Goal: Task Accomplishment & Management: Manage account settings

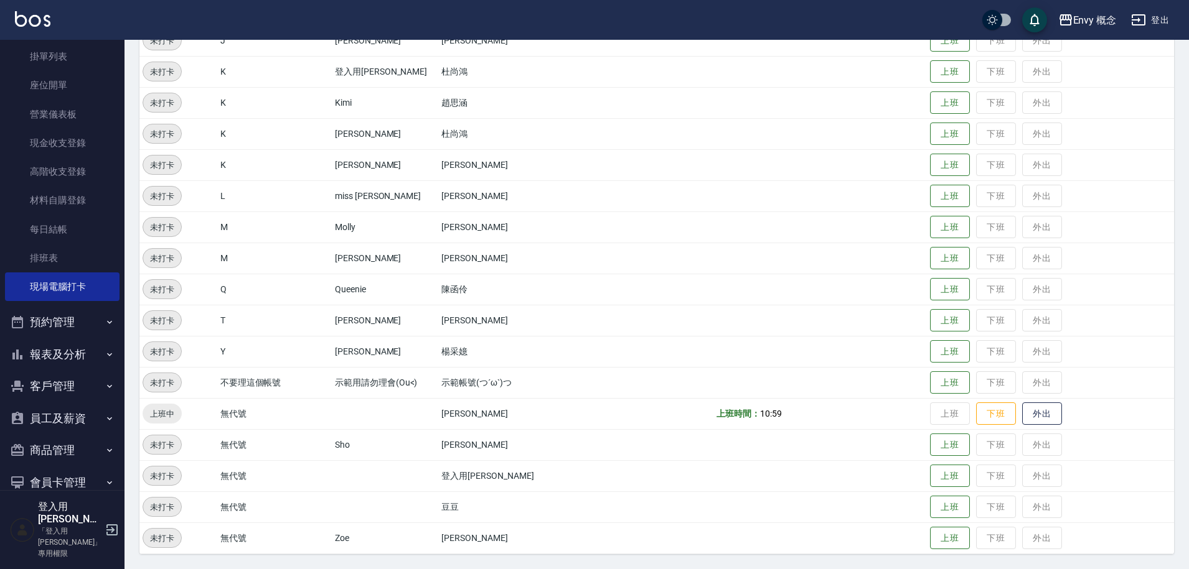
scroll to position [161, 0]
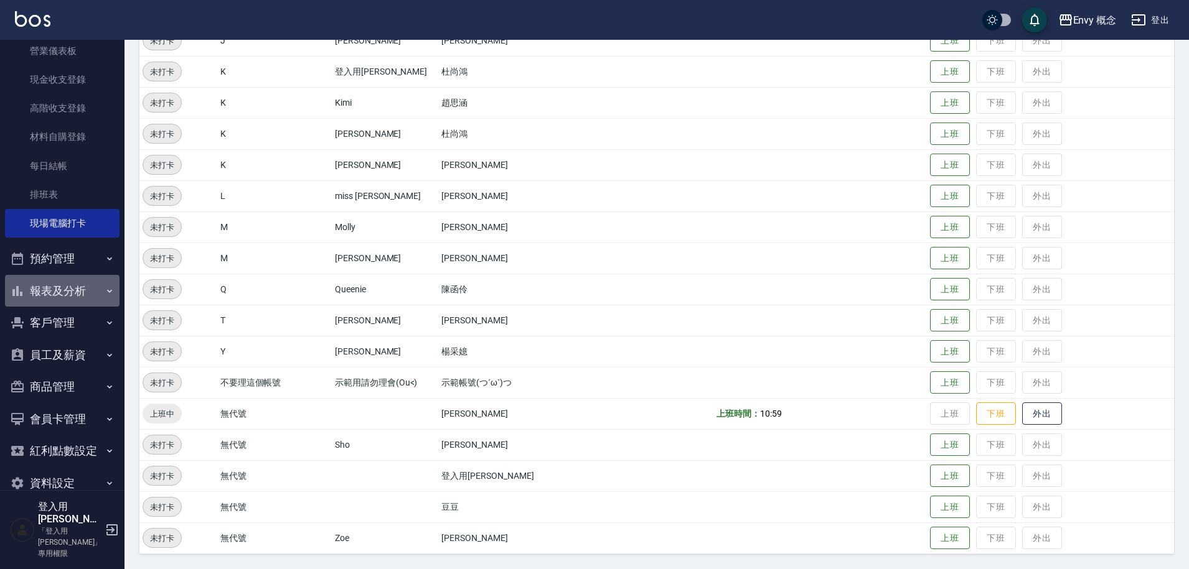
click at [85, 293] on button "報表及分析" at bounding box center [62, 291] width 114 height 32
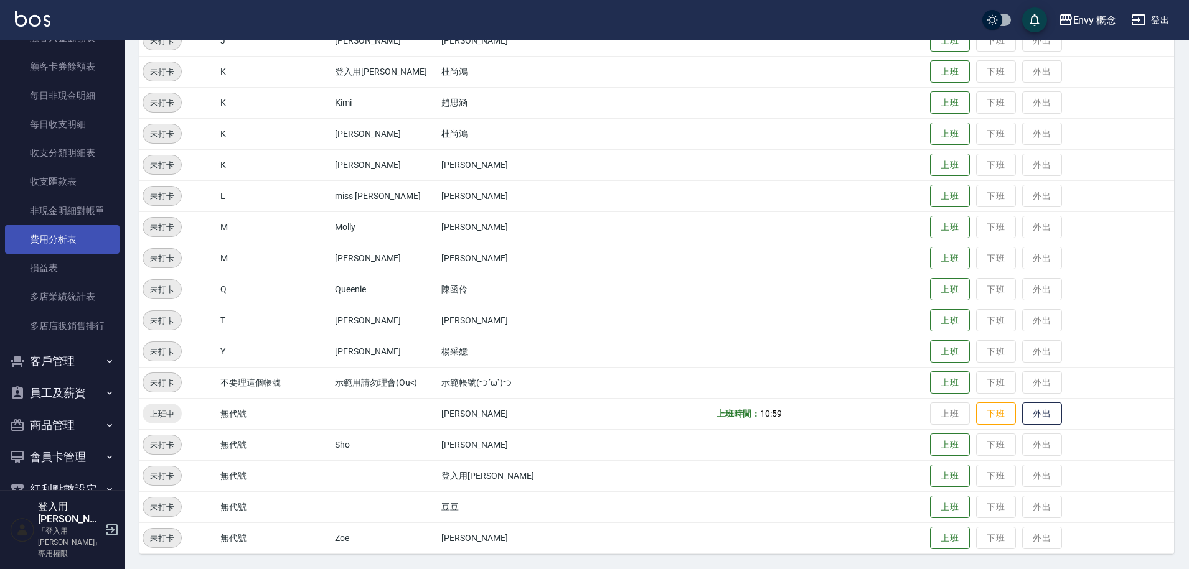
scroll to position [1264, 0]
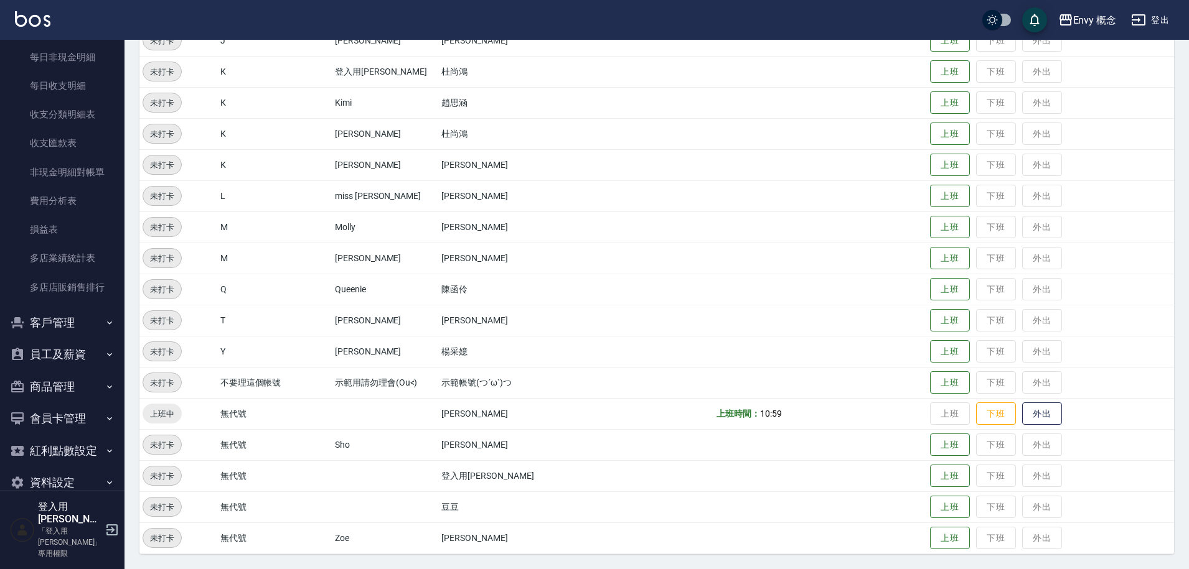
click at [83, 348] on button "員工及薪資" at bounding box center [62, 355] width 114 height 32
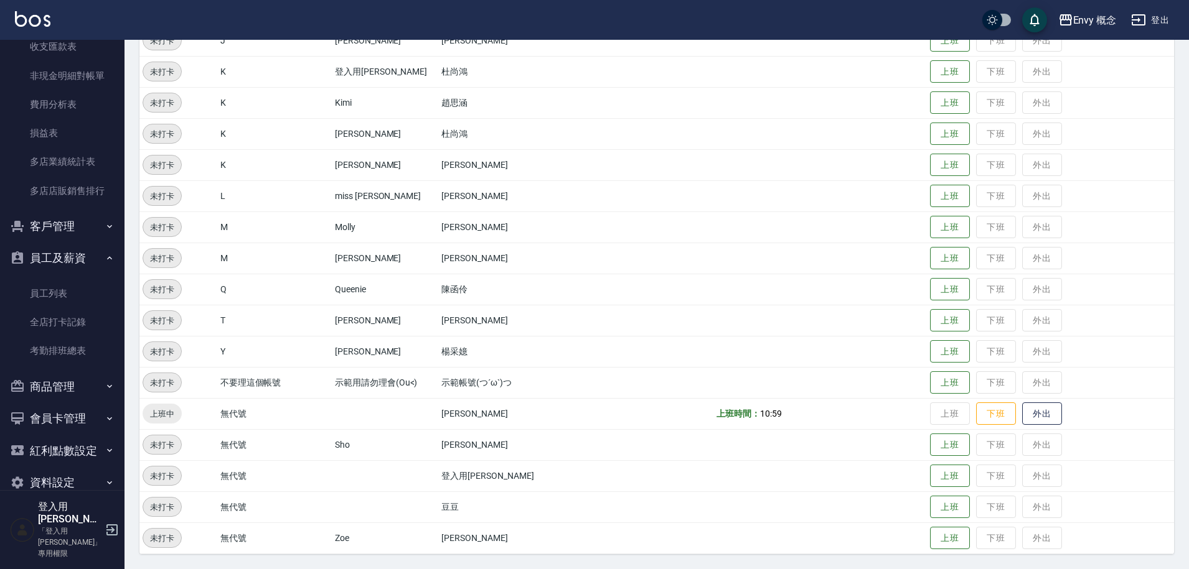
click at [1147, 21] on button "登出" at bounding box center [1150, 20] width 48 height 23
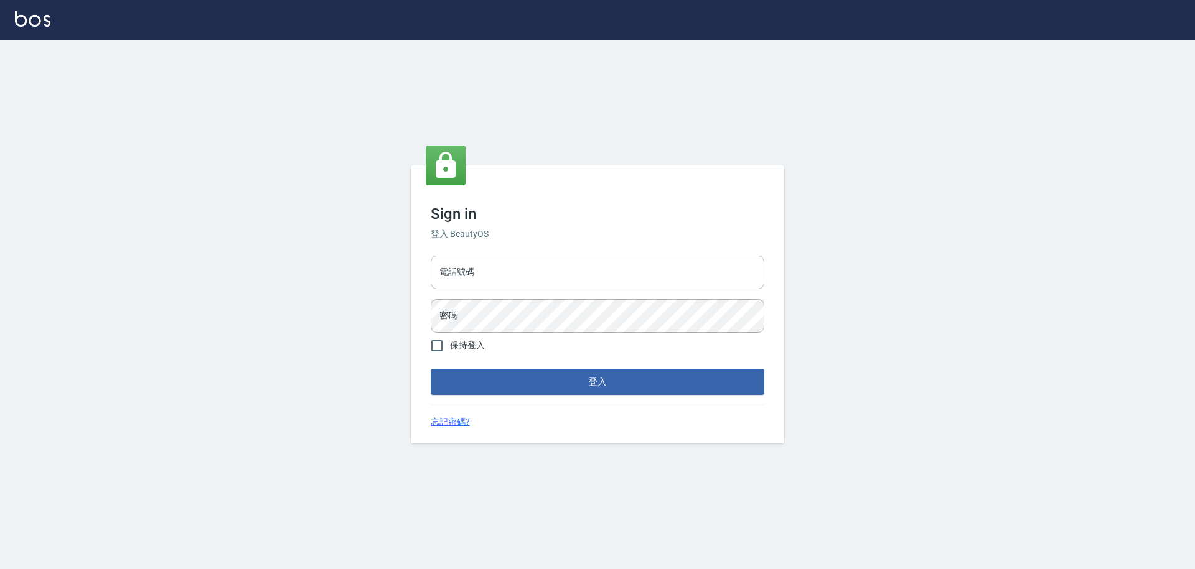
type input "9990001234567"
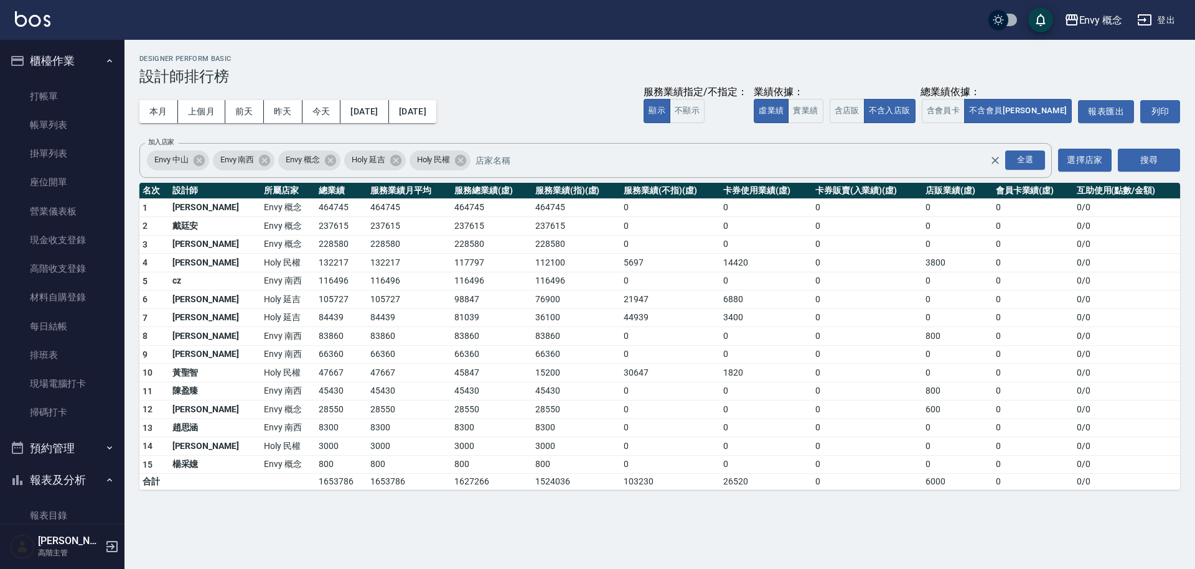
scroll to position [622, 0]
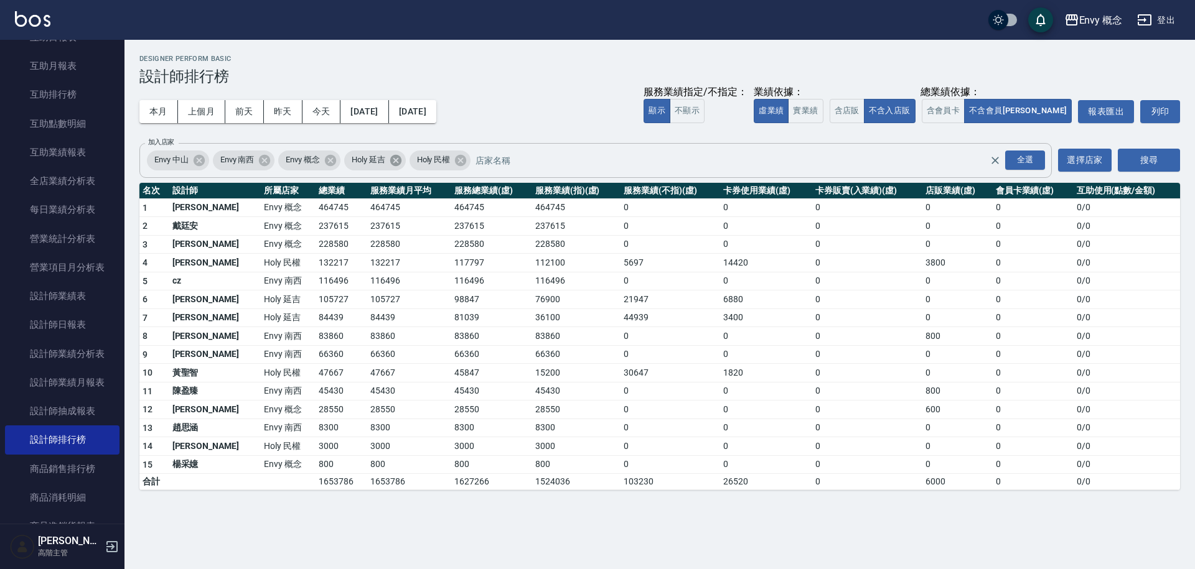
click at [398, 161] on icon at bounding box center [396, 161] width 14 height 14
click at [267, 162] on icon at bounding box center [264, 159] width 11 height 11
click at [197, 163] on icon at bounding box center [198, 159] width 11 height 11
click at [199, 161] on icon at bounding box center [199, 161] width 14 height 14
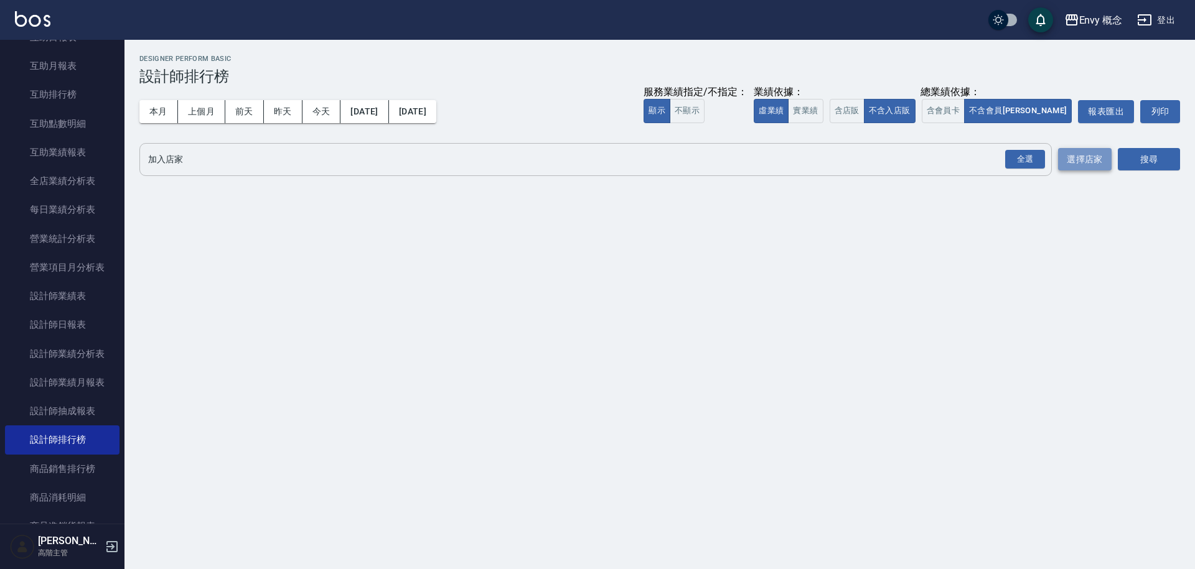
click at [1098, 160] on button "選擇店家" at bounding box center [1085, 159] width 54 height 23
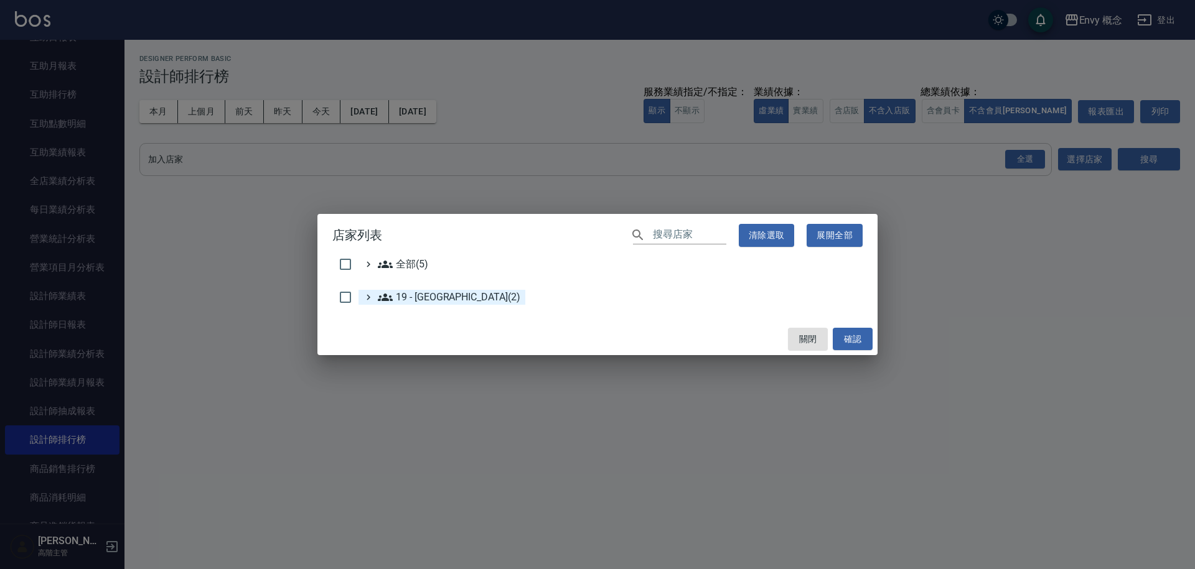
click at [440, 302] on 新城區\(2\) "19 - 新城區(2)" at bounding box center [449, 297] width 143 height 15
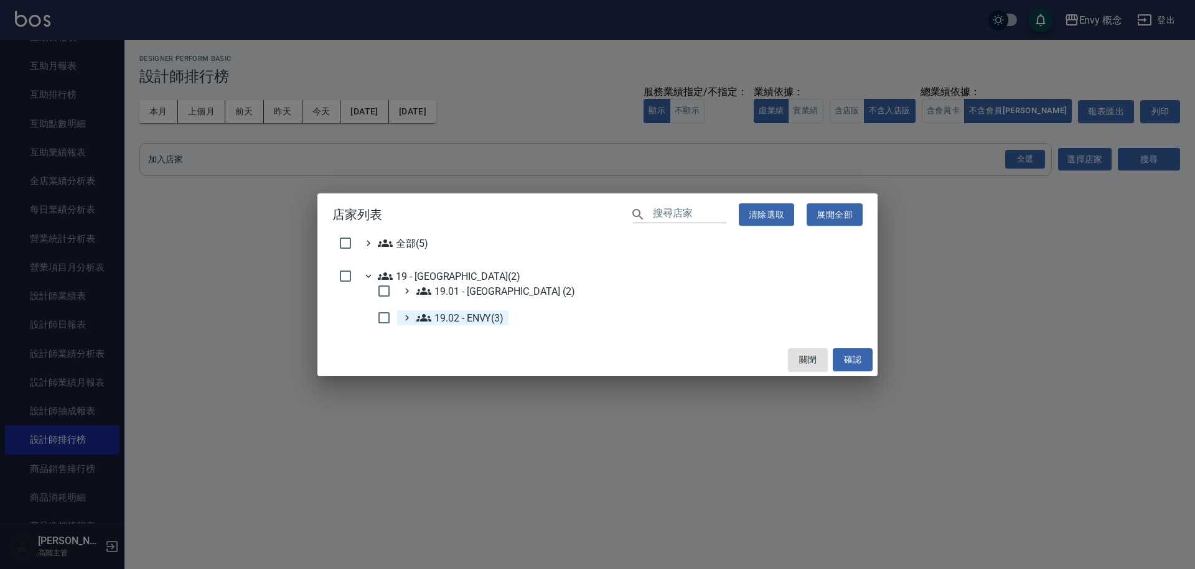
click at [460, 318] on ENVY\(3\) "19.02 - ENVY(3)" at bounding box center [459, 318] width 87 height 15
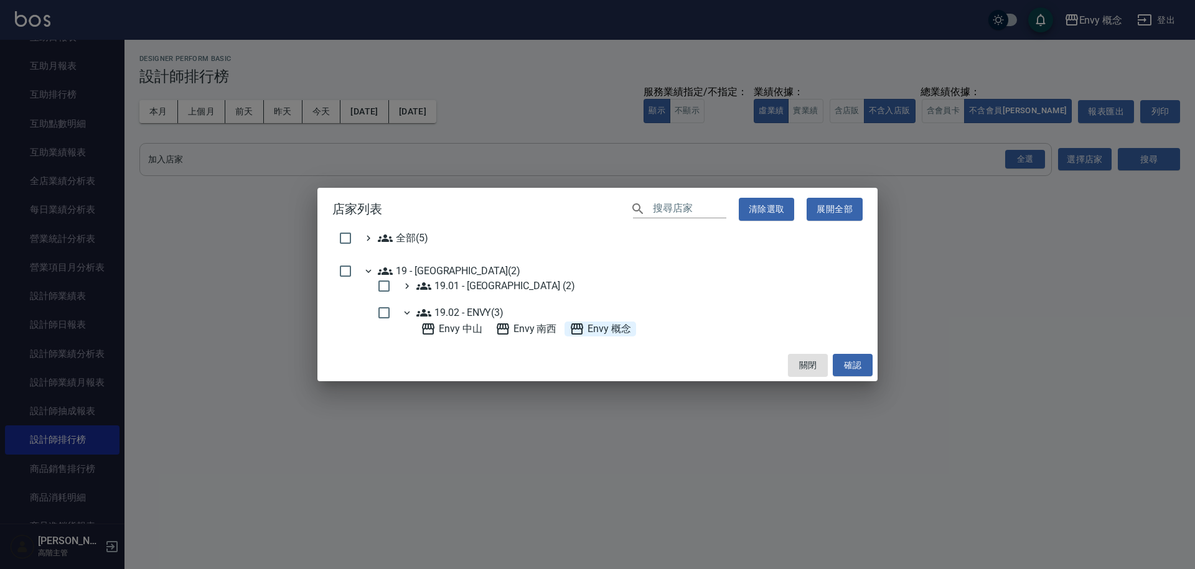
click at [604, 330] on 概念 "Envy 概念" at bounding box center [600, 329] width 62 height 15
click at [859, 366] on button "確認" at bounding box center [853, 365] width 40 height 23
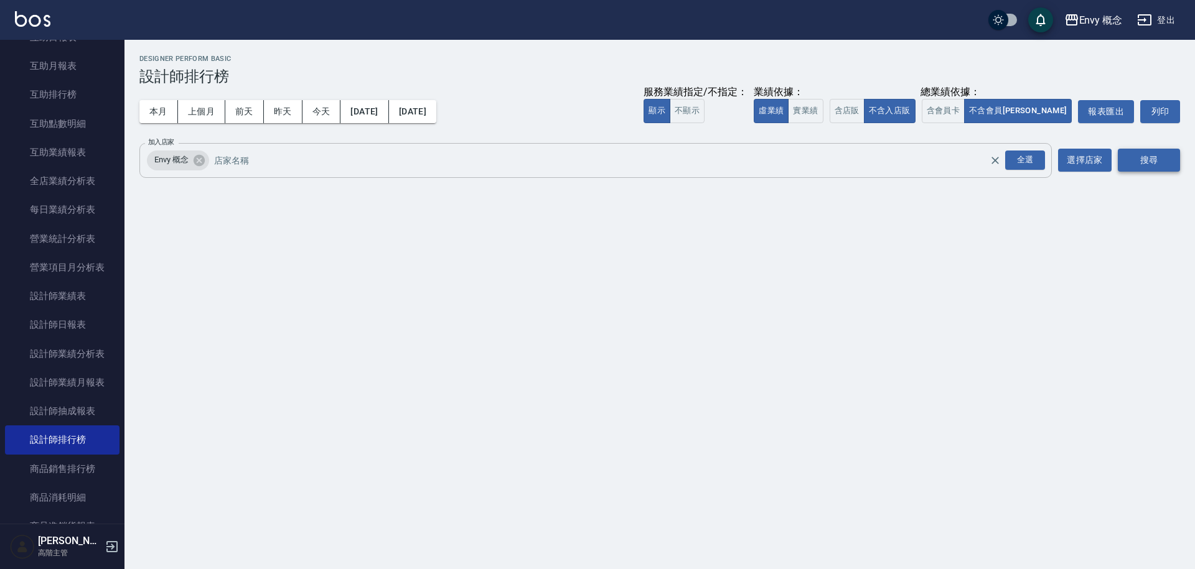
click at [1135, 160] on button "搜尋" at bounding box center [1149, 160] width 62 height 23
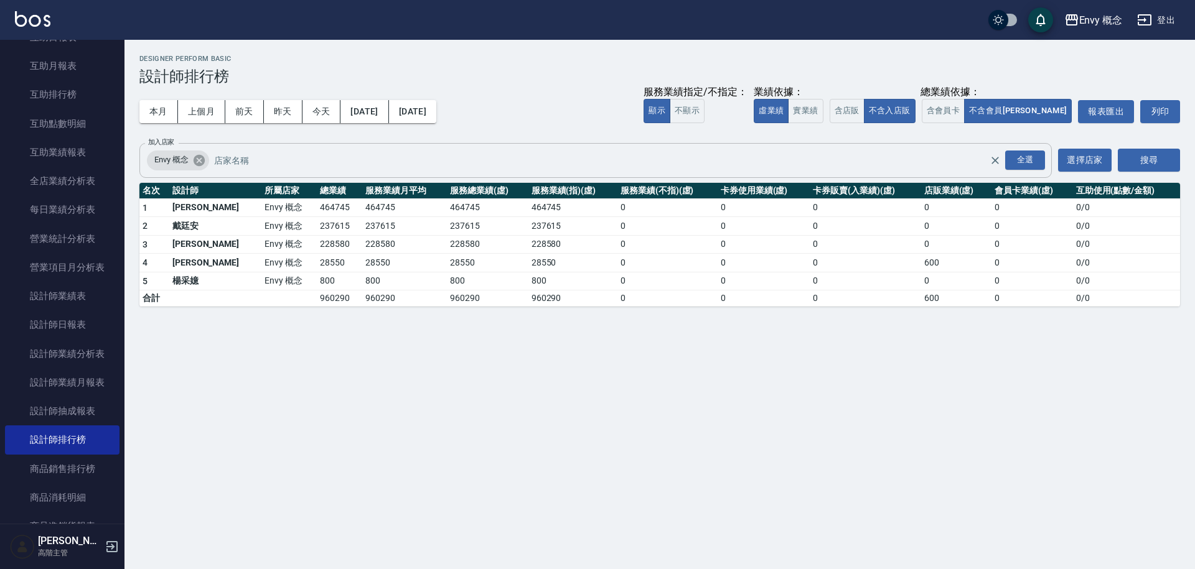
click at [195, 163] on icon at bounding box center [198, 159] width 11 height 11
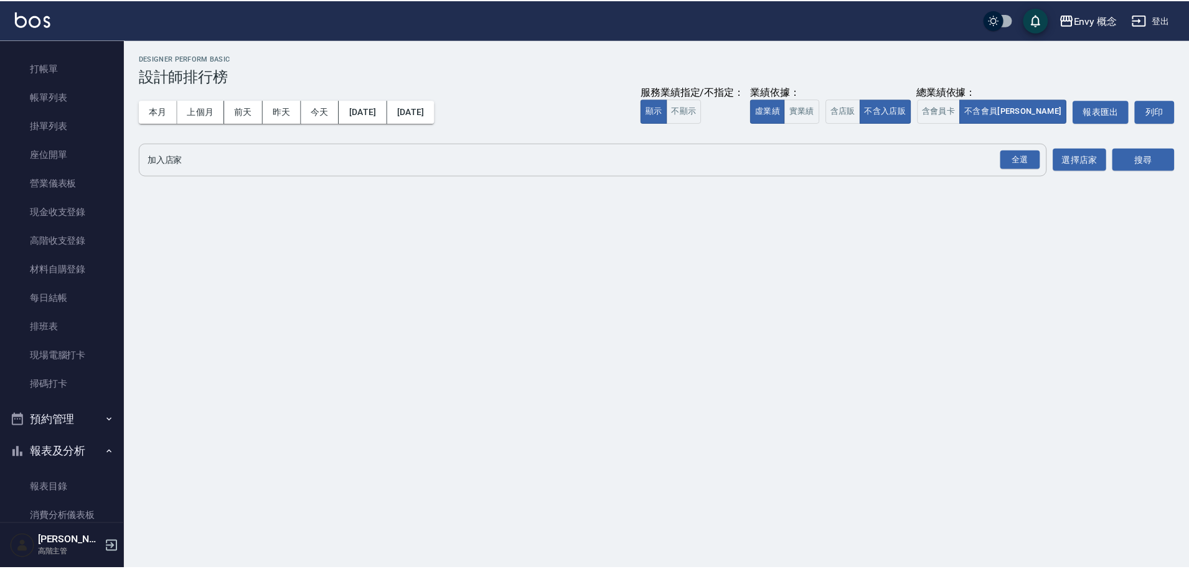
scroll to position [0, 0]
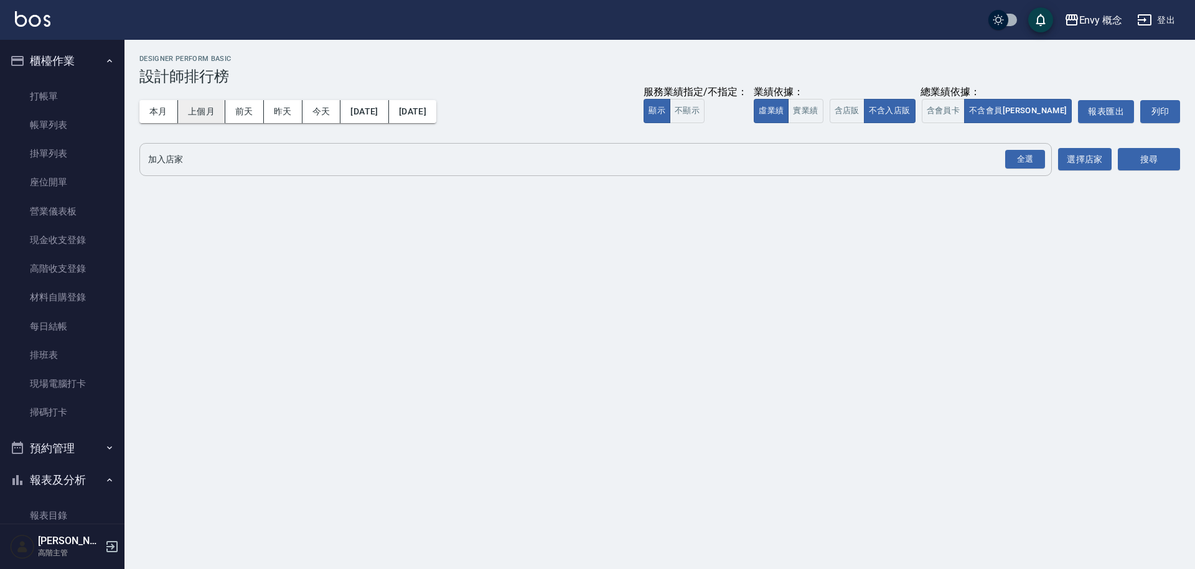
click at [202, 117] on button "上個月" at bounding box center [201, 111] width 47 height 23
click at [1147, 163] on button "搜尋" at bounding box center [1149, 159] width 62 height 23
click at [1081, 159] on button "選擇店家" at bounding box center [1085, 159] width 54 height 23
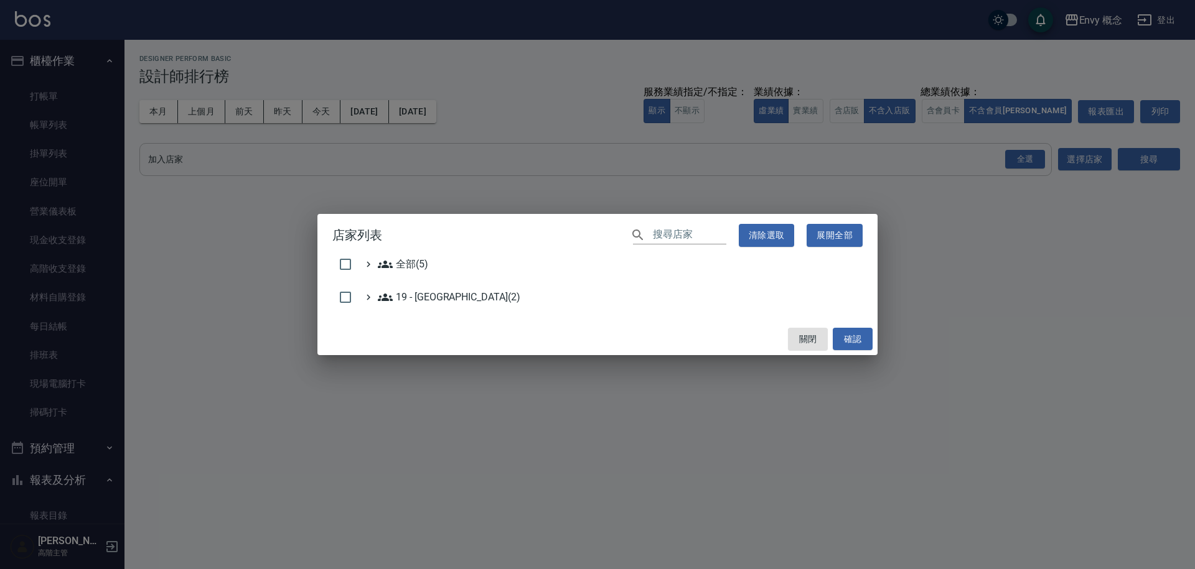
click at [1090, 265] on div "店家列表 ​ 清除選取 展開全部 全部(5) 19 - 新城區(2) 關閉 確認" at bounding box center [597, 284] width 1195 height 569
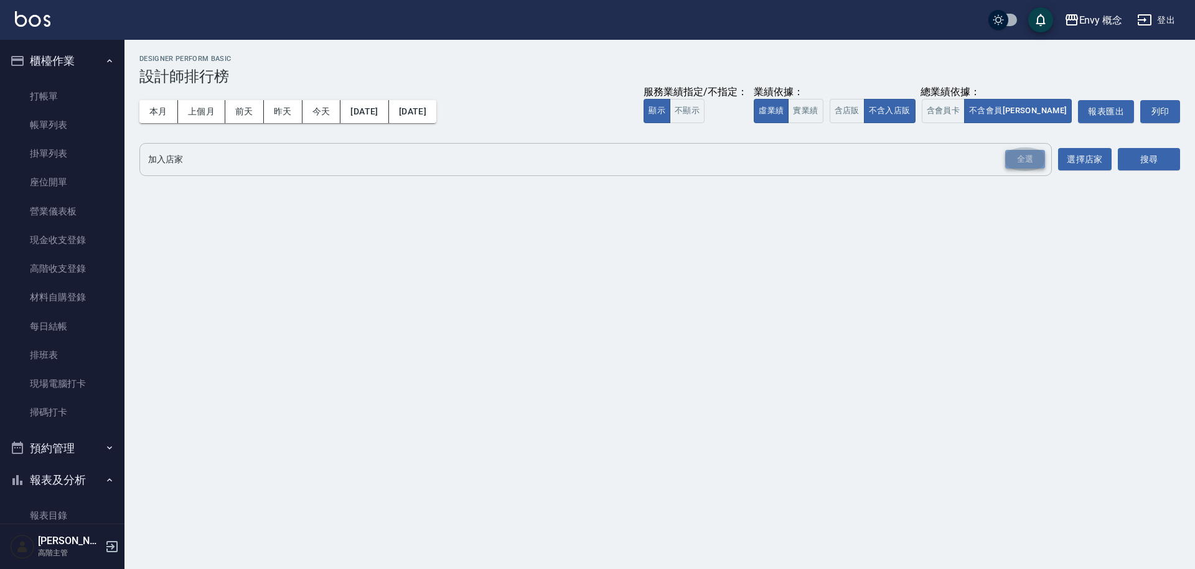
click at [1021, 155] on div "全選" at bounding box center [1025, 159] width 40 height 19
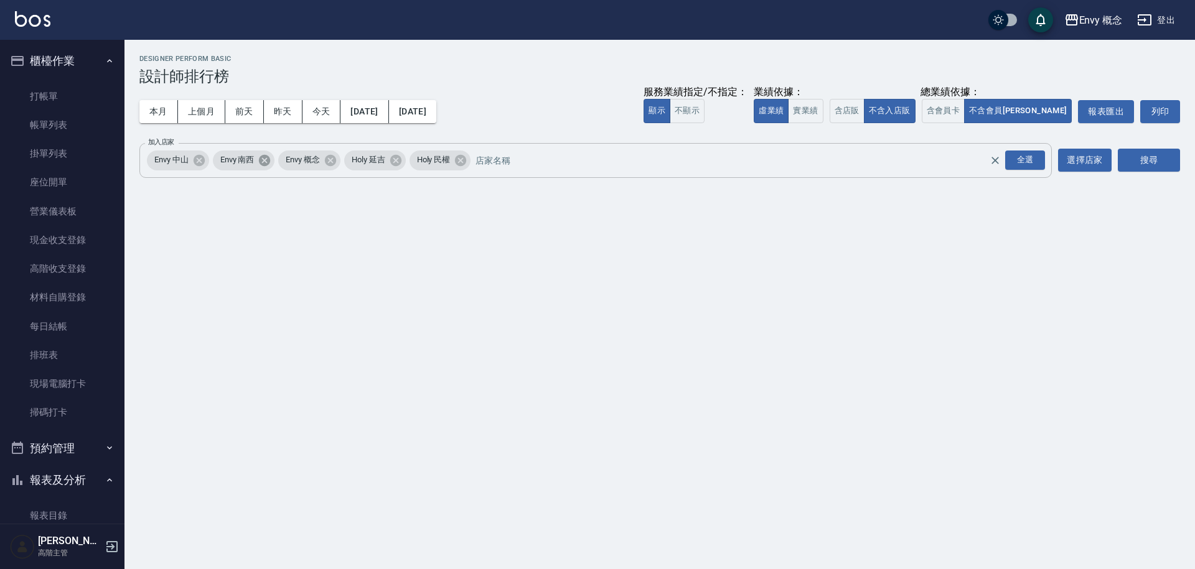
click at [260, 162] on icon at bounding box center [265, 161] width 14 height 14
click at [198, 158] on icon at bounding box center [198, 159] width 11 height 11
click at [263, 161] on icon at bounding box center [264, 161] width 14 height 14
click at [263, 161] on icon at bounding box center [263, 159] width 11 height 11
click at [1136, 169] on button "搜尋" at bounding box center [1149, 160] width 62 height 23
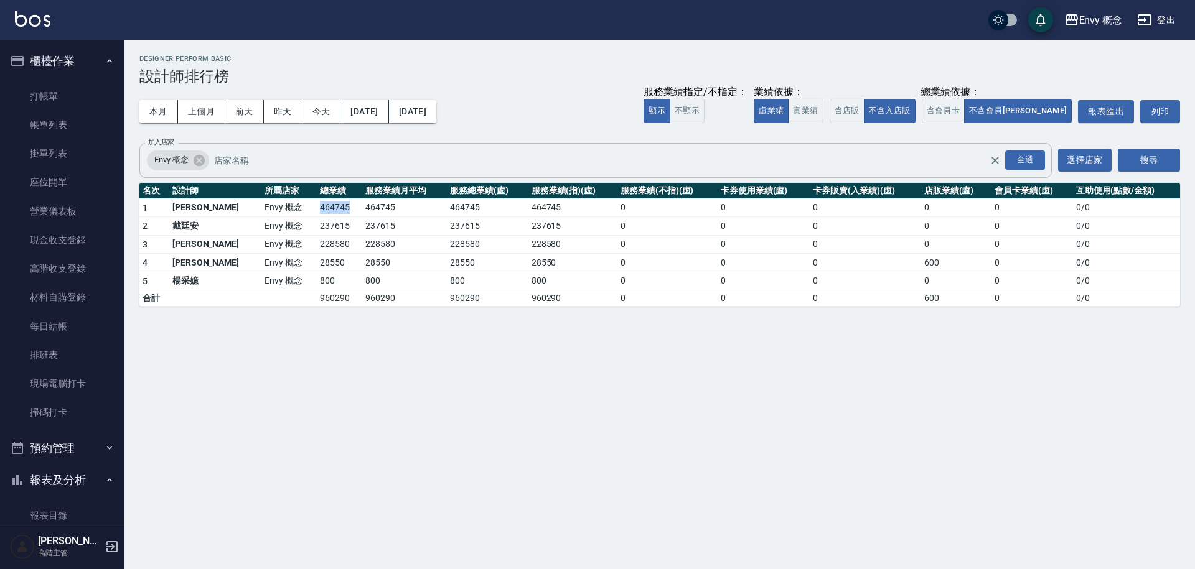
drag, startPoint x: 274, startPoint y: 206, endPoint x: 309, endPoint y: 206, distance: 34.2
click at [317, 206] on td "464745" at bounding box center [339, 208] width 45 height 19
click at [362, 186] on th "服務業績月平均" at bounding box center [404, 191] width 85 height 16
drag, startPoint x: 278, startPoint y: 209, endPoint x: 314, endPoint y: 215, distance: 36.5
click at [317, 215] on td "464745" at bounding box center [339, 208] width 45 height 19
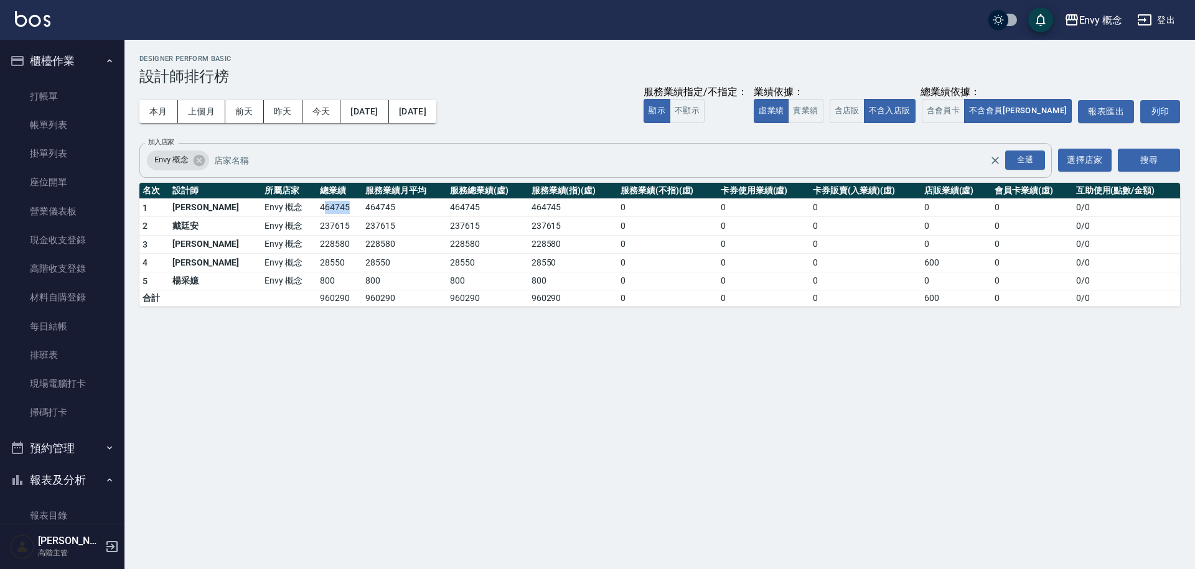
click at [317, 213] on td "464745" at bounding box center [339, 208] width 45 height 19
drag, startPoint x: 272, startPoint y: 207, endPoint x: 309, endPoint y: 207, distance: 36.7
click at [317, 207] on td "464745" at bounding box center [339, 208] width 45 height 19
click at [80, 329] on link "每日結帳" at bounding box center [62, 326] width 114 height 29
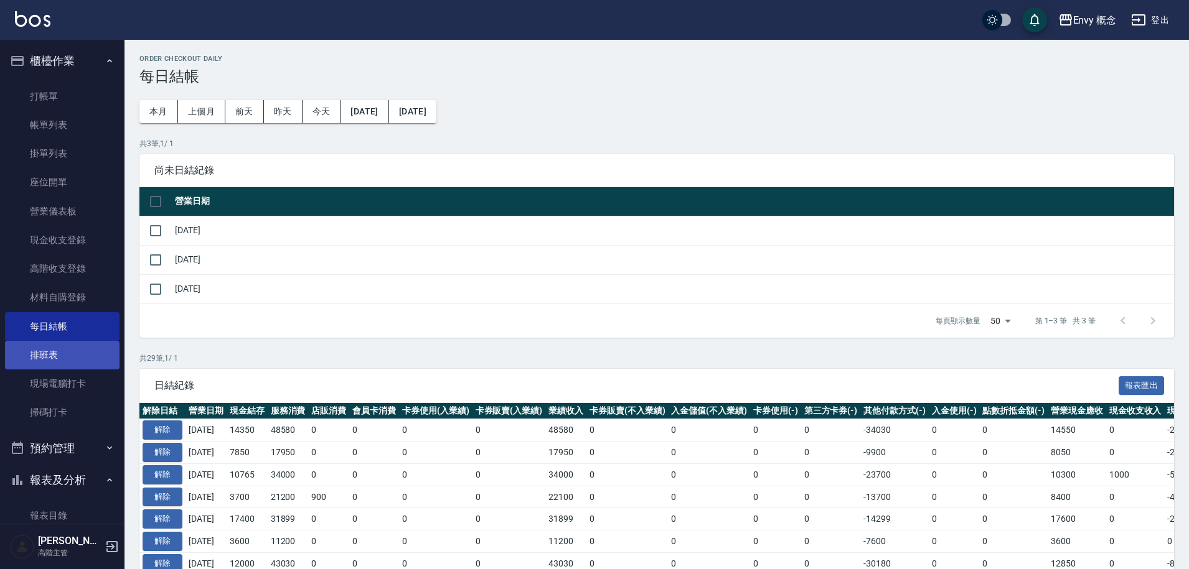
click at [65, 360] on link "排班表" at bounding box center [62, 355] width 114 height 29
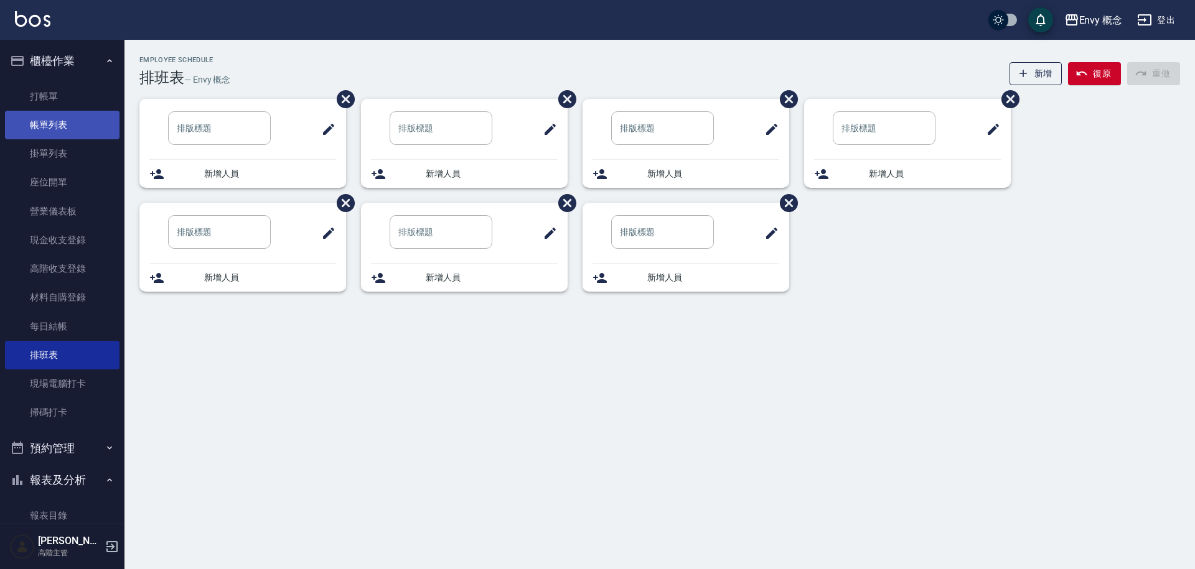
click at [75, 129] on link "帳單列表" at bounding box center [62, 125] width 114 height 29
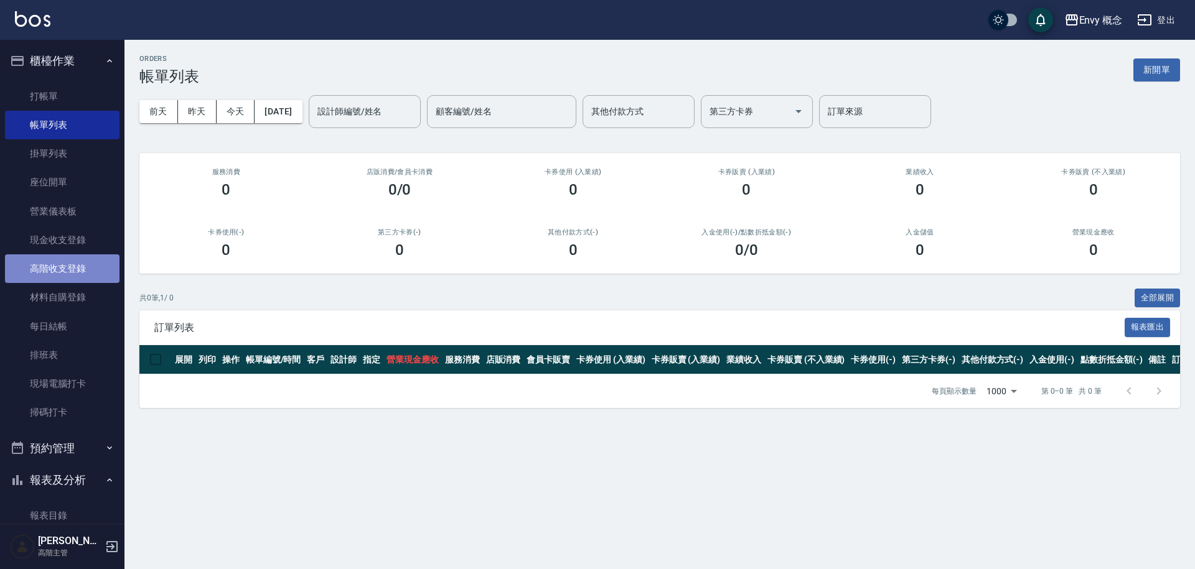
click at [111, 262] on link "高階收支登錄" at bounding box center [62, 269] width 114 height 29
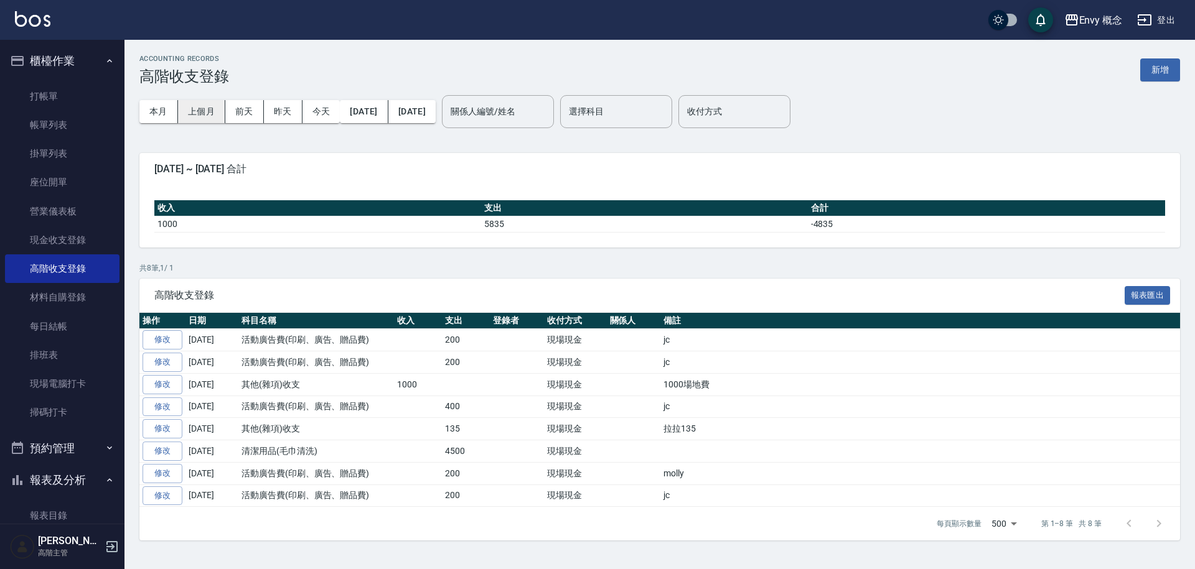
click at [200, 115] on button "上個月" at bounding box center [201, 111] width 47 height 23
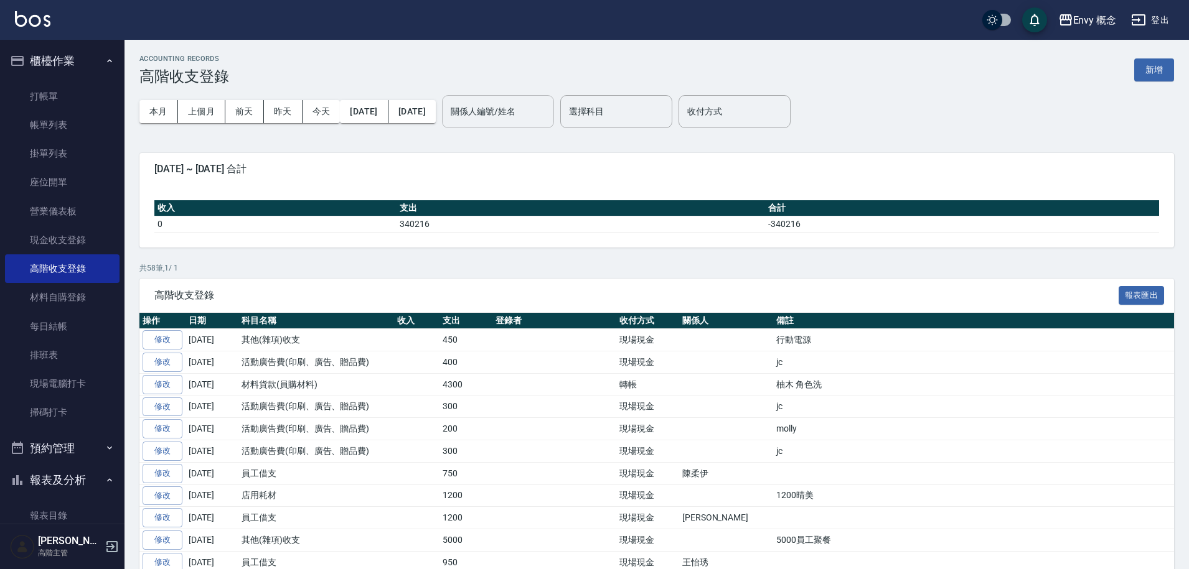
click at [554, 114] on div "關係人編號/姓名 關係人編號/姓名" at bounding box center [498, 111] width 112 height 33
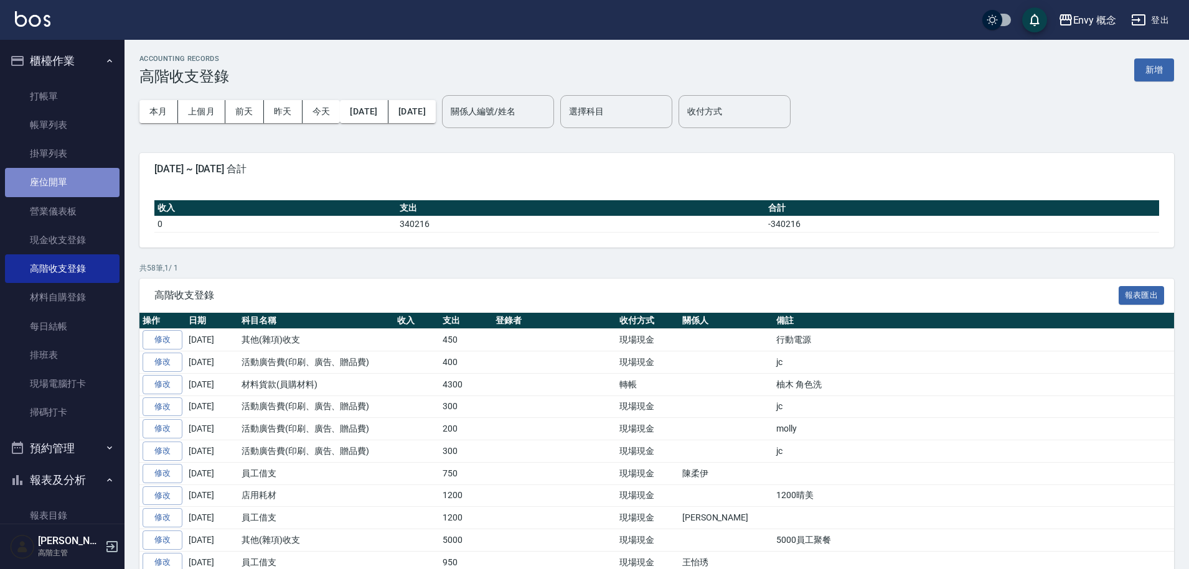
click at [69, 182] on link "座位開單" at bounding box center [62, 182] width 114 height 29
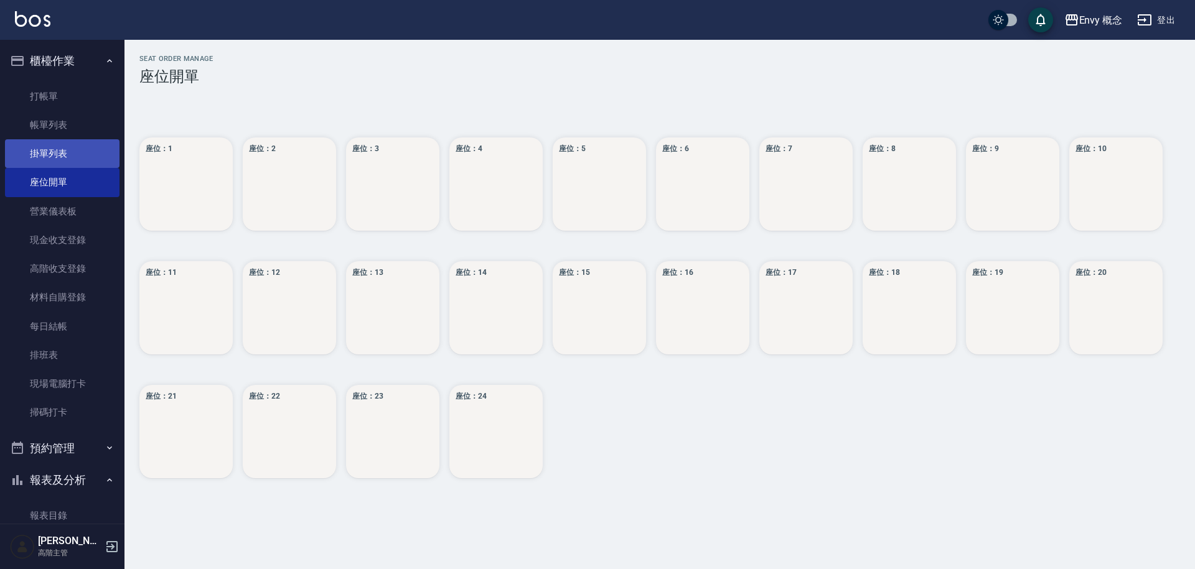
click at [64, 161] on link "掛單列表" at bounding box center [62, 153] width 114 height 29
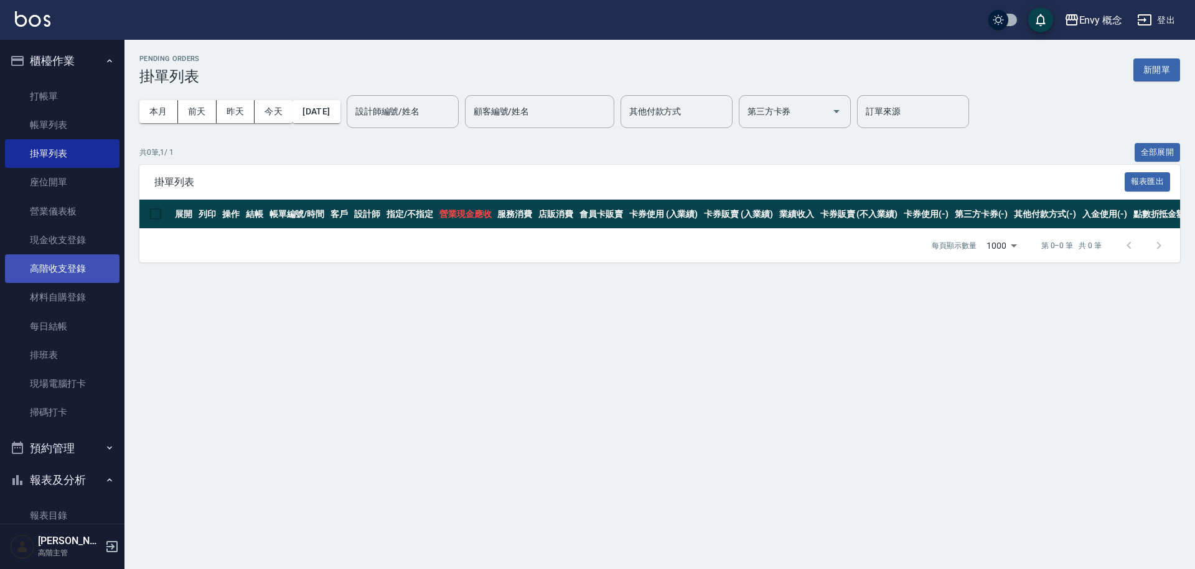
click at [49, 270] on link "高階收支登錄" at bounding box center [62, 269] width 114 height 29
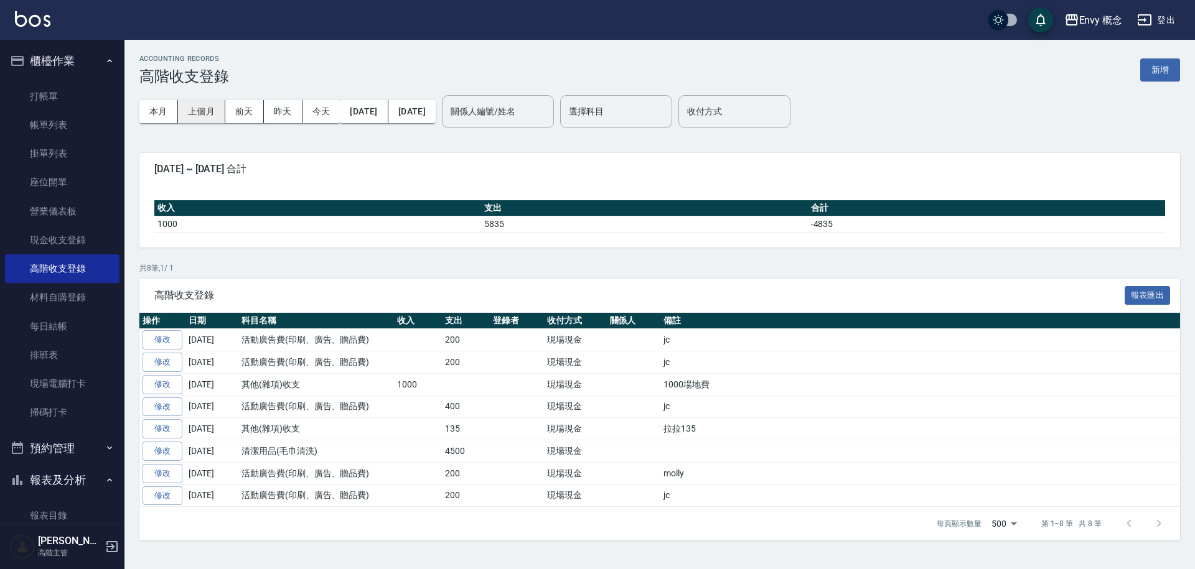
click at [202, 105] on button "上個月" at bounding box center [201, 111] width 47 height 23
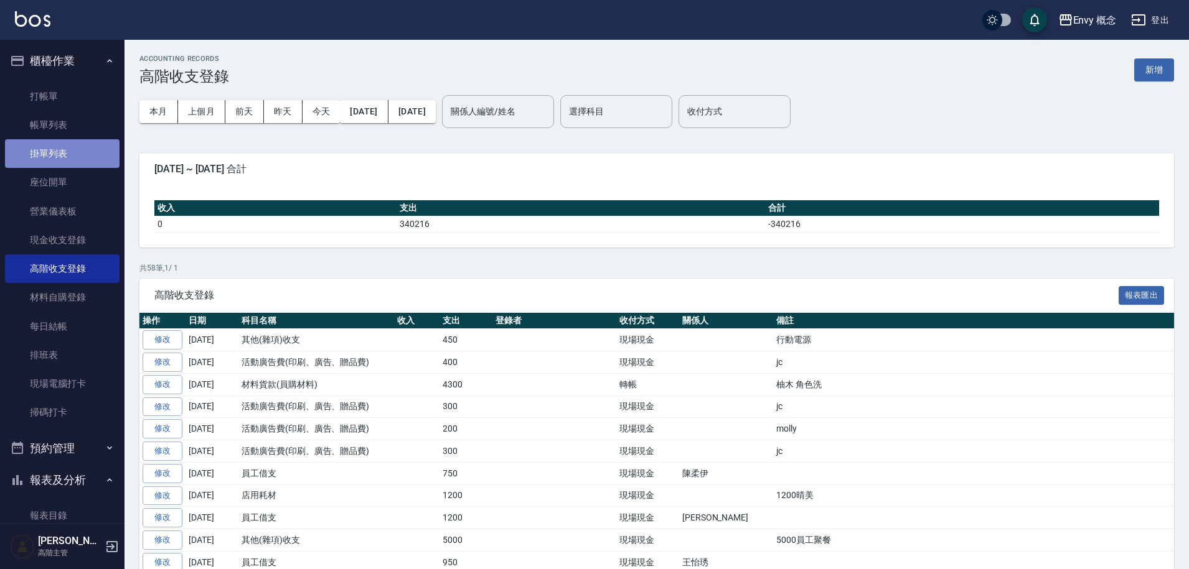
click at [72, 154] on link "掛單列表" at bounding box center [62, 153] width 114 height 29
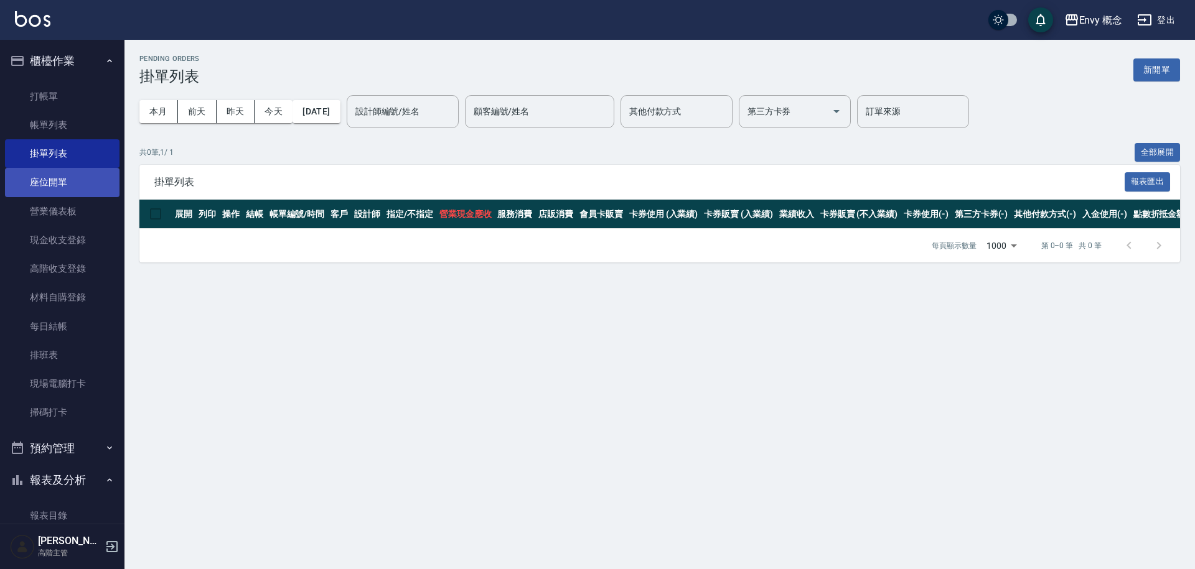
click at [77, 194] on link "座位開單" at bounding box center [62, 182] width 114 height 29
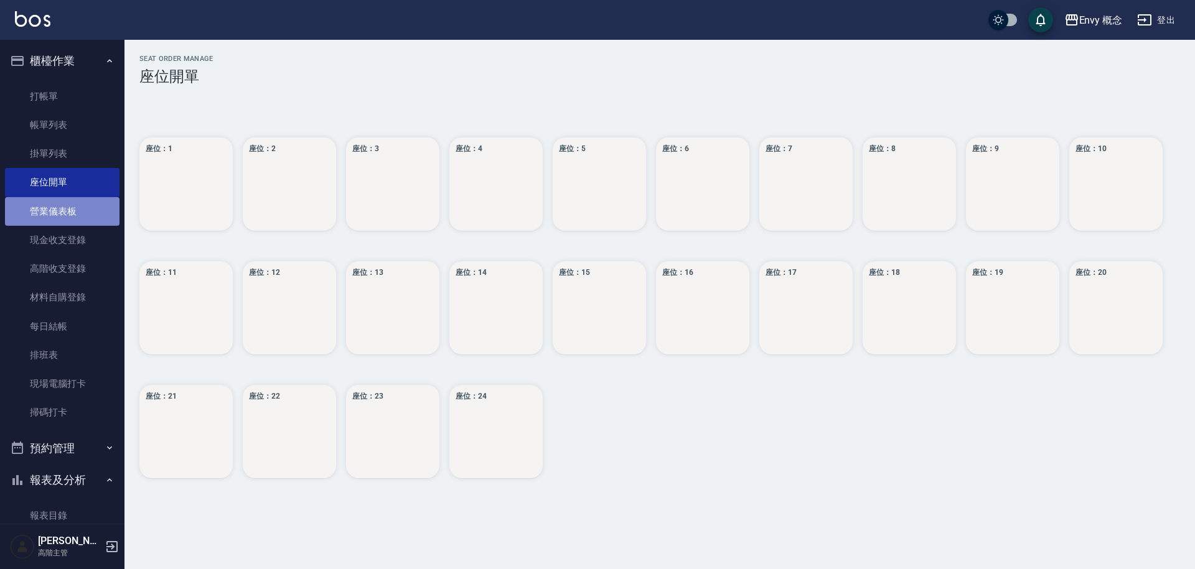
click at [84, 211] on link "營業儀表板" at bounding box center [62, 211] width 114 height 29
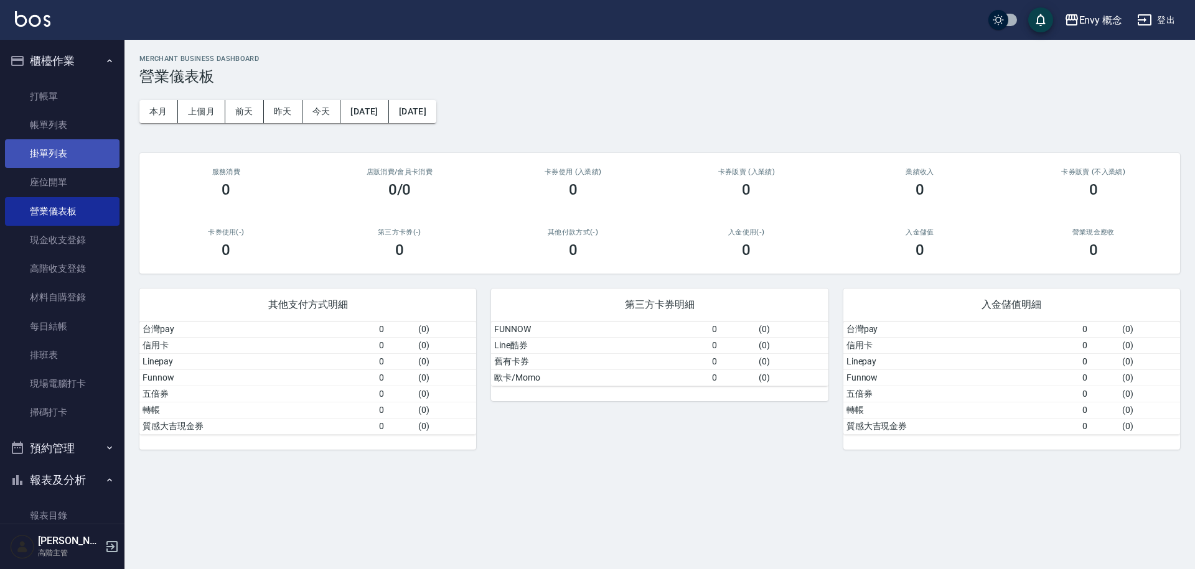
click at [64, 161] on link "掛單列表" at bounding box center [62, 153] width 114 height 29
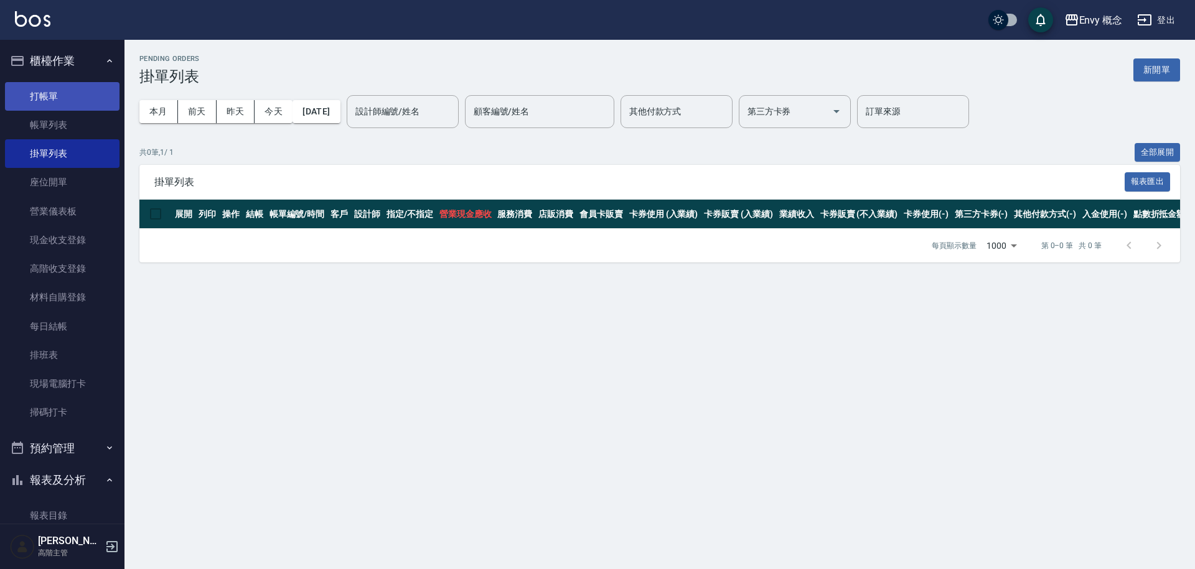
click at [82, 96] on link "打帳單" at bounding box center [62, 96] width 114 height 29
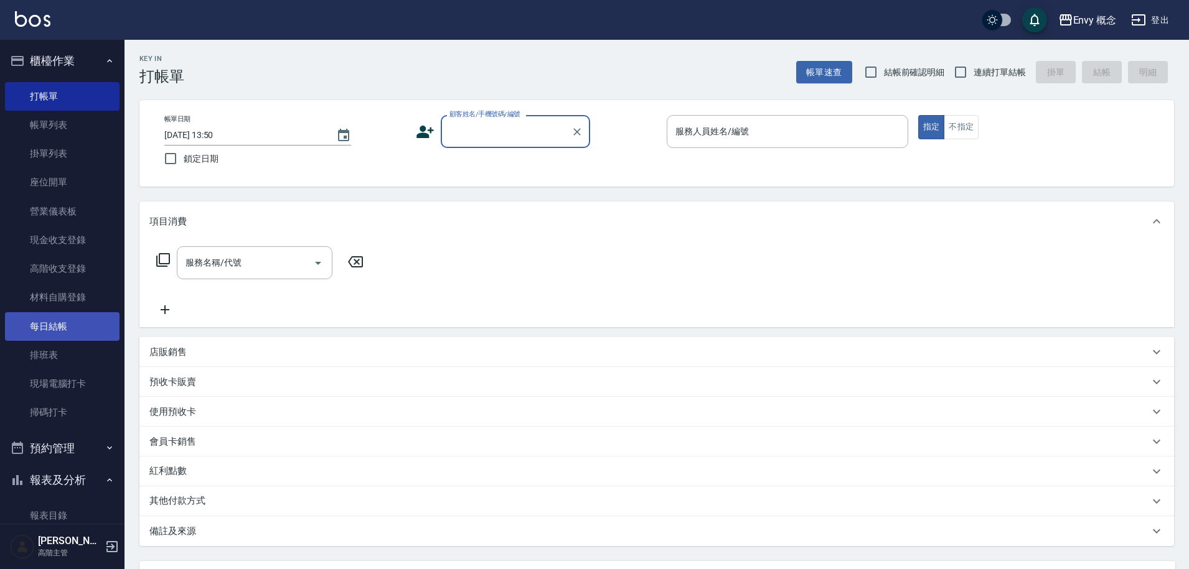
click at [80, 324] on link "每日結帳" at bounding box center [62, 326] width 114 height 29
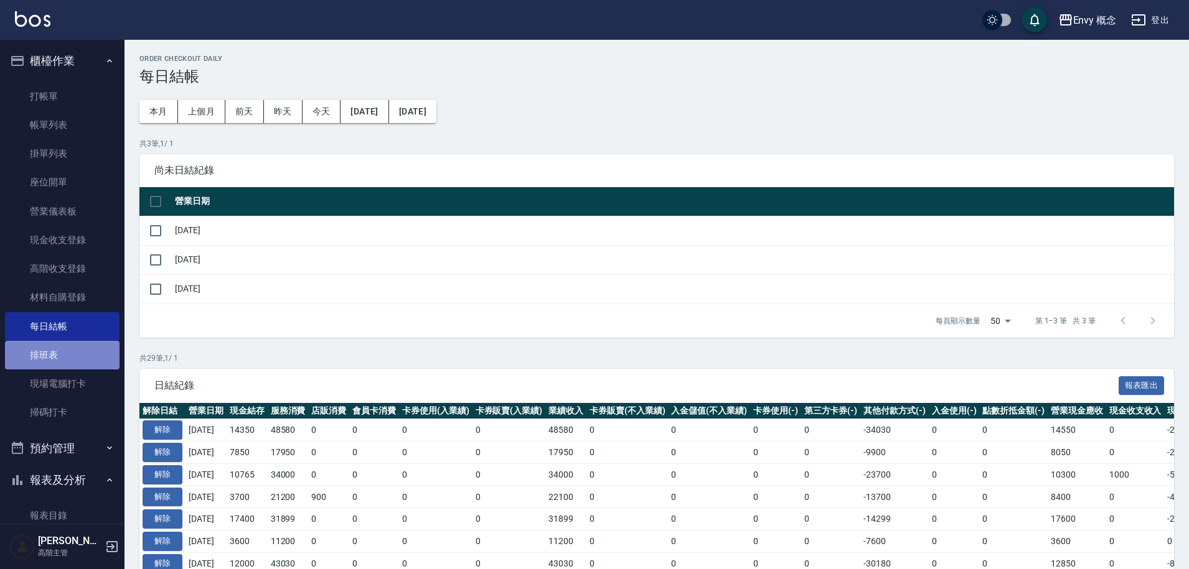
click at [71, 362] on link "排班表" at bounding box center [62, 355] width 114 height 29
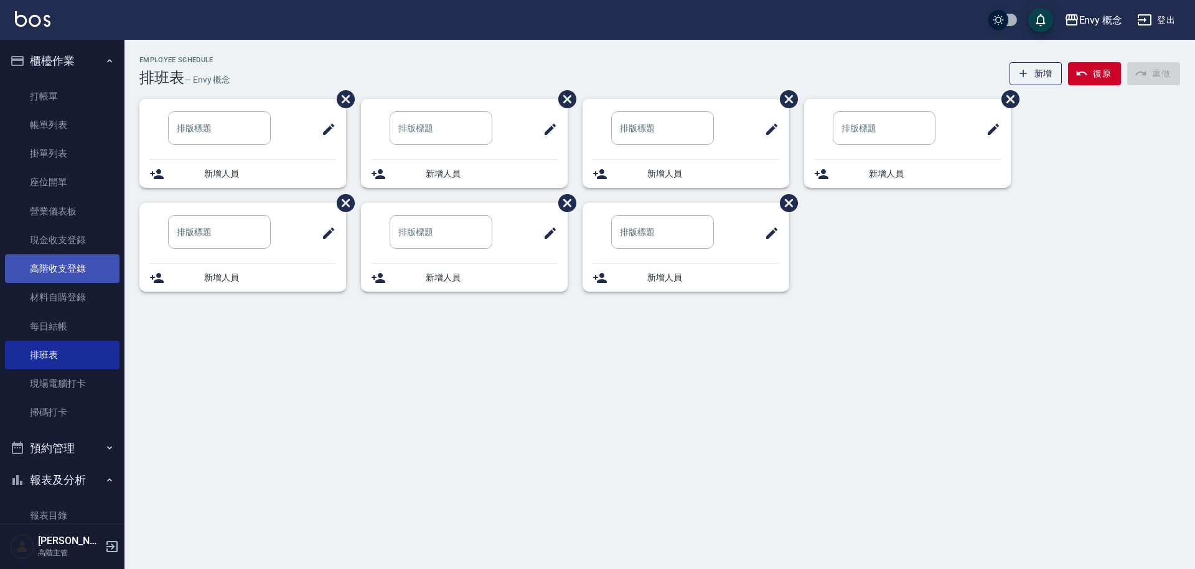
click at [100, 272] on link "高階收支登錄" at bounding box center [62, 269] width 114 height 29
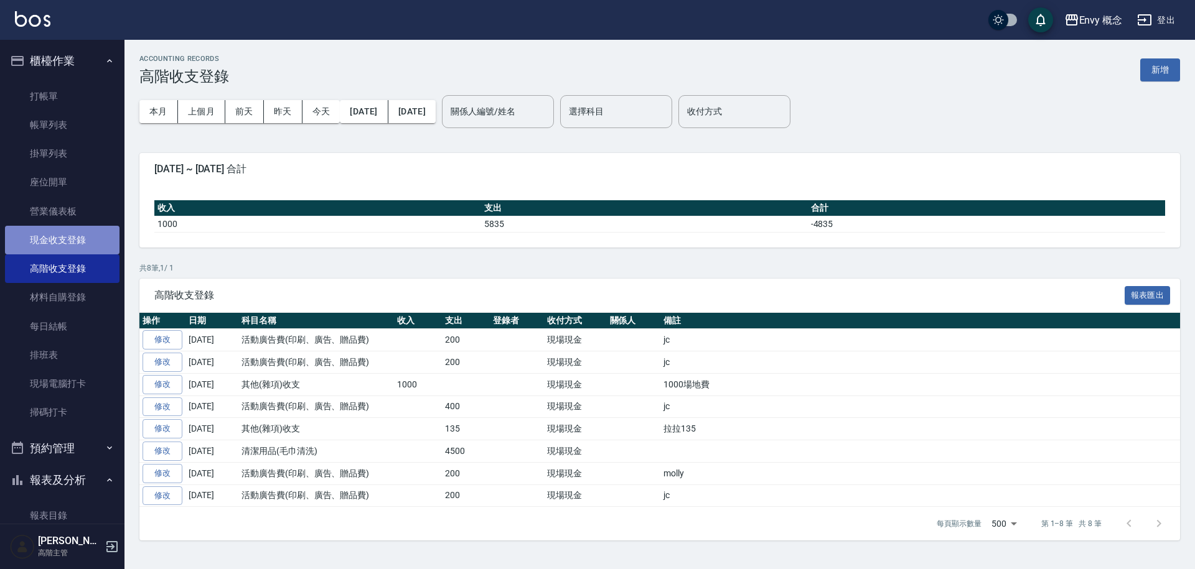
click at [96, 236] on link "現金收支登錄" at bounding box center [62, 240] width 114 height 29
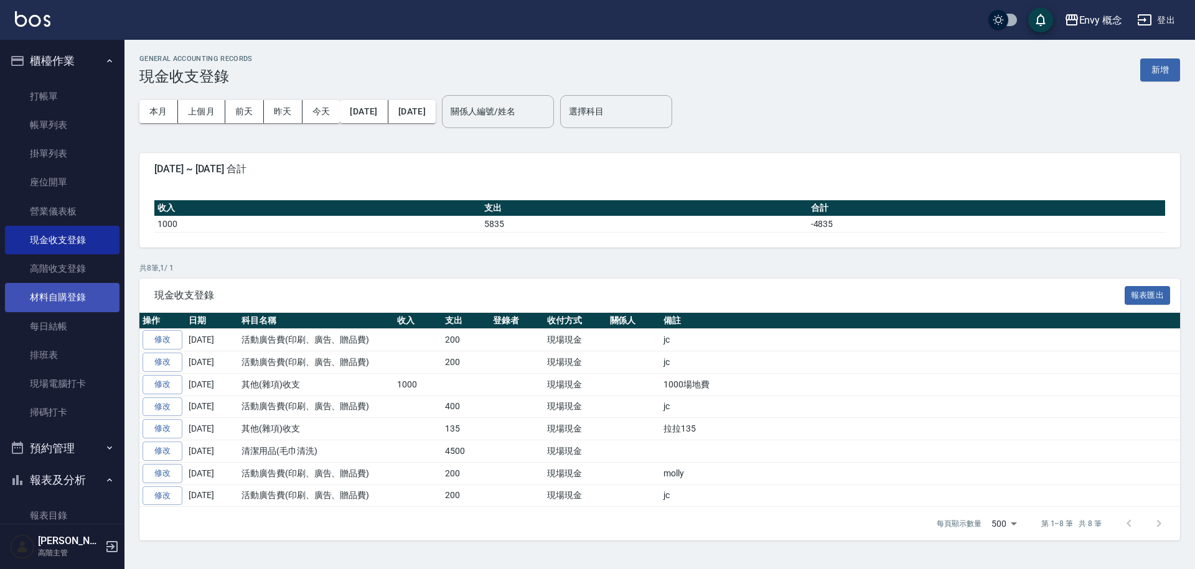
click at [81, 301] on link "材料自購登錄" at bounding box center [62, 297] width 114 height 29
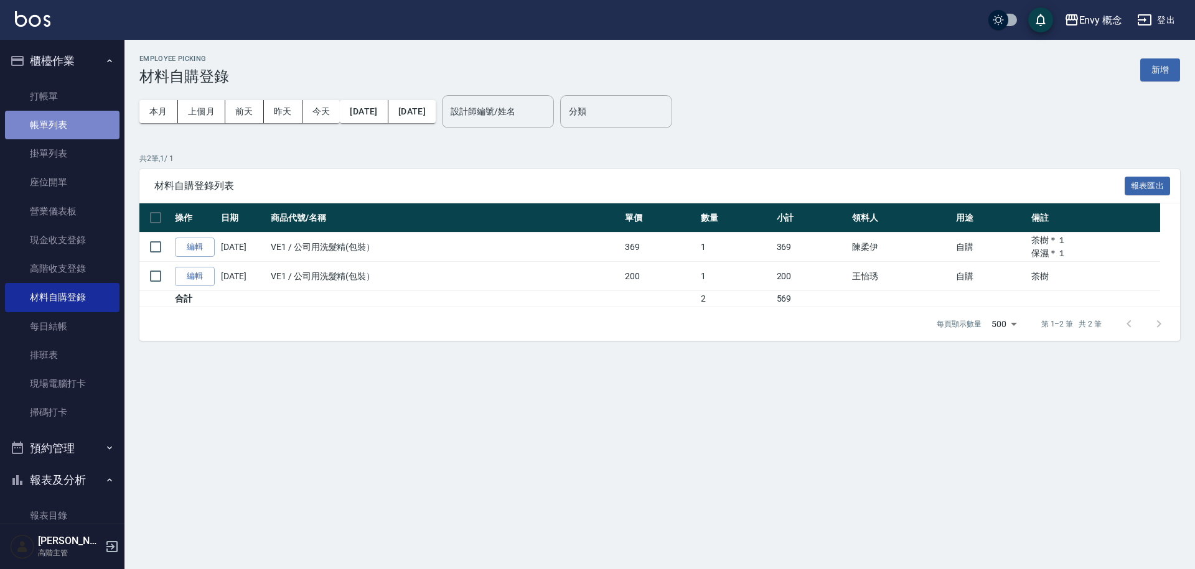
click at [63, 124] on link "帳單列表" at bounding box center [62, 125] width 114 height 29
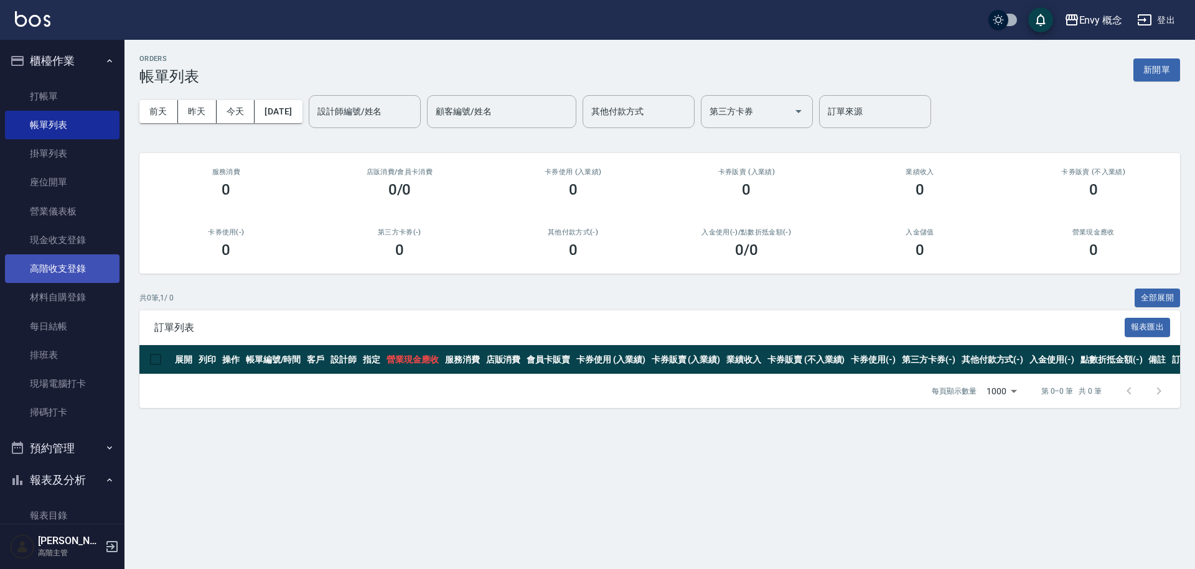
click at [83, 271] on link "高階收支登錄" at bounding box center [62, 269] width 114 height 29
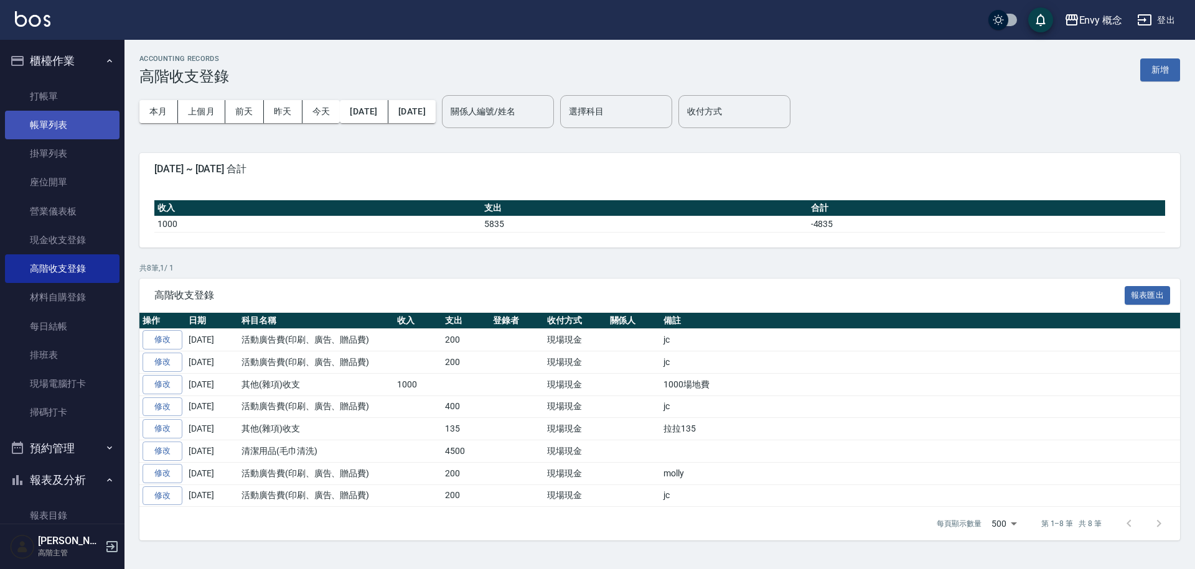
click at [77, 136] on link "帳單列表" at bounding box center [62, 125] width 114 height 29
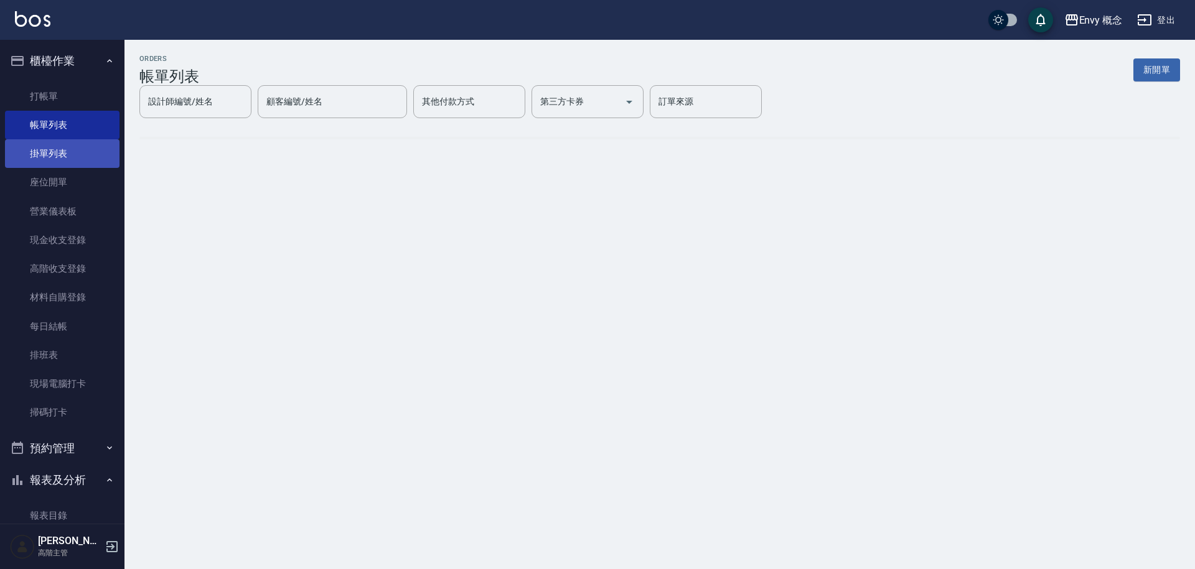
click at [76, 159] on link "掛單列表" at bounding box center [62, 153] width 114 height 29
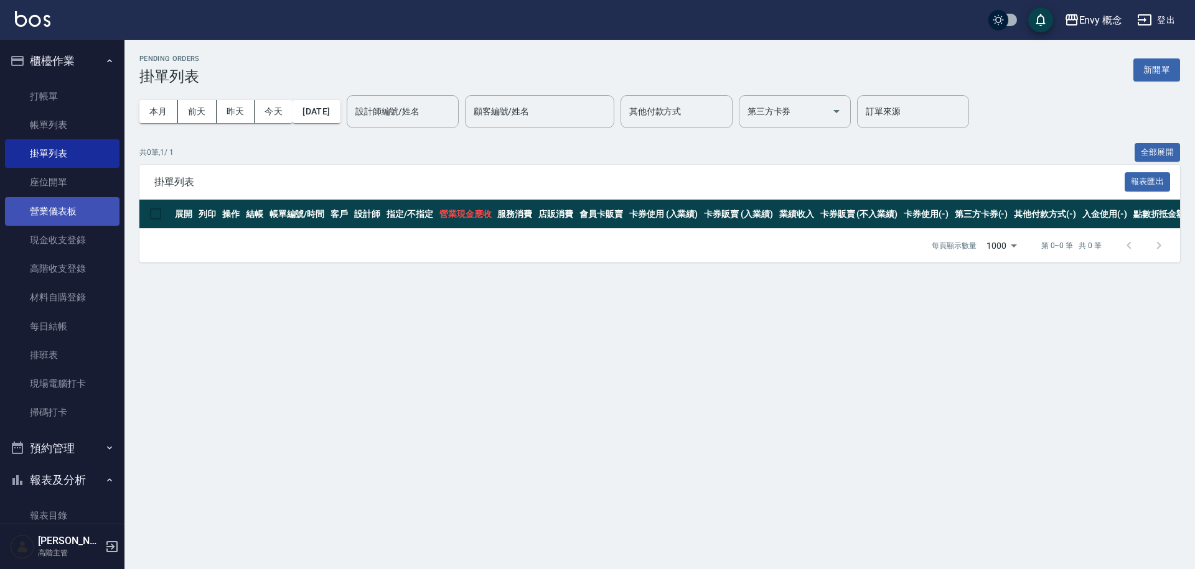
click at [52, 220] on link "營業儀表板" at bounding box center [62, 211] width 114 height 29
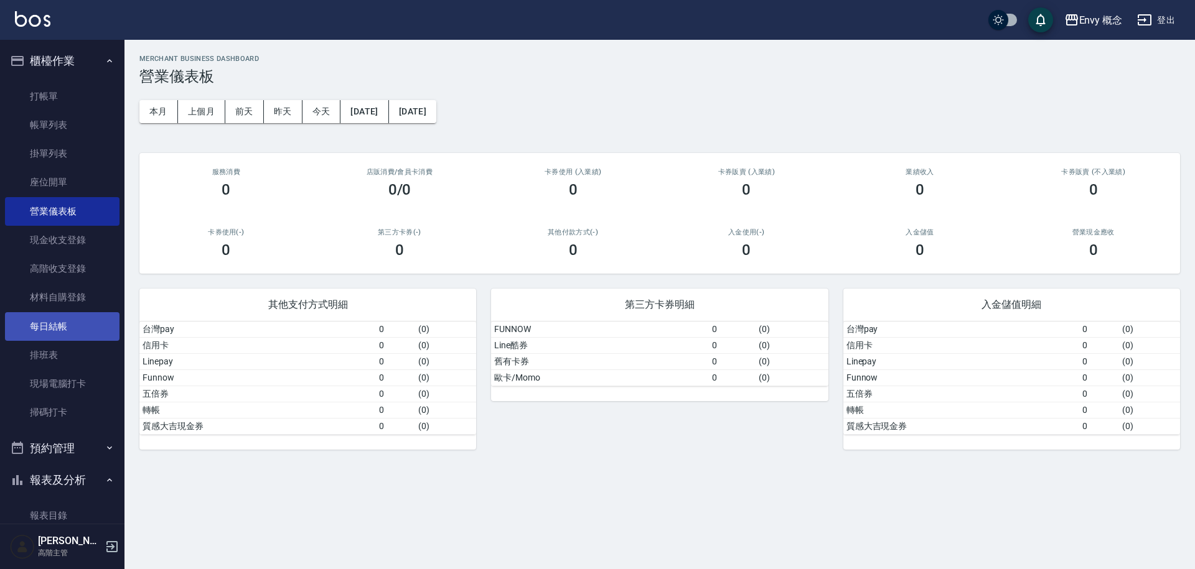
click at [83, 326] on link "每日結帳" at bounding box center [62, 326] width 114 height 29
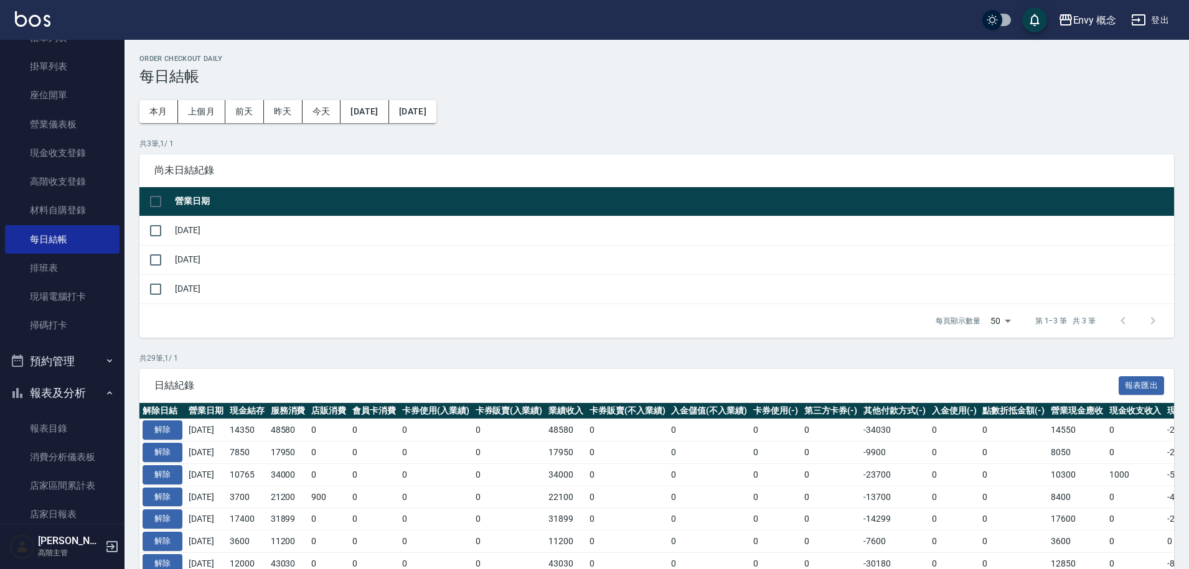
scroll to position [100, 0]
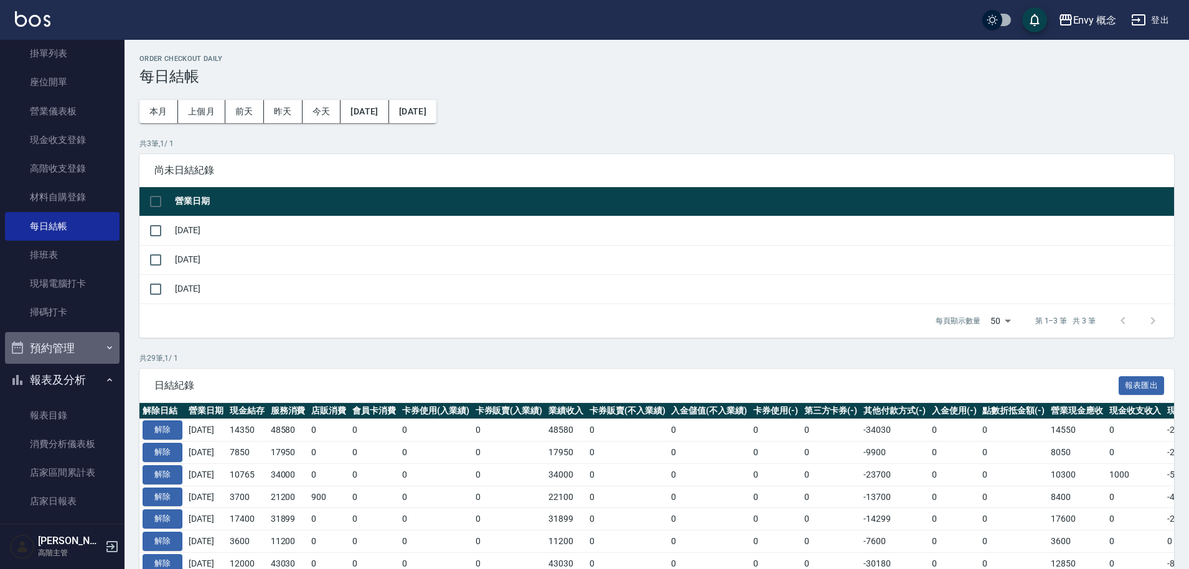
click at [79, 362] on button "預約管理" at bounding box center [62, 348] width 114 height 32
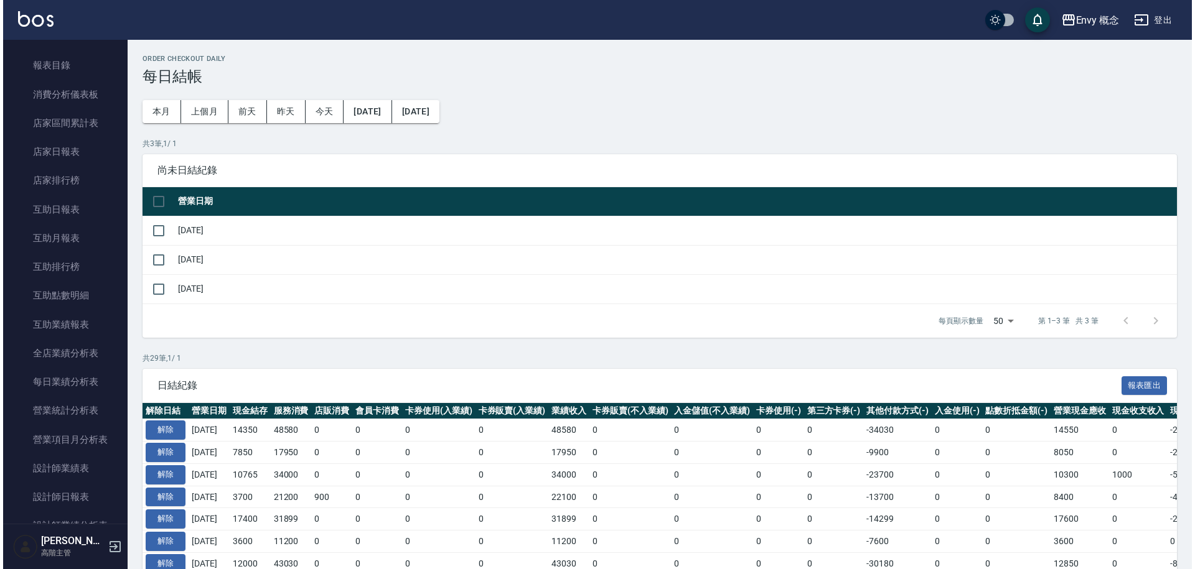
scroll to position [698, 0]
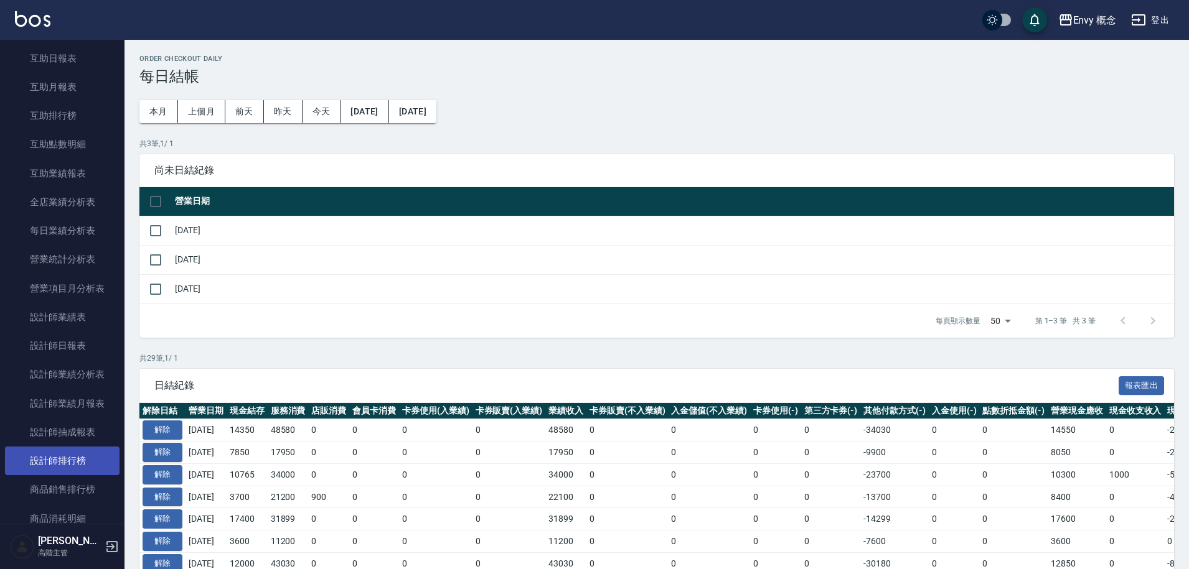
click at [88, 455] on link "設計師排行榜" at bounding box center [62, 461] width 114 height 29
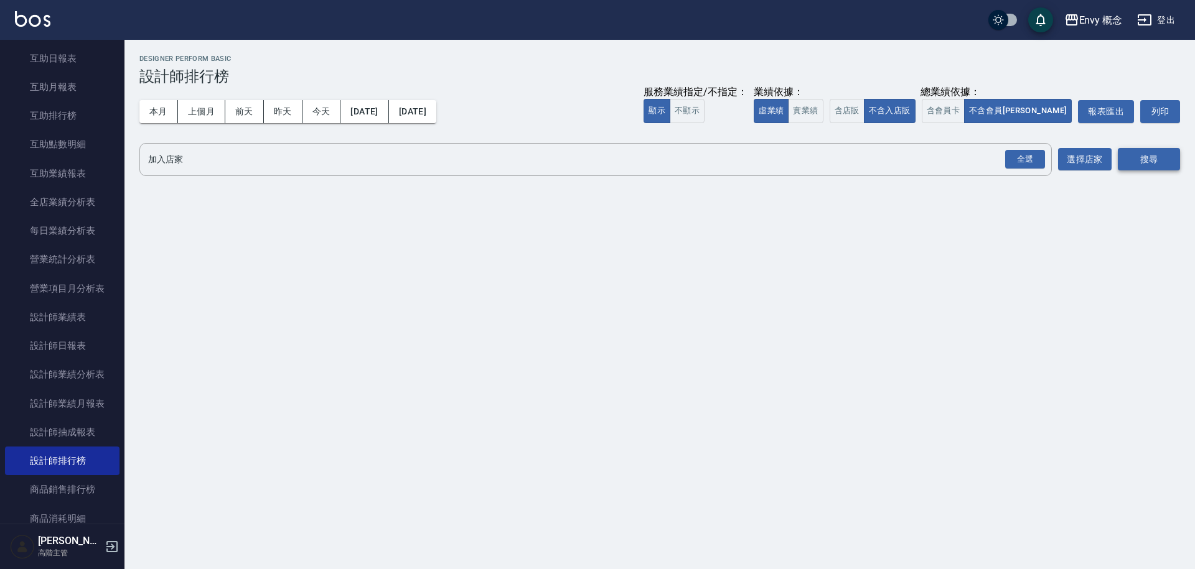
click at [1164, 161] on button "搜尋" at bounding box center [1149, 159] width 62 height 23
click at [1034, 157] on div "全選" at bounding box center [1025, 159] width 40 height 19
click at [266, 165] on icon at bounding box center [264, 159] width 11 height 11
click at [199, 163] on icon at bounding box center [198, 159] width 11 height 11
click at [260, 162] on icon at bounding box center [263, 159] width 11 height 11
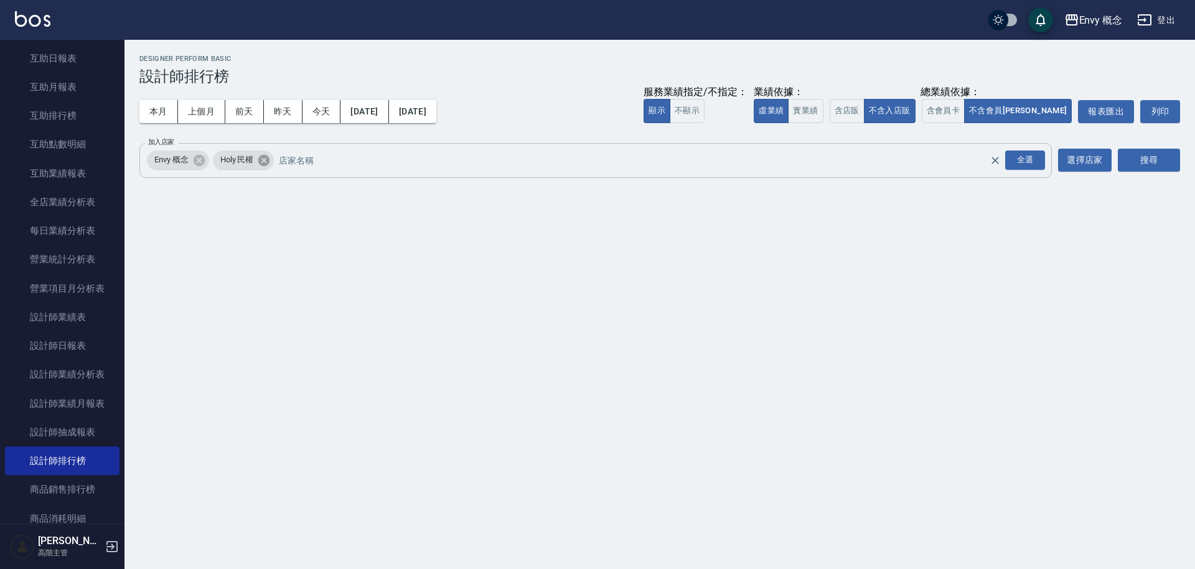
click at [260, 162] on icon at bounding box center [263, 159] width 11 height 11
click at [1166, 166] on button "搜尋" at bounding box center [1149, 160] width 62 height 23
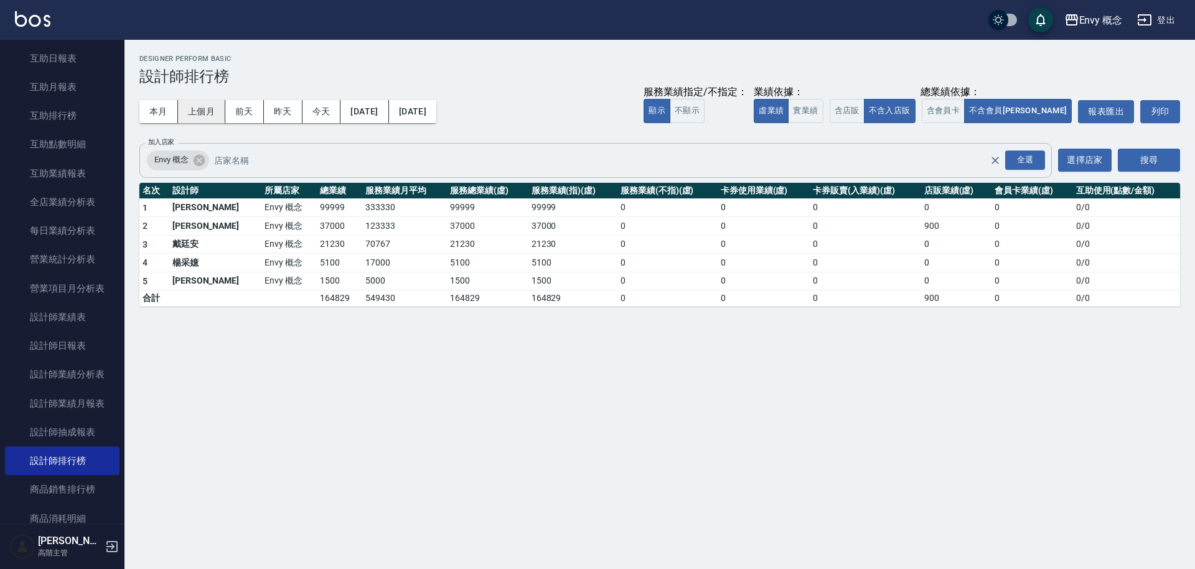
click at [213, 113] on button "上個月" at bounding box center [201, 111] width 47 height 23
drag, startPoint x: 276, startPoint y: 207, endPoint x: 314, endPoint y: 212, distance: 38.3
click at [317, 212] on td "464745" at bounding box center [339, 208] width 45 height 19
drag, startPoint x: 274, startPoint y: 244, endPoint x: 307, endPoint y: 252, distance: 34.0
click at [317, 252] on td "228580" at bounding box center [339, 244] width 45 height 19
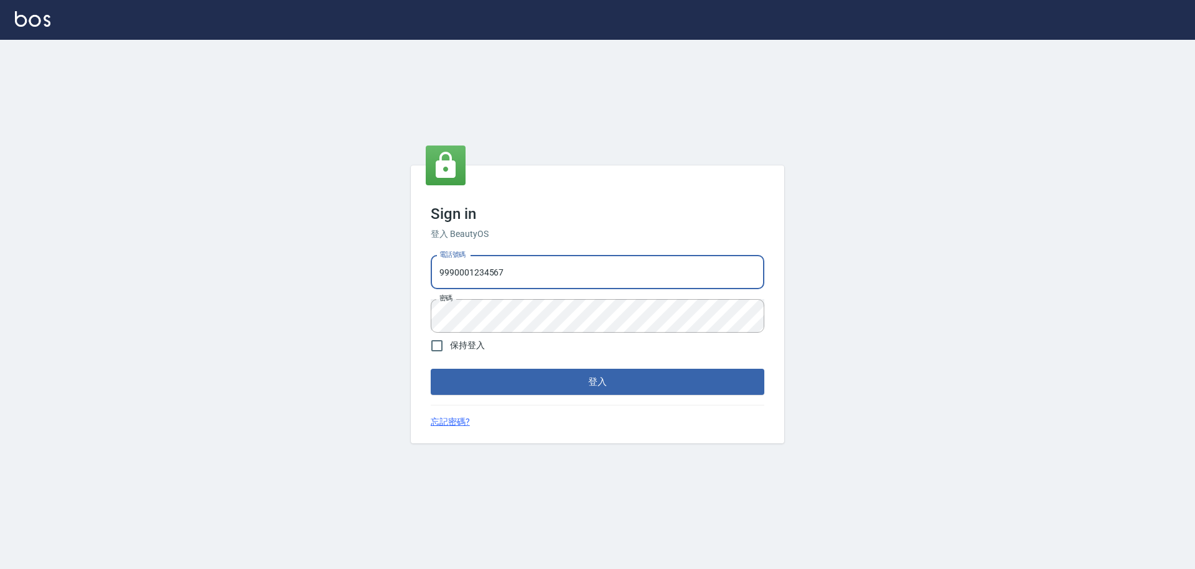
click at [439, 277] on input "9990001234567" at bounding box center [598, 273] width 334 height 34
click at [499, 274] on input "0930889212" at bounding box center [598, 273] width 334 height 34
type input "09308892120"
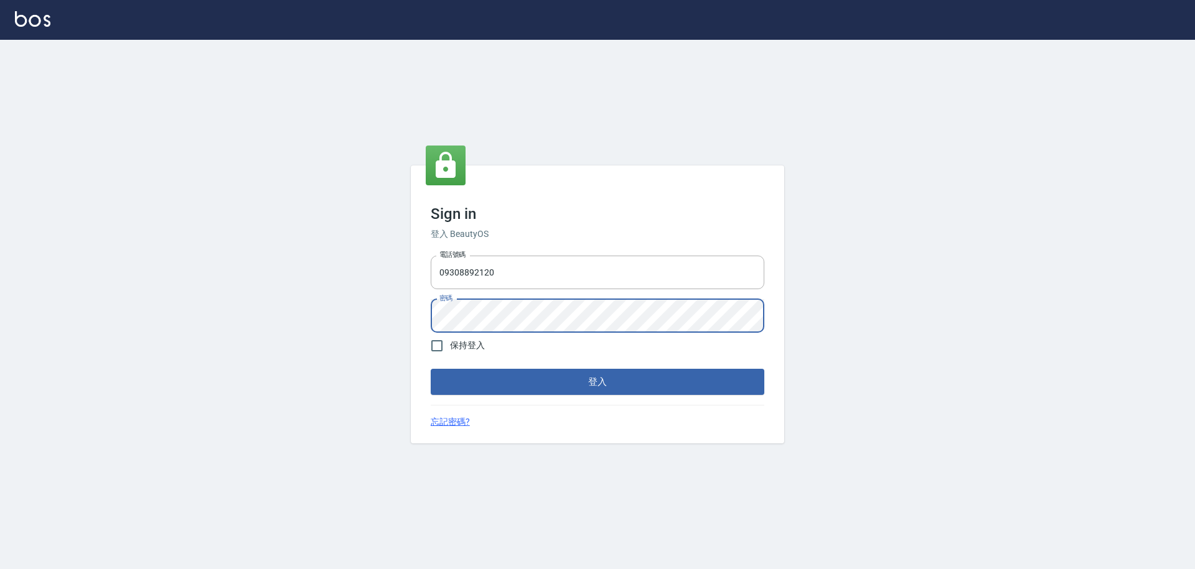
click at [428, 314] on div "電話號碼 09308892120 電話號碼 密碼 密碼" at bounding box center [597, 294] width 343 height 87
click at [551, 395] on form "電話號碼 09308892120 電話號碼 密碼 密碼 保持登入 登入" at bounding box center [598, 323] width 334 height 144
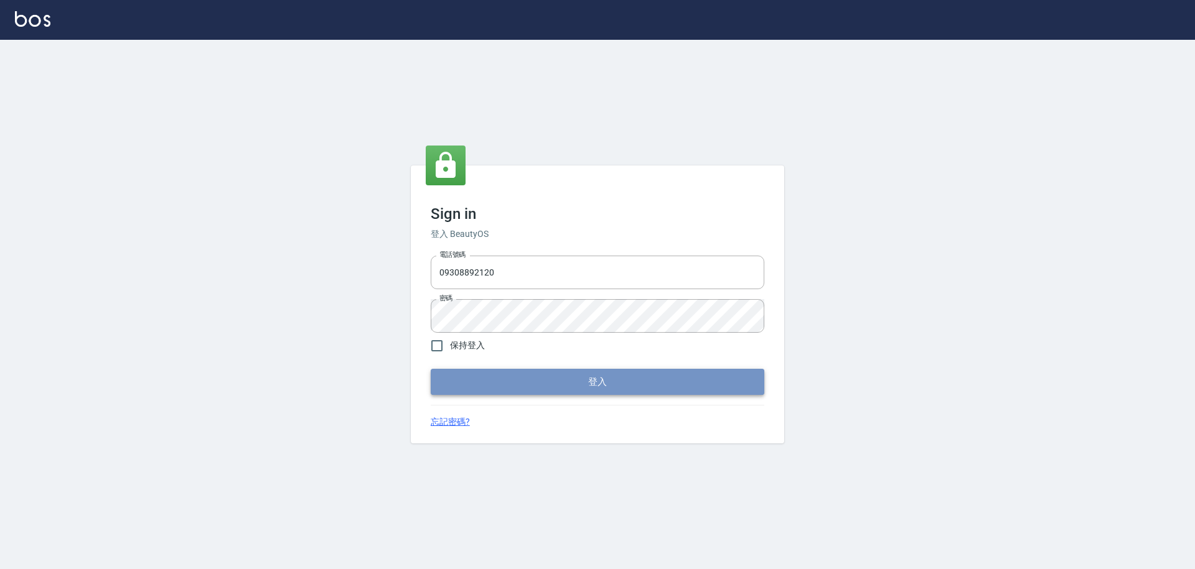
click at [554, 385] on button "登入" at bounding box center [598, 382] width 334 height 26
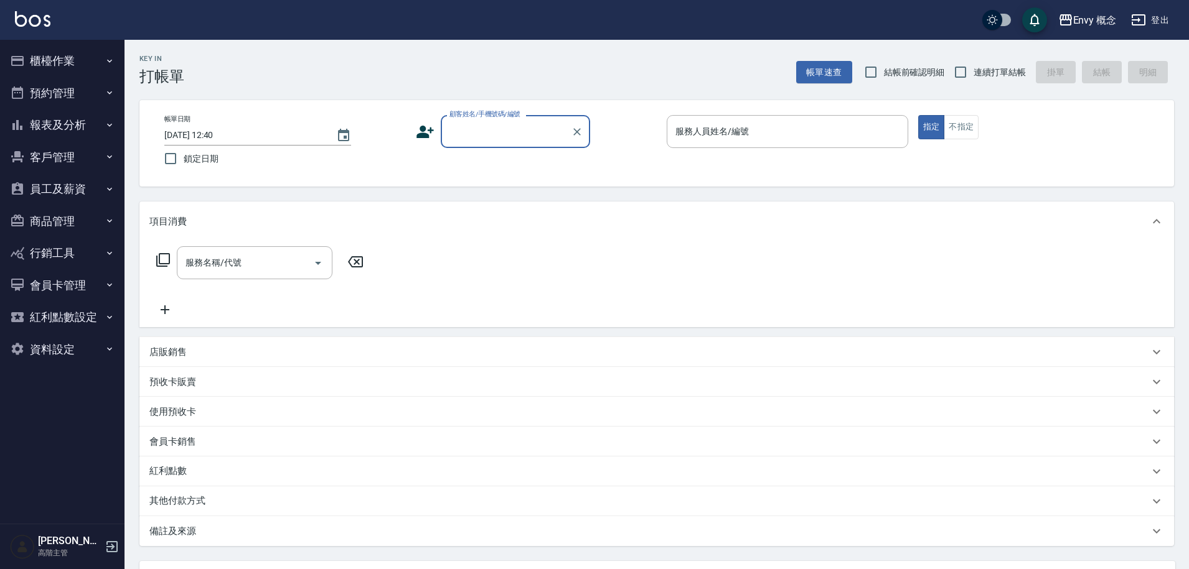
click at [50, 58] on button "櫃檯作業" at bounding box center [62, 61] width 114 height 32
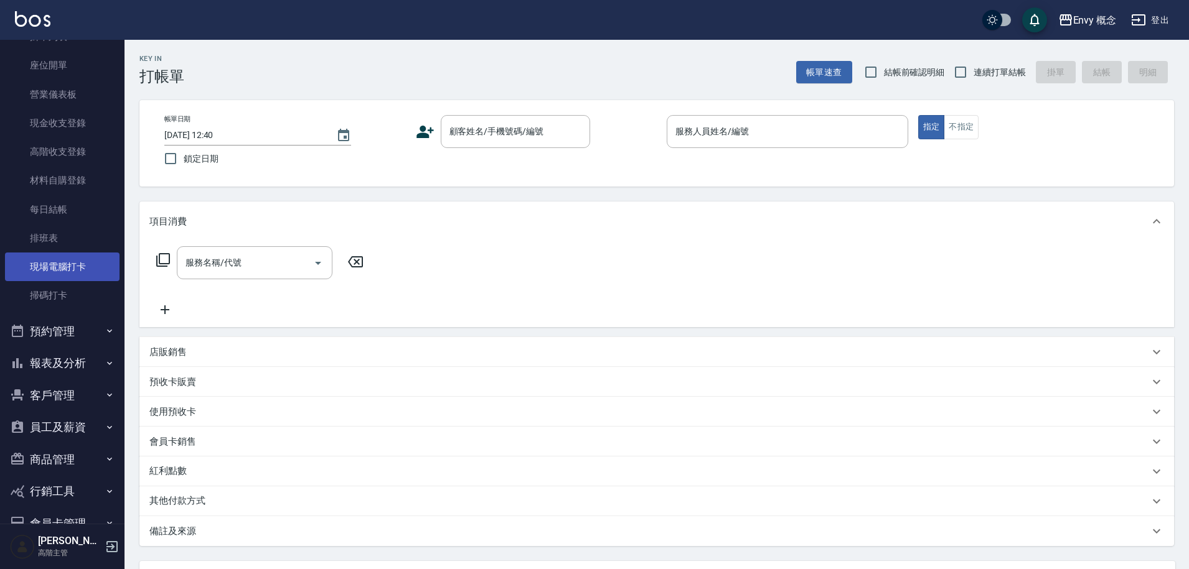
scroll to position [212, 0]
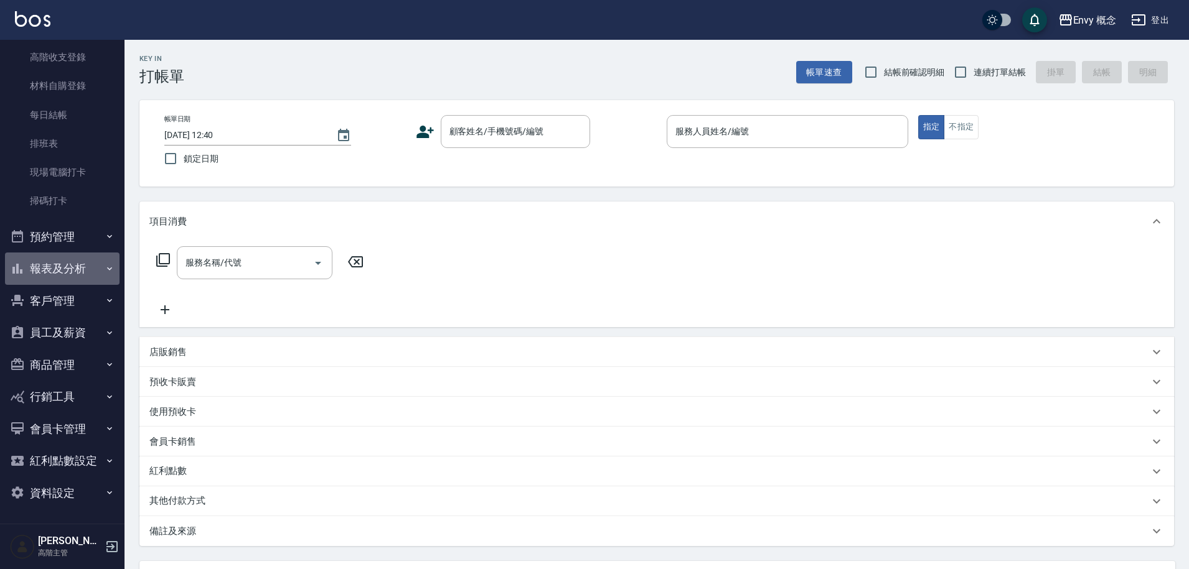
click at [80, 272] on button "報表及分析" at bounding box center [62, 269] width 114 height 32
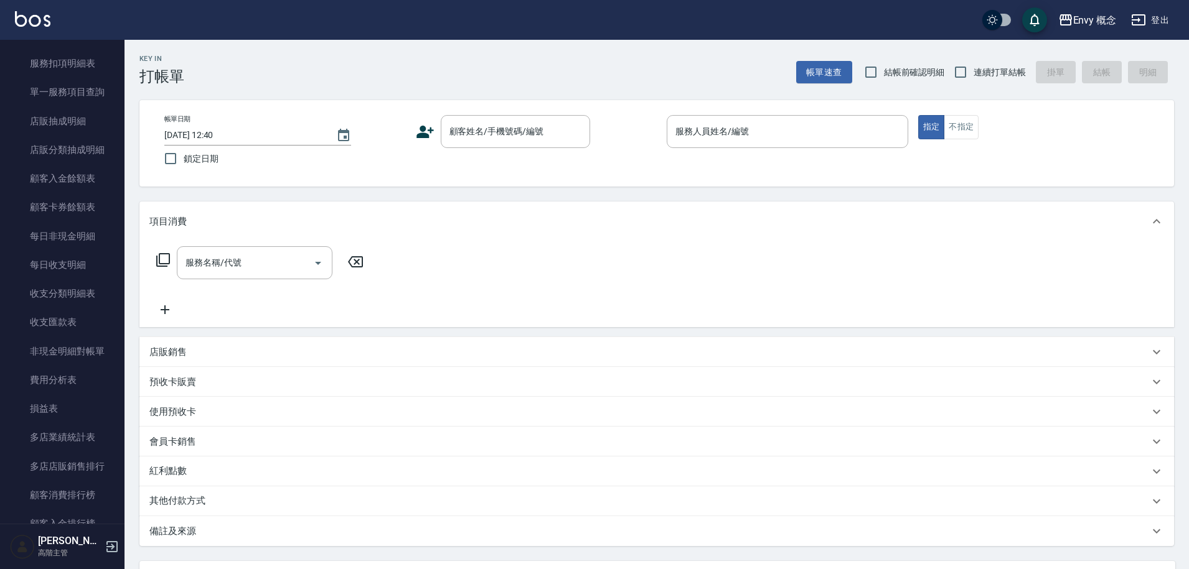
scroll to position [1459, 0]
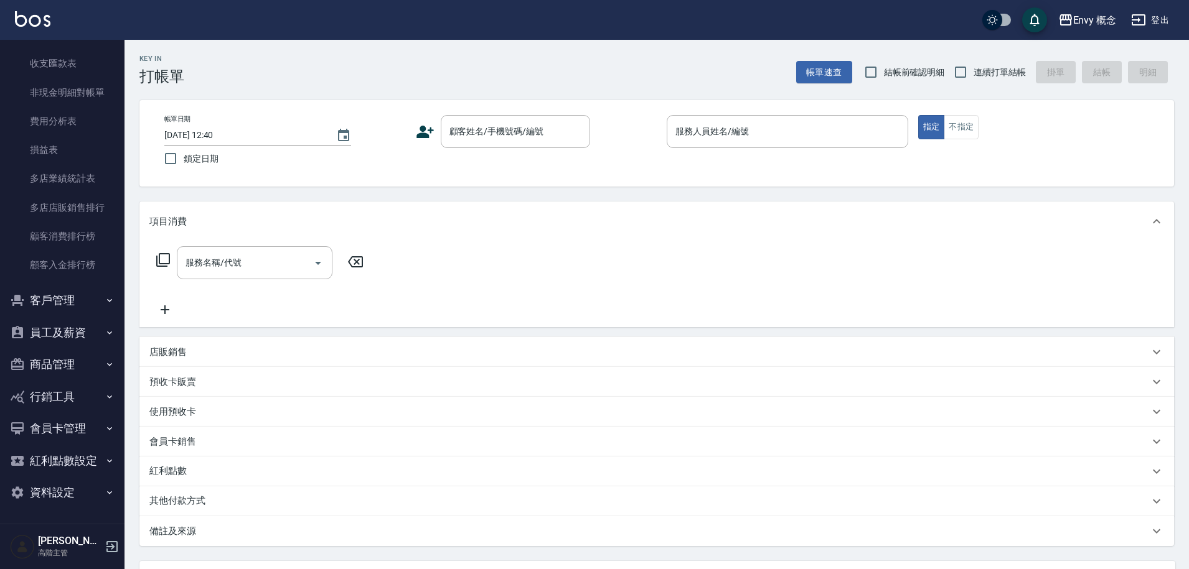
click at [80, 334] on button "員工及薪資" at bounding box center [62, 333] width 114 height 32
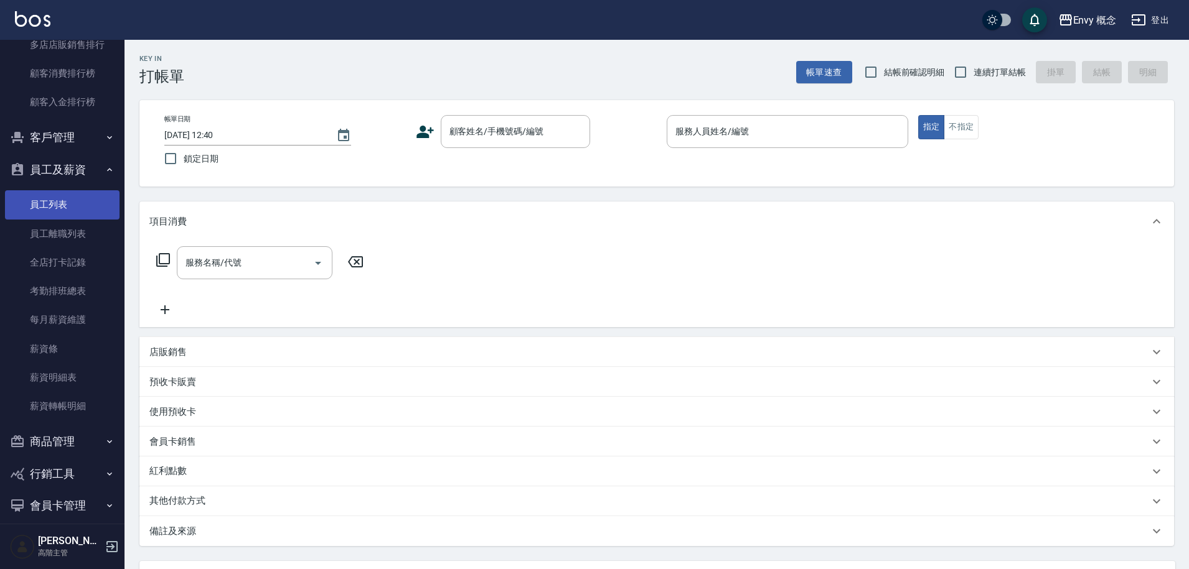
scroll to position [1699, 0]
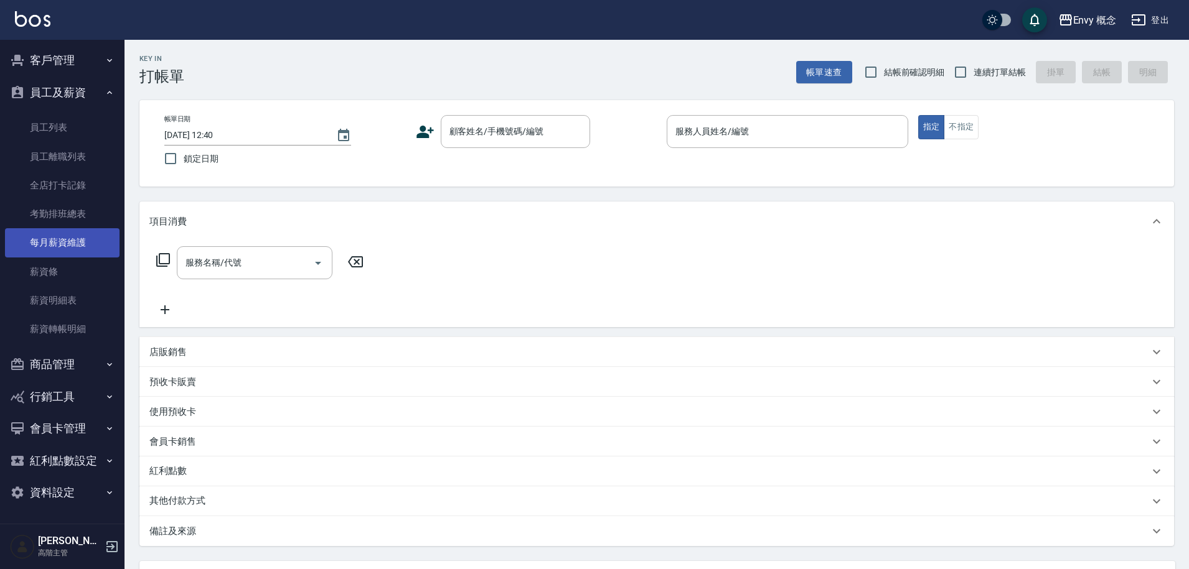
click at [75, 243] on link "每月薪資維護" at bounding box center [62, 242] width 114 height 29
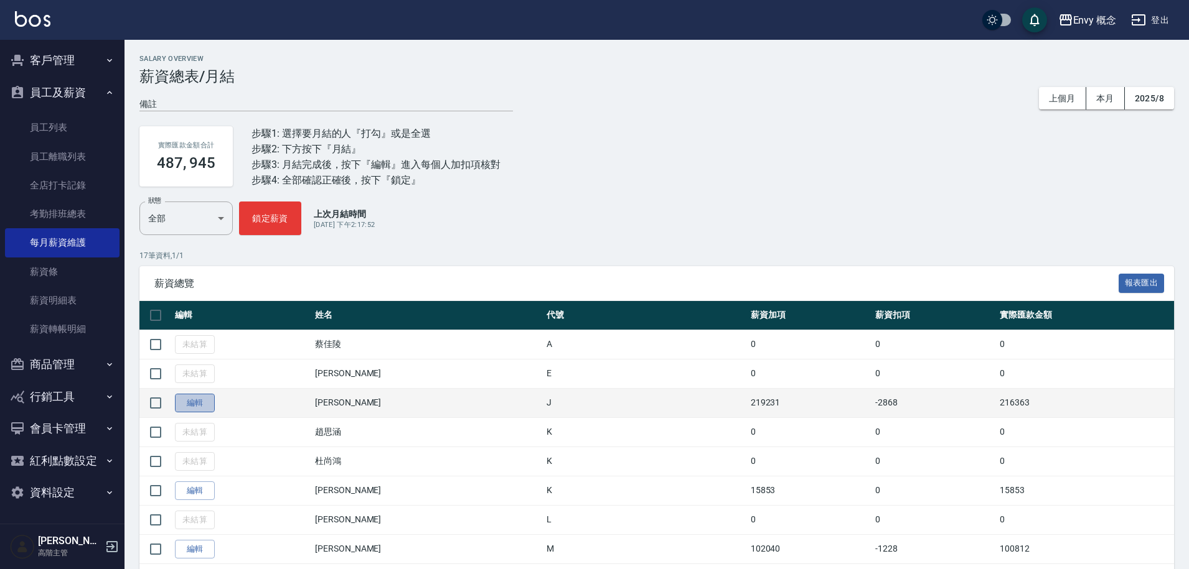
click at [193, 407] on link "編輯" at bounding box center [195, 403] width 40 height 19
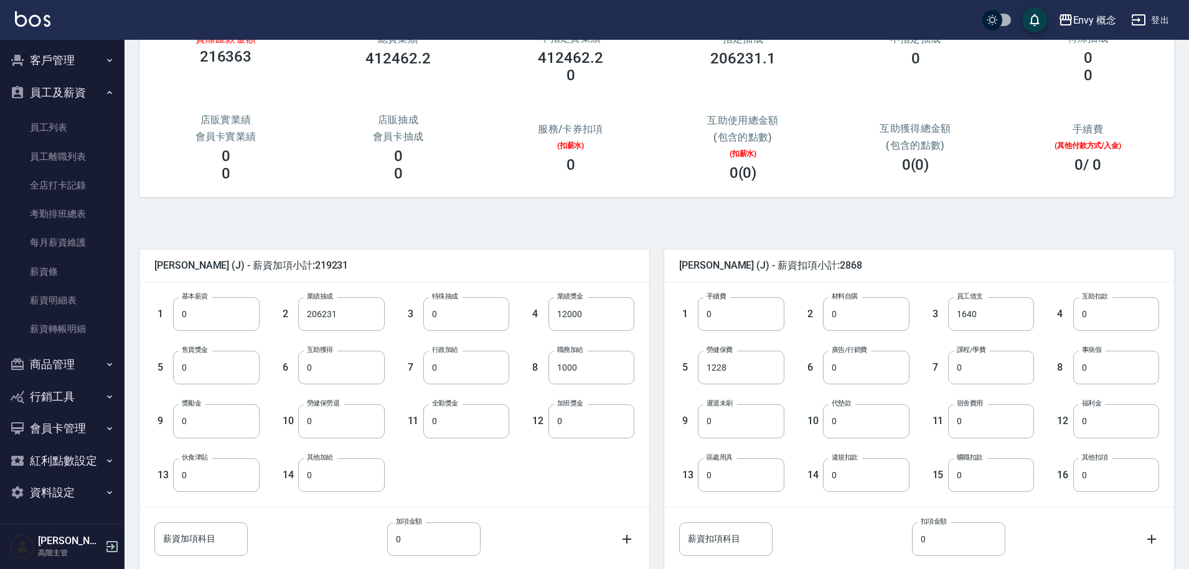
scroll to position [187, 0]
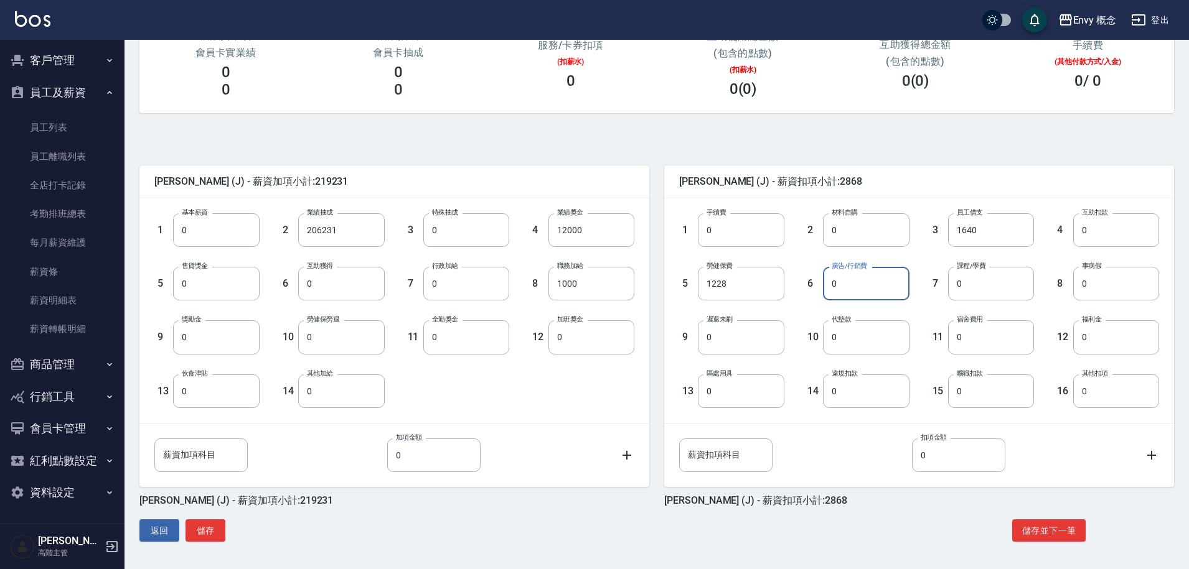
drag, startPoint x: 843, startPoint y: 289, endPoint x: 829, endPoint y: 284, distance: 15.0
click at [829, 284] on input "0" at bounding box center [866, 284] width 86 height 34
drag, startPoint x: 846, startPoint y: 286, endPoint x: 826, endPoint y: 283, distance: 20.9
click at [826, 283] on input "0" at bounding box center [866, 284] width 86 height 34
type input "45766"
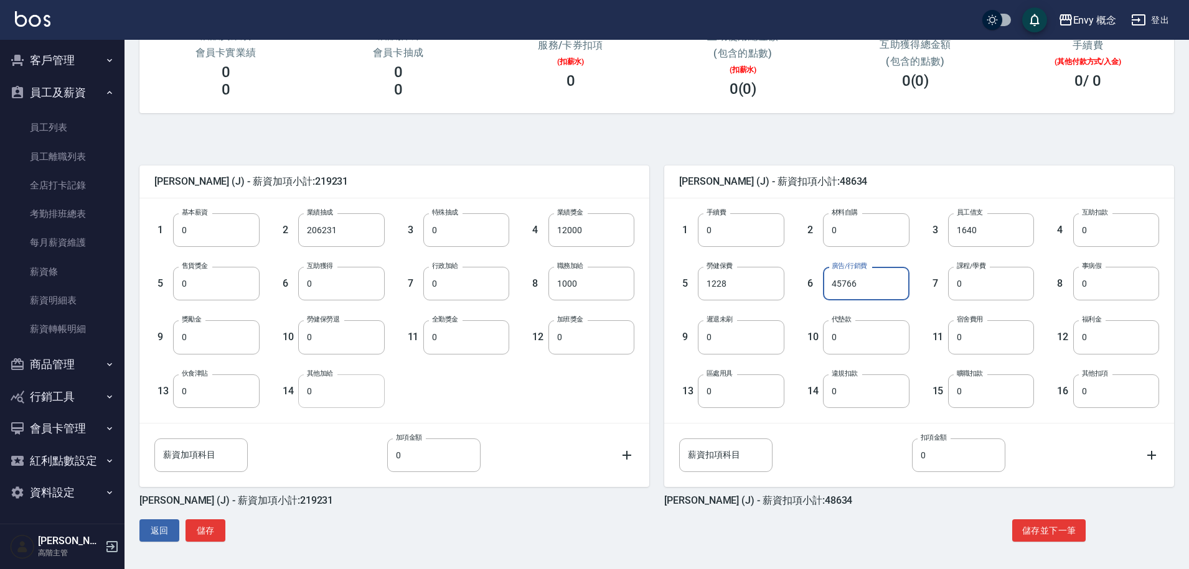
click at [323, 400] on input "0" at bounding box center [341, 392] width 86 height 34
type input "22883"
click at [207, 536] on button "儲存" at bounding box center [205, 531] width 40 height 23
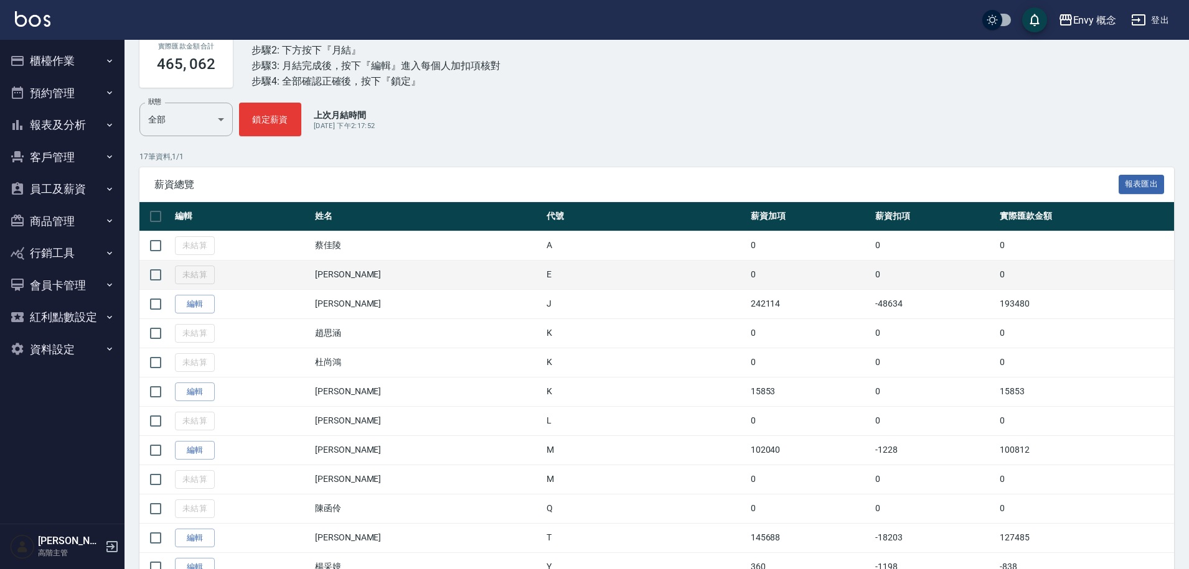
scroll to position [253, 0]
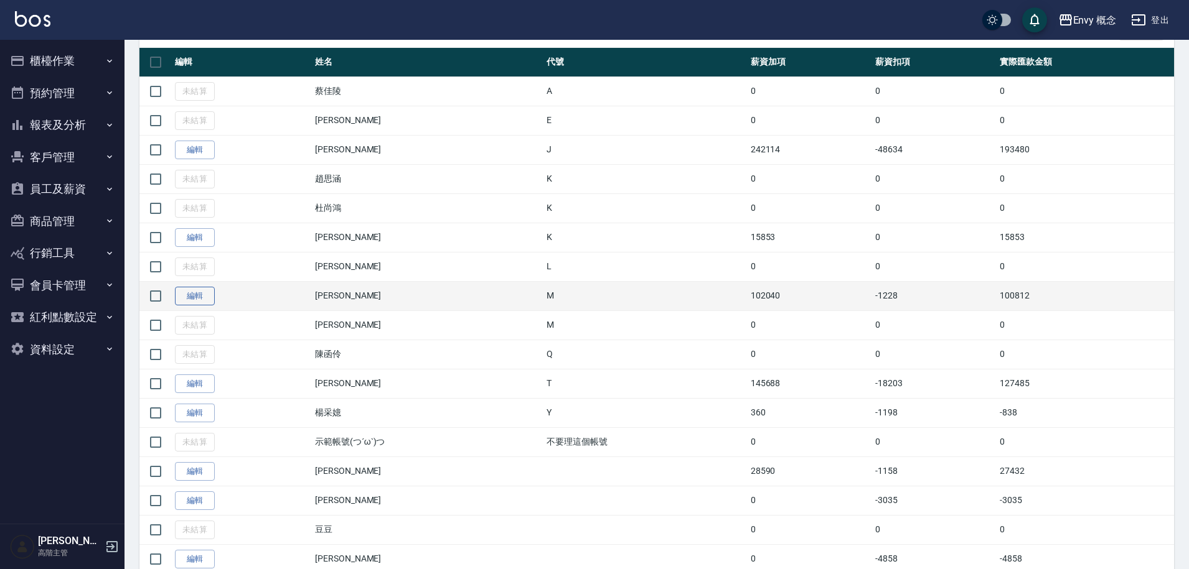
click at [186, 294] on link "編輯" at bounding box center [195, 296] width 40 height 19
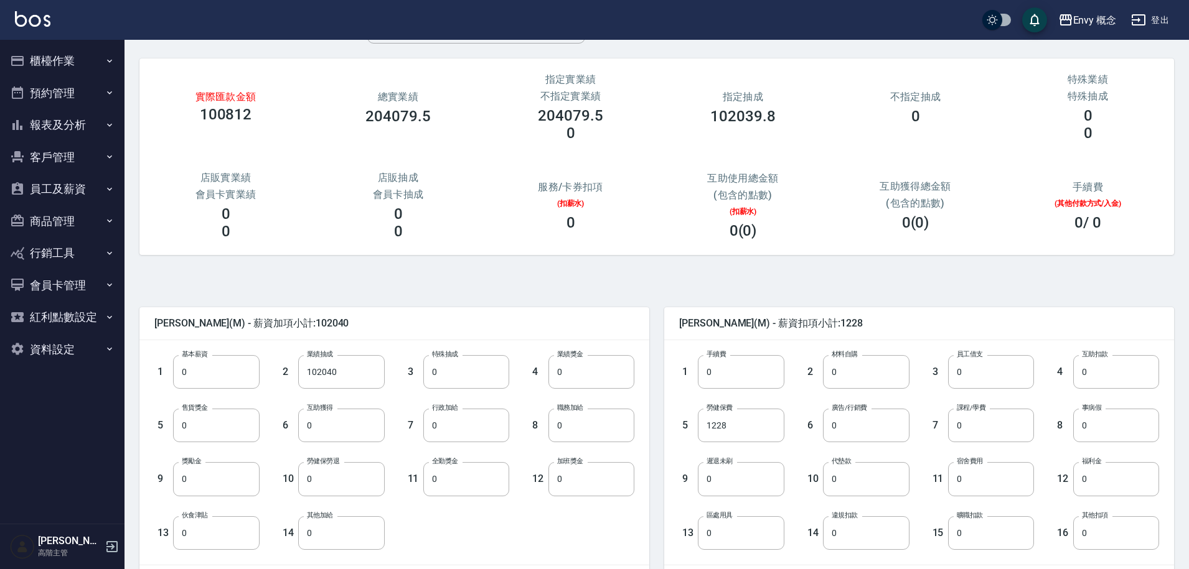
scroll to position [107, 0]
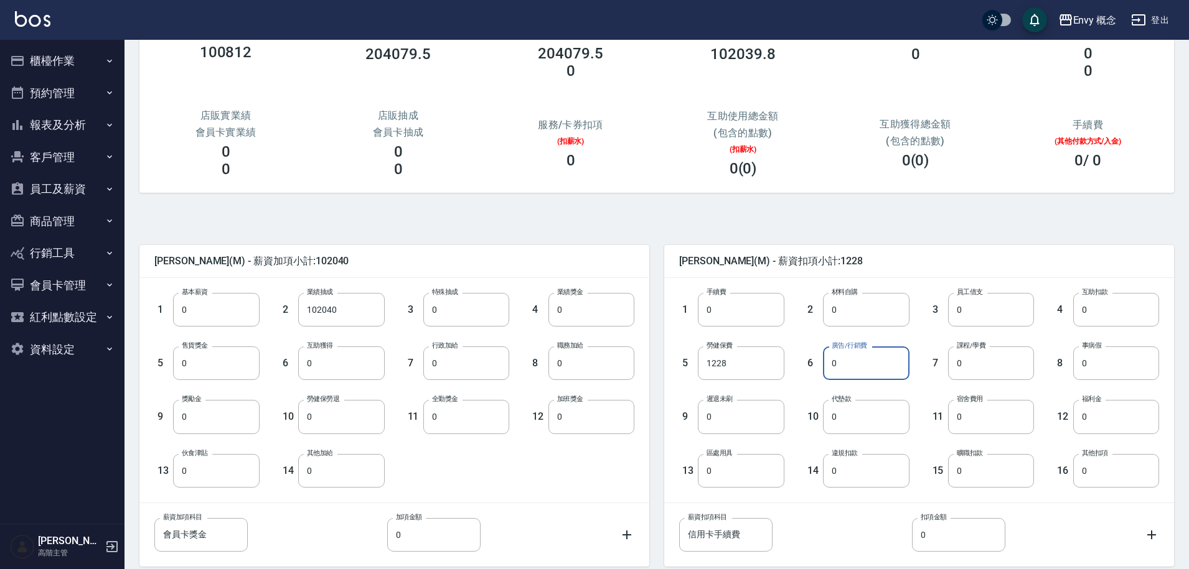
drag, startPoint x: 845, startPoint y: 362, endPoint x: 821, endPoint y: 361, distance: 23.7
click at [821, 361] on div "6 廣告/行銷費 0 廣告/行銷費" at bounding box center [846, 354] width 125 height 54
click at [827, 363] on input "0" at bounding box center [866, 364] width 86 height 34
drag, startPoint x: 836, startPoint y: 363, endPoint x: 827, endPoint y: 362, distance: 9.4
click at [827, 362] on input "0" at bounding box center [866, 364] width 86 height 34
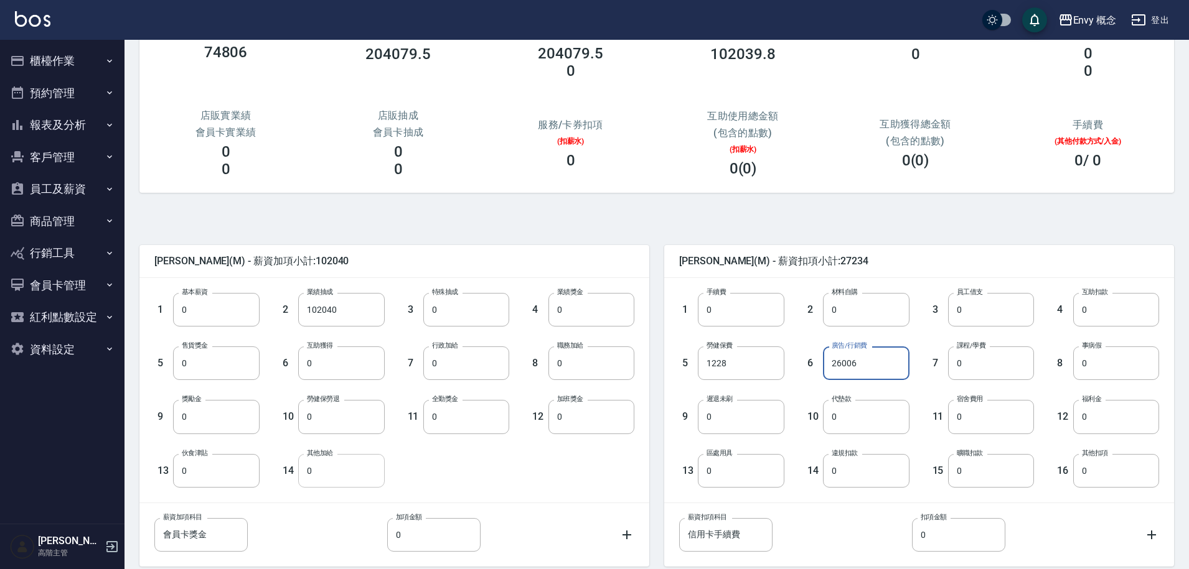
type input "26006"
click at [326, 471] on input "0" at bounding box center [341, 471] width 86 height 34
type input "13003"
click at [563, 367] on input "0" at bounding box center [591, 364] width 86 height 34
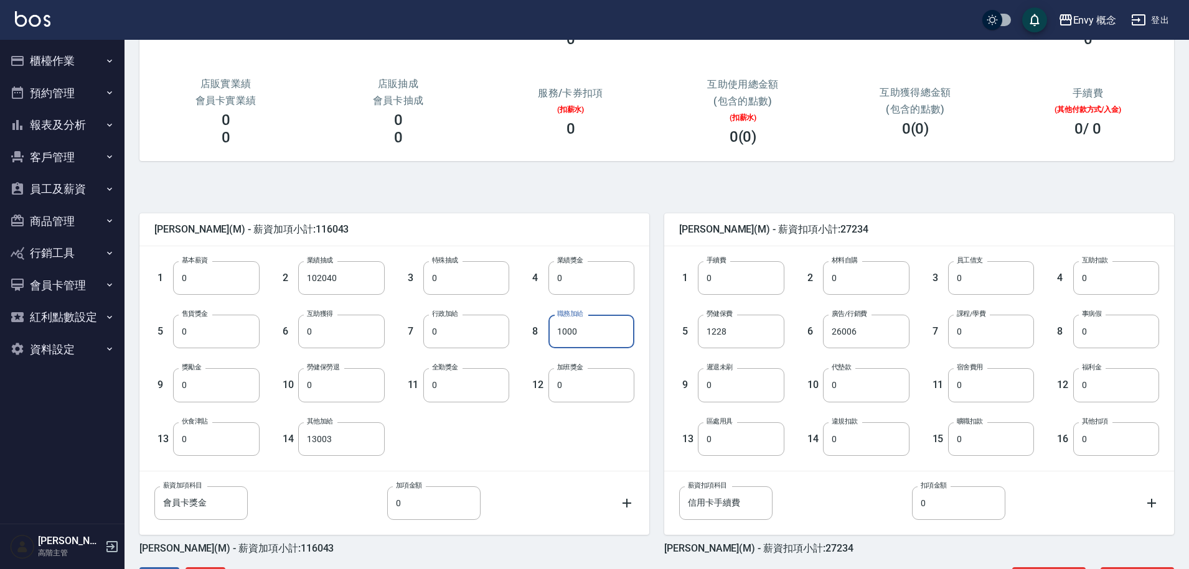
scroll to position [160, 0]
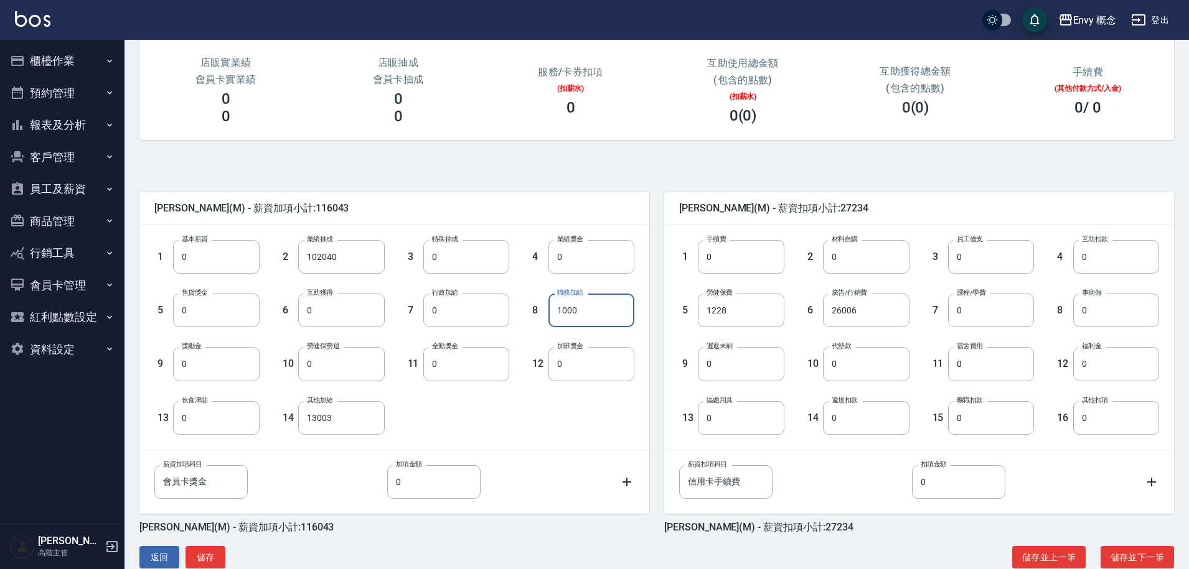
type input "1000"
click at [588, 255] on input "0" at bounding box center [591, 257] width 86 height 34
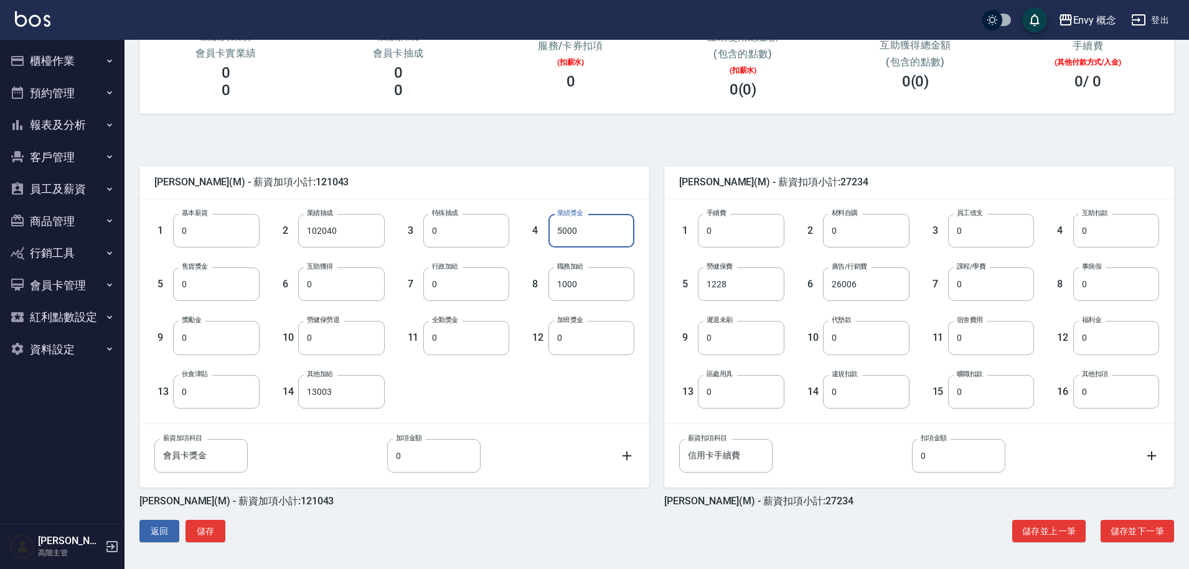
scroll to position [187, 0]
type input "5000"
click at [210, 532] on button "儲存" at bounding box center [205, 531] width 40 height 23
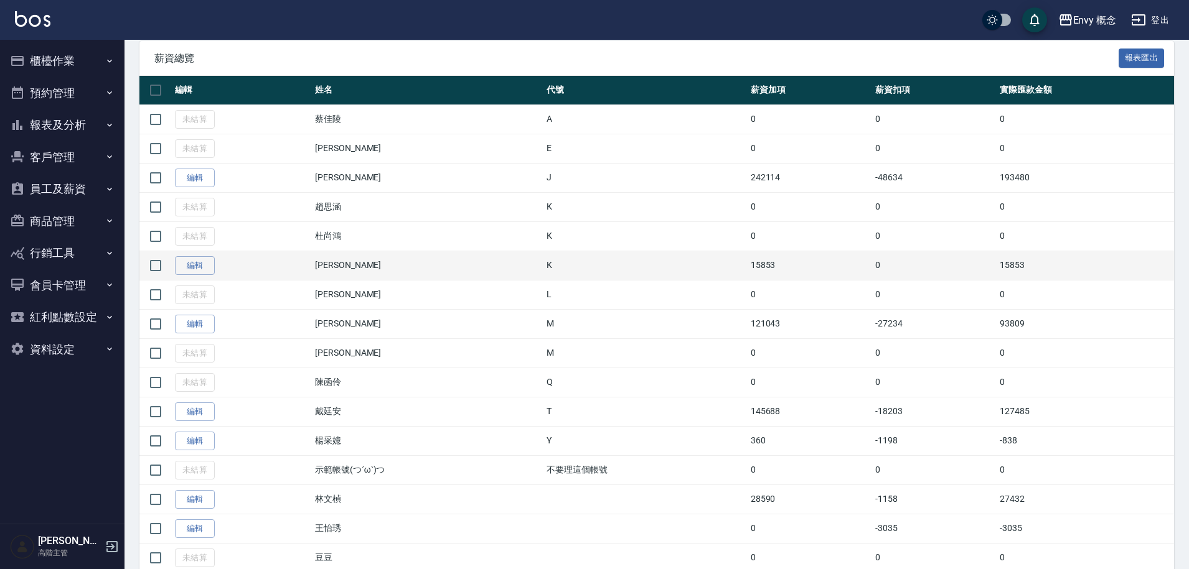
scroll to position [298, 0]
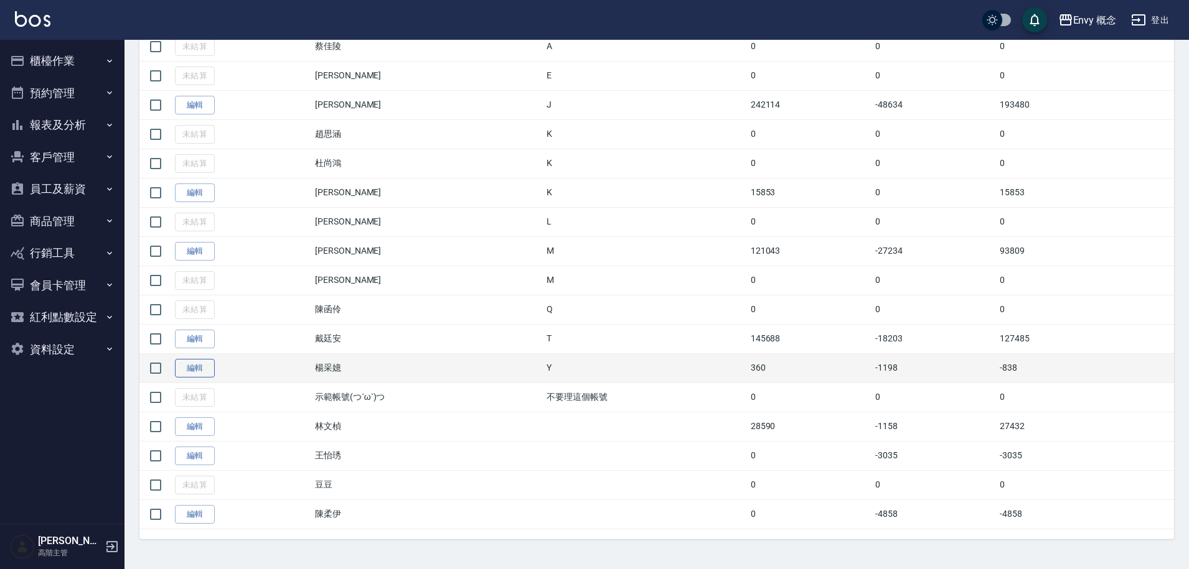
click at [194, 371] on link "編輯" at bounding box center [195, 368] width 40 height 19
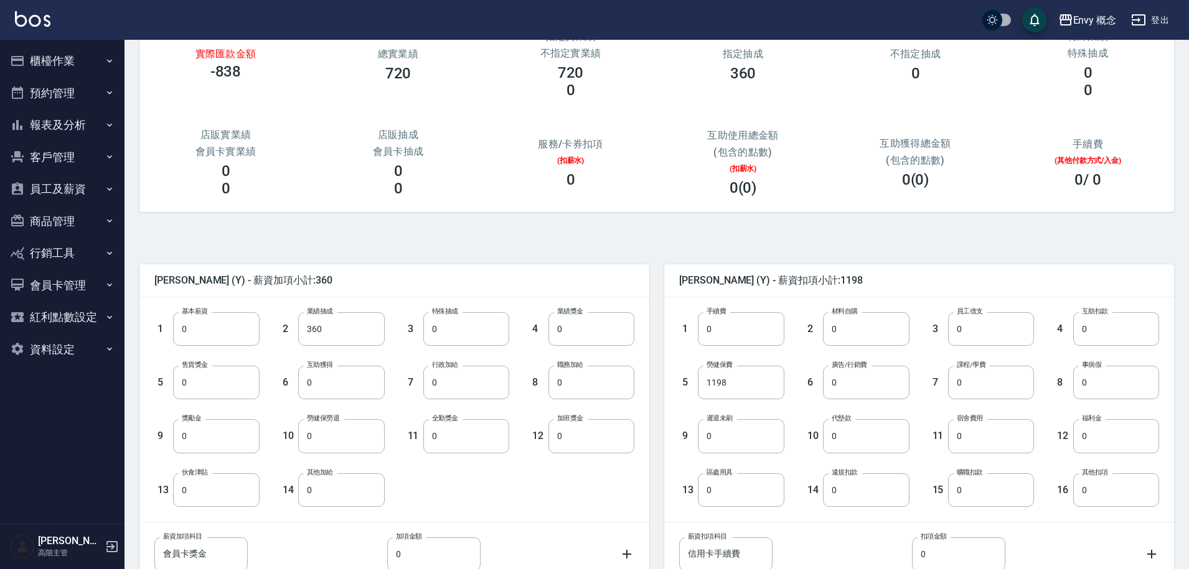
scroll to position [187, 0]
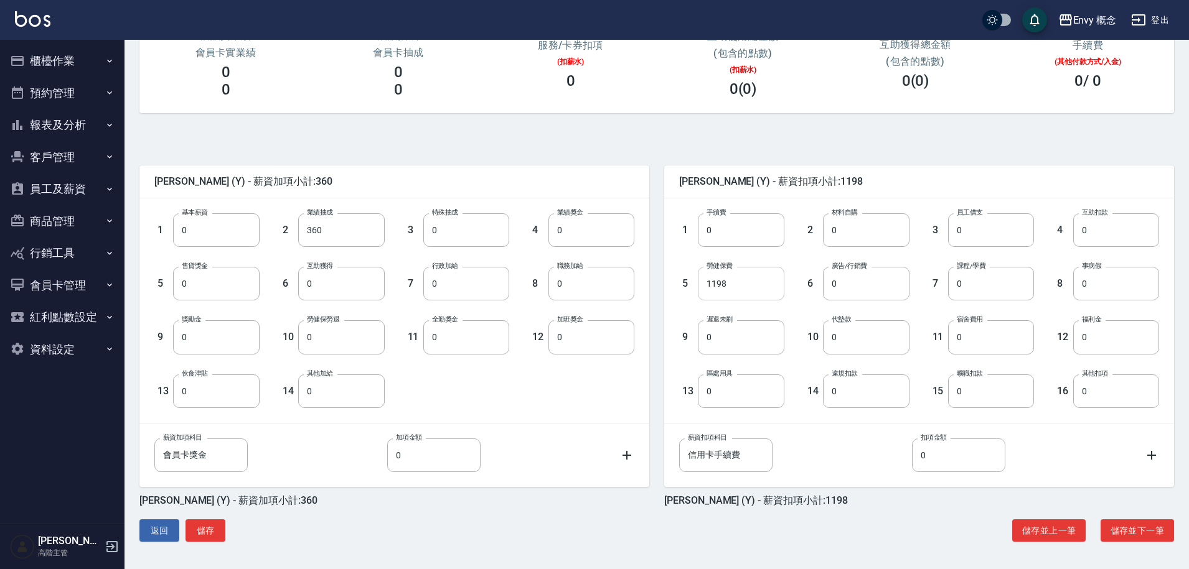
click at [750, 287] on input "1198" at bounding box center [741, 284] width 86 height 34
type input "0"
click at [210, 533] on button "儲存" at bounding box center [205, 531] width 40 height 23
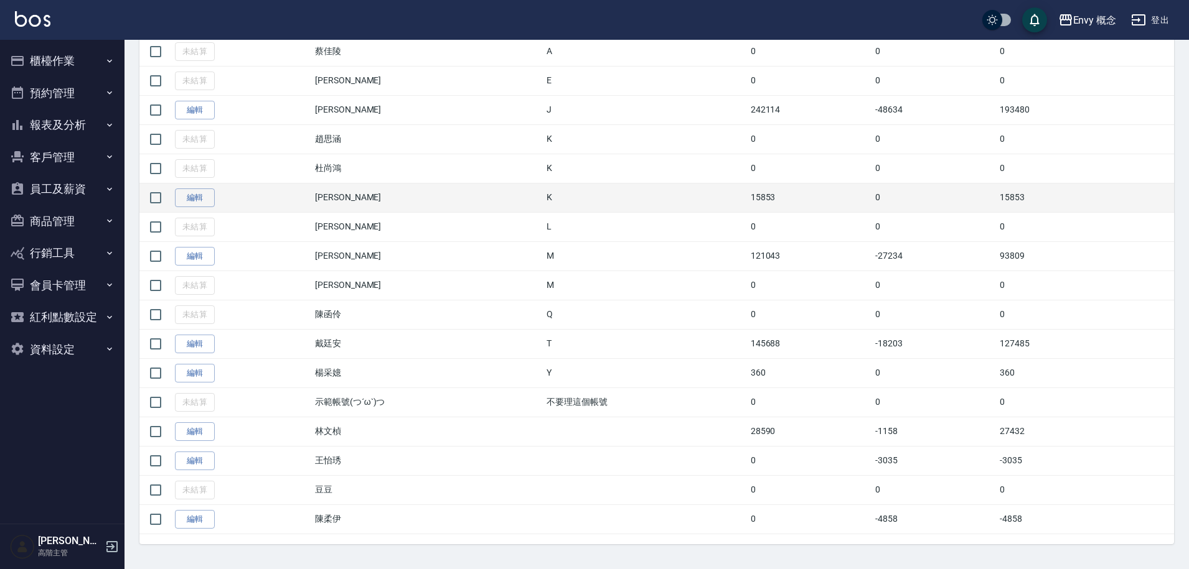
scroll to position [298, 0]
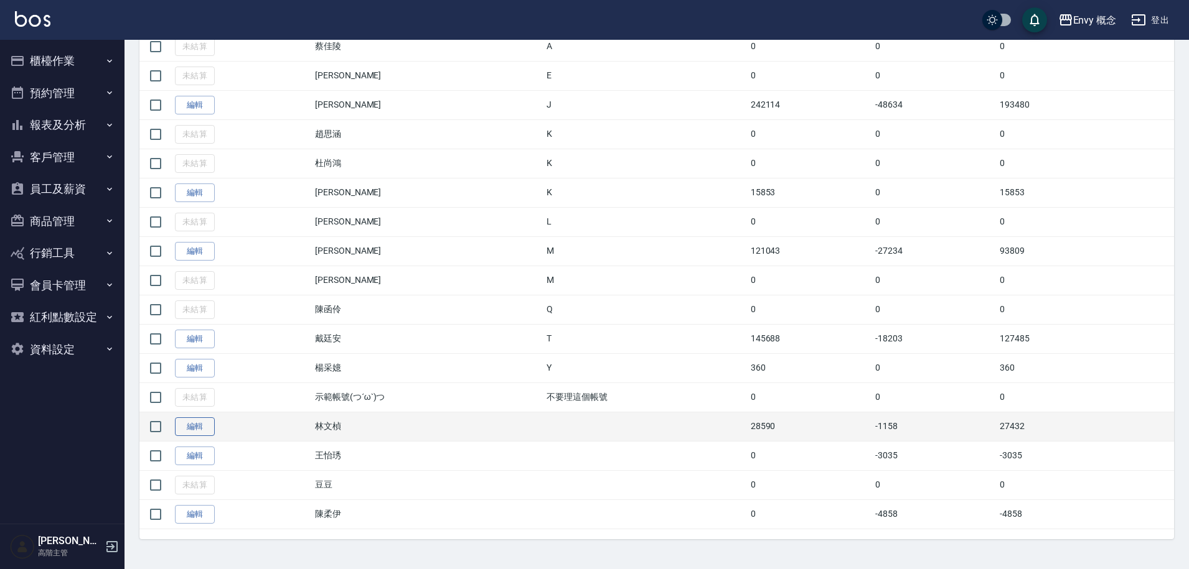
click at [180, 428] on link "編輯" at bounding box center [195, 427] width 40 height 19
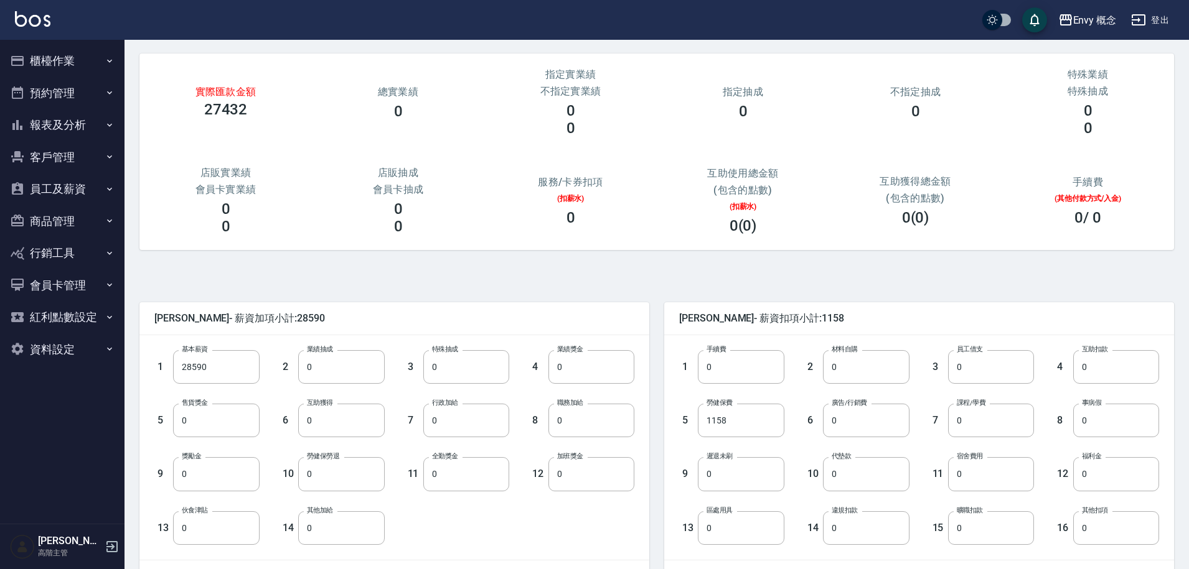
scroll to position [110, 0]
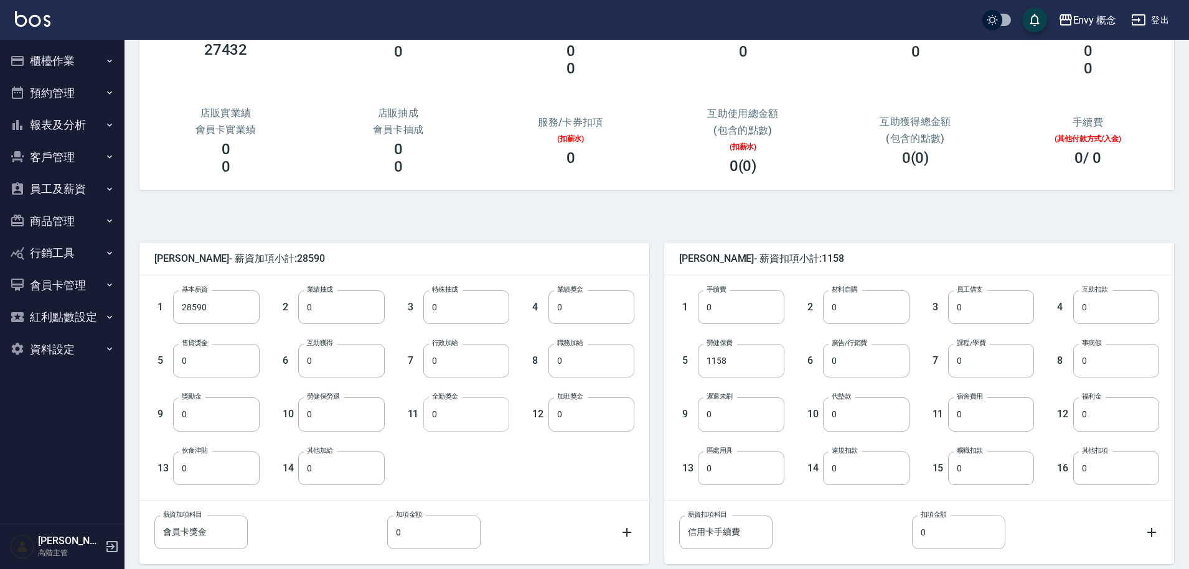
click at [439, 414] on input "0" at bounding box center [466, 415] width 86 height 34
type input "1000"
click at [321, 470] on input "0" at bounding box center [341, 469] width 86 height 34
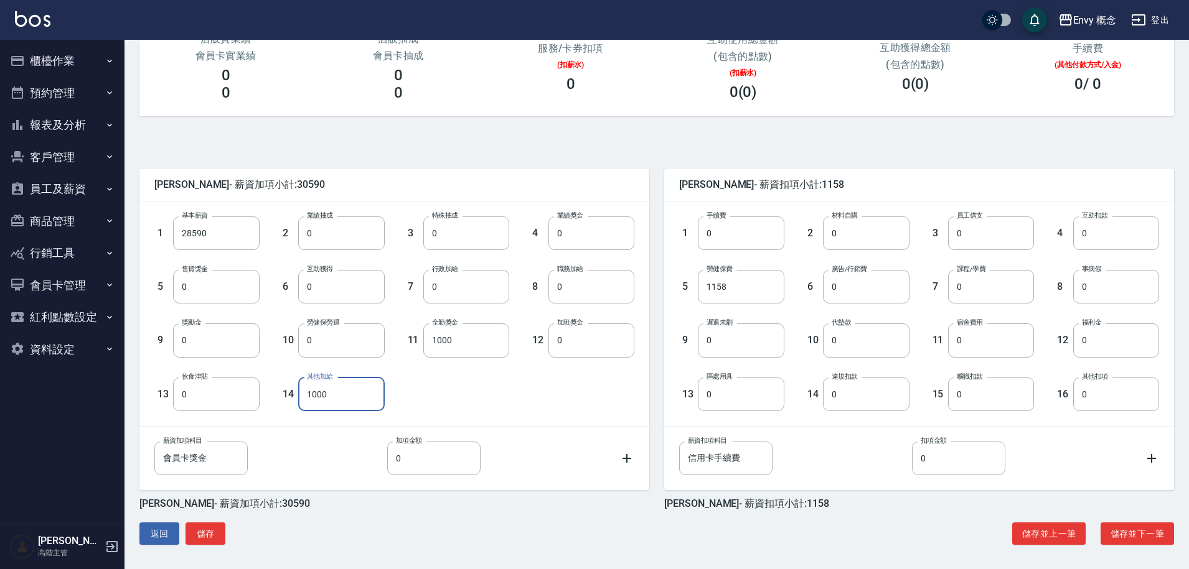
scroll to position [187, 0]
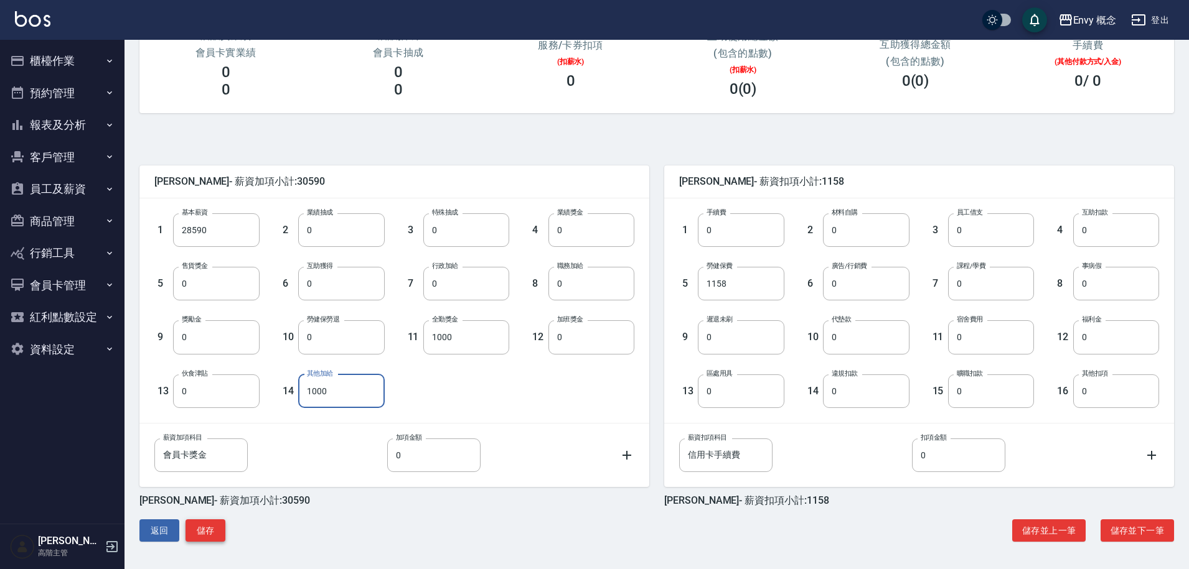
type input "1000"
click at [202, 538] on button "儲存" at bounding box center [205, 531] width 40 height 23
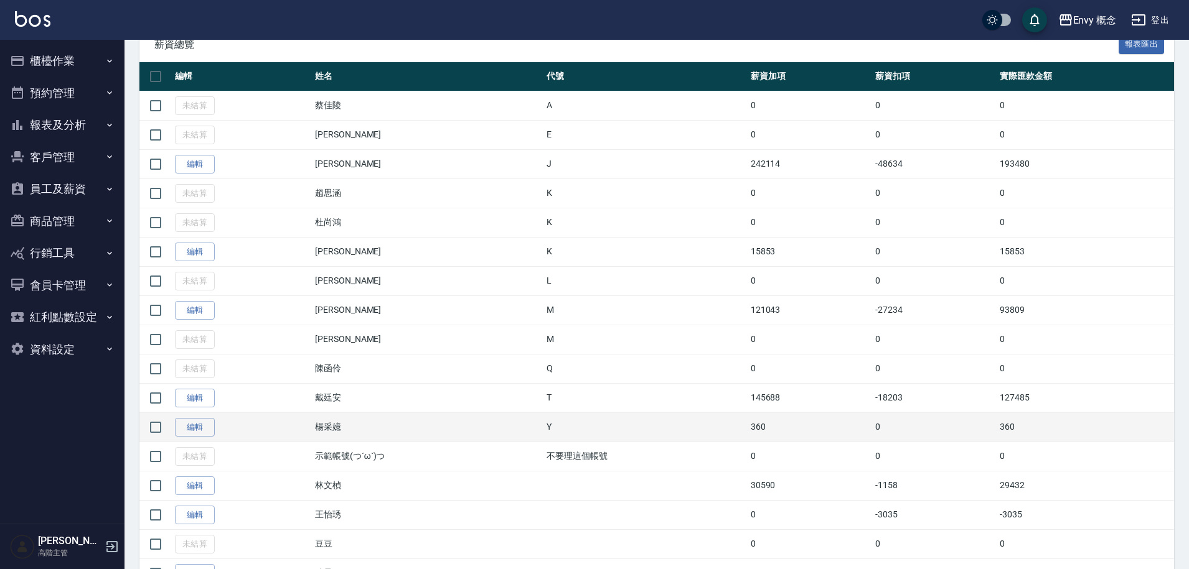
scroll to position [298, 0]
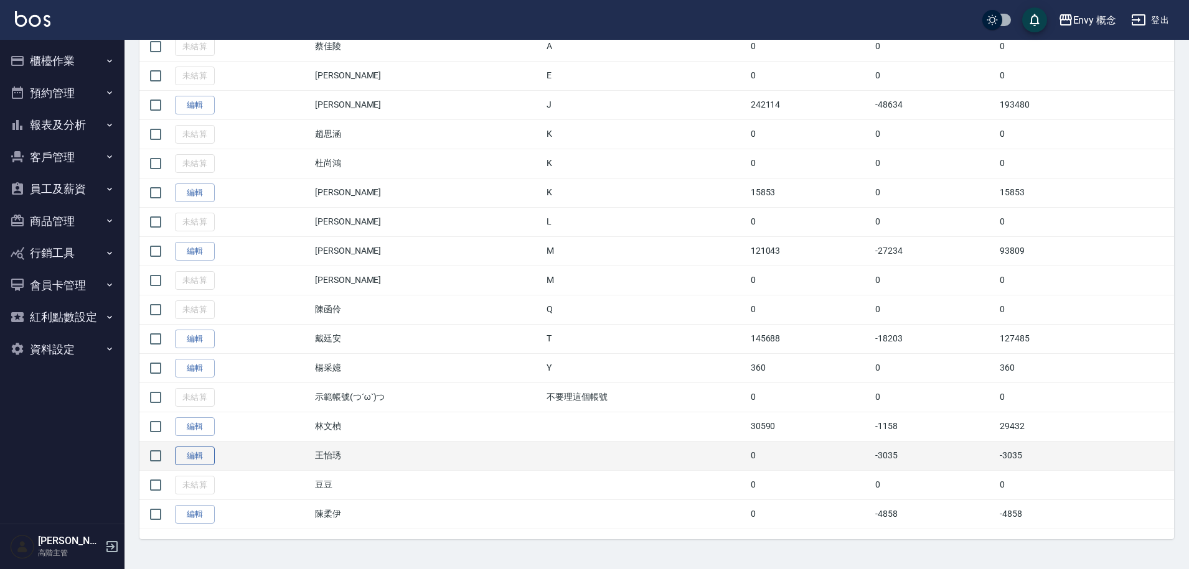
click at [198, 453] on link "編輯" at bounding box center [195, 456] width 40 height 19
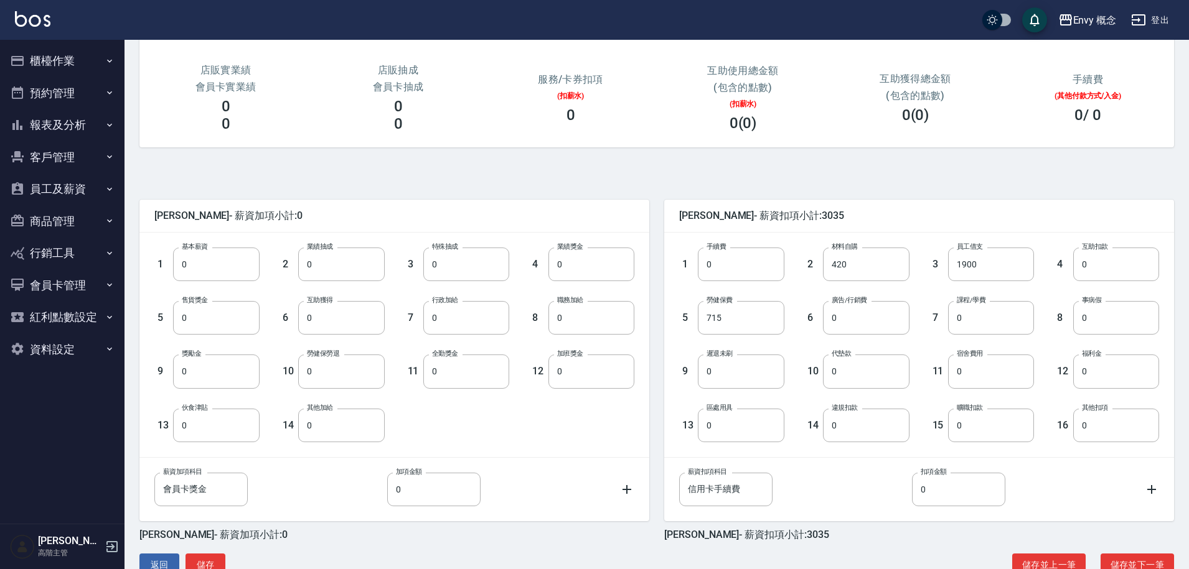
scroll to position [187, 0]
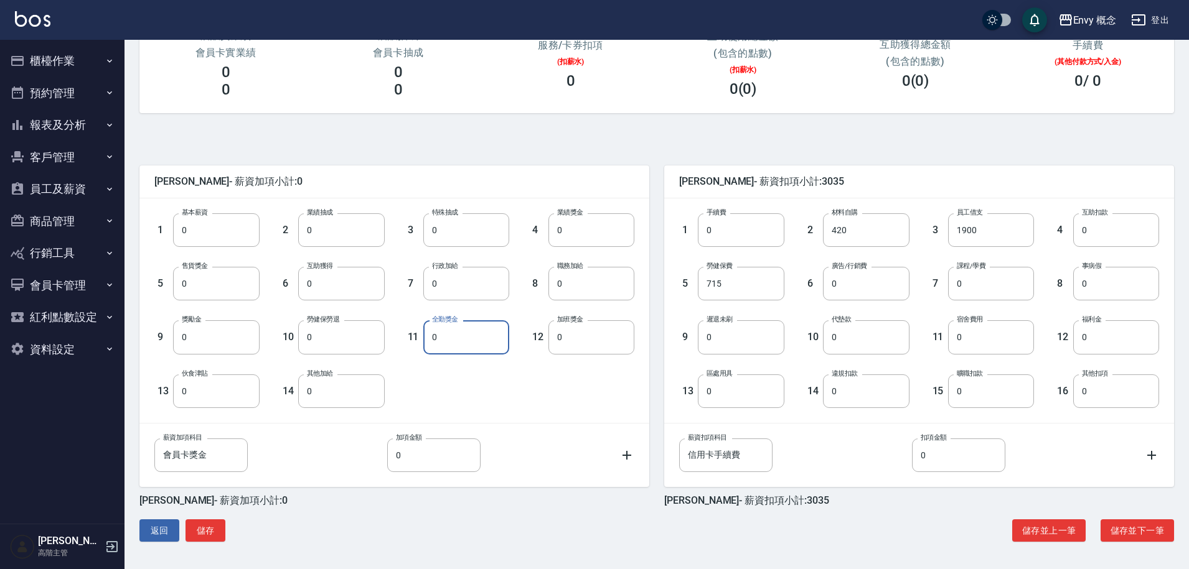
click at [451, 341] on input "0" at bounding box center [466, 337] width 86 height 34
type input "1000"
click at [317, 401] on input "0" at bounding box center [341, 392] width 86 height 34
type input "1000"
click at [199, 540] on button "儲存" at bounding box center [205, 531] width 40 height 23
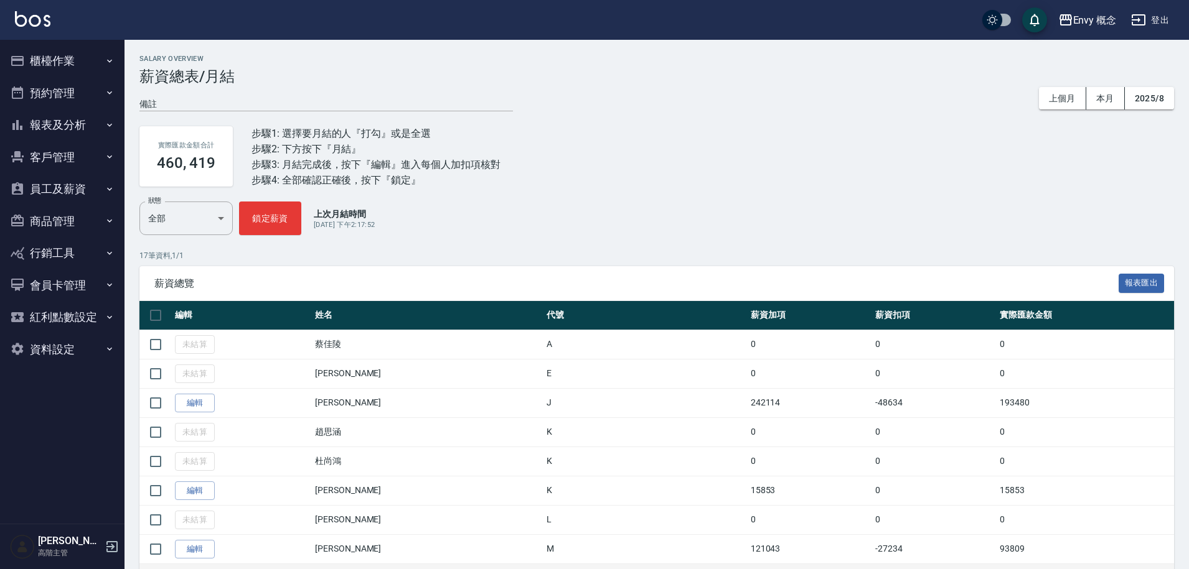
scroll to position [298, 0]
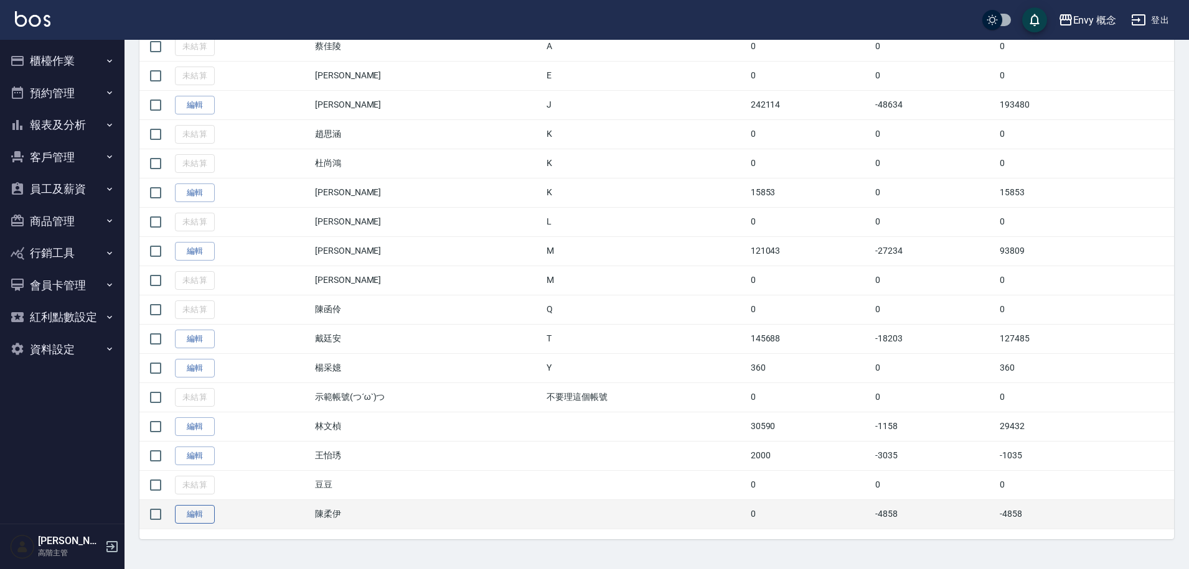
click at [205, 511] on link "編輯" at bounding box center [195, 514] width 40 height 19
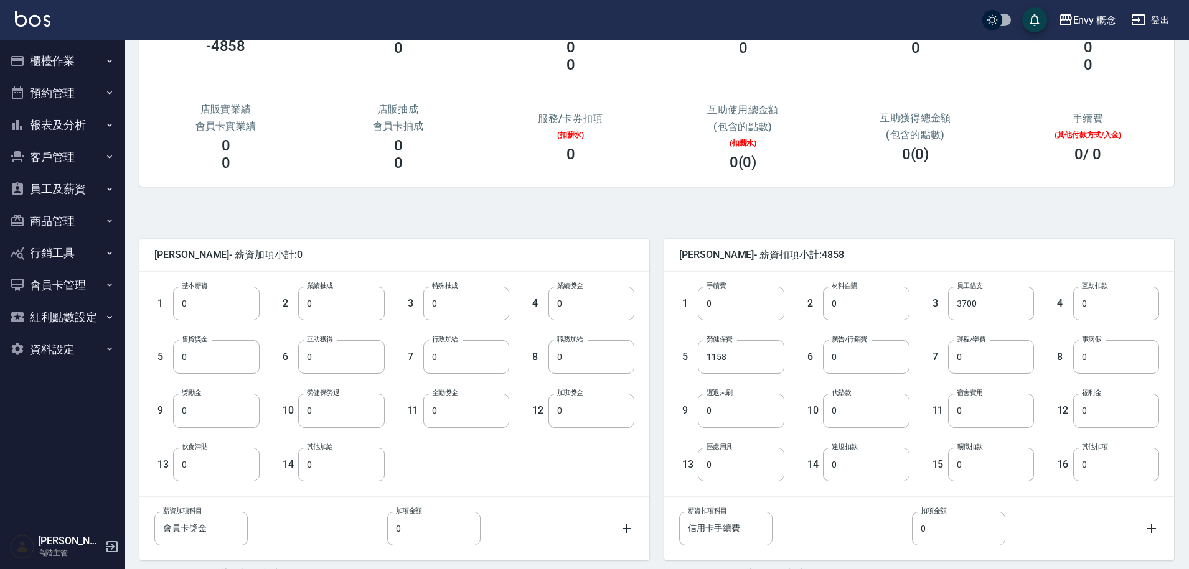
scroll to position [187, 0]
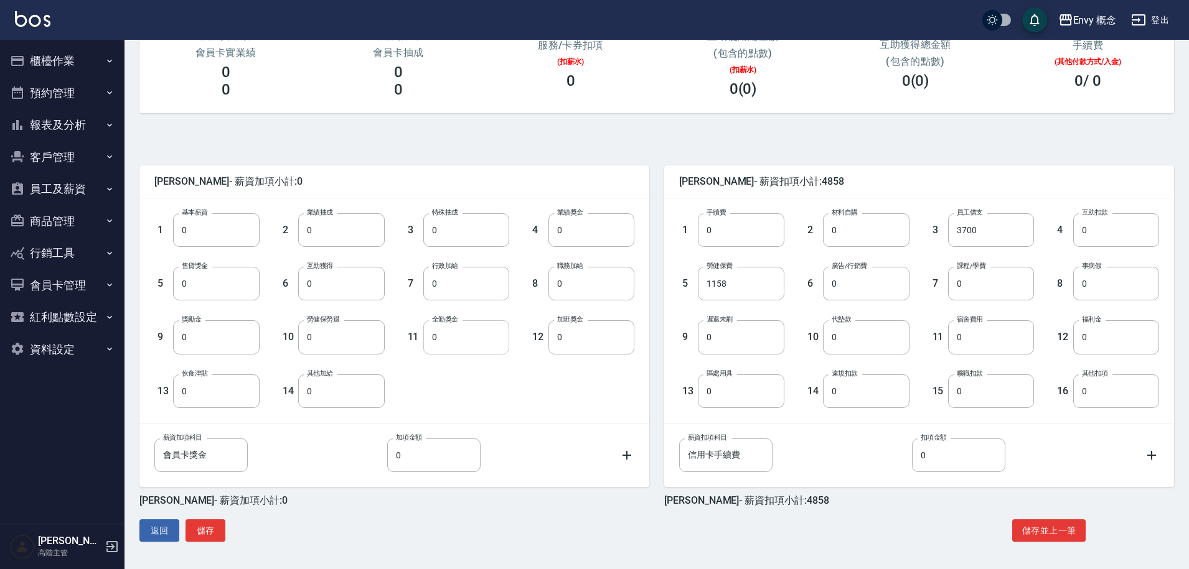
click at [439, 334] on input "0" at bounding box center [466, 337] width 86 height 34
type input "1000"
click at [316, 396] on input "0" at bounding box center [341, 392] width 86 height 34
type input "1000"
click at [210, 536] on button "儲存" at bounding box center [205, 531] width 40 height 23
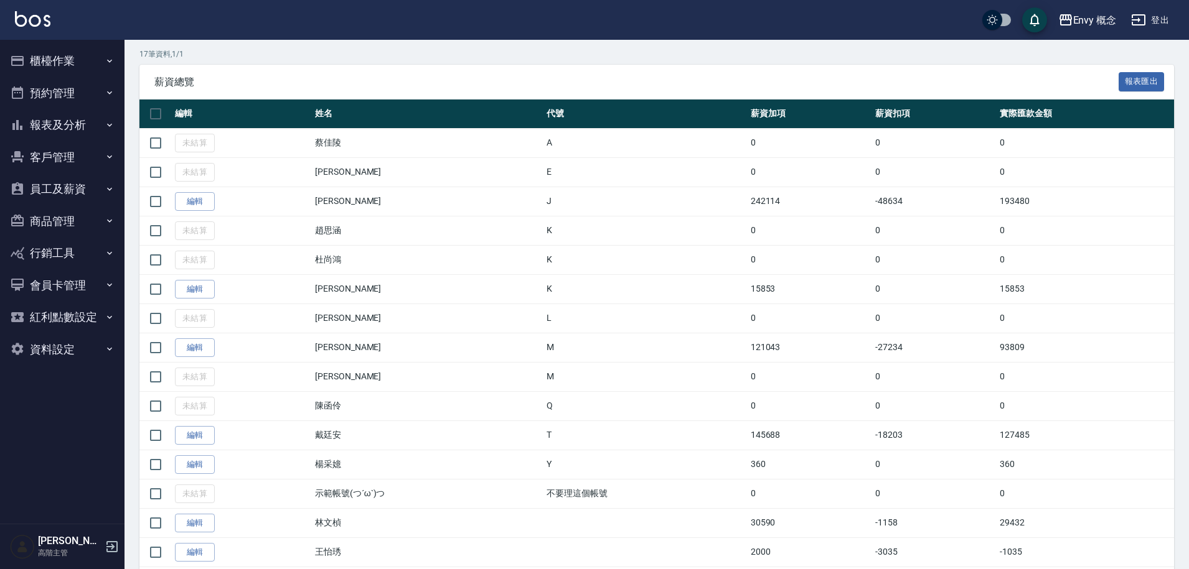
scroll to position [298, 0]
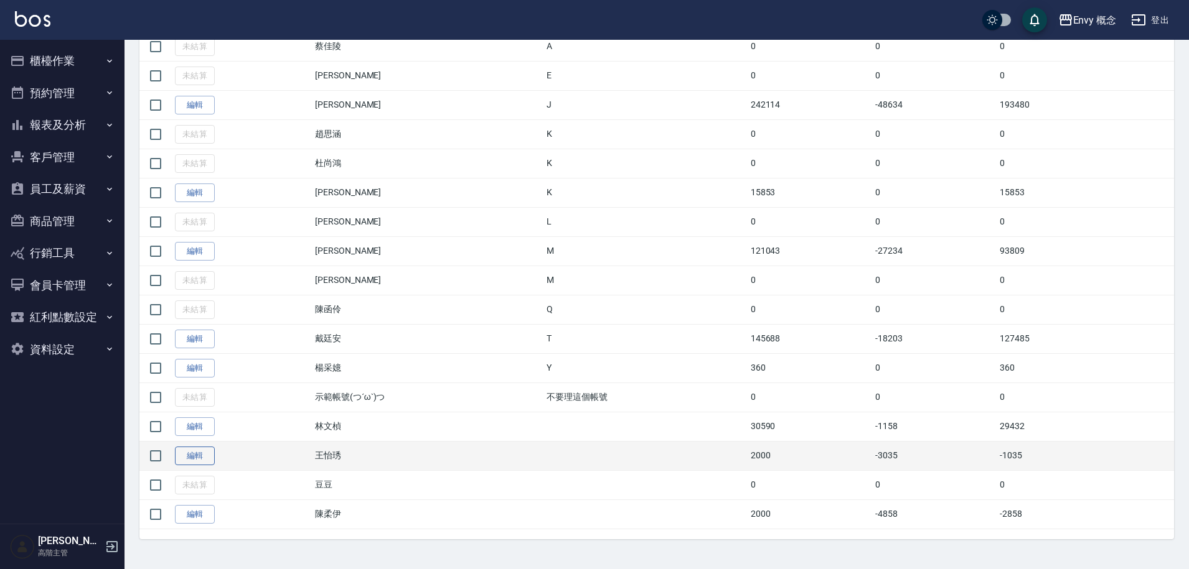
click at [185, 457] on link "編輯" at bounding box center [195, 456] width 40 height 19
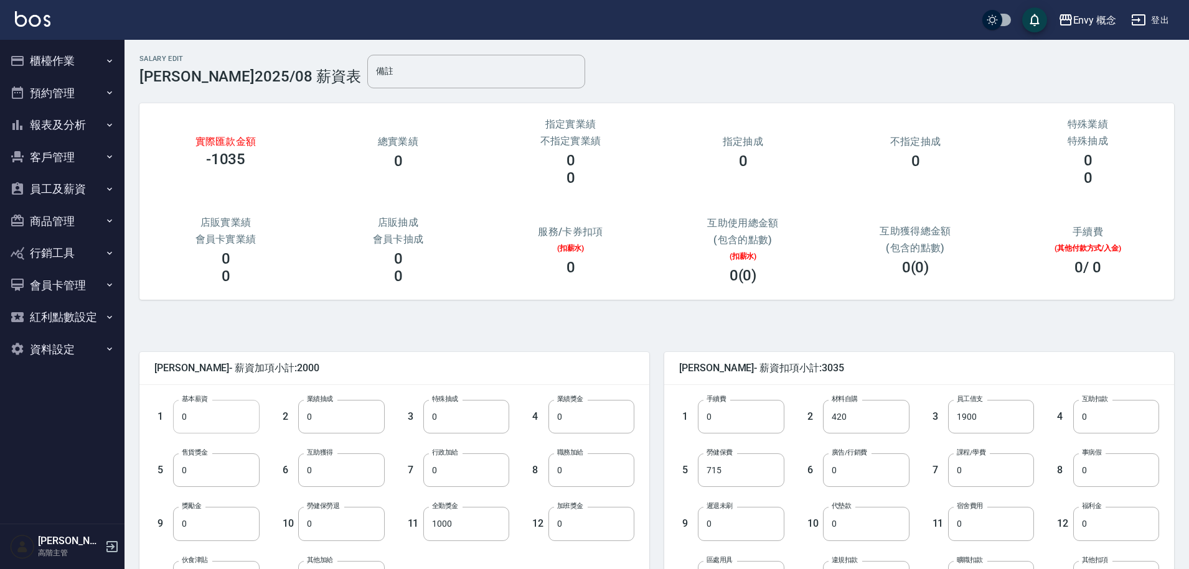
click at [208, 422] on input "0" at bounding box center [216, 417] width 86 height 34
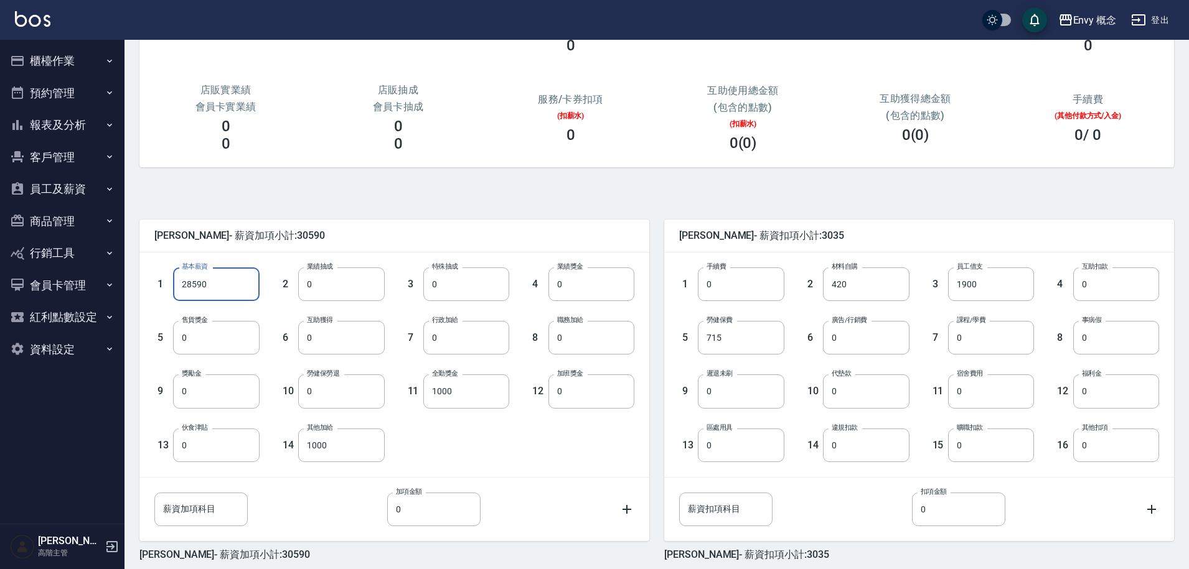
scroll to position [187, 0]
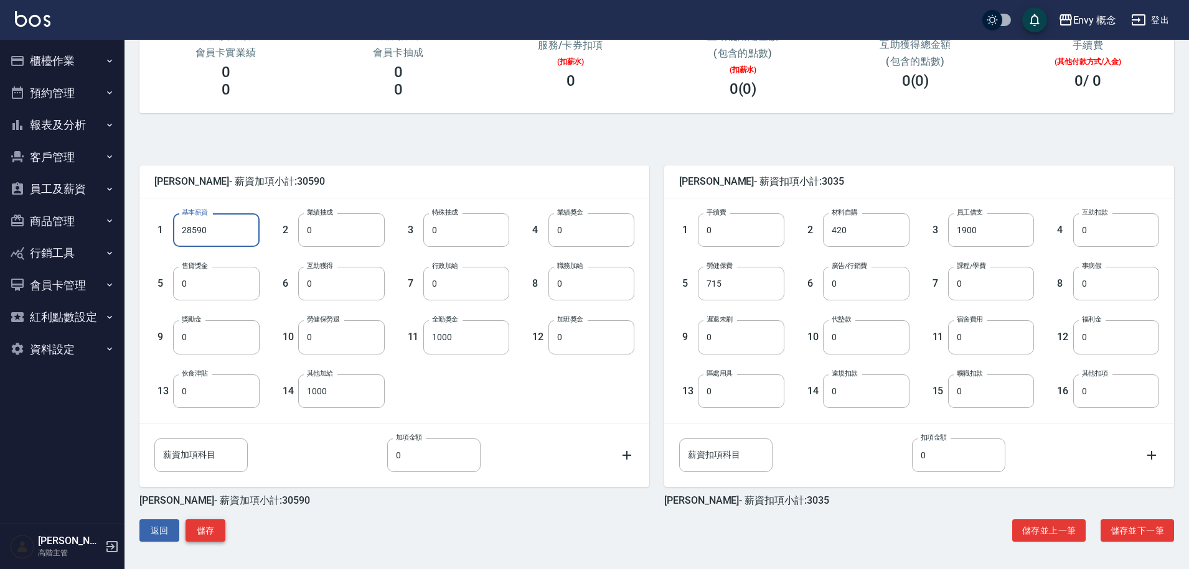
type input "28590"
click at [207, 529] on button "儲存" at bounding box center [205, 531] width 40 height 23
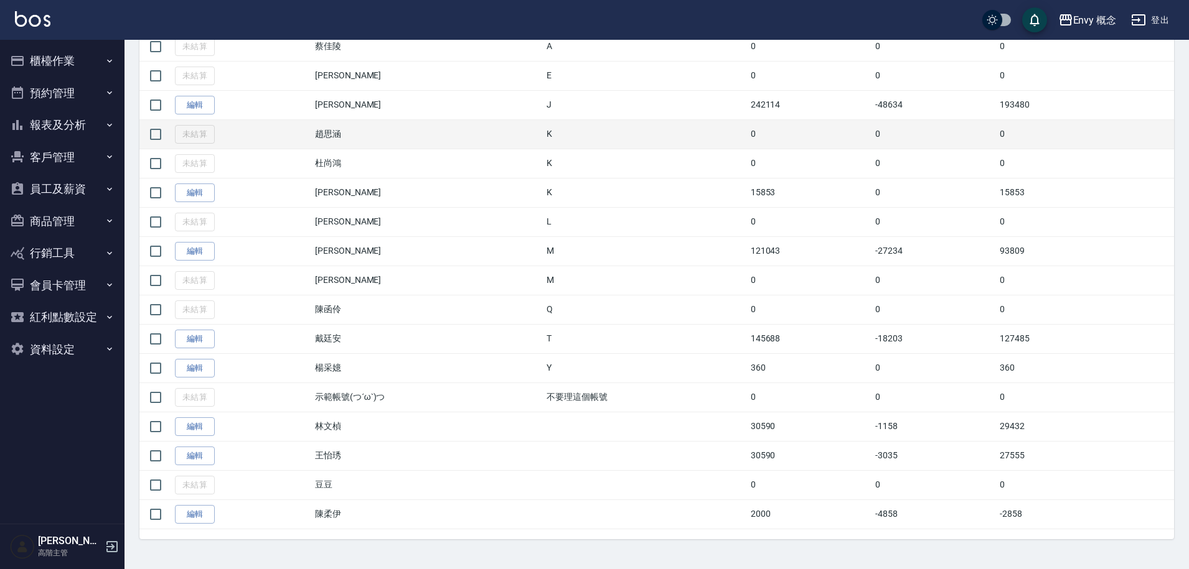
scroll to position [298, 0]
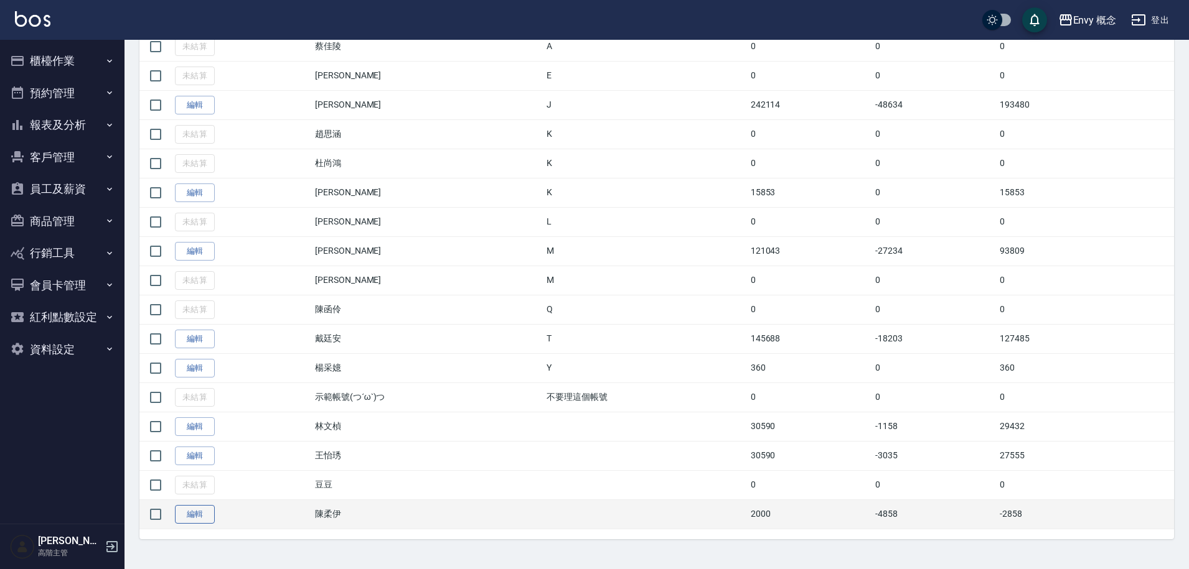
click at [205, 520] on link "編輯" at bounding box center [195, 514] width 40 height 19
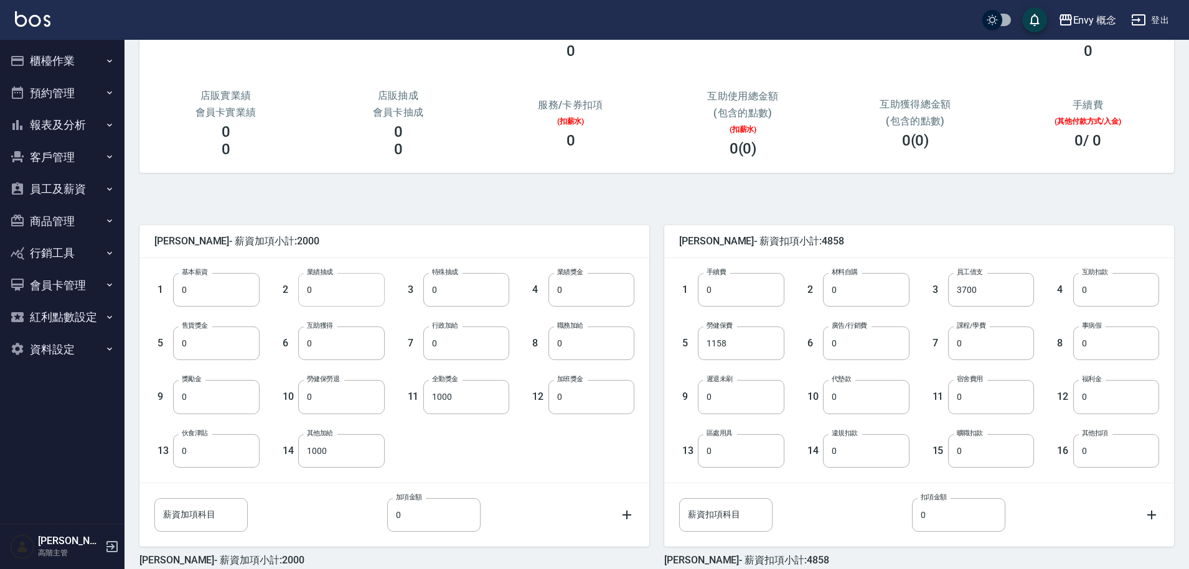
scroll to position [187, 0]
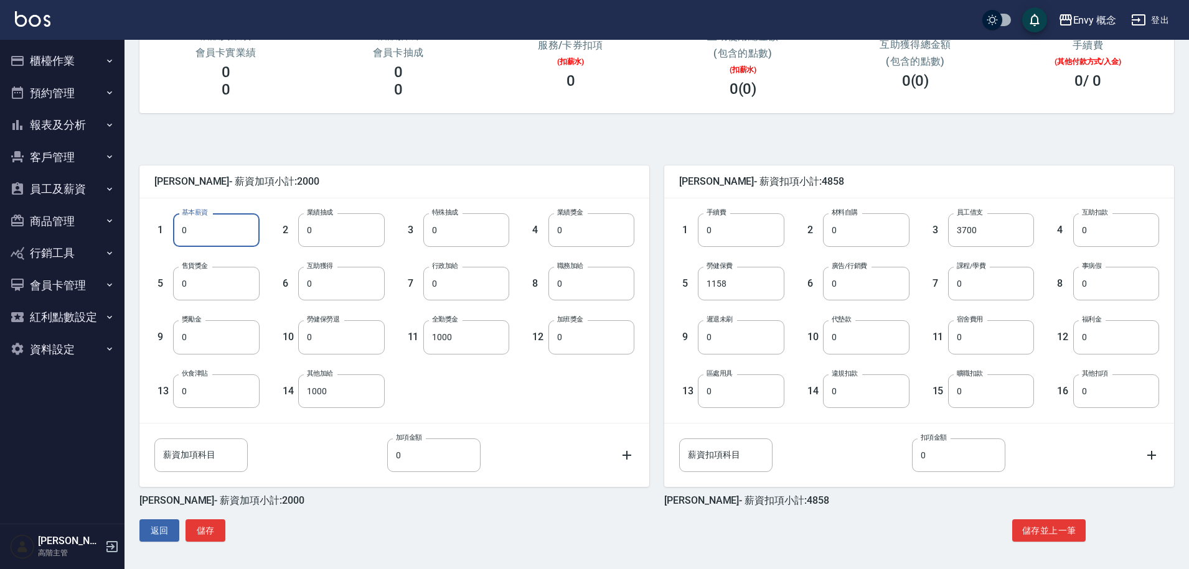
click at [202, 239] on input "0" at bounding box center [216, 230] width 86 height 34
type input "28590"
click at [212, 530] on button "儲存" at bounding box center [205, 531] width 40 height 23
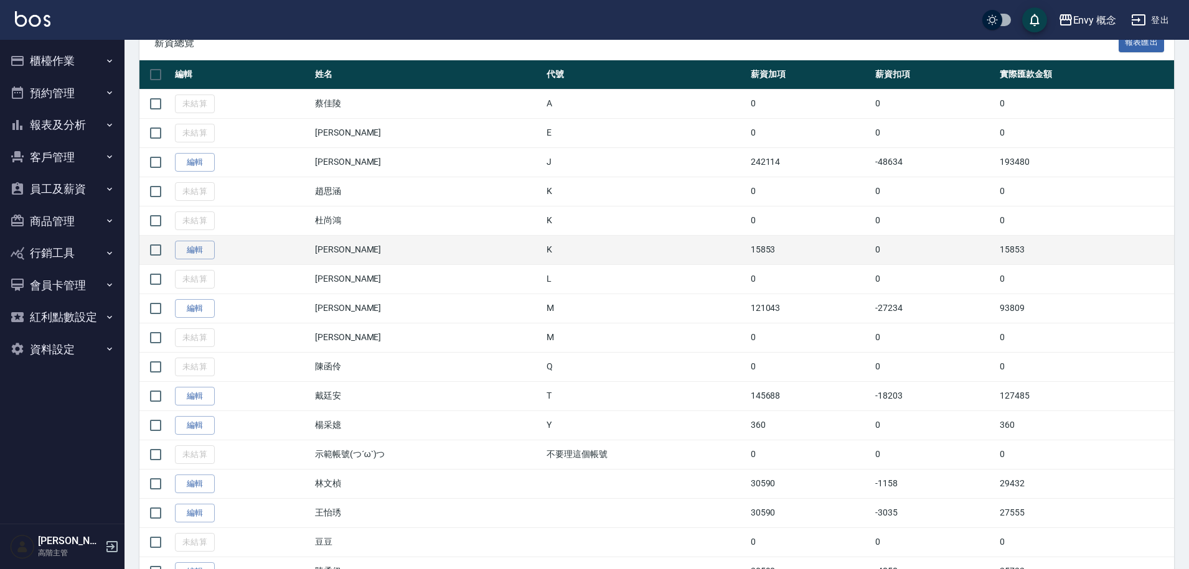
scroll to position [189, 0]
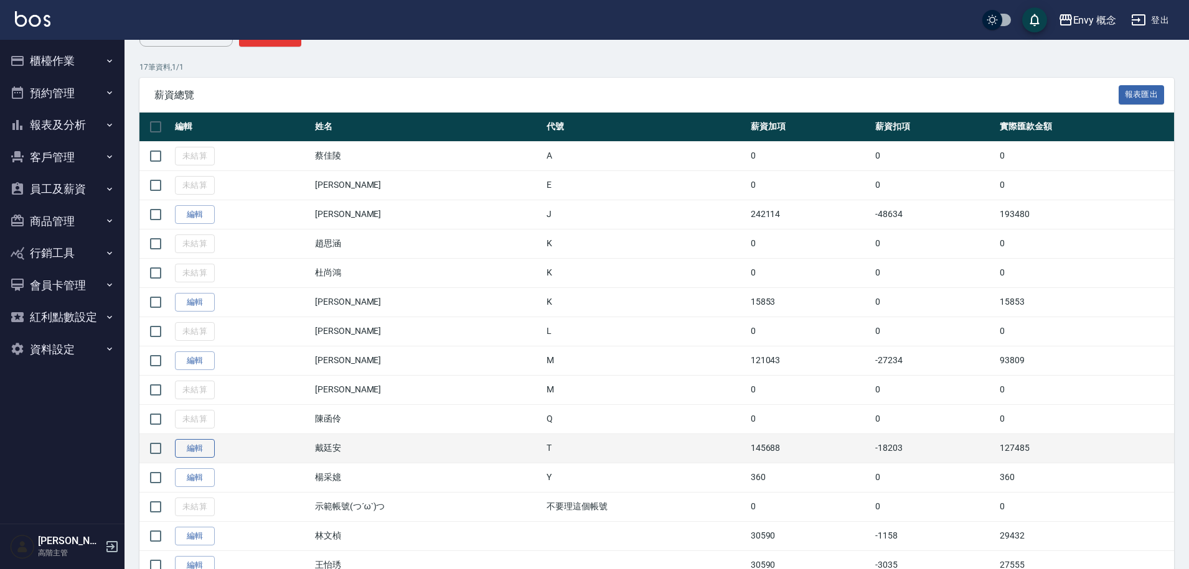
click at [200, 456] on link "編輯" at bounding box center [195, 448] width 40 height 19
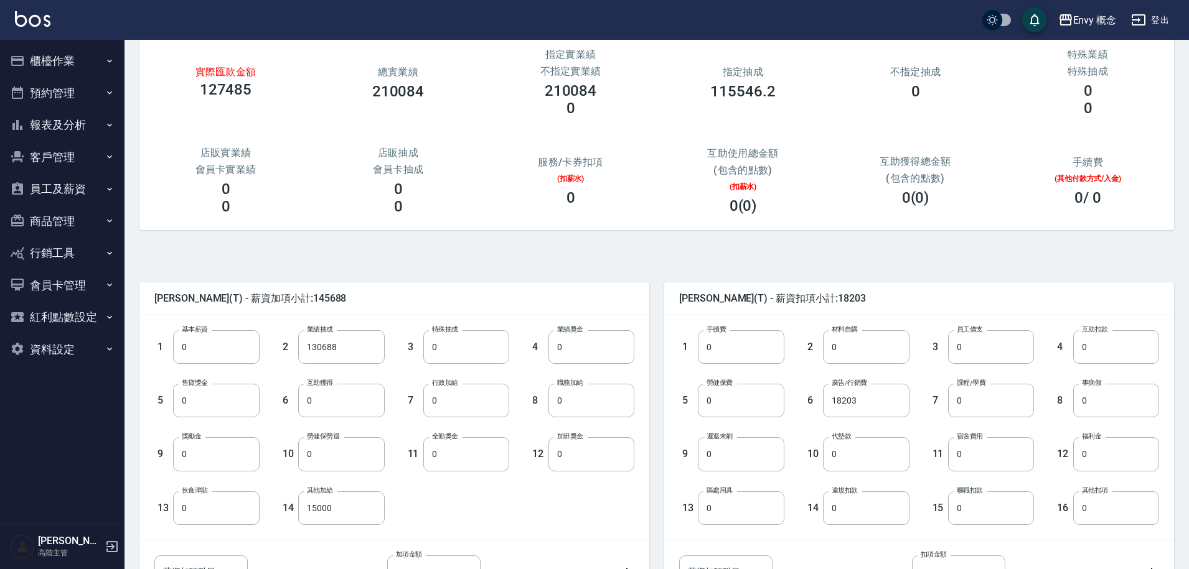
scroll to position [187, 0]
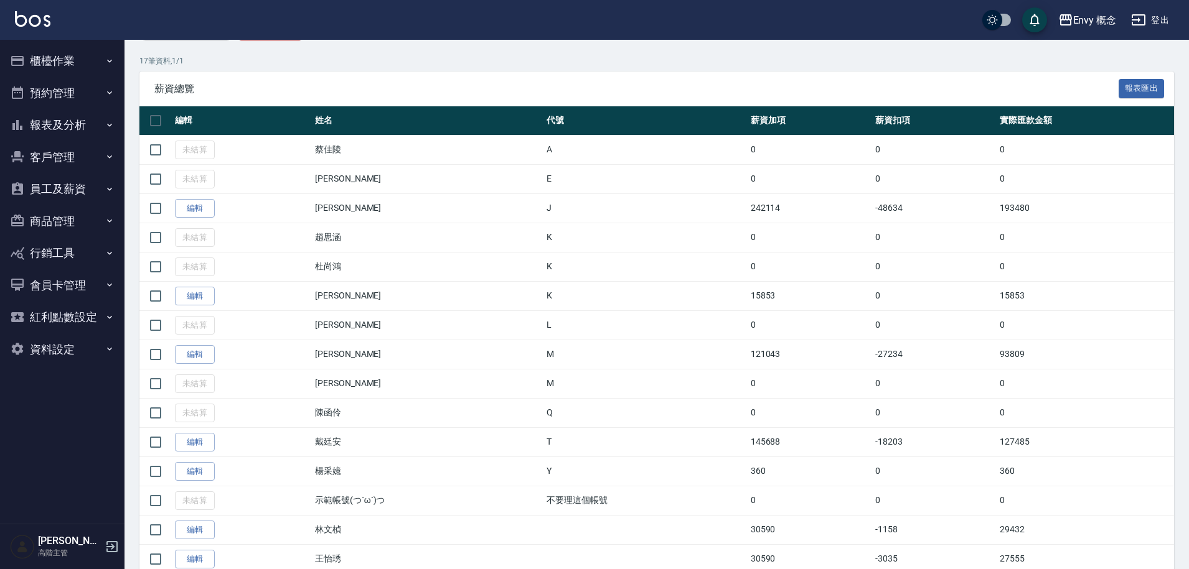
scroll to position [298, 0]
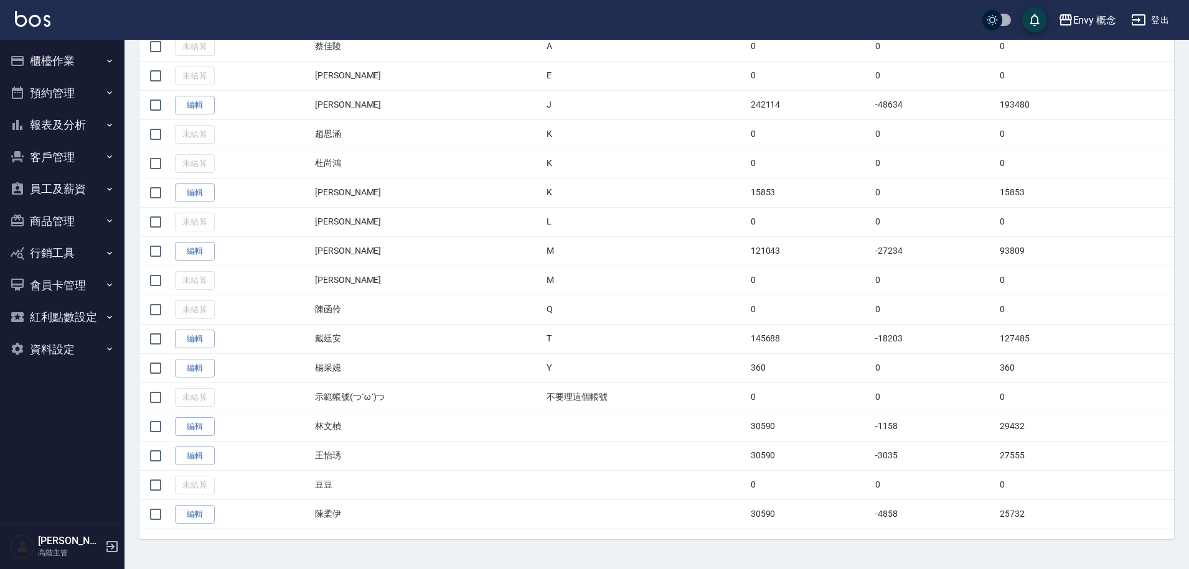
click at [90, 67] on button "櫃檯作業" at bounding box center [62, 61] width 114 height 32
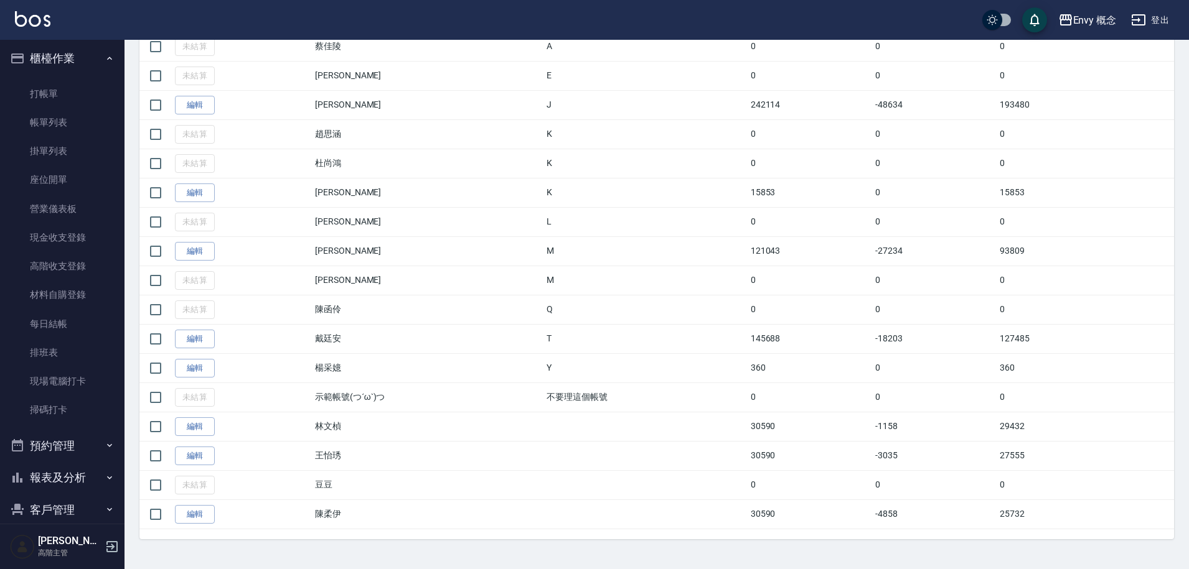
scroll to position [212, 0]
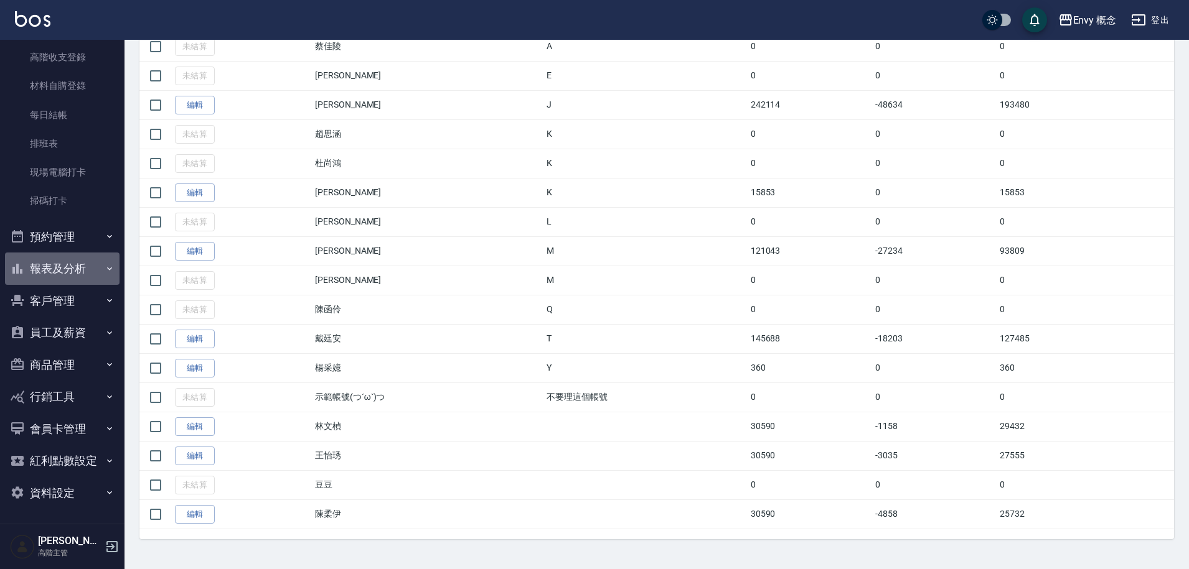
click at [68, 273] on button "報表及分析" at bounding box center [62, 269] width 114 height 32
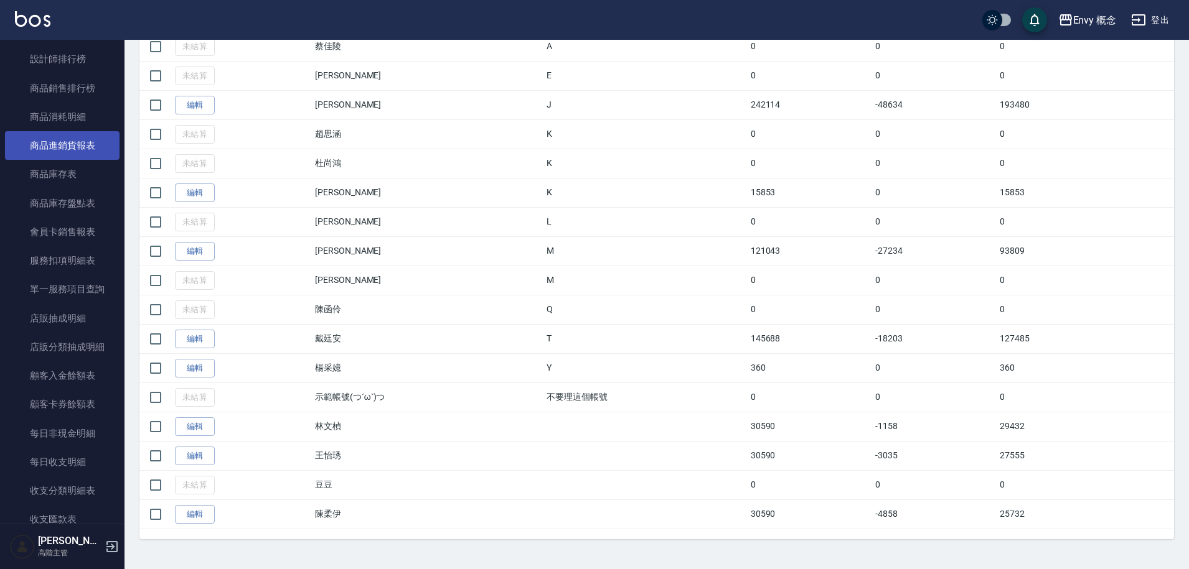
scroll to position [1422, 0]
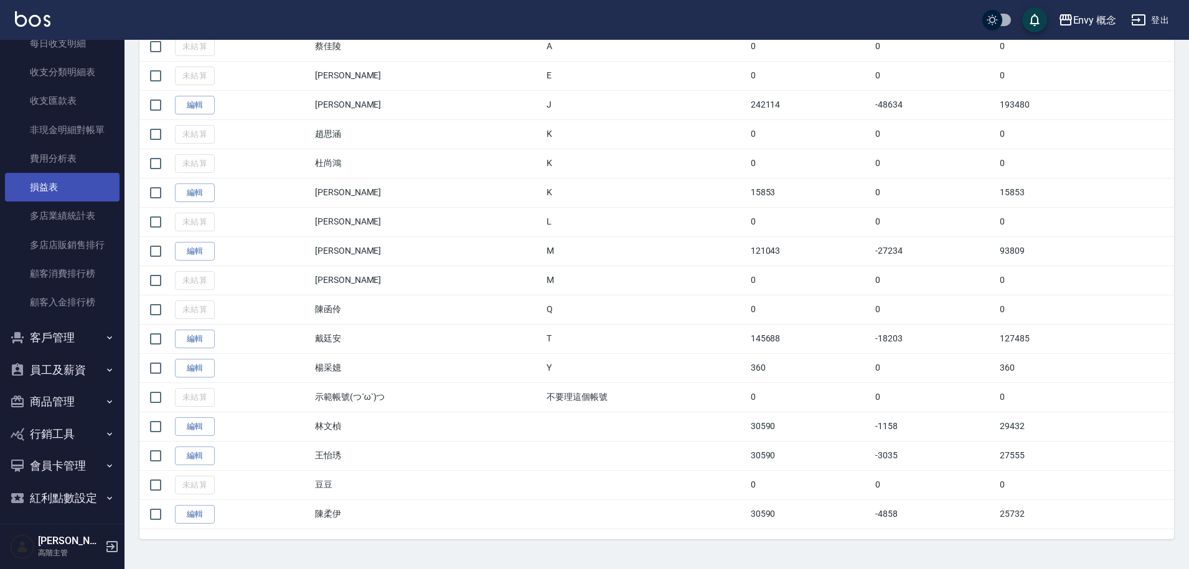
click at [71, 181] on link "損益表" at bounding box center [62, 187] width 114 height 29
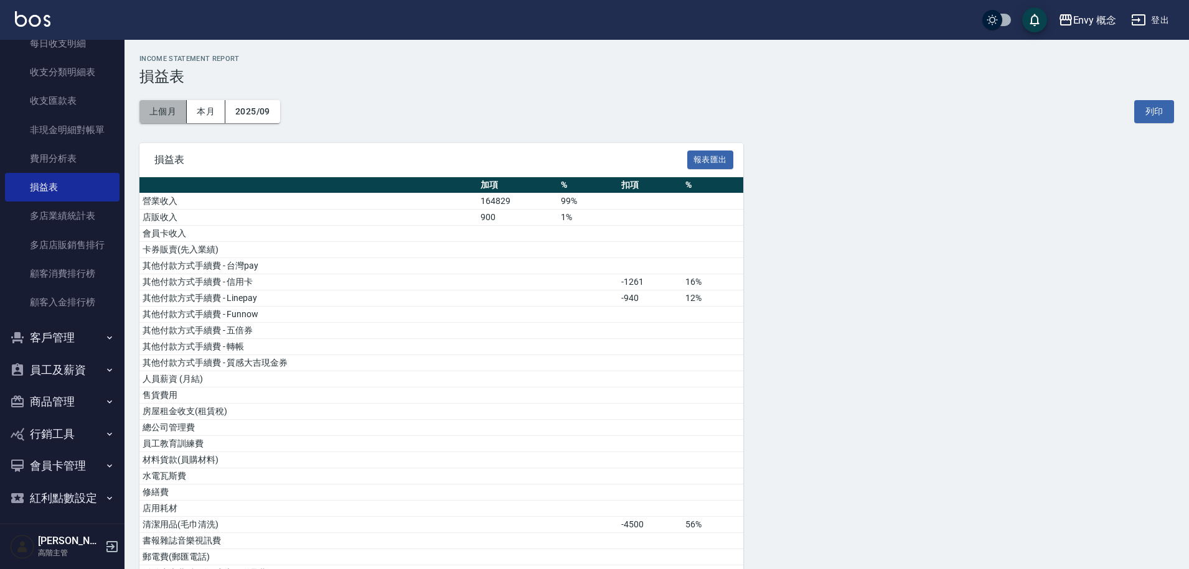
click at [163, 116] on button "上個月" at bounding box center [162, 111] width 47 height 23
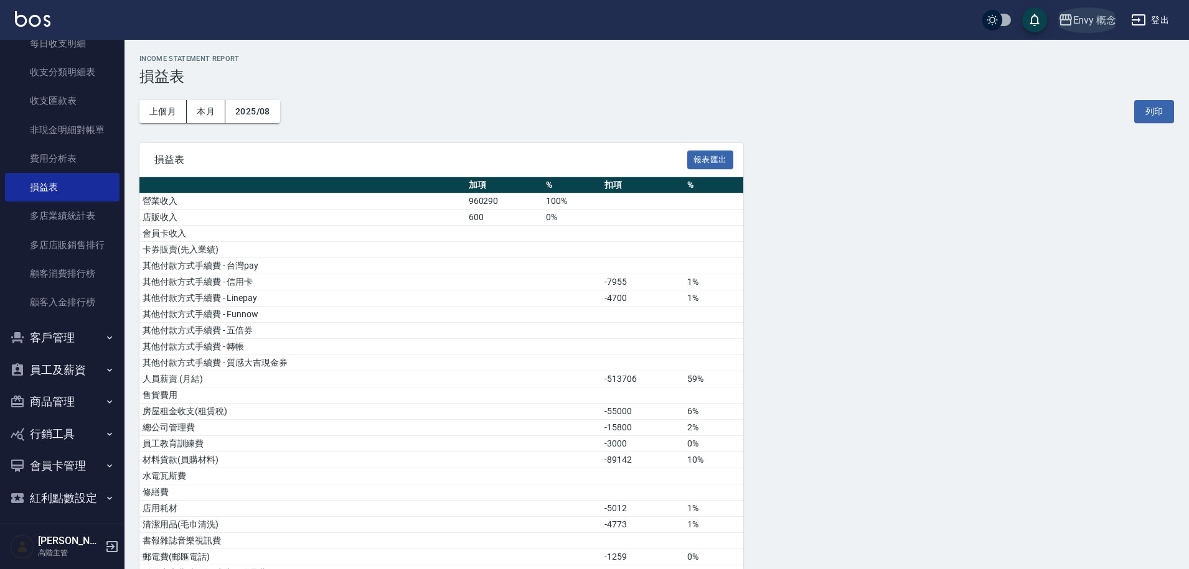
click at [1079, 29] on button "Envy 概念" at bounding box center [1087, 20] width 68 height 26
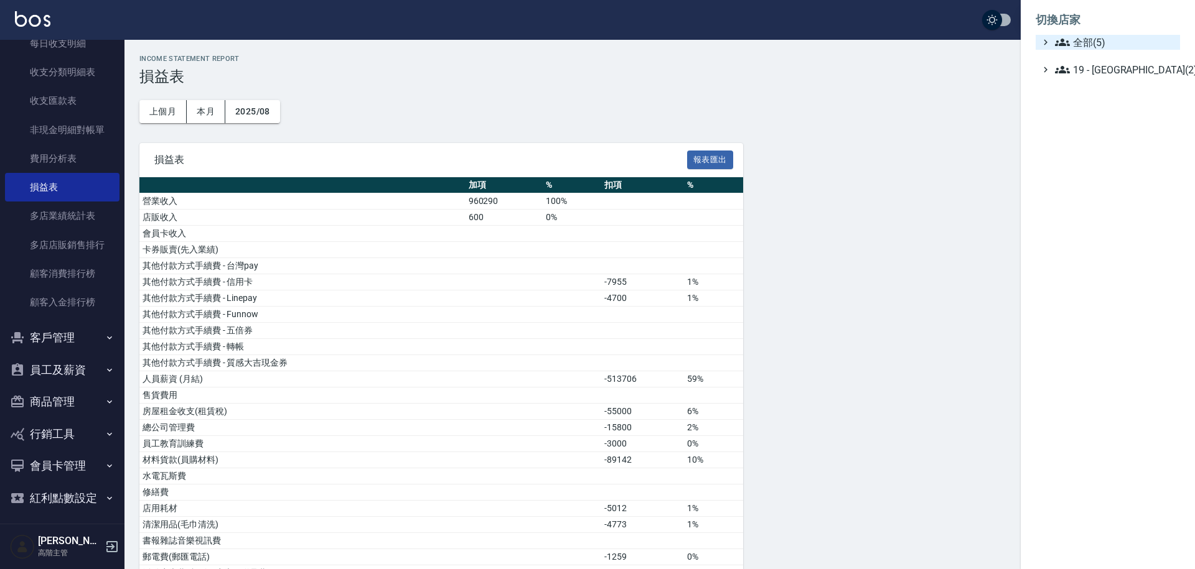
click at [1085, 43] on span "全部(5)" at bounding box center [1115, 42] width 120 height 15
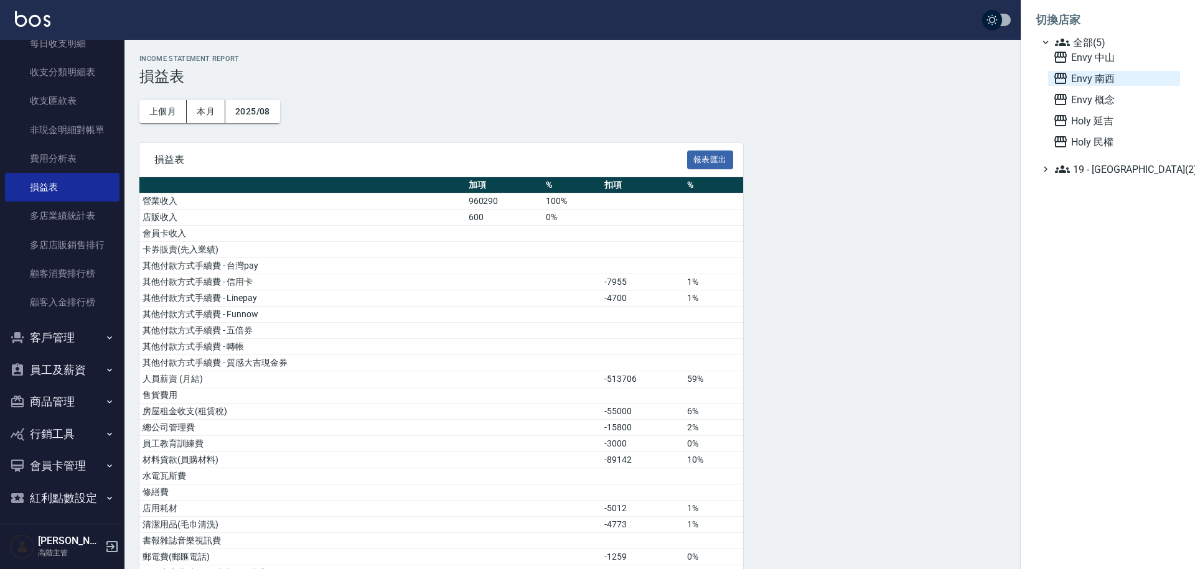
click at [1088, 77] on span "Envy 南西" at bounding box center [1114, 78] width 122 height 15
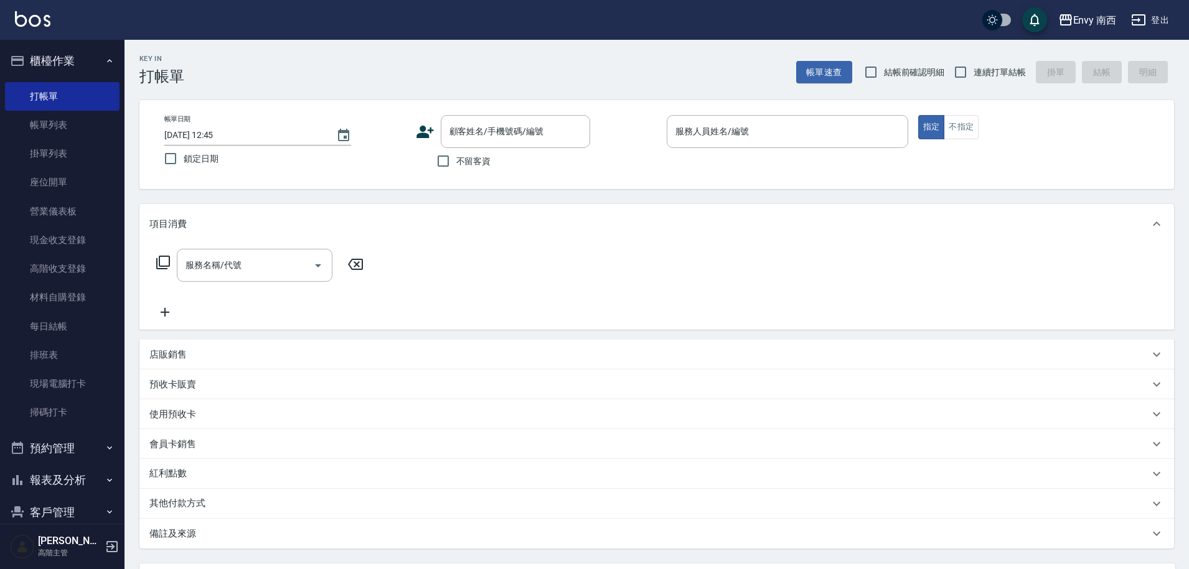
scroll to position [212, 0]
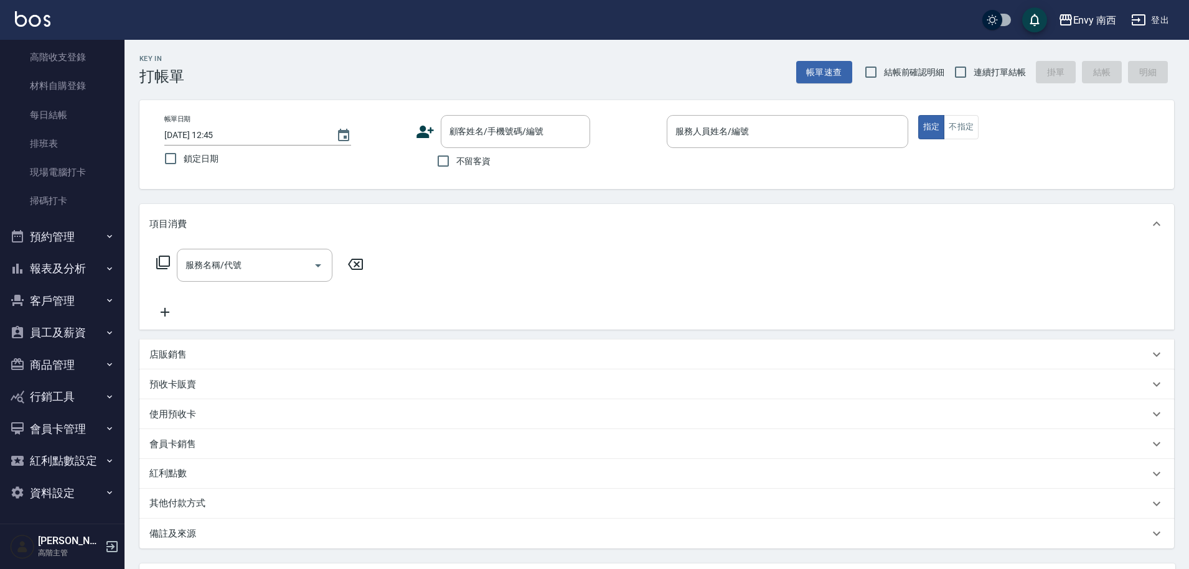
click at [75, 274] on button "報表及分析" at bounding box center [62, 269] width 114 height 32
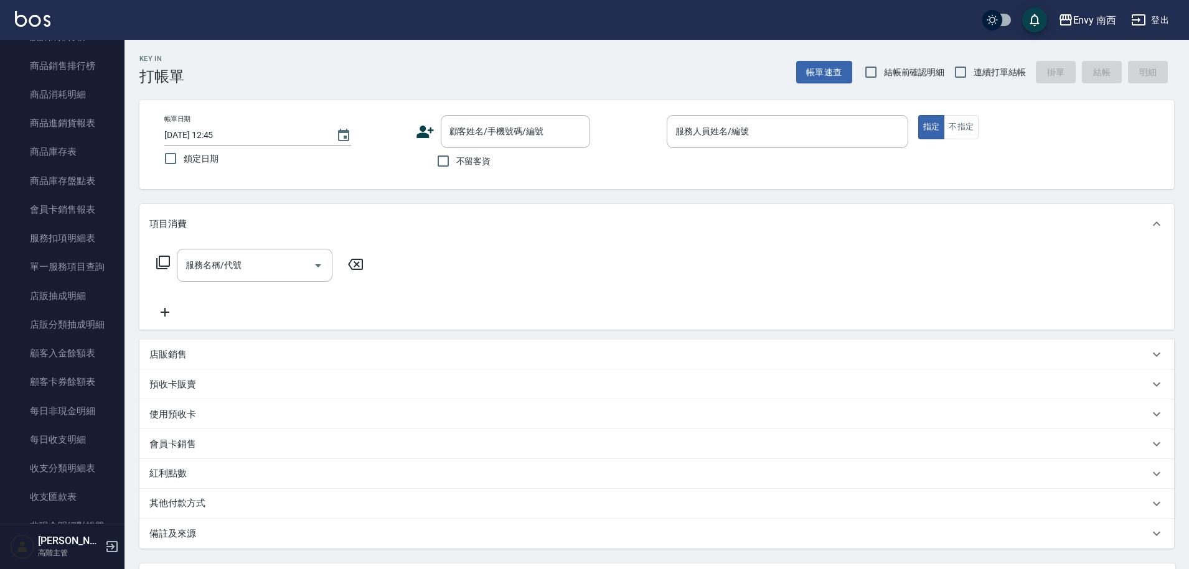
scroll to position [1459, 0]
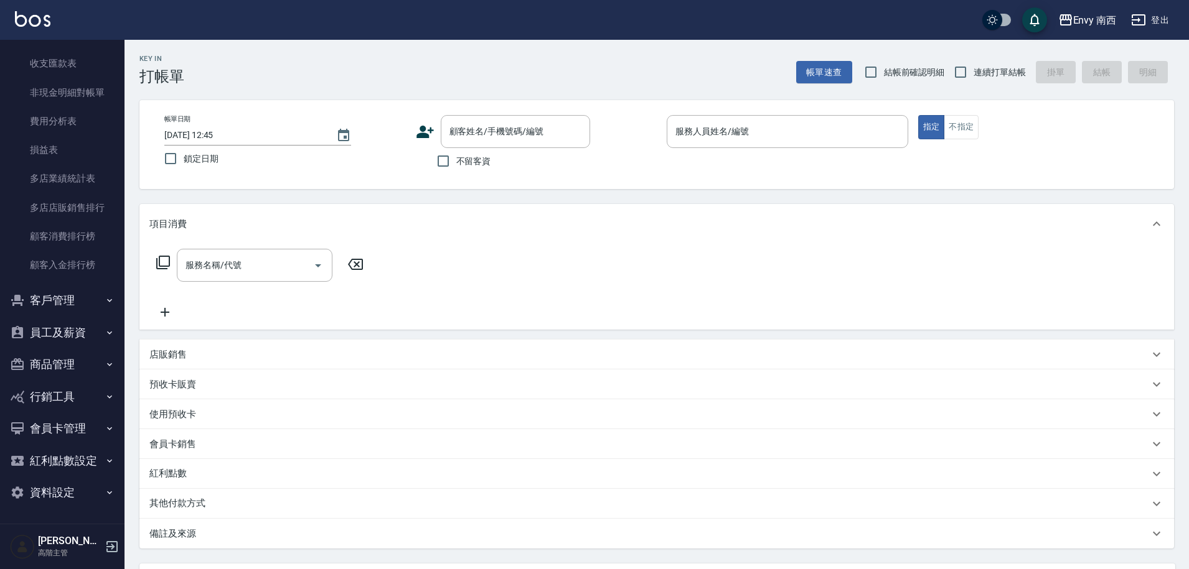
click at [80, 330] on button "員工及薪資" at bounding box center [62, 333] width 114 height 32
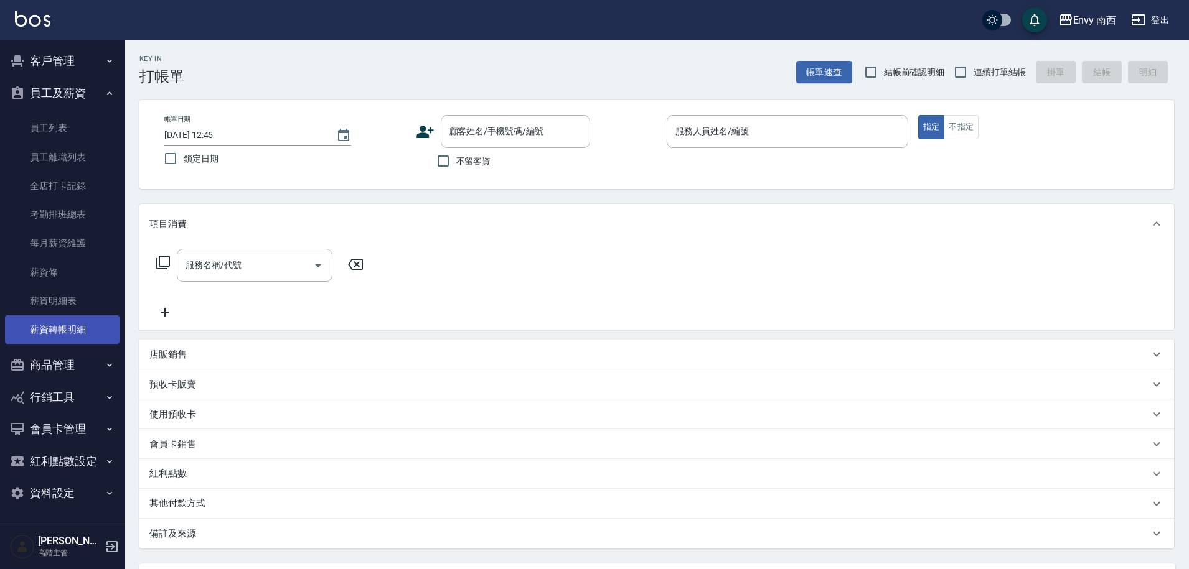
scroll to position [1699, 0]
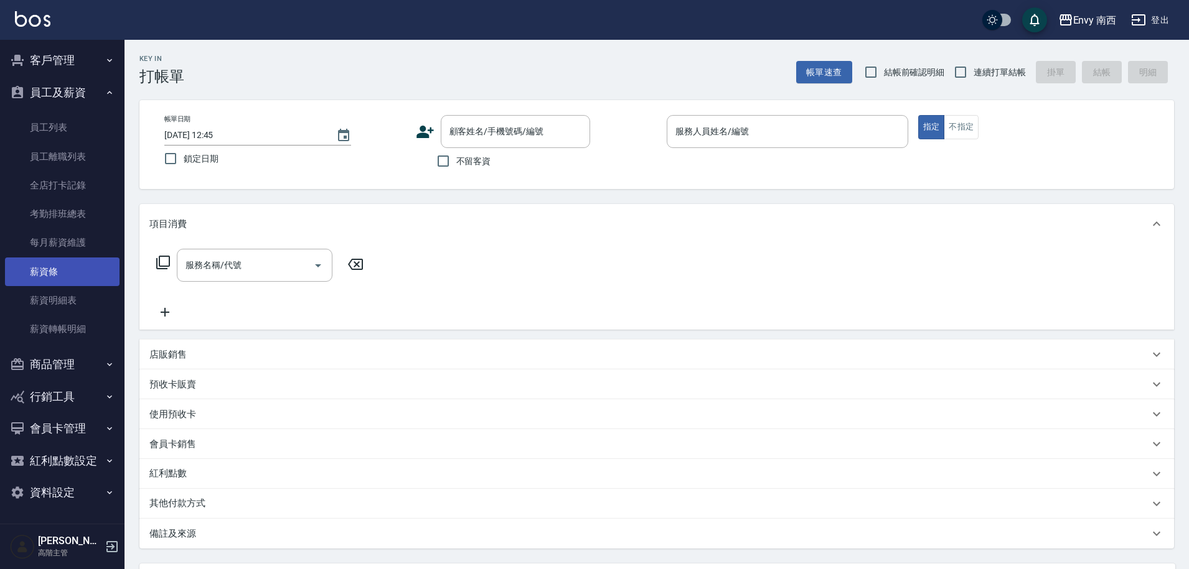
click at [73, 275] on link "薪資條" at bounding box center [62, 272] width 114 height 29
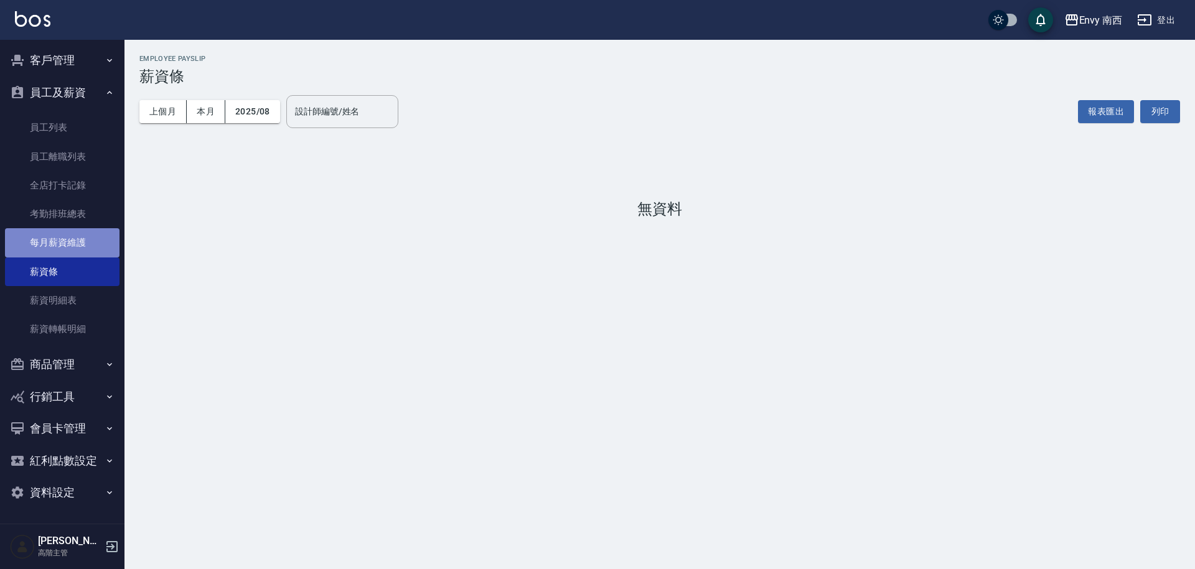
click at [72, 243] on link "每月薪資維護" at bounding box center [62, 242] width 114 height 29
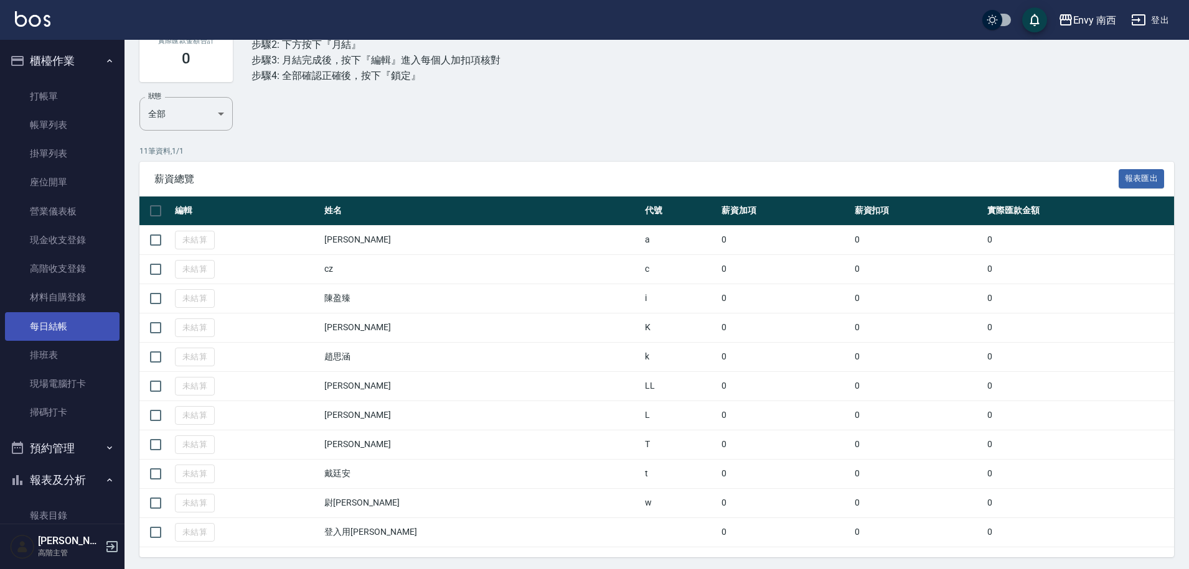
scroll to position [11, 0]
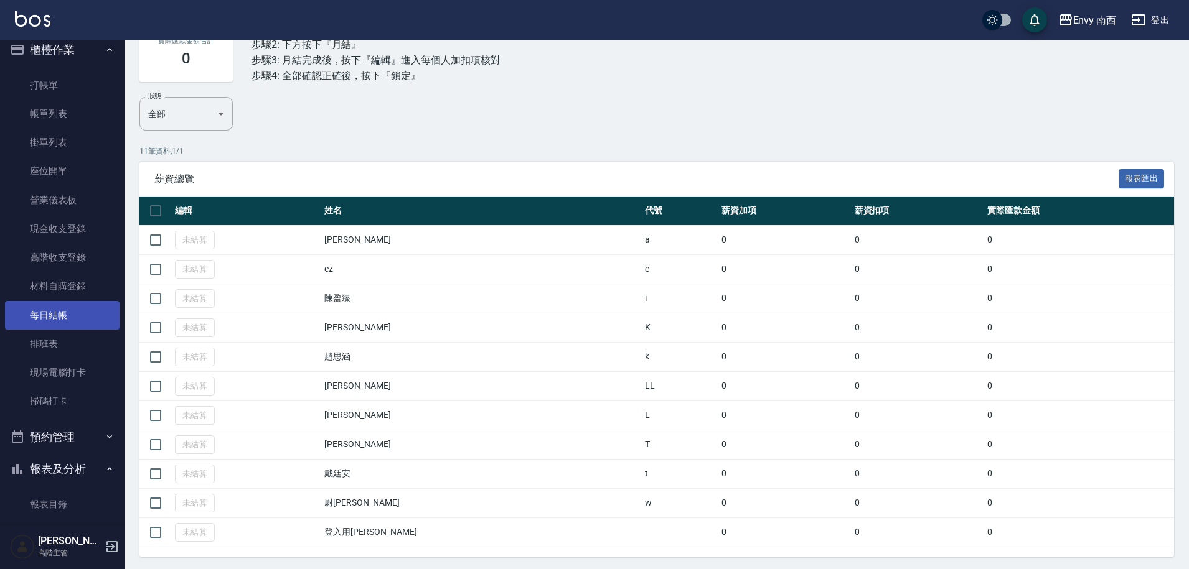
click at [73, 322] on link "每日結帳" at bounding box center [62, 315] width 114 height 29
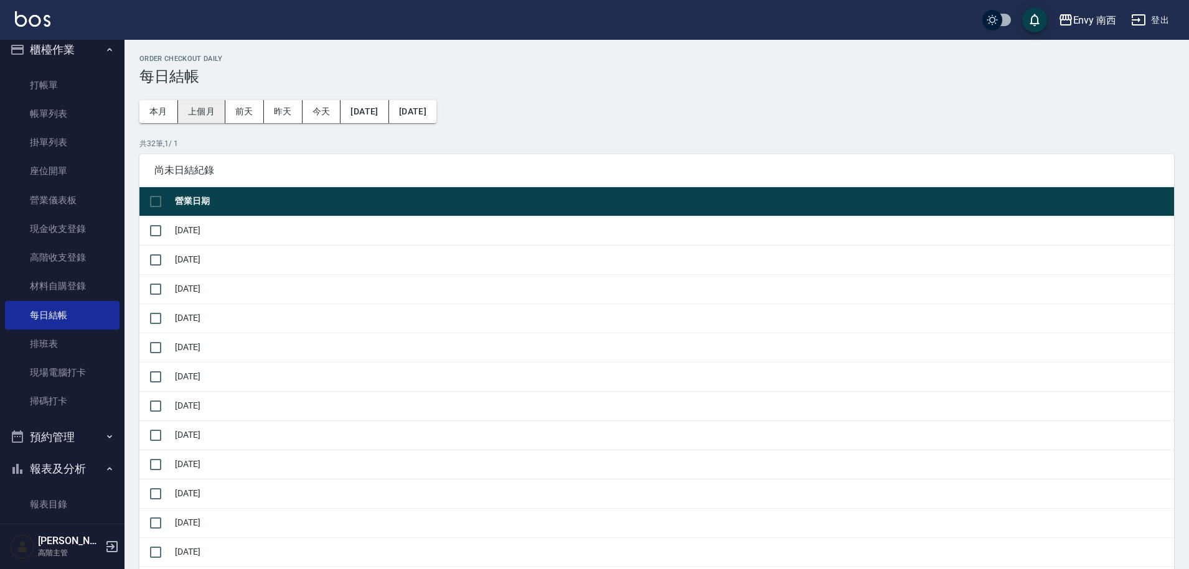
click at [198, 118] on button "上個月" at bounding box center [201, 111] width 47 height 23
click at [164, 230] on input "checkbox" at bounding box center [156, 231] width 26 height 26
checkbox input "true"
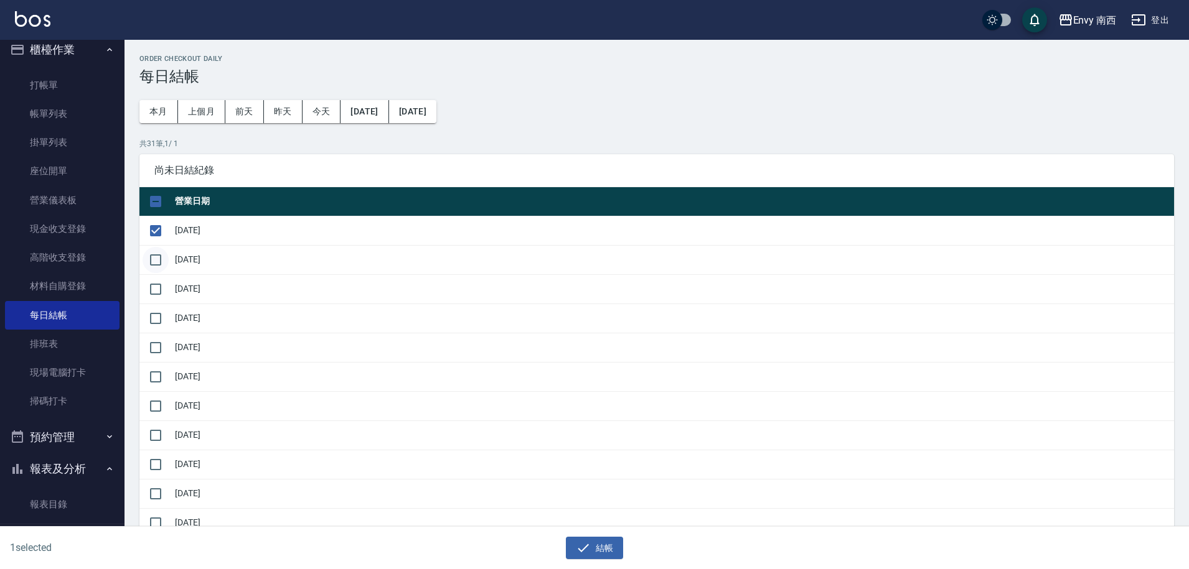
click at [154, 258] on input "checkbox" at bounding box center [156, 260] width 26 height 26
checkbox input "true"
drag, startPoint x: 157, startPoint y: 292, endPoint x: 156, endPoint y: 320, distance: 28.0
click at [157, 292] on input "checkbox" at bounding box center [156, 289] width 26 height 26
checkbox input "true"
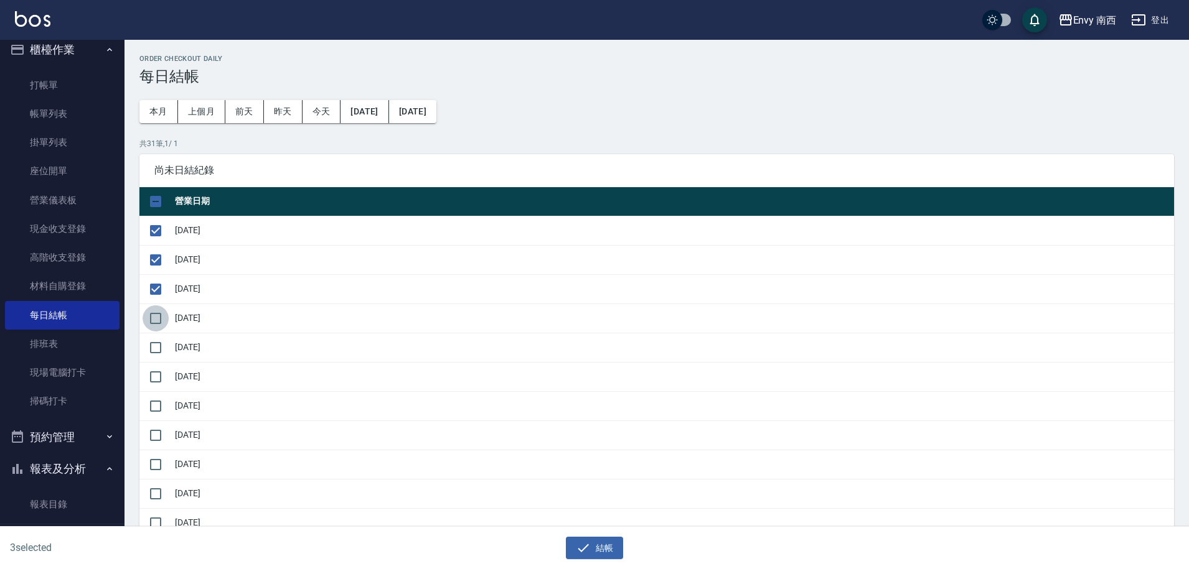
click at [155, 320] on input "checkbox" at bounding box center [156, 319] width 26 height 26
checkbox input "true"
drag, startPoint x: 154, startPoint y: 350, endPoint x: 157, endPoint y: 356, distance: 7.0
click at [154, 350] on input "checkbox" at bounding box center [156, 348] width 26 height 26
checkbox input "true"
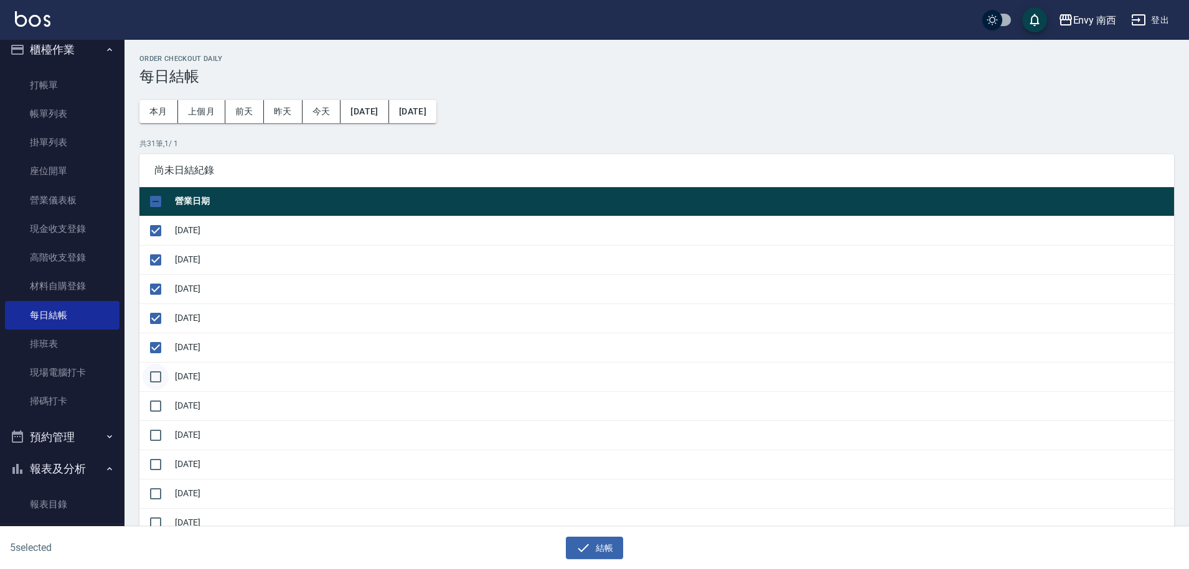
drag, startPoint x: 151, startPoint y: 376, endPoint x: 162, endPoint y: 372, distance: 11.4
click at [152, 376] on input "checkbox" at bounding box center [156, 377] width 26 height 26
checkbox input "true"
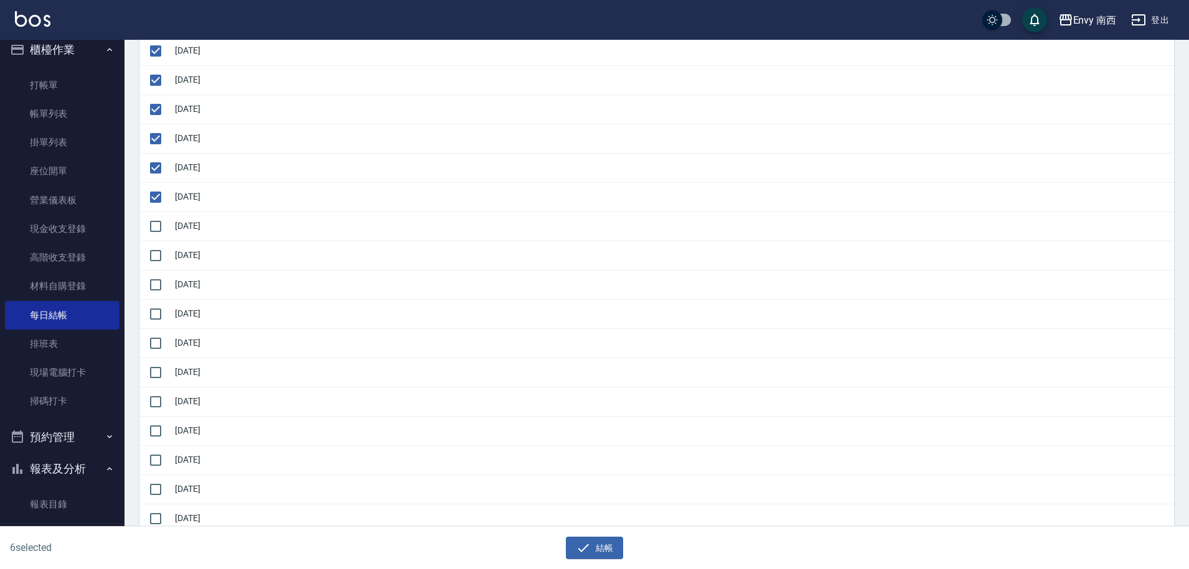
scroll to position [211, 0]
click at [156, 197] on input "checkbox" at bounding box center [156, 195] width 26 height 26
checkbox input "true"
click at [153, 222] on input "checkbox" at bounding box center [156, 225] width 26 height 26
checkbox input "true"
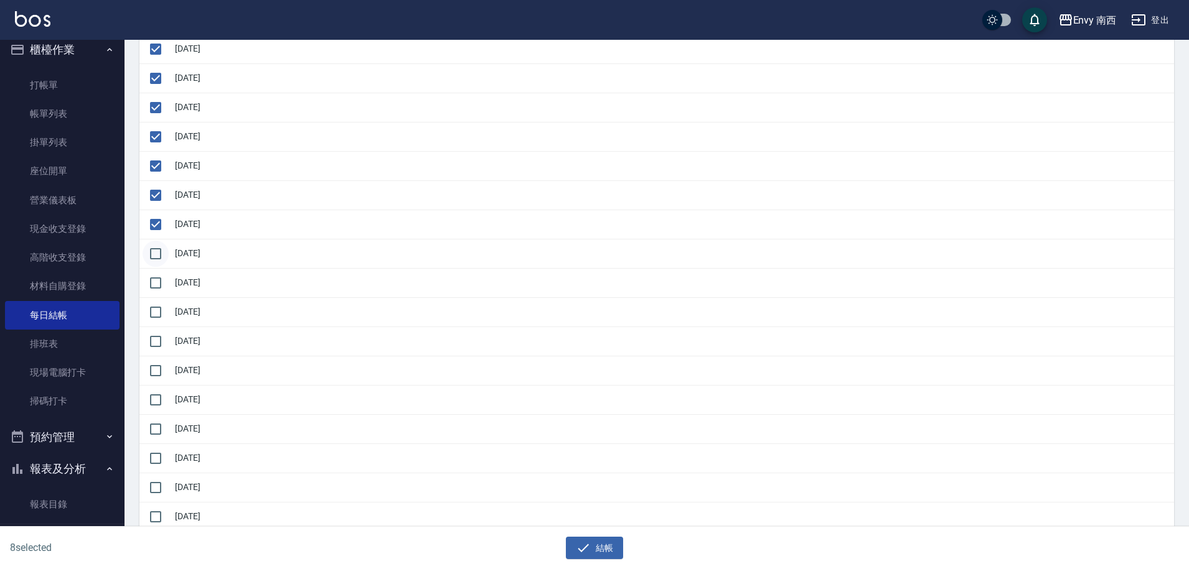
click at [157, 264] on input "checkbox" at bounding box center [156, 254] width 26 height 26
checkbox input "true"
click at [161, 284] on input "checkbox" at bounding box center [156, 283] width 26 height 26
checkbox input "true"
click at [159, 315] on input "checkbox" at bounding box center [156, 312] width 26 height 26
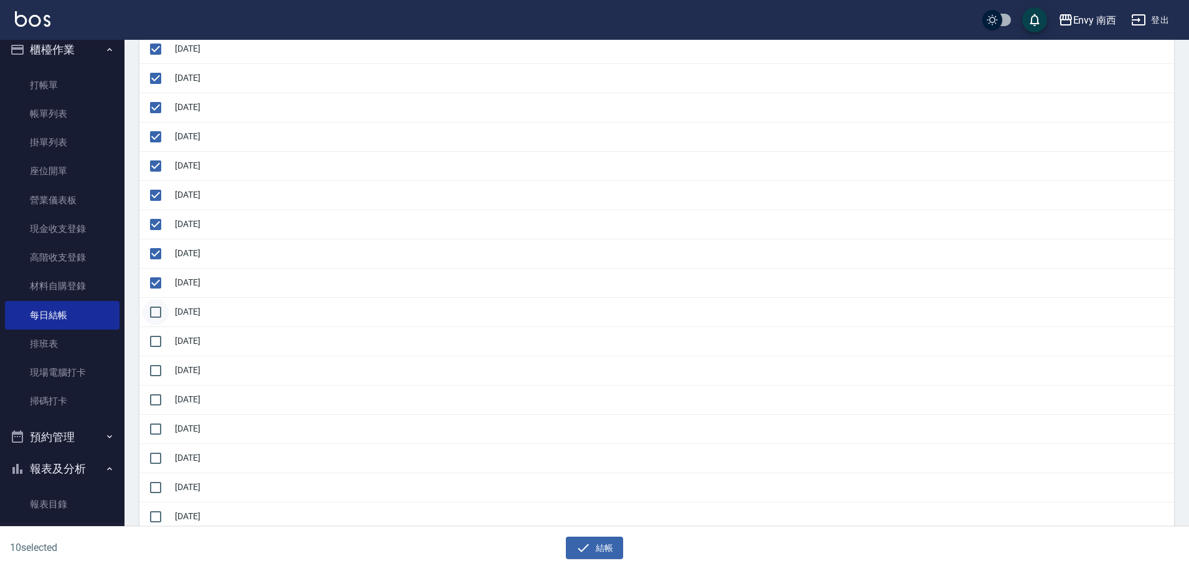
checkbox input "true"
click at [155, 338] on input "checkbox" at bounding box center [156, 342] width 26 height 26
checkbox input "true"
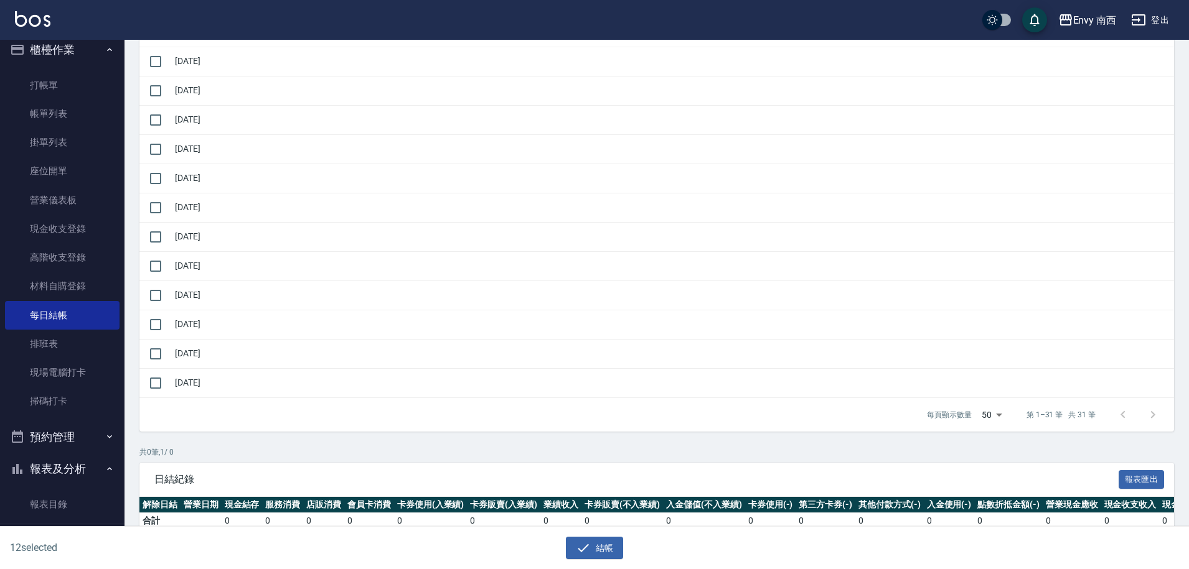
scroll to position [729, 0]
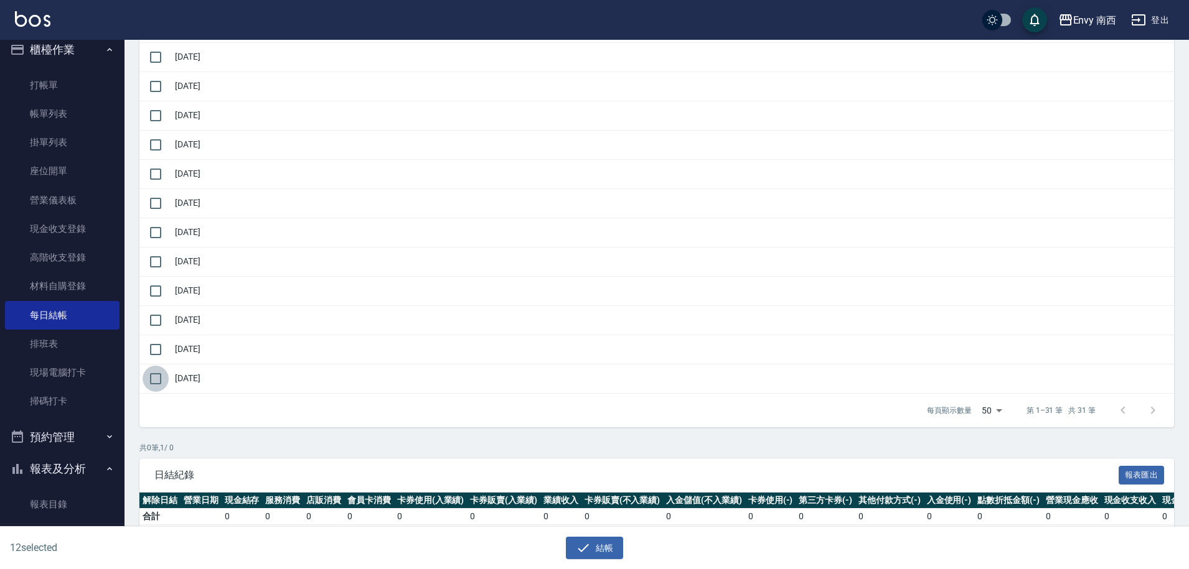
click at [157, 376] on input "checkbox" at bounding box center [156, 379] width 26 height 26
checkbox input "true"
click at [157, 356] on input "checkbox" at bounding box center [156, 350] width 26 height 26
checkbox input "true"
click at [152, 322] on input "checkbox" at bounding box center [156, 320] width 26 height 26
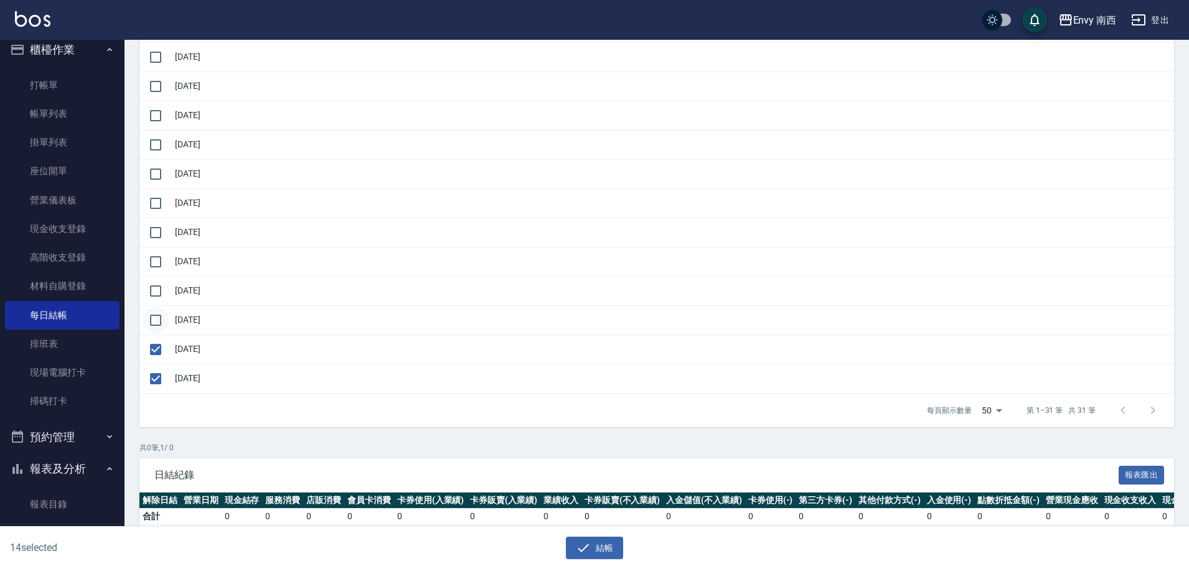
checkbox input "true"
click at [151, 288] on input "checkbox" at bounding box center [156, 291] width 26 height 26
checkbox input "true"
click at [153, 259] on input "checkbox" at bounding box center [156, 262] width 26 height 26
checkbox input "true"
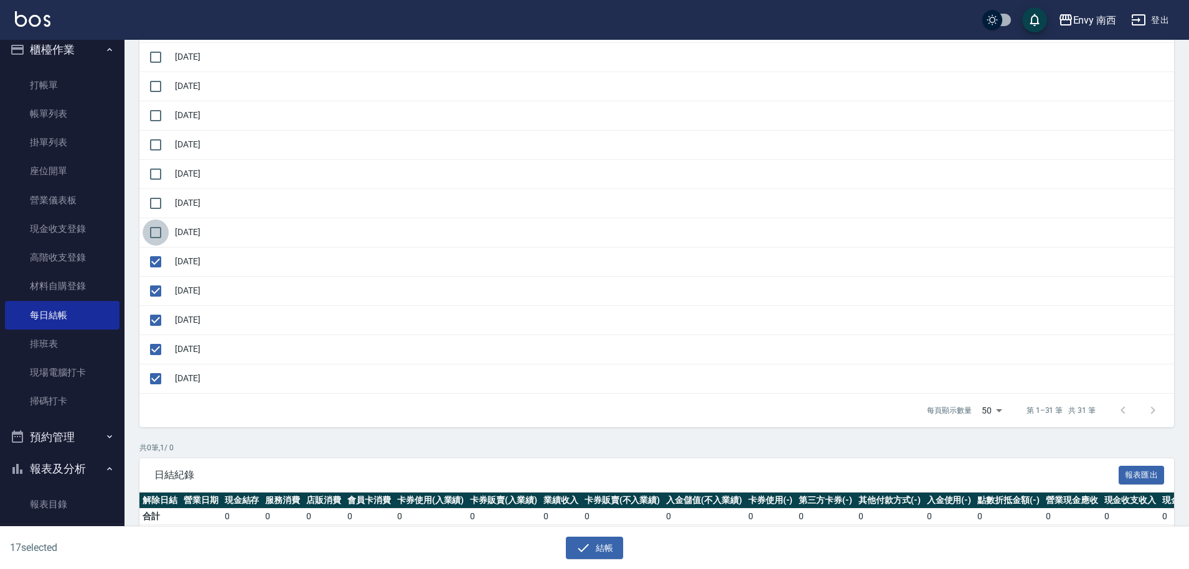
click at [150, 230] on input "checkbox" at bounding box center [156, 233] width 26 height 26
checkbox input "true"
click at [151, 202] on input "checkbox" at bounding box center [156, 203] width 26 height 26
checkbox input "true"
click at [149, 171] on input "checkbox" at bounding box center [156, 174] width 26 height 26
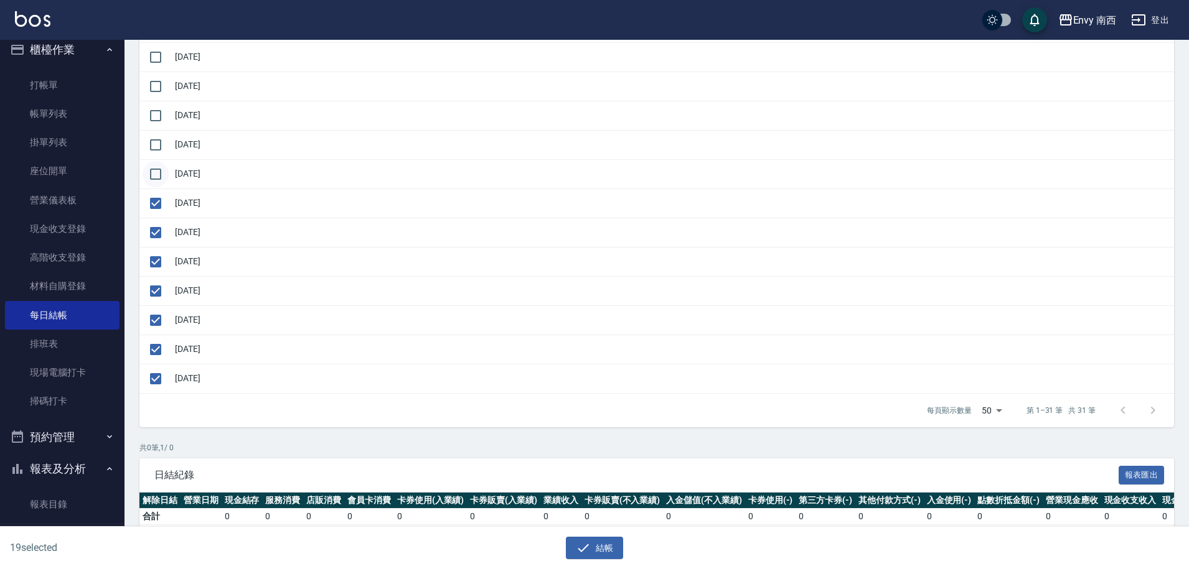
checkbox input "true"
drag, startPoint x: 153, startPoint y: 143, endPoint x: 154, endPoint y: 130, distance: 12.5
click at [153, 142] on input "checkbox" at bounding box center [156, 145] width 26 height 26
checkbox input "true"
click at [156, 114] on input "checkbox" at bounding box center [156, 116] width 26 height 26
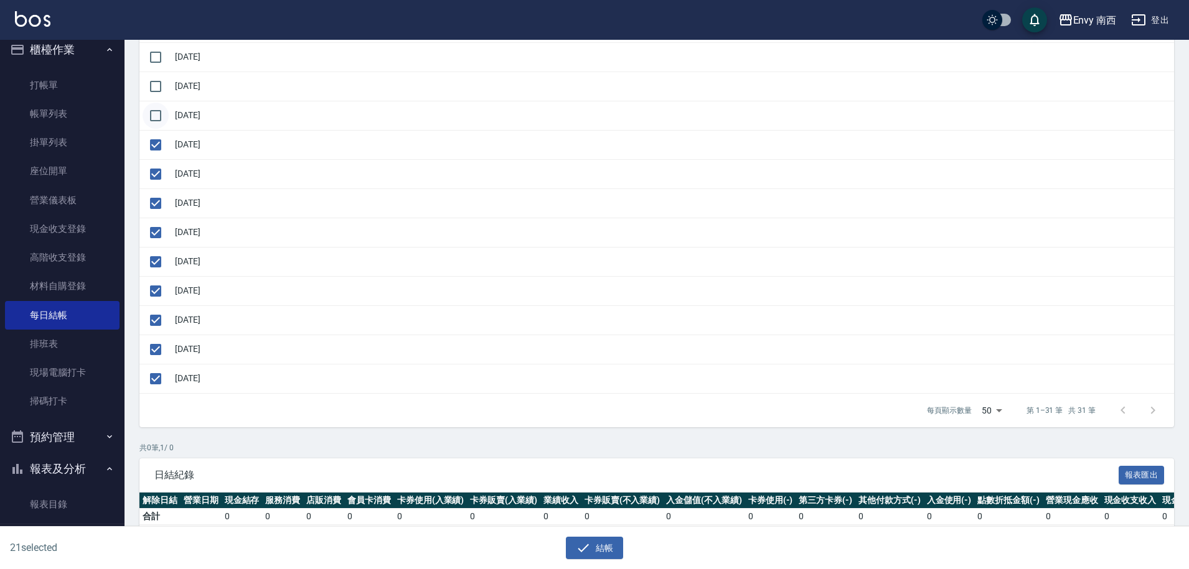
checkbox input "true"
click at [160, 88] on input "checkbox" at bounding box center [156, 86] width 26 height 26
checkbox input "true"
drag, startPoint x: 154, startPoint y: 66, endPoint x: 176, endPoint y: 85, distance: 28.7
click at [154, 65] on input "checkbox" at bounding box center [156, 57] width 26 height 26
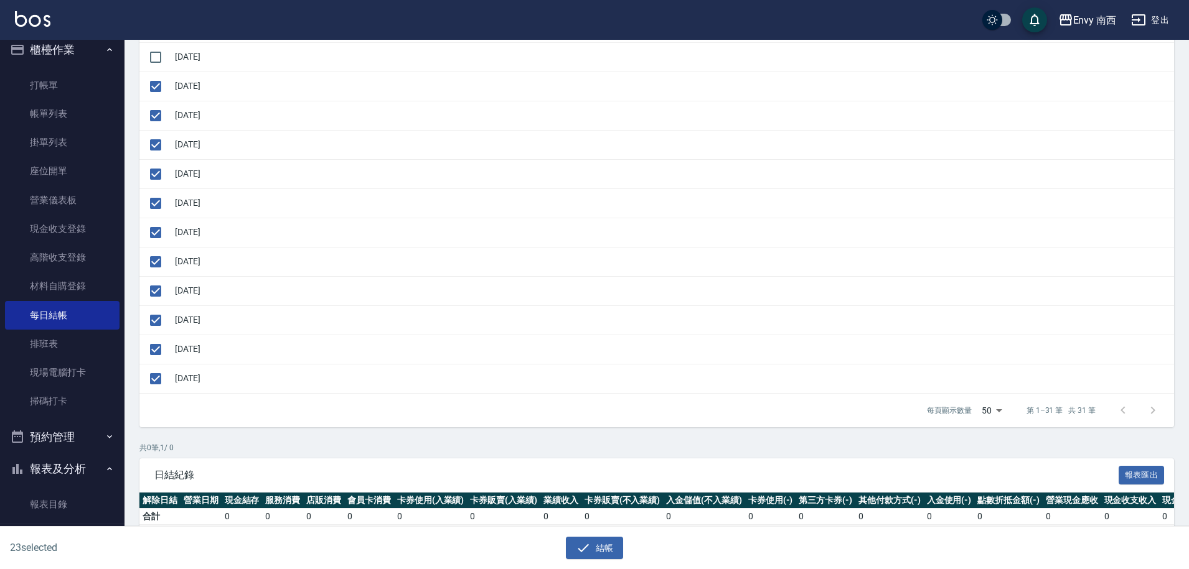
checkbox input "true"
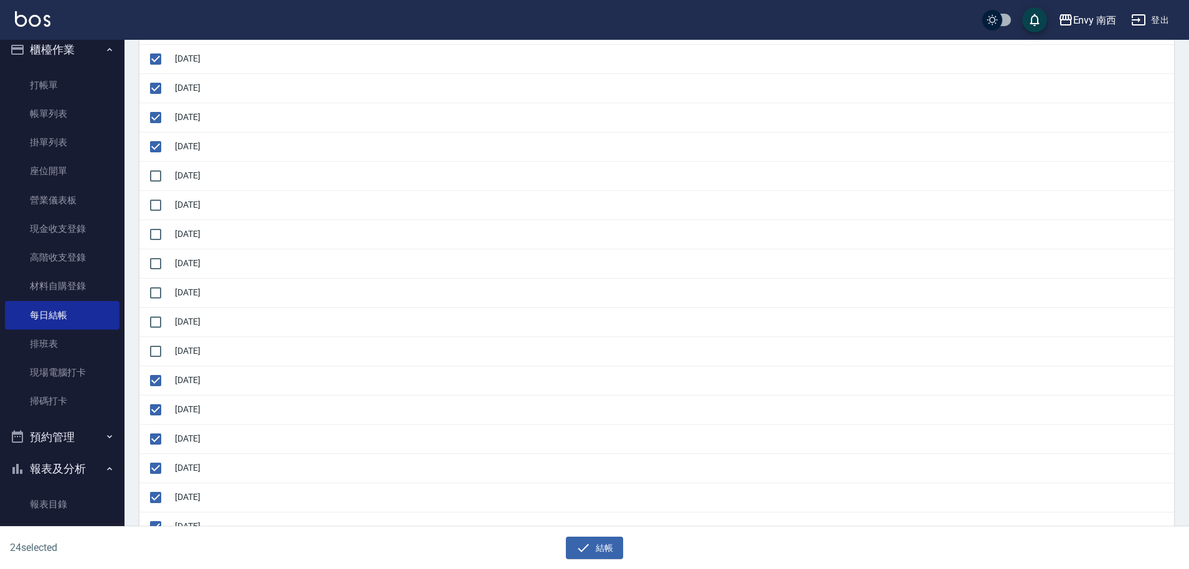
scroll to position [367, 0]
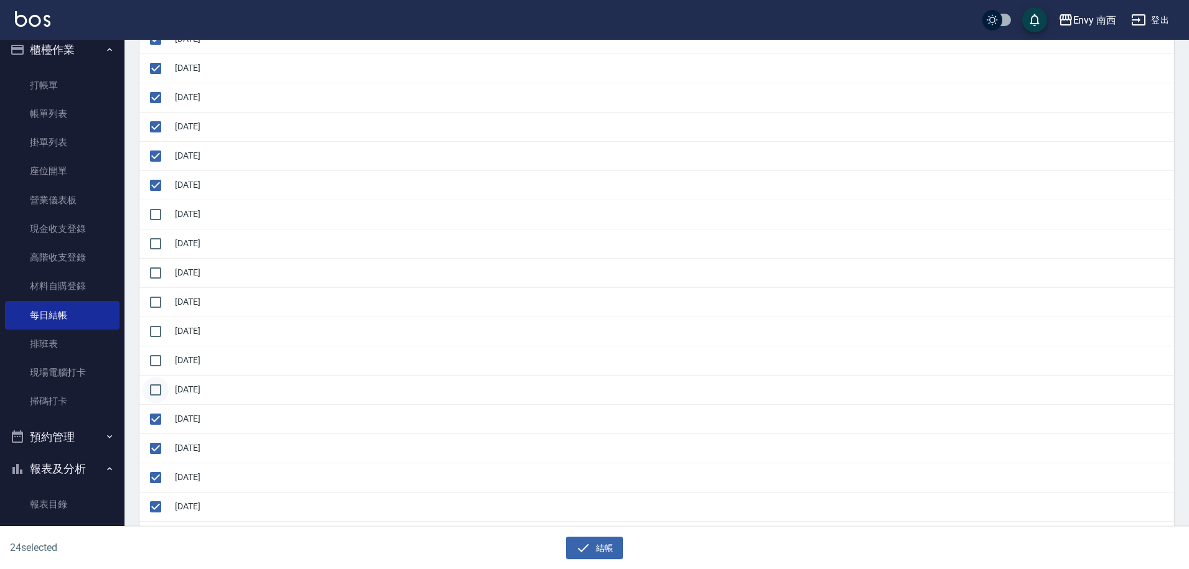
click at [152, 384] on input "checkbox" at bounding box center [156, 390] width 26 height 26
checkbox input "true"
click at [152, 367] on input "checkbox" at bounding box center [156, 361] width 26 height 26
checkbox input "true"
drag, startPoint x: 153, startPoint y: 340, endPoint x: 159, endPoint y: 307, distance: 34.2
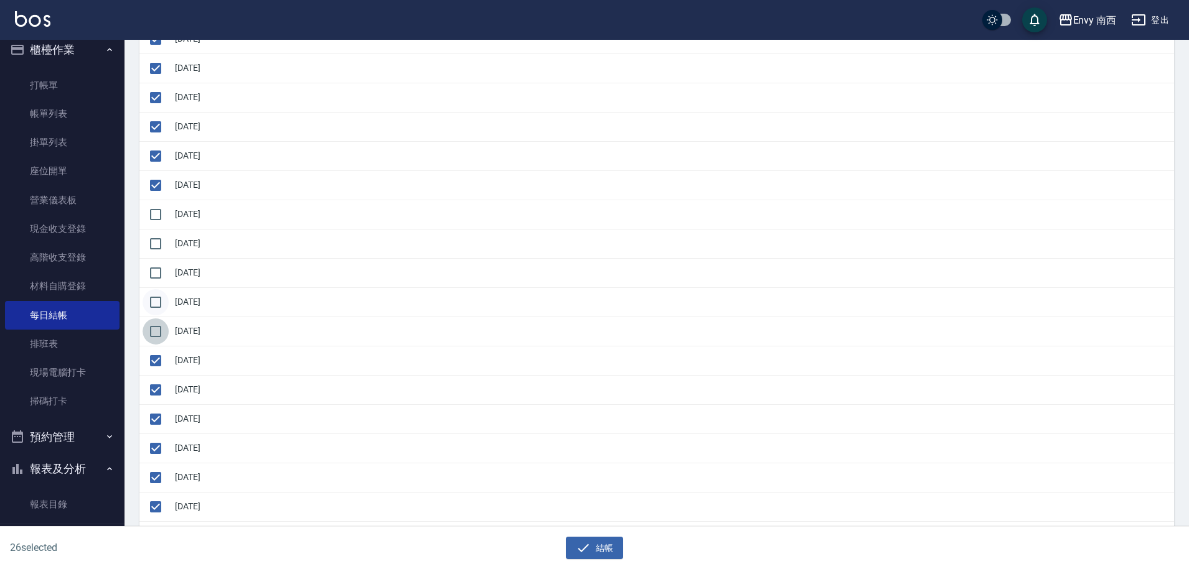
click at [154, 340] on input "checkbox" at bounding box center [156, 332] width 26 height 26
checkbox input "true"
click at [157, 303] on input "checkbox" at bounding box center [156, 302] width 26 height 26
checkbox input "true"
click at [154, 273] on input "checkbox" at bounding box center [156, 273] width 26 height 26
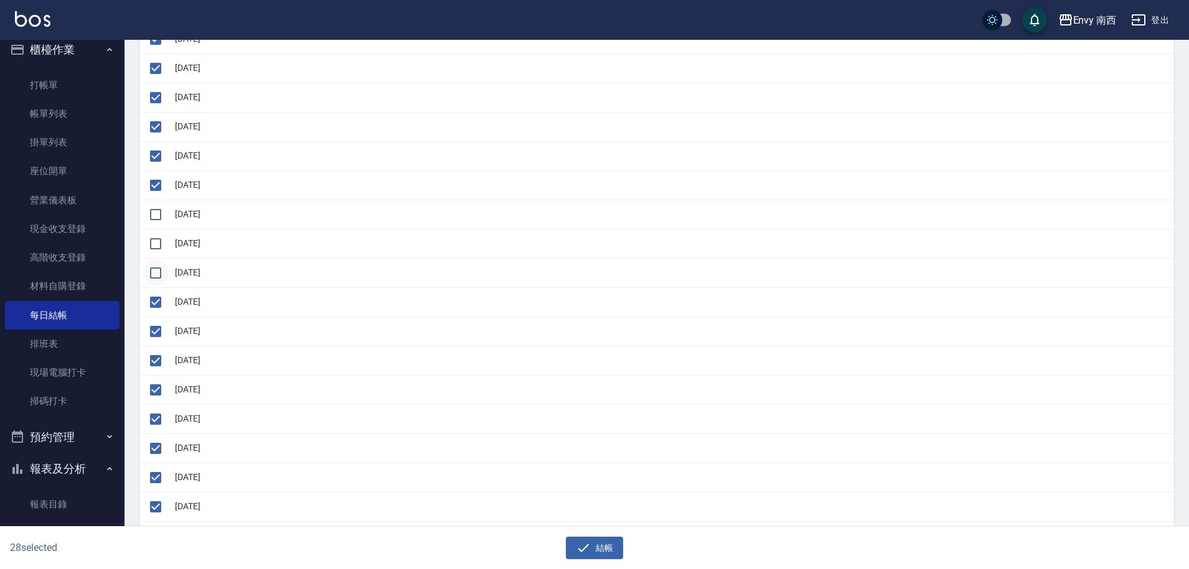
checkbox input "true"
click at [156, 242] on input "checkbox" at bounding box center [156, 244] width 26 height 26
checkbox input "true"
click at [150, 208] on input "checkbox" at bounding box center [156, 215] width 26 height 26
checkbox input "true"
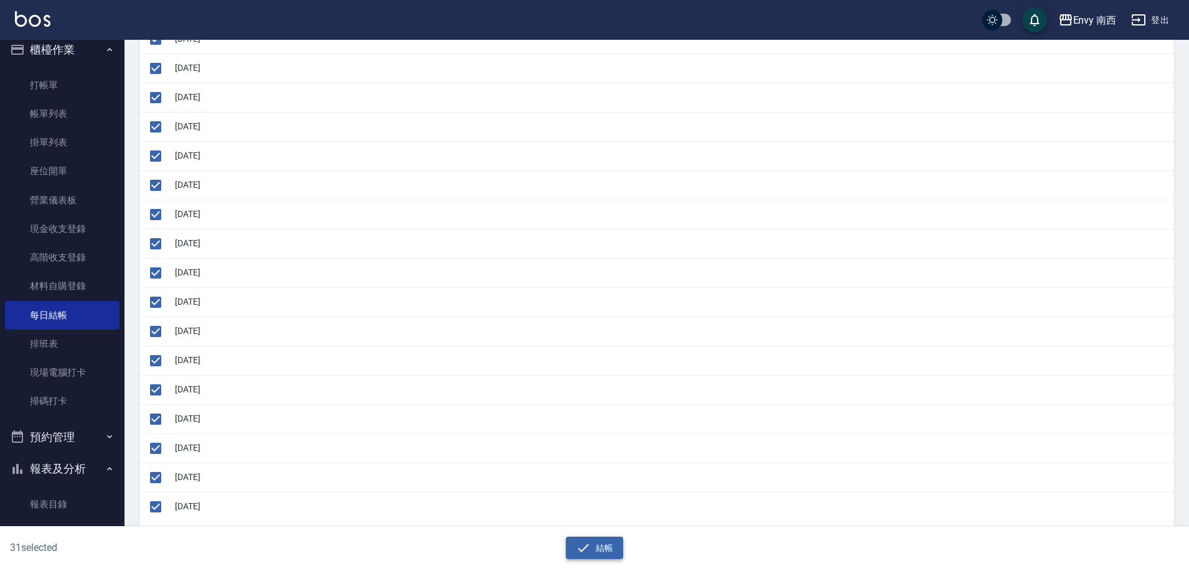
click at [589, 548] on icon "button" at bounding box center [583, 548] width 15 height 15
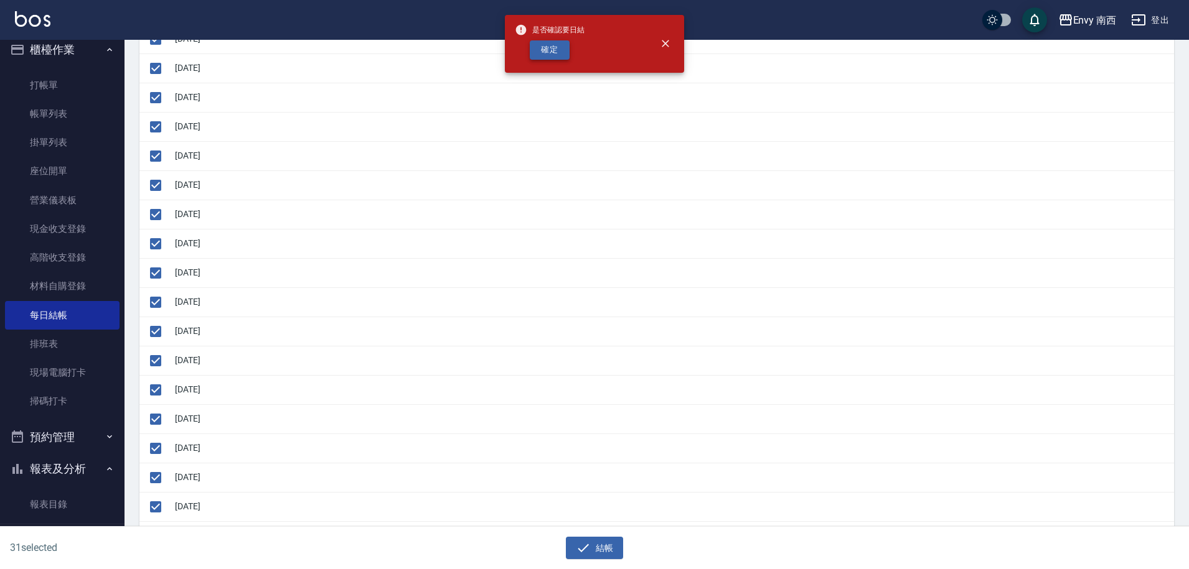
click at [545, 49] on button "確定" at bounding box center [550, 49] width 40 height 19
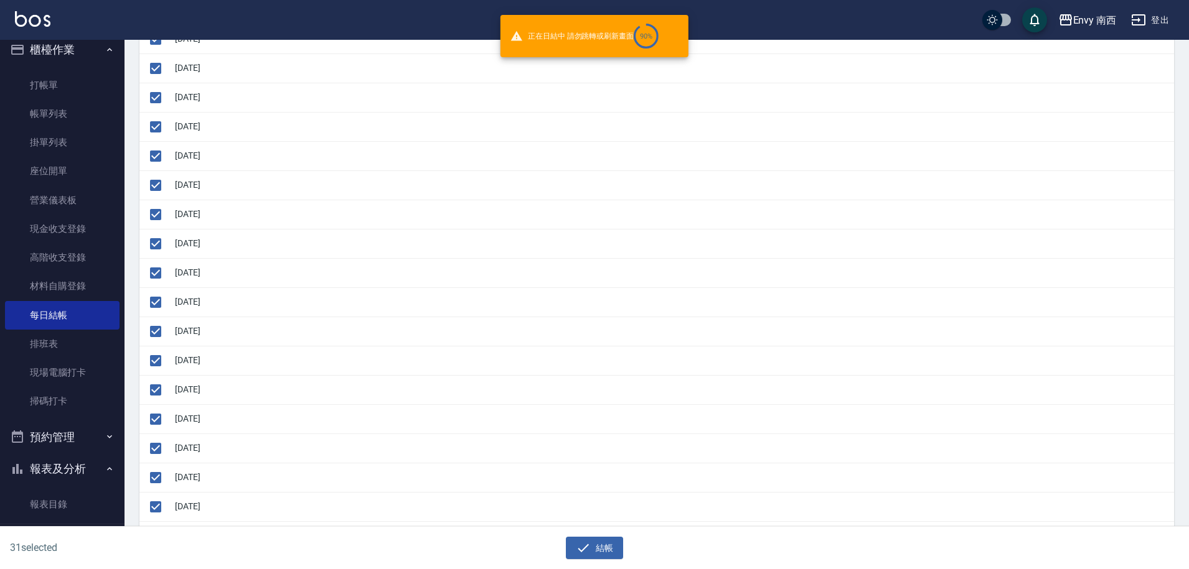
checkbox input "false"
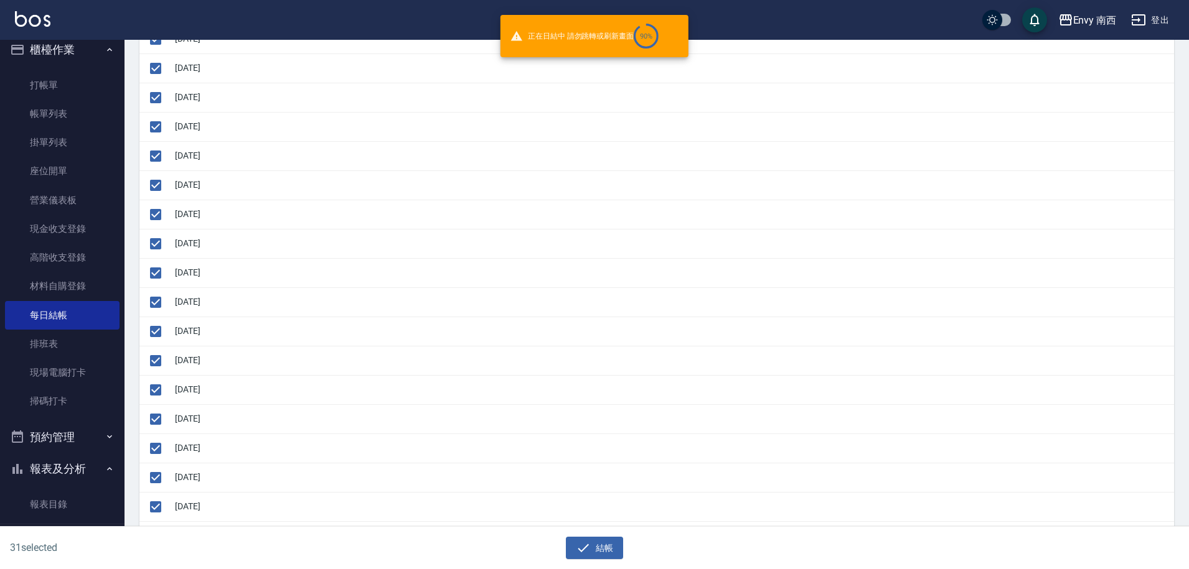
checkbox input "false"
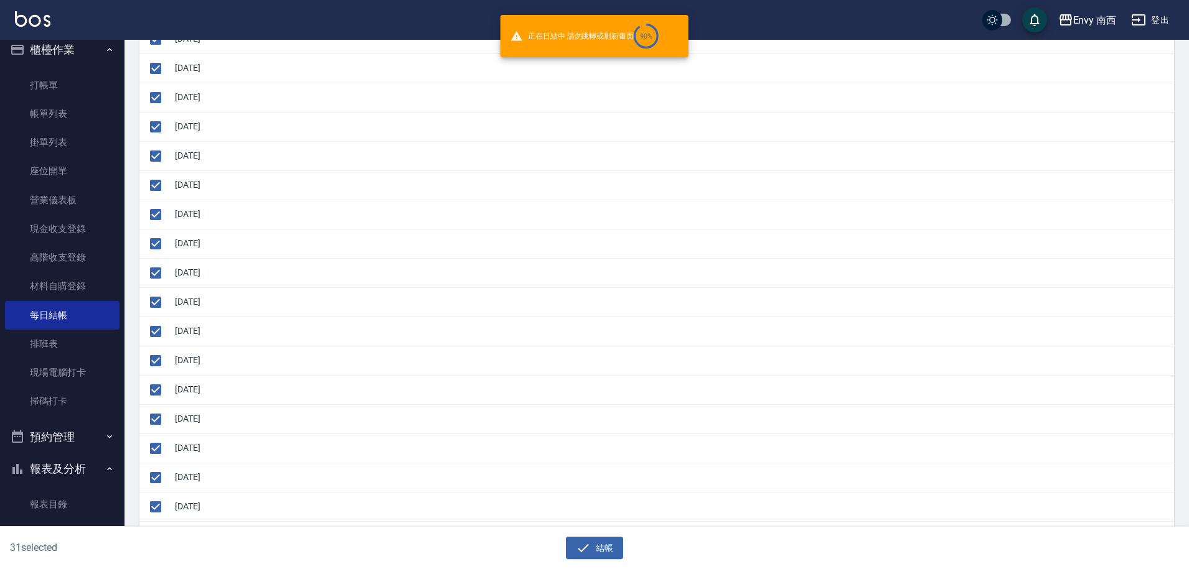
checkbox input "false"
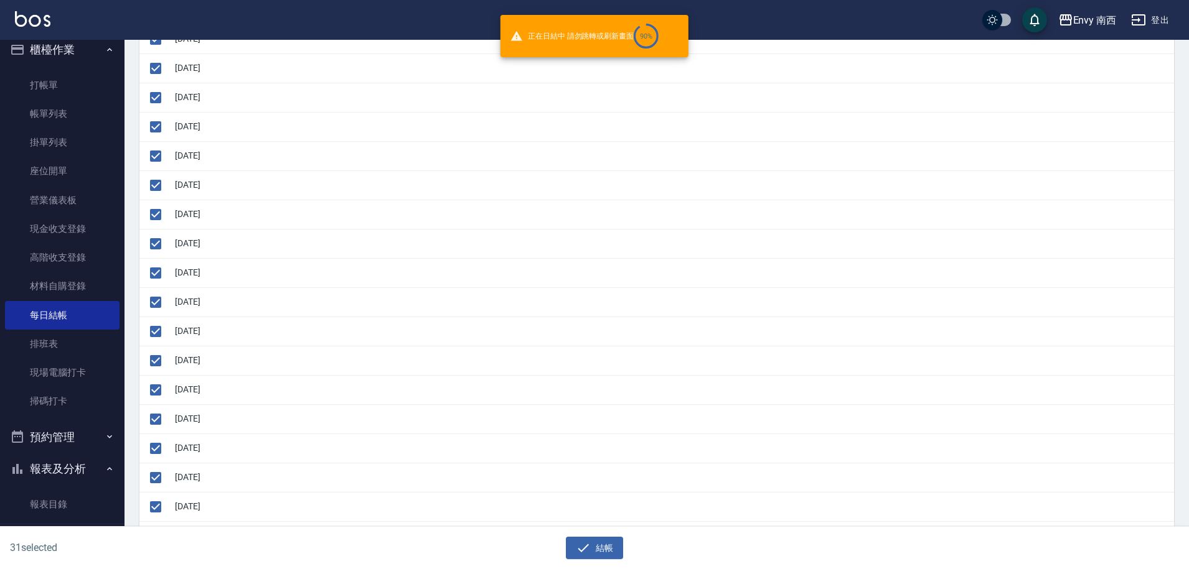
checkbox input "false"
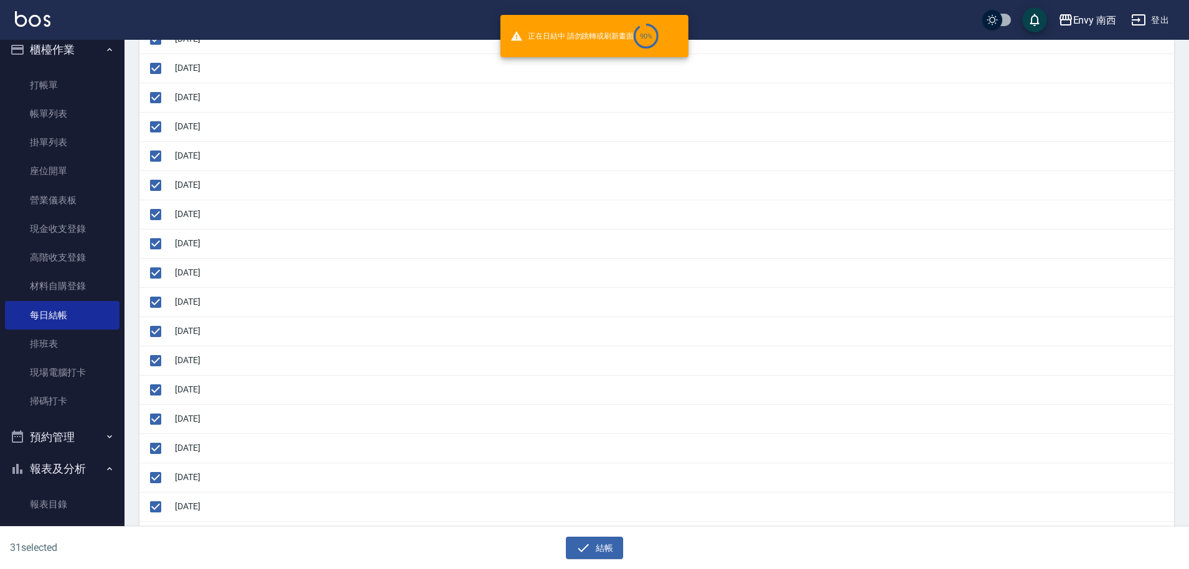
checkbox input "false"
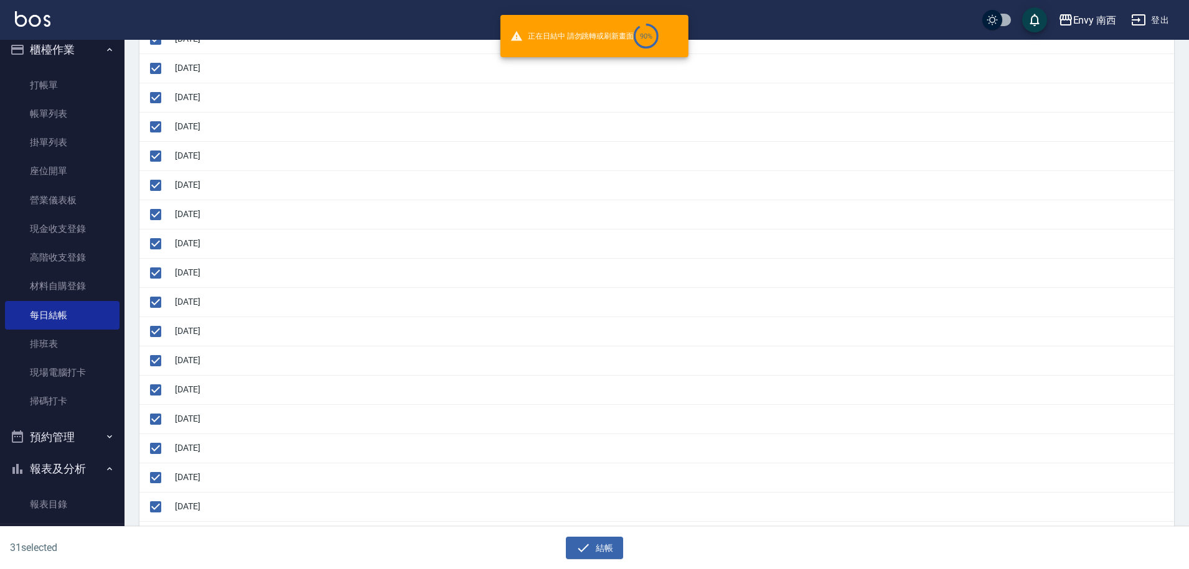
checkbox input "false"
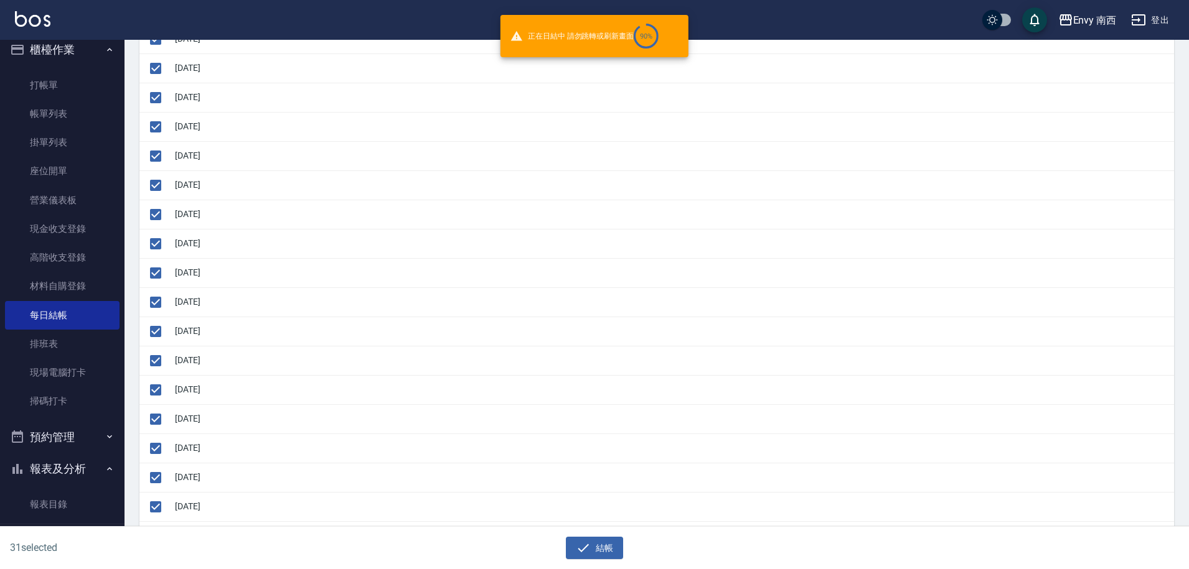
checkbox input "false"
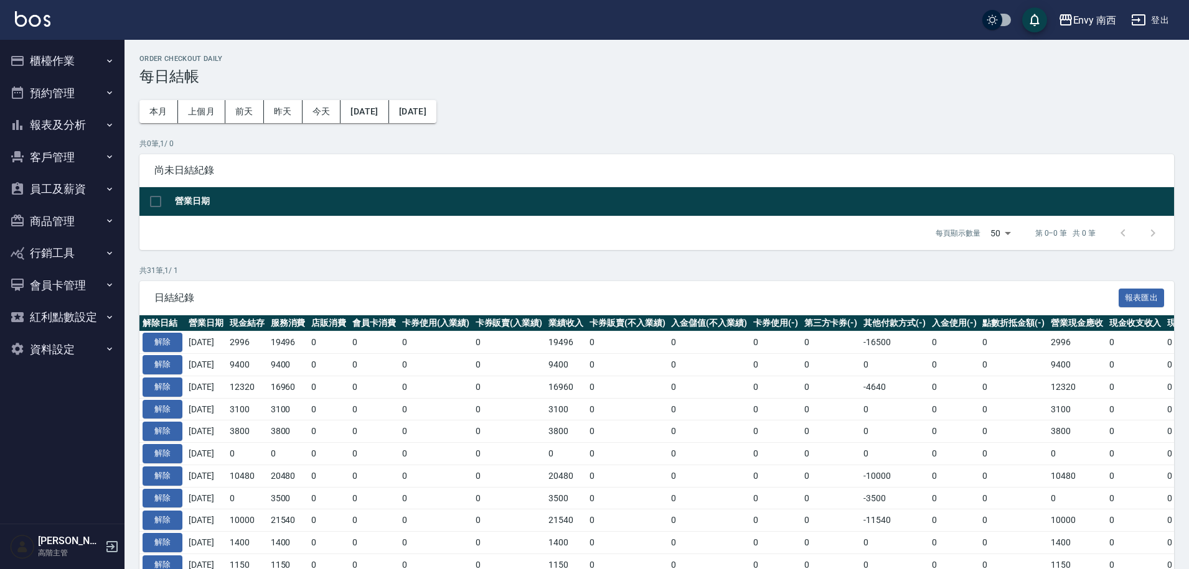
scroll to position [367, 0]
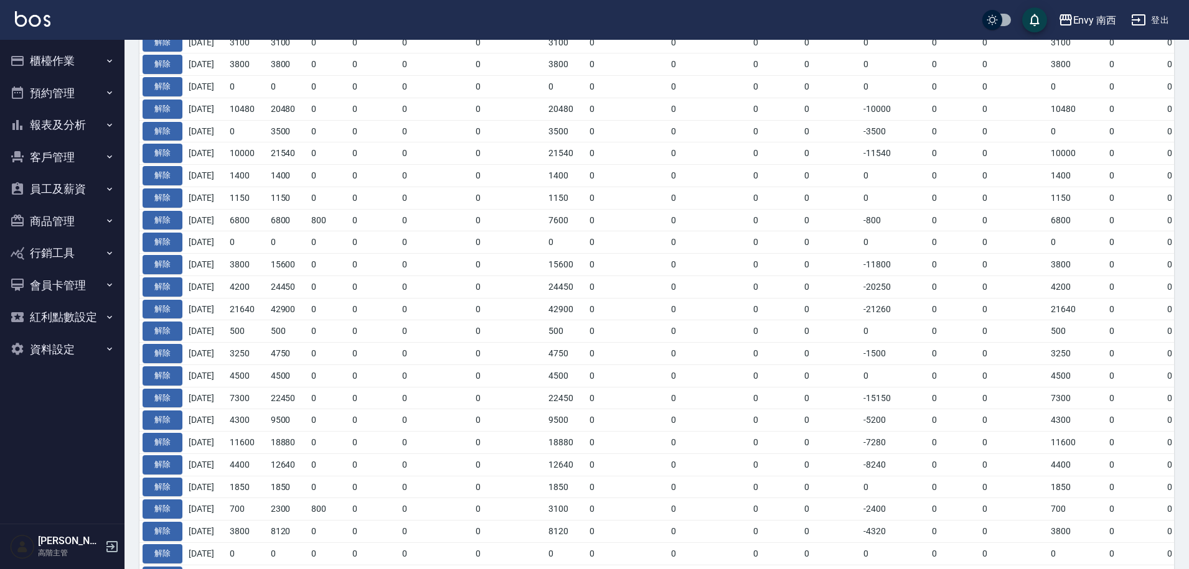
click at [68, 65] on button "櫃檯作業" at bounding box center [62, 61] width 114 height 32
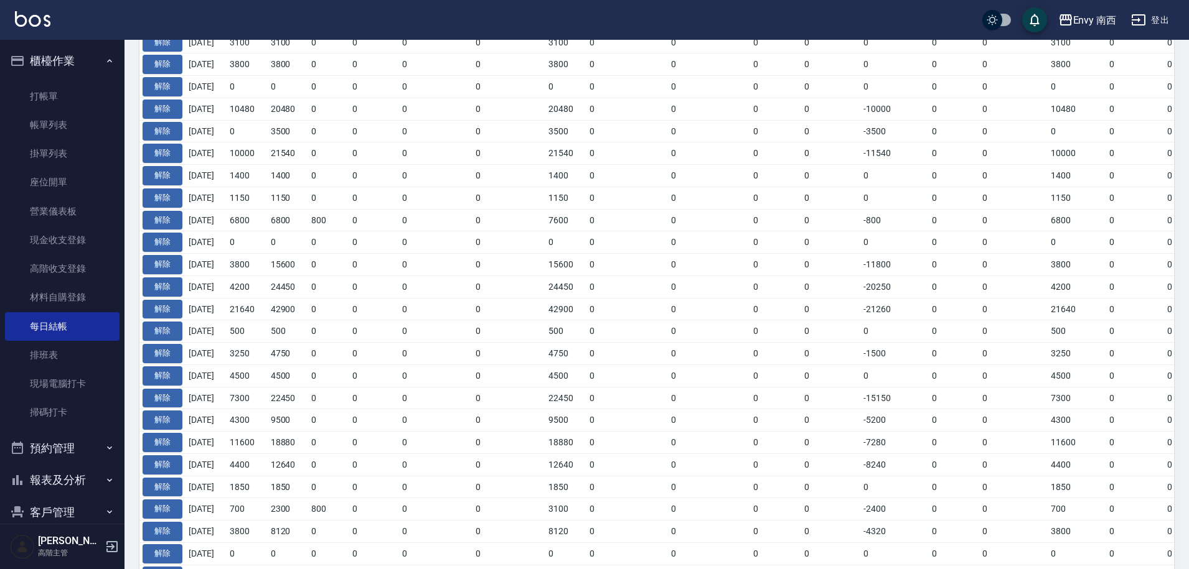
scroll to position [212, 0]
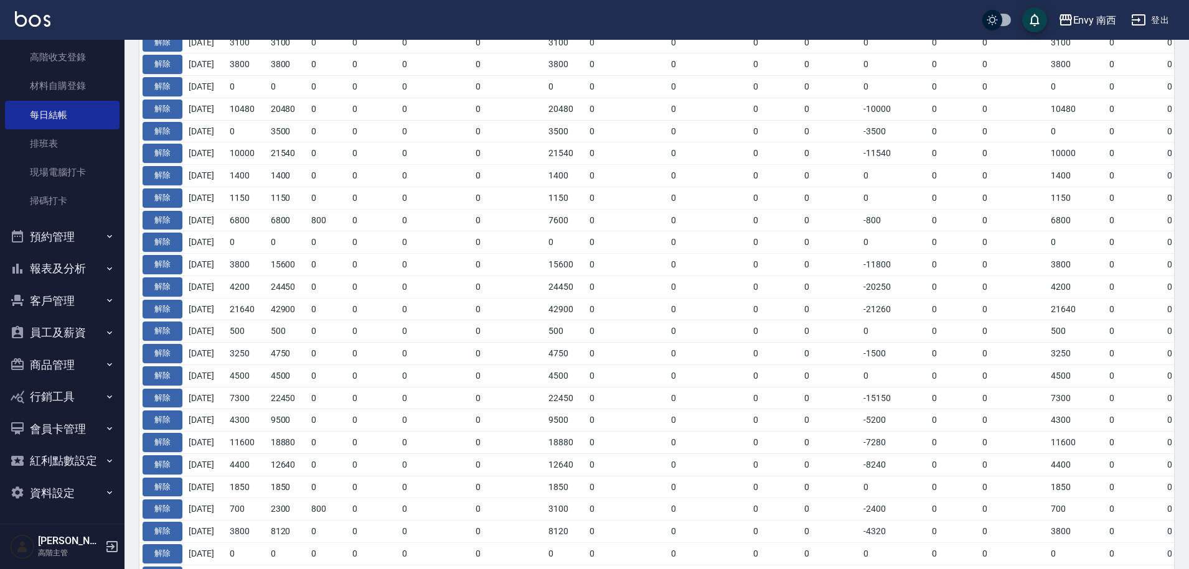
click at [66, 299] on button "客戶管理" at bounding box center [62, 301] width 114 height 32
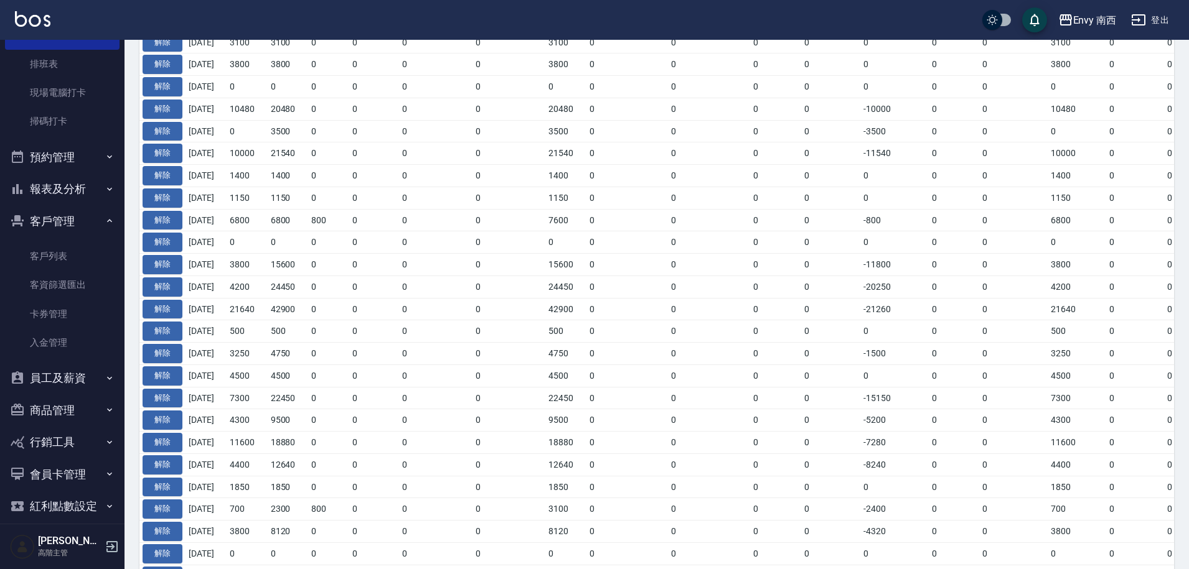
scroll to position [337, 0]
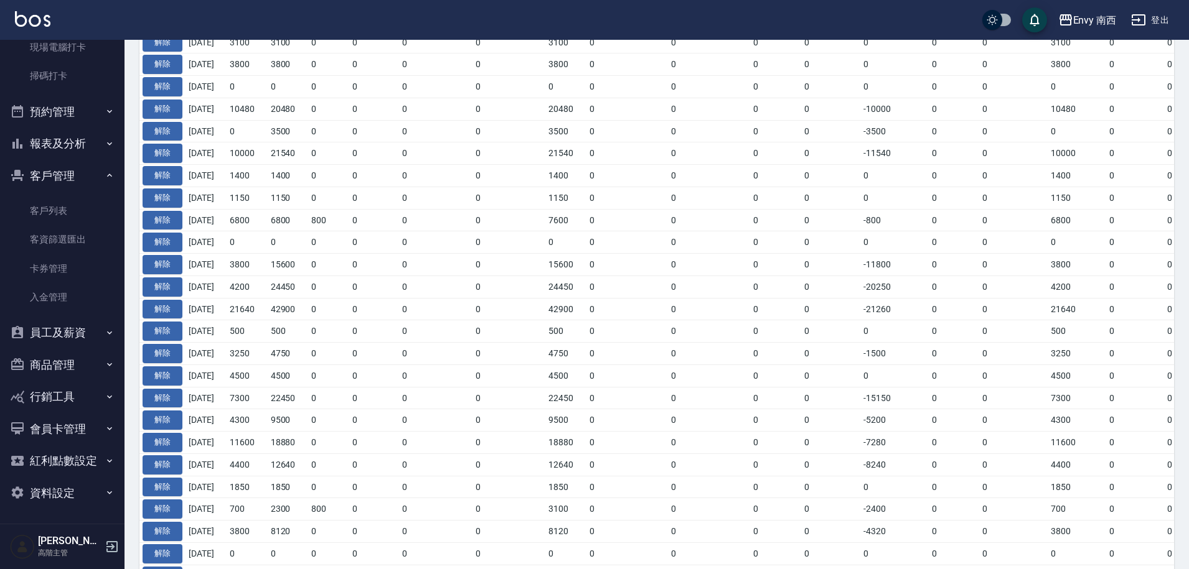
click at [78, 331] on button "員工及薪資" at bounding box center [62, 333] width 114 height 32
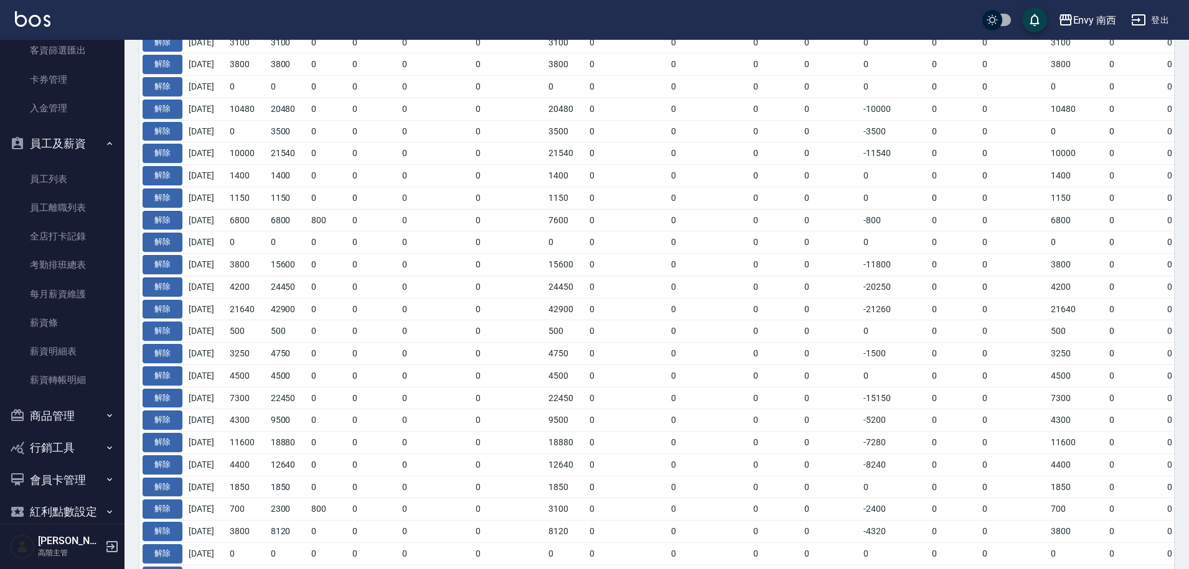
scroll to position [577, 0]
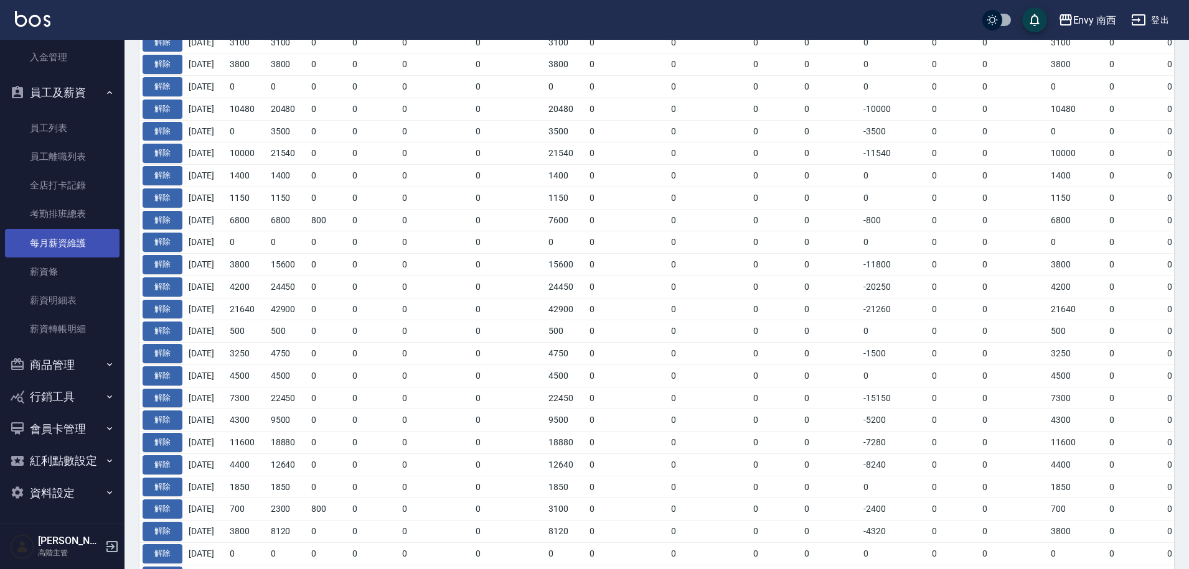
click at [78, 243] on link "每月薪資維護" at bounding box center [62, 243] width 114 height 29
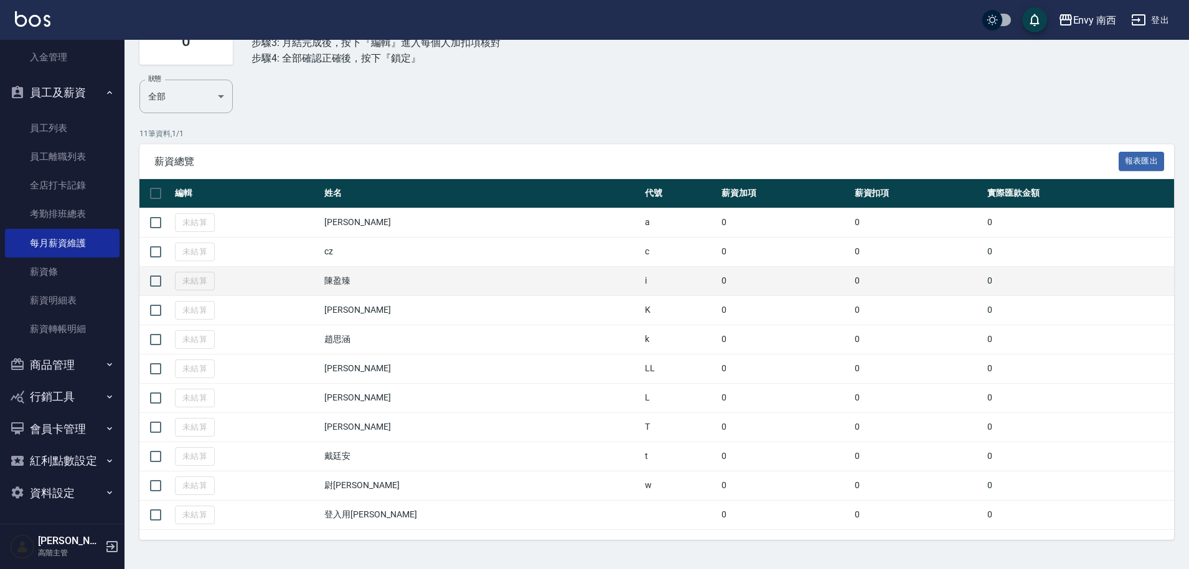
scroll to position [123, 0]
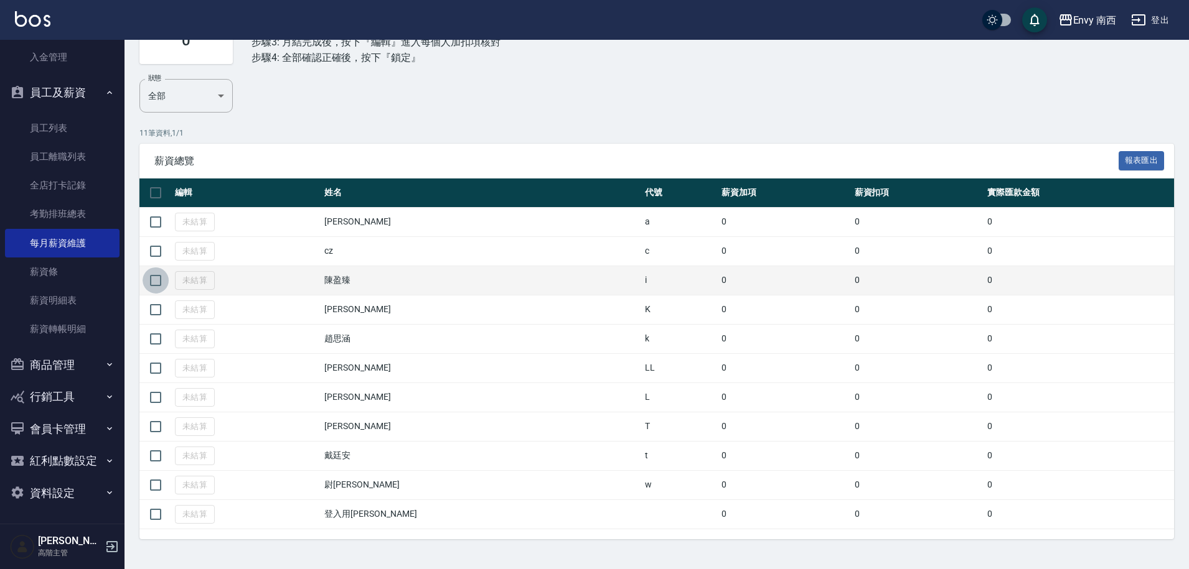
click at [157, 286] on input "checkbox" at bounding box center [156, 281] width 26 height 26
checkbox input "true"
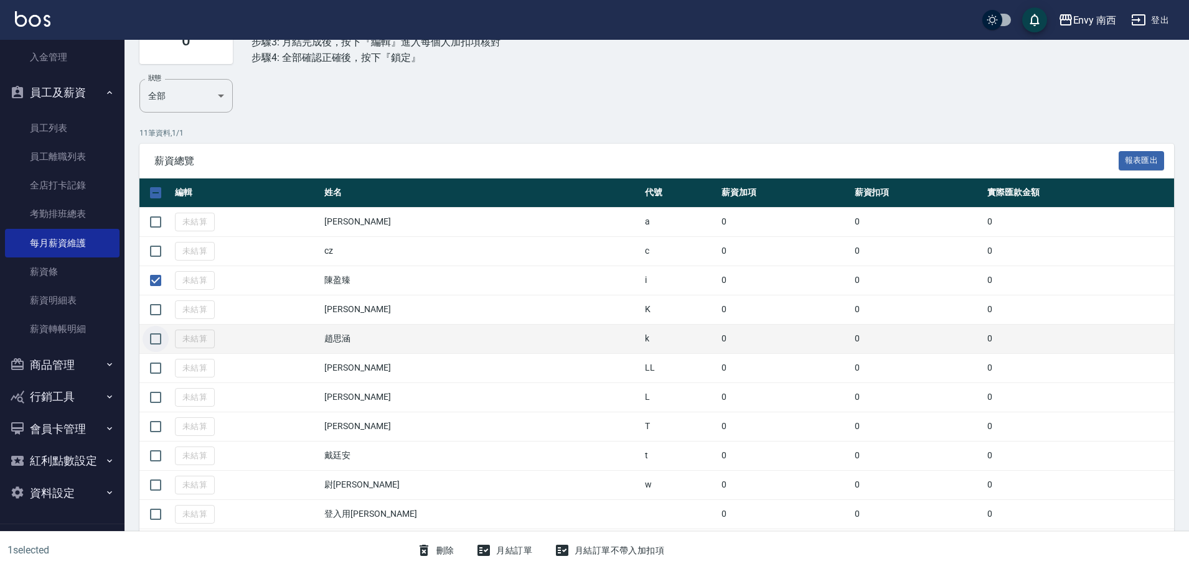
click at [160, 341] on input "checkbox" at bounding box center [156, 339] width 26 height 26
checkbox input "true"
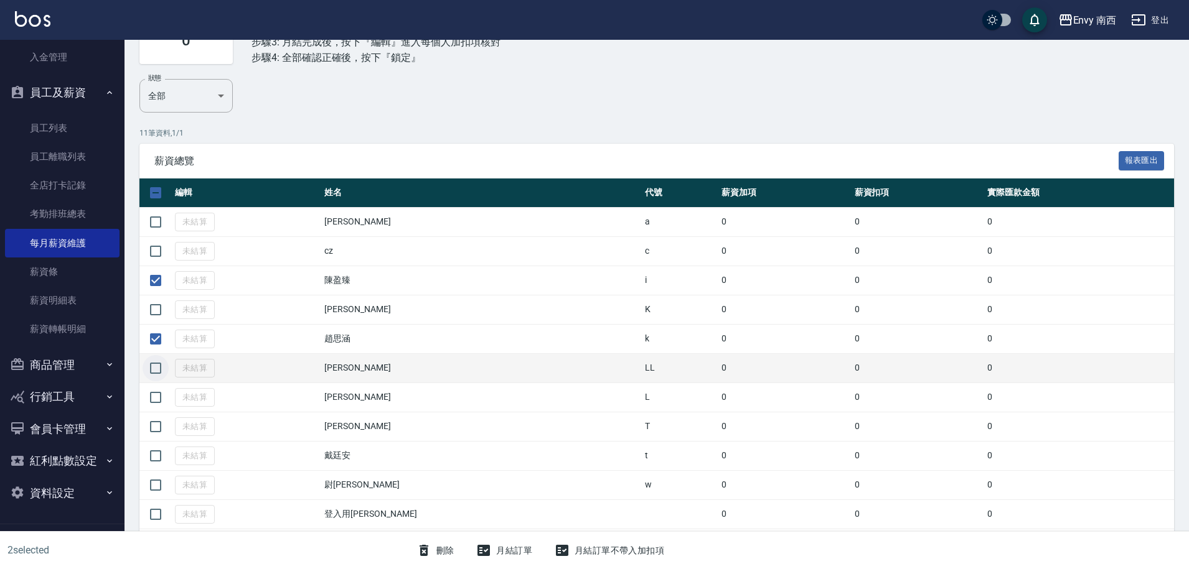
click at [157, 367] on input "checkbox" at bounding box center [156, 368] width 26 height 26
checkbox input "true"
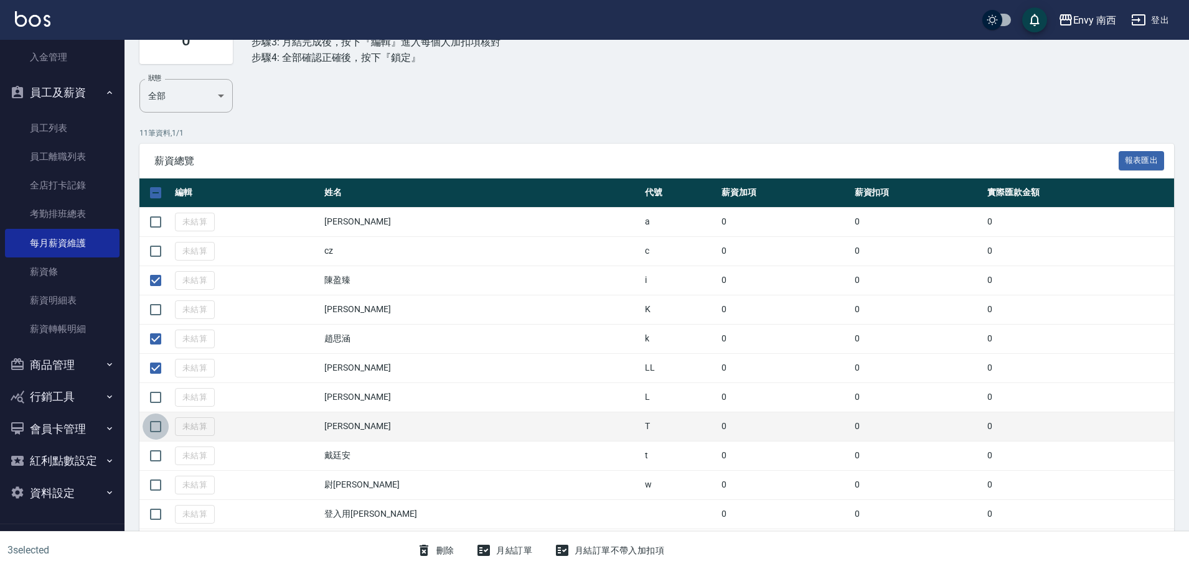
click at [152, 419] on input "checkbox" at bounding box center [156, 427] width 26 height 26
checkbox input "true"
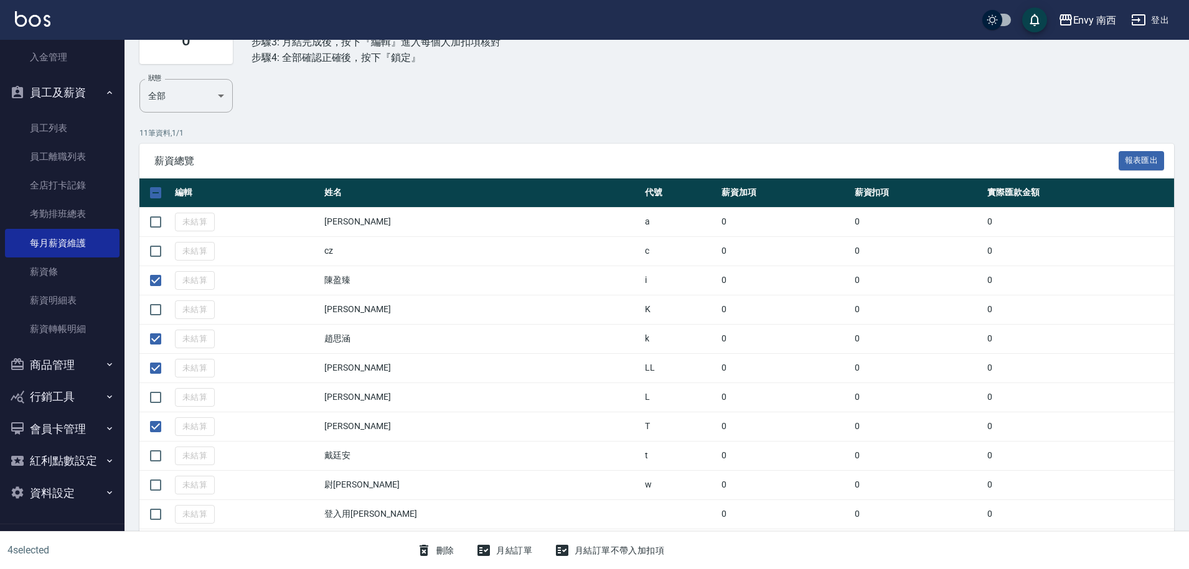
click at [517, 547] on button "月結訂單" at bounding box center [504, 551] width 66 height 23
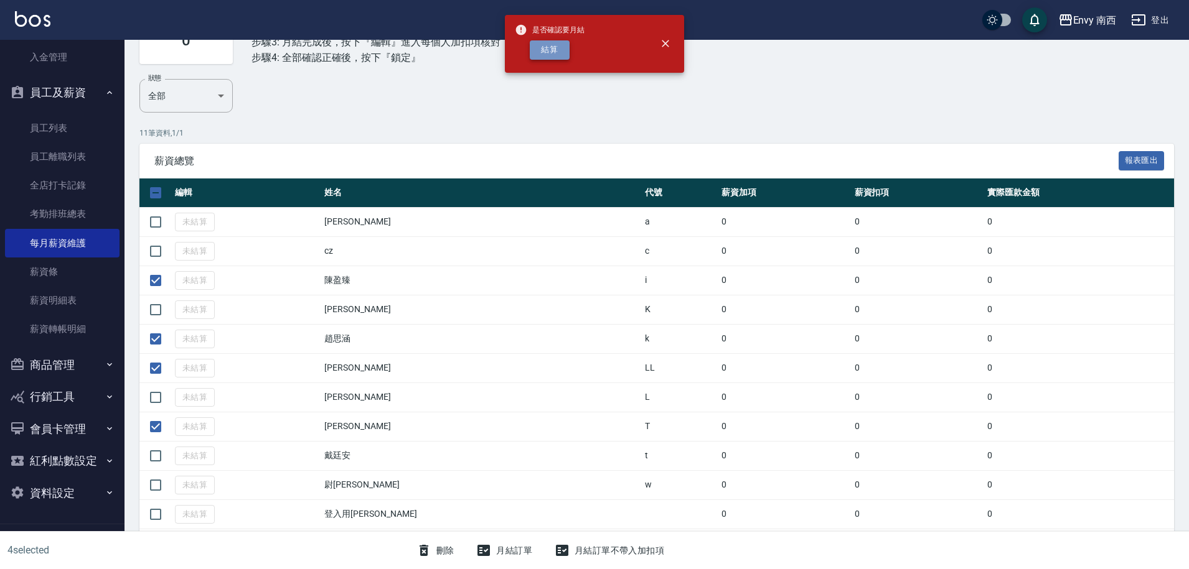
click at [543, 56] on button "結算" at bounding box center [550, 49] width 40 height 19
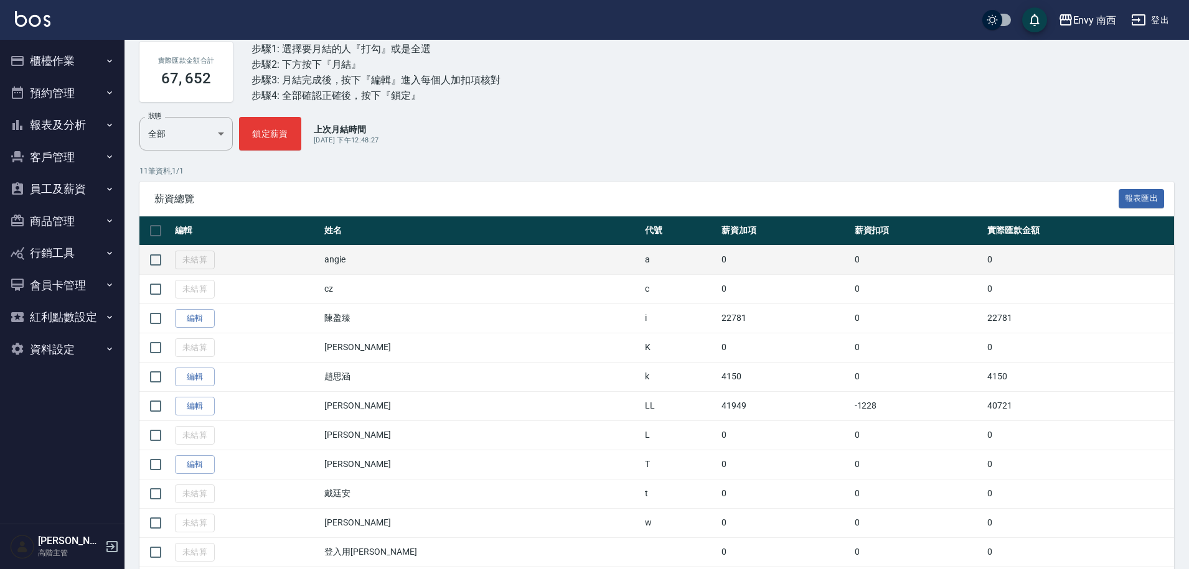
scroll to position [123, 0]
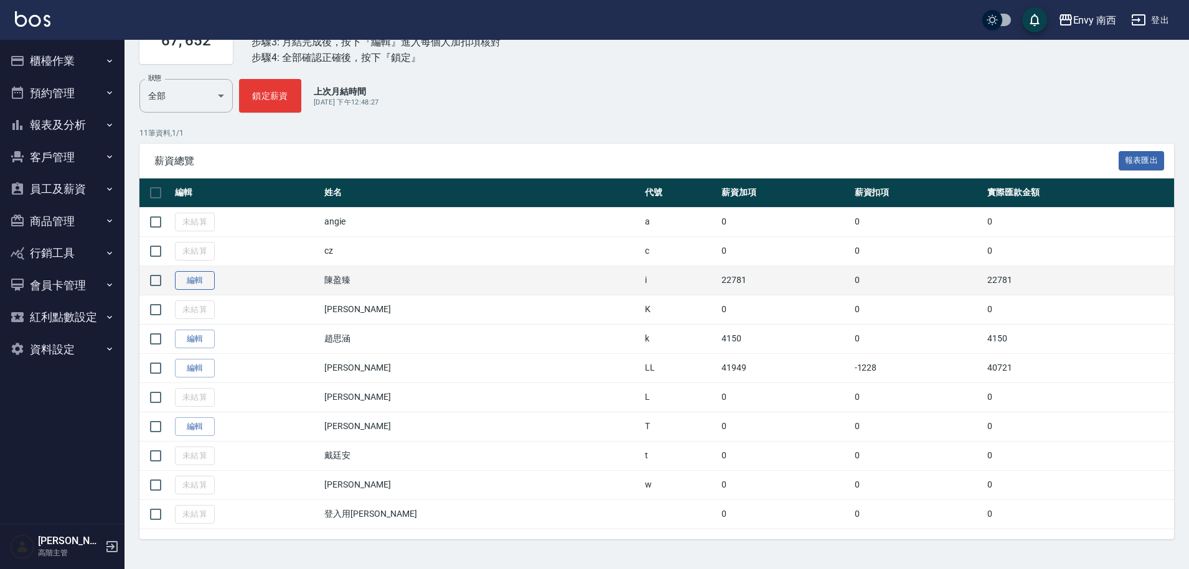
click at [204, 284] on link "編輯" at bounding box center [195, 280] width 40 height 19
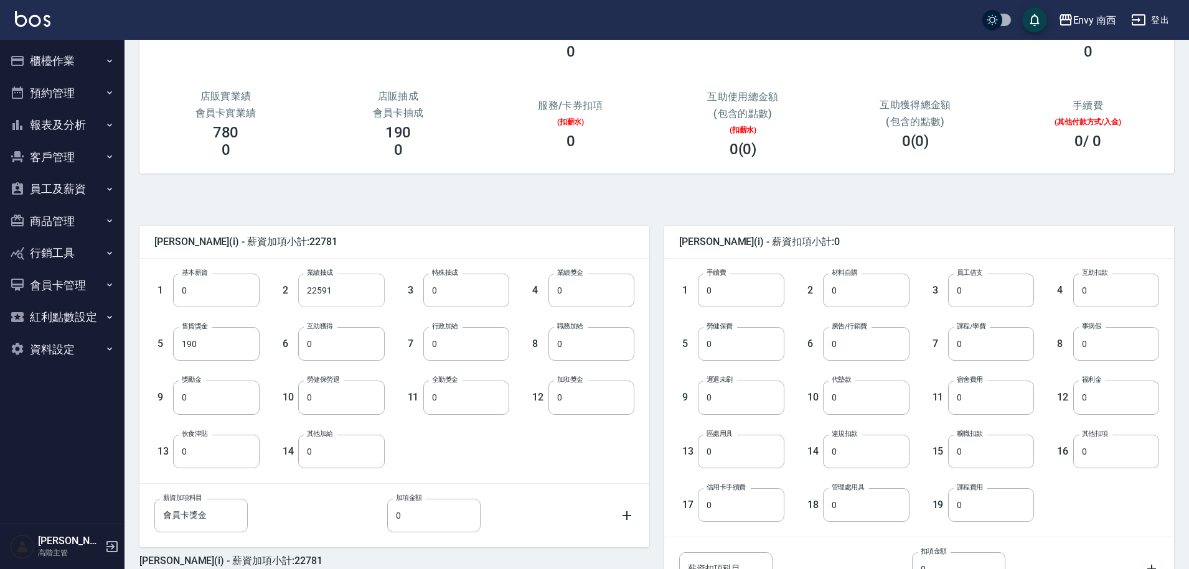
scroll to position [240, 0]
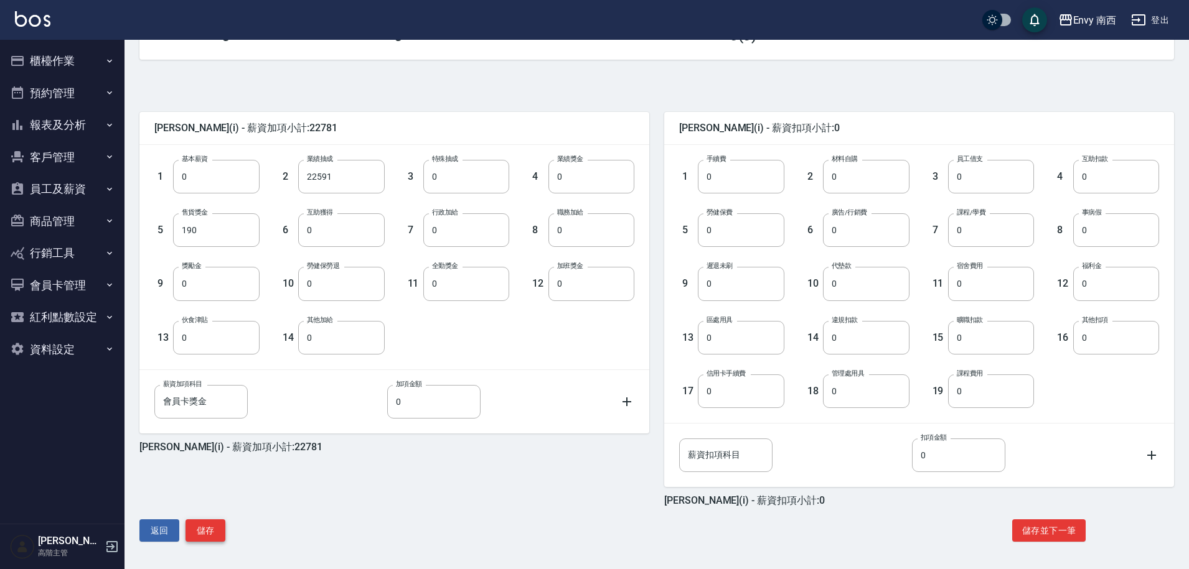
click at [210, 527] on button "儲存" at bounding box center [205, 531] width 40 height 23
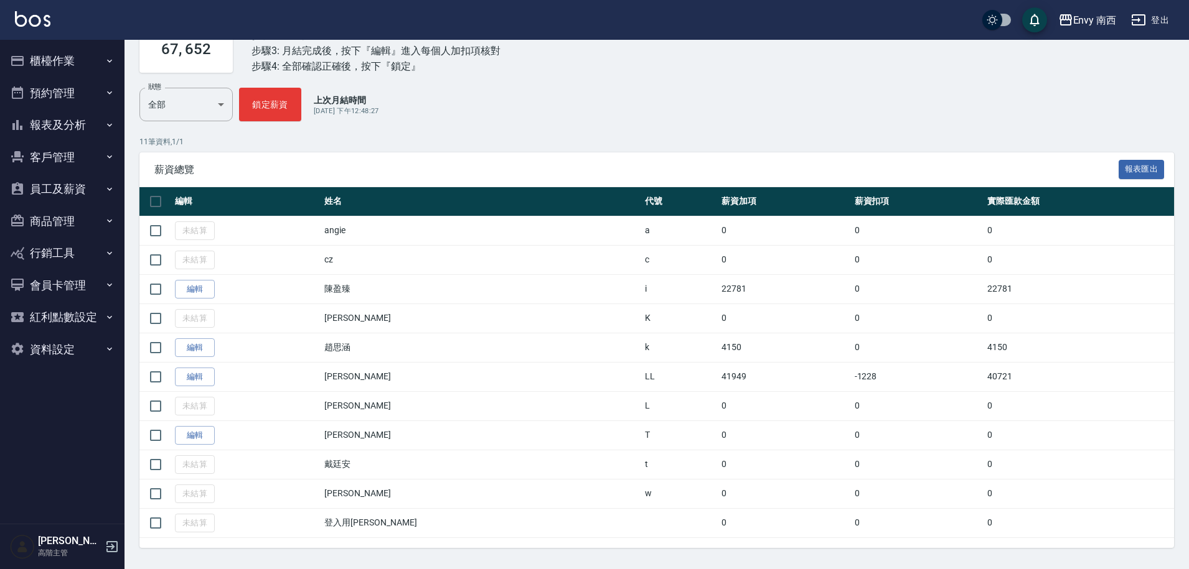
scroll to position [123, 0]
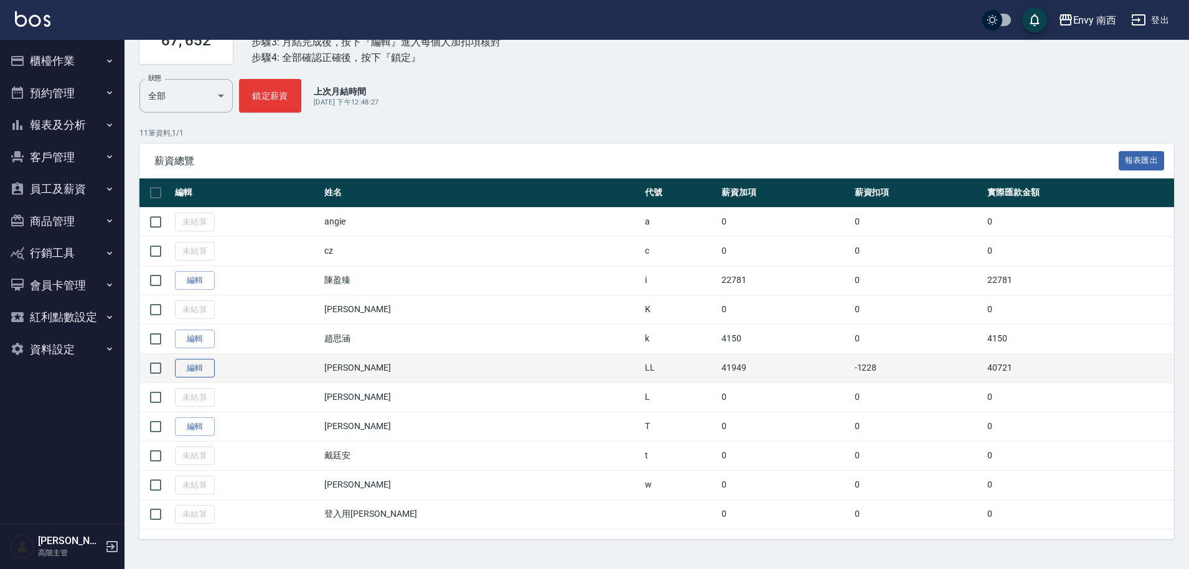
click at [196, 367] on link "編輯" at bounding box center [195, 368] width 40 height 19
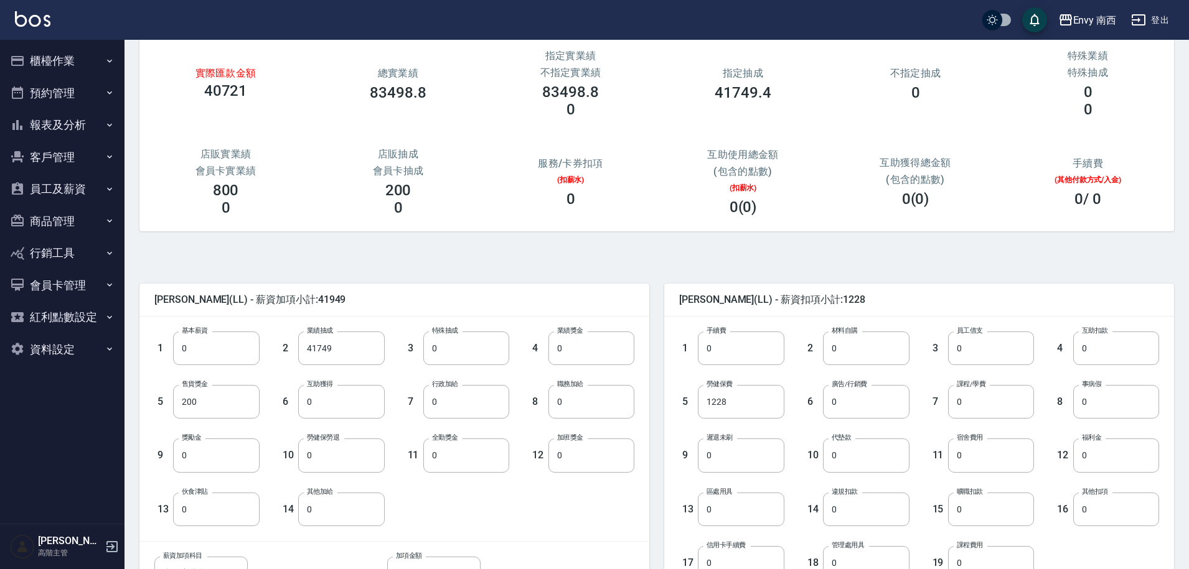
scroll to position [129, 0]
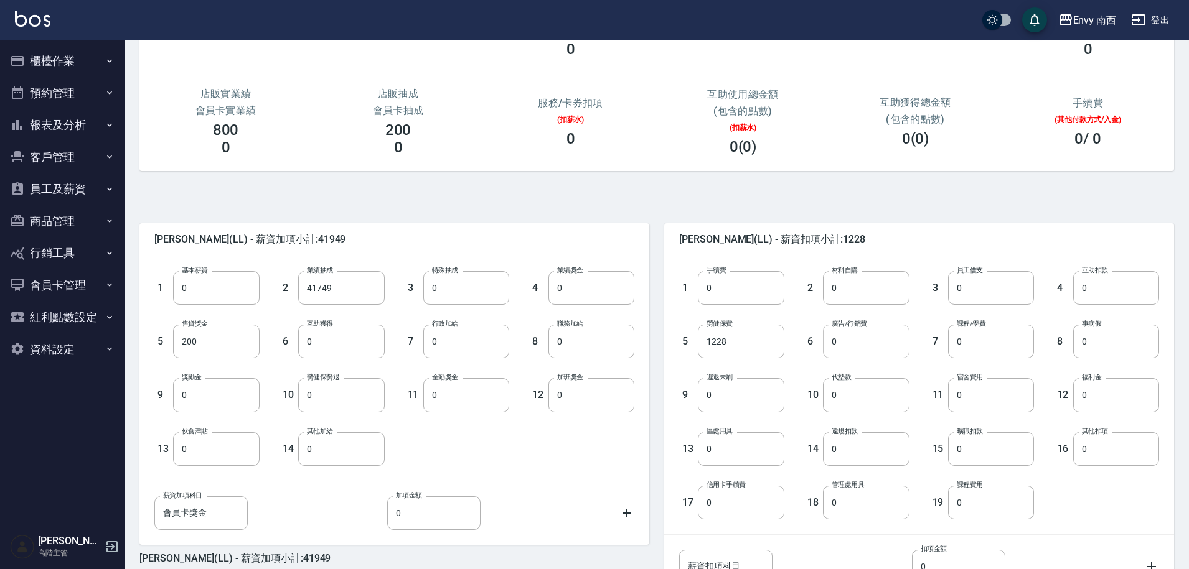
click at [864, 349] on input "0" at bounding box center [866, 342] width 86 height 34
type input "9734"
click at [330, 461] on input "0" at bounding box center [341, 449] width 86 height 34
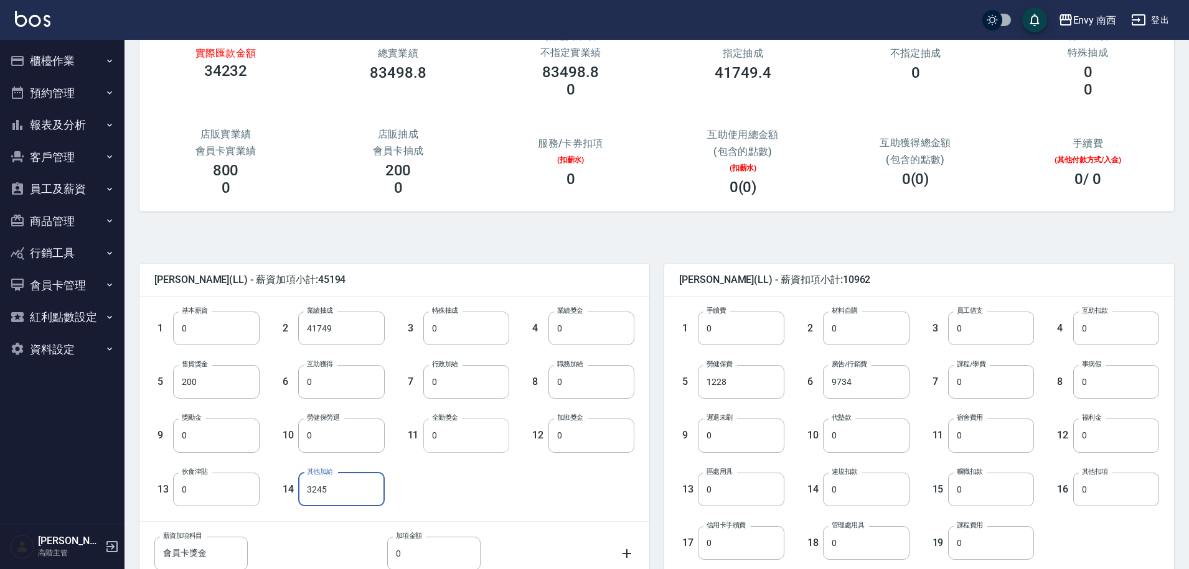
scroll to position [93, 0]
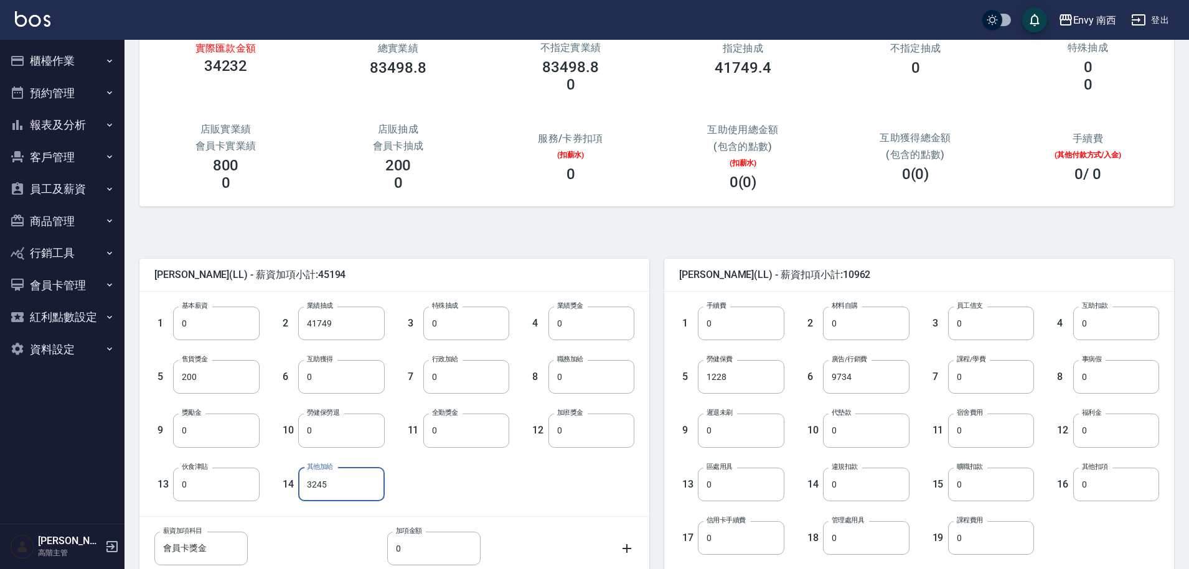
type input "3245"
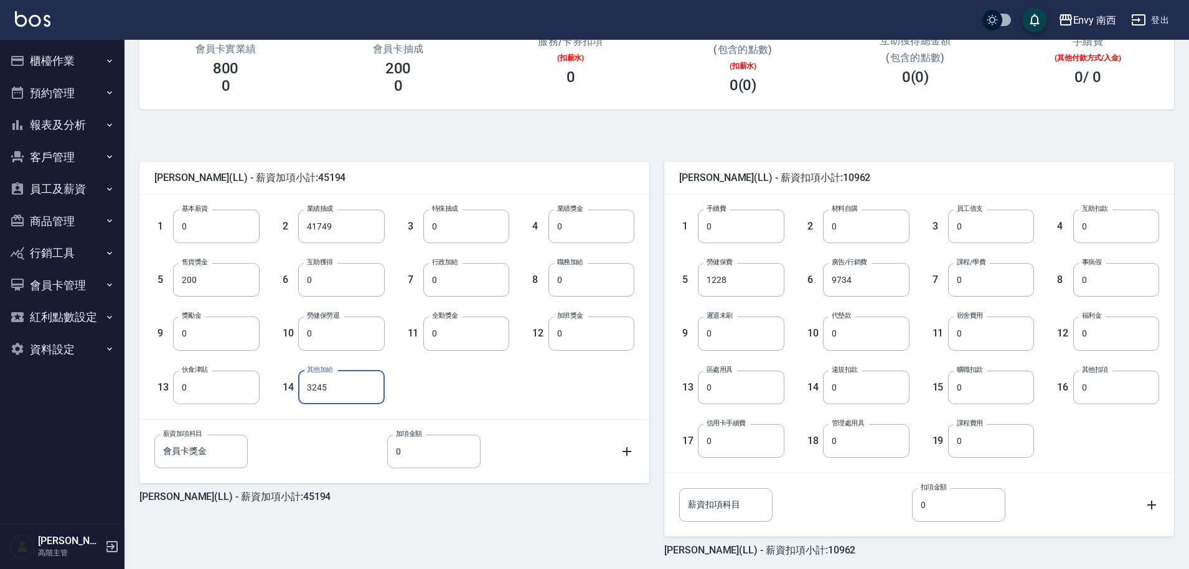
scroll to position [231, 0]
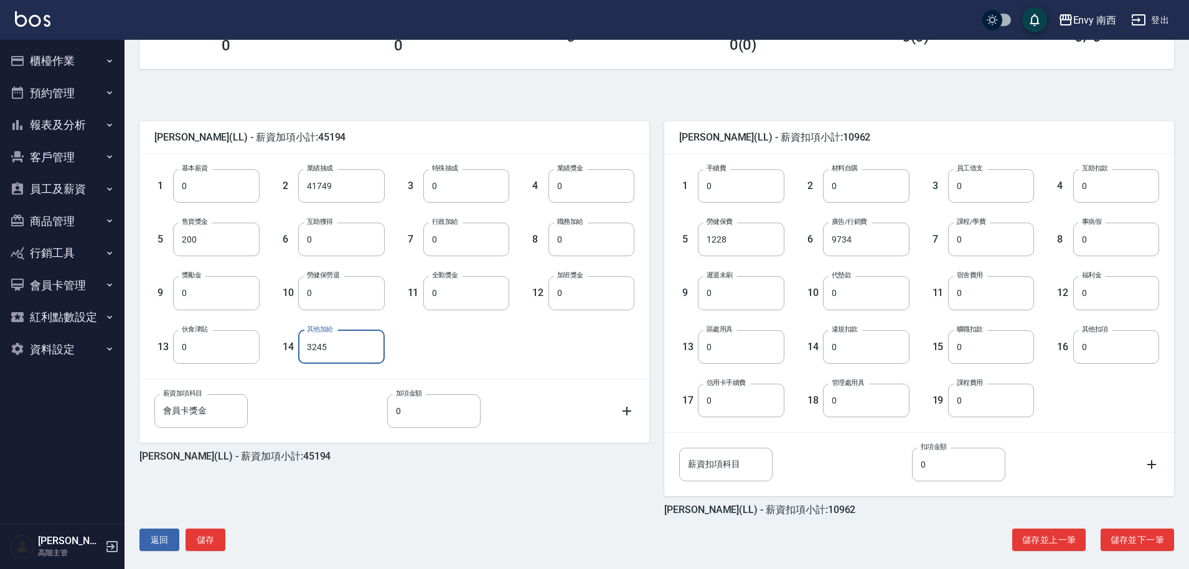
click at [379, 476] on div "林允潔 (LL) - 薪資加項小計:45194 1 基本薪資 0 基本薪資 2 業績抽成 41749 業績抽成 3 特殊抽成 0 特殊抽成 4 業績獎金 0 …" at bounding box center [386, 311] width 525 height 410
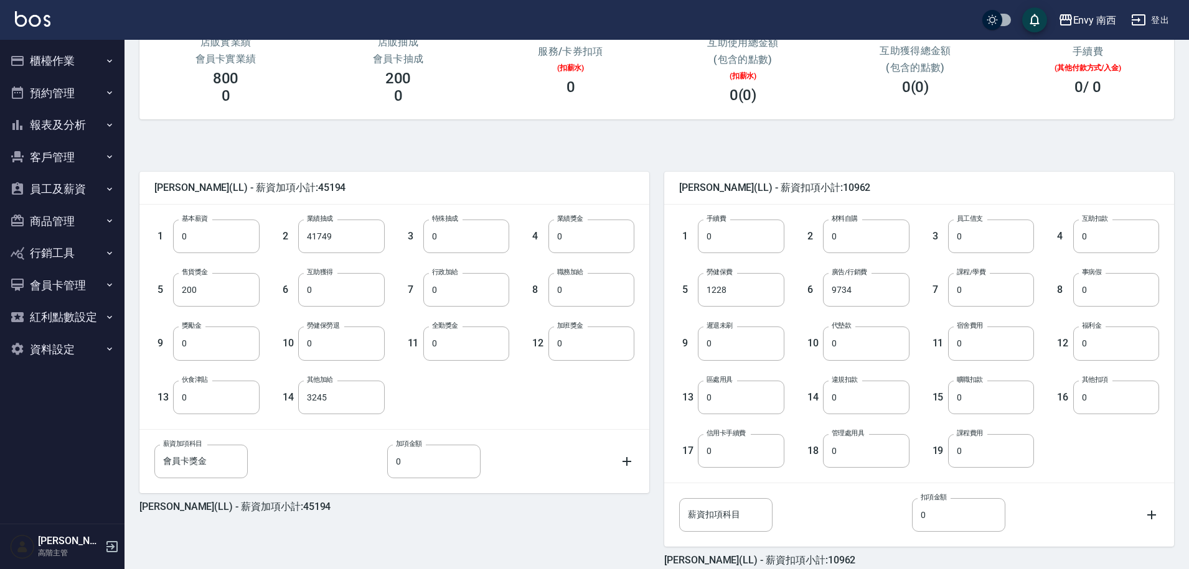
scroll to position [240, 0]
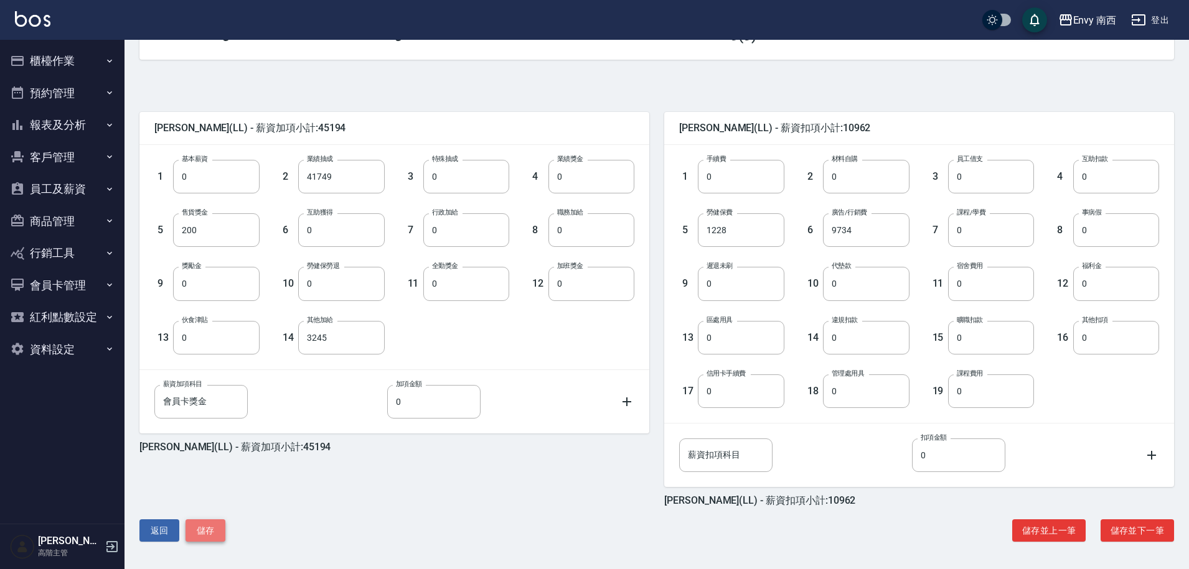
click at [213, 537] on button "儲存" at bounding box center [205, 531] width 40 height 23
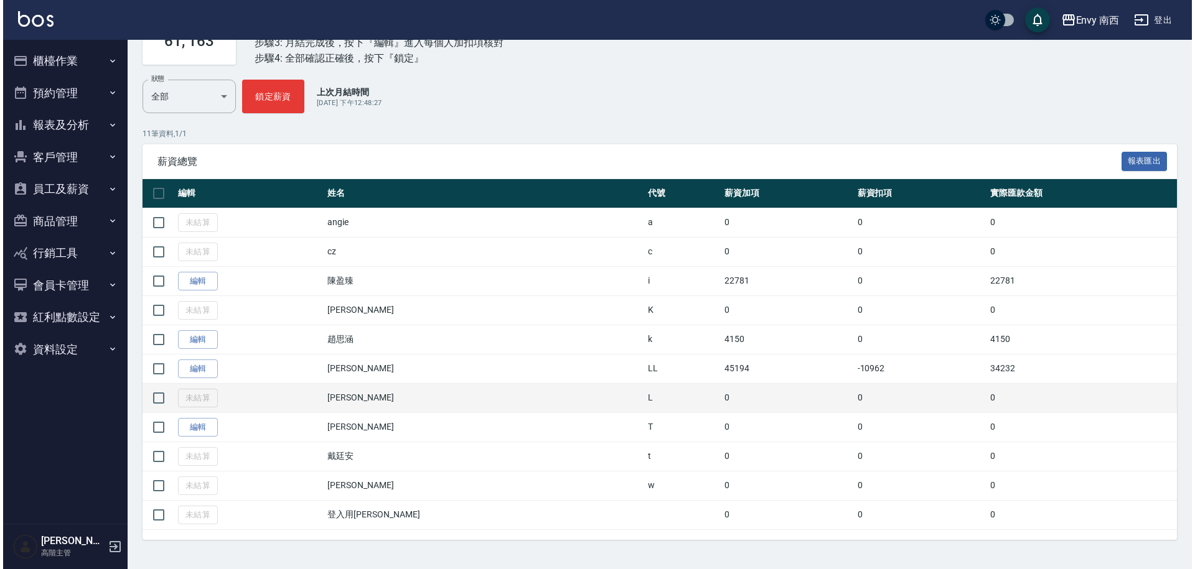
scroll to position [123, 0]
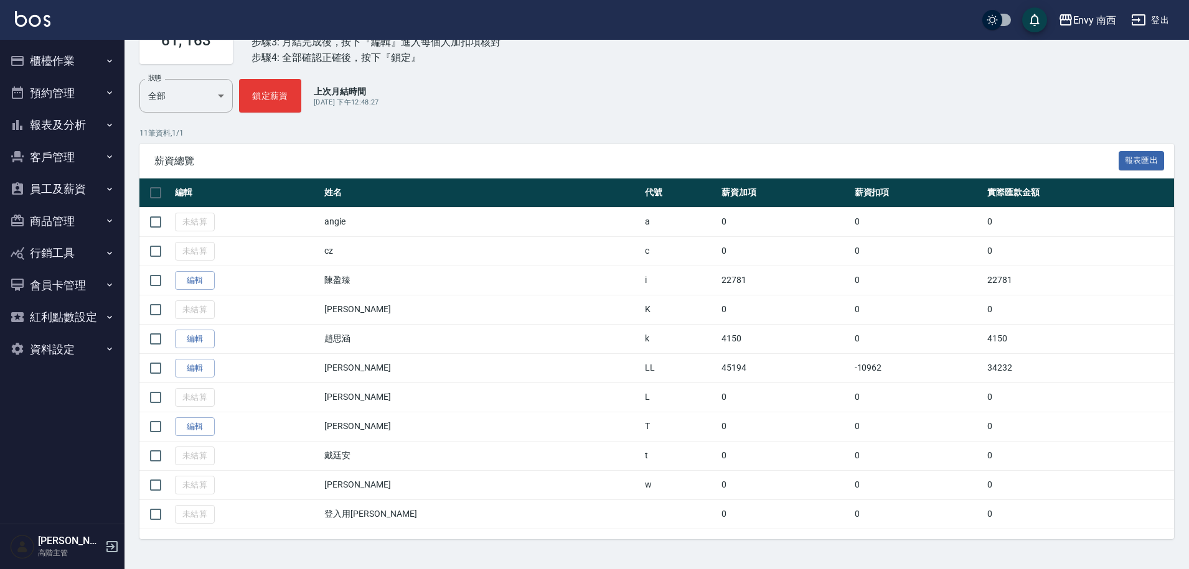
click at [77, 67] on button "櫃檯作業" at bounding box center [62, 61] width 114 height 32
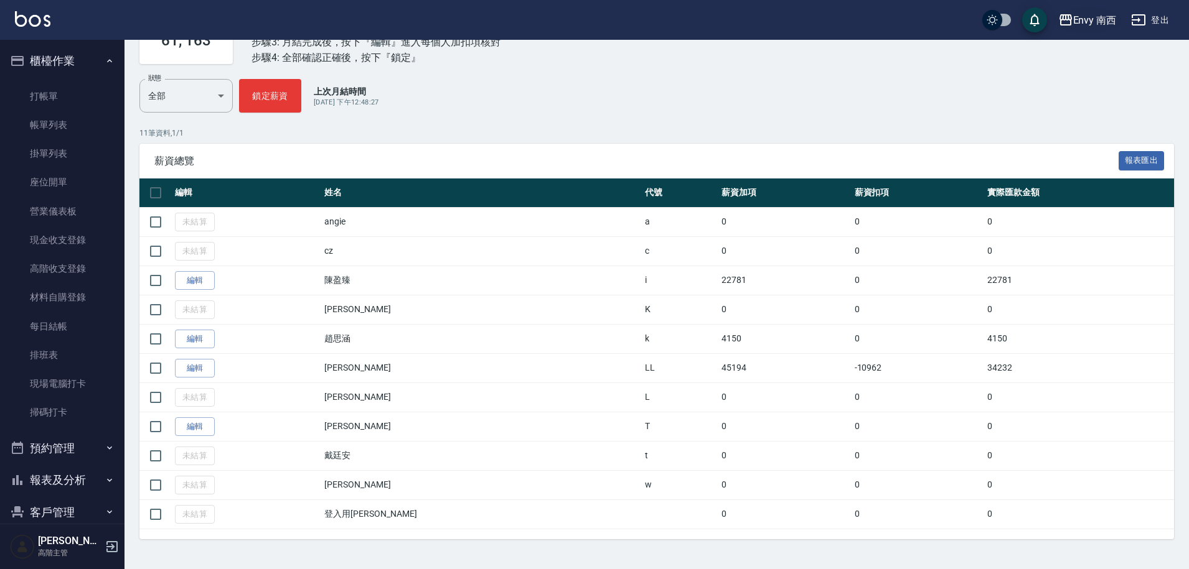
click at [1069, 15] on icon "button" at bounding box center [1065, 19] width 15 height 15
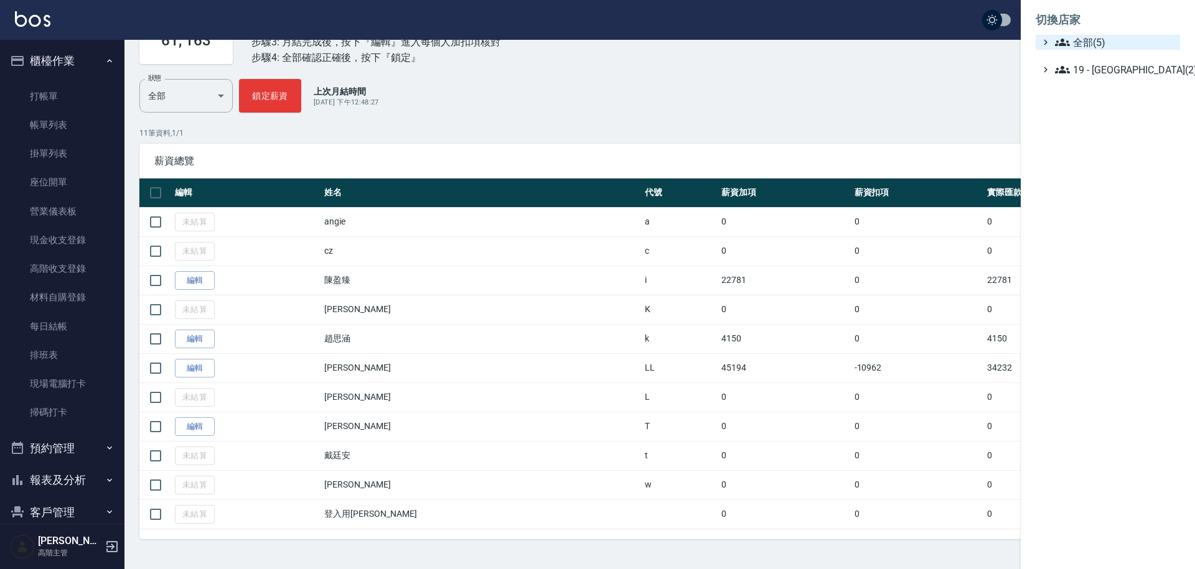
click at [1082, 40] on span "全部(5)" at bounding box center [1115, 42] width 120 height 15
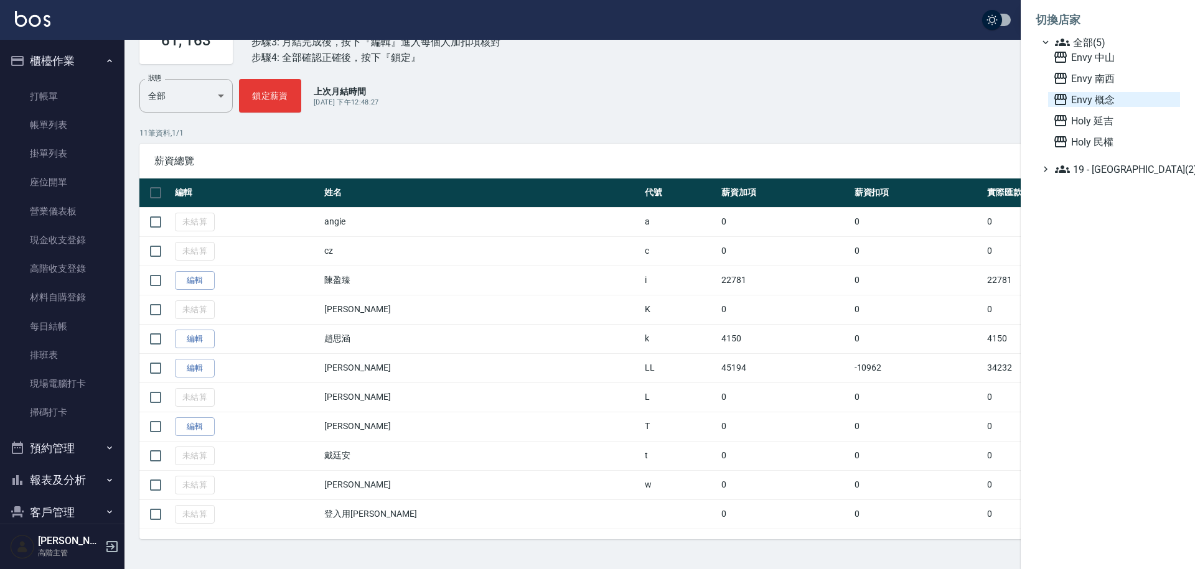
click at [1107, 97] on span "Envy 概念" at bounding box center [1114, 99] width 122 height 15
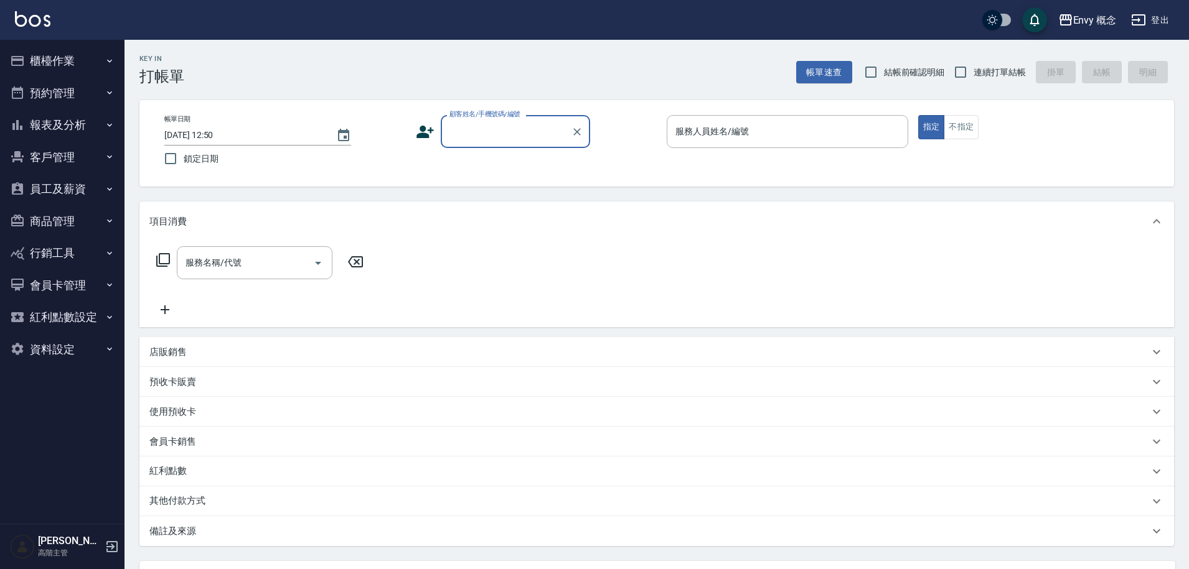
click at [83, 60] on button "櫃檯作業" at bounding box center [62, 61] width 114 height 32
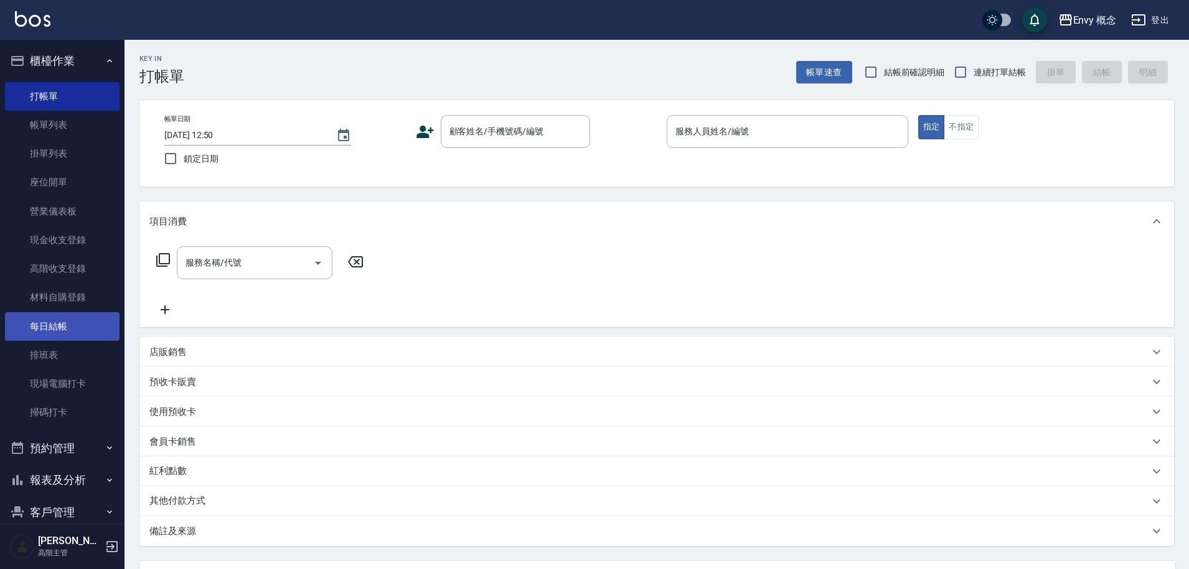
click at [83, 320] on link "每日結帳" at bounding box center [62, 326] width 114 height 29
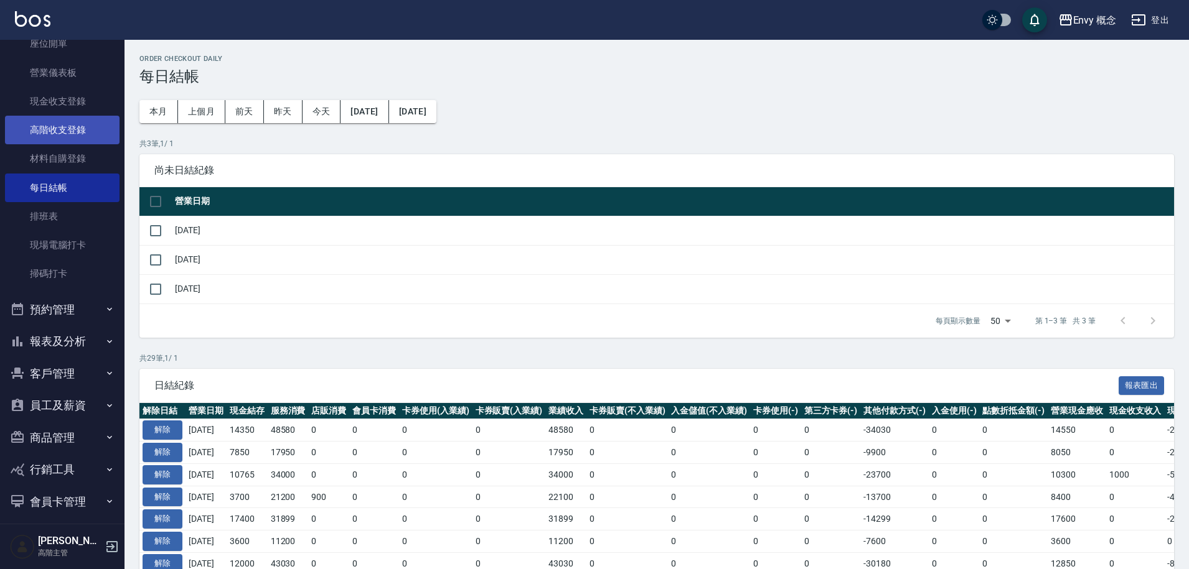
scroll to position [212, 0]
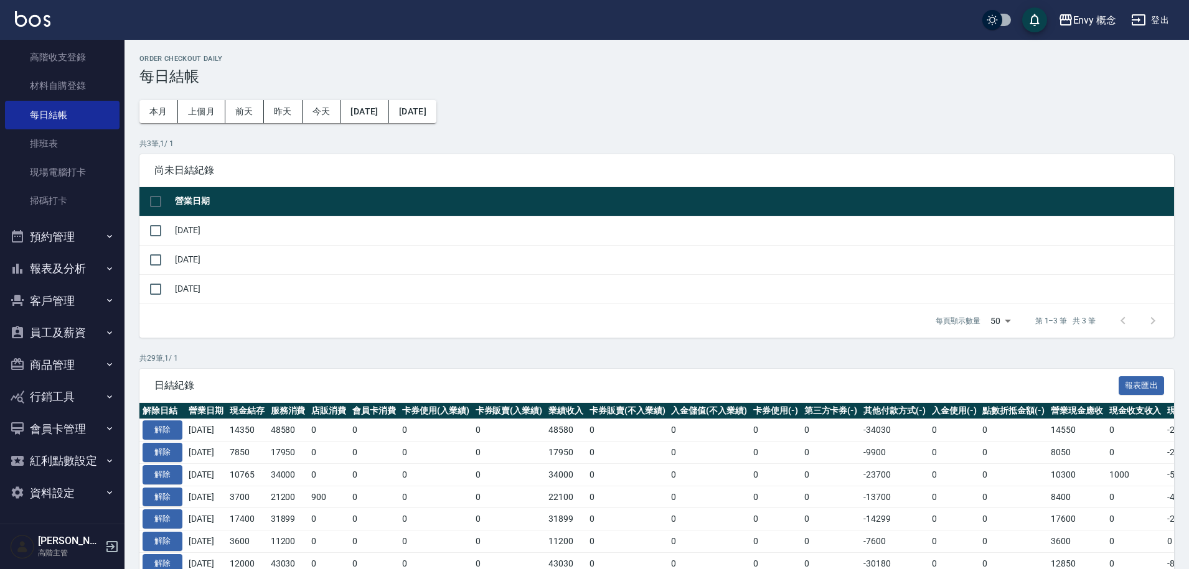
click at [60, 337] on button "員工及薪資" at bounding box center [62, 333] width 114 height 32
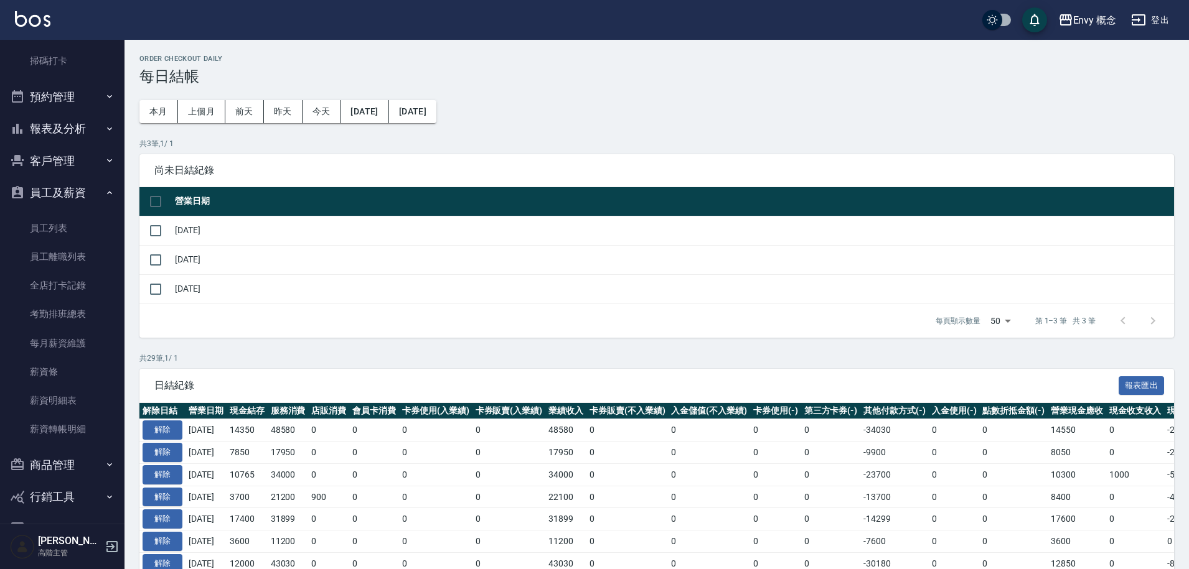
scroll to position [452, 0]
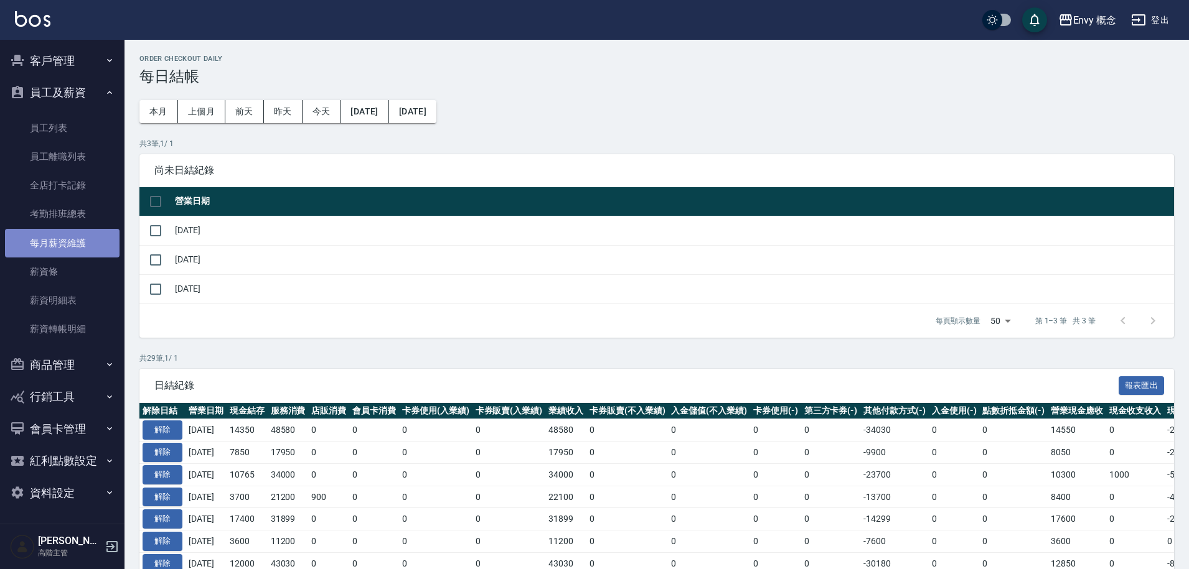
click at [77, 243] on link "每月薪資維護" at bounding box center [62, 243] width 114 height 29
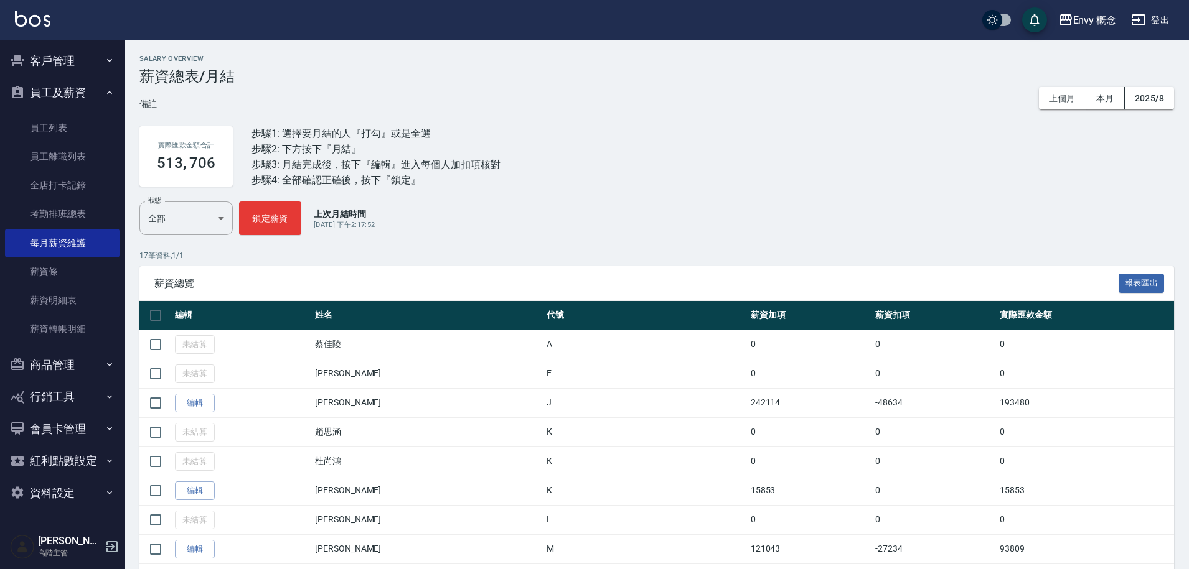
scroll to position [108, 0]
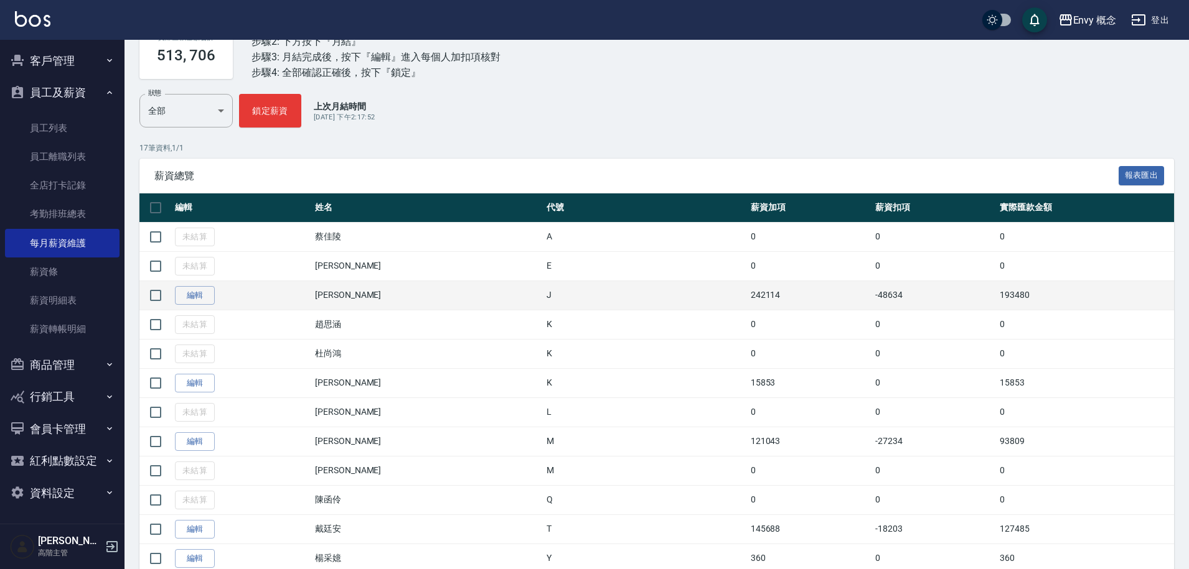
click at [464, 297] on td "[PERSON_NAME]" at bounding box center [427, 295] width 231 height 29
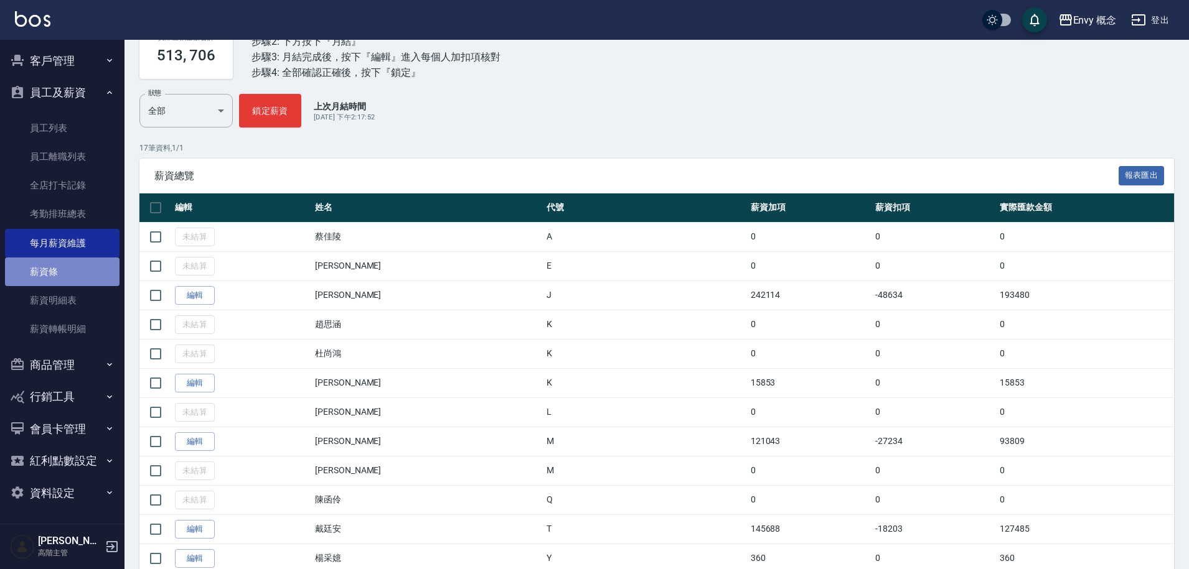
click at [68, 271] on link "薪資條" at bounding box center [62, 272] width 114 height 29
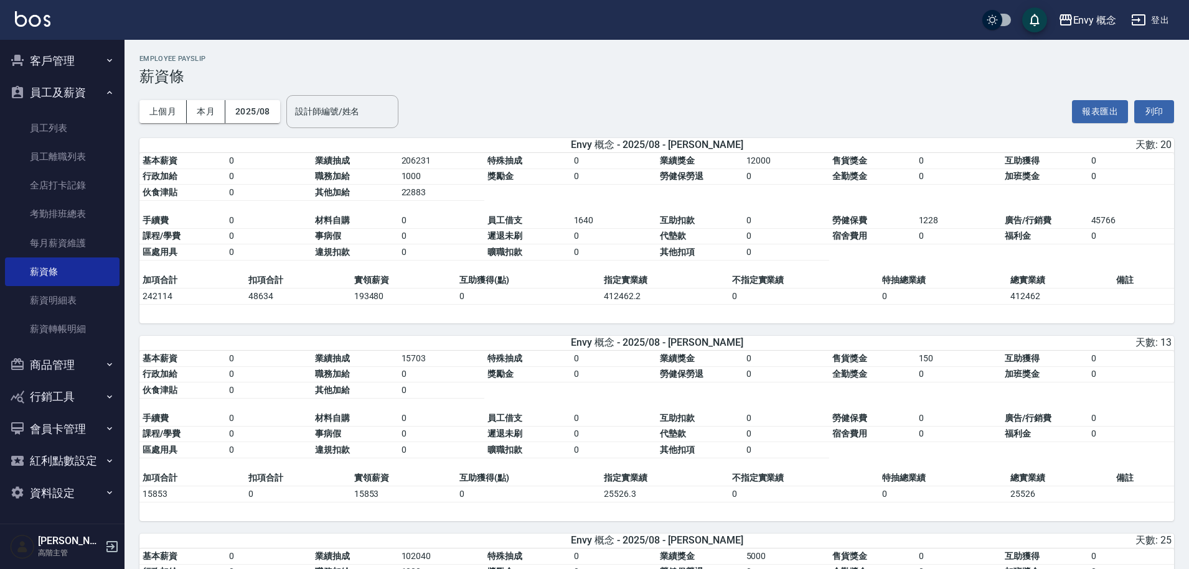
click at [73, 64] on button "客戶管理" at bounding box center [62, 61] width 114 height 32
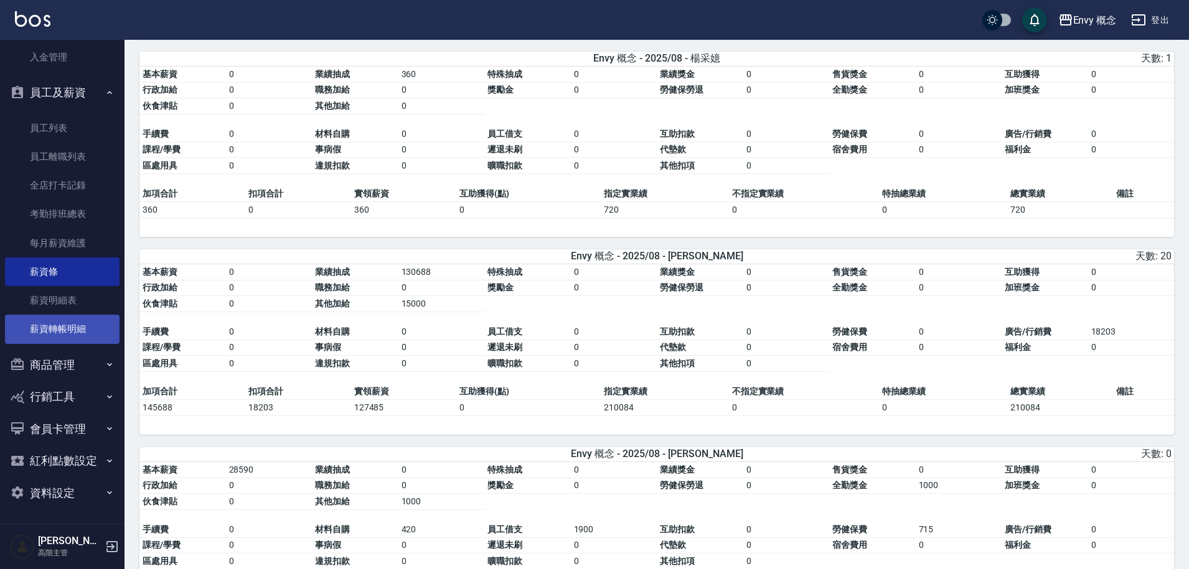
scroll to position [1034, 0]
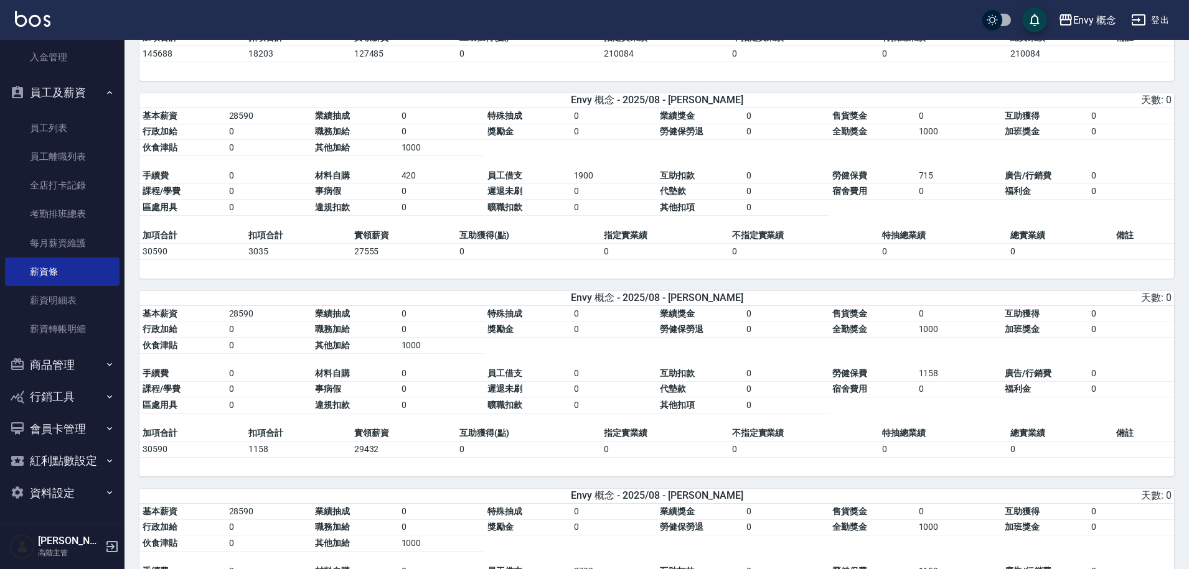
click at [74, 370] on button "商品管理" at bounding box center [62, 365] width 114 height 32
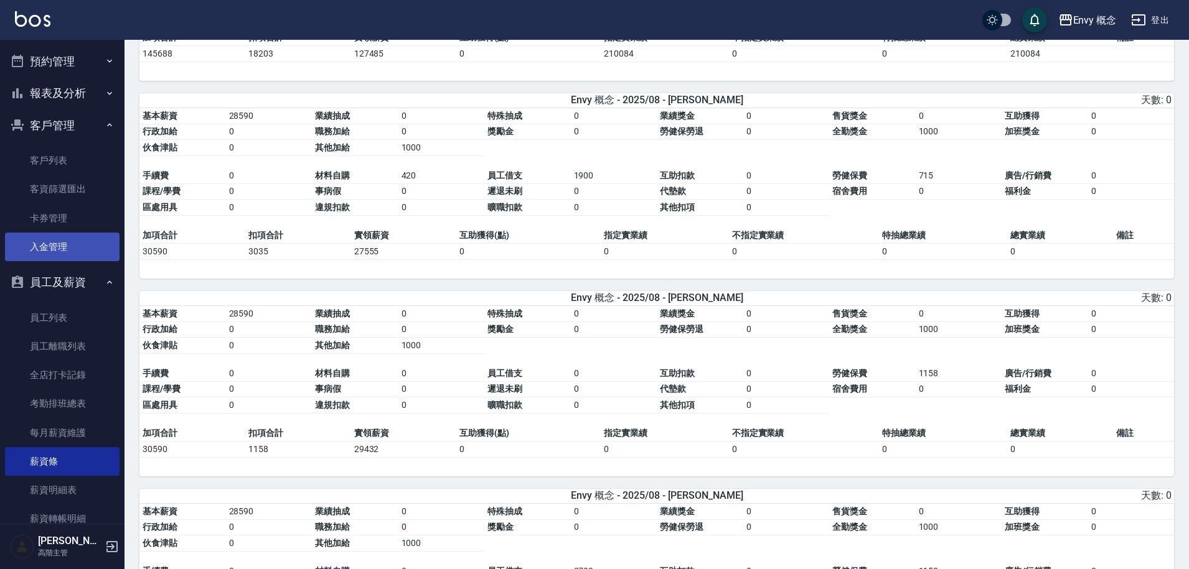
scroll to position [261, 0]
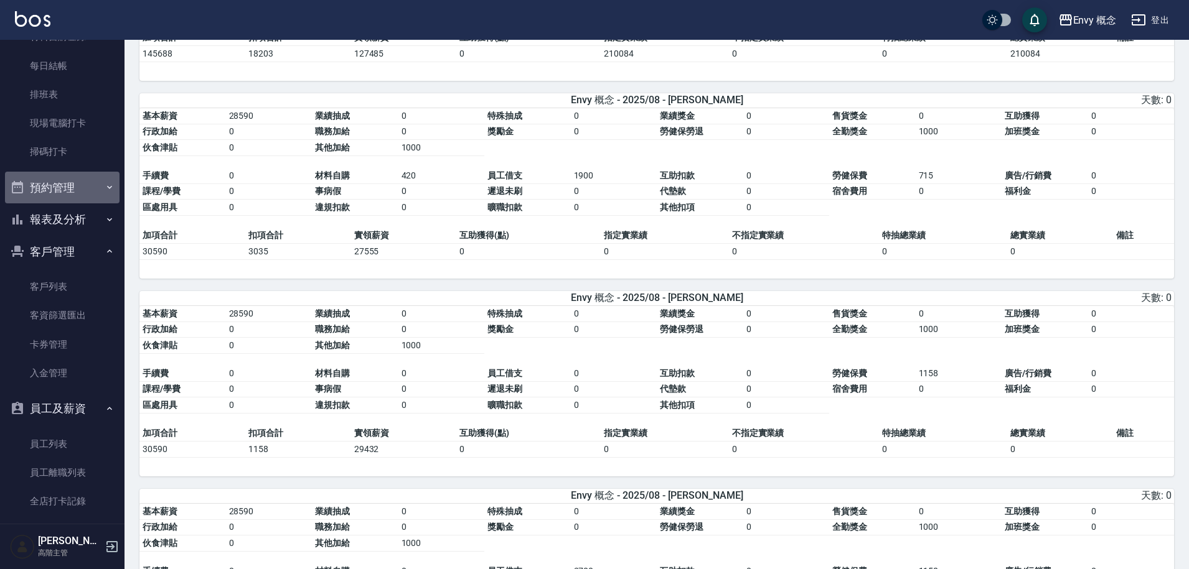
click at [75, 195] on button "預約管理" at bounding box center [62, 188] width 114 height 32
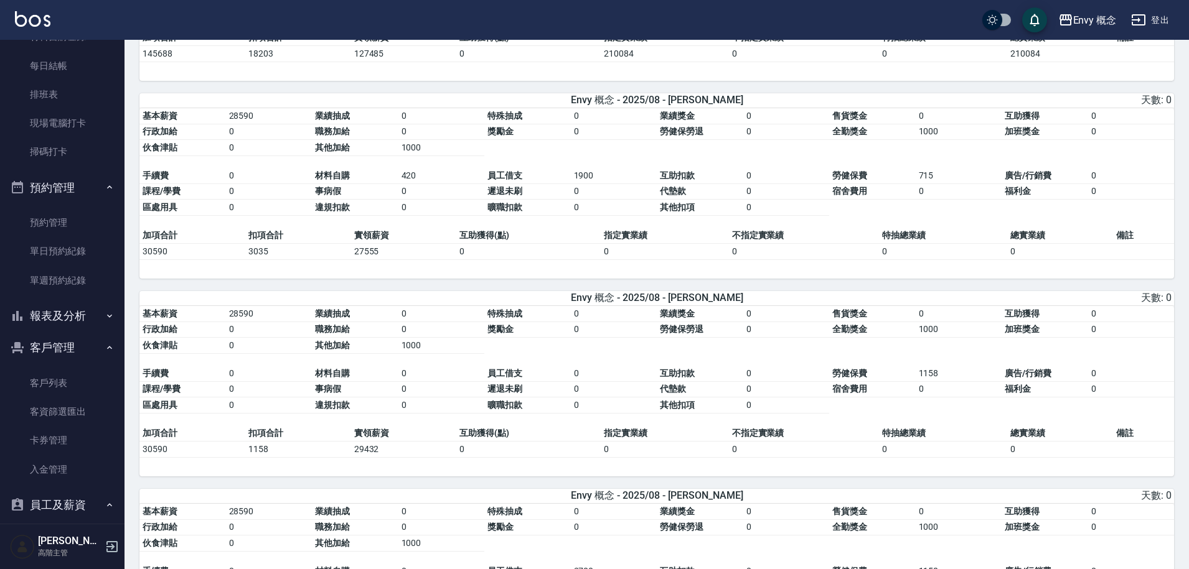
click at [80, 309] on button "報表及分析" at bounding box center [62, 316] width 114 height 32
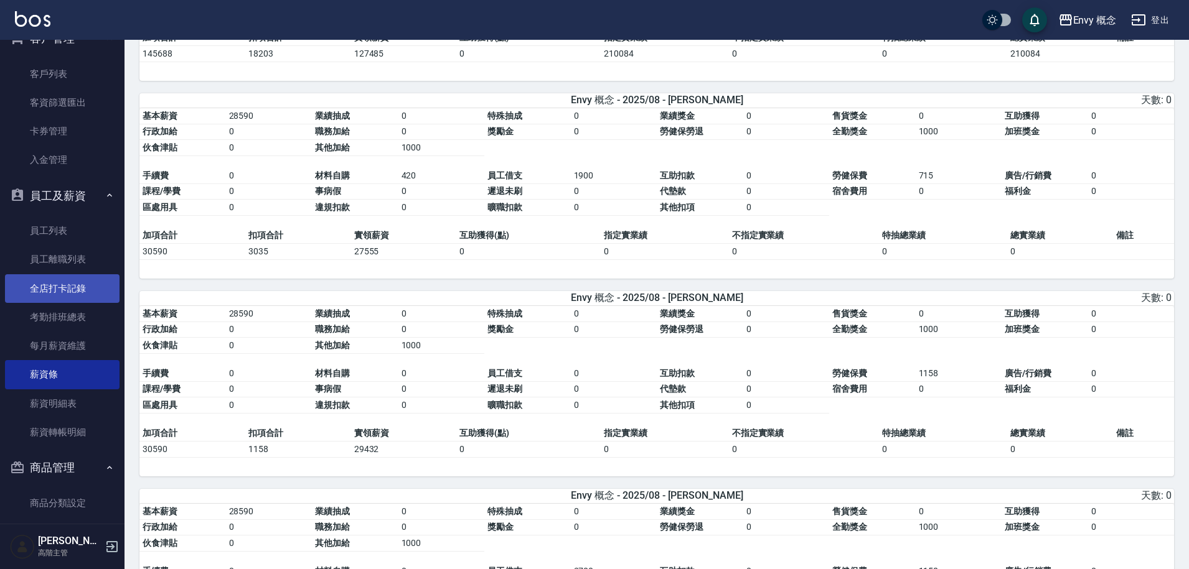
scroll to position [1826, 0]
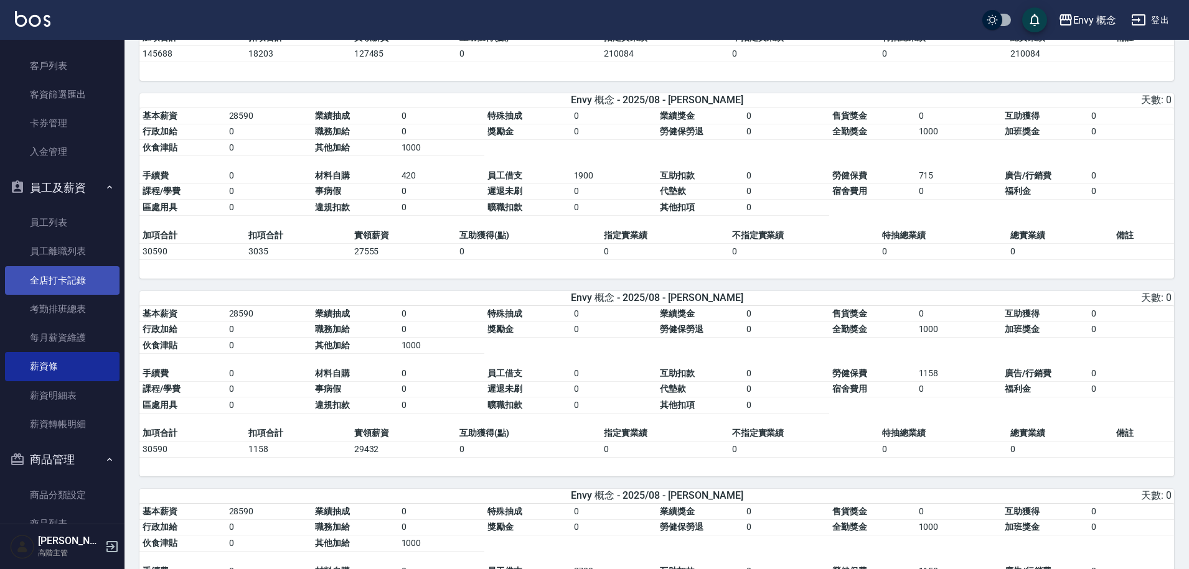
click at [75, 288] on link "全店打卡記錄" at bounding box center [62, 280] width 114 height 29
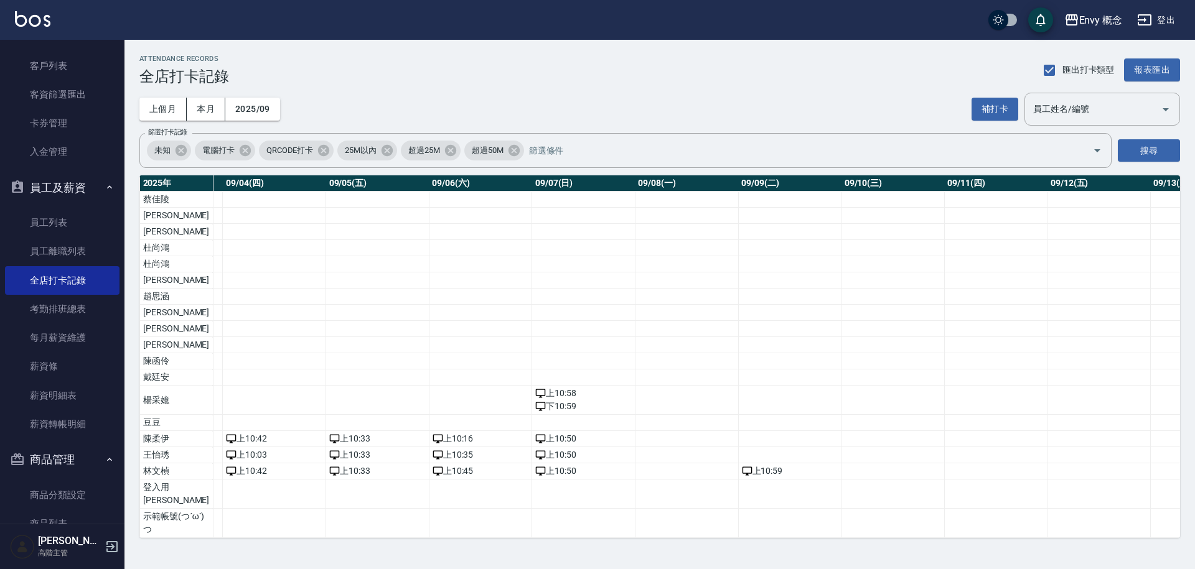
scroll to position [0, 253]
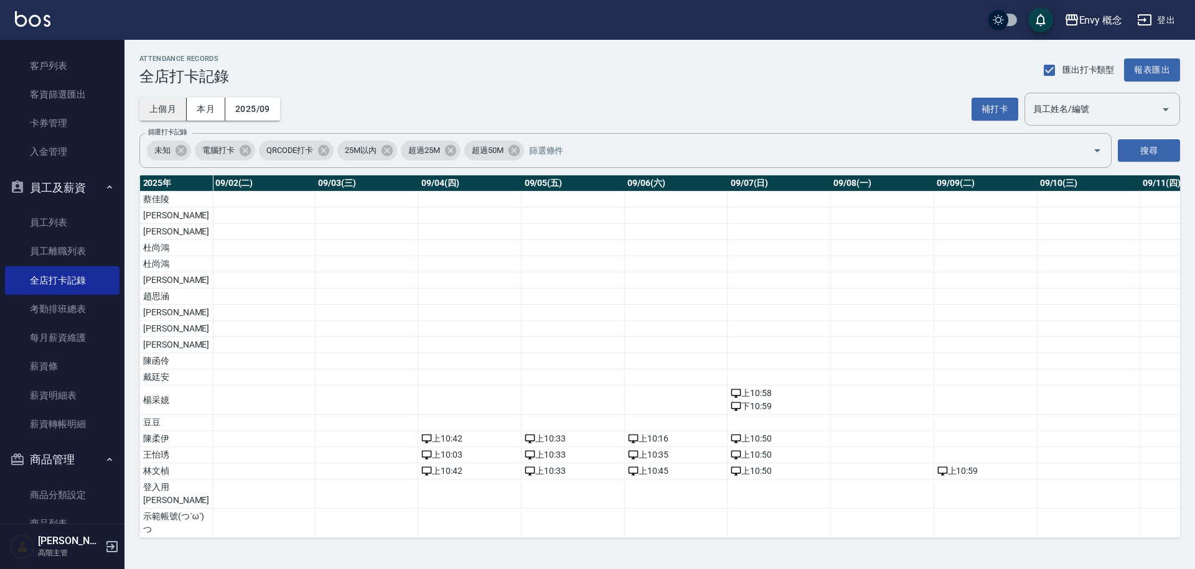
click at [165, 110] on button "上個月" at bounding box center [162, 109] width 47 height 23
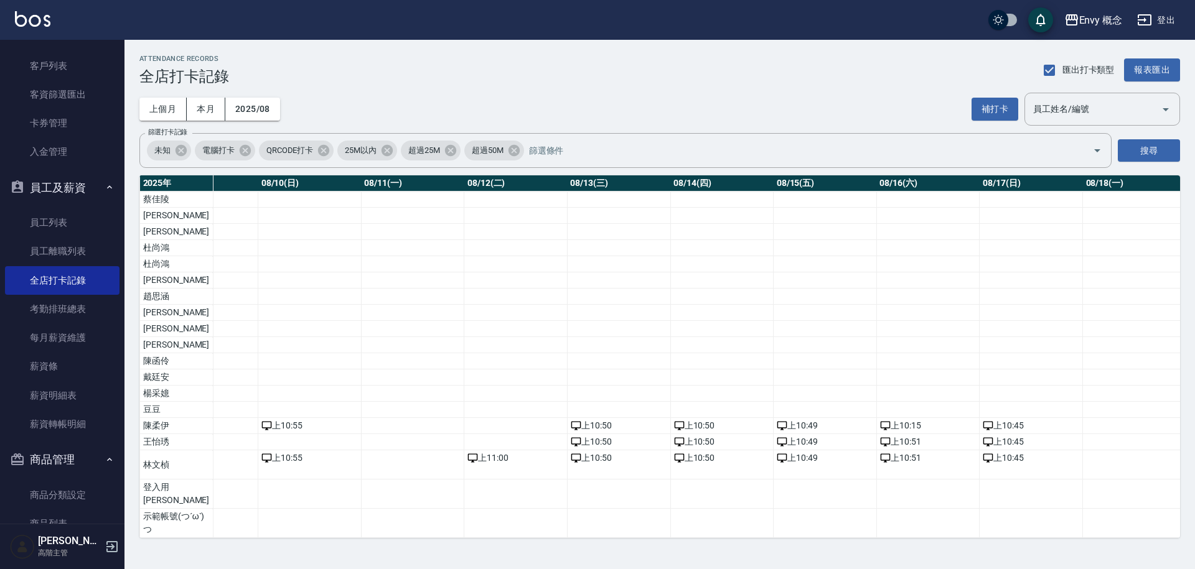
scroll to position [0, 1212]
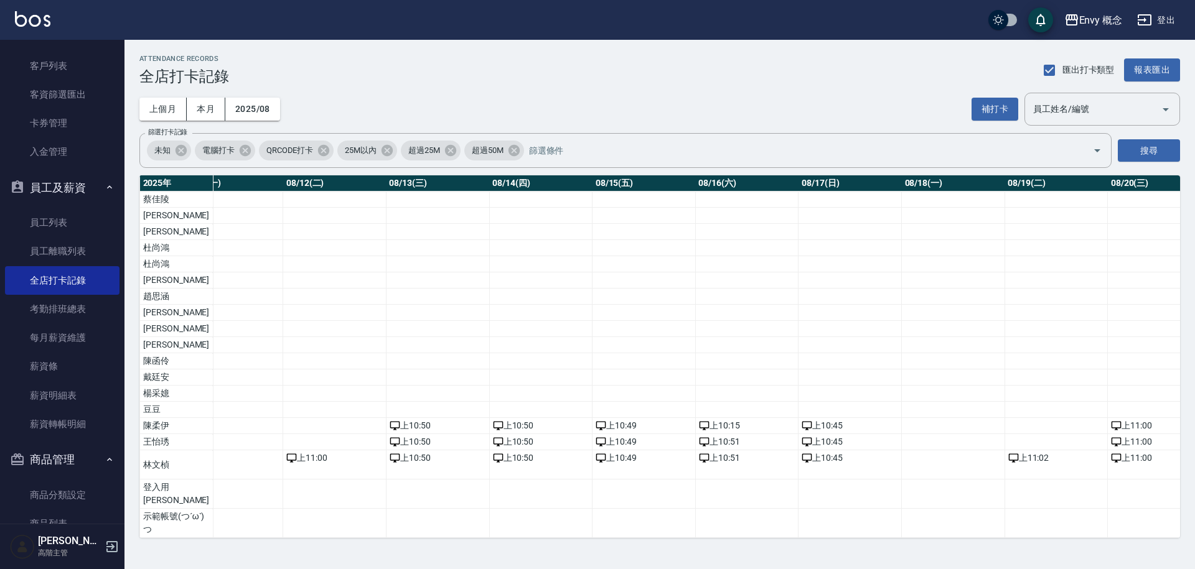
drag, startPoint x: 774, startPoint y: 540, endPoint x: 820, endPoint y: 536, distance: 46.2
click at [820, 536] on div "ATTENDANCE RECORDS 全店打卡記錄 匯出打卡類型 報表匯出 上個月 本月 2025/08 補打卡 員工姓名/編號 員工姓名/編號 篩選打卡記錄…" at bounding box center [659, 296] width 1070 height 513
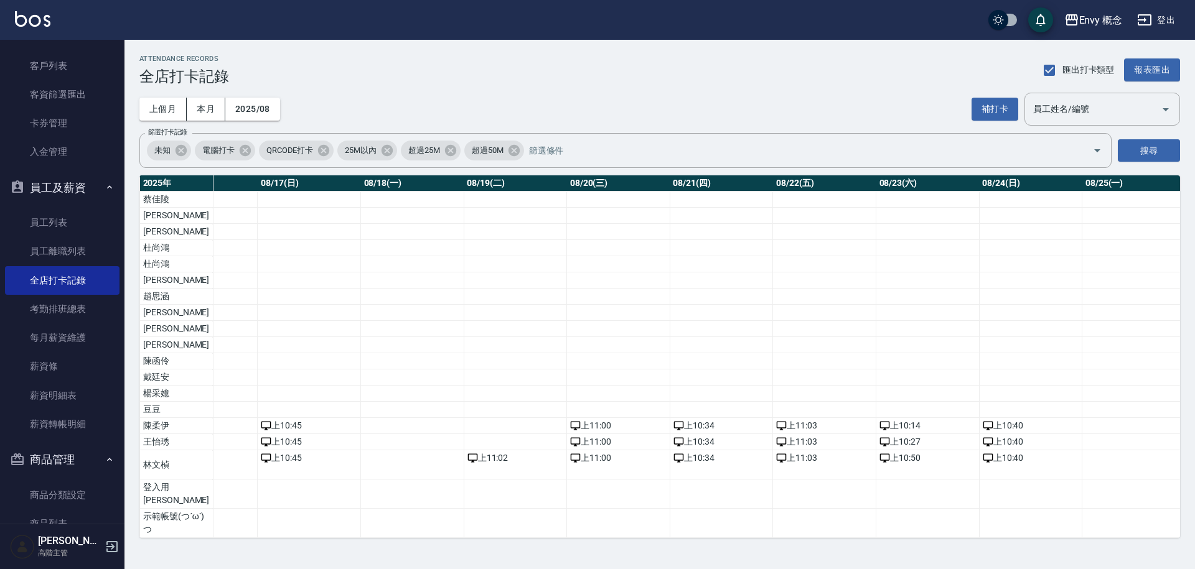
scroll to position [0, 1798]
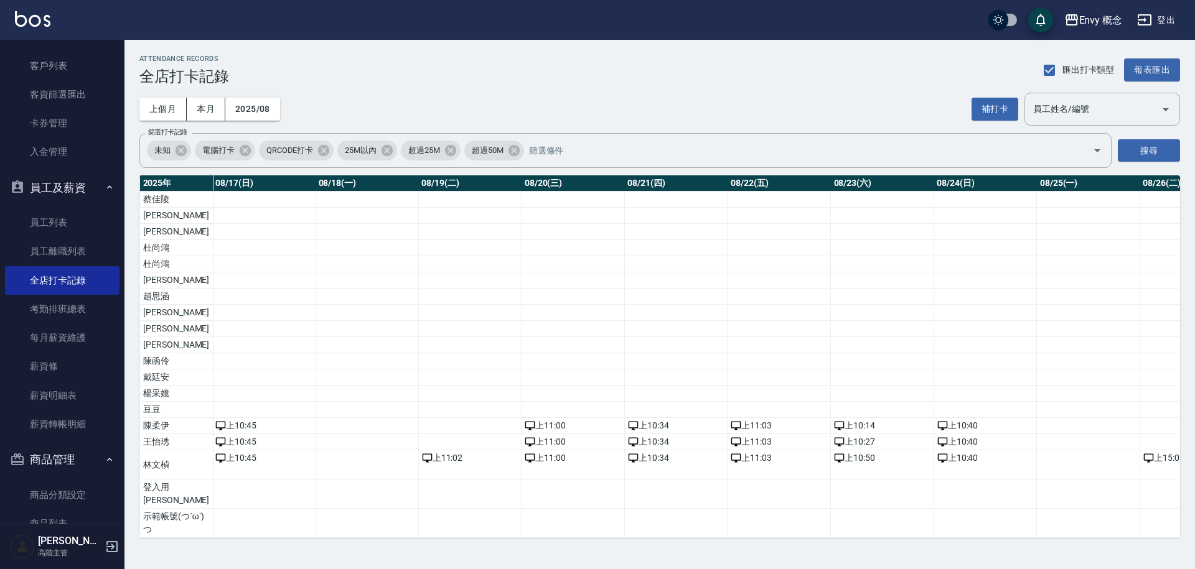
drag, startPoint x: 960, startPoint y: 530, endPoint x: 968, endPoint y: 529, distance: 8.7
click at [968, 529] on td "a dense table" at bounding box center [984, 523] width 103 height 29
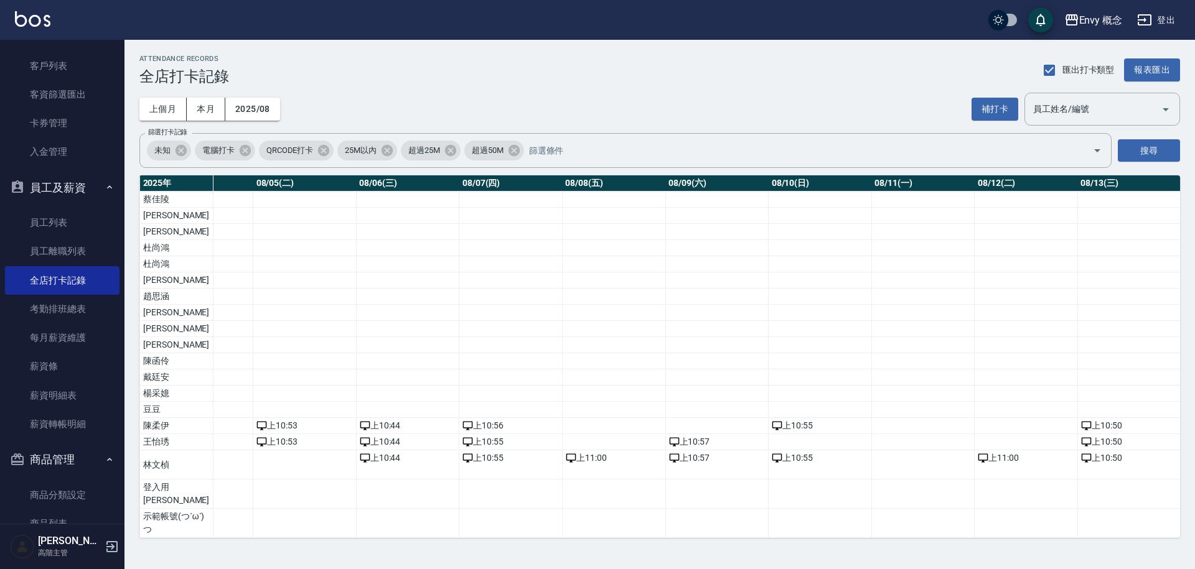
scroll to position [0, 523]
drag, startPoint x: 961, startPoint y: 538, endPoint x: 499, endPoint y: 503, distance: 463.0
click at [560, 509] on td "a dense table" at bounding box center [611, 523] width 103 height 29
drag, startPoint x: 521, startPoint y: 505, endPoint x: 551, endPoint y: 508, distance: 29.4
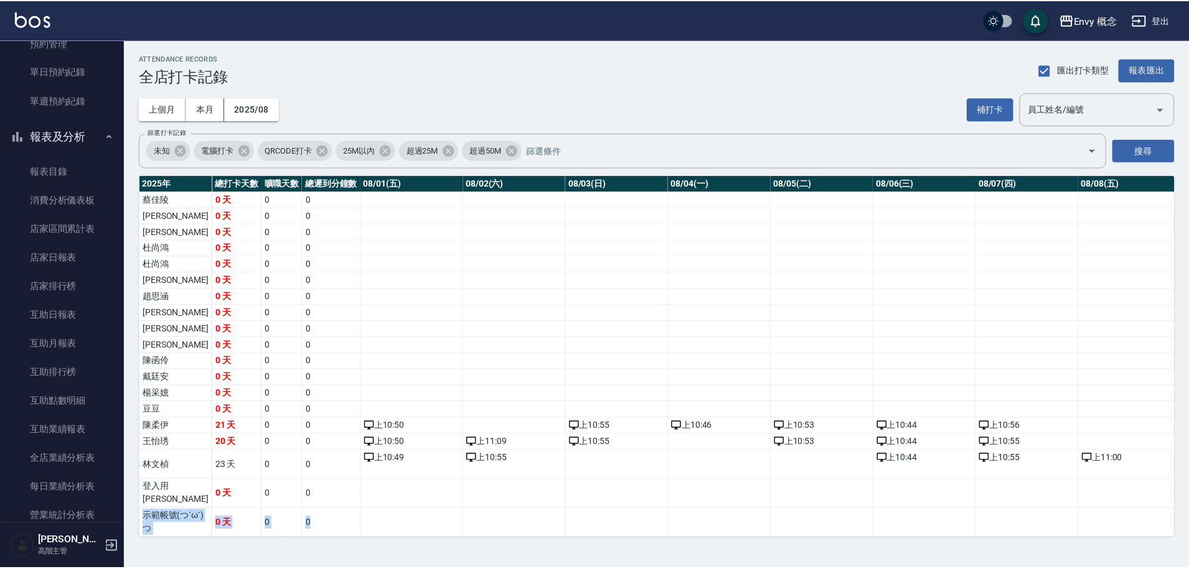
scroll to position [0, 0]
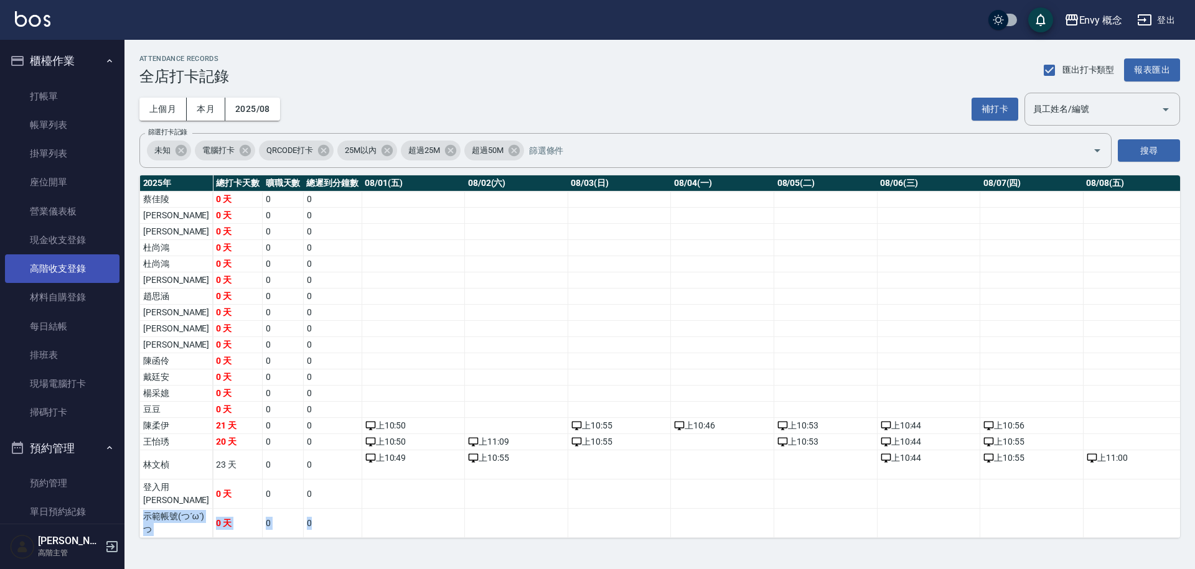
click at [82, 269] on link "高階收支登錄" at bounding box center [62, 269] width 114 height 29
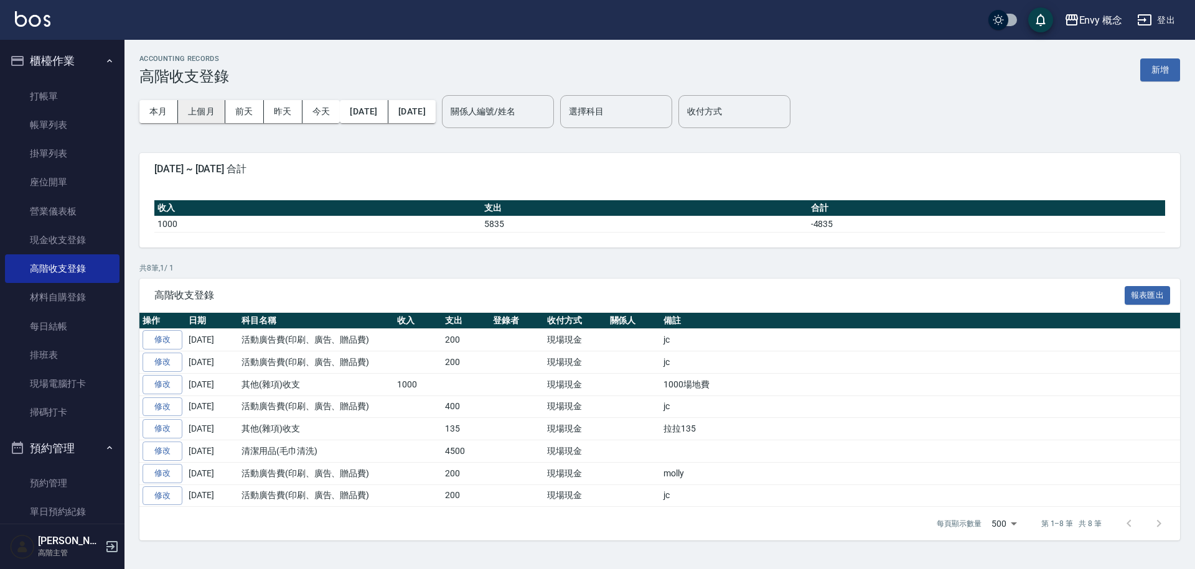
click at [208, 115] on button "上個月" at bounding box center [201, 111] width 47 height 23
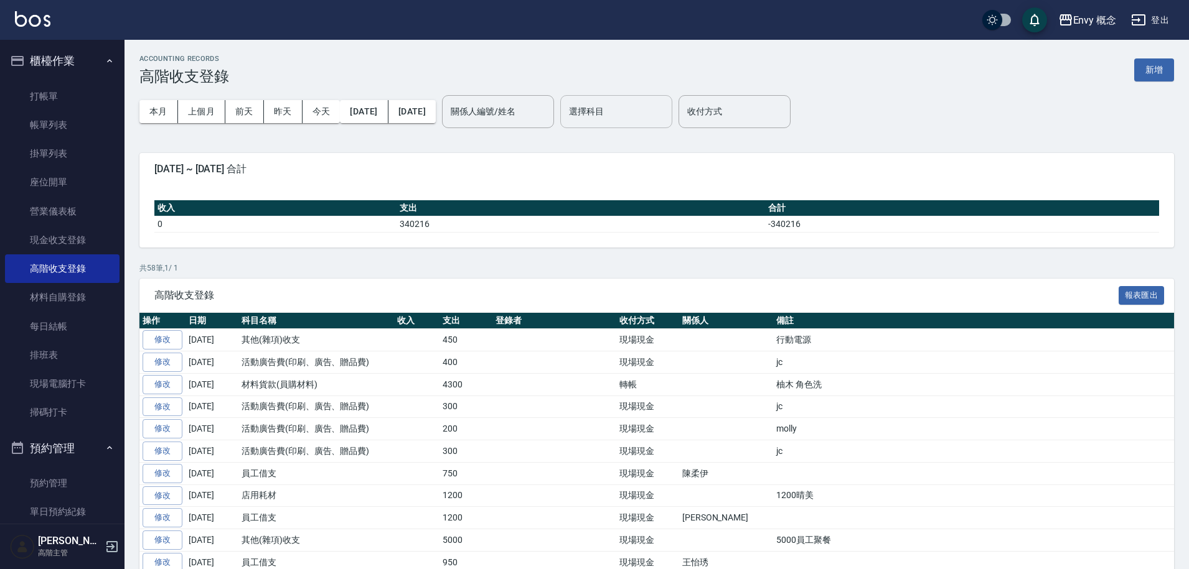
click at [647, 112] on input "選擇科目" at bounding box center [616, 112] width 101 height 22
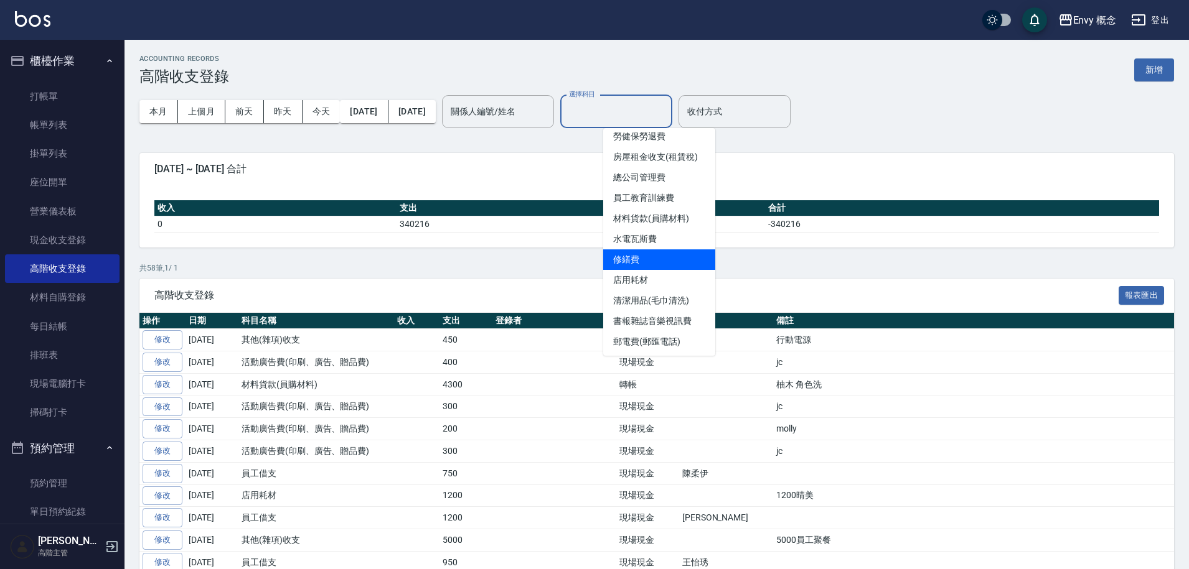
scroll to position [257, 0]
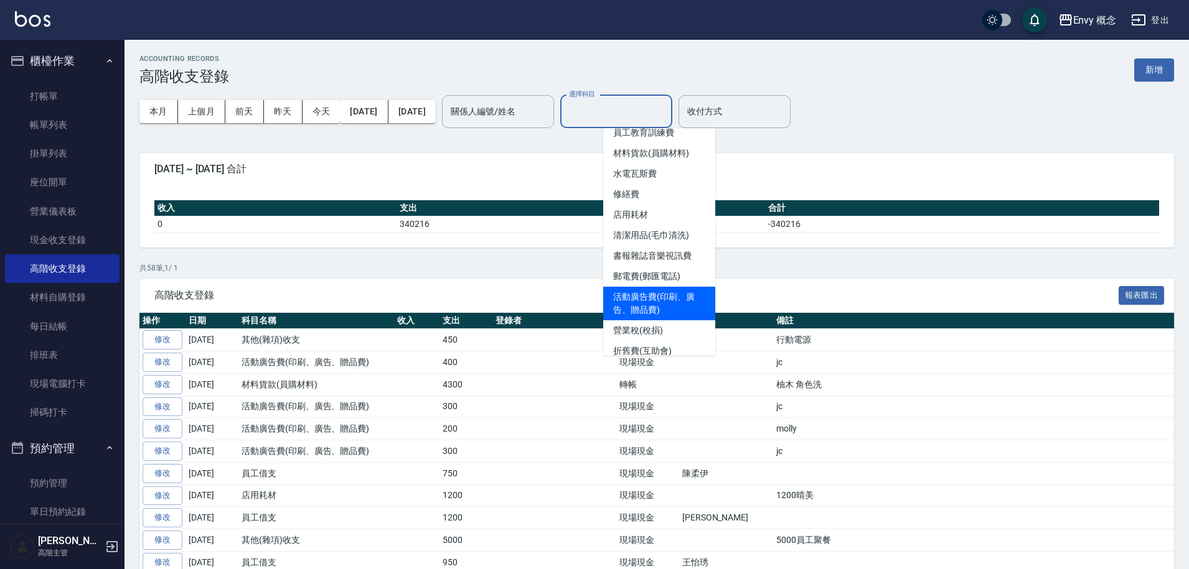
click at [675, 308] on li "活動廣告費(印刷、廣告、贈品費)" at bounding box center [659, 304] width 112 height 34
type input "活動廣告費(印刷、廣告、贈品費)"
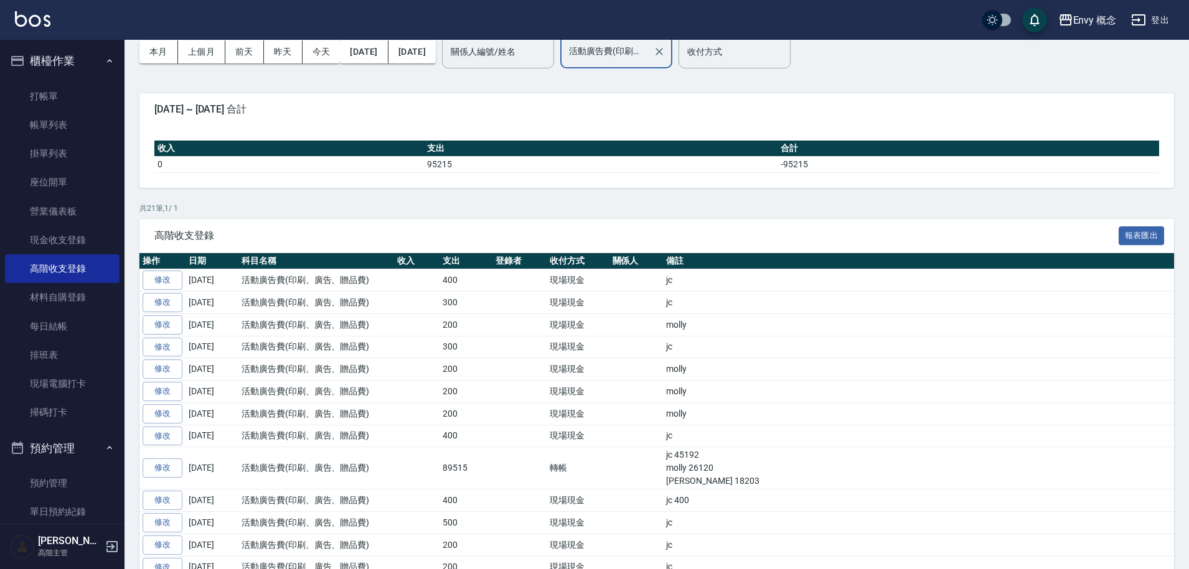
scroll to position [0, 0]
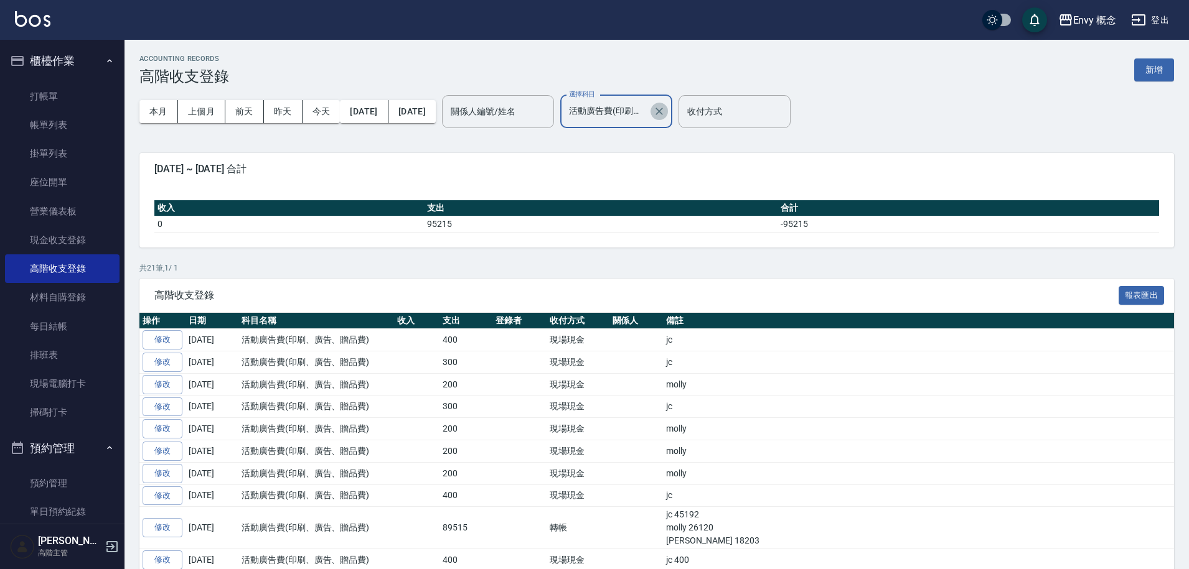
click at [668, 110] on button "Clear" at bounding box center [658, 111] width 17 height 17
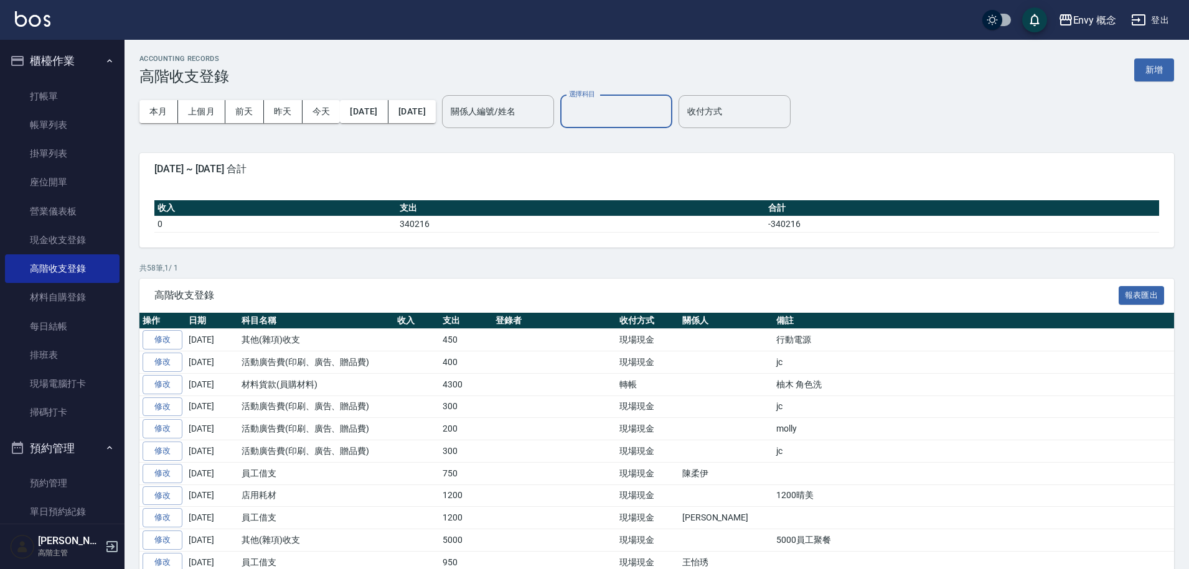
click at [646, 115] on input "選擇科目" at bounding box center [616, 112] width 101 height 22
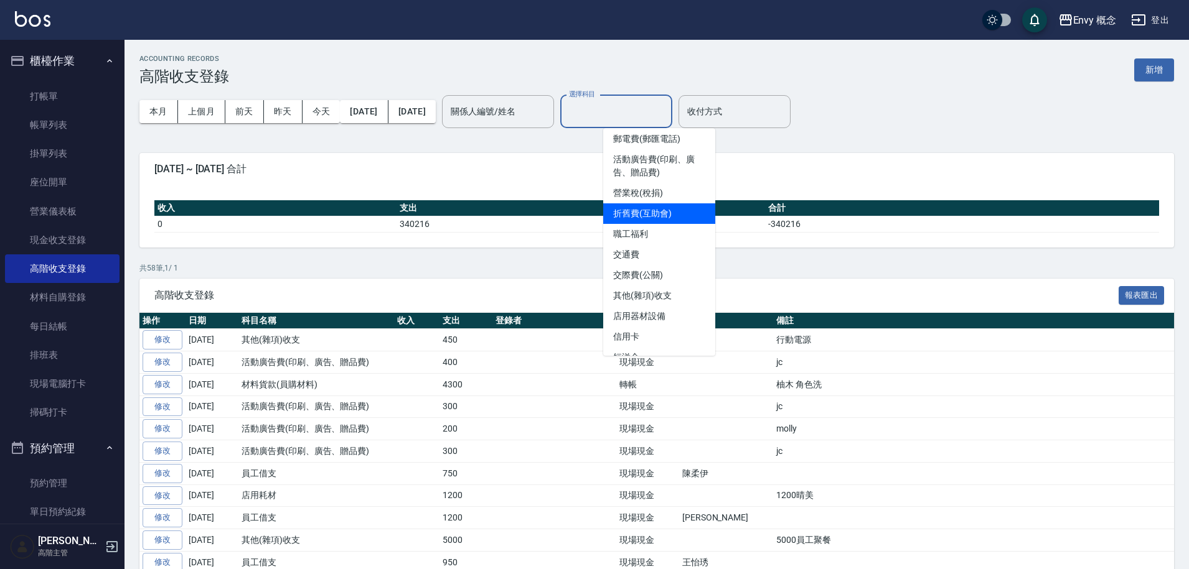
scroll to position [329, 0]
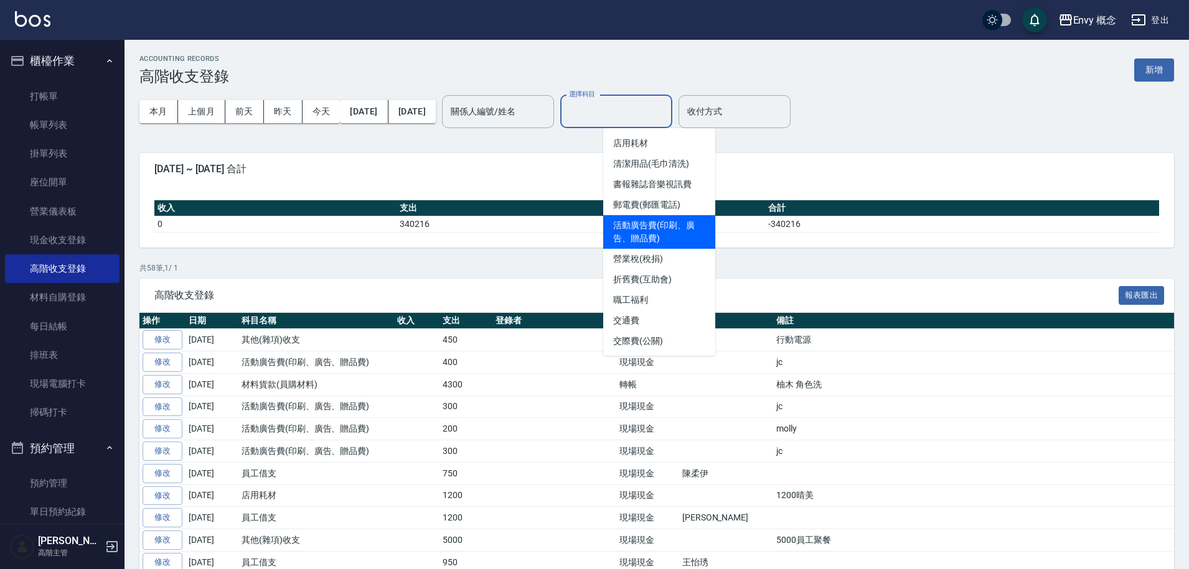
click at [675, 230] on li "活動廣告費(印刷、廣告、贈品費)" at bounding box center [659, 232] width 112 height 34
type input "活動廣告費(印刷、廣告、贈品費)"
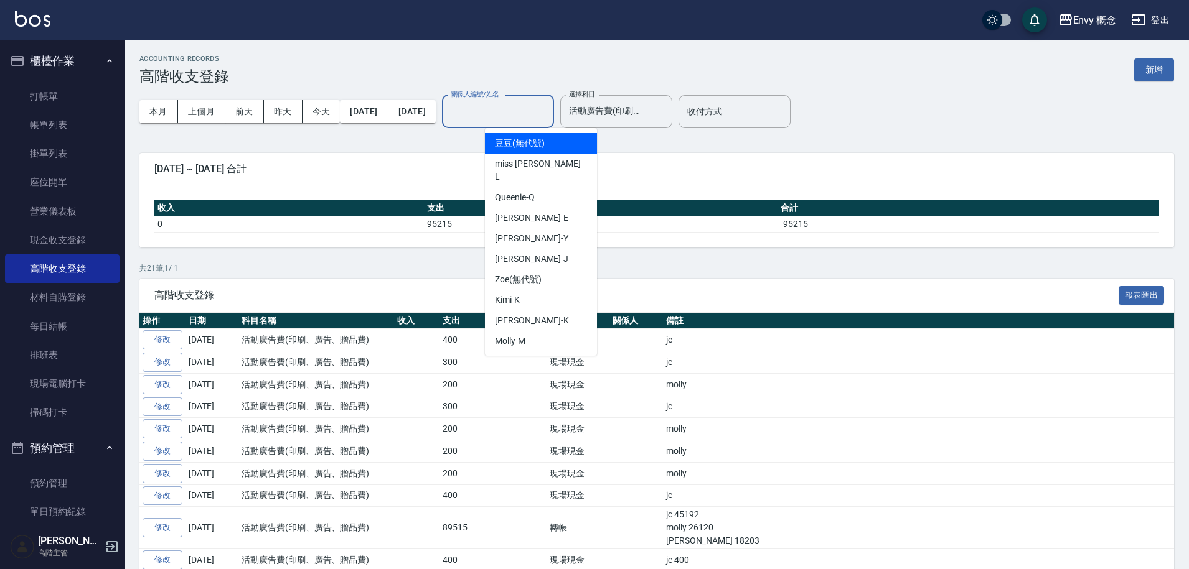
click at [548, 106] on input "關係人編號/姓名" at bounding box center [497, 112] width 101 height 22
click at [553, 249] on div "Jessie -J" at bounding box center [541, 259] width 112 height 21
type input "Jessie-J"
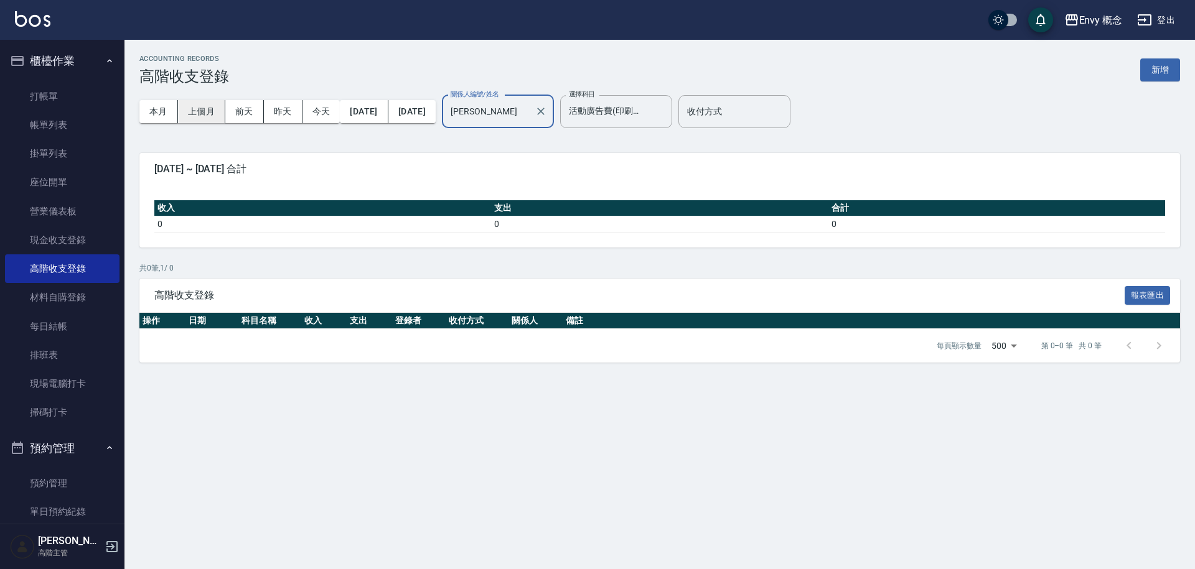
click at [192, 113] on button "上個月" at bounding box center [201, 111] width 47 height 23
click at [547, 115] on icon "Clear" at bounding box center [541, 111] width 12 height 12
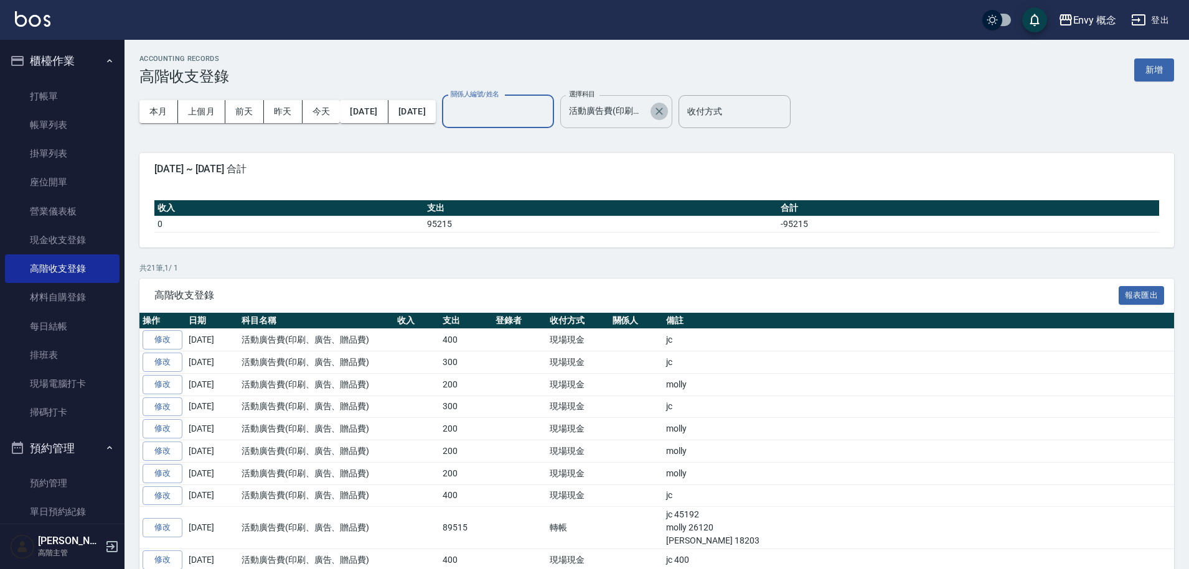
click at [665, 111] on icon "Clear" at bounding box center [659, 111] width 12 height 12
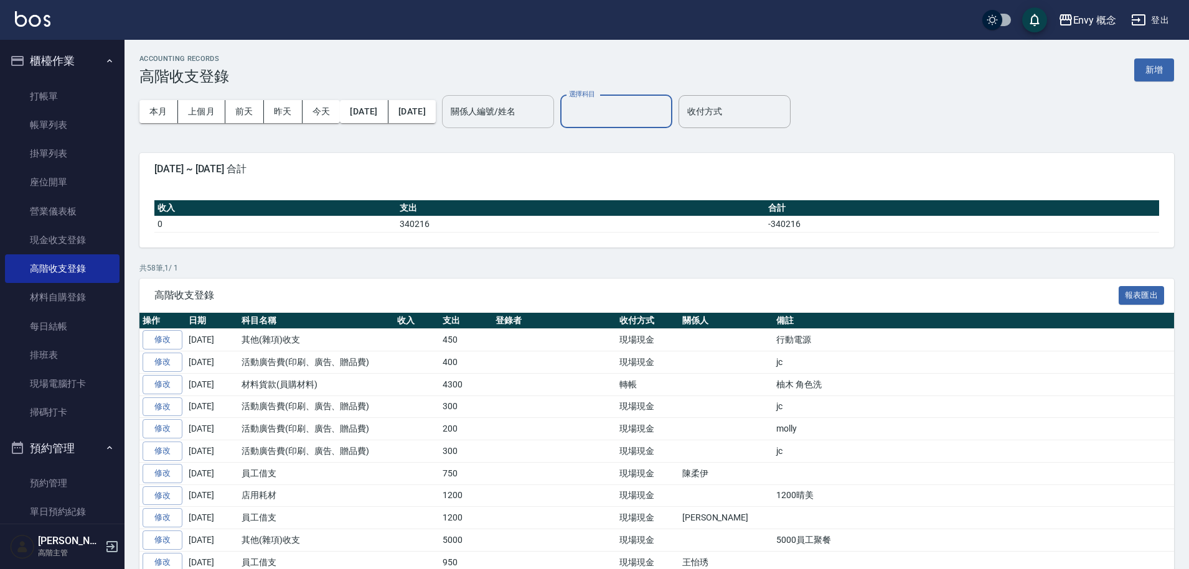
scroll to position [0, 0]
click at [632, 111] on input "選擇科目" at bounding box center [616, 112] width 101 height 22
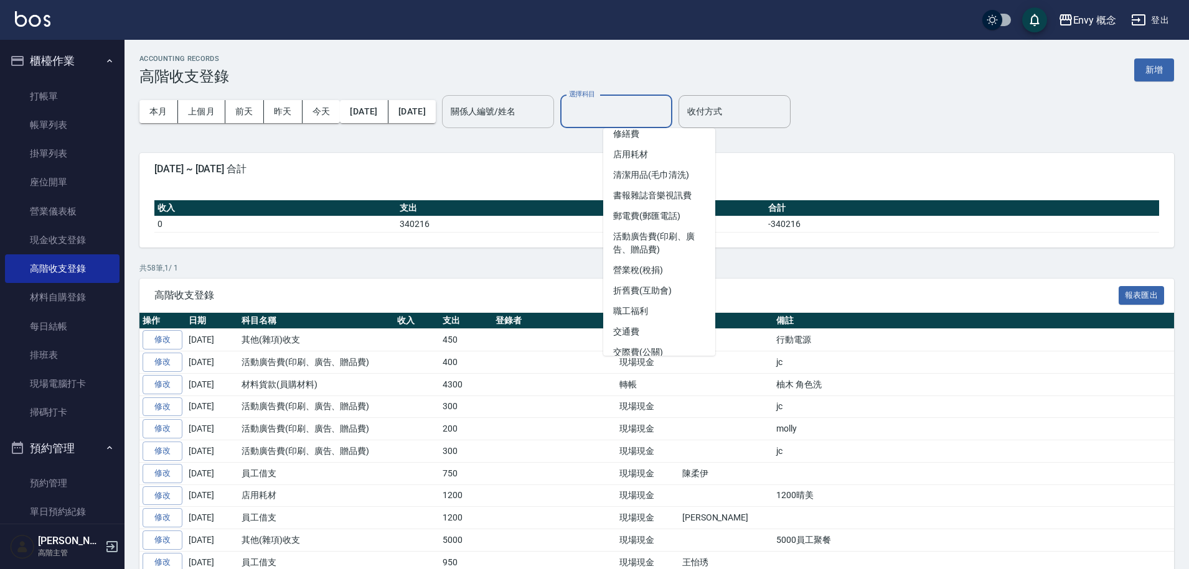
scroll to position [324, 0]
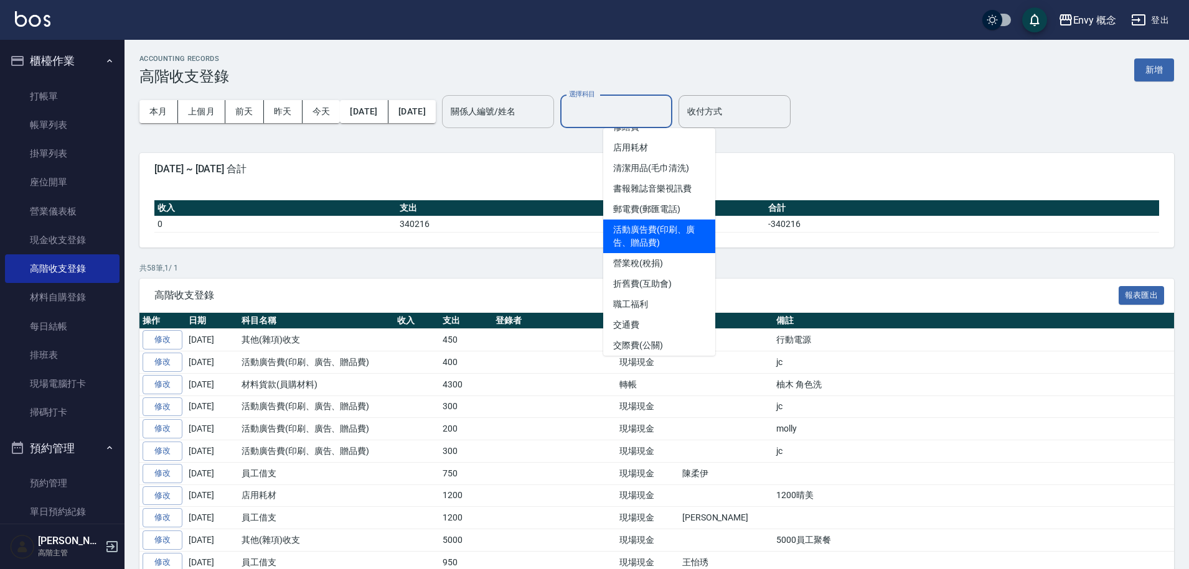
click at [647, 233] on li "活動廣告費(印刷、廣告、贈品費)" at bounding box center [659, 237] width 112 height 34
type input "活動廣告費(印刷、廣告、贈品費)"
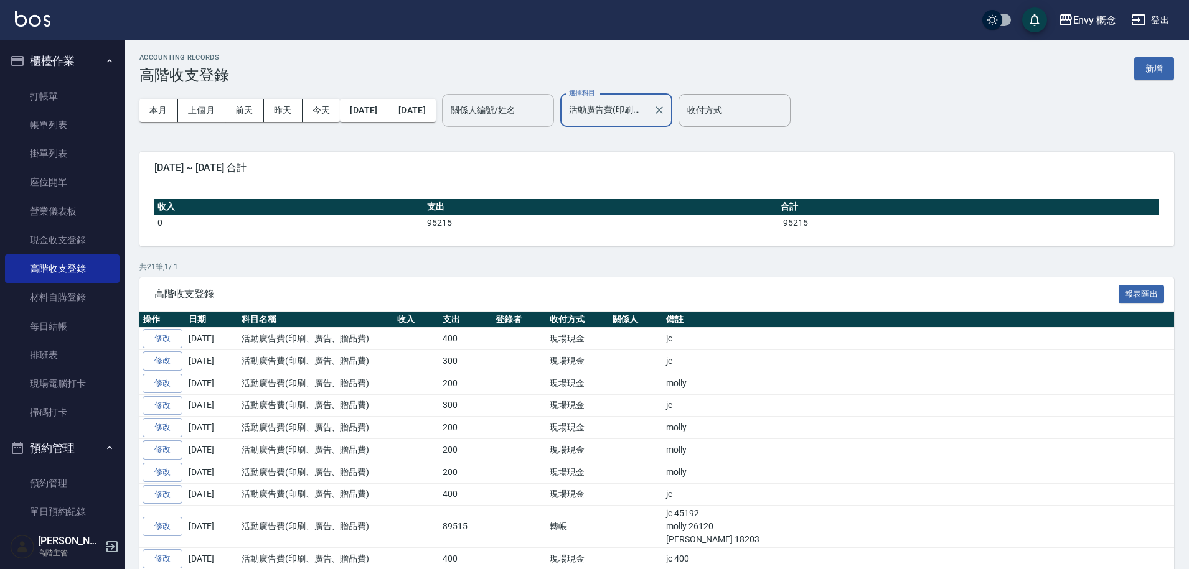
scroll to position [0, 0]
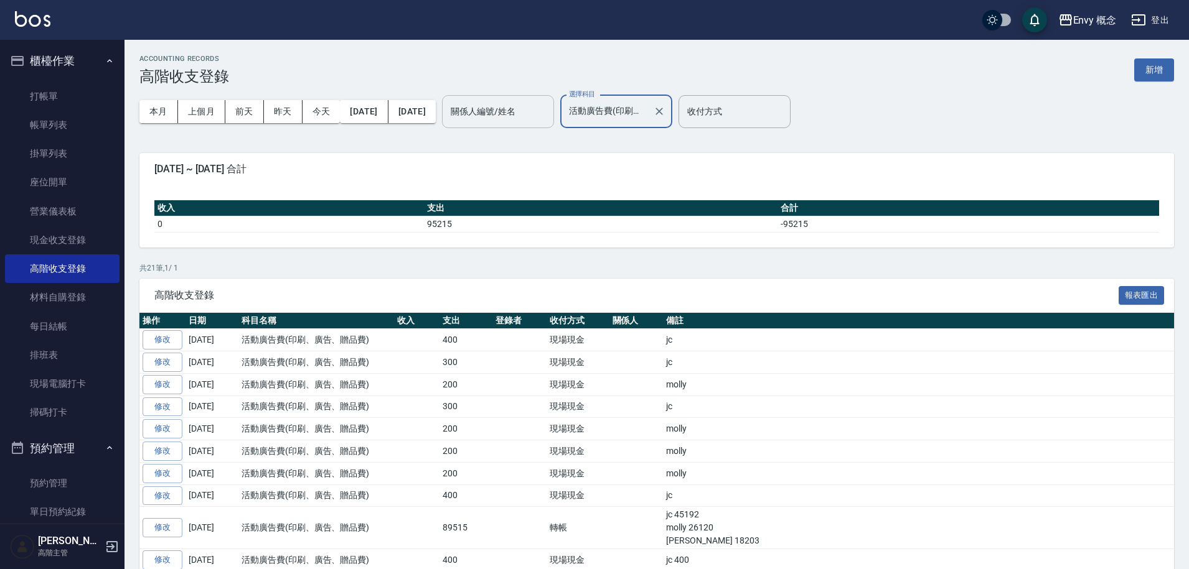
drag, startPoint x: 699, startPoint y: 110, endPoint x: 691, endPoint y: 114, distance: 8.6
click at [665, 111] on icon "Clear" at bounding box center [659, 111] width 12 height 12
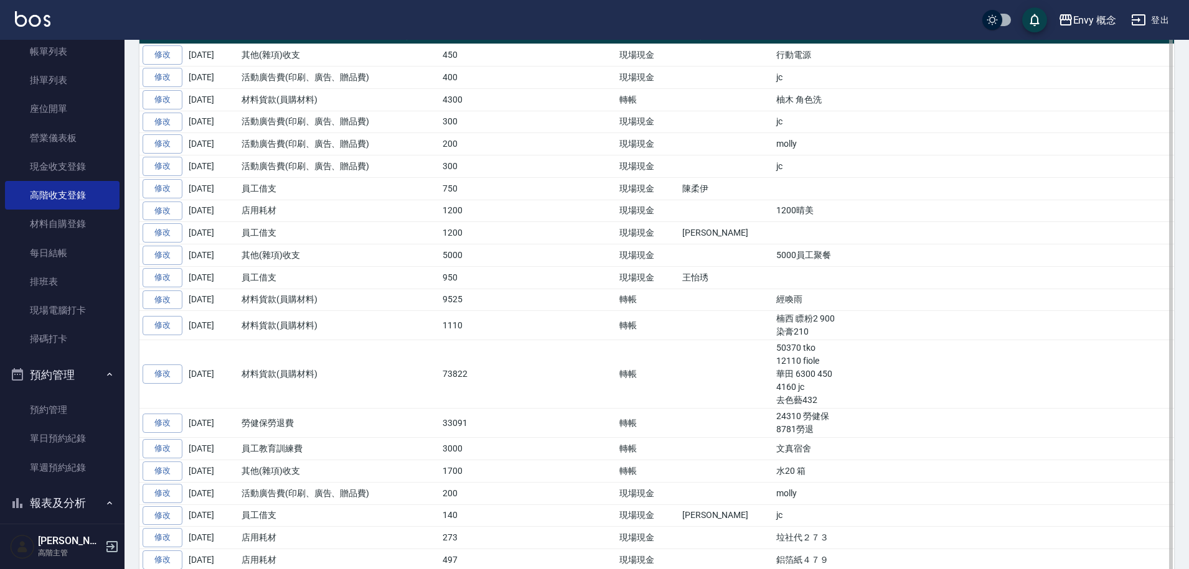
scroll to position [334, 0]
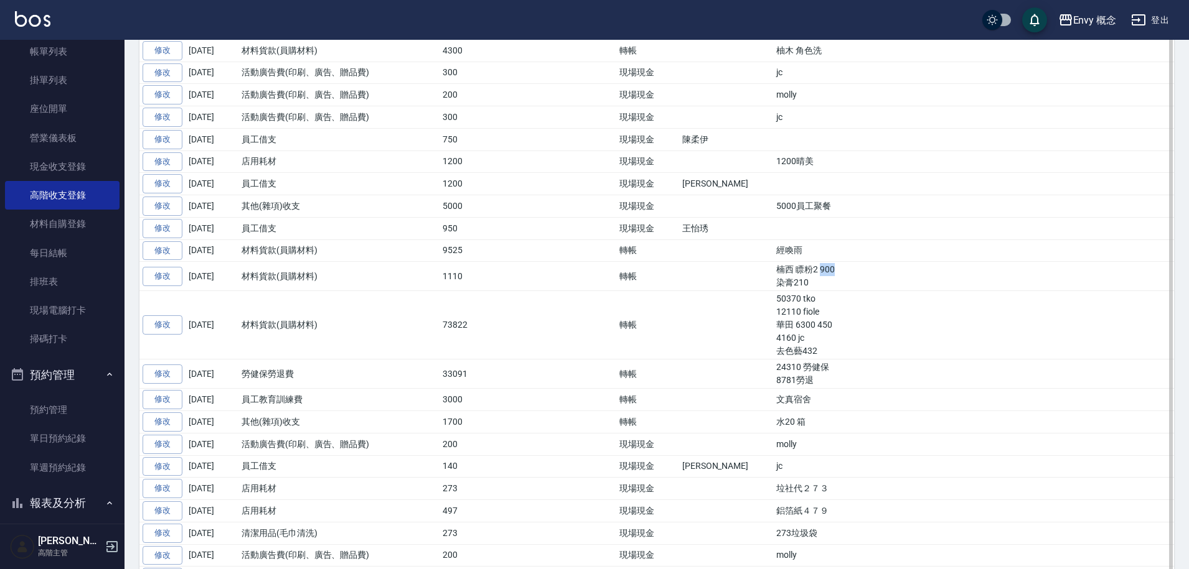
drag, startPoint x: 727, startPoint y: 271, endPoint x: 743, endPoint y: 271, distance: 15.6
click at [773, 271] on td "楠西 瞟粉2 900 染膏210" at bounding box center [973, 276] width 401 height 29
click at [773, 286] on td "楠西 瞟粉2 900 染膏210" at bounding box center [973, 276] width 401 height 29
drag, startPoint x: 696, startPoint y: 279, endPoint x: 720, endPoint y: 281, distance: 23.7
click at [773, 283] on td "楠西 瞟粉2 900 染膏210" at bounding box center [973, 276] width 401 height 29
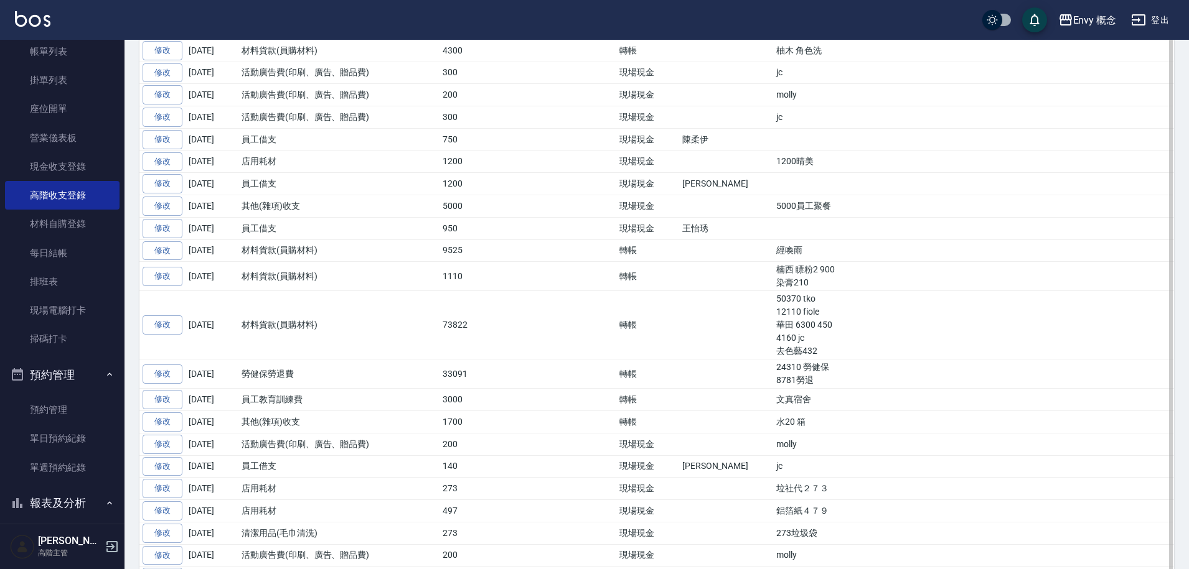
click at [773, 281] on td "楠西 瞟粉2 900 染膏210" at bounding box center [973, 276] width 401 height 29
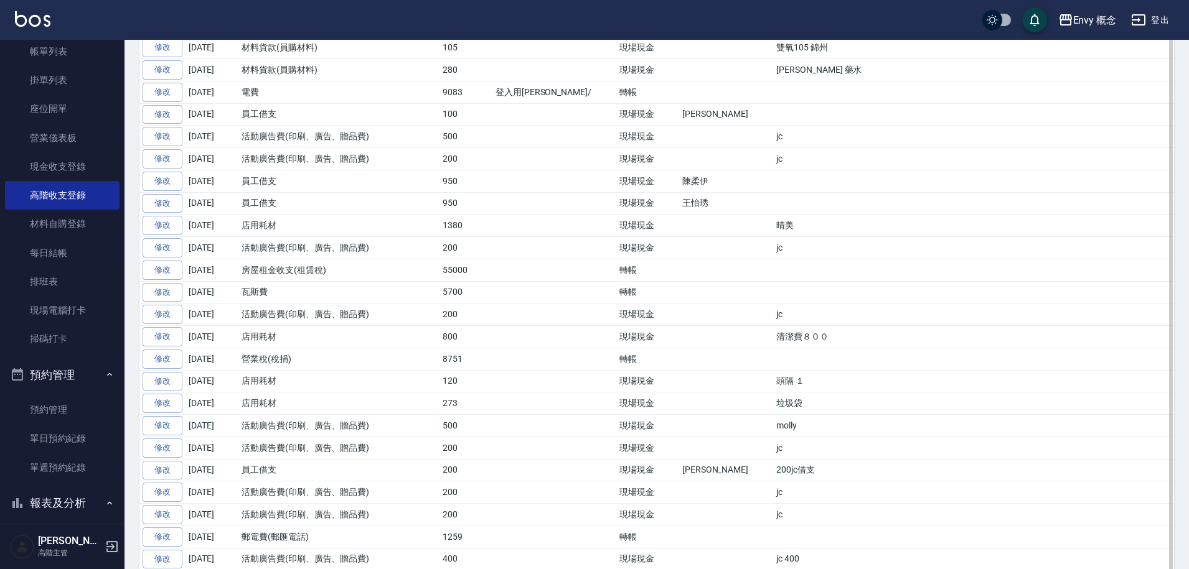
scroll to position [1005, 0]
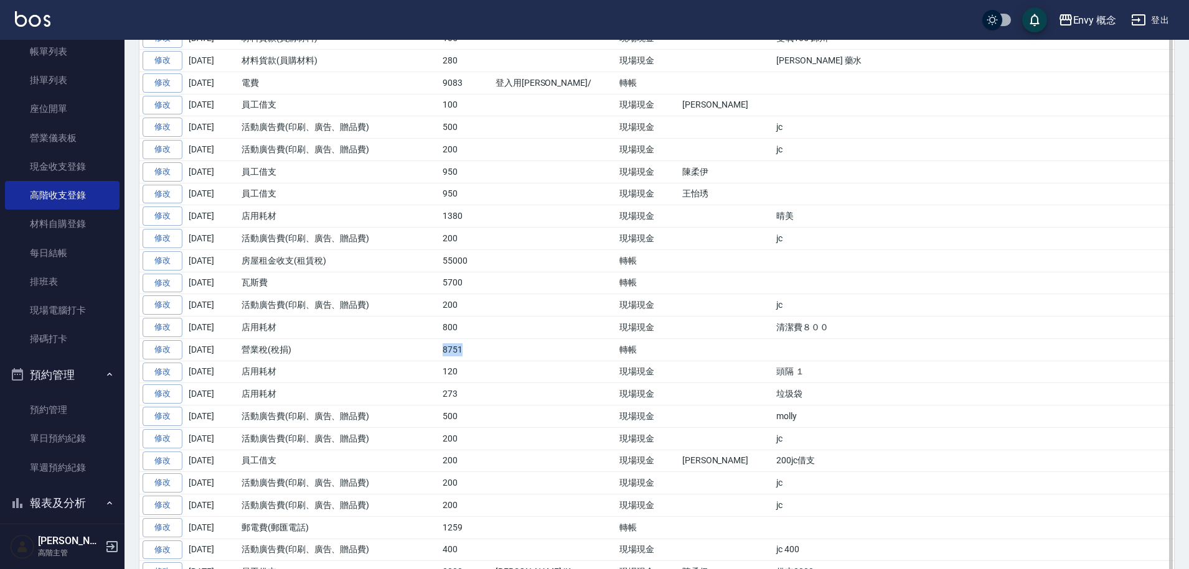
drag, startPoint x: 442, startPoint y: 353, endPoint x: 460, endPoint y: 353, distance: 17.4
click at [460, 353] on td "8751" at bounding box center [465, 350] width 53 height 22
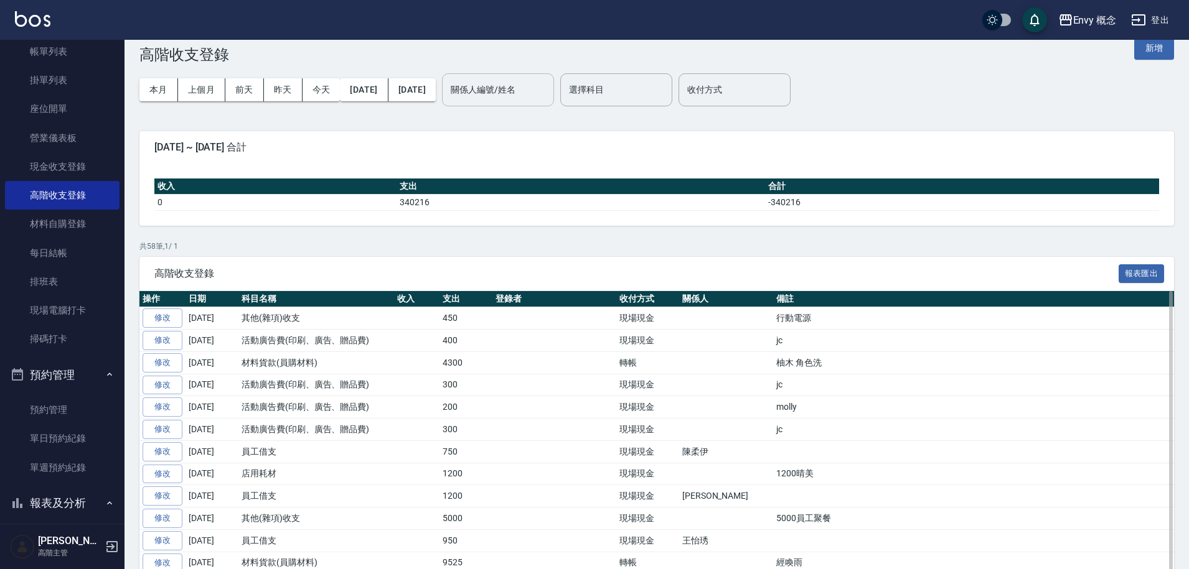
scroll to position [0, 0]
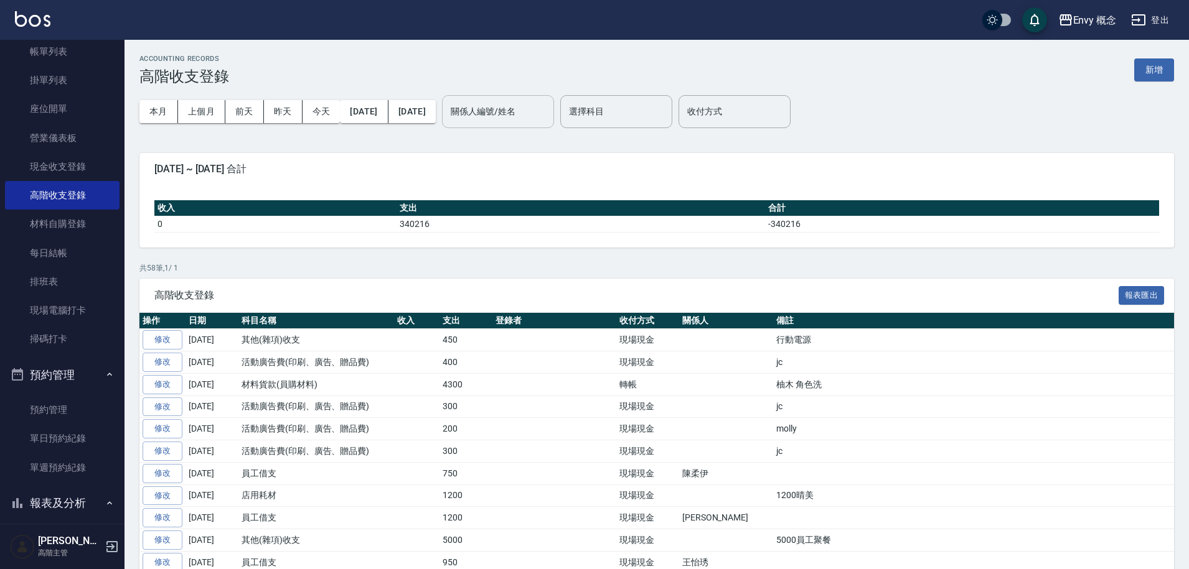
click at [537, 115] on input "關係人編號/姓名" at bounding box center [497, 112] width 101 height 22
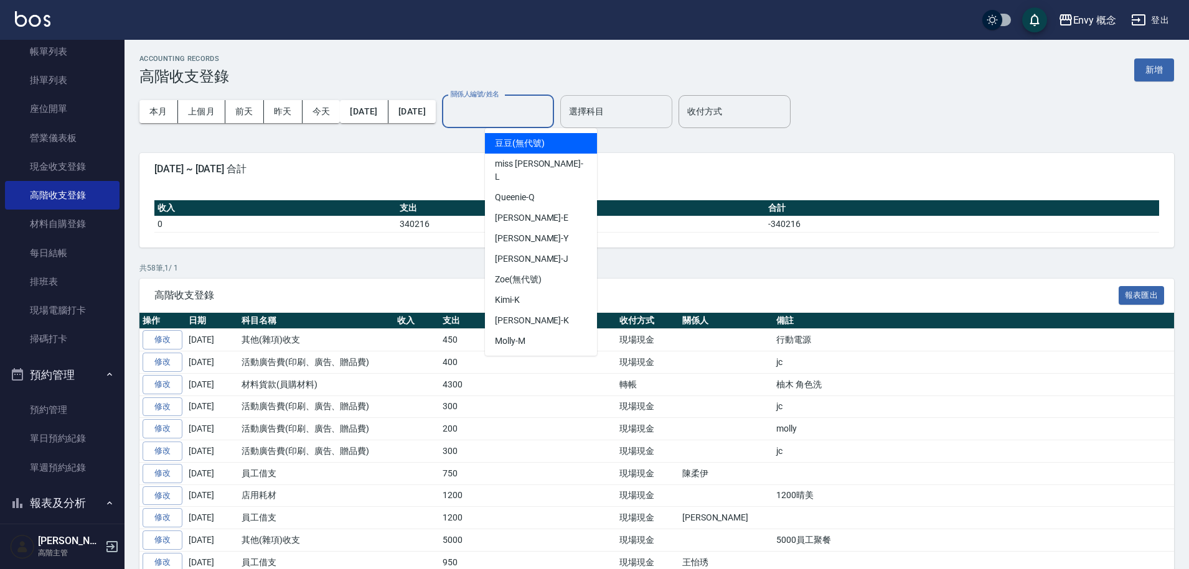
click at [645, 120] on input "選擇科目" at bounding box center [616, 112] width 101 height 22
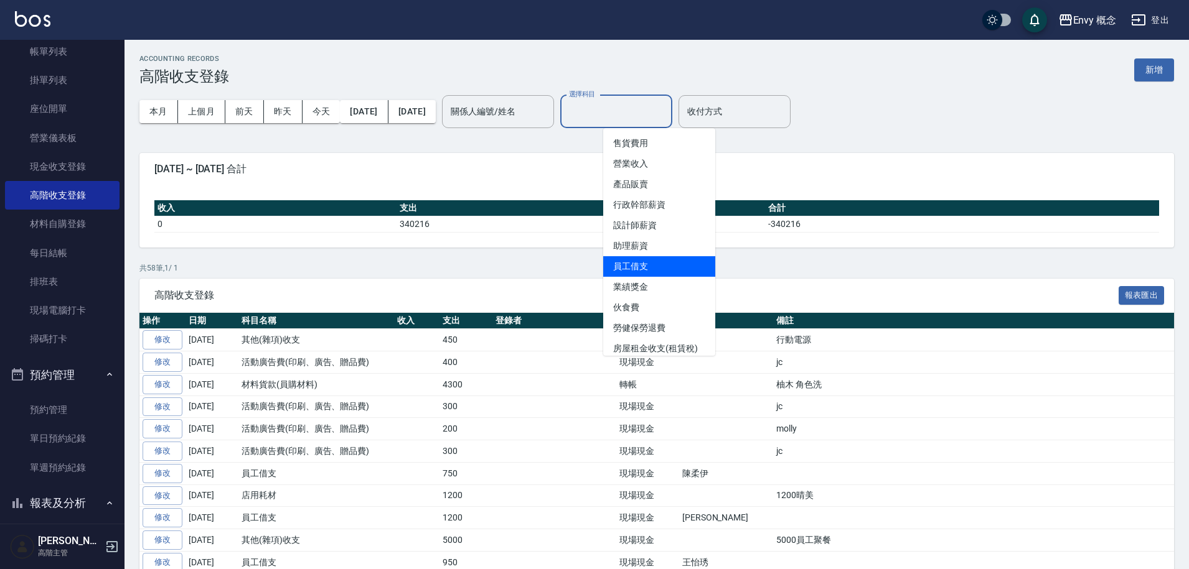
click at [653, 269] on li "員工借支" at bounding box center [659, 266] width 112 height 21
type input "員工借支"
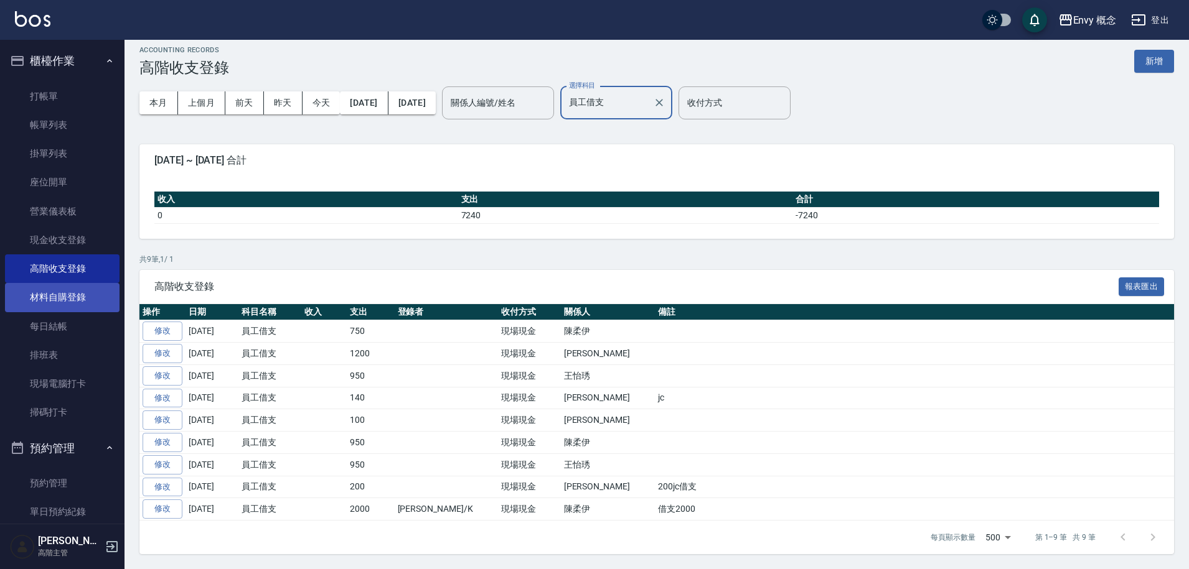
click at [73, 294] on link "材料自購登錄" at bounding box center [62, 297] width 114 height 29
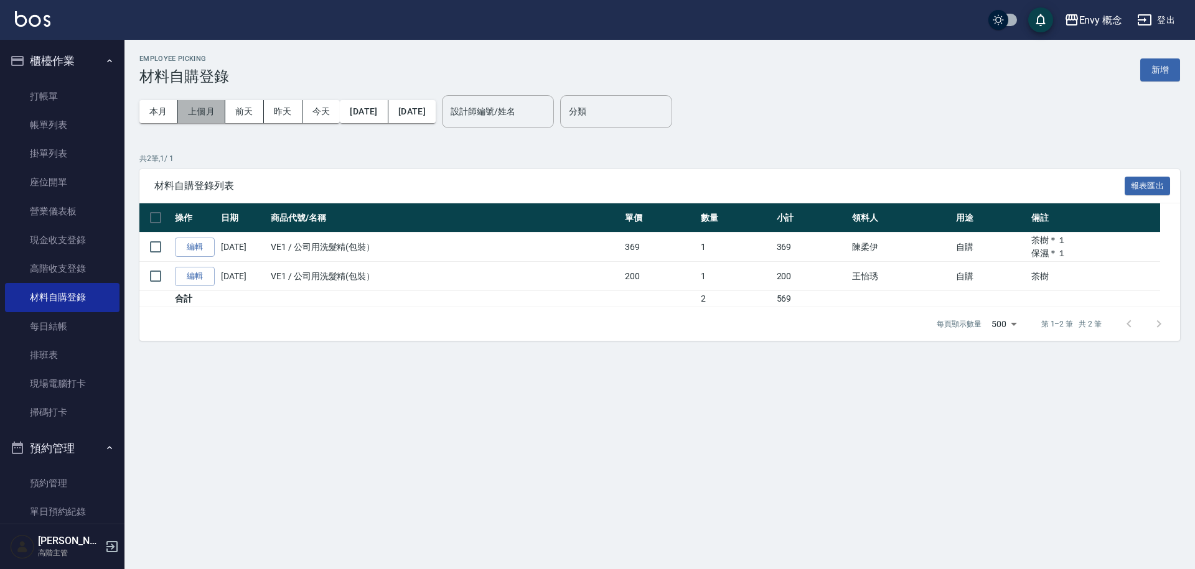
click at [198, 110] on button "上個月" at bounding box center [201, 111] width 47 height 23
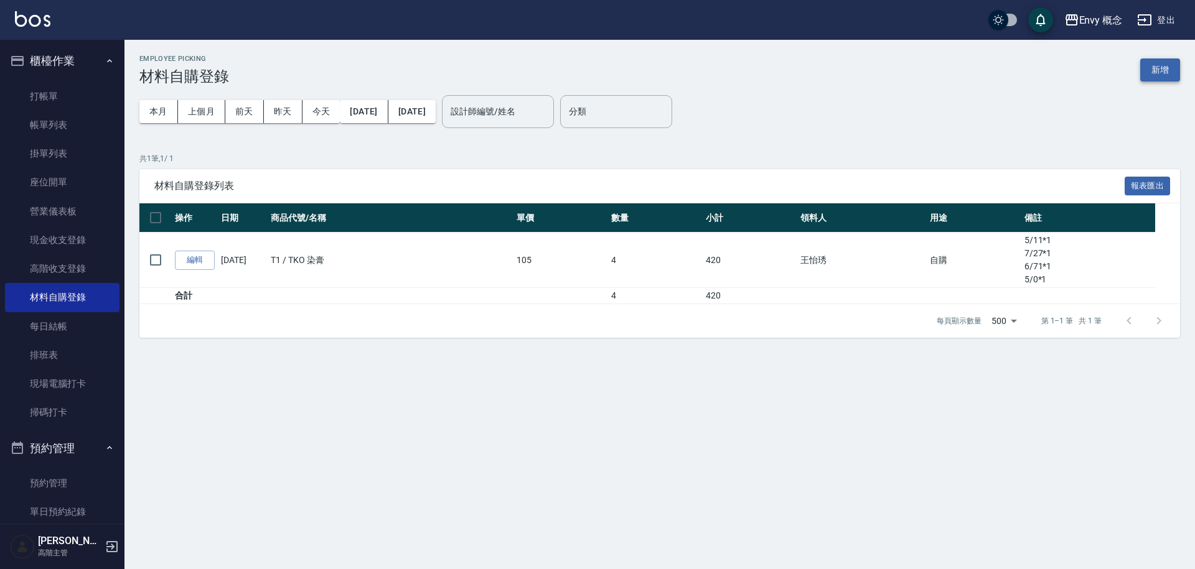
click at [1169, 75] on button "新增" at bounding box center [1160, 69] width 40 height 23
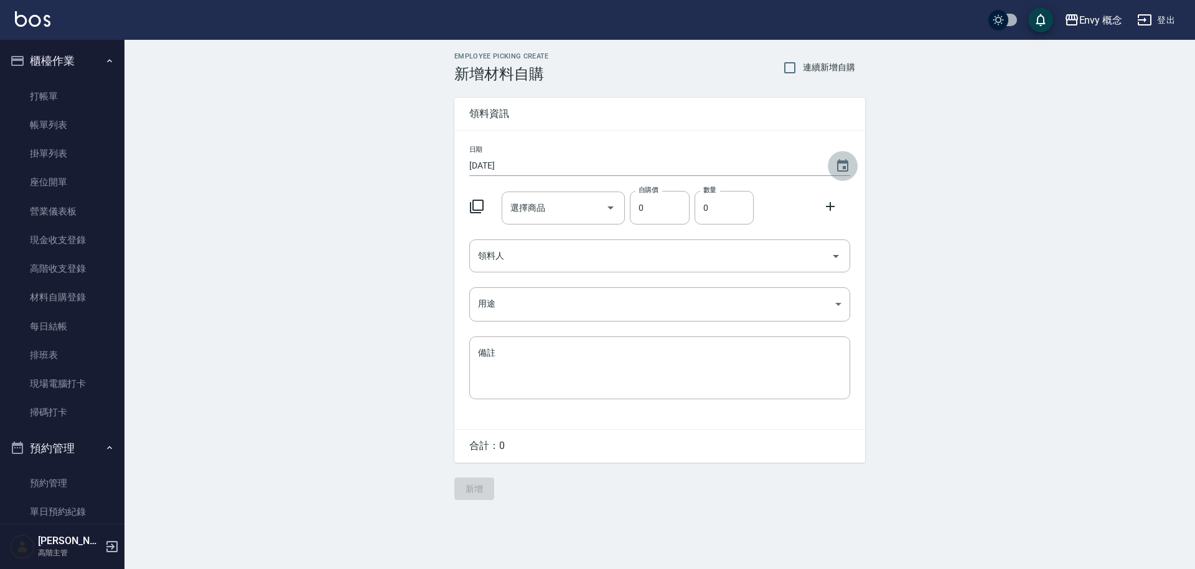
click at [839, 169] on icon "Choose date, selected date is 2025-09-09" at bounding box center [842, 166] width 15 height 15
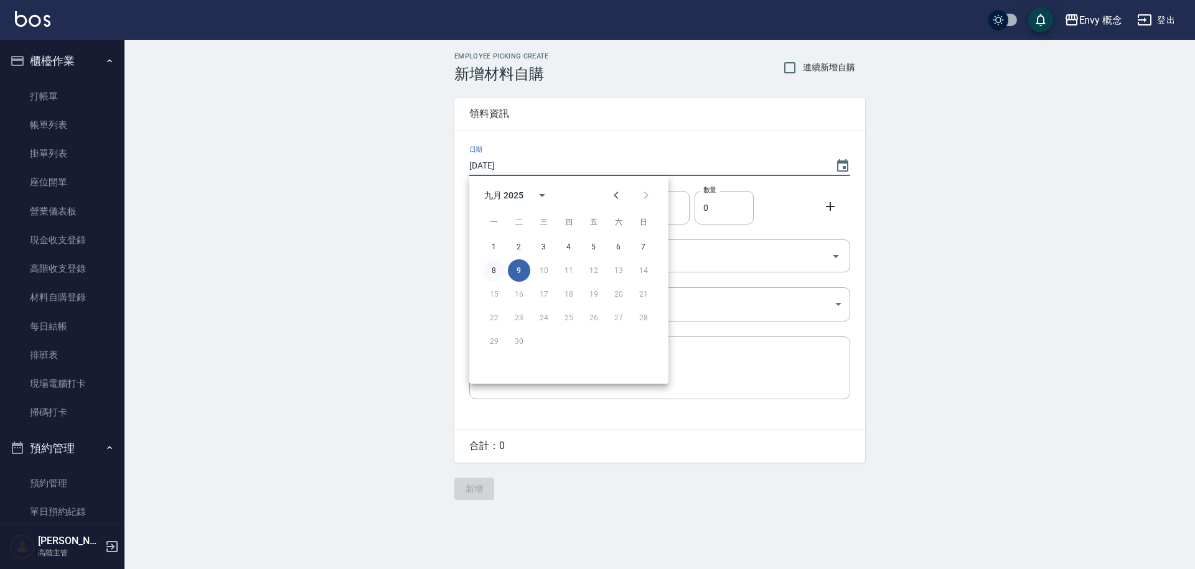
click at [491, 269] on button "8" at bounding box center [494, 270] width 22 height 22
type input "[DATE]"
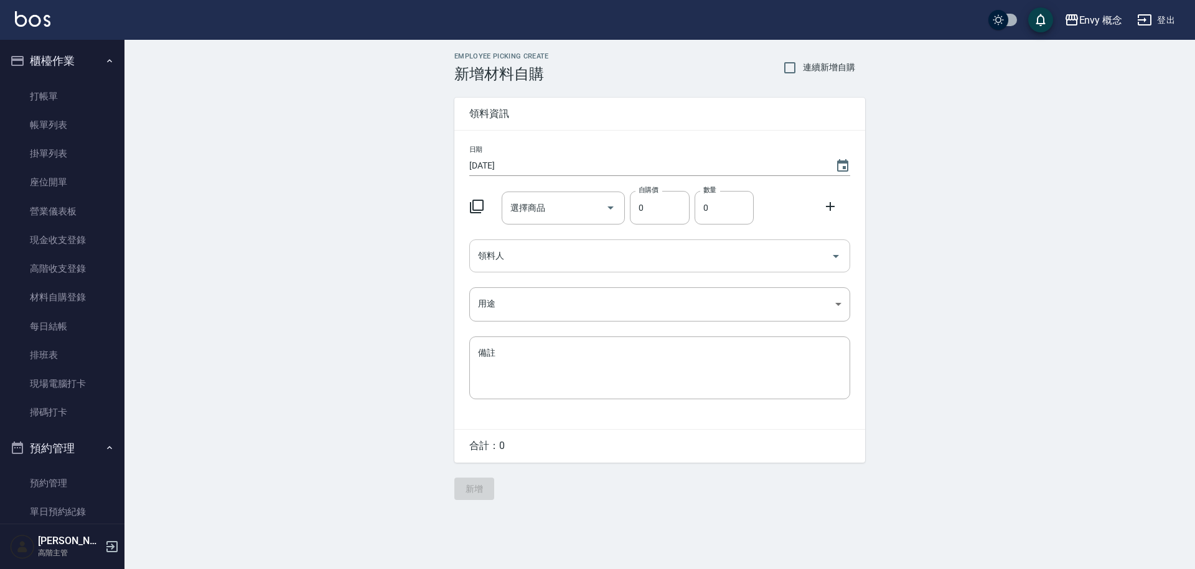
click at [829, 261] on icon "Open" at bounding box center [835, 256] width 15 height 15
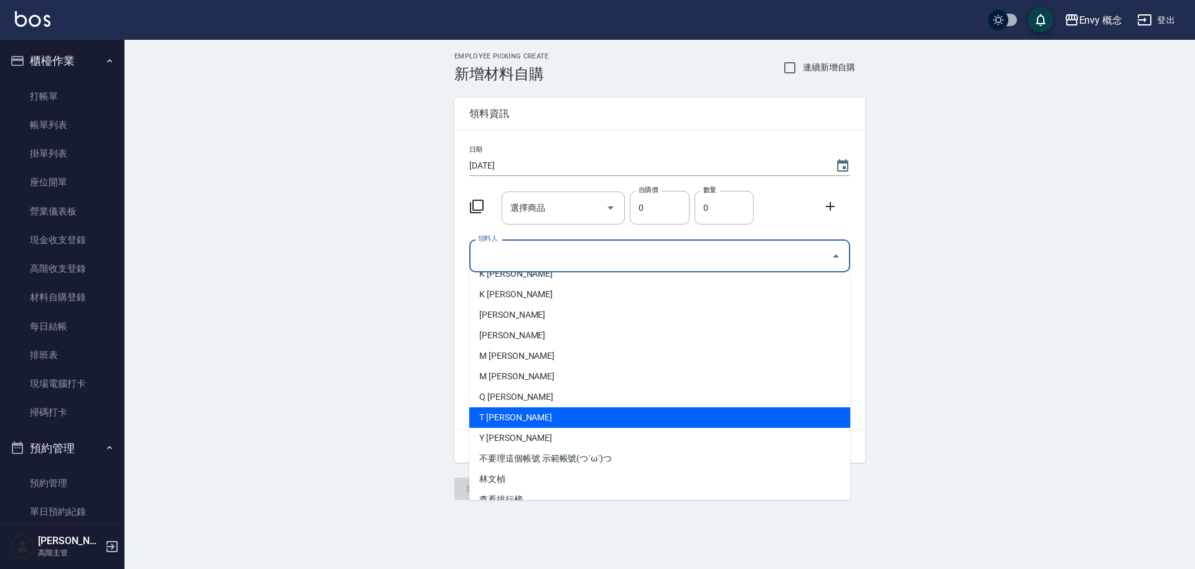
scroll to position [175, 0]
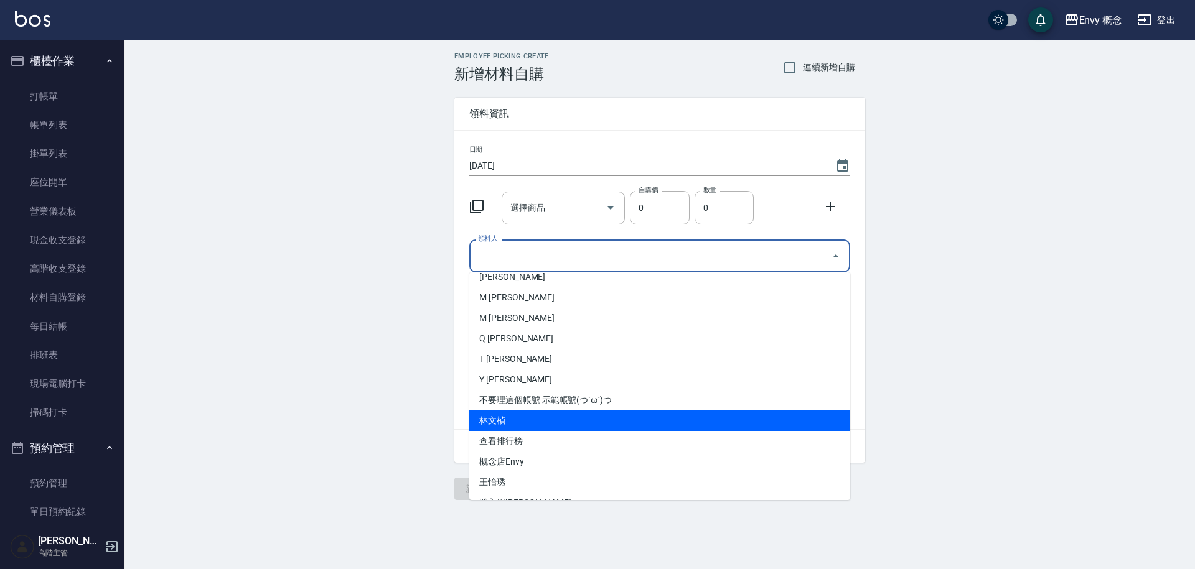
click at [574, 419] on li "林文楨" at bounding box center [659, 421] width 381 height 21
type input "林文楨"
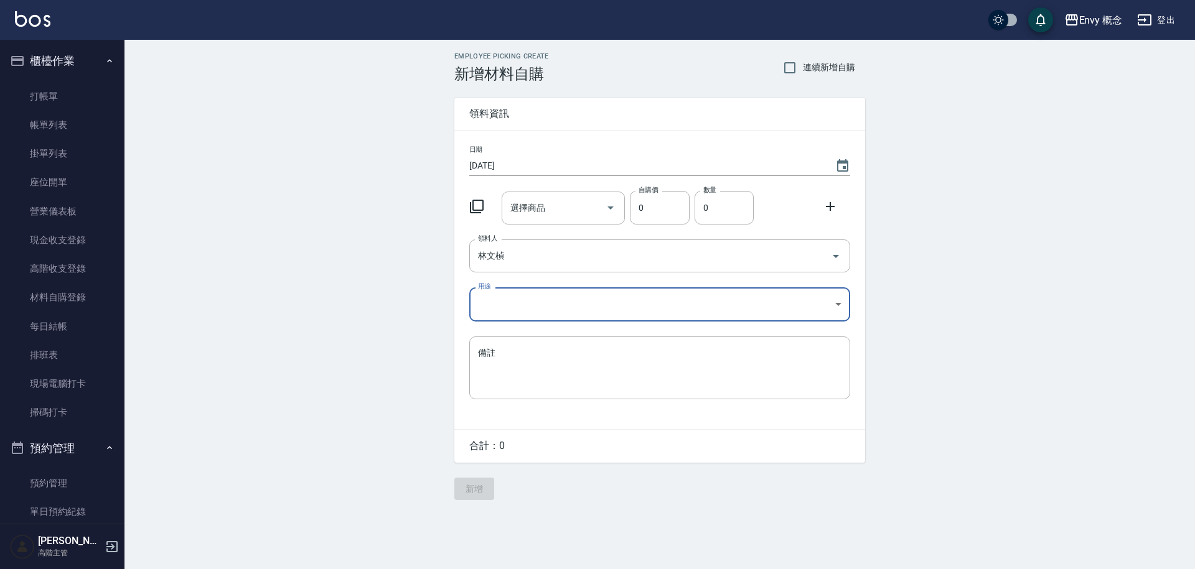
click at [836, 305] on body "Envy 概念 登出 櫃檯作業 打帳單 帳單列表 掛單列表 座位開單 營業儀表板 現金收支登錄 高階收支登錄 材料自購登錄 每日結帳 排班表 現場電腦打卡 掃…" at bounding box center [597, 284] width 1195 height 569
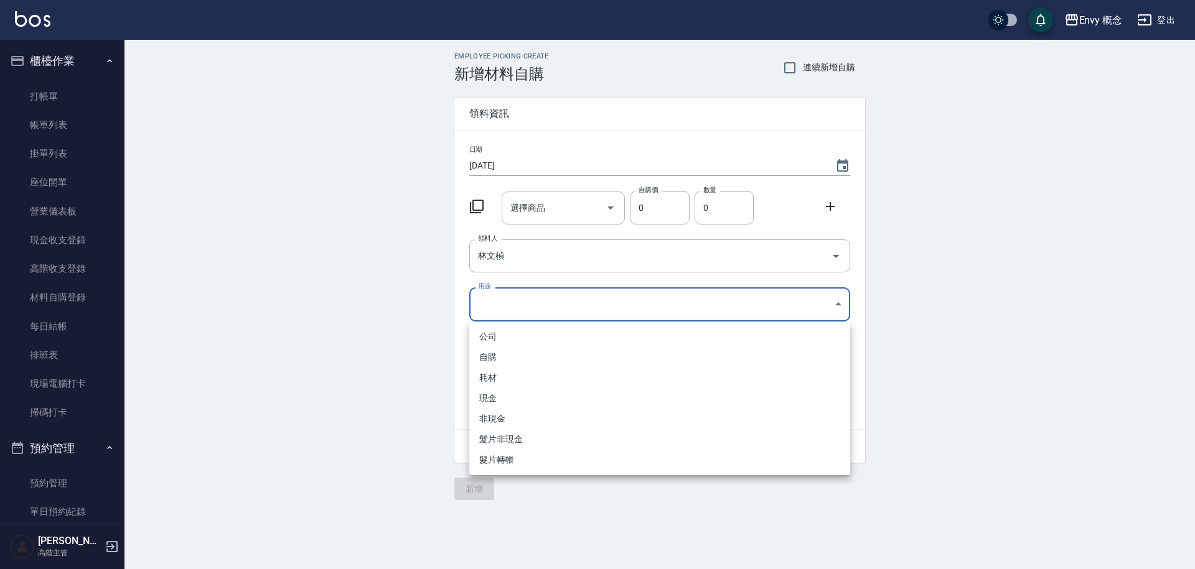
click at [571, 357] on li "自購" at bounding box center [659, 357] width 381 height 21
type input "自購"
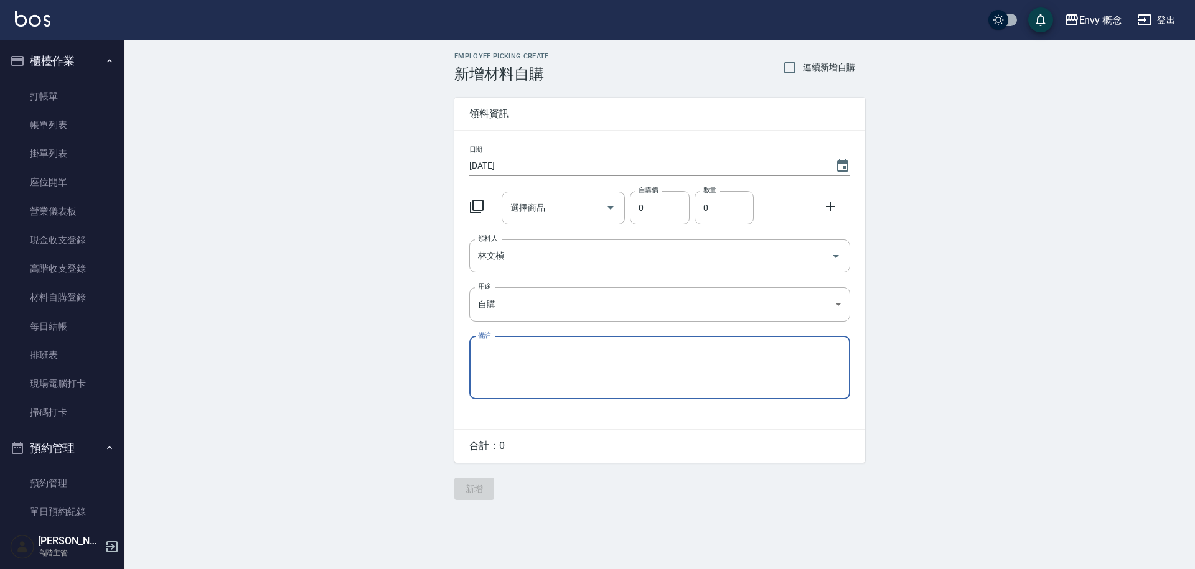
click at [554, 353] on textarea "備註" at bounding box center [659, 368] width 363 height 42
click at [665, 213] on input "0" at bounding box center [659, 208] width 59 height 34
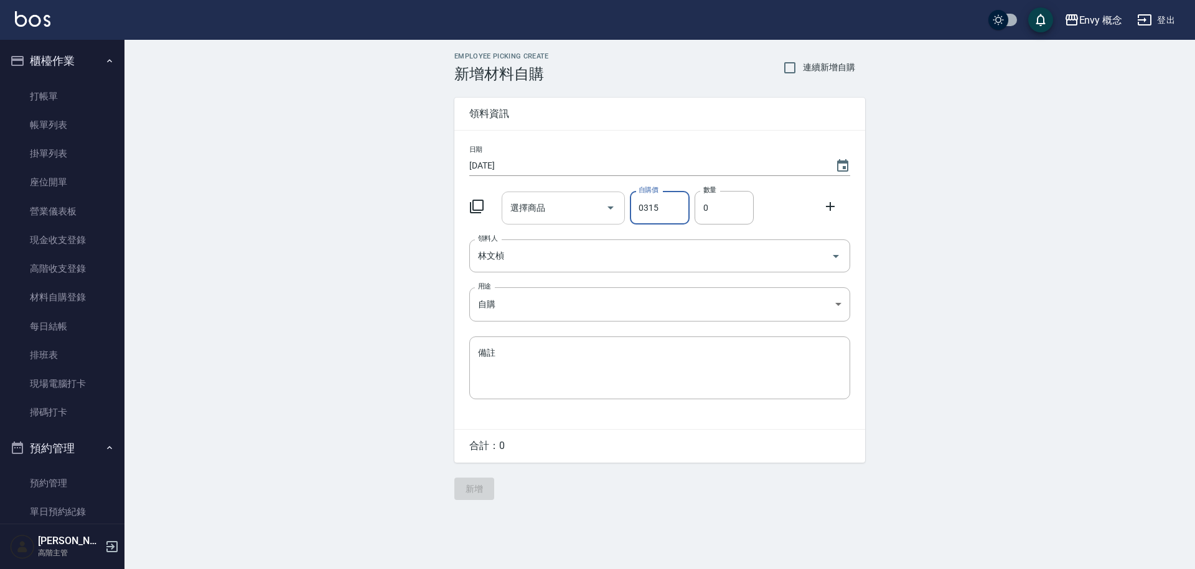
click at [608, 212] on icon "Open" at bounding box center [610, 207] width 15 height 15
type input "0315"
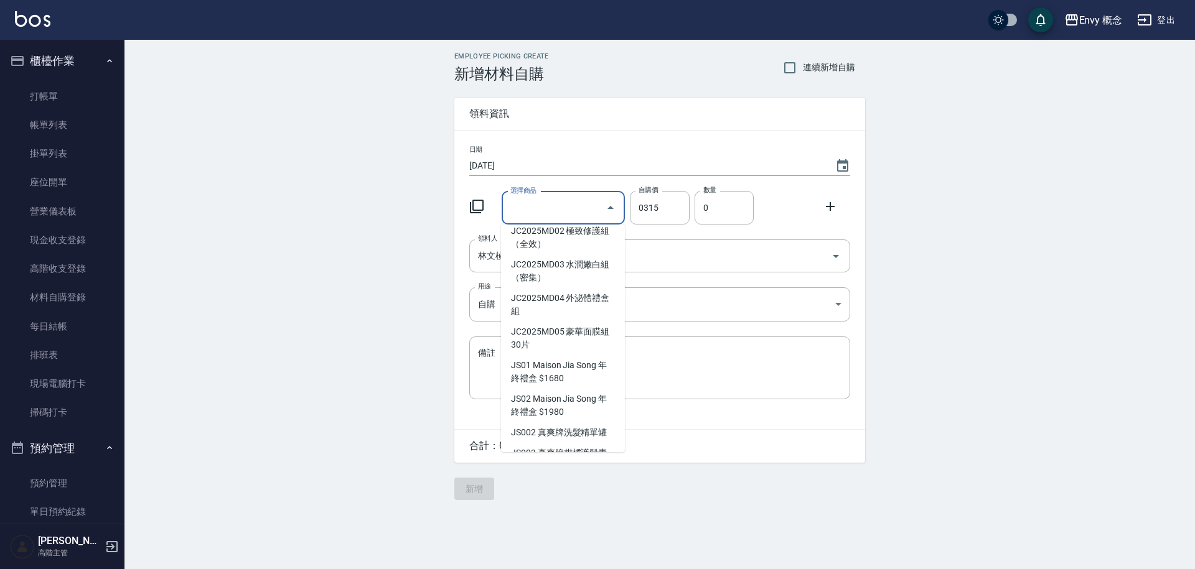
scroll to position [2230, 0]
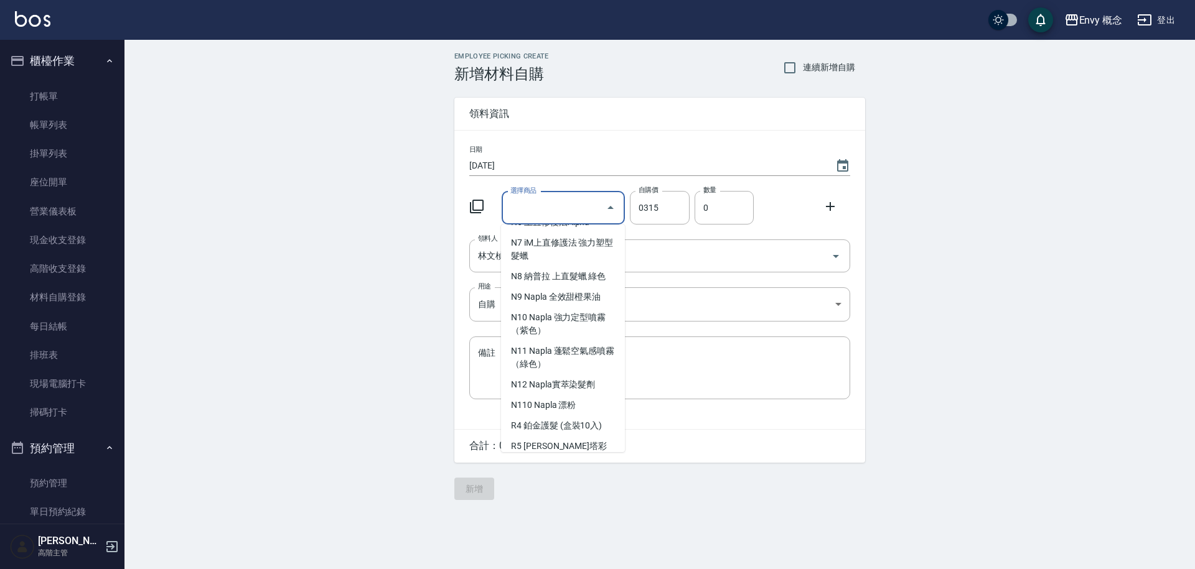
click at [579, 503] on li "T1 TKO 染膏" at bounding box center [563, 513] width 124 height 21
type input "TKO 染膏"
type input "105"
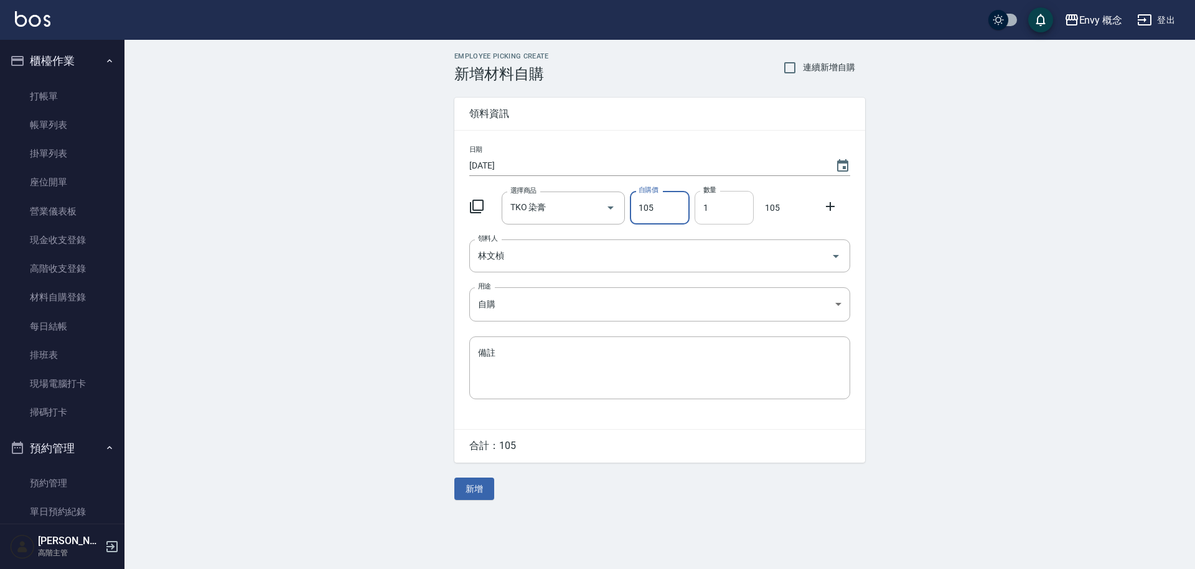
click at [727, 212] on input "1" at bounding box center [723, 208] width 59 height 34
type input "03"
click at [479, 503] on div "Employee Picking Create 新增材料自購 連續新增自購 領料資訊 日期 2025/09/08 選擇商品 TKO 染膏 選擇商品 自購價 1…" at bounding box center [660, 276] width 436 height 473
click at [840, 169] on icon "Choose date, selected date is 2025-09-08" at bounding box center [842, 166] width 15 height 15
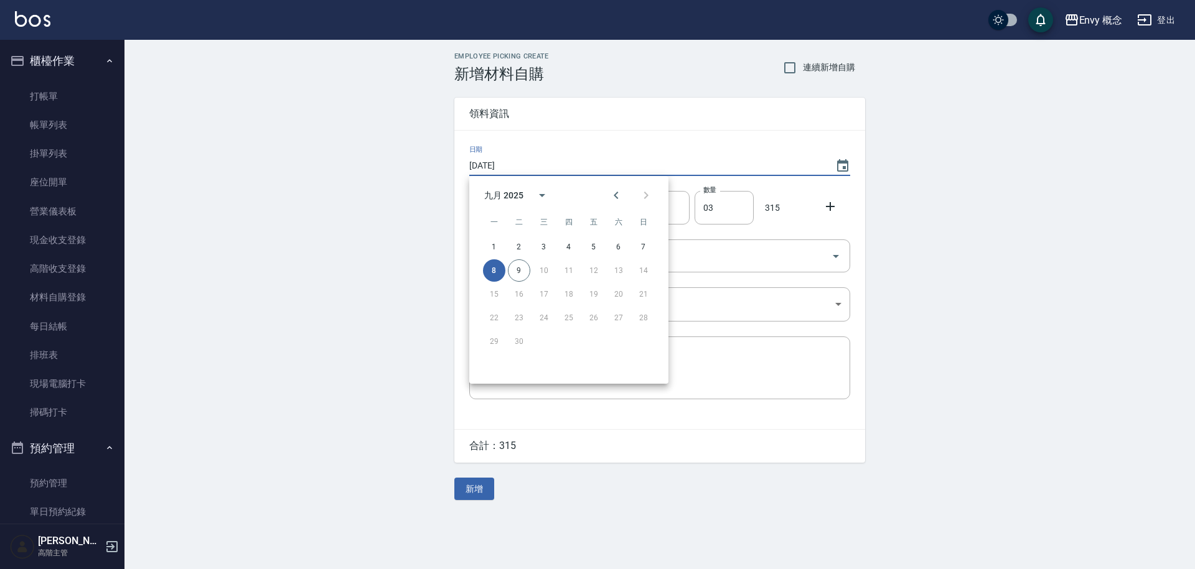
click at [500, 270] on button "8" at bounding box center [494, 270] width 22 height 22
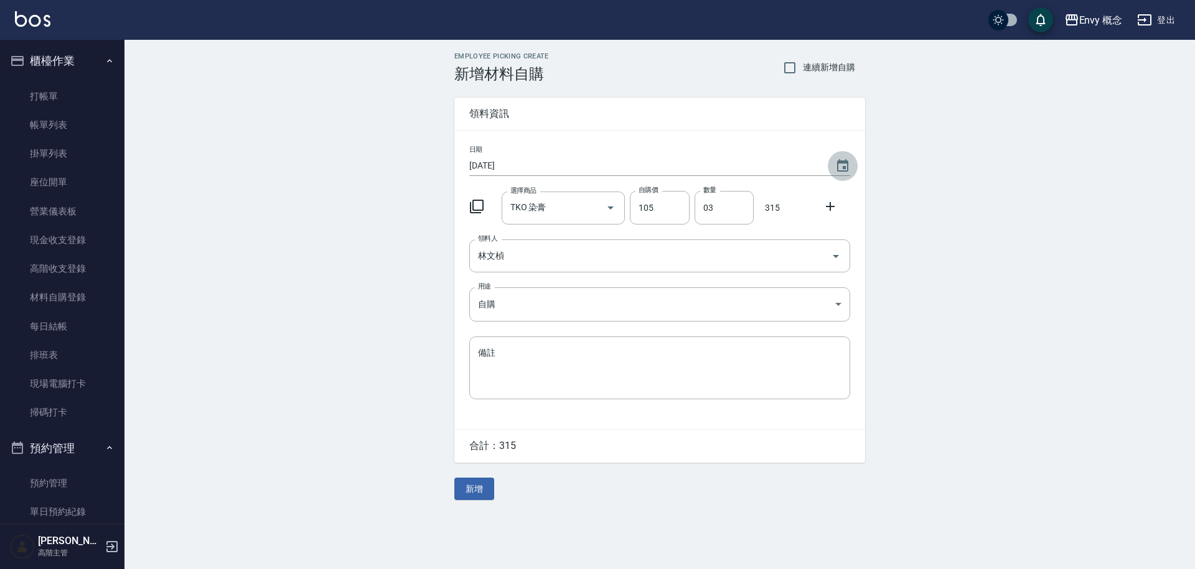
click at [835, 165] on icon "Choose date, selected date is 2025-09-08" at bounding box center [842, 166] width 15 height 15
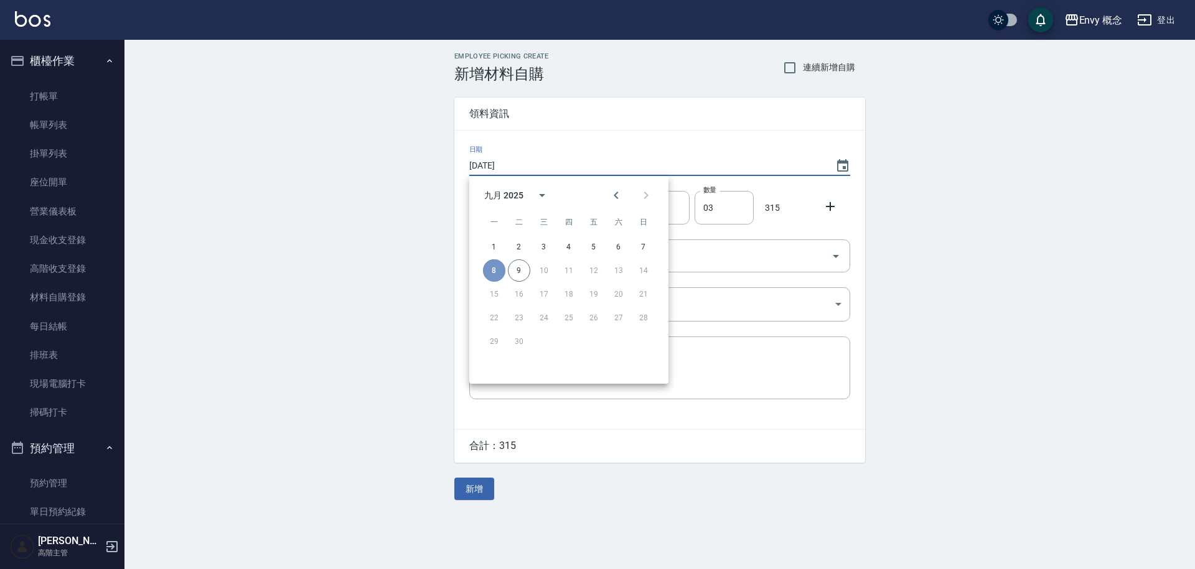
click at [490, 269] on button "8" at bounding box center [494, 270] width 22 height 22
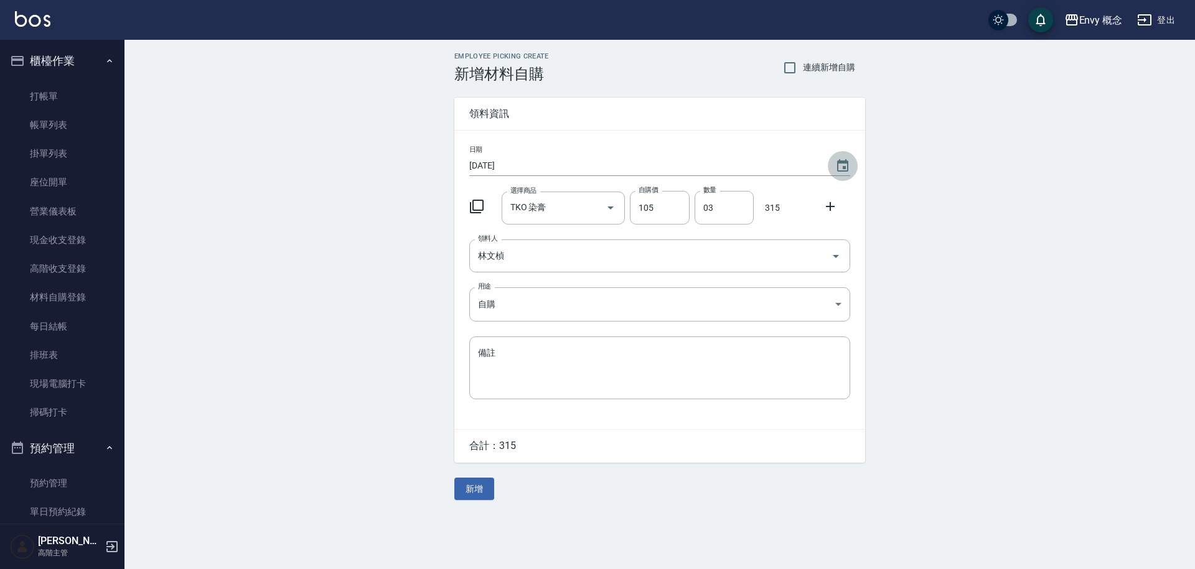
click at [836, 168] on icon "Choose date, selected date is 2025-09-08" at bounding box center [842, 166] width 15 height 15
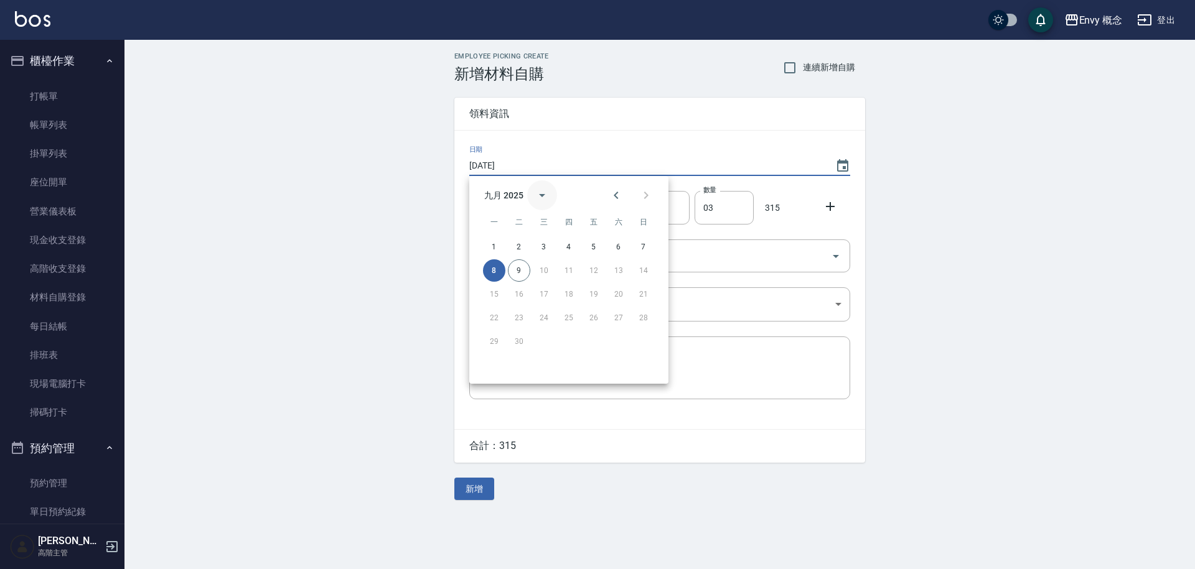
click at [543, 199] on icon "calendar view is open, switch to year view" at bounding box center [542, 195] width 15 height 15
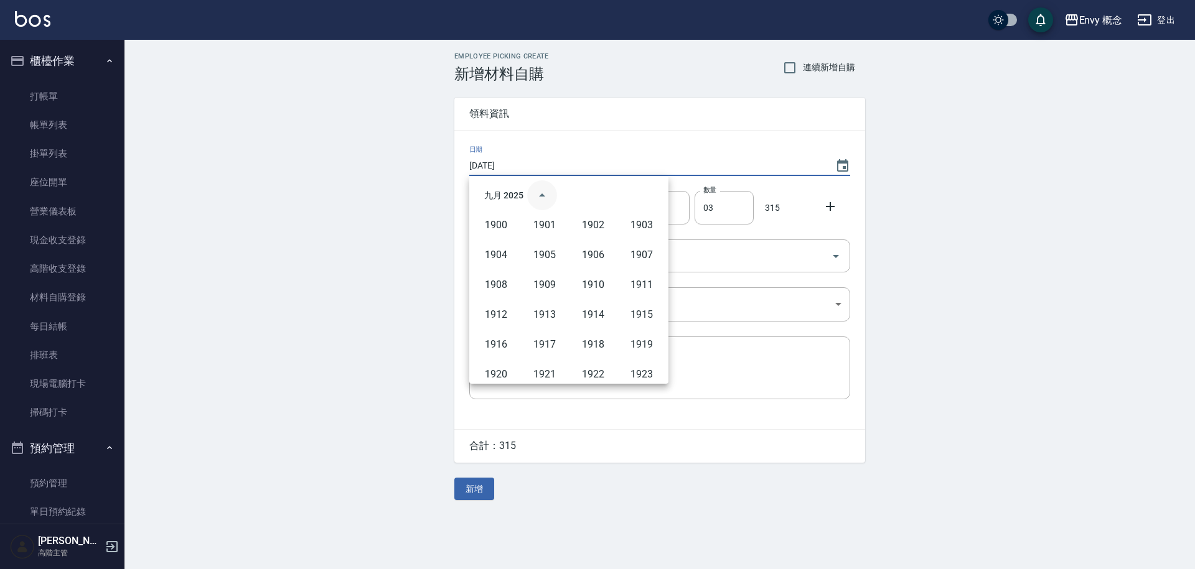
scroll to position [854, 0]
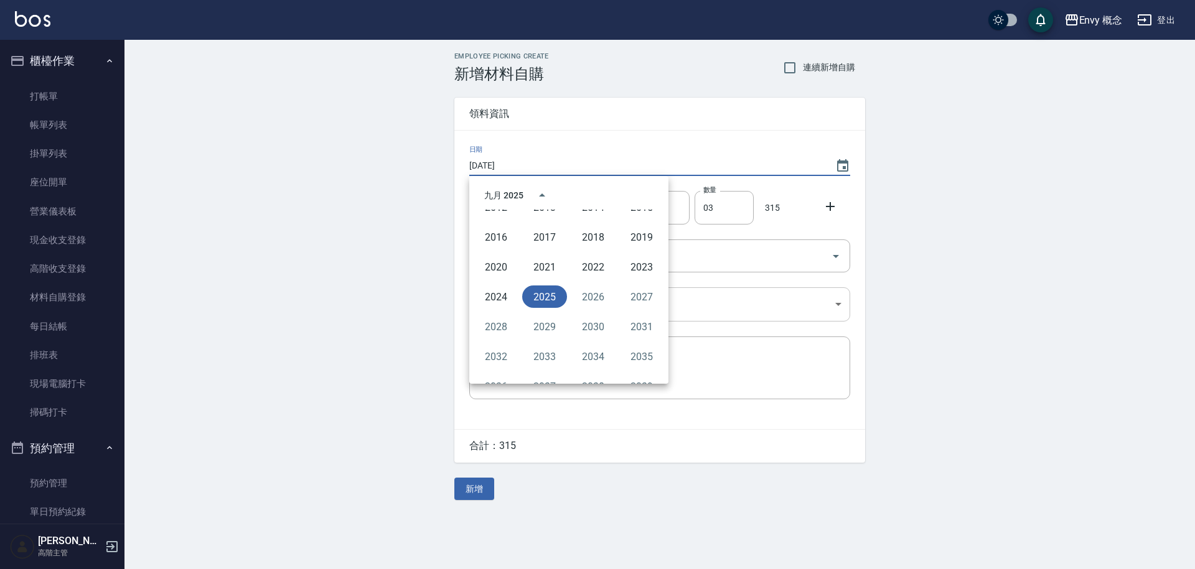
click at [723, 299] on body "Envy 概念 登出 櫃檯作業 打帳單 帳單列表 掛單列表 座位開單 營業儀表板 現金收支登錄 高階收支登錄 材料自購登錄 每日結帳 排班表 現場電腦打卡 掃…" at bounding box center [597, 284] width 1195 height 569
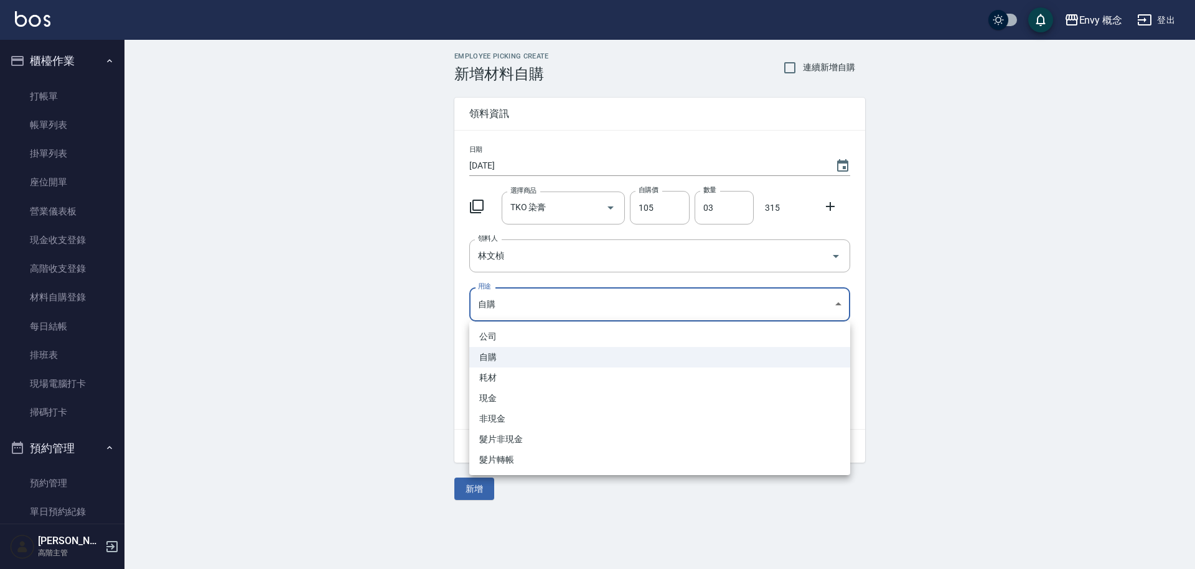
click at [844, 165] on div at bounding box center [597, 284] width 1195 height 569
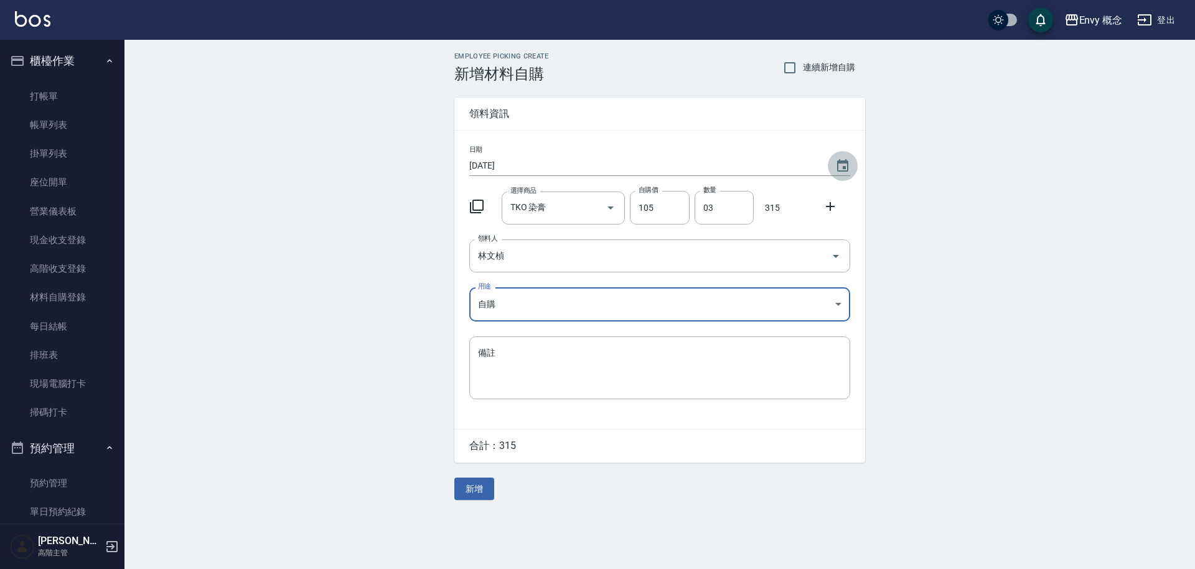
click at [841, 165] on icon "Choose date, selected date is 2025-09-08" at bounding box center [842, 166] width 15 height 15
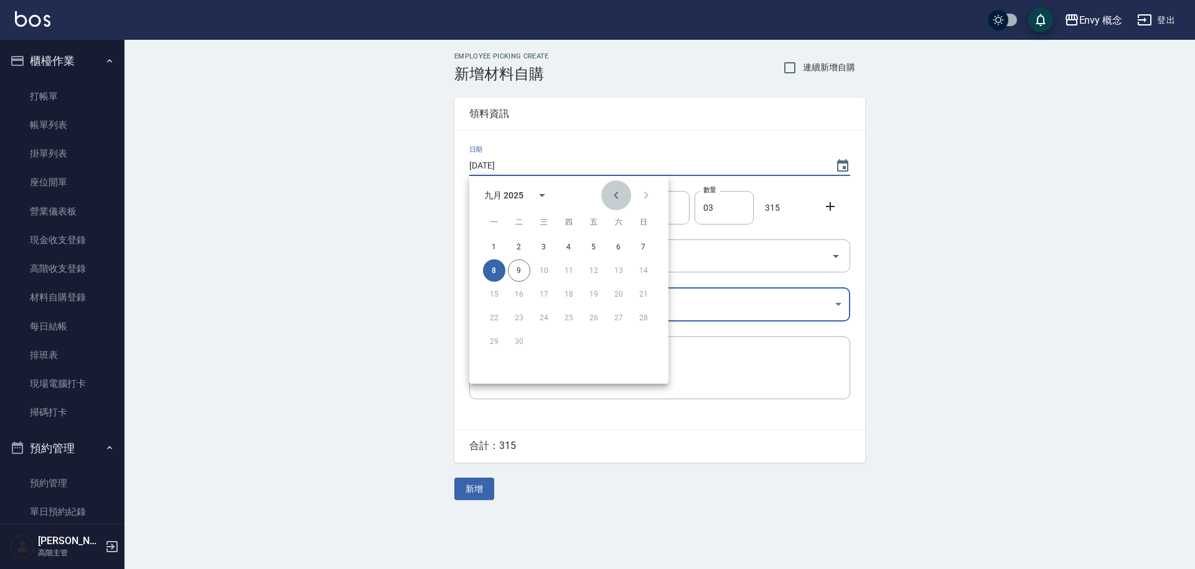
click at [616, 197] on icon "Previous month" at bounding box center [616, 195] width 4 height 7
click at [637, 340] on button "31" at bounding box center [643, 341] width 22 height 22
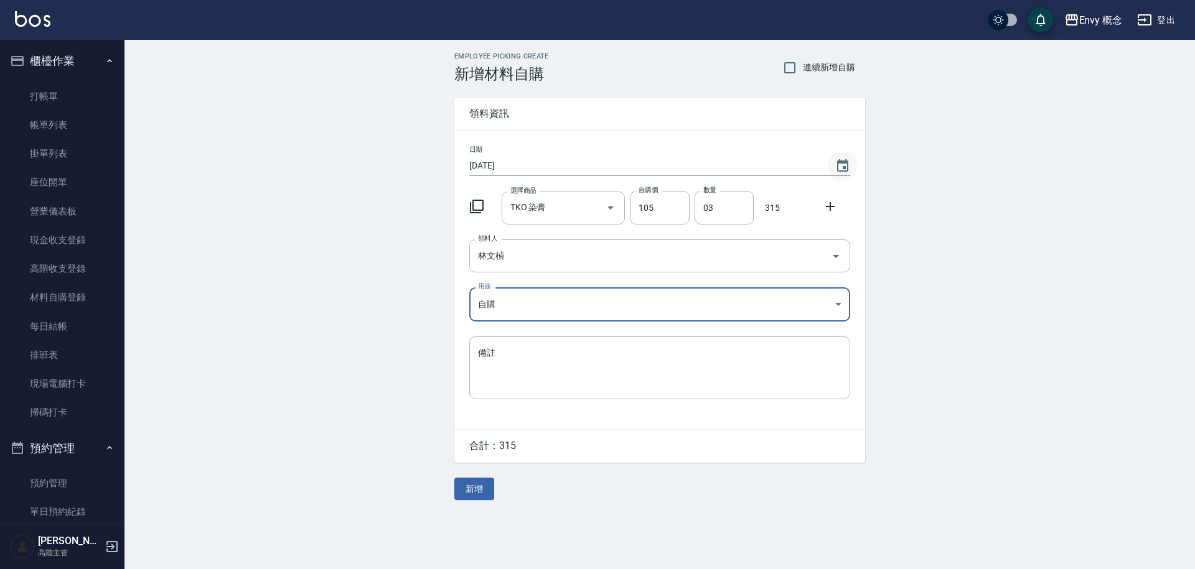
click at [846, 169] on icon "Choose date, selected date is 2025-08-31" at bounding box center [842, 166] width 15 height 15
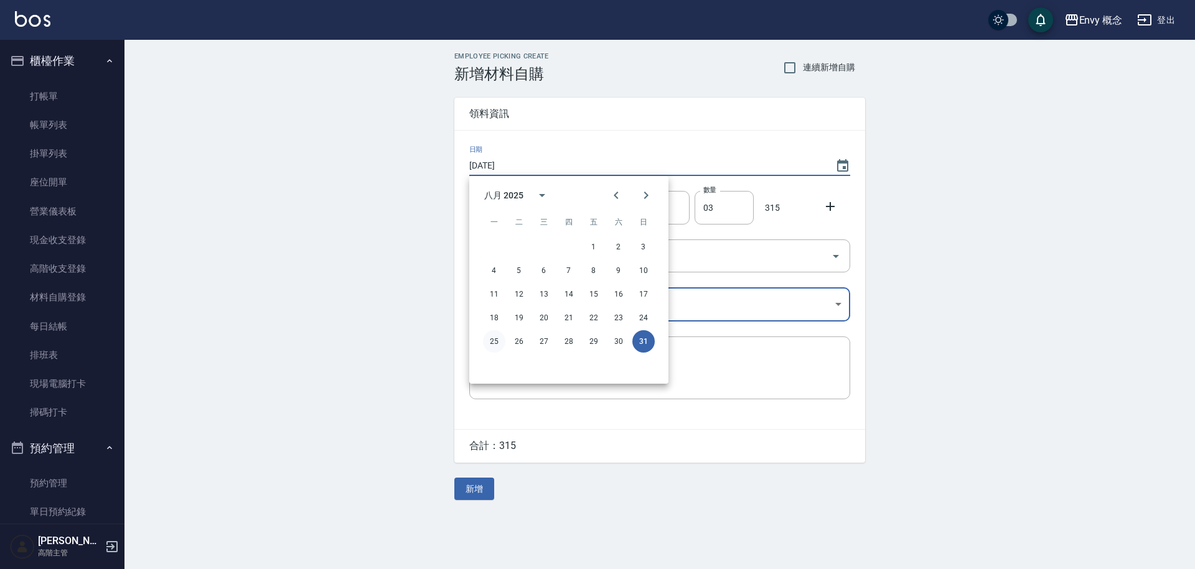
click at [500, 340] on button "25" at bounding box center [494, 341] width 22 height 22
type input "[DATE]"
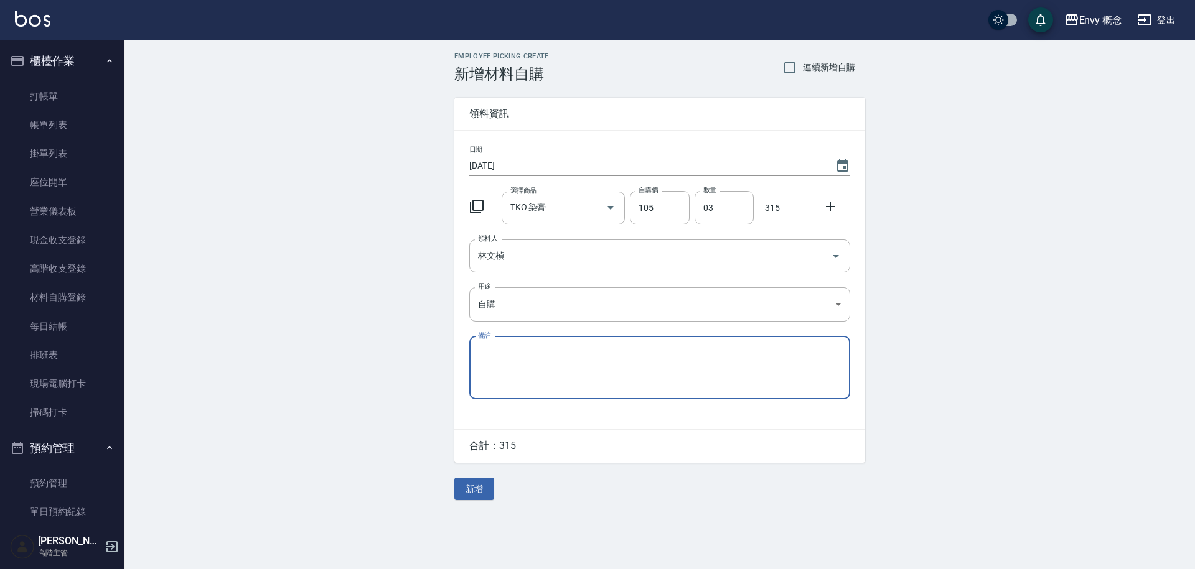
click at [538, 365] on textarea "備註" at bounding box center [659, 368] width 363 height 42
type textarea "315 蚊爭"
click at [485, 491] on button "新增" at bounding box center [474, 489] width 40 height 23
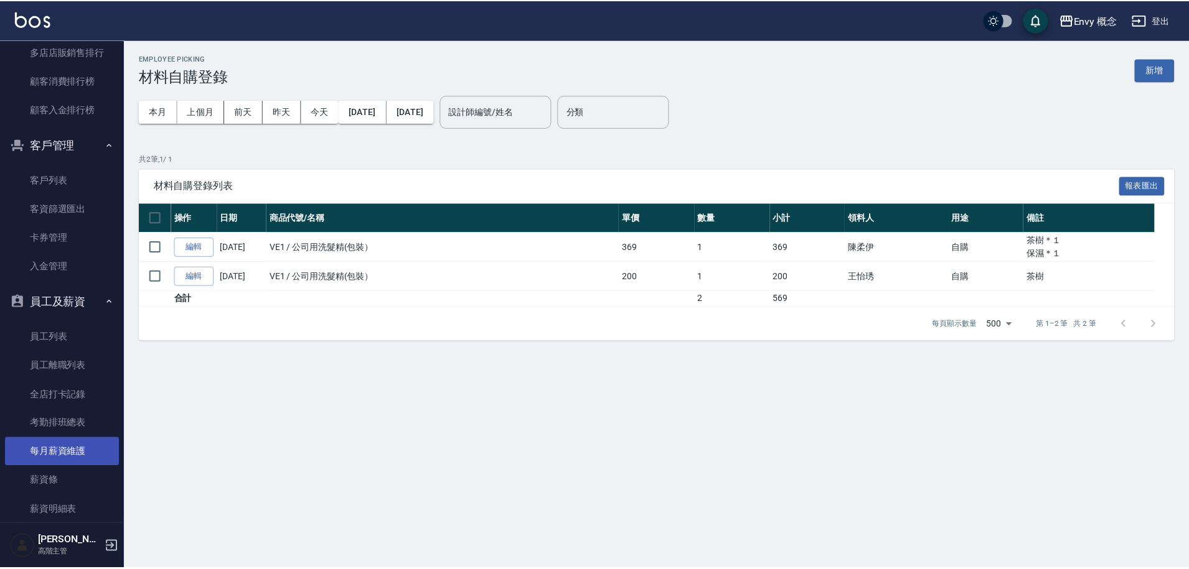
scroll to position [1781, 0]
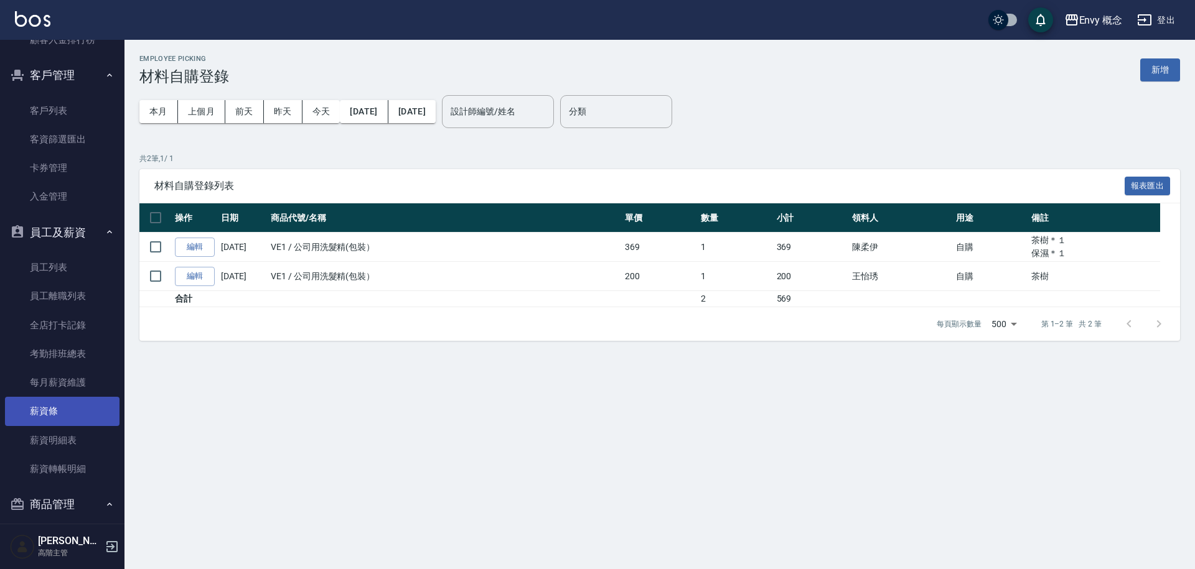
click at [80, 414] on link "薪資條" at bounding box center [62, 411] width 114 height 29
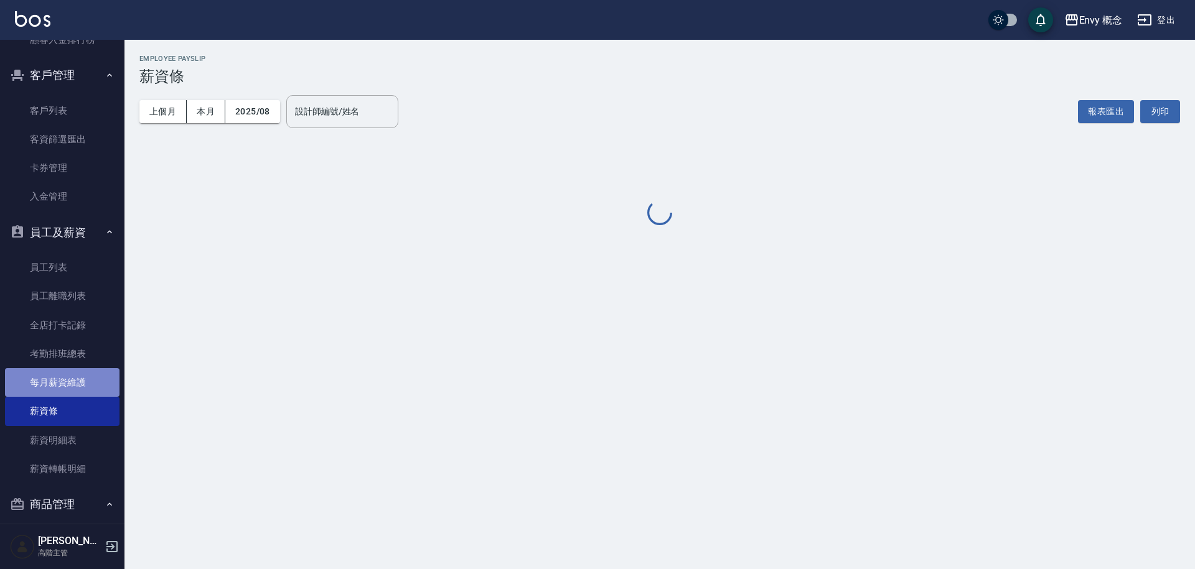
click at [76, 381] on link "每月薪資維護" at bounding box center [62, 382] width 114 height 29
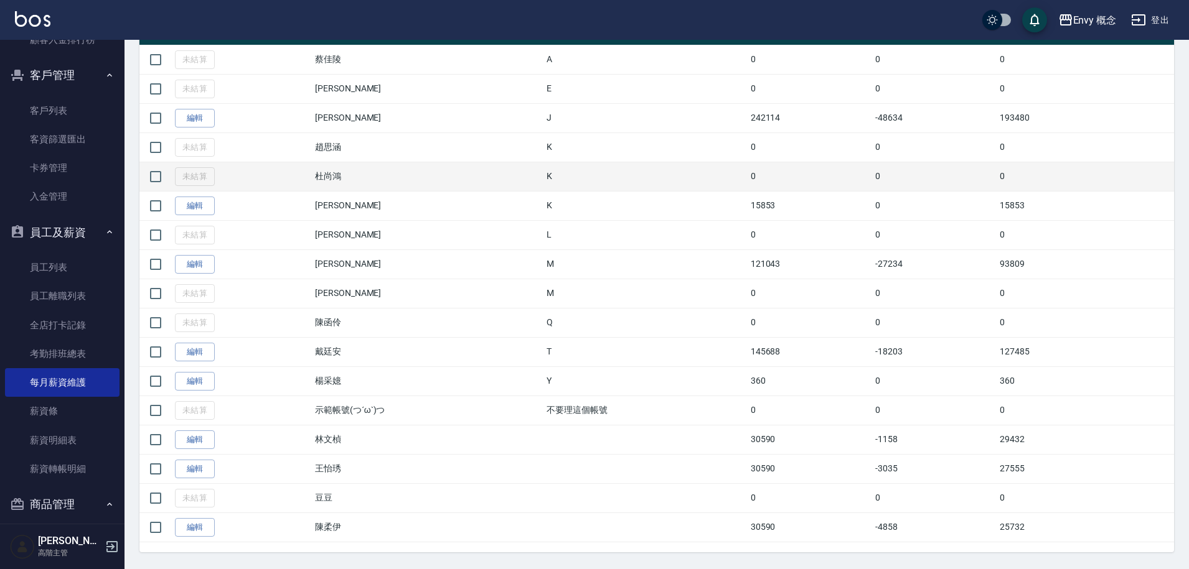
scroll to position [298, 0]
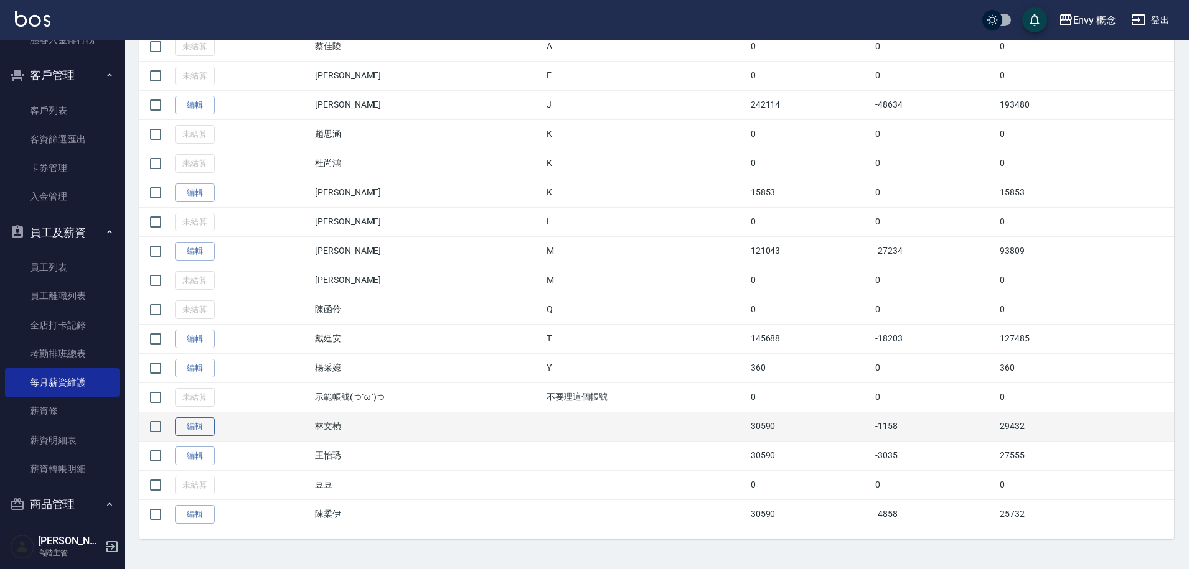
click at [199, 426] on link "編輯" at bounding box center [195, 427] width 40 height 19
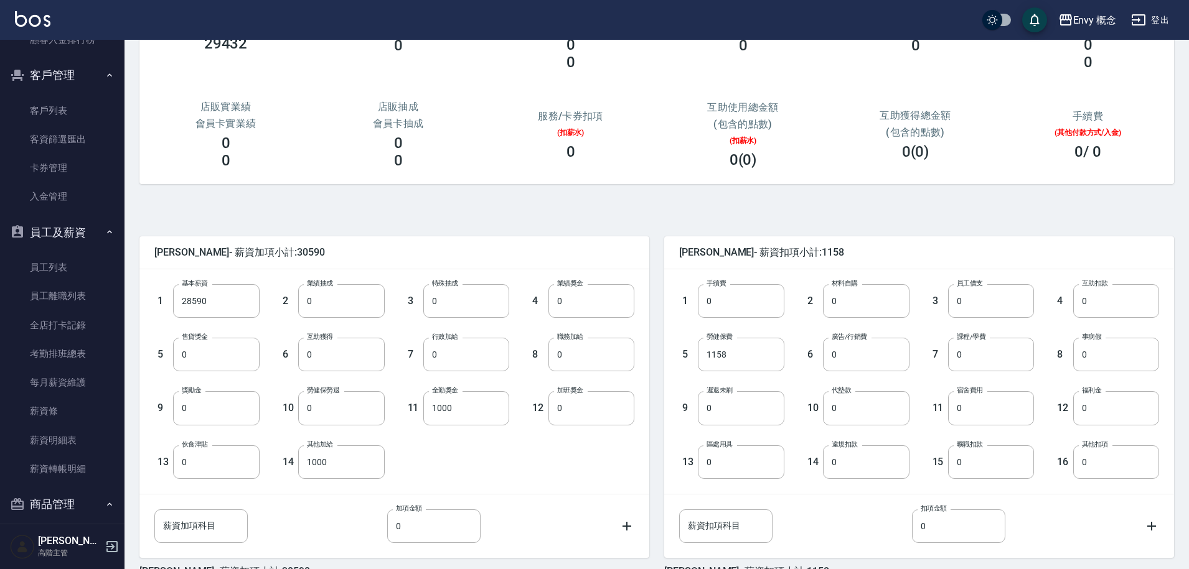
scroll to position [138, 0]
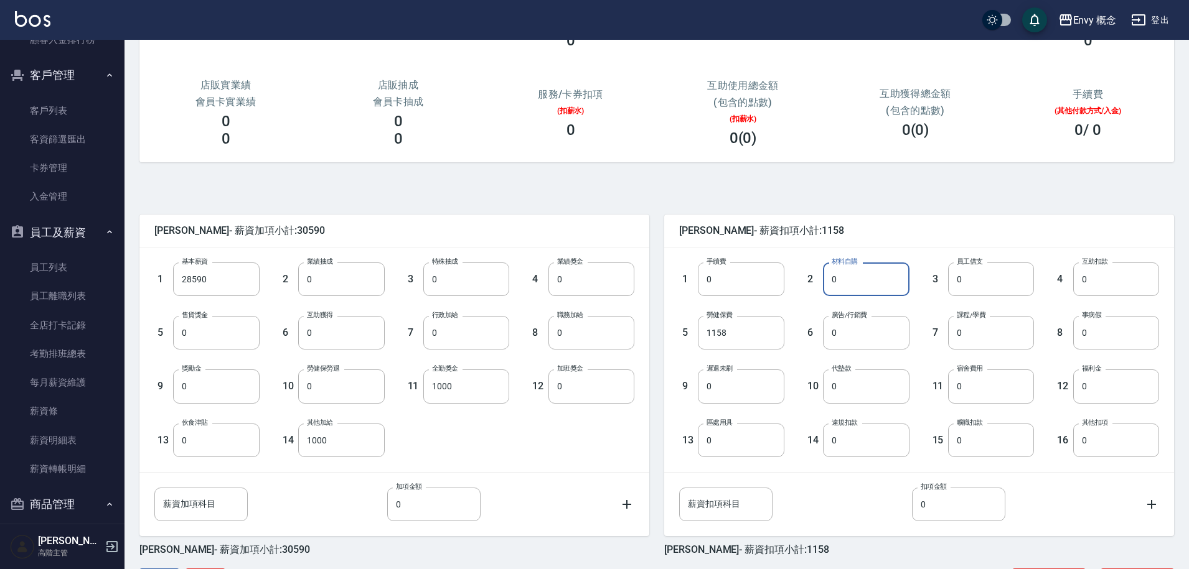
drag, startPoint x: 841, startPoint y: 279, endPoint x: 831, endPoint y: 280, distance: 9.4
click at [831, 280] on input "0" at bounding box center [866, 280] width 86 height 34
drag, startPoint x: 839, startPoint y: 278, endPoint x: 830, endPoint y: 280, distance: 9.7
click at [830, 280] on input "0" at bounding box center [866, 280] width 86 height 34
drag, startPoint x: 853, startPoint y: 281, endPoint x: 806, endPoint y: 271, distance: 48.3
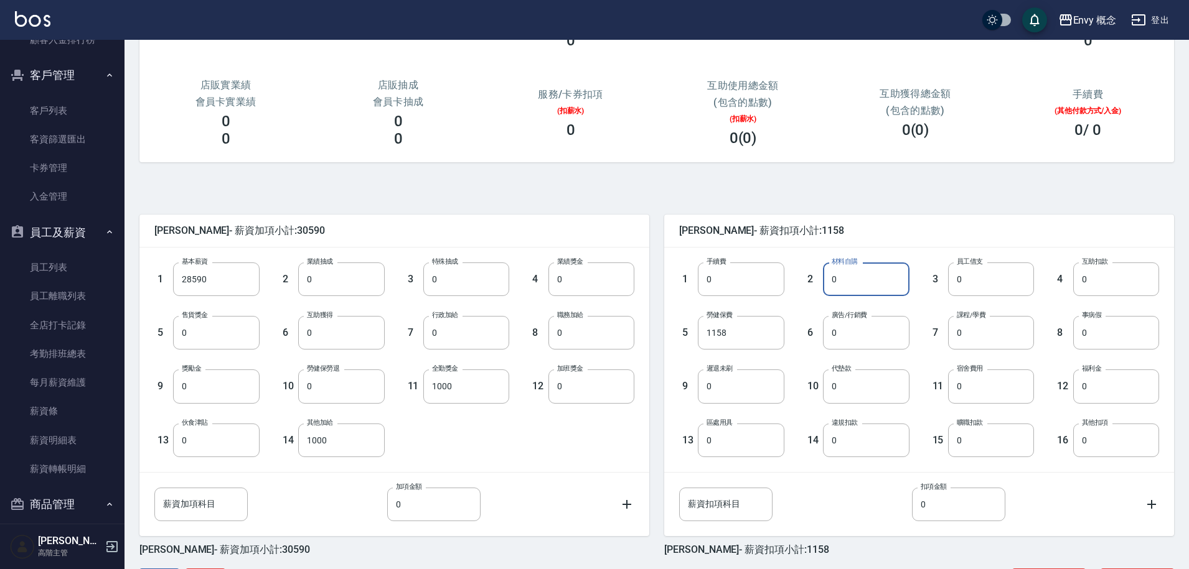
click at [806, 271] on div "2 材料自購 0 材料自購" at bounding box center [846, 270] width 125 height 54
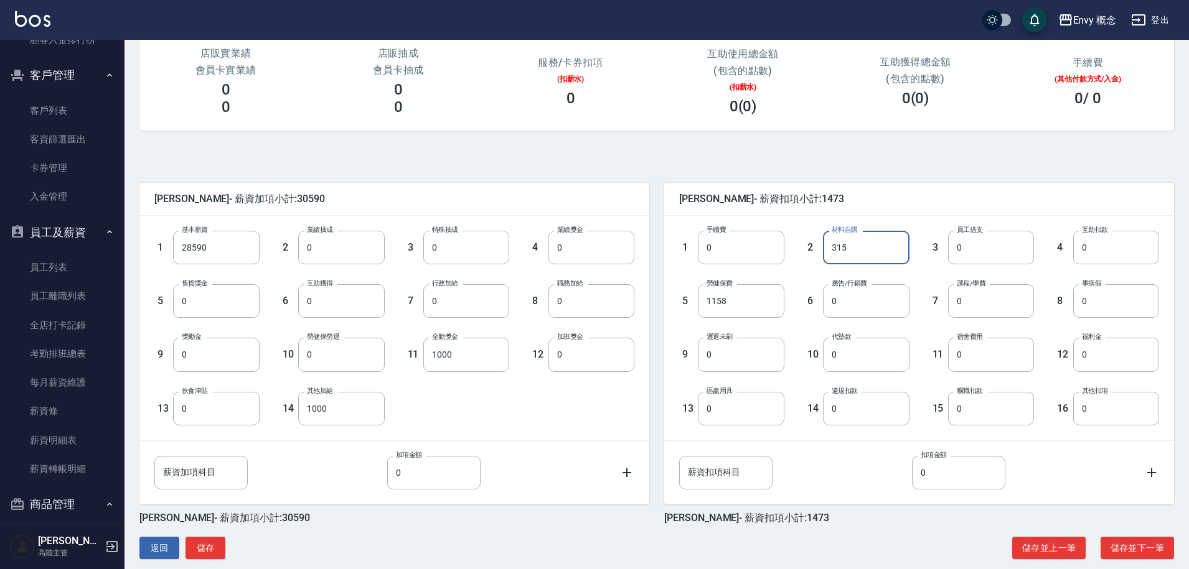
scroll to position [187, 0]
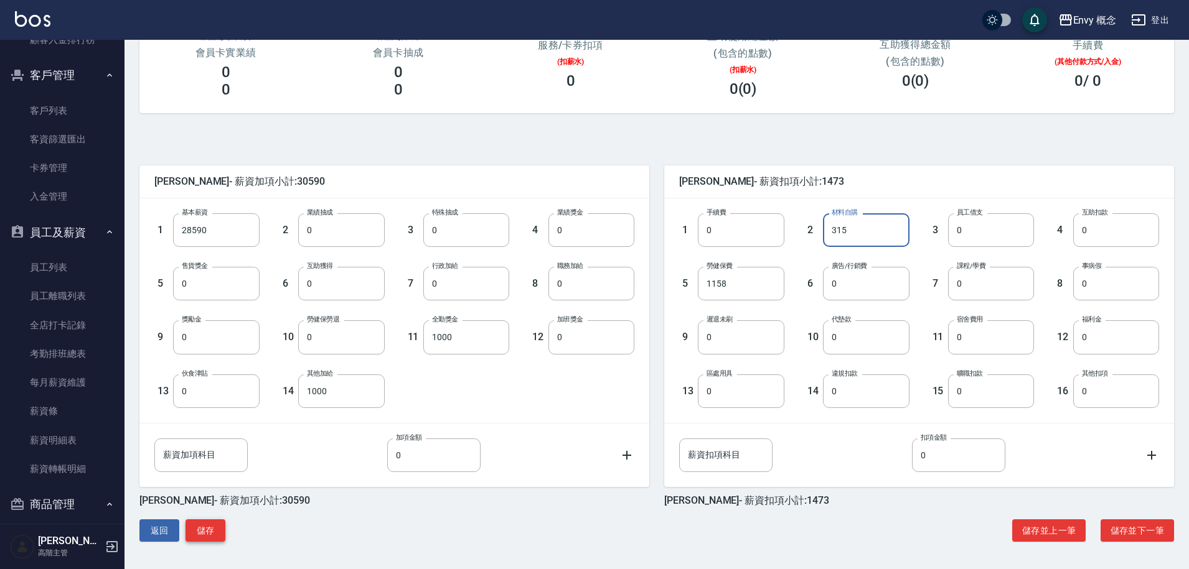
type input "315"
click at [218, 529] on button "儲存" at bounding box center [205, 531] width 40 height 23
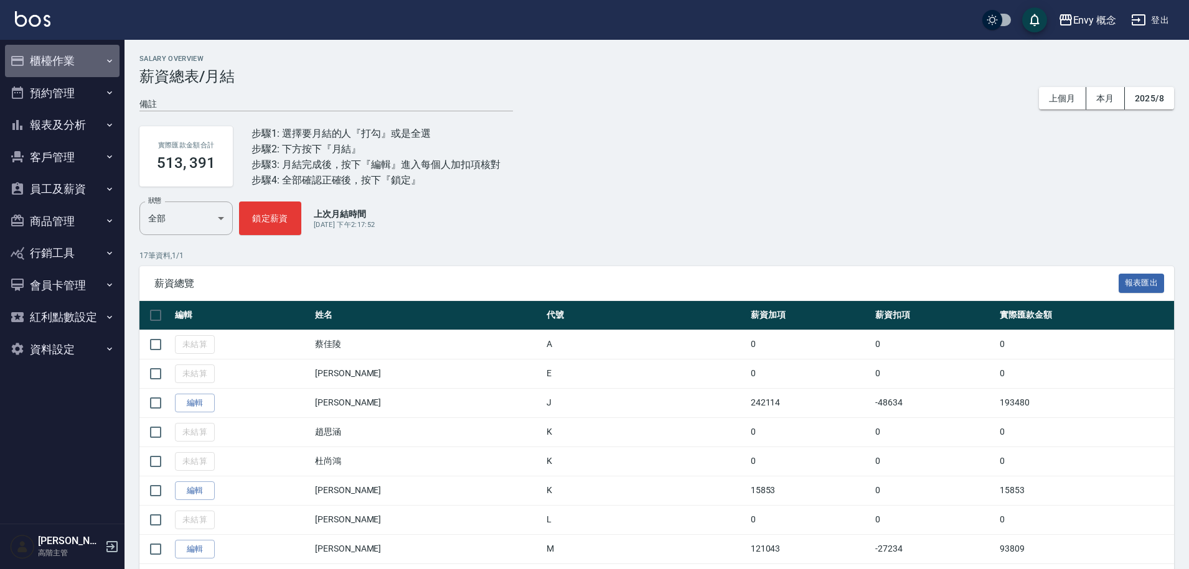
click at [77, 65] on button "櫃檯作業" at bounding box center [62, 61] width 114 height 32
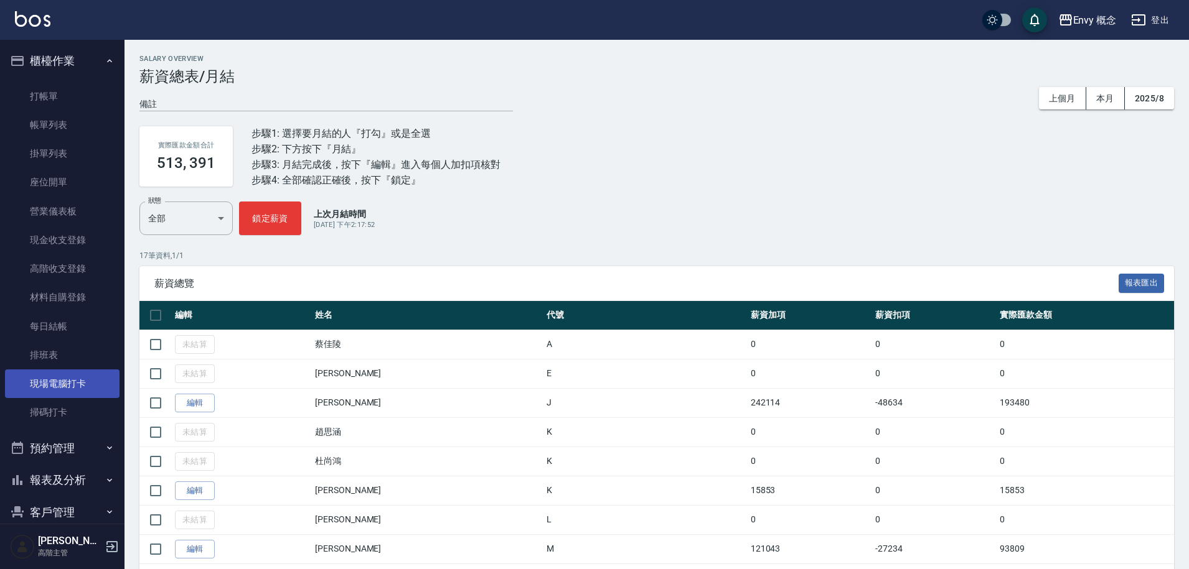
scroll to position [212, 0]
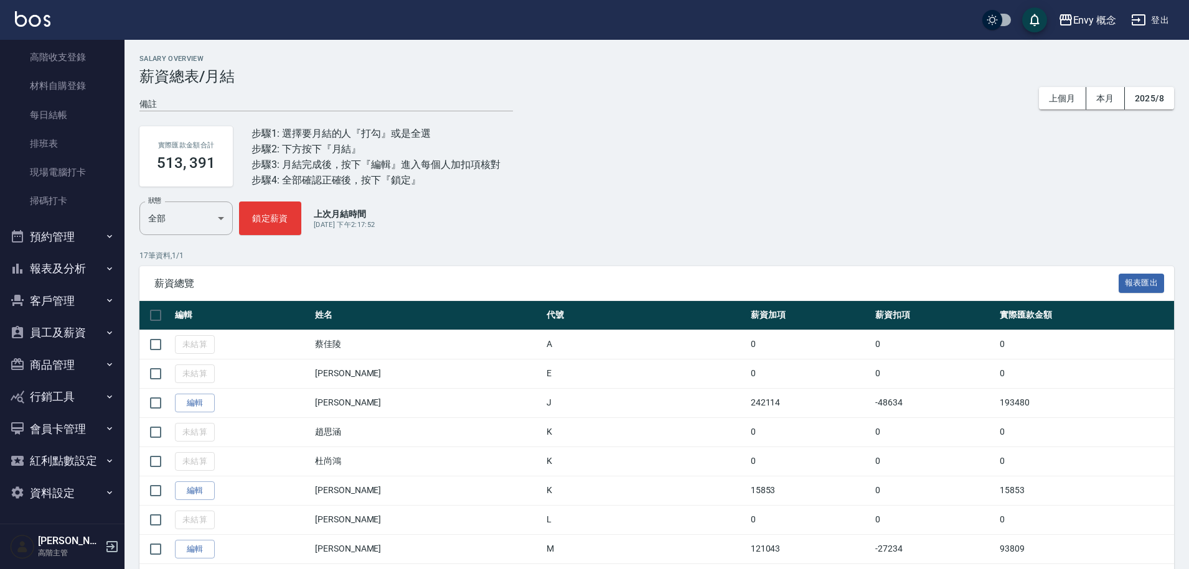
click at [73, 264] on button "報表及分析" at bounding box center [62, 269] width 114 height 32
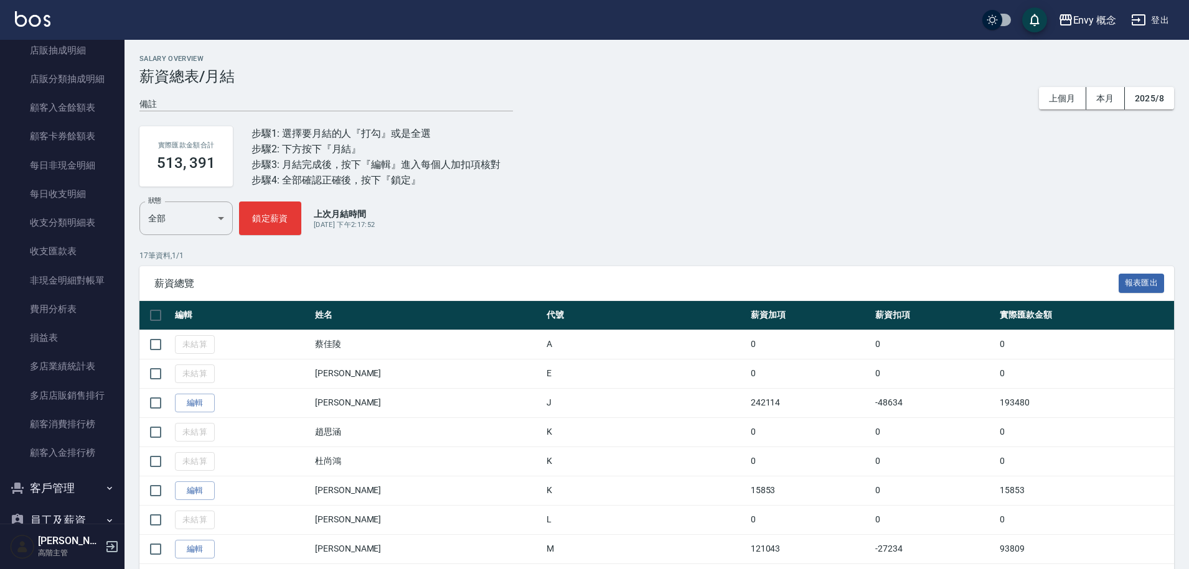
scroll to position [1407, 0]
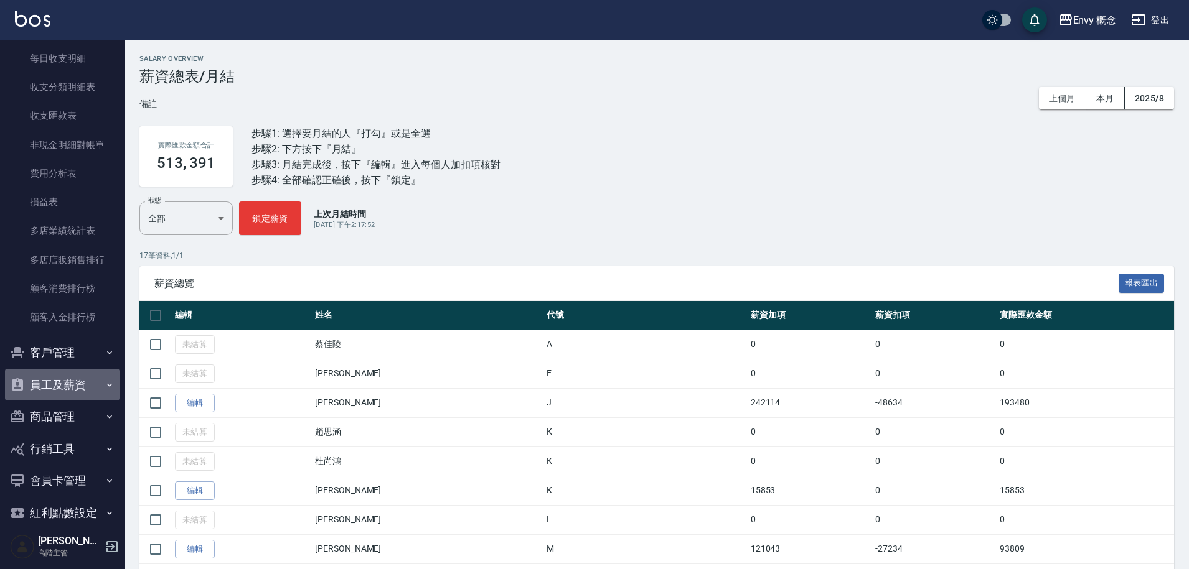
click at [80, 385] on button "員工及薪資" at bounding box center [62, 385] width 114 height 32
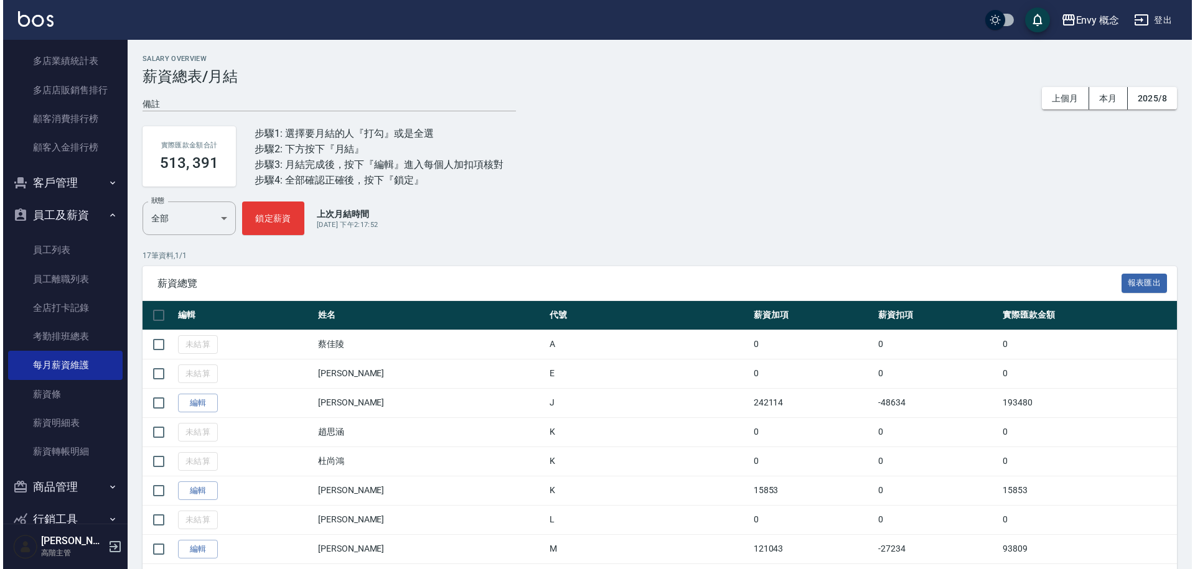
scroll to position [1699, 0]
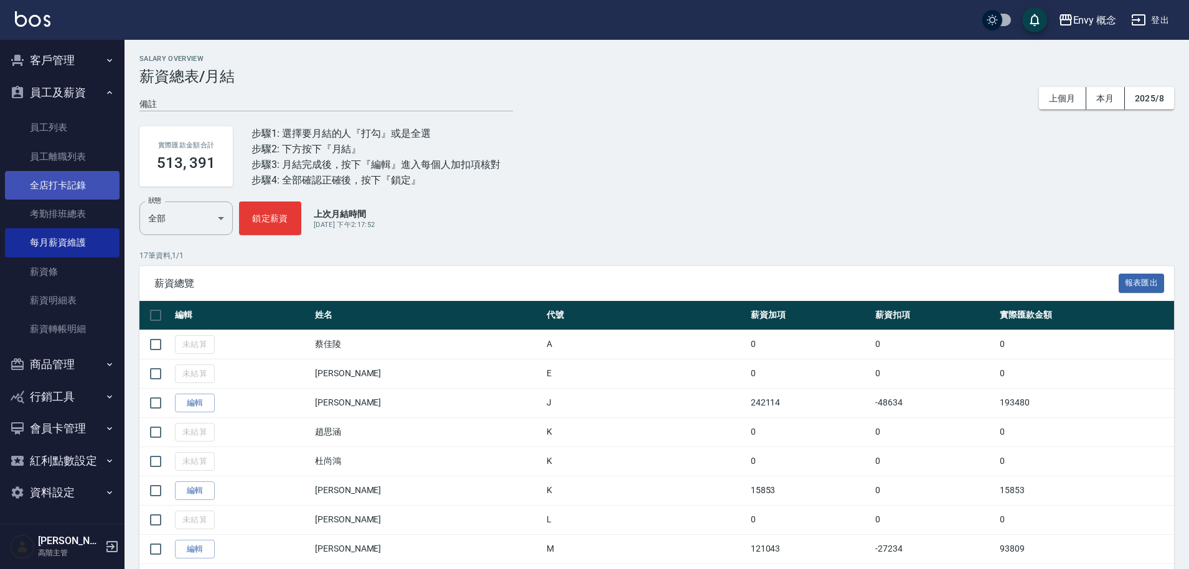
click at [75, 182] on link "全店打卡記錄" at bounding box center [62, 185] width 114 height 29
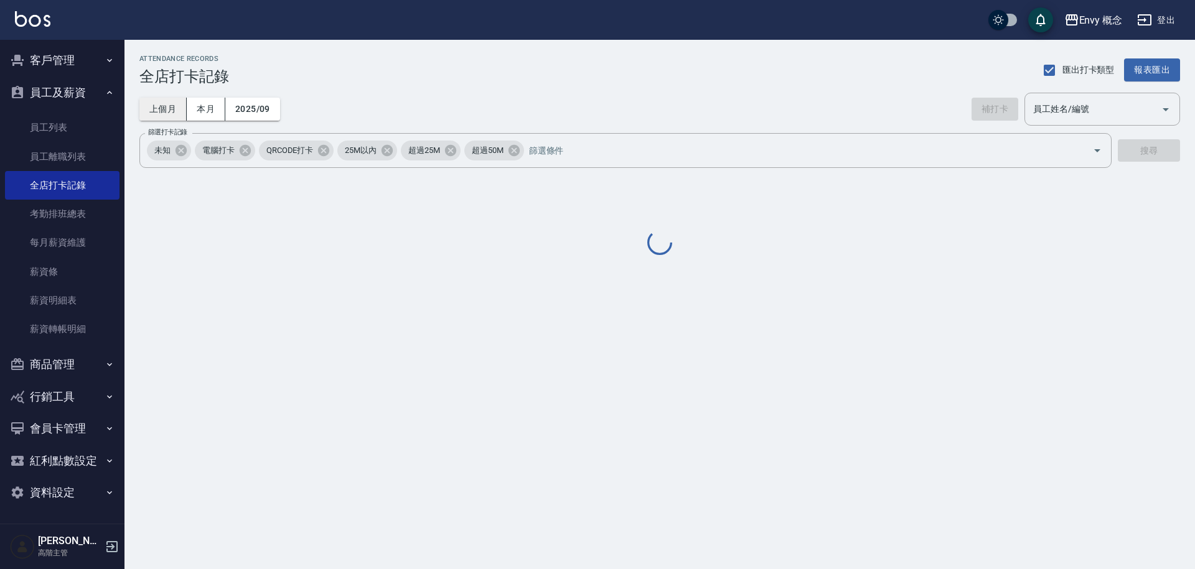
click at [158, 109] on button "上個月" at bounding box center [162, 109] width 47 height 23
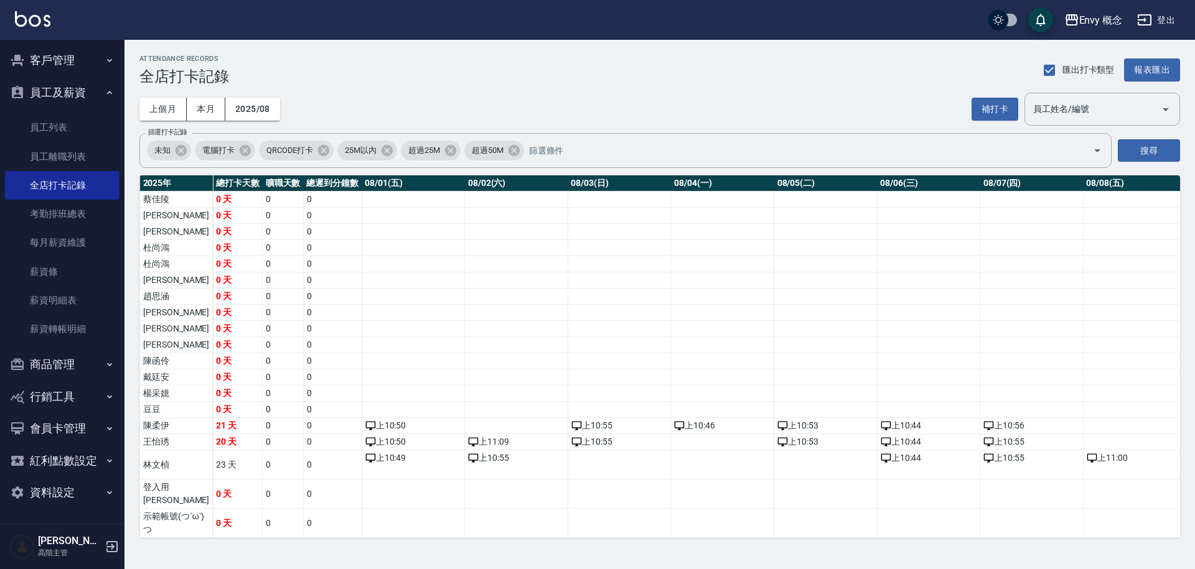
drag, startPoint x: 124, startPoint y: 425, endPoint x: 120, endPoint y: 419, distance: 7.3
click at [125, 409] on div "Envy 概念 登出 櫃檯作業 打帳單 帳單列表 掛單列表 座位開單 營業儀表板 現金收支登錄 高階收支登錄 材料自購登錄 每日結帳 排班表 現場電腦打卡 掃…" at bounding box center [597, 284] width 1195 height 569
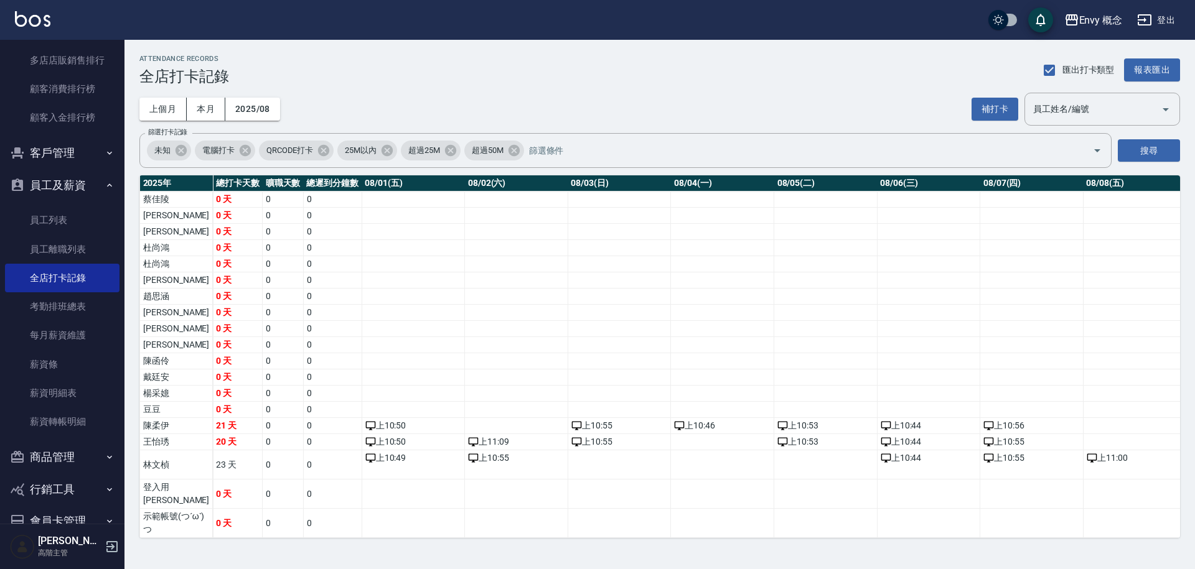
scroll to position [1699, 0]
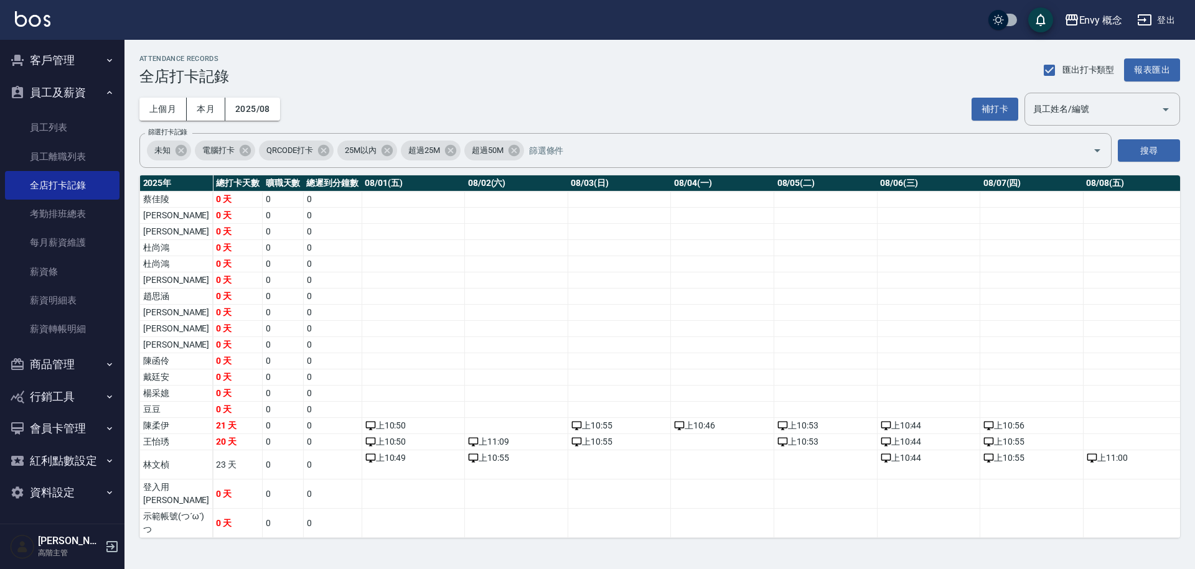
click at [76, 398] on button "行銷工具" at bounding box center [62, 397] width 114 height 32
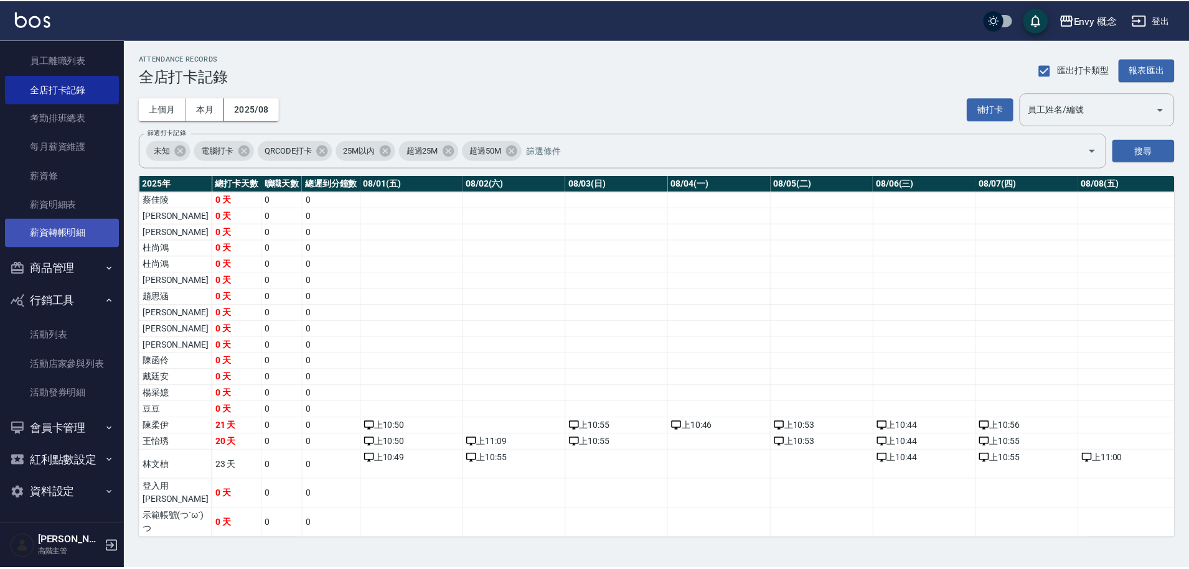
scroll to position [1770, 0]
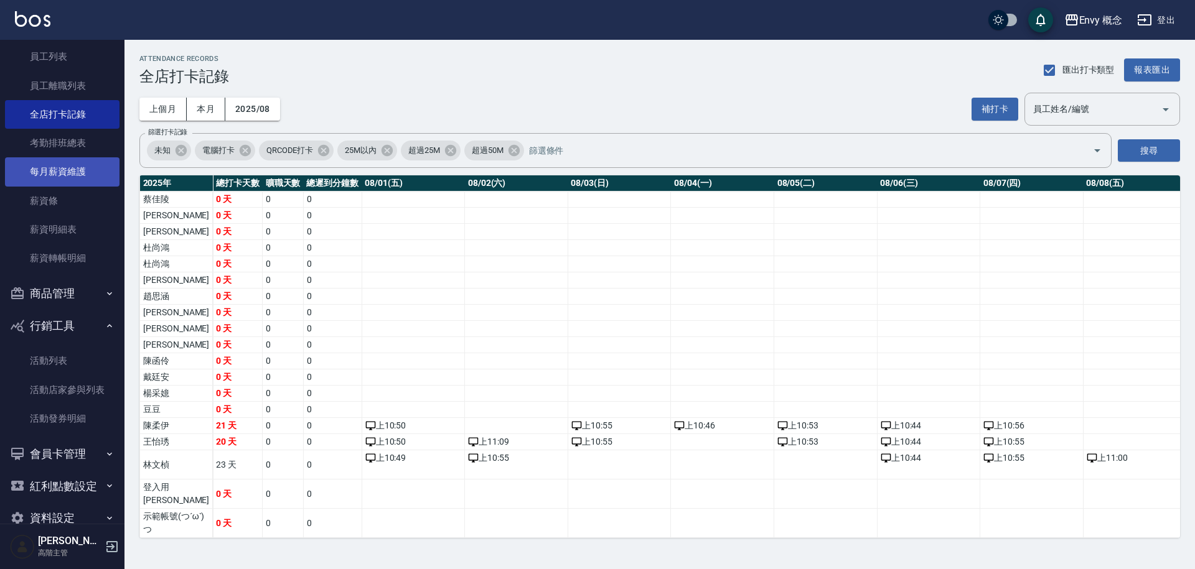
click at [85, 171] on link "每月薪資維護" at bounding box center [62, 171] width 114 height 29
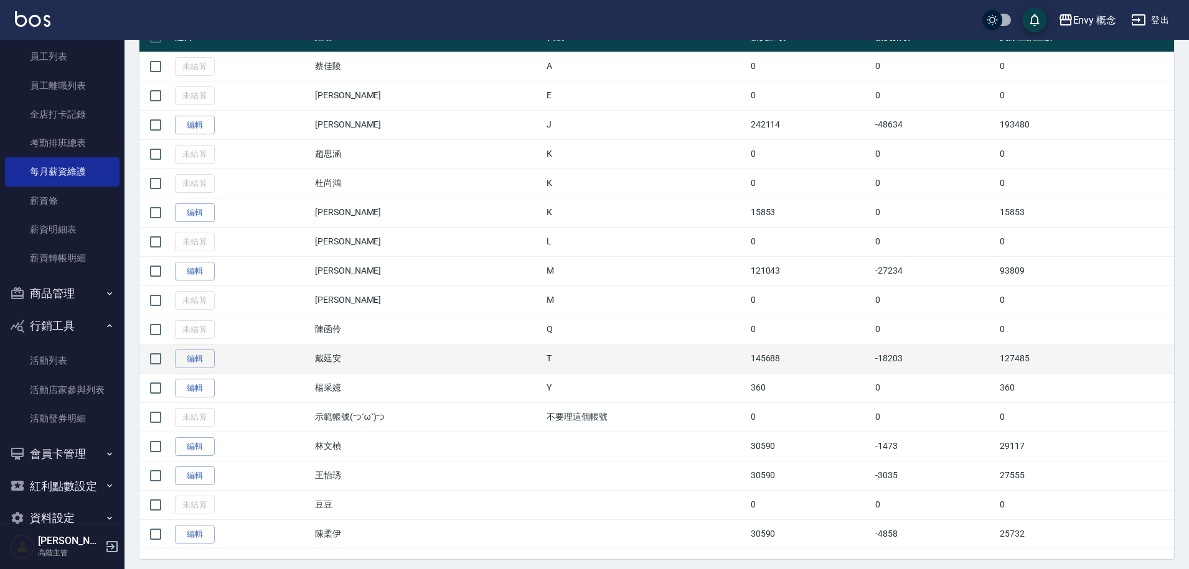
scroll to position [298, 0]
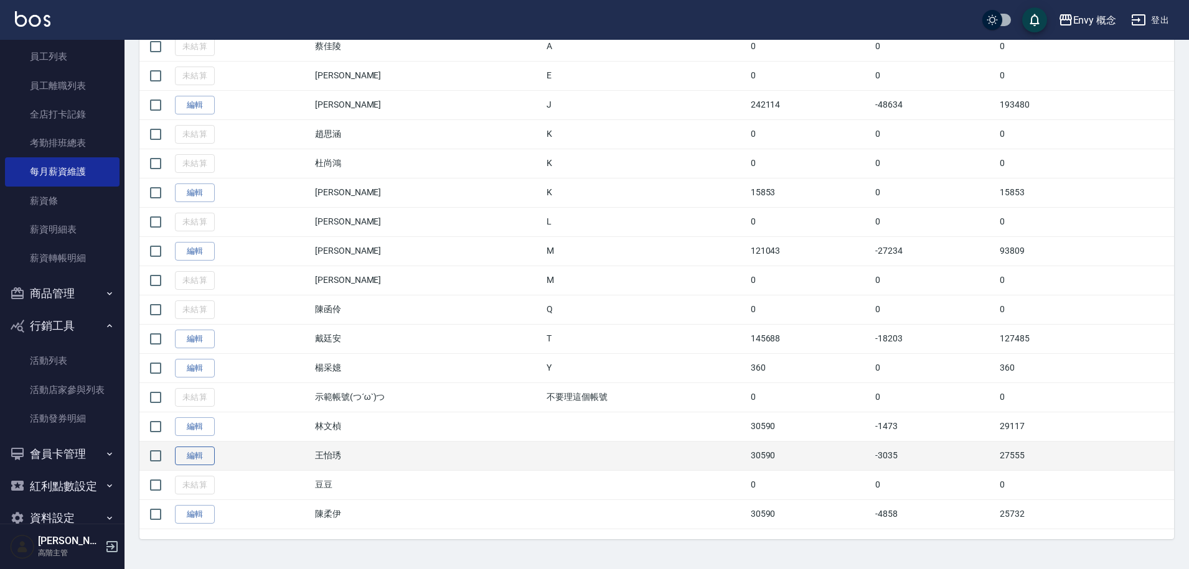
click at [194, 457] on link "編輯" at bounding box center [195, 456] width 40 height 19
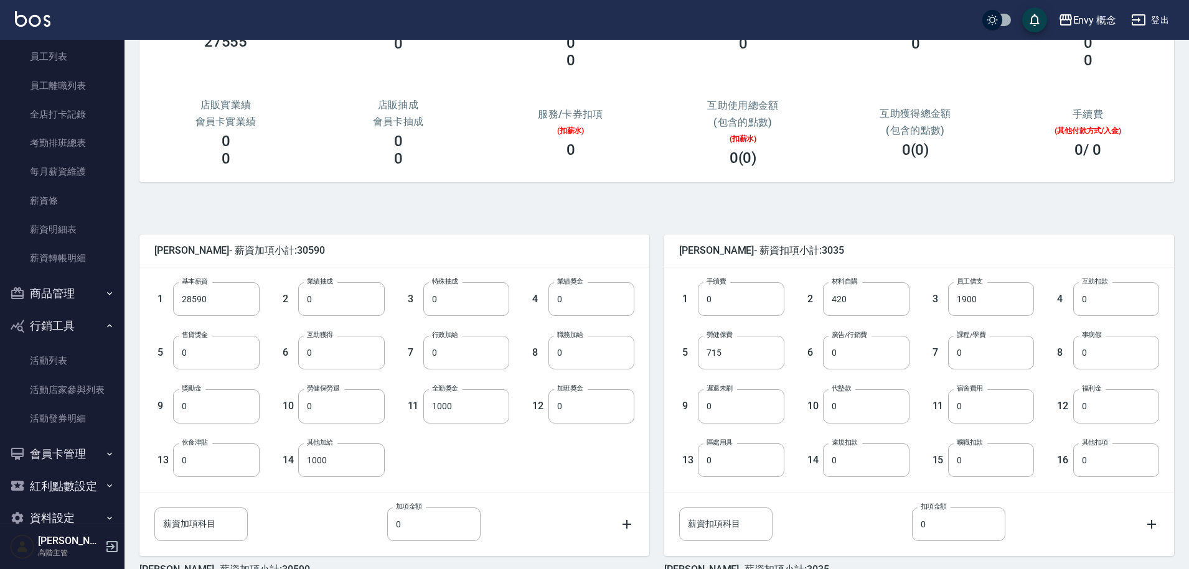
scroll to position [187, 0]
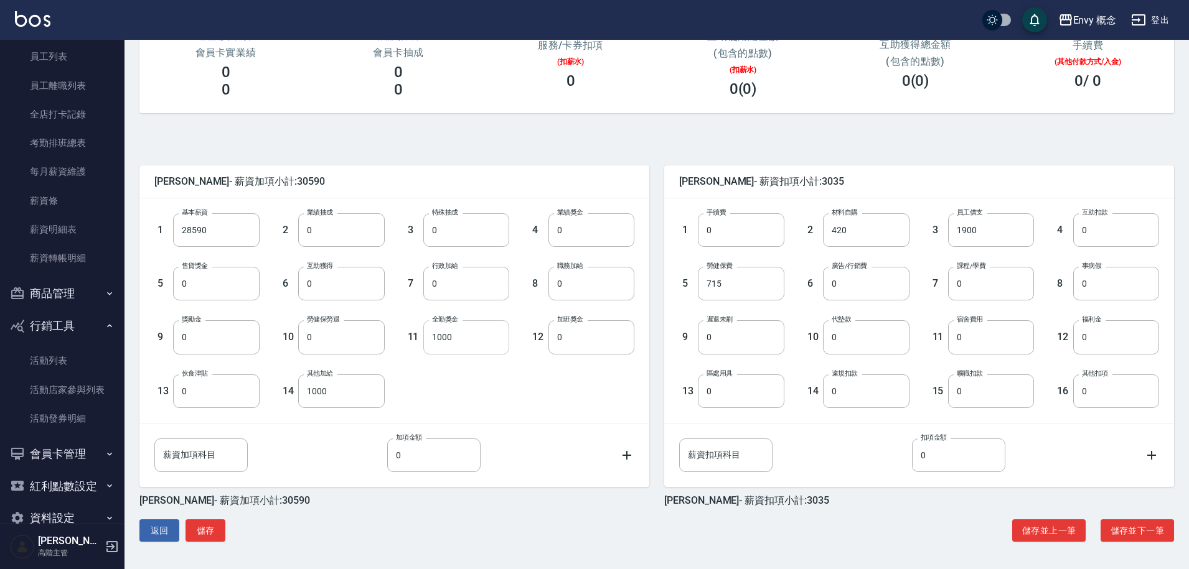
click at [475, 335] on input "1000" at bounding box center [466, 337] width 86 height 34
type input "0"
click at [213, 532] on button "儲存" at bounding box center [205, 531] width 40 height 23
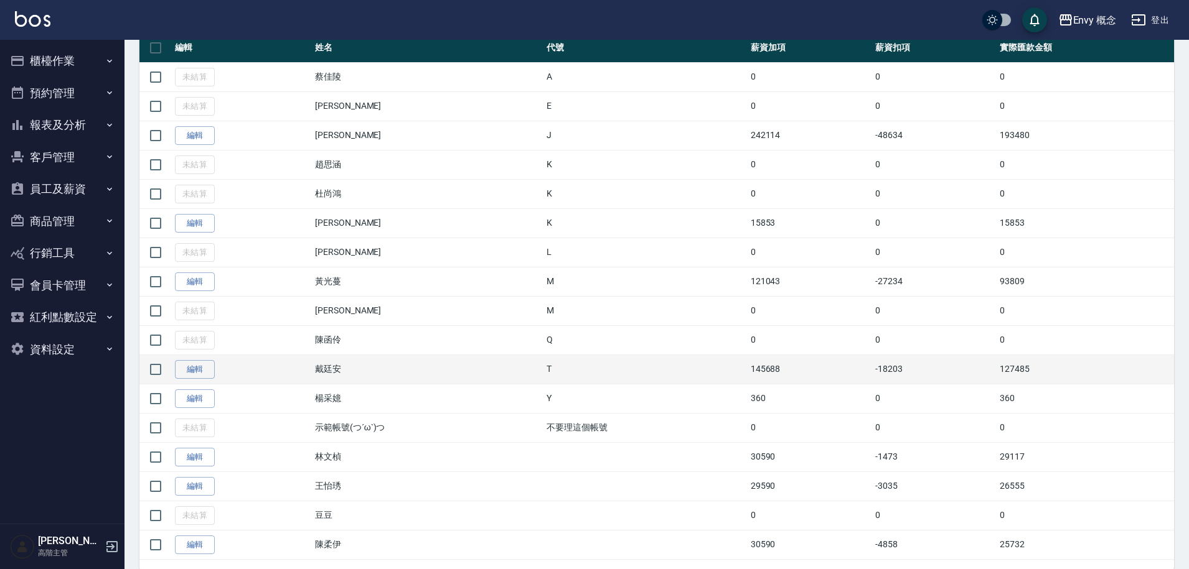
scroll to position [298, 0]
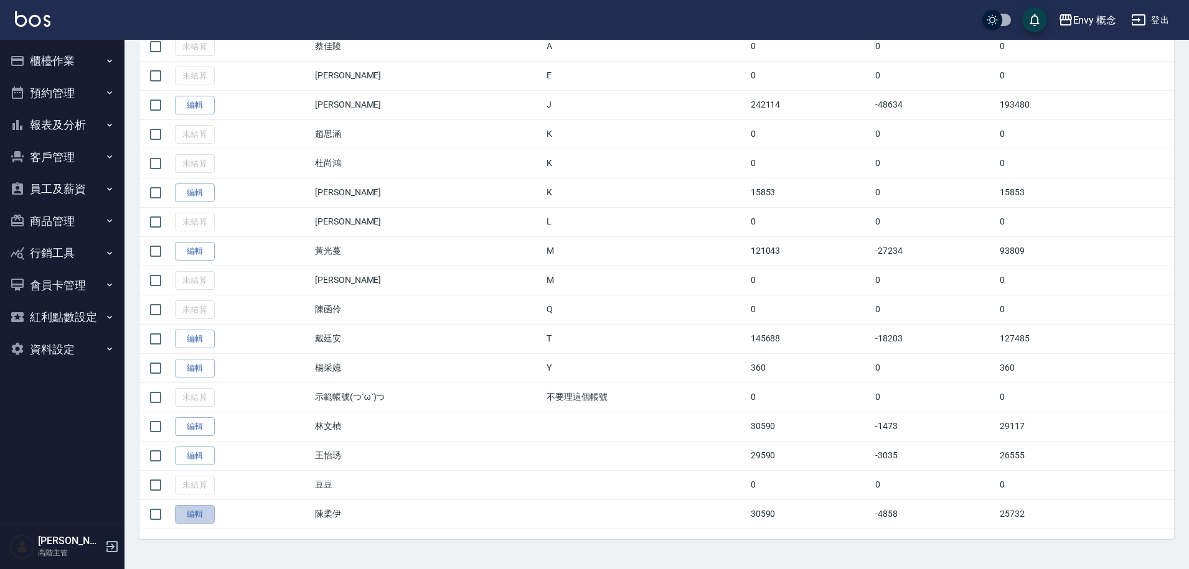
click at [192, 512] on link "編輯" at bounding box center [195, 514] width 40 height 19
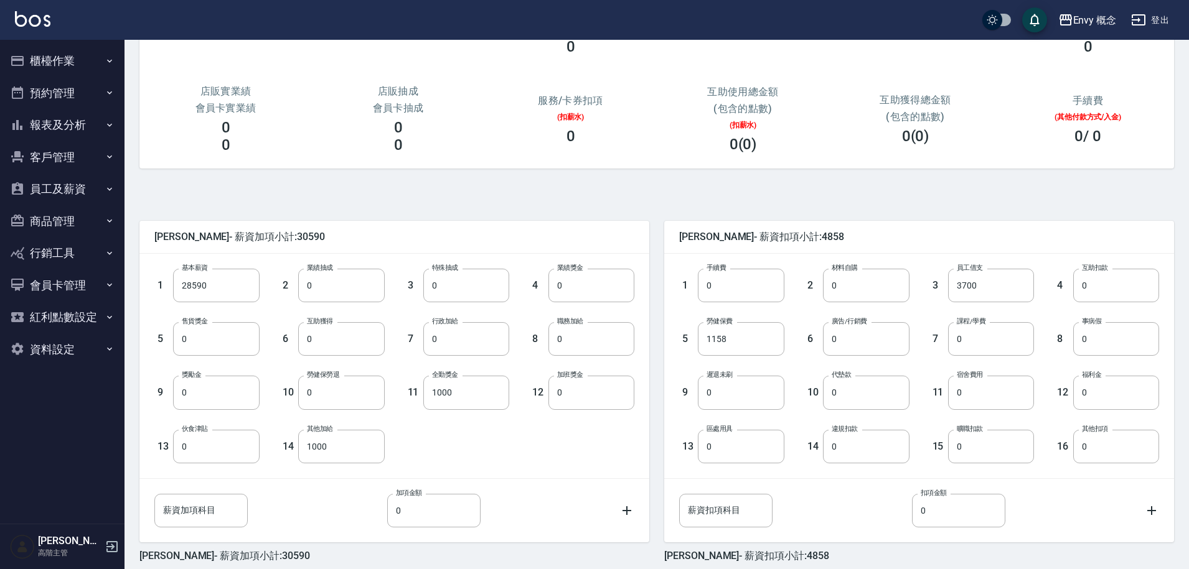
scroll to position [187, 0]
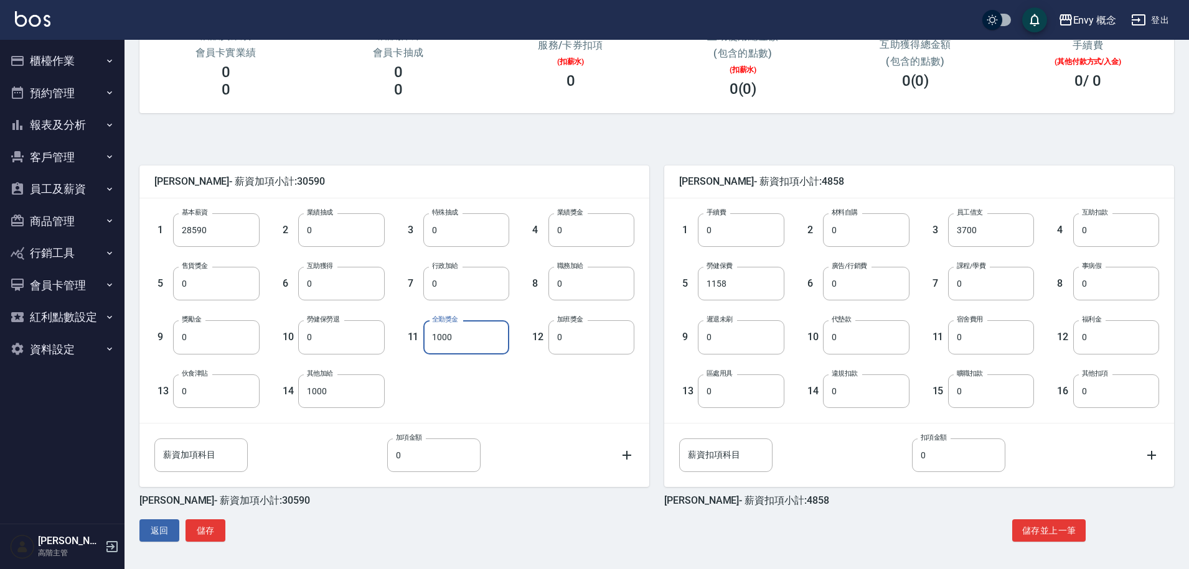
click at [460, 337] on input "1000" at bounding box center [466, 337] width 86 height 34
type input "0"
click at [210, 531] on button "儲存" at bounding box center [205, 531] width 40 height 23
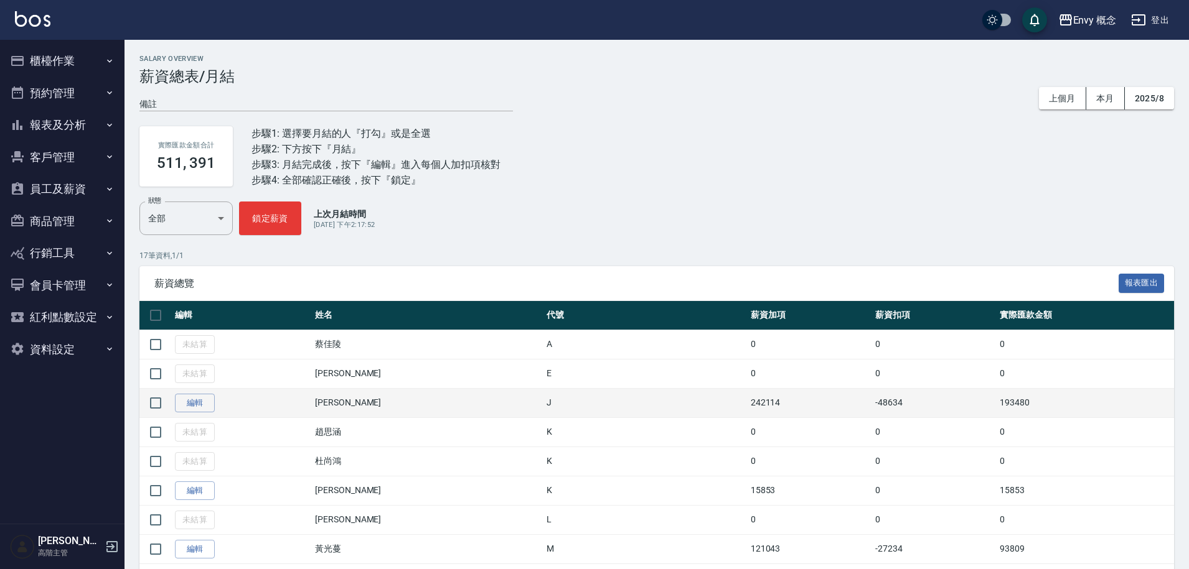
click at [406, 401] on td "[PERSON_NAME]" at bounding box center [427, 402] width 231 height 29
click at [238, 413] on td "編輯" at bounding box center [242, 402] width 140 height 29
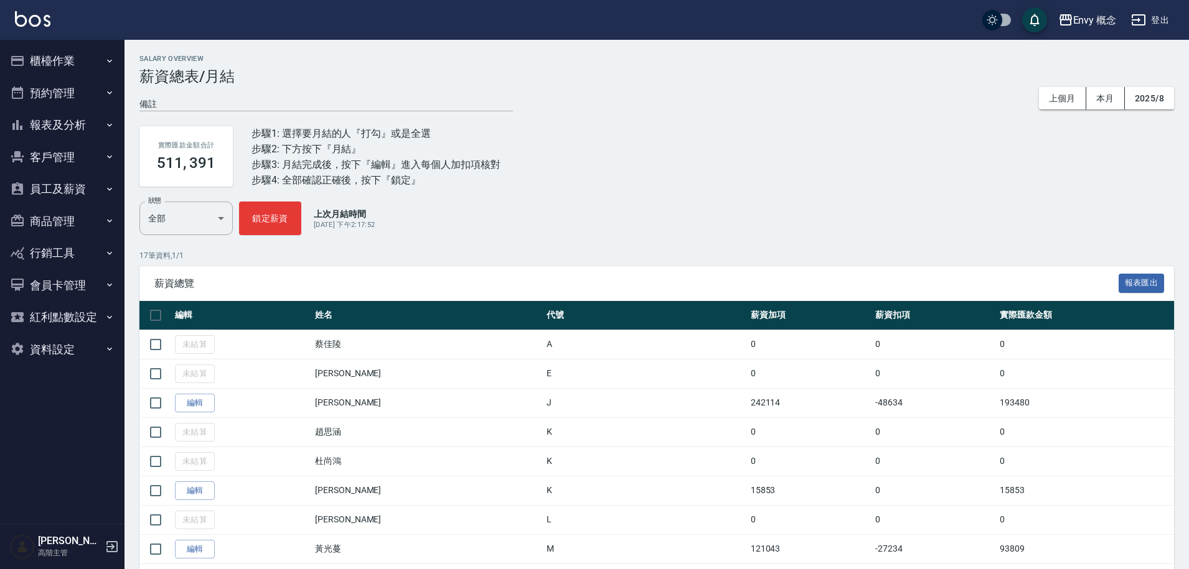
click at [83, 180] on button "員工及薪資" at bounding box center [62, 189] width 114 height 32
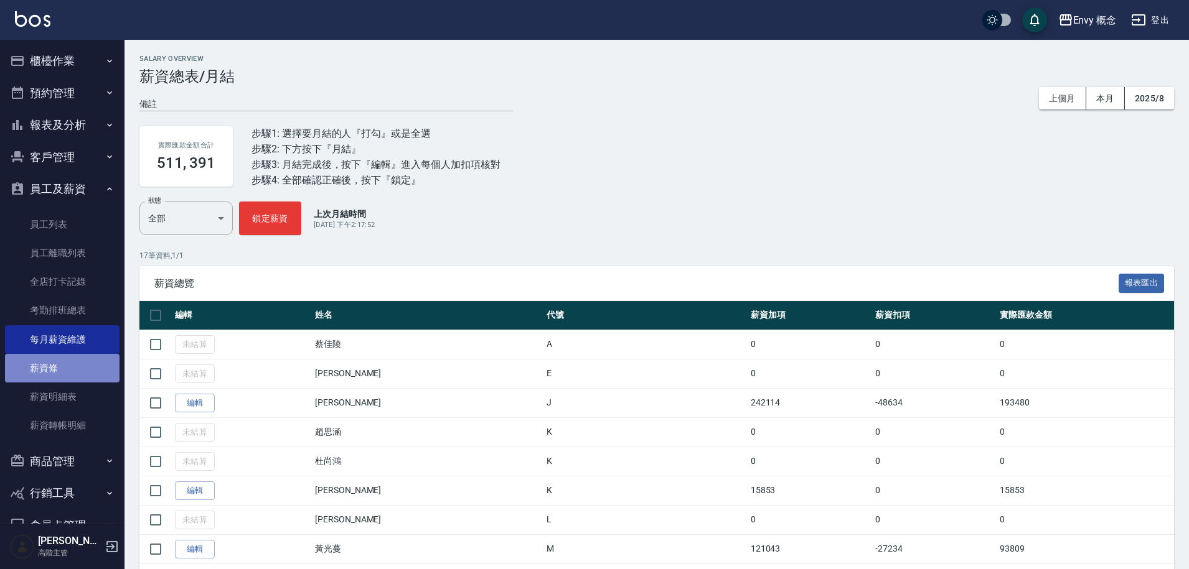
click at [83, 366] on link "薪資條" at bounding box center [62, 368] width 114 height 29
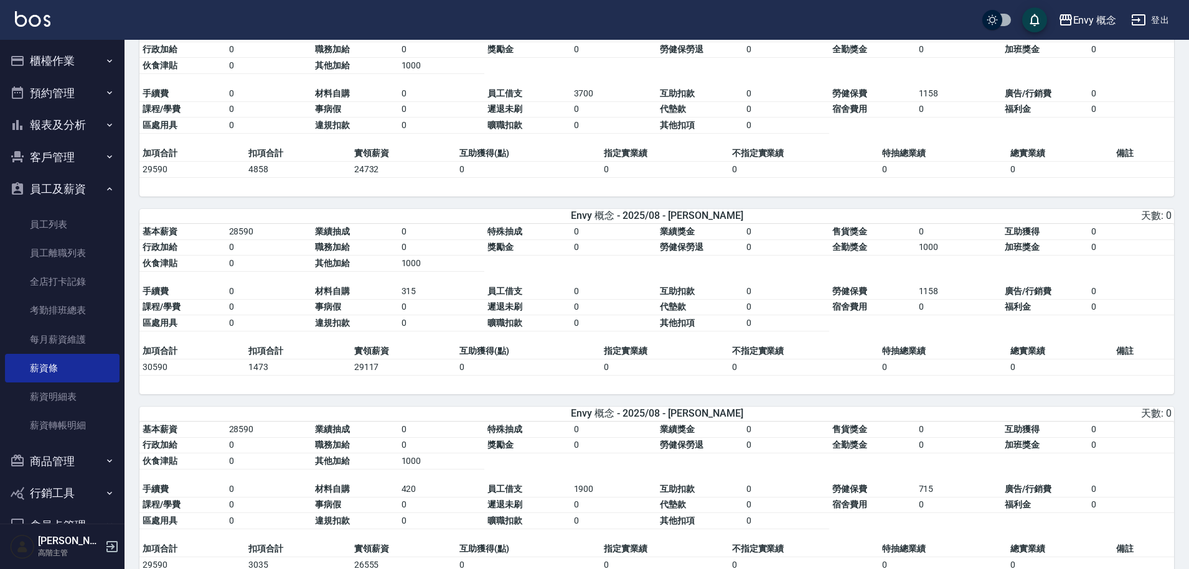
scroll to position [1123, 0]
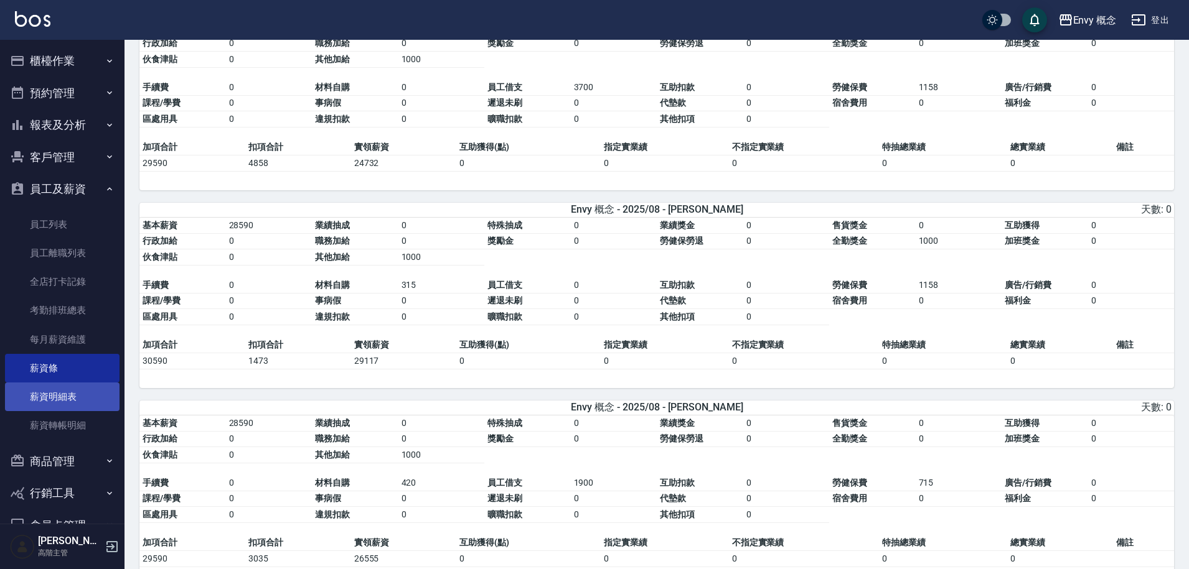
click at [52, 396] on link "薪資明細表" at bounding box center [62, 397] width 114 height 29
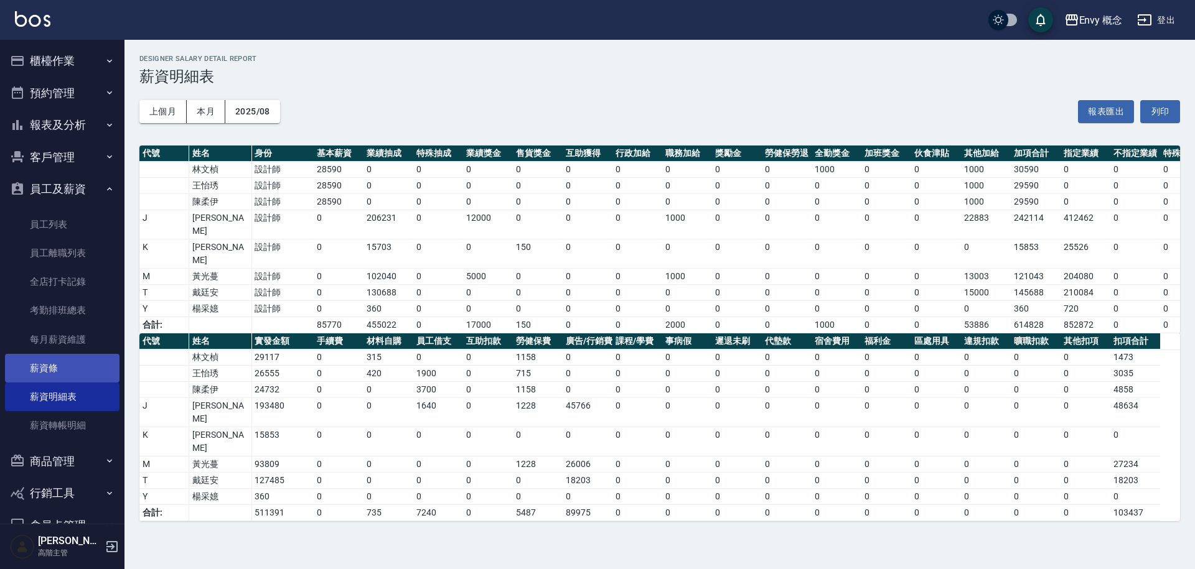
click at [93, 365] on link "薪資條" at bounding box center [62, 368] width 114 height 29
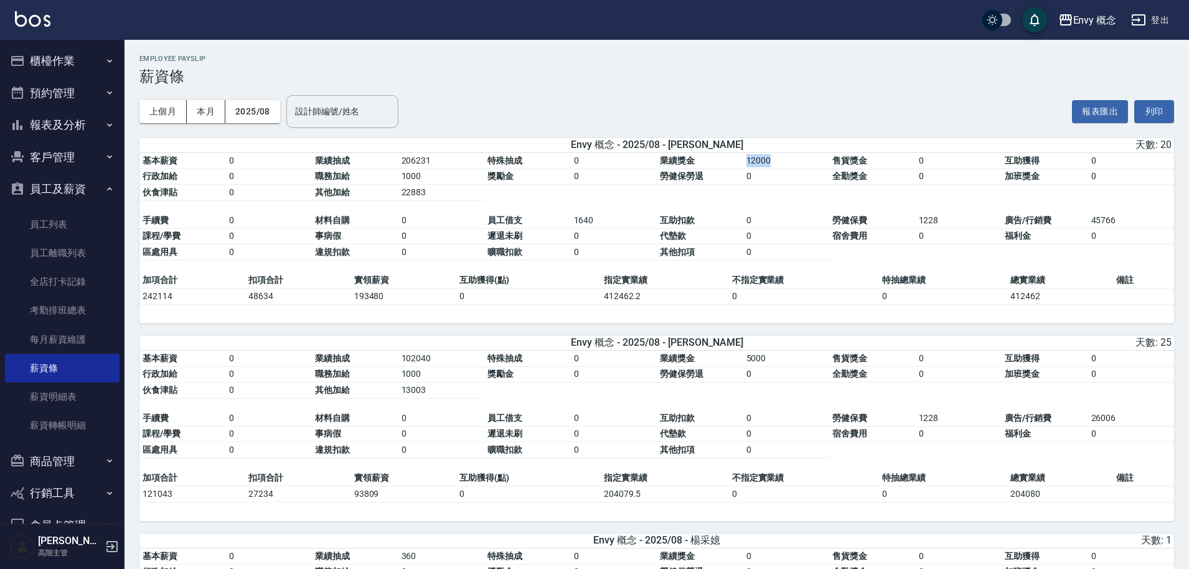
drag, startPoint x: 743, startPoint y: 165, endPoint x: 770, endPoint y: 164, distance: 26.8
click at [770, 164] on td "12000" at bounding box center [786, 161] width 86 height 16
click at [764, 164] on td "12000" at bounding box center [786, 161] width 86 height 16
drag, startPoint x: 358, startPoint y: 299, endPoint x: 392, endPoint y: 297, distance: 33.7
click at [392, 297] on td "193480" at bounding box center [404, 296] width 106 height 16
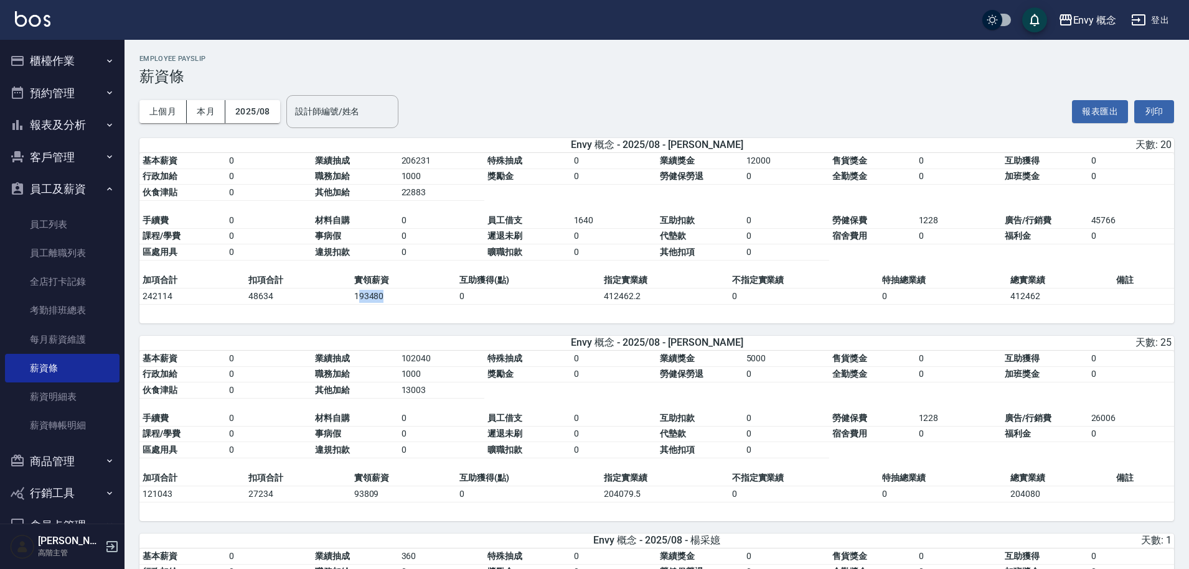
click at [391, 298] on td "193480" at bounding box center [404, 296] width 106 height 16
drag, startPoint x: 350, startPoint y: 298, endPoint x: 387, endPoint y: 297, distance: 36.7
click at [388, 297] on td "193480" at bounding box center [404, 296] width 106 height 16
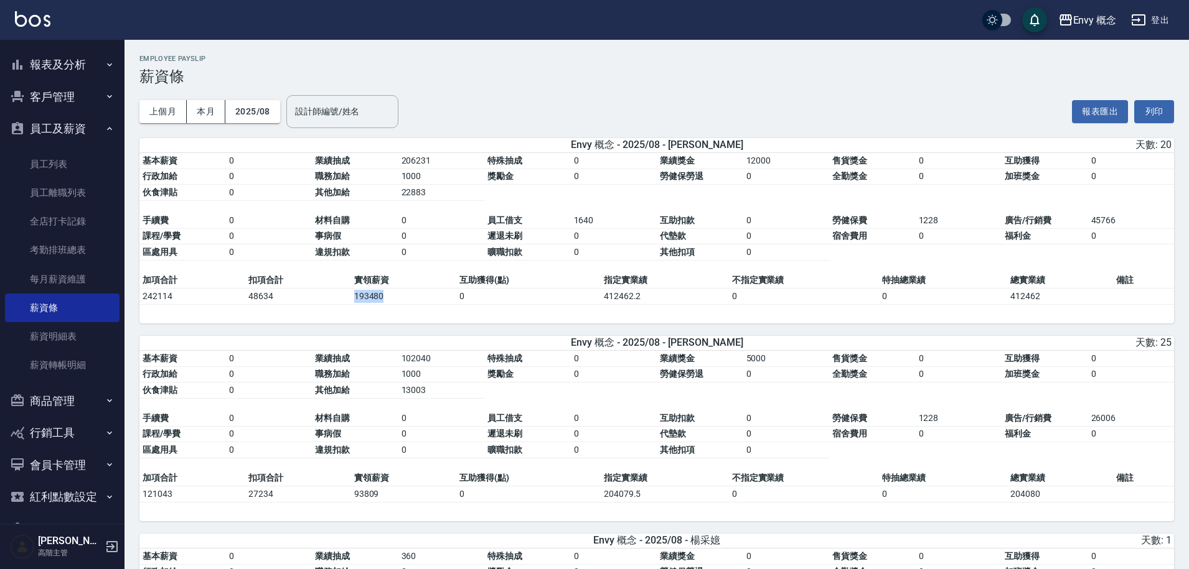
click at [97, 411] on button "商品管理" at bounding box center [62, 401] width 114 height 32
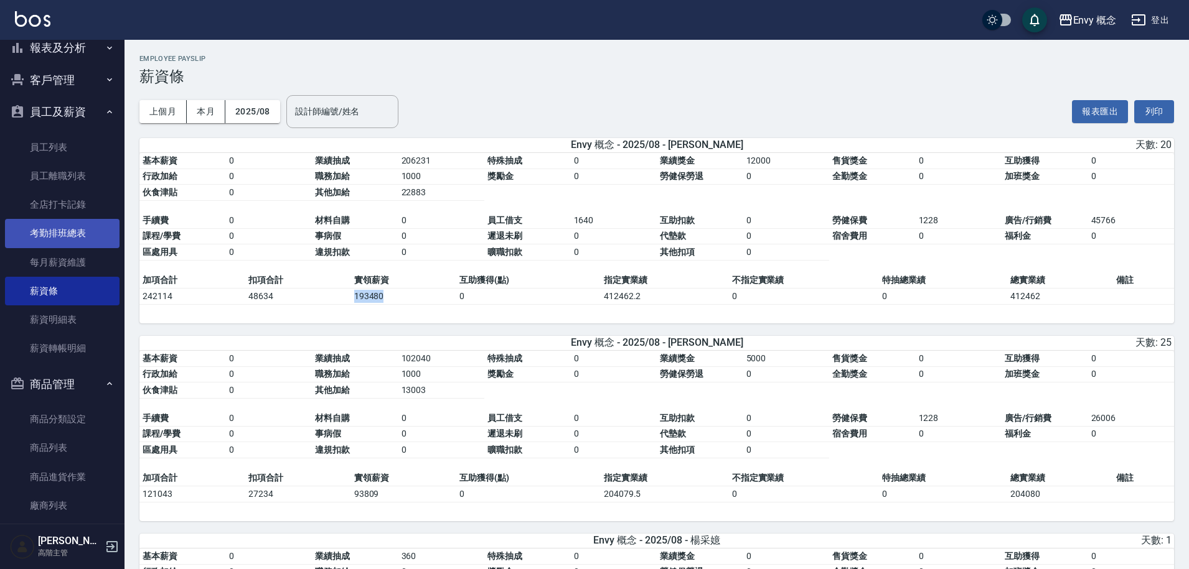
scroll to position [250, 0]
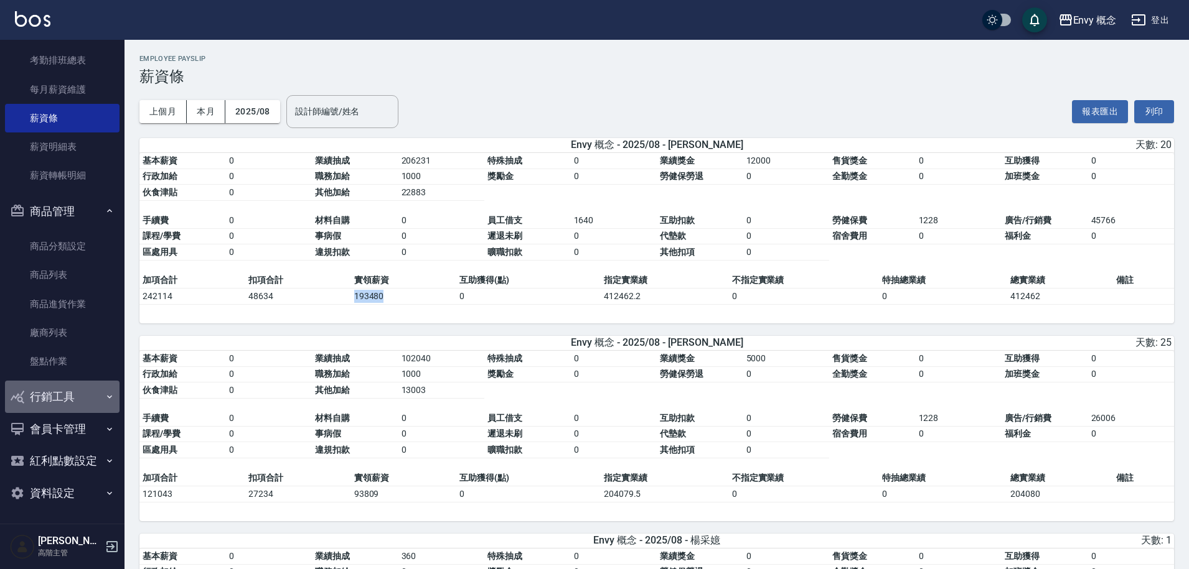
click at [88, 401] on button "行銷工具" at bounding box center [62, 397] width 114 height 32
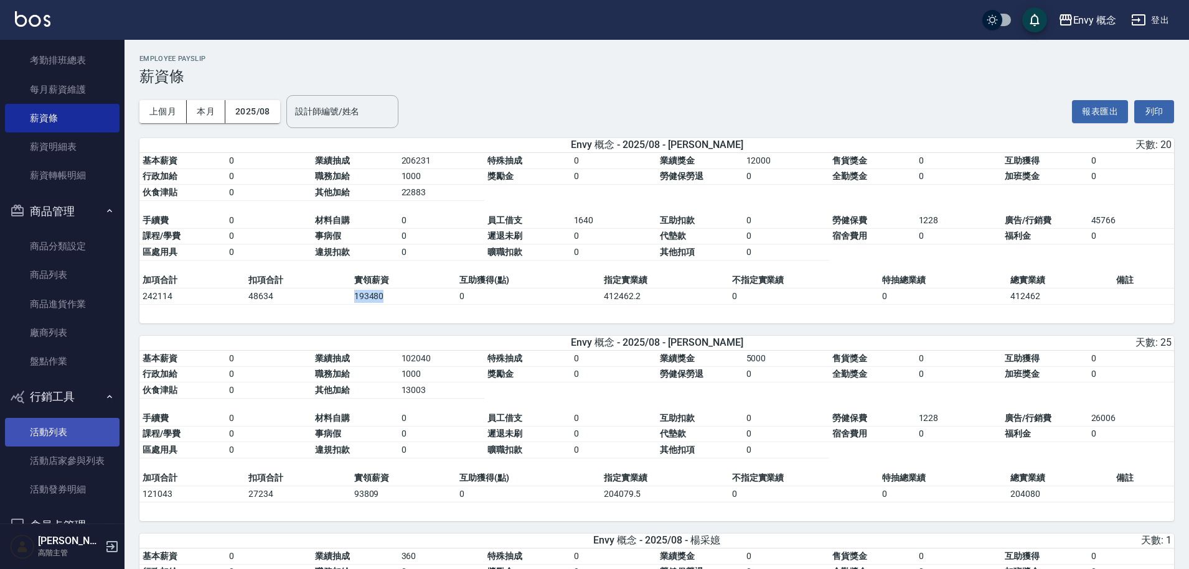
scroll to position [347, 0]
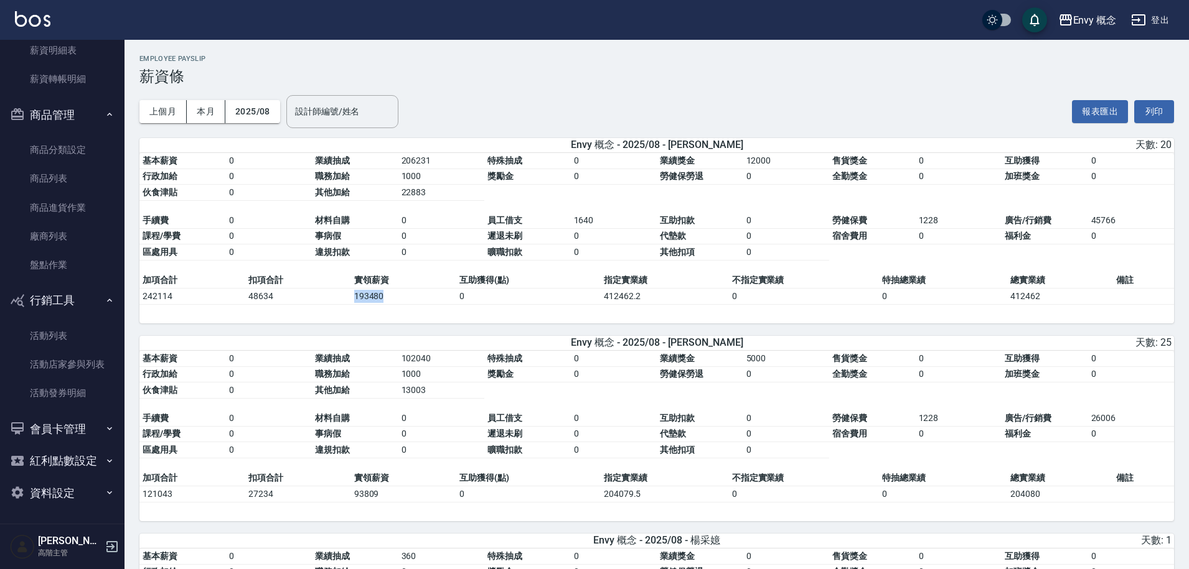
click at [87, 429] on button "會員卡管理" at bounding box center [62, 429] width 114 height 32
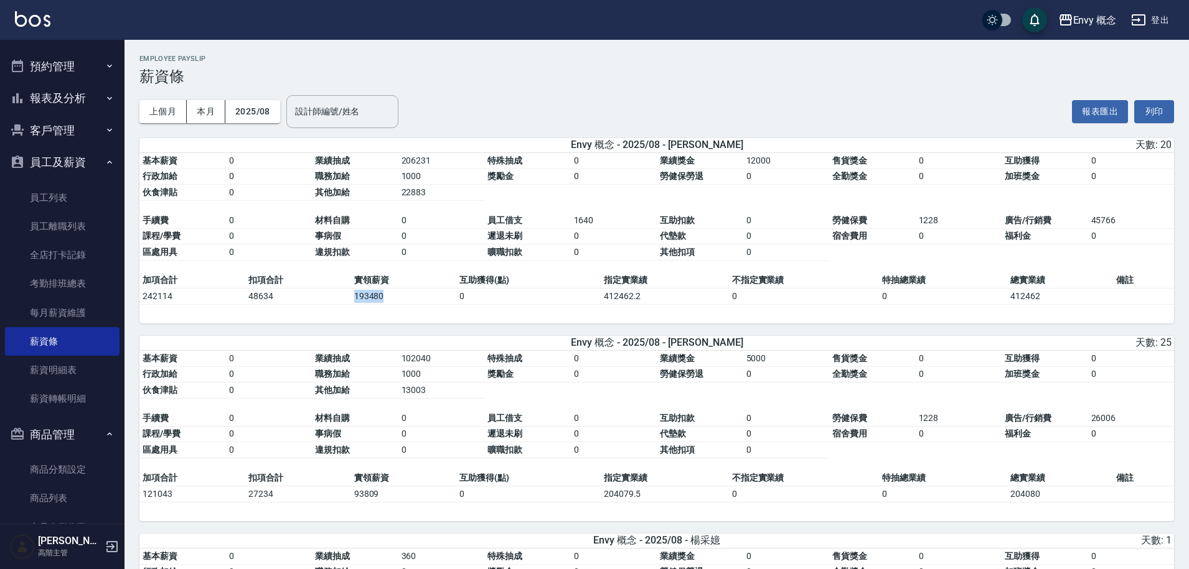
scroll to position [0, 0]
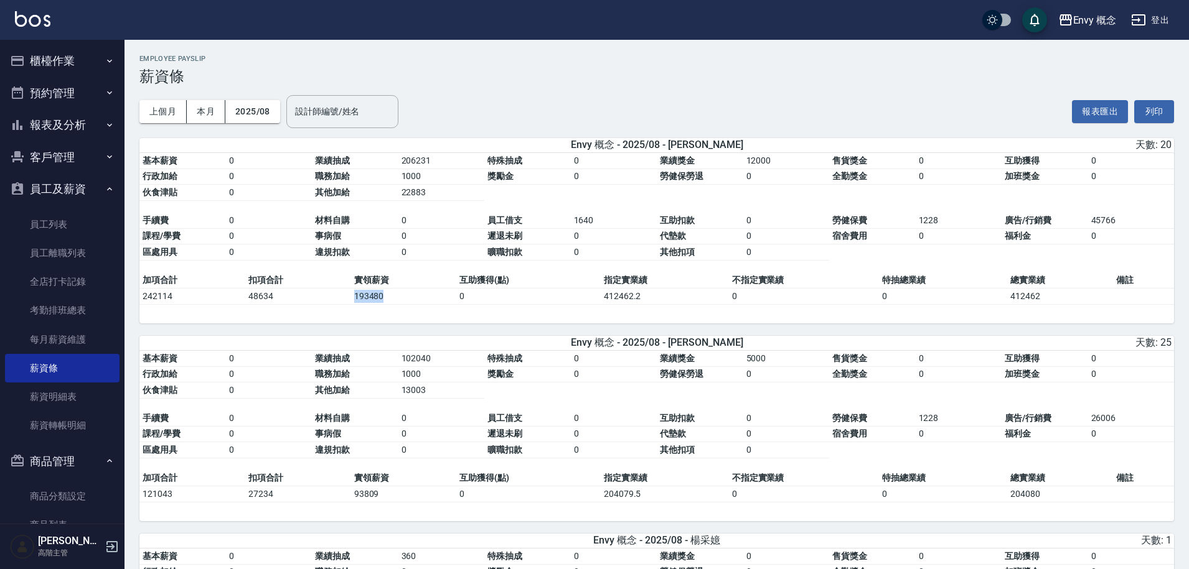
click at [50, 182] on button "員工及薪資" at bounding box center [62, 189] width 114 height 32
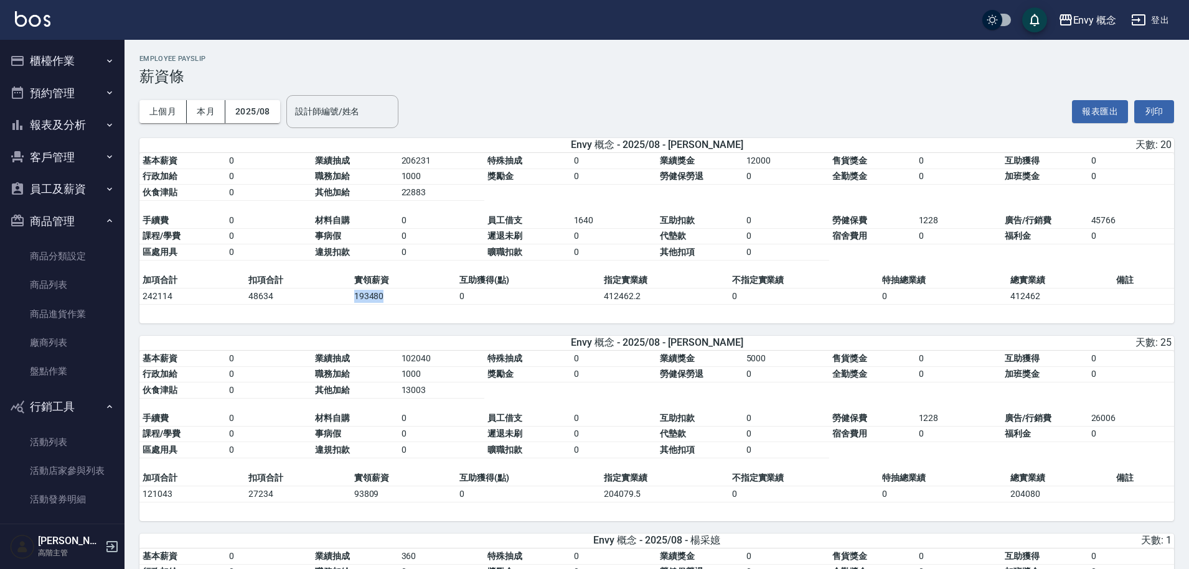
click at [51, 188] on button "員工及薪資" at bounding box center [62, 189] width 114 height 32
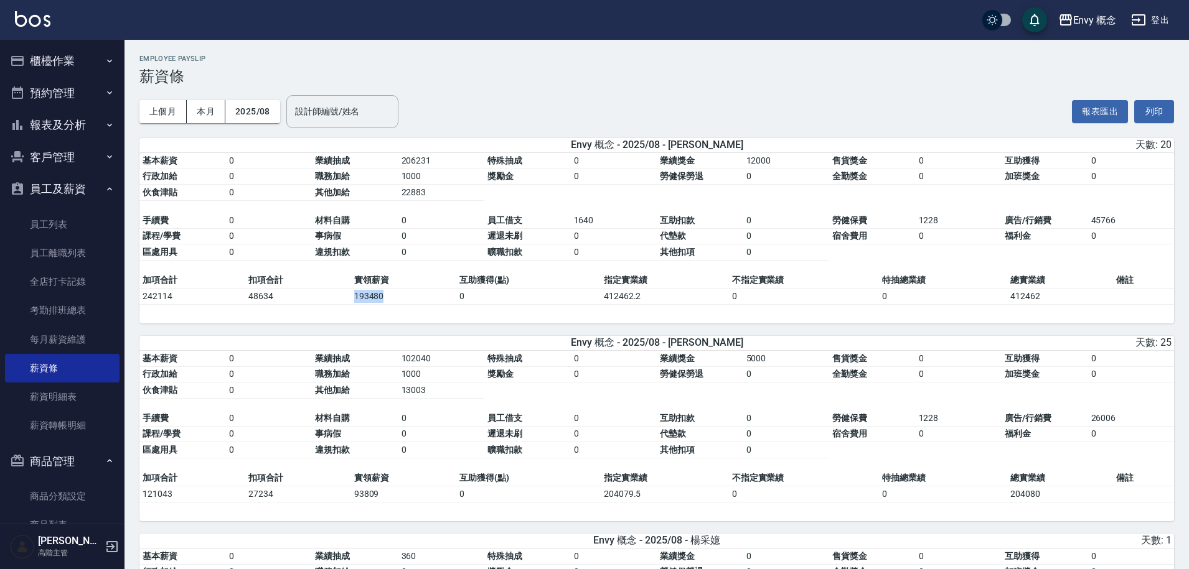
click at [72, 157] on button "客戶管理" at bounding box center [62, 157] width 114 height 32
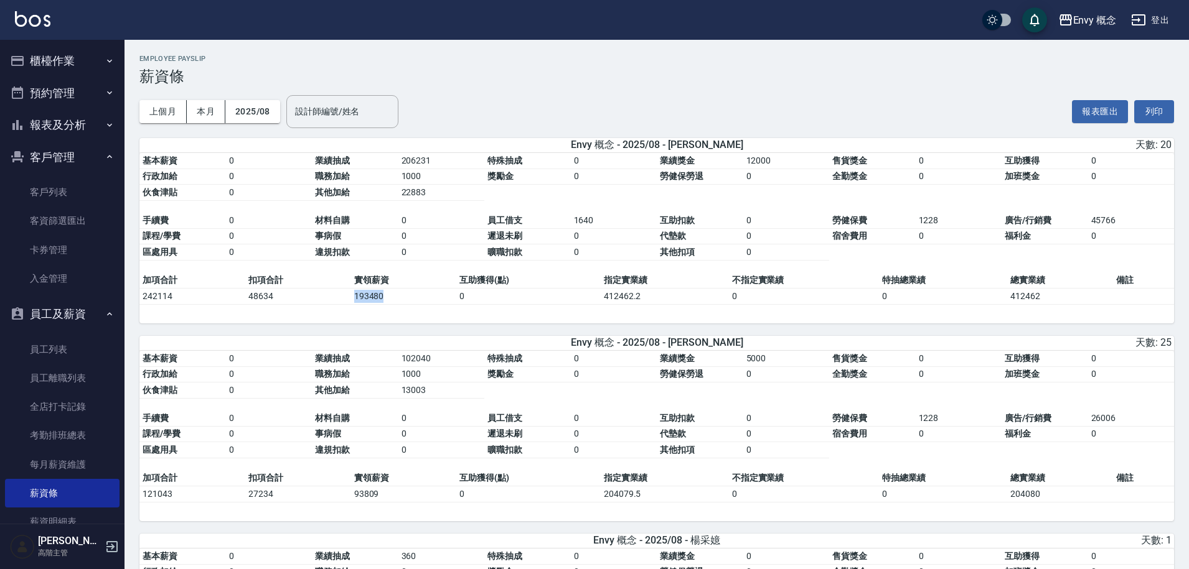
click at [74, 128] on button "報表及分析" at bounding box center [62, 125] width 114 height 32
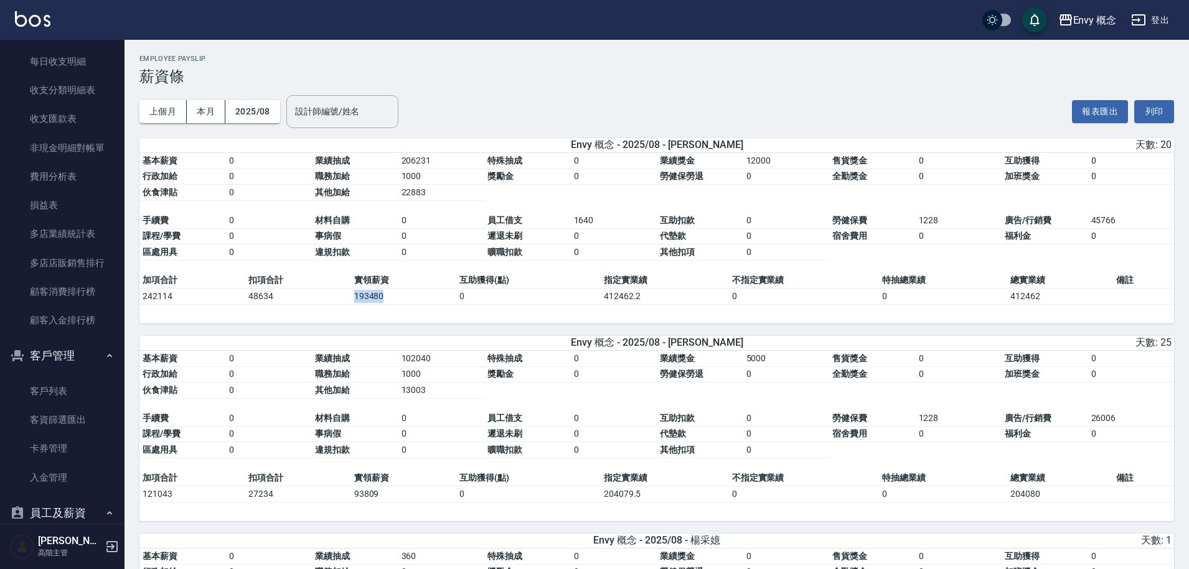
scroll to position [1145, 0]
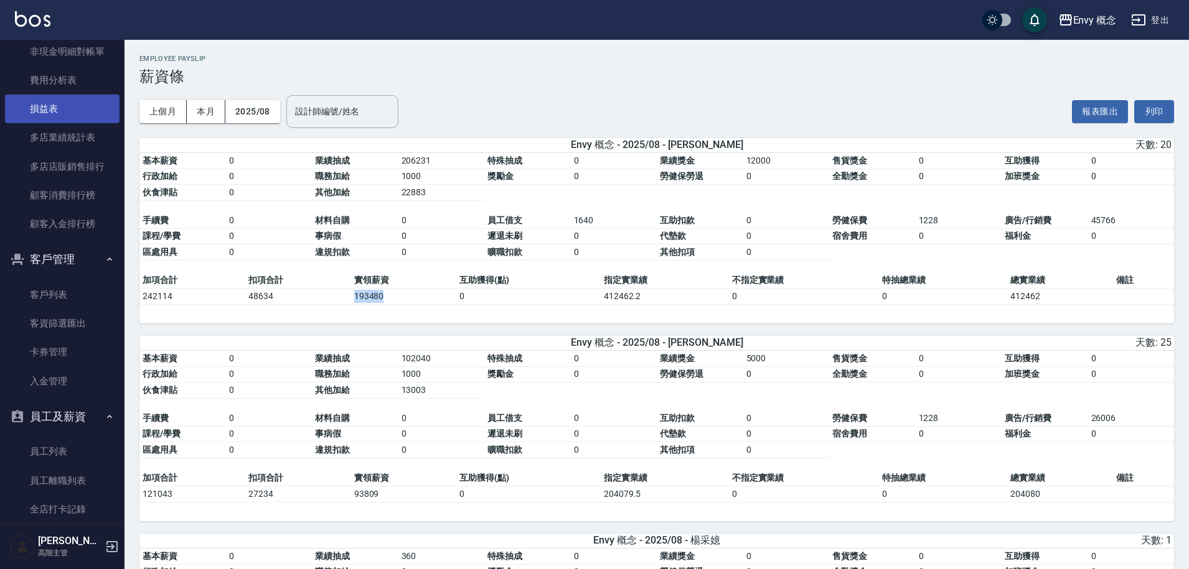
click at [55, 110] on link "損益表" at bounding box center [62, 109] width 114 height 29
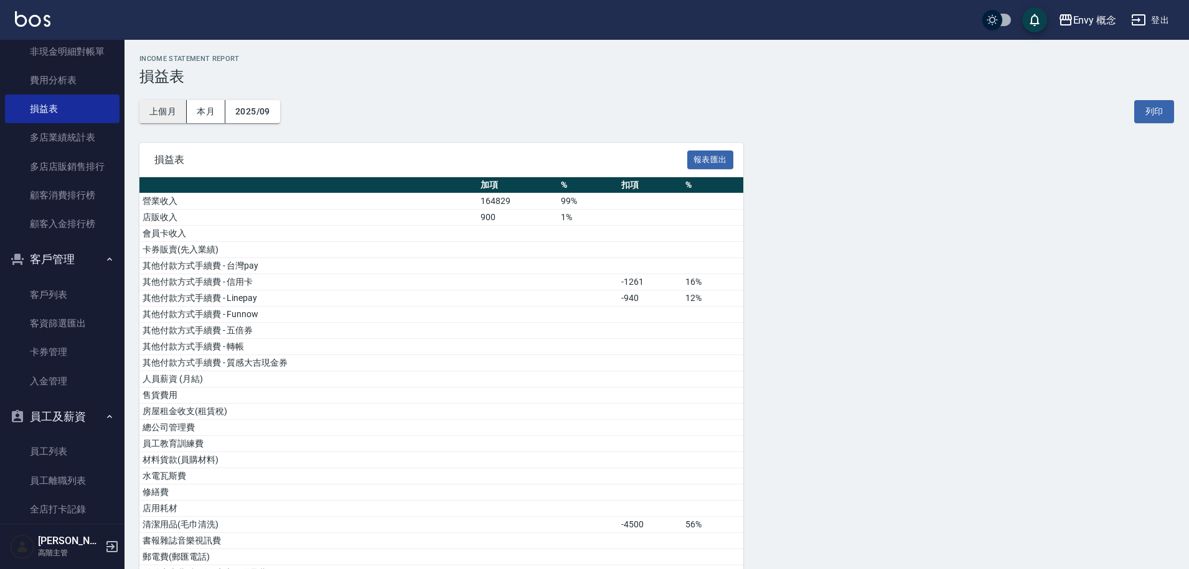
click at [151, 111] on button "上個月" at bounding box center [162, 111] width 47 height 23
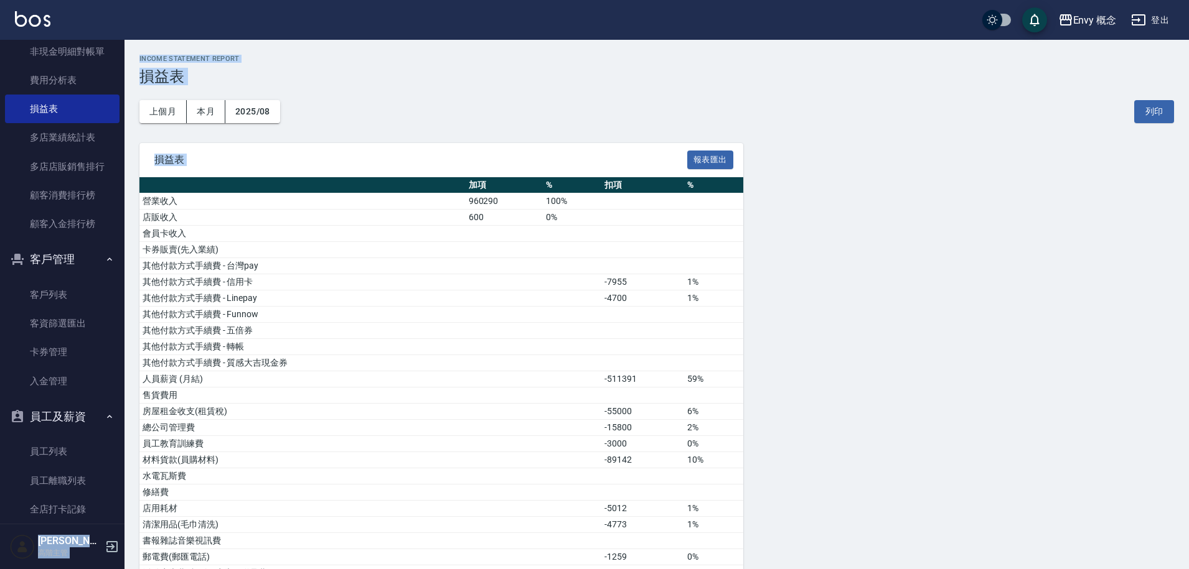
drag, startPoint x: 125, startPoint y: 319, endPoint x: 121, endPoint y: 313, distance: 6.7
click at [121, 313] on div "Envy 概念 登出 櫃檯作業 打帳單 帳單列表 掛單列表 座位開單 營業儀表板 現金收支登錄 高階收支登錄 材料自購登錄 每日結帳 排班表 現場電腦打卡 掃…" at bounding box center [594, 524] width 1189 height 1049
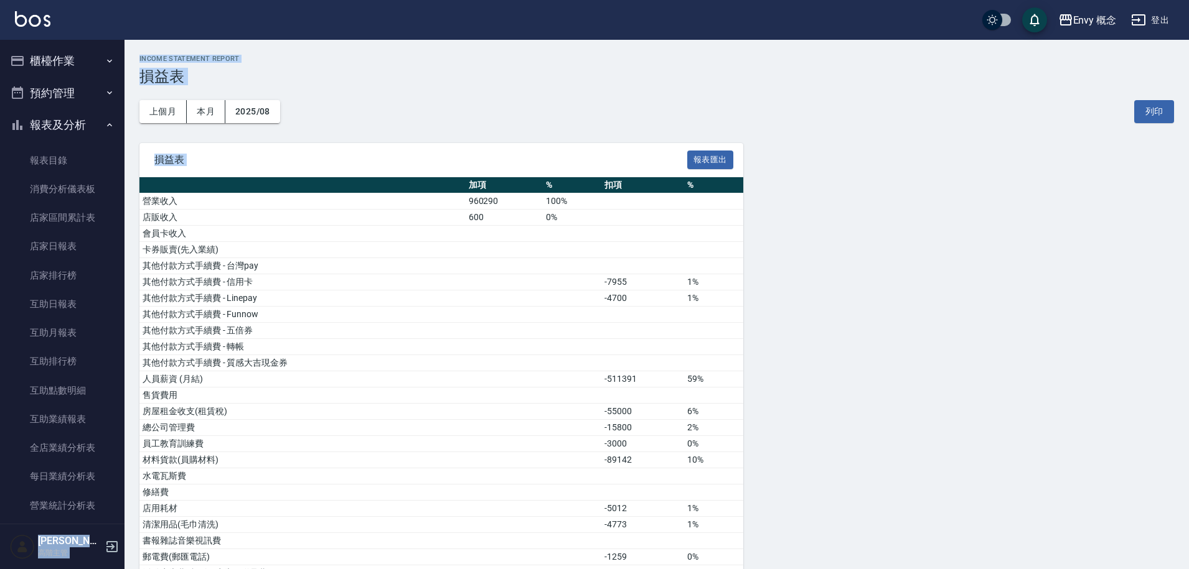
click at [63, 54] on button "櫃檯作業" at bounding box center [62, 61] width 114 height 32
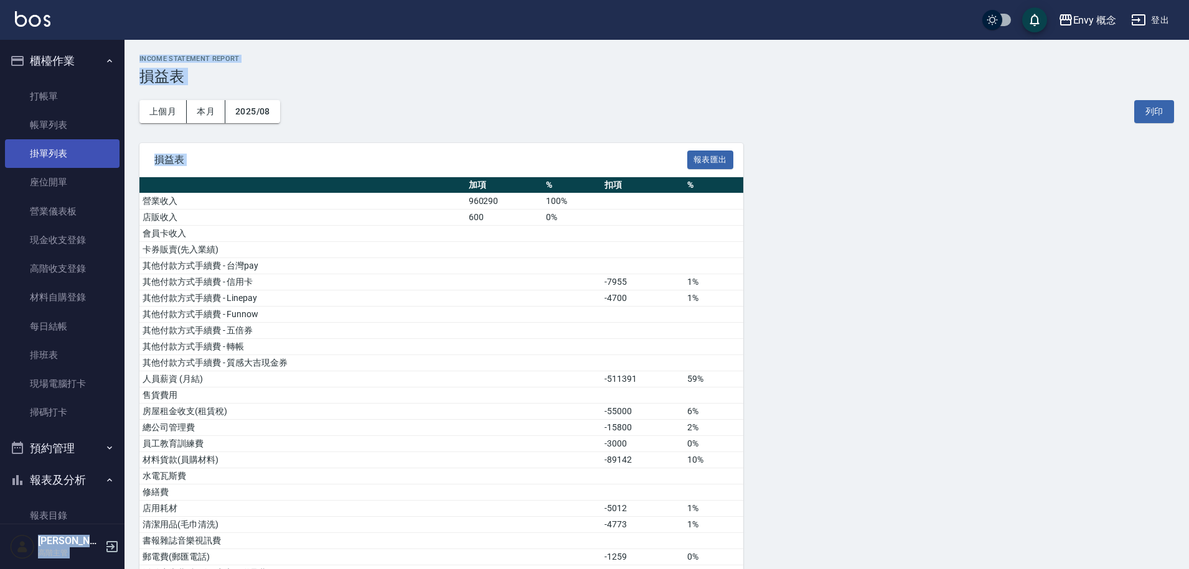
click at [89, 166] on link "掛單列表" at bounding box center [62, 153] width 114 height 29
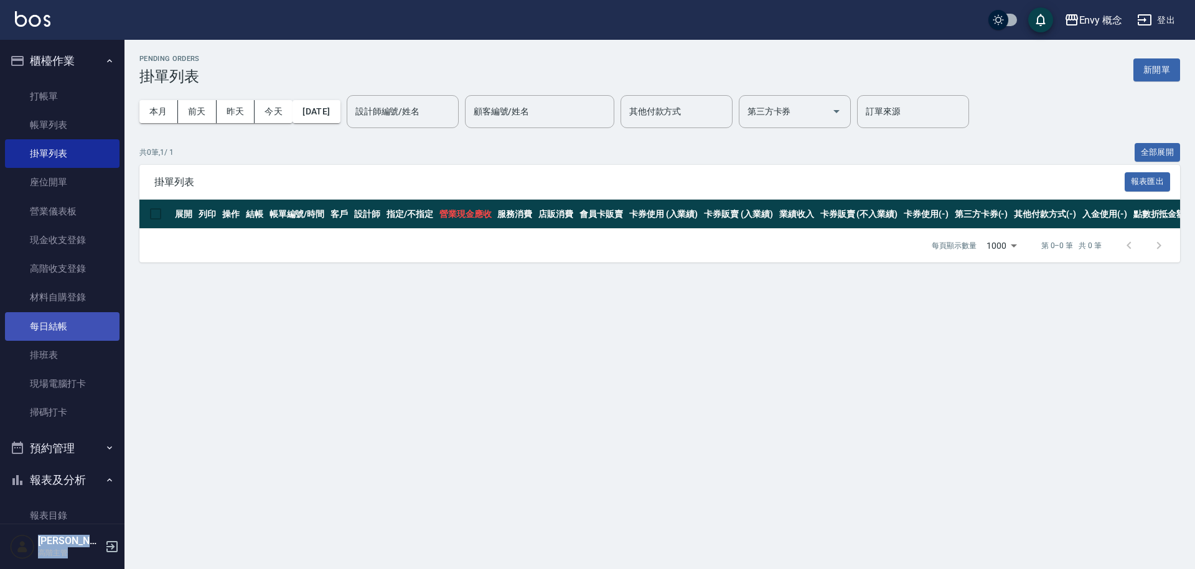
click at [98, 312] on link "每日結帳" at bounding box center [62, 326] width 114 height 29
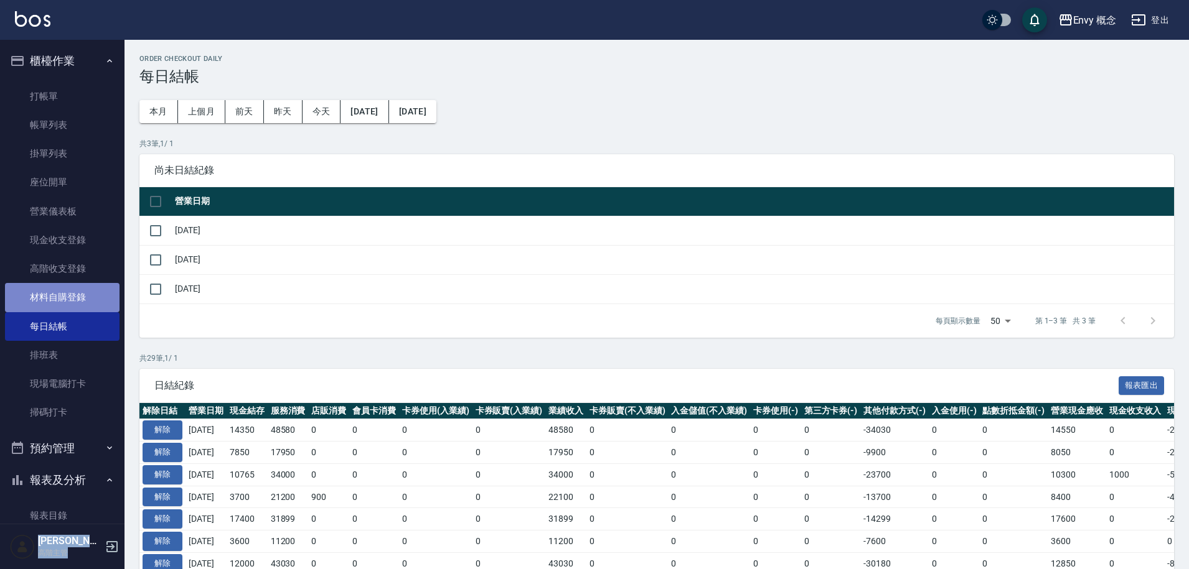
click at [95, 294] on link "材料自購登錄" at bounding box center [62, 297] width 114 height 29
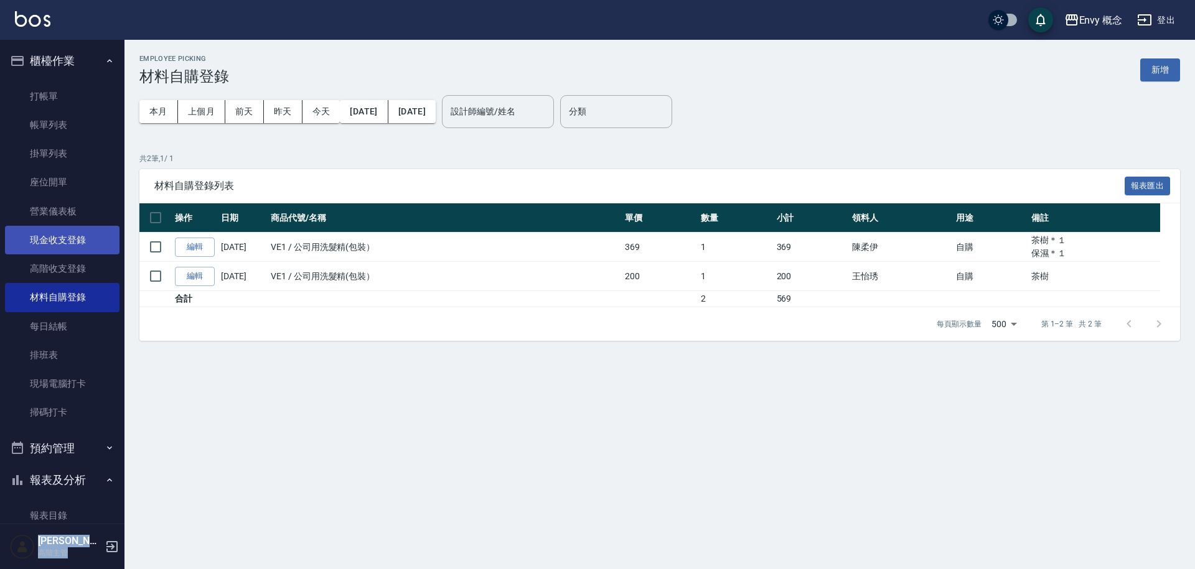
click at [60, 244] on link "現金收支登錄" at bounding box center [62, 240] width 114 height 29
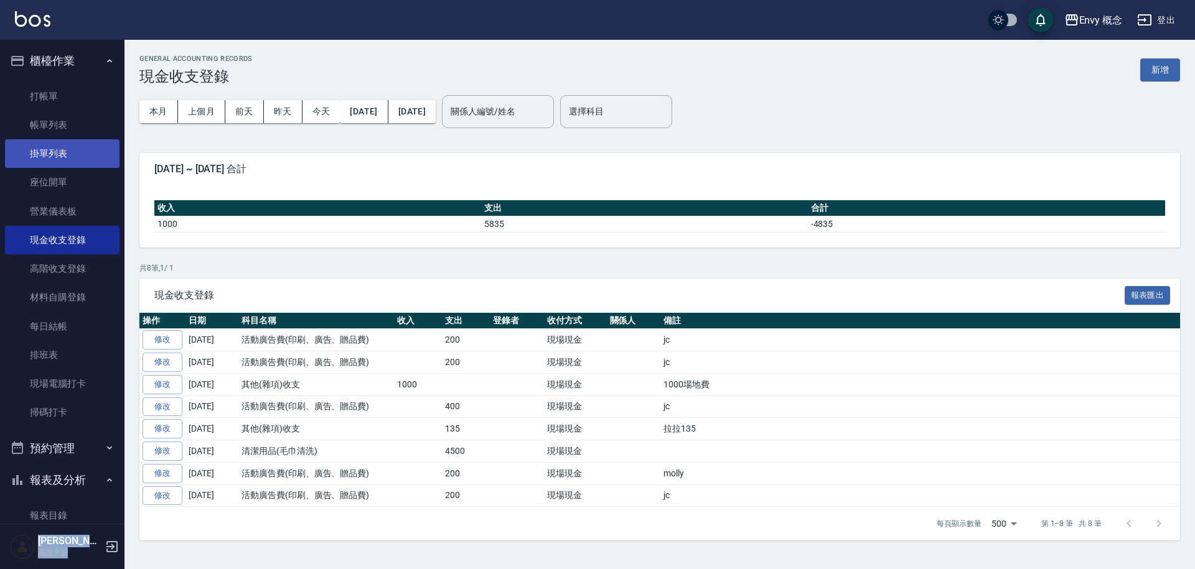
click at [62, 166] on link "掛單列表" at bounding box center [62, 153] width 114 height 29
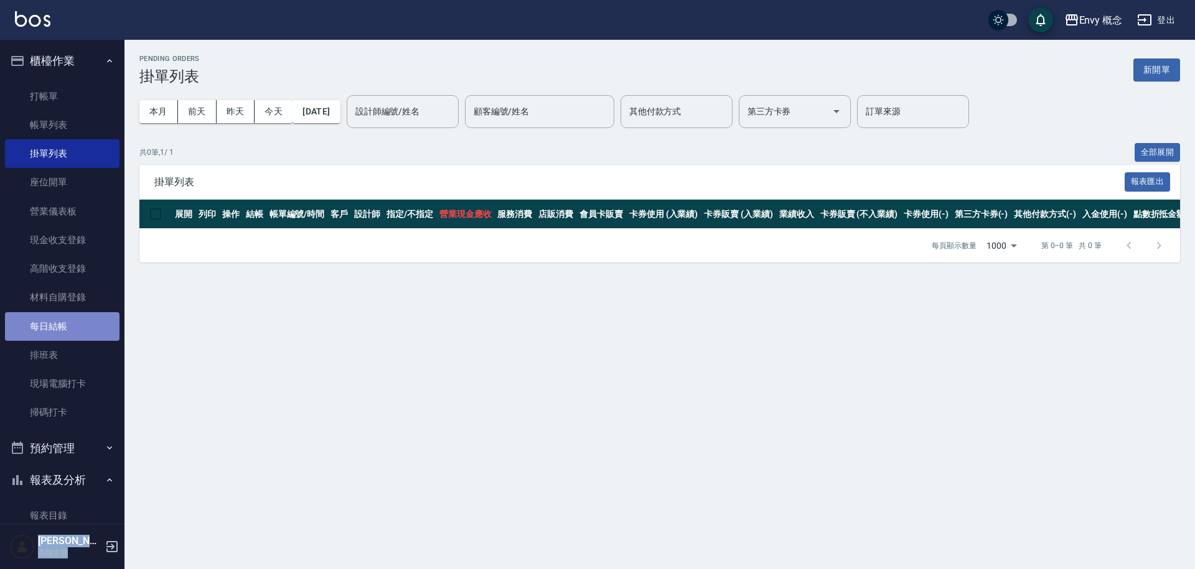
click at [89, 334] on link "每日結帳" at bounding box center [62, 326] width 114 height 29
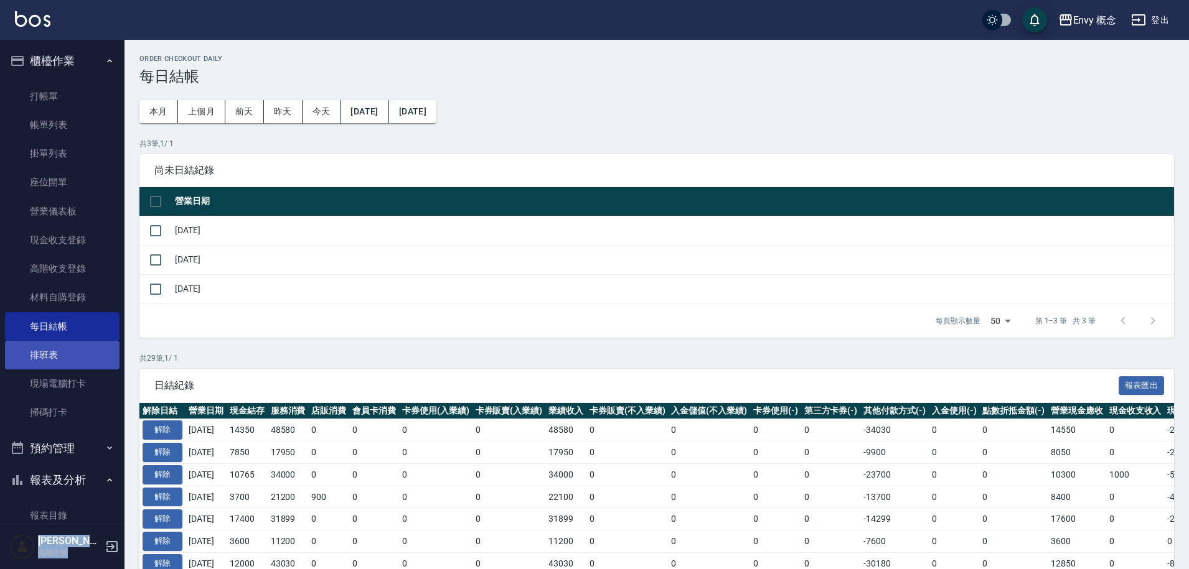
click at [98, 359] on link "排班表" at bounding box center [62, 355] width 114 height 29
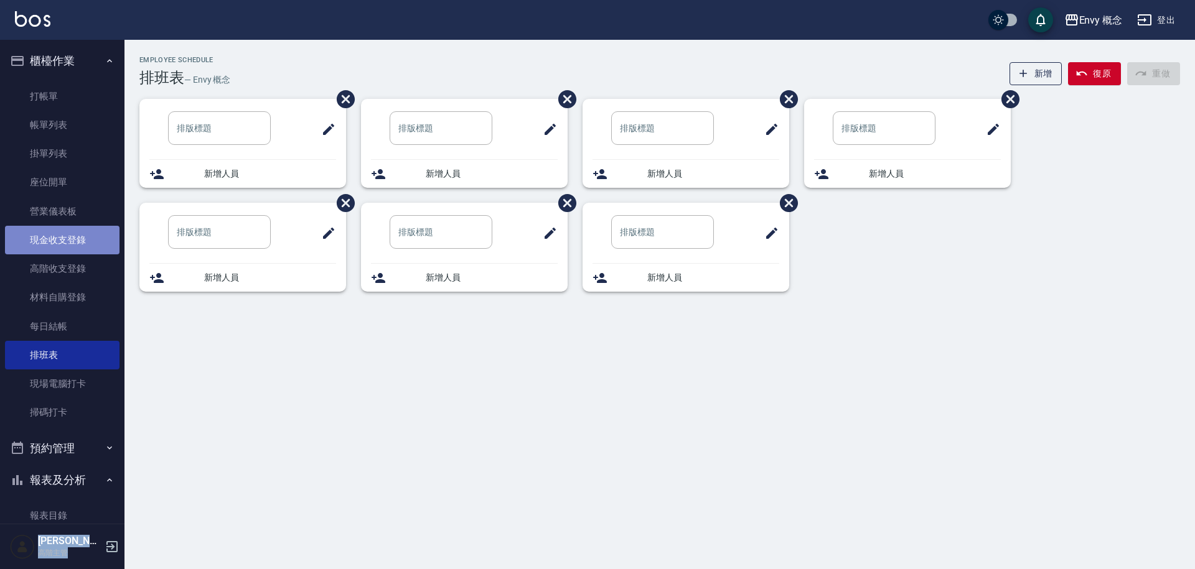
click at [69, 226] on link "現金收支登錄" at bounding box center [62, 240] width 114 height 29
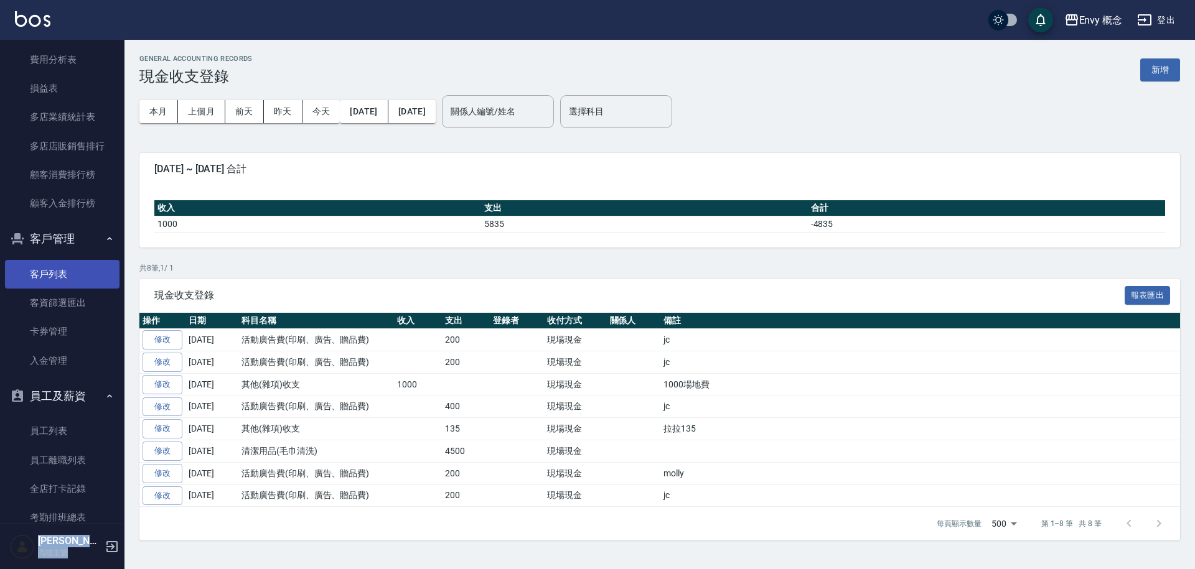
scroll to position [1521, 0]
click at [70, 399] on button "員工及薪資" at bounding box center [62, 396] width 114 height 32
click at [69, 398] on button "員工及薪資" at bounding box center [62, 396] width 114 height 32
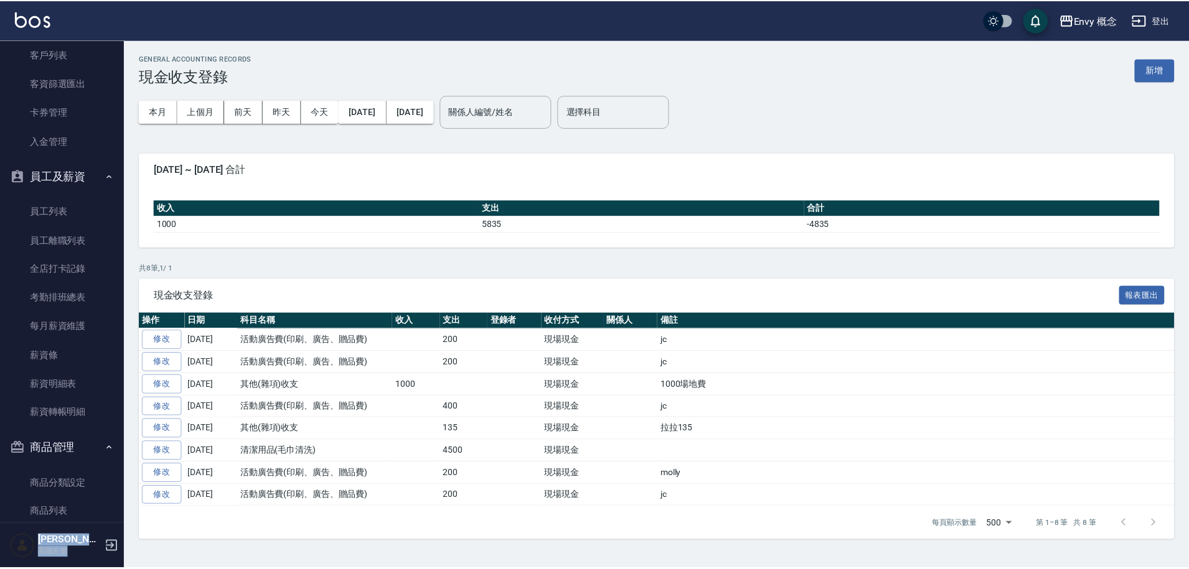
scroll to position [1764, 0]
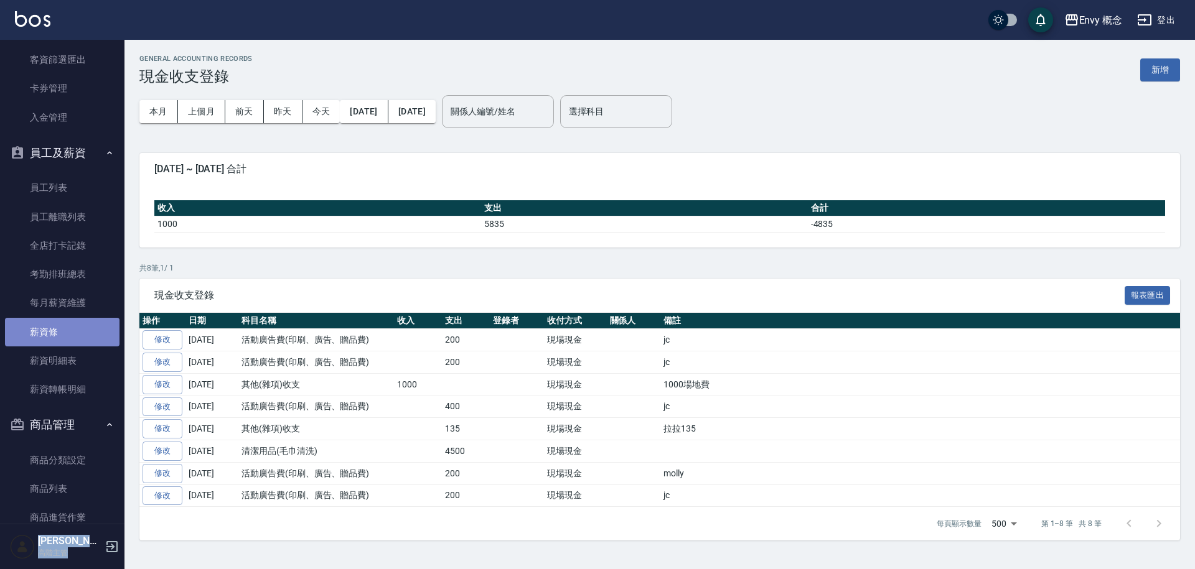
click at [77, 337] on link "薪資條" at bounding box center [62, 332] width 114 height 29
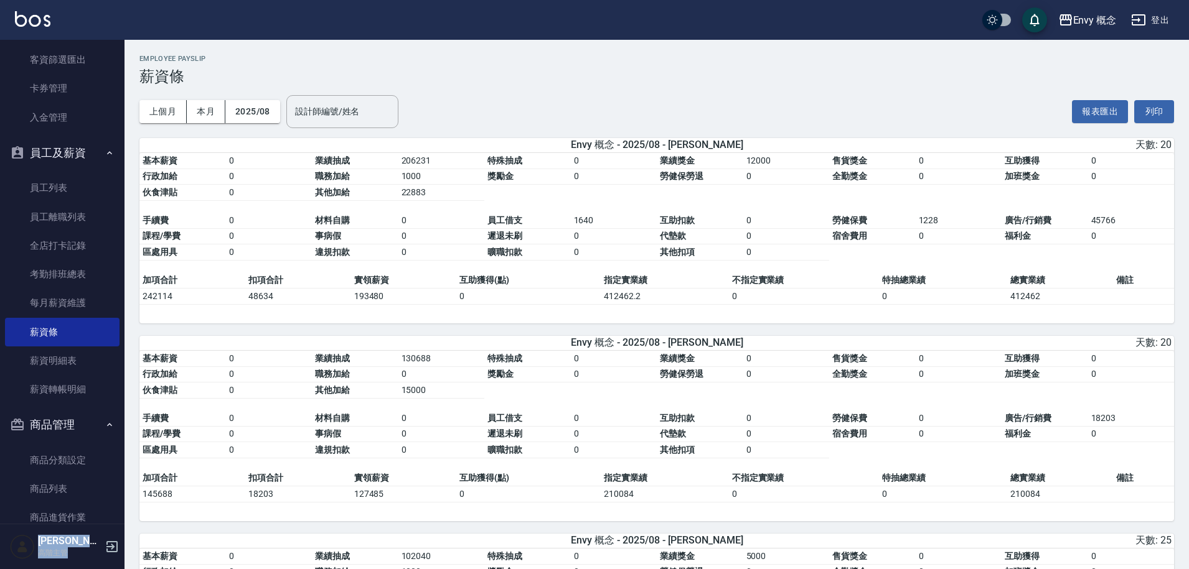
scroll to position [2, 0]
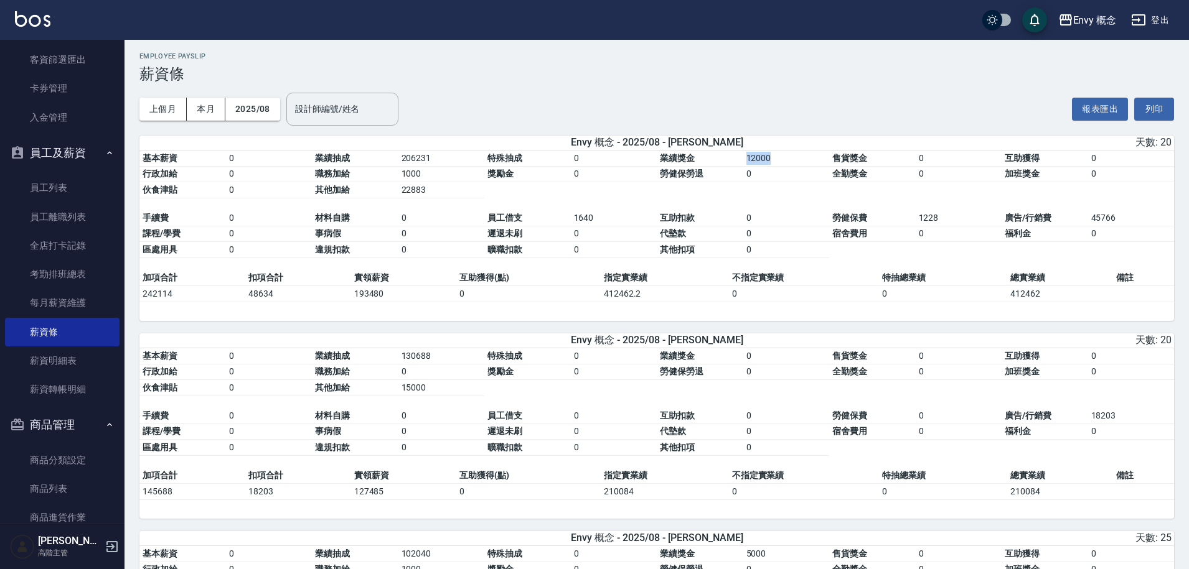
drag, startPoint x: 741, startPoint y: 160, endPoint x: 770, endPoint y: 159, distance: 28.7
click at [770, 159] on tbody "基本薪資 0 業績抽成 206231 特殊抽成 0 業績獎金 12000 售貨獎金 0 互助獲得 0 行政加給 0 職務加給 1000 獎勵金 0 勞健保勞退…" at bounding box center [656, 175] width 1034 height 48
click at [782, 166] on td "12000" at bounding box center [786, 159] width 86 height 16
drag, startPoint x: 744, startPoint y: 161, endPoint x: 773, endPoint y: 161, distance: 28.6
click at [773, 161] on td "12000" at bounding box center [786, 159] width 86 height 16
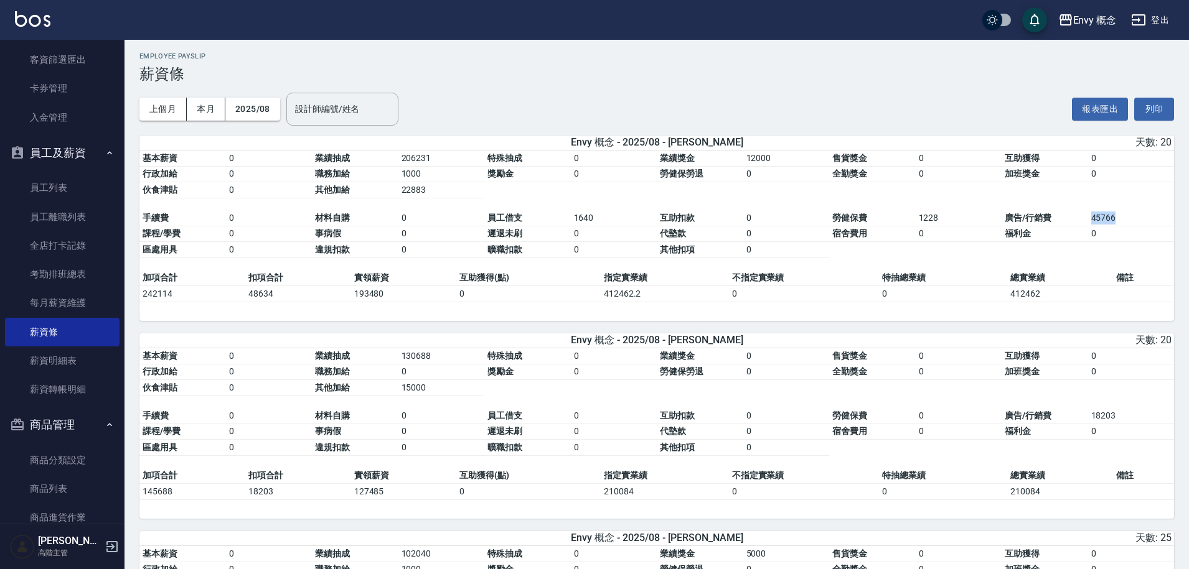
drag, startPoint x: 1091, startPoint y: 218, endPoint x: 1120, endPoint y: 219, distance: 29.3
click at [1120, 219] on td "45766" at bounding box center [1131, 218] width 86 height 16
click at [1126, 245] on table "基本薪資 0 業績抽成 206231 特殊抽成 0 業績獎金 12000 售貨獎金 0 互助獲得 0 行政加給 0 職務加給 1000 獎勵金 0 勞健保勞退…" at bounding box center [656, 210] width 1034 height 119
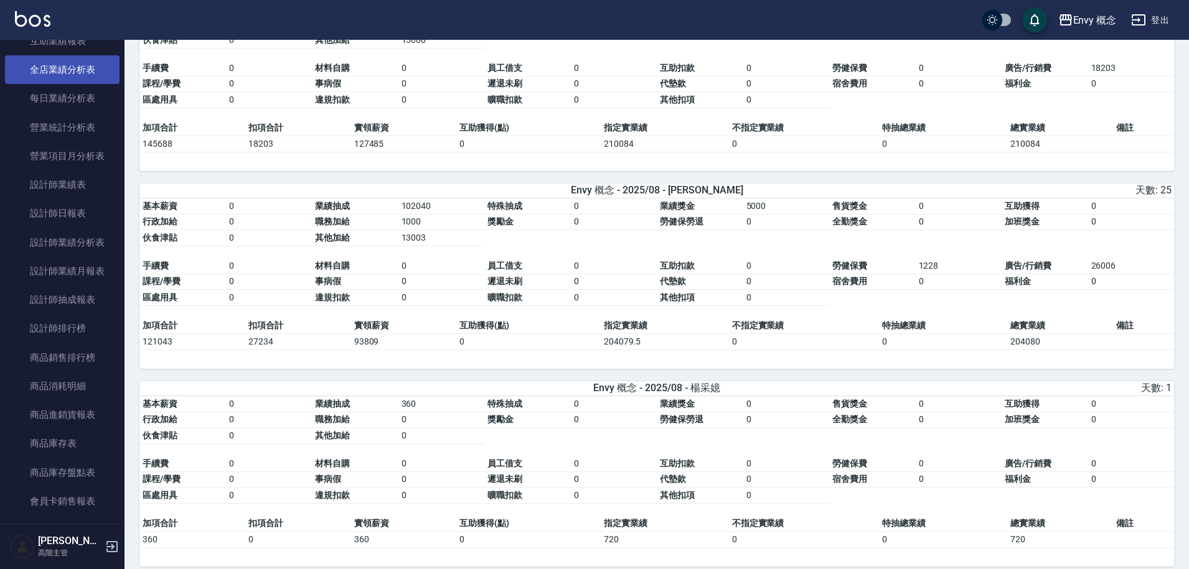
scroll to position [599, 0]
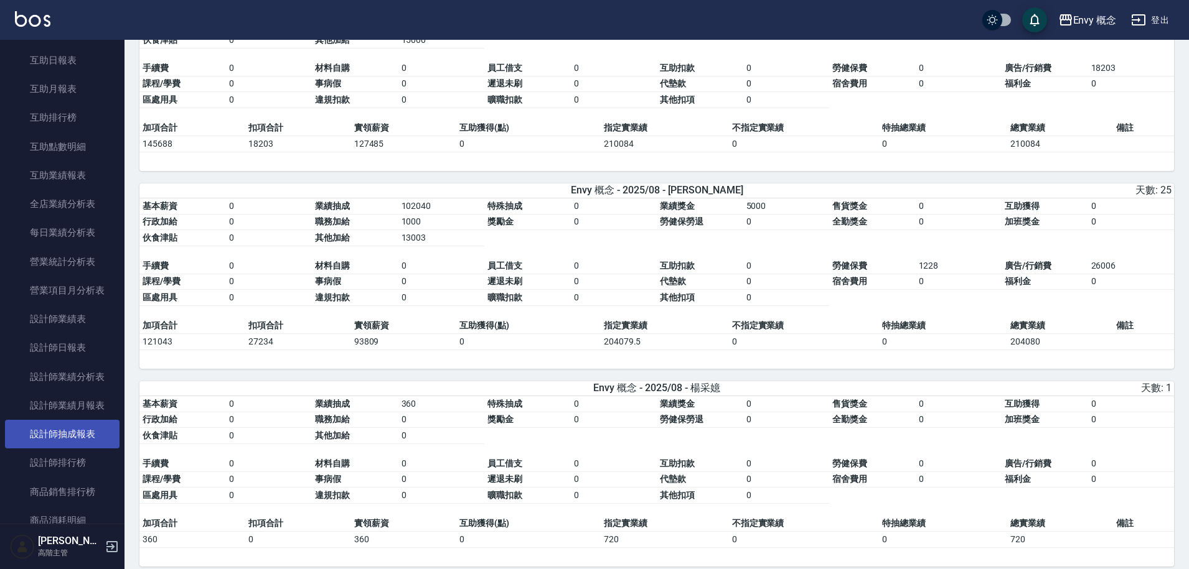
click at [68, 440] on link "設計師抽成報表" at bounding box center [62, 434] width 114 height 29
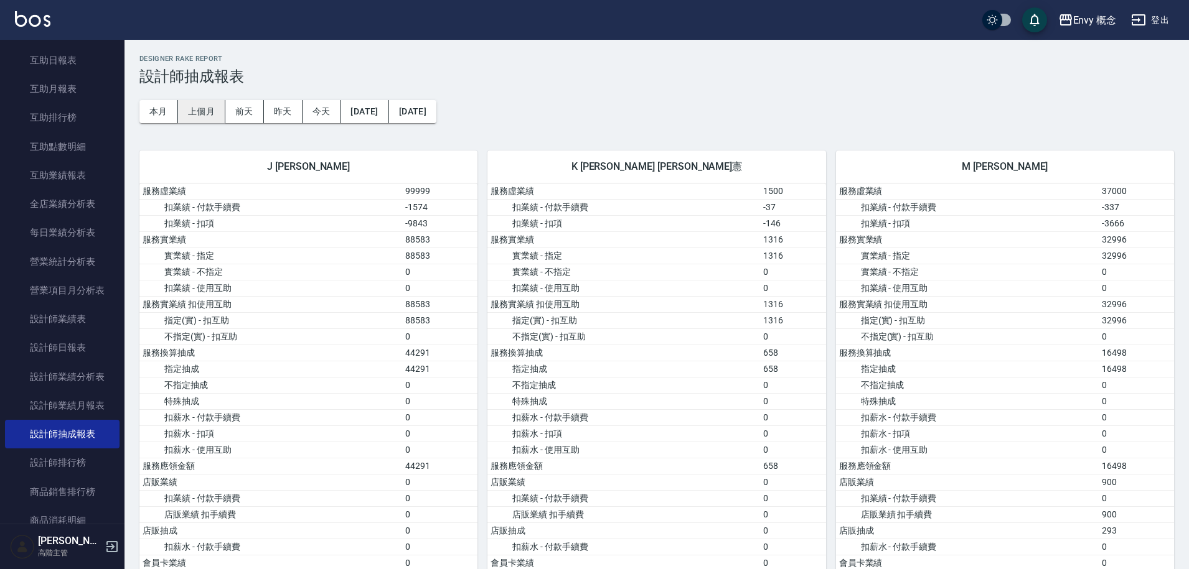
click at [201, 111] on button "上個月" at bounding box center [201, 111] width 47 height 23
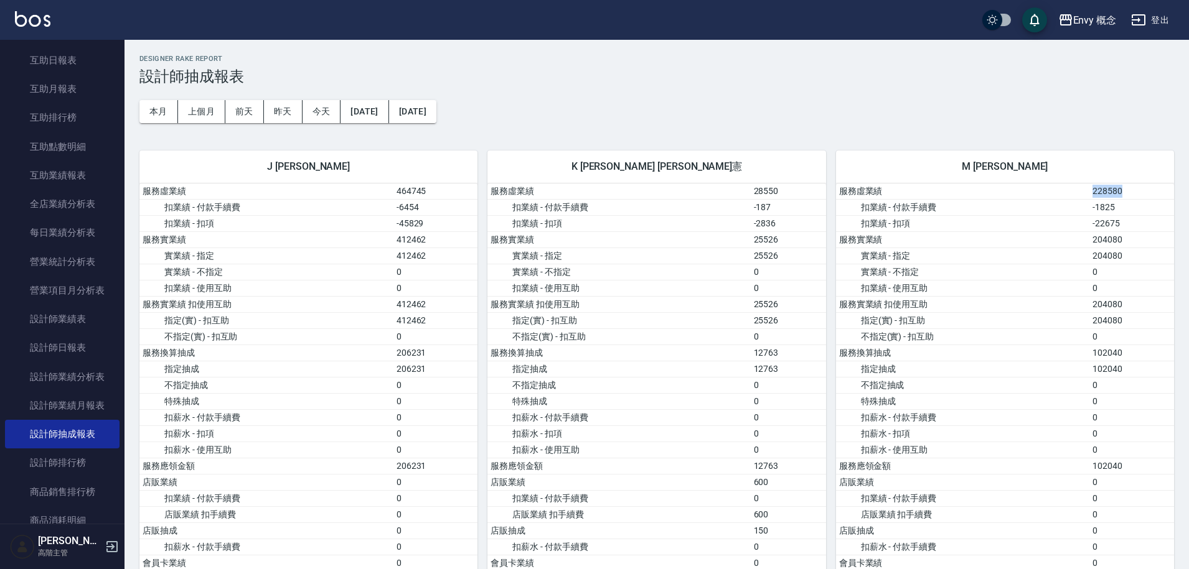
drag, startPoint x: 1095, startPoint y: 189, endPoint x: 1119, endPoint y: 194, distance: 24.7
click at [1122, 192] on td "228580" at bounding box center [1131, 192] width 85 height 16
drag, startPoint x: 1109, startPoint y: 209, endPoint x: 1120, endPoint y: 208, distance: 11.2
click at [1120, 208] on td "-1825" at bounding box center [1131, 207] width 85 height 16
drag, startPoint x: 1091, startPoint y: 222, endPoint x: 1123, endPoint y: 226, distance: 32.6
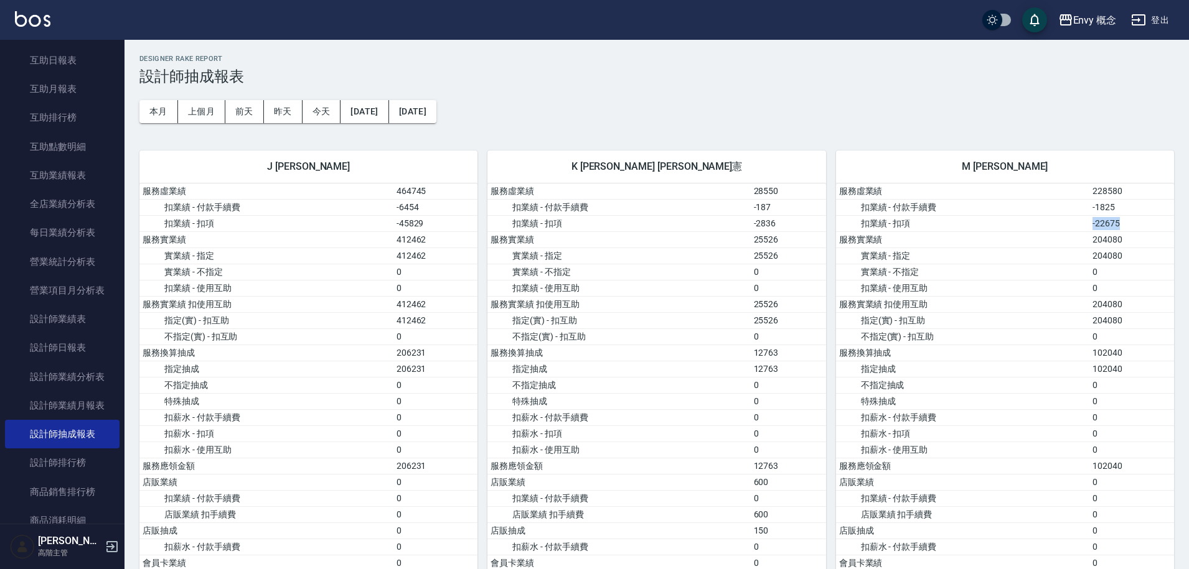
click at [1123, 226] on td "-22675" at bounding box center [1131, 223] width 85 height 16
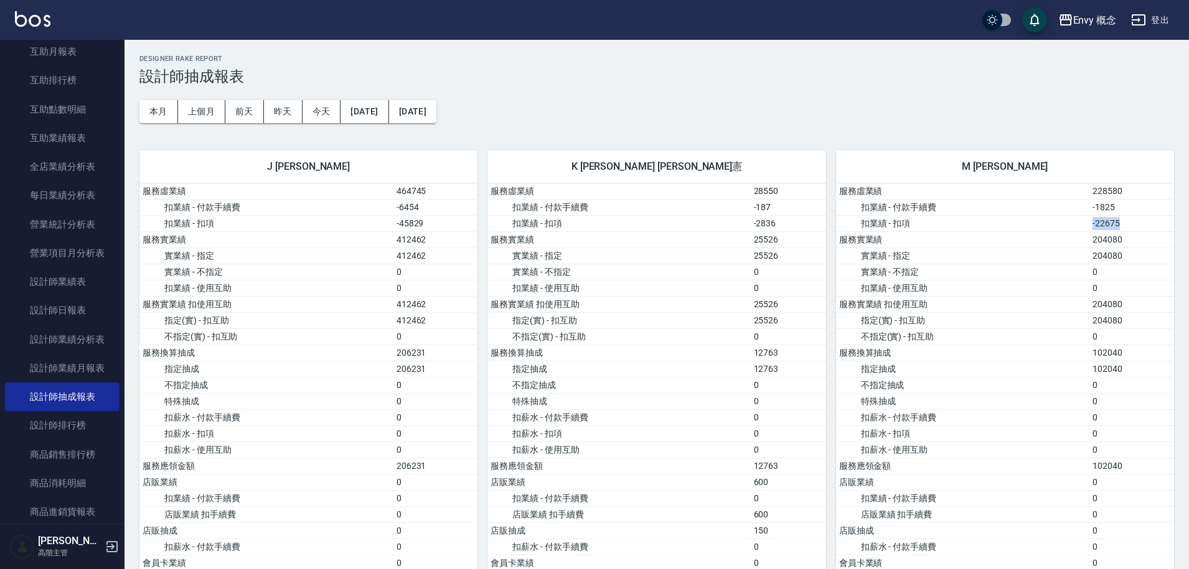
scroll to position [202, 0]
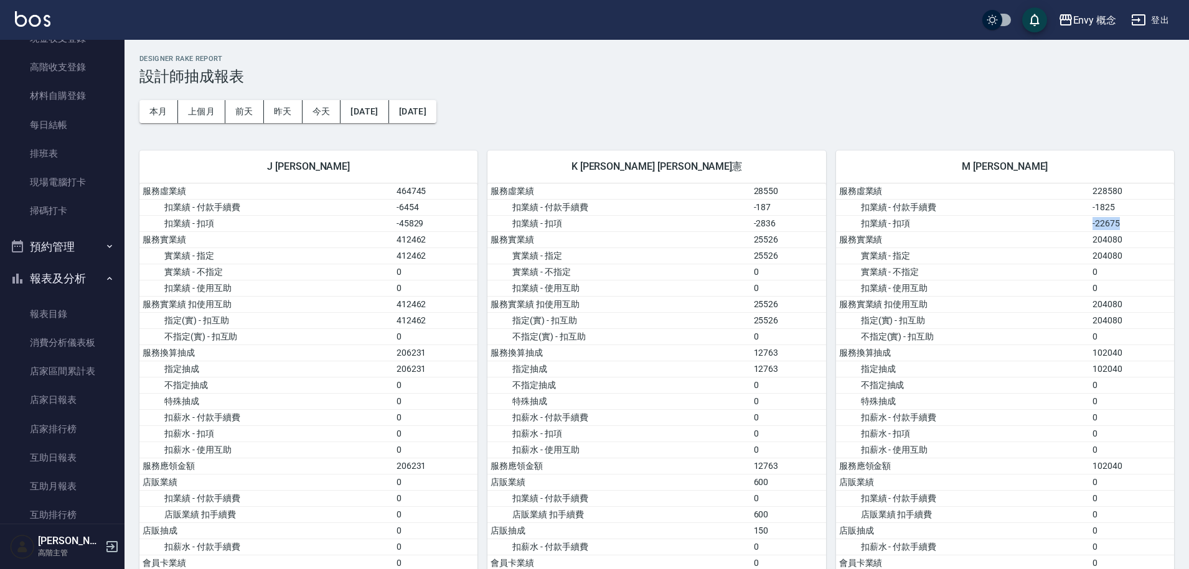
click at [93, 247] on button "預約管理" at bounding box center [62, 247] width 114 height 32
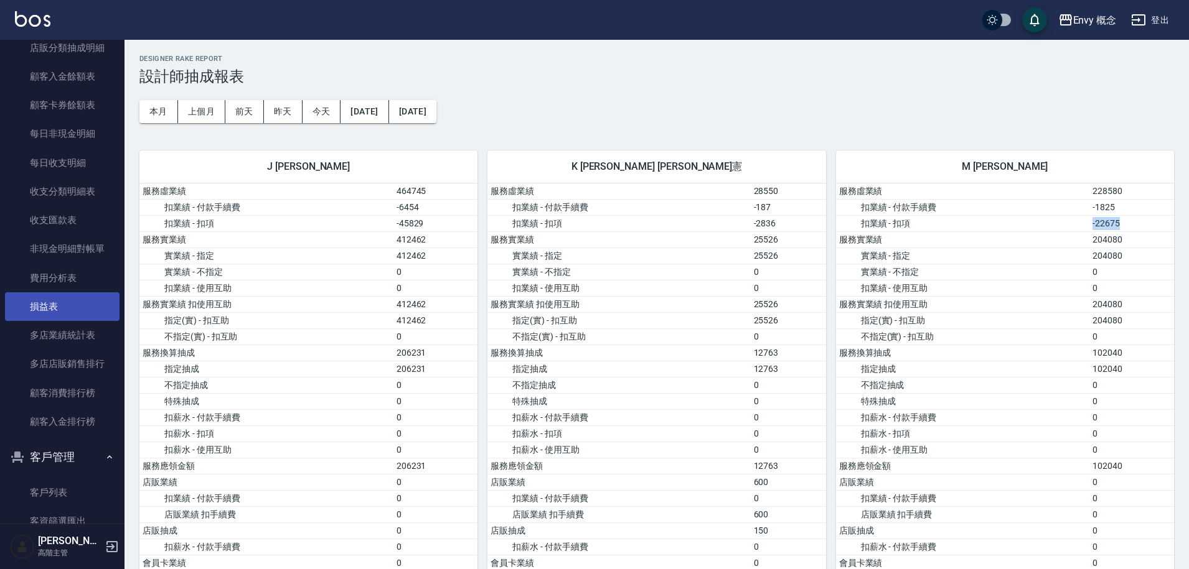
scroll to position [1803, 0]
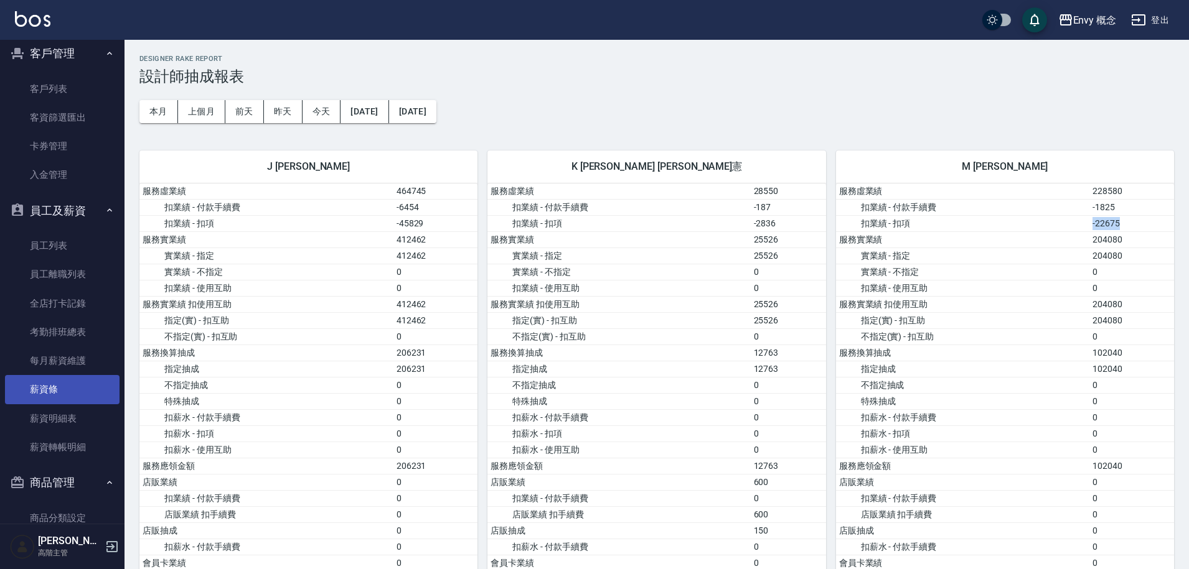
click at [58, 385] on link "薪資條" at bounding box center [62, 389] width 114 height 29
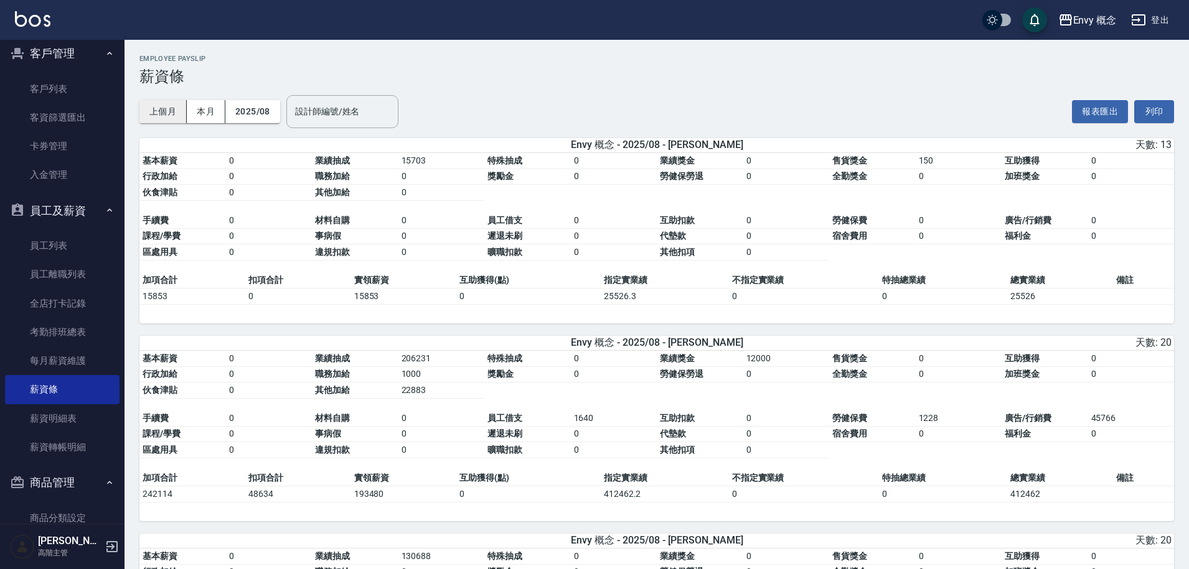
click at [177, 111] on button "上個月" at bounding box center [162, 111] width 47 height 23
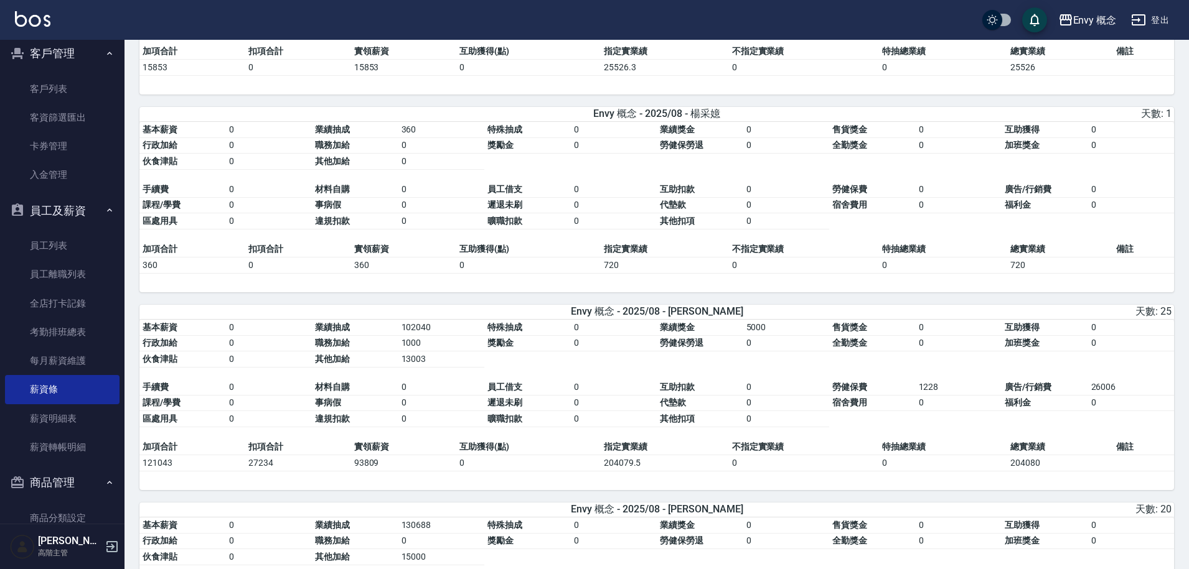
scroll to position [4, 0]
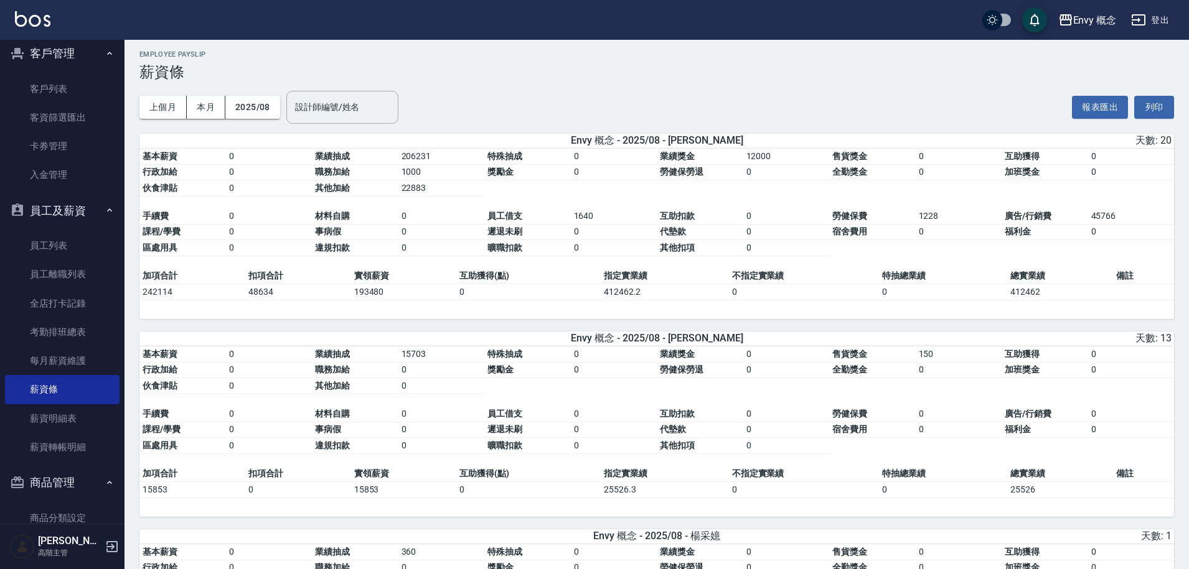
drag, startPoint x: 1093, startPoint y: 218, endPoint x: 1119, endPoint y: 223, distance: 27.2
click at [1119, 223] on td "45766" at bounding box center [1131, 216] width 86 height 16
click at [1120, 218] on td "45766" at bounding box center [1131, 216] width 86 height 16
drag, startPoint x: 1095, startPoint y: 218, endPoint x: 1118, endPoint y: 218, distance: 22.4
click at [1118, 218] on td "45766" at bounding box center [1131, 216] width 86 height 16
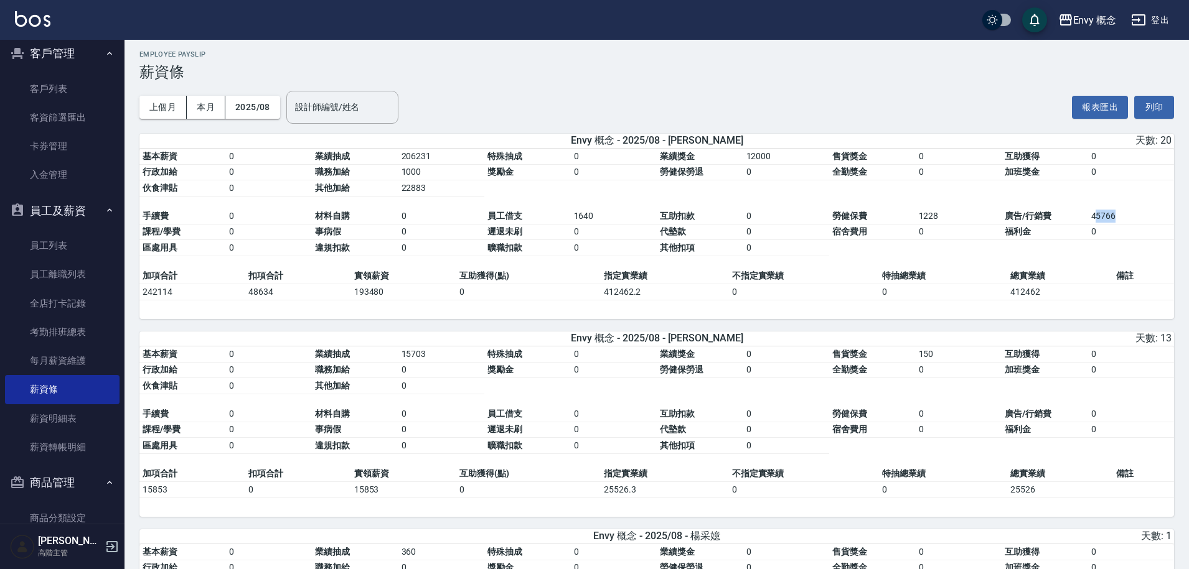
click at [1118, 218] on td "45766" at bounding box center [1131, 216] width 86 height 16
drag, startPoint x: 1090, startPoint y: 217, endPoint x: 1117, endPoint y: 220, distance: 27.6
click at [1117, 220] on td "45766" at bounding box center [1131, 216] width 86 height 16
click at [868, 292] on td "0" at bounding box center [804, 292] width 151 height 16
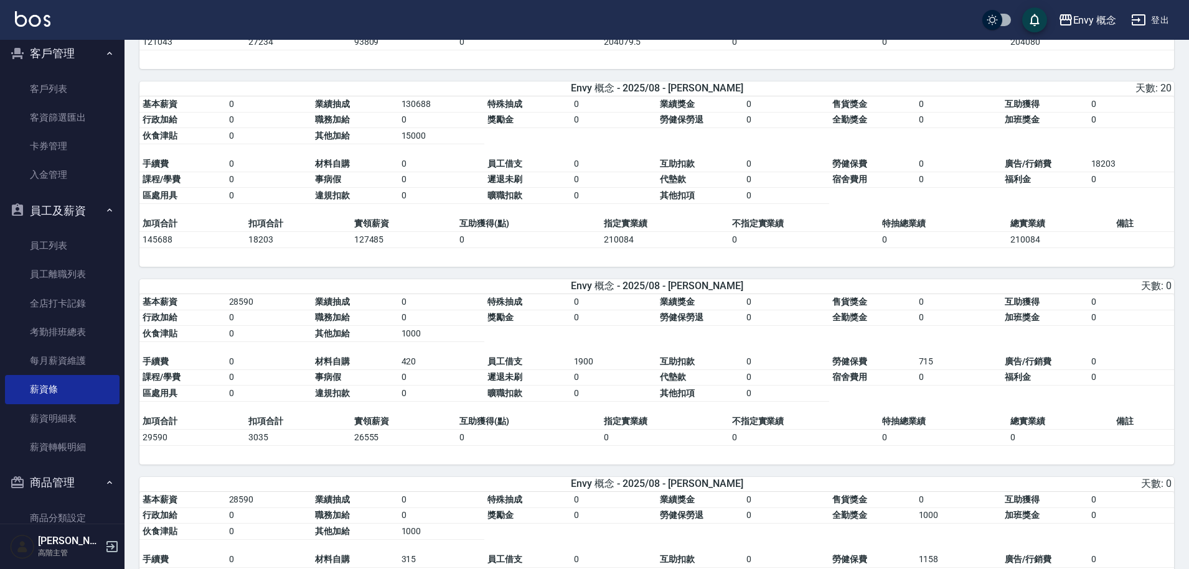
scroll to position [849, 0]
drag, startPoint x: 403, startPoint y: 345, endPoint x: 423, endPoint y: 344, distance: 20.5
click at [423, 342] on td "1000" at bounding box center [441, 333] width 86 height 16
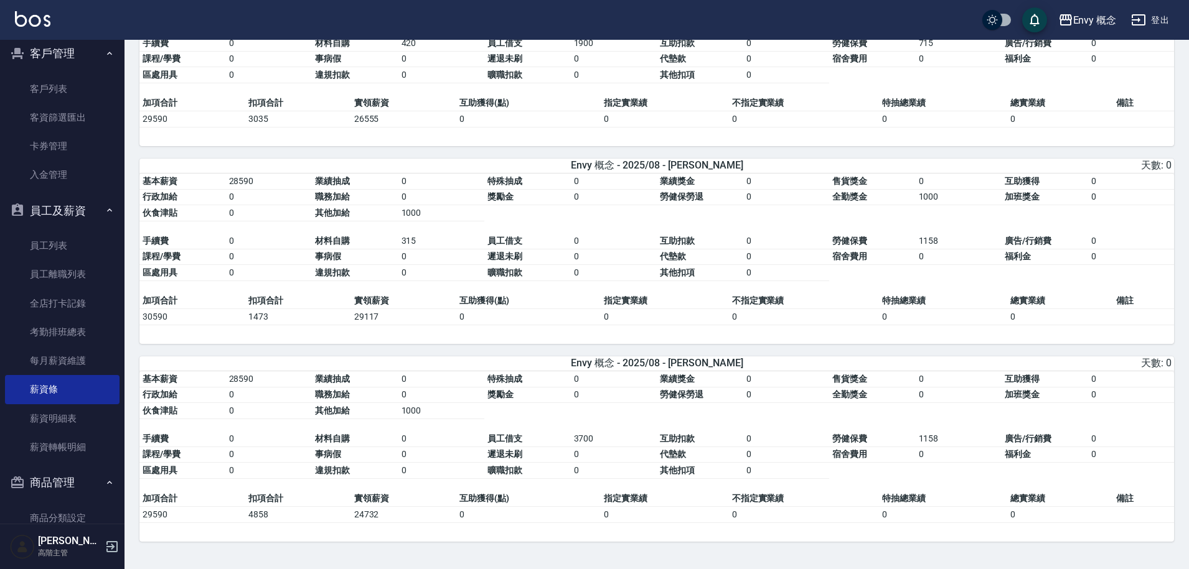
scroll to position [1182, 0]
drag, startPoint x: 403, startPoint y: 212, endPoint x: 431, endPoint y: 212, distance: 28.0
click at [431, 212] on td "1000" at bounding box center [441, 213] width 86 height 16
click at [442, 222] on table "基本薪資 28590 業績抽成 0 特殊抽成 0 業績獎金 0 售貨獎金 0 互助獲得 0 行政加給 0 職務加給 0 獎勵金 0 勞健保勞退 0 全勤獎金 …" at bounding box center [656, 233] width 1034 height 119
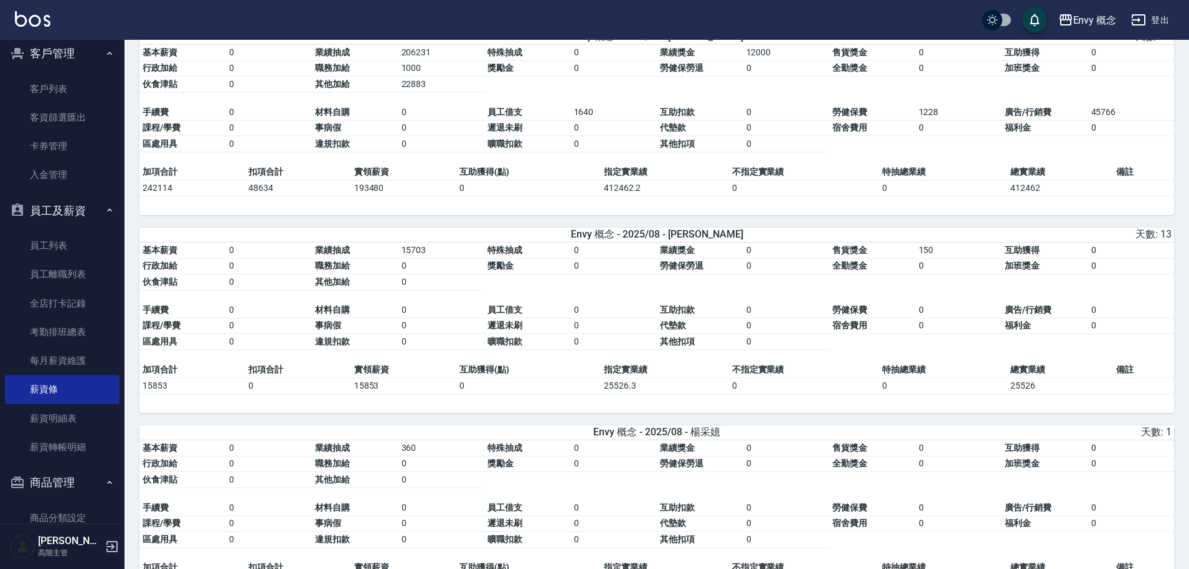
scroll to position [60, 0]
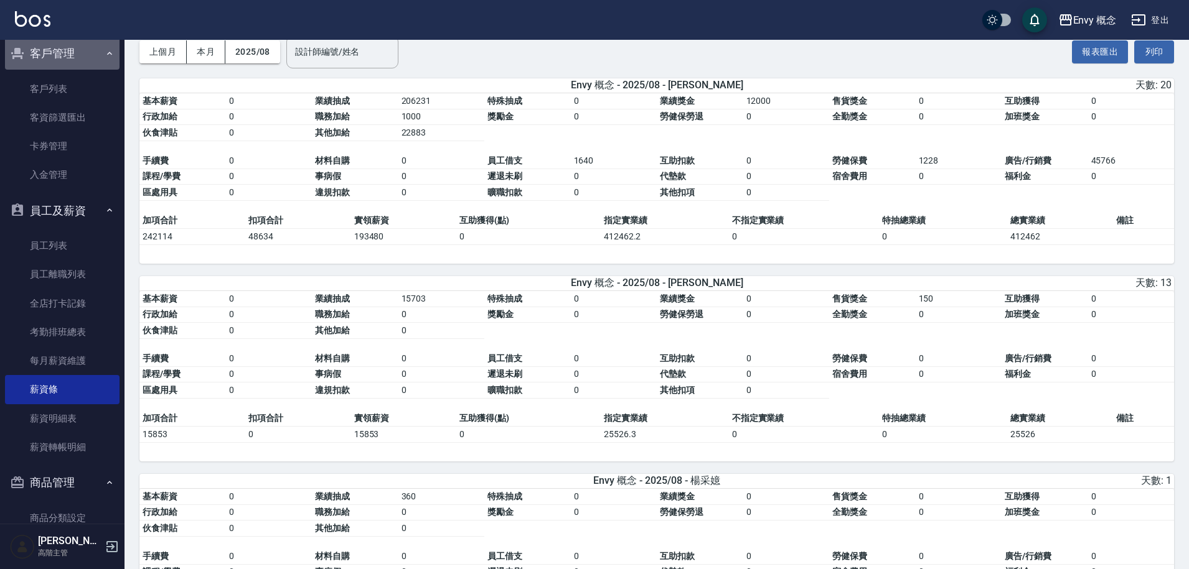
click at [103, 62] on button "客戶管理" at bounding box center [62, 53] width 114 height 32
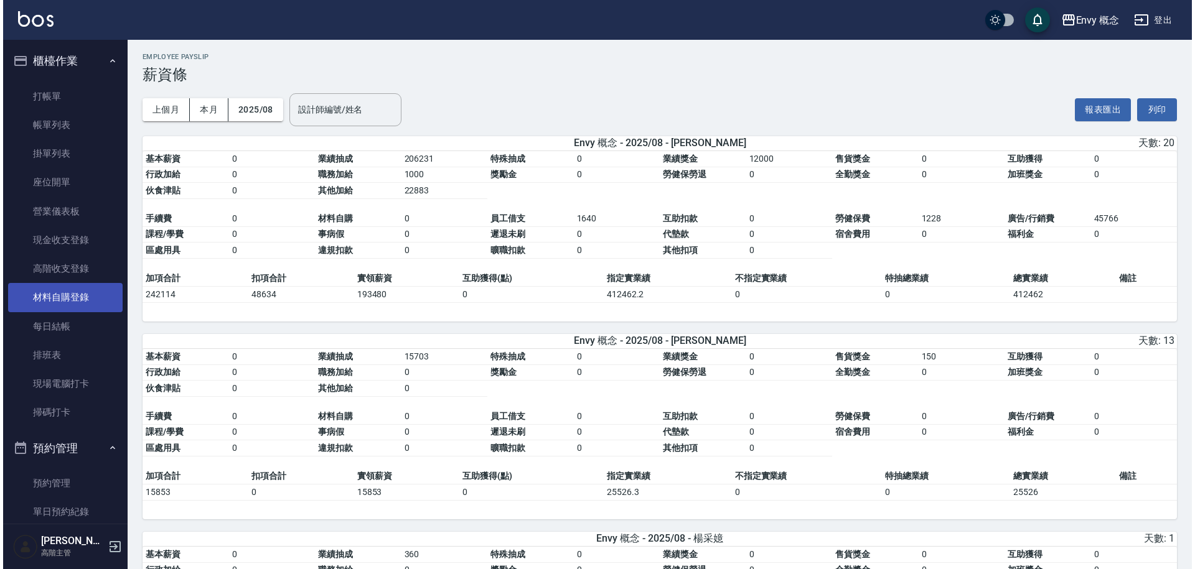
scroll to position [0, 0]
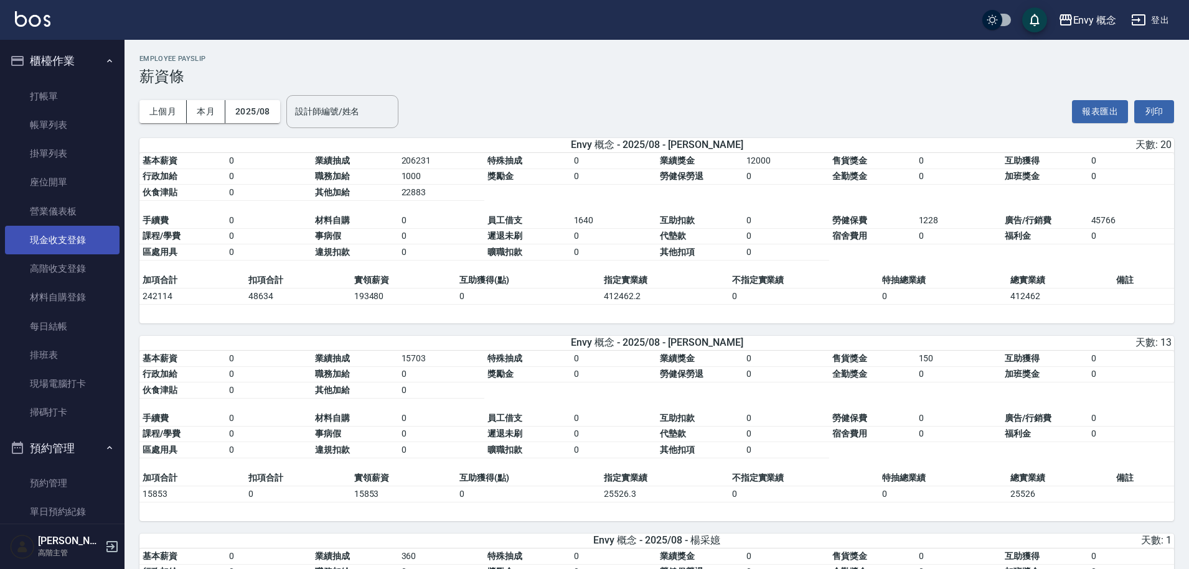
click at [67, 243] on link "現金收支登錄" at bounding box center [62, 240] width 114 height 29
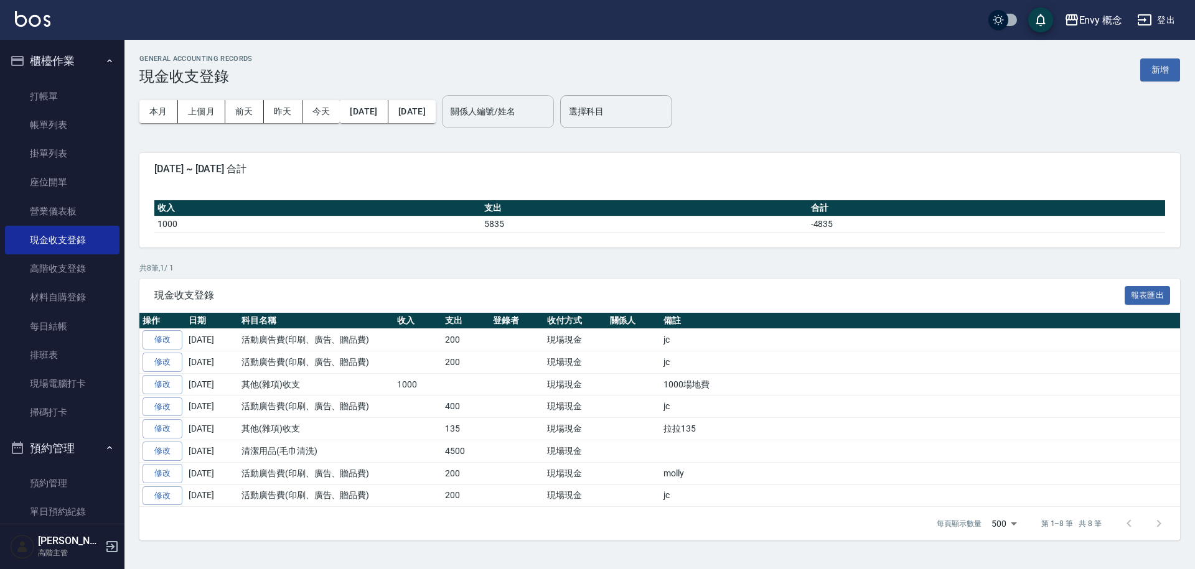
click at [536, 113] on input "關係人編號/姓名" at bounding box center [497, 112] width 101 height 22
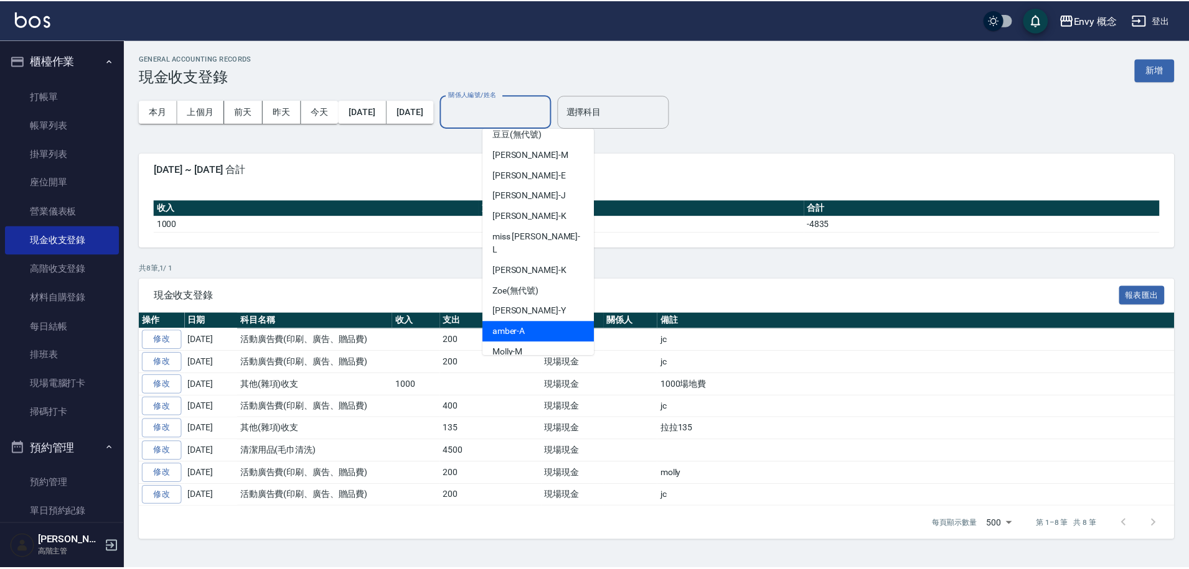
scroll to position [111, 0]
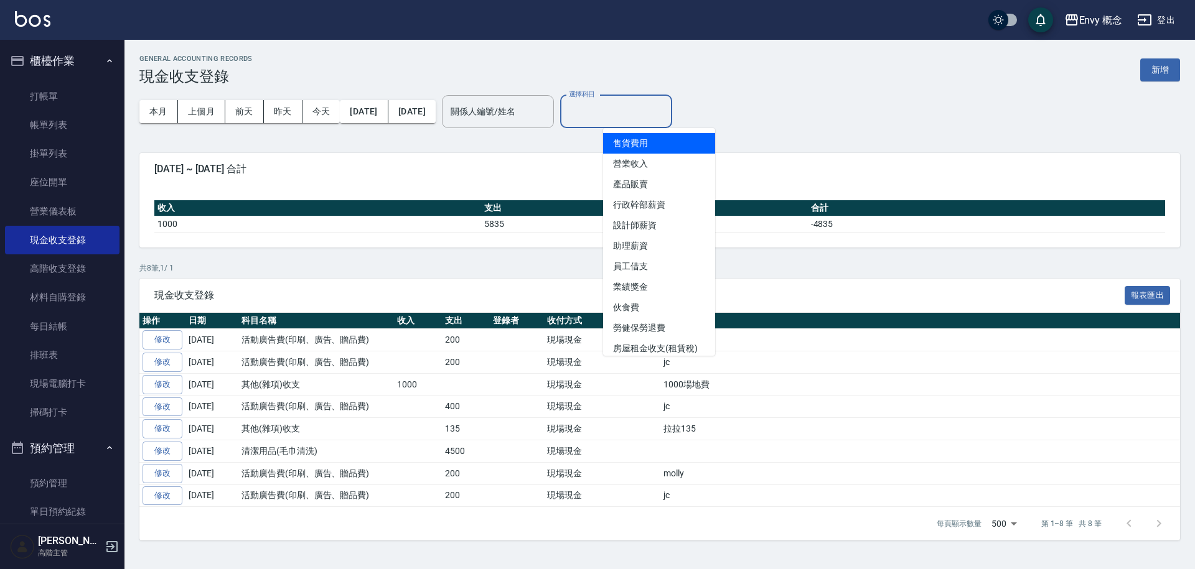
click at [645, 116] on input "選擇科目" at bounding box center [616, 112] width 101 height 22
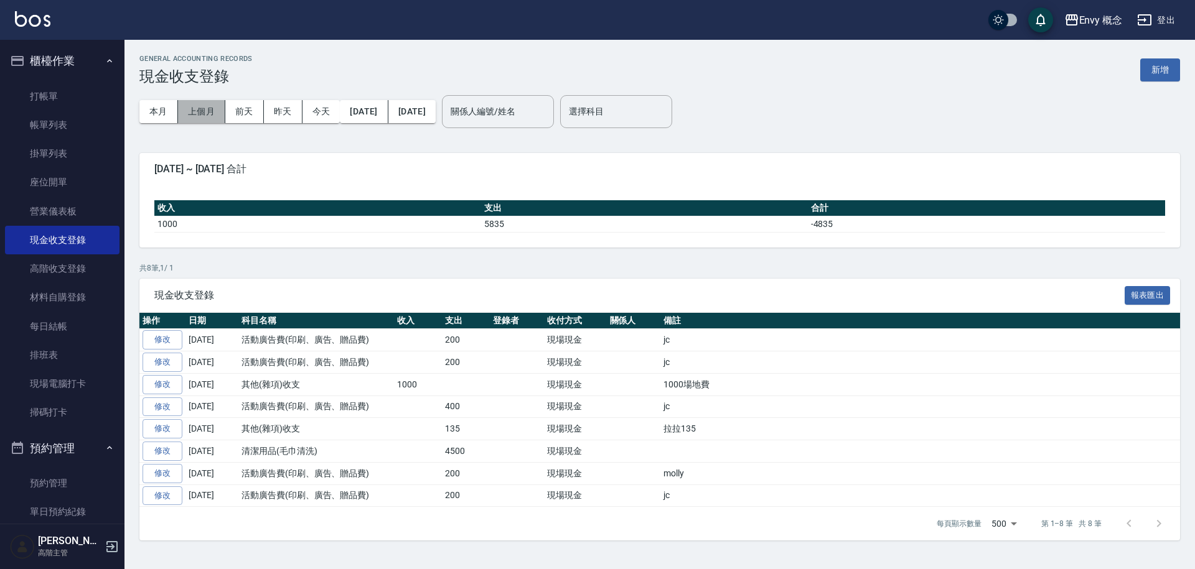
click at [212, 110] on button "上個月" at bounding box center [201, 111] width 47 height 23
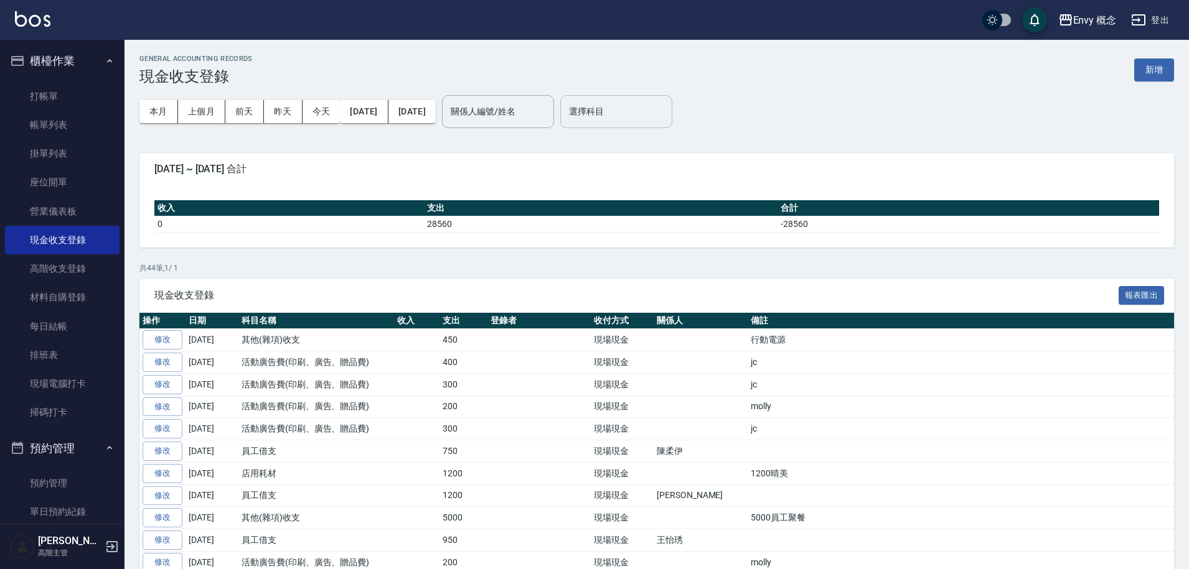
click at [666, 113] on input "選擇科目" at bounding box center [616, 112] width 101 height 22
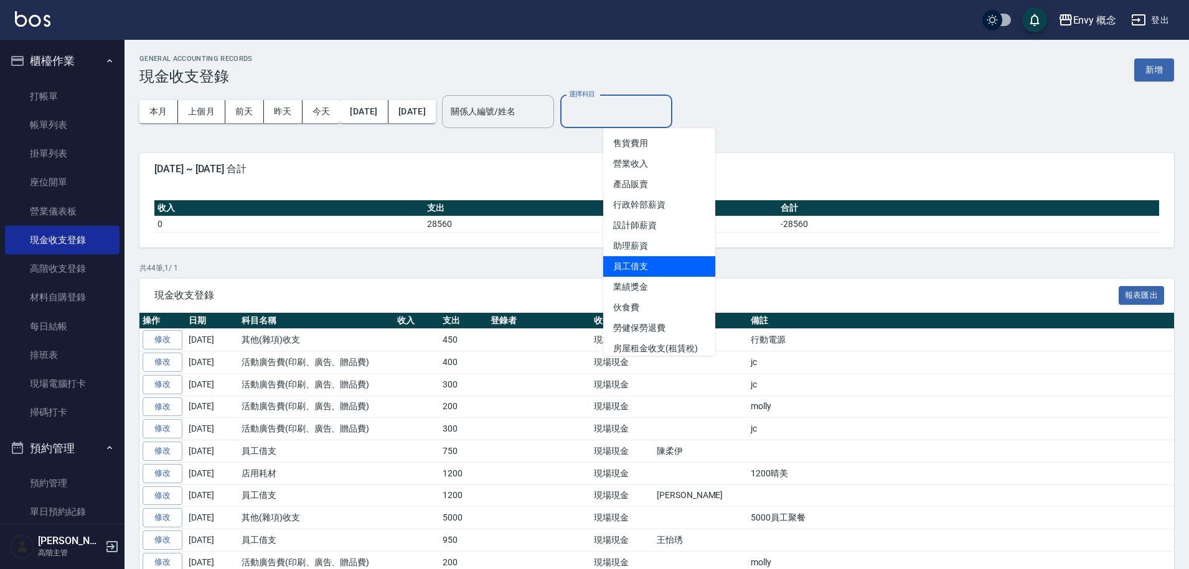
click at [694, 264] on li "員工借支" at bounding box center [659, 266] width 112 height 21
type input "員工借支"
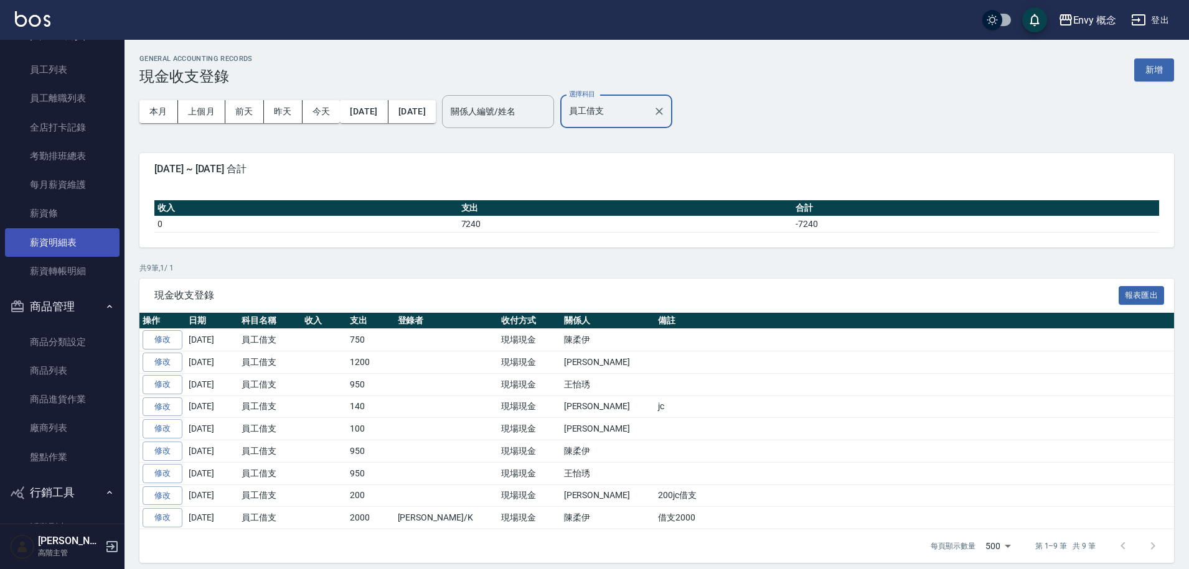
scroll to position [1790, 0]
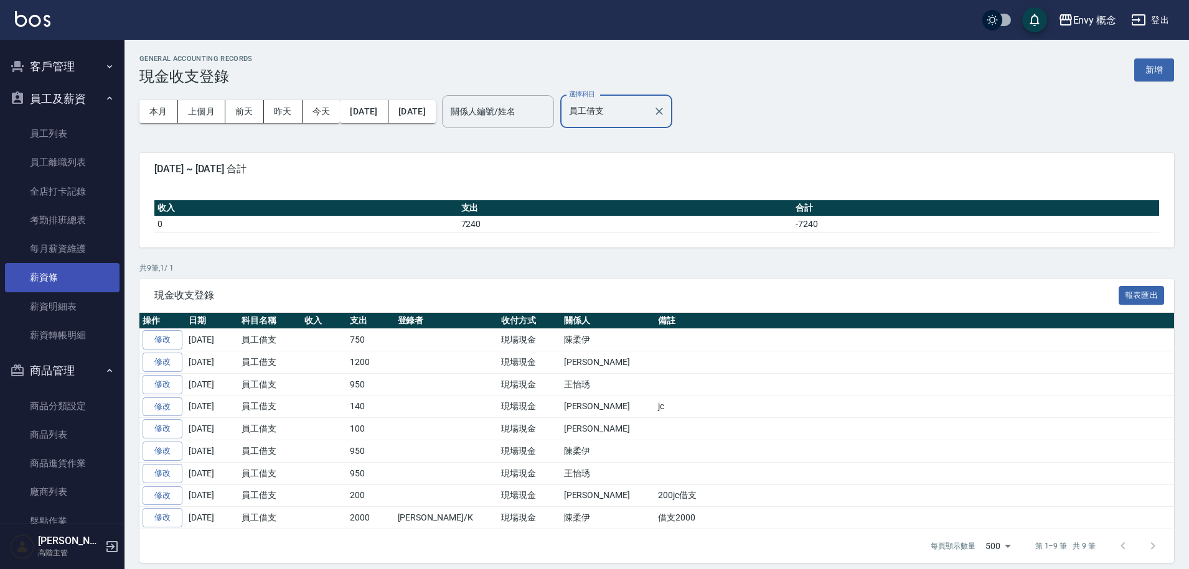
click at [75, 284] on link "薪資條" at bounding box center [62, 277] width 114 height 29
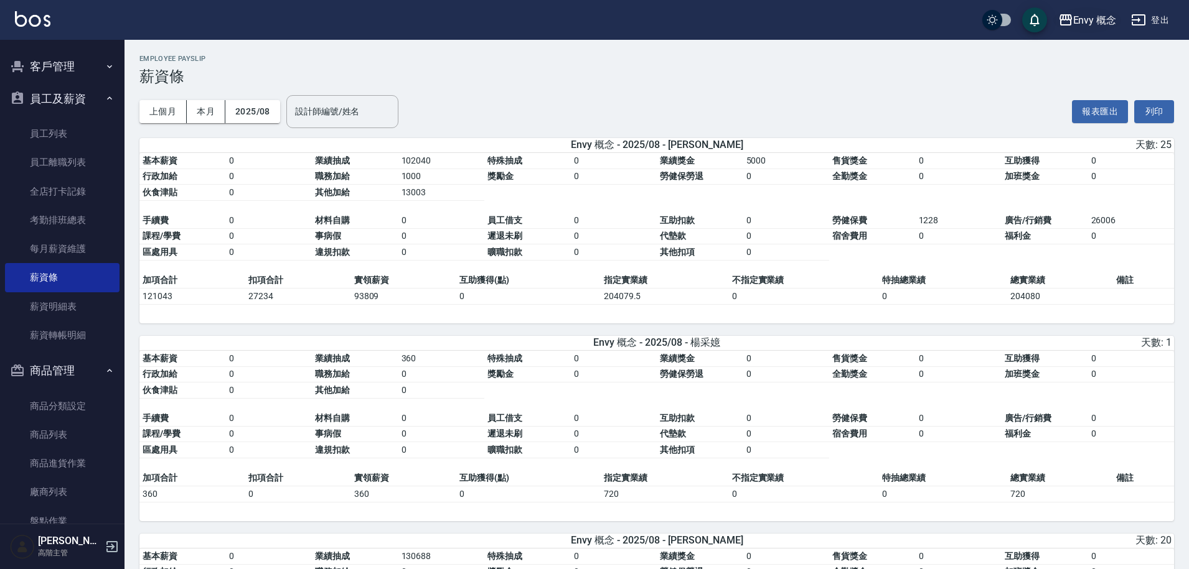
click at [1089, 25] on div "Envy 概念" at bounding box center [1095, 20] width 44 height 16
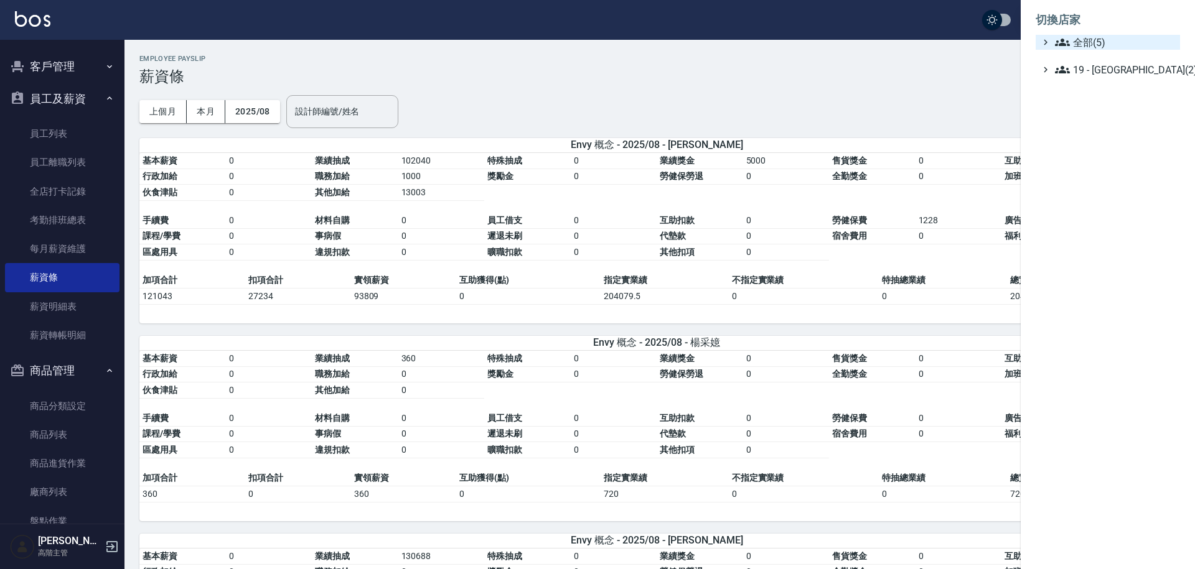
click at [1096, 45] on span "全部(5)" at bounding box center [1115, 42] width 120 height 15
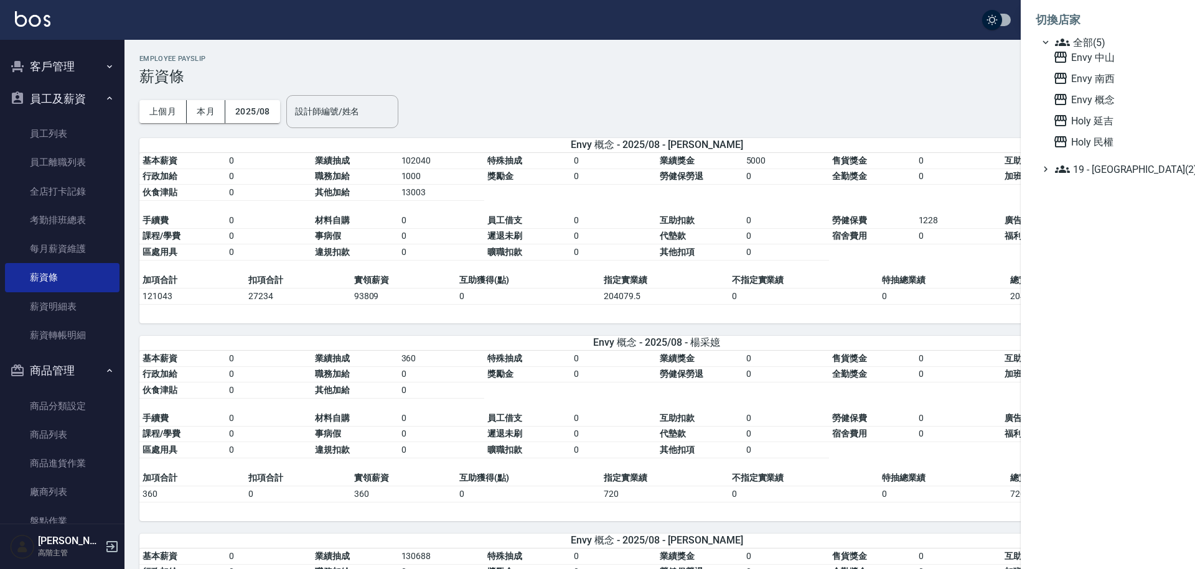
click at [825, 111] on div at bounding box center [597, 284] width 1195 height 569
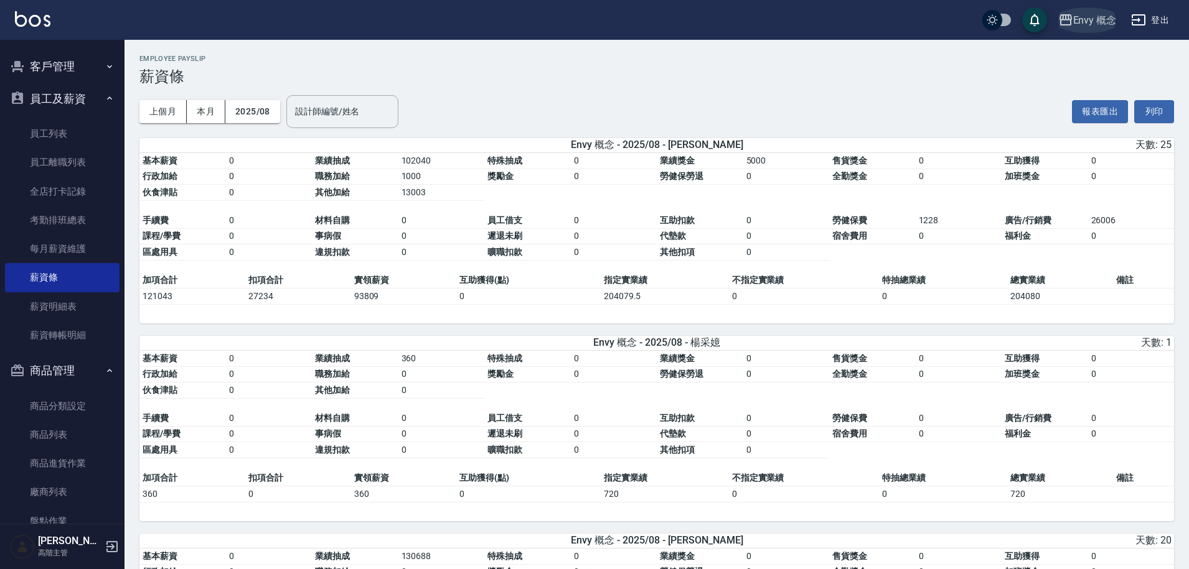
click at [1100, 30] on button "Envy 概念" at bounding box center [1087, 20] width 68 height 26
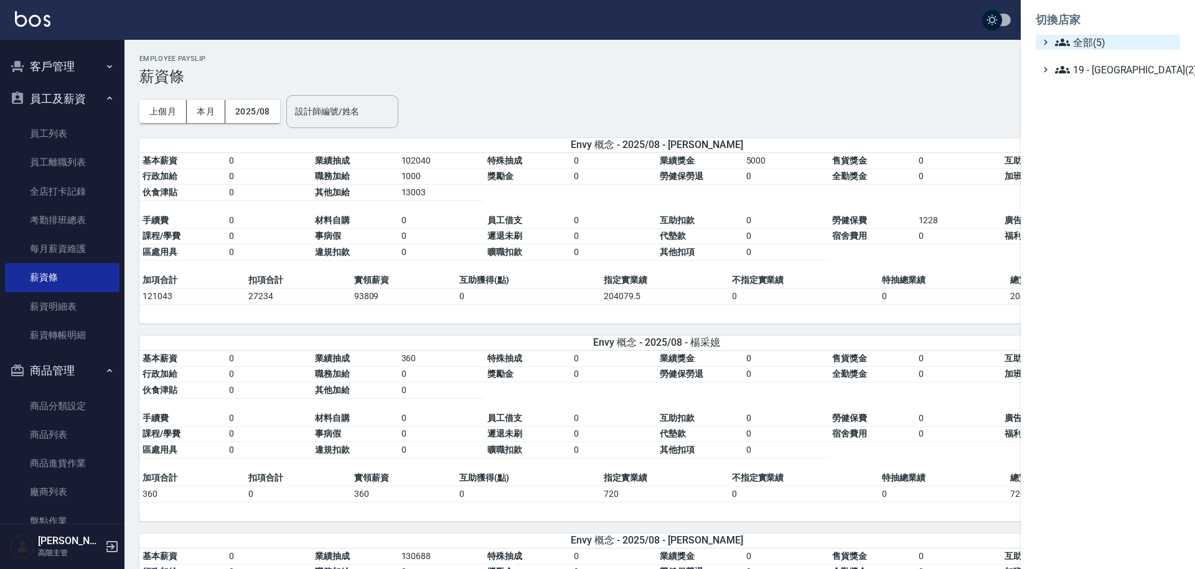
click at [1092, 41] on span "全部(5)" at bounding box center [1115, 42] width 120 height 15
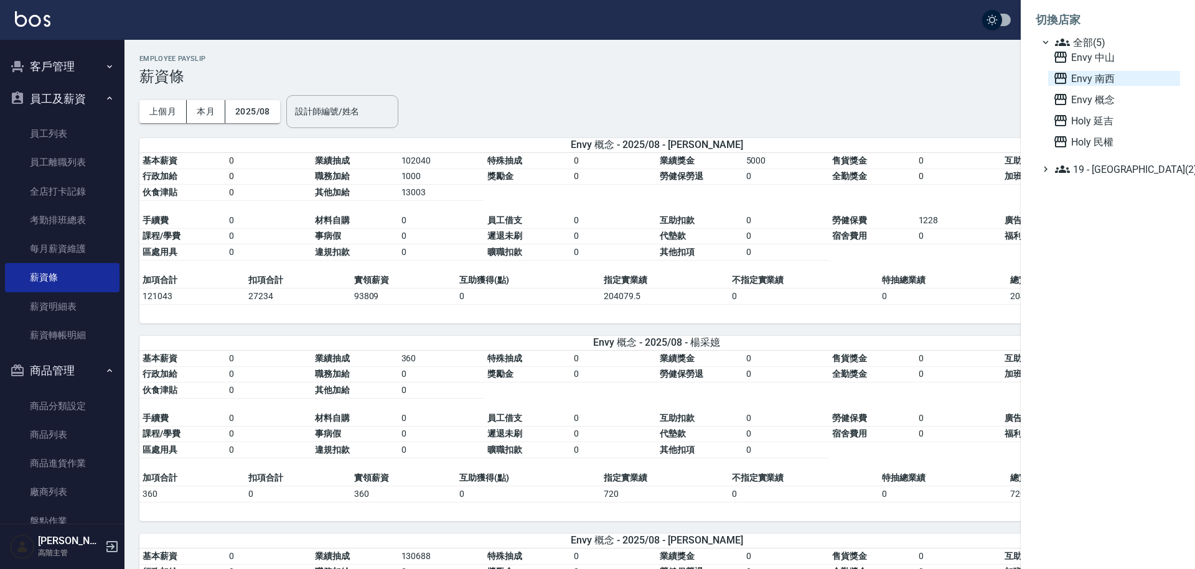
click at [1083, 79] on span "Envy 南西" at bounding box center [1114, 78] width 122 height 15
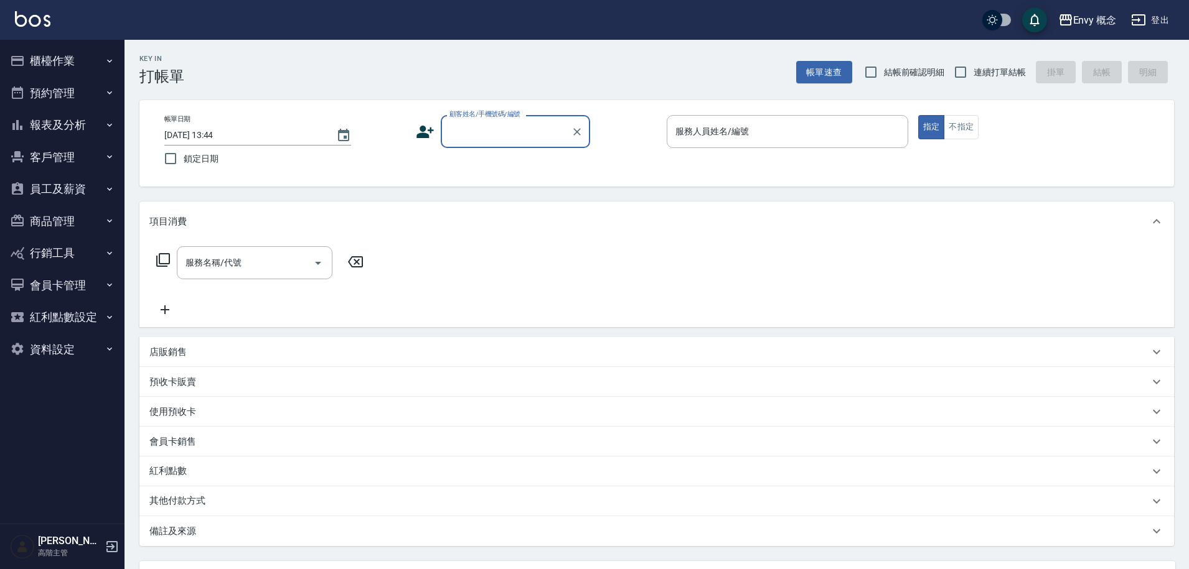
click at [47, 98] on button "預約管理" at bounding box center [62, 93] width 114 height 32
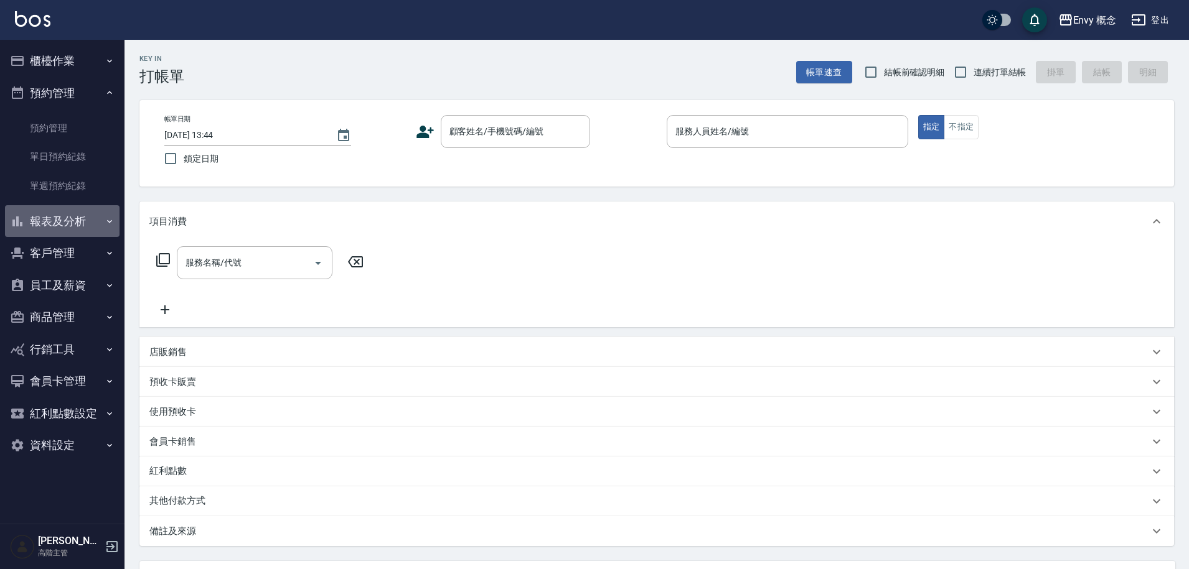
click at [89, 217] on button "報表及分析" at bounding box center [62, 221] width 114 height 32
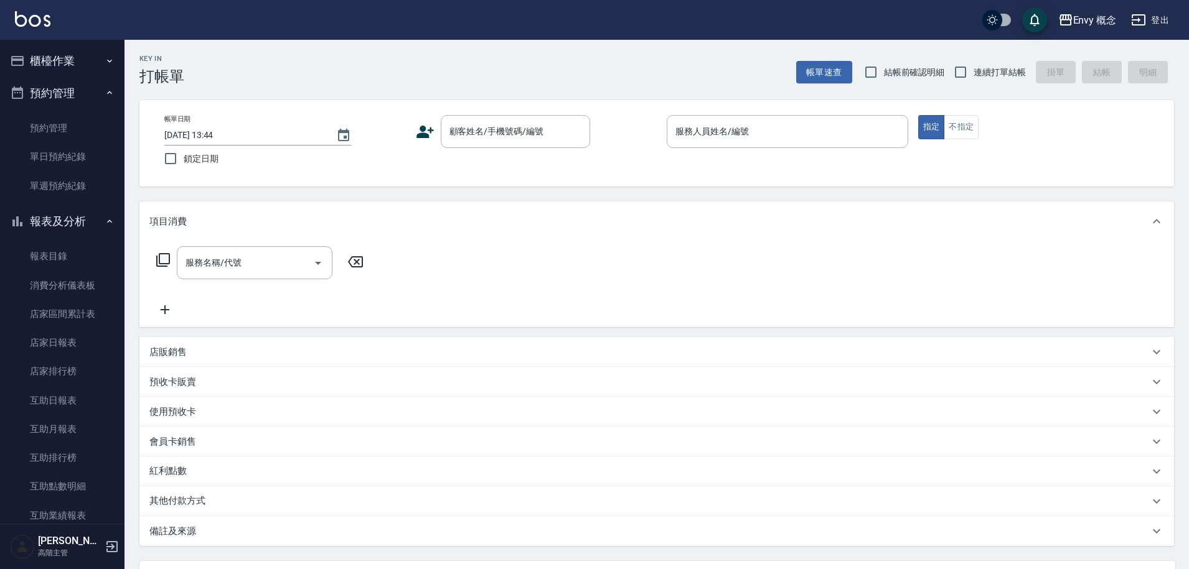
click at [96, 68] on button "櫃檯作業" at bounding box center [62, 61] width 114 height 32
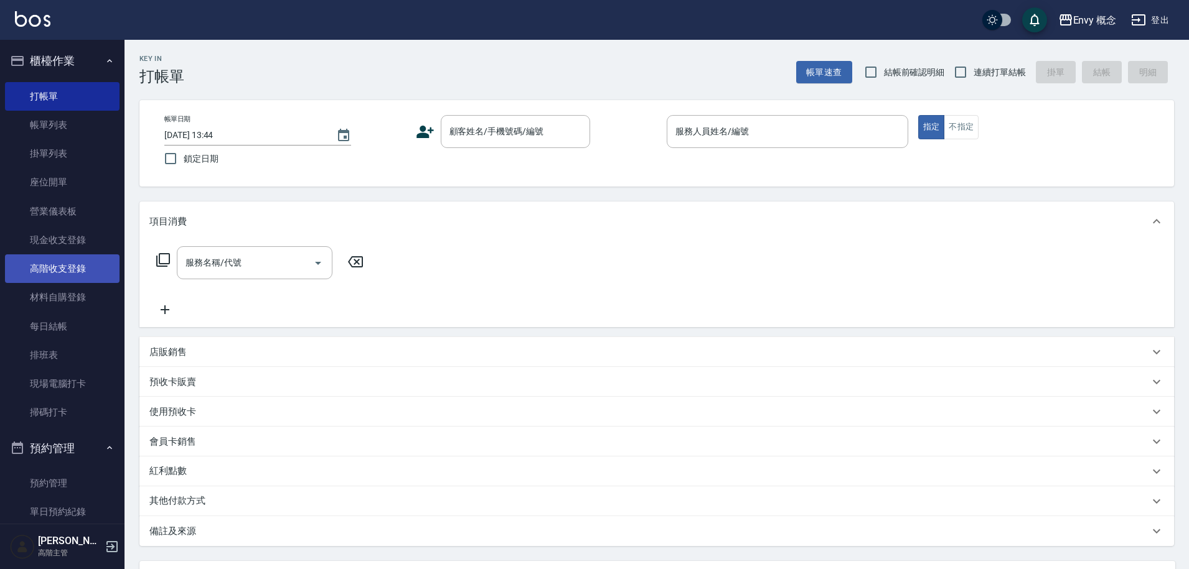
click at [75, 274] on link "高階收支登錄" at bounding box center [62, 269] width 114 height 29
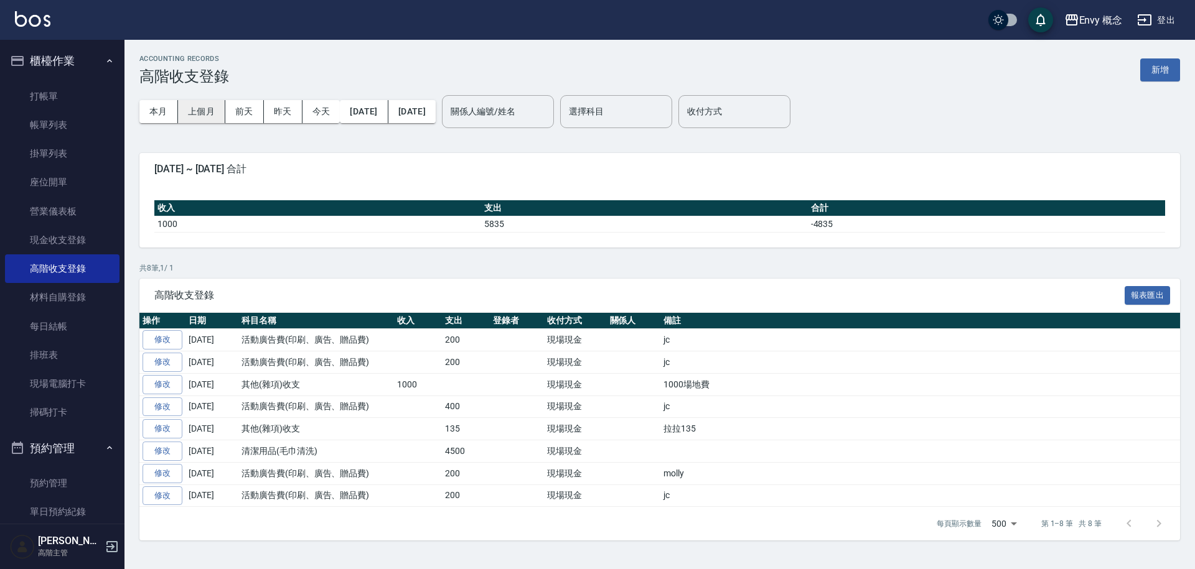
click at [180, 111] on button "上個月" at bounding box center [201, 111] width 47 height 23
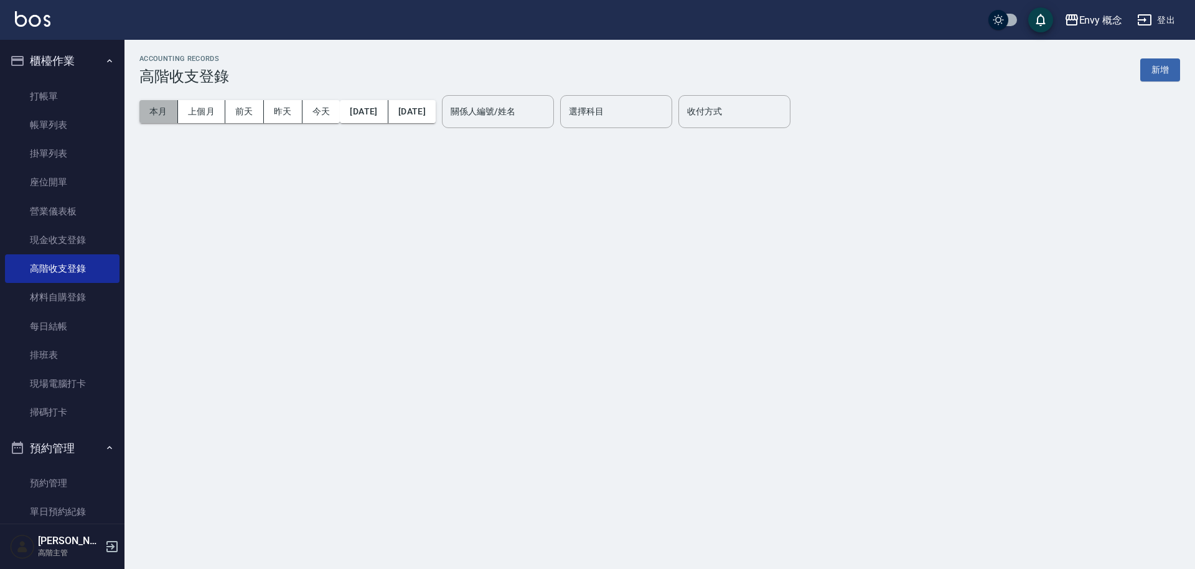
click at [161, 111] on button "本月" at bounding box center [158, 111] width 39 height 23
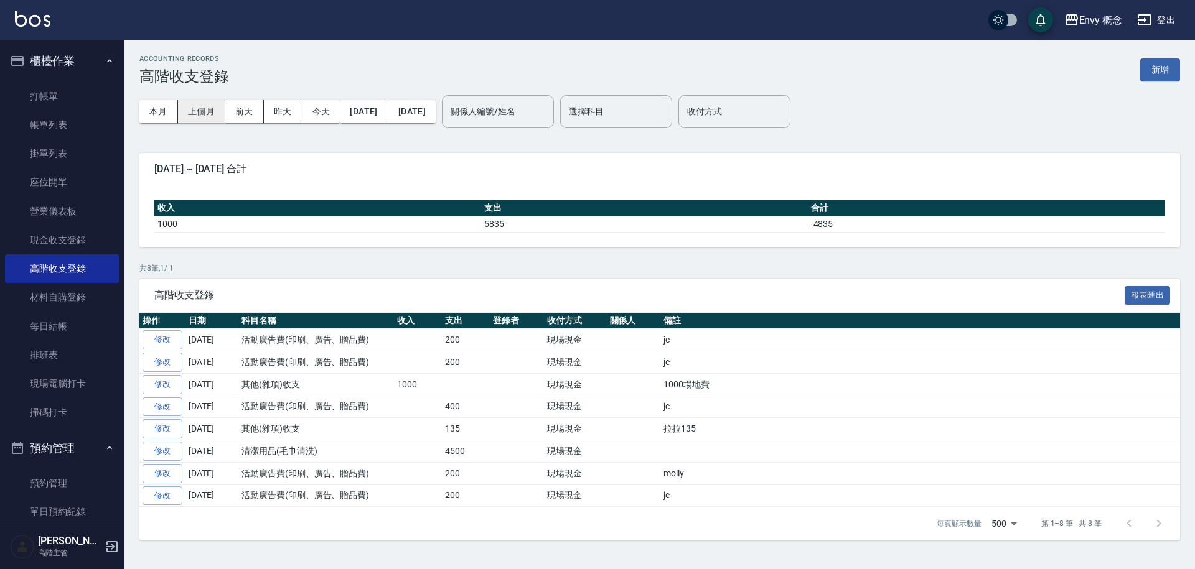
click at [198, 117] on button "上個月" at bounding box center [201, 111] width 47 height 23
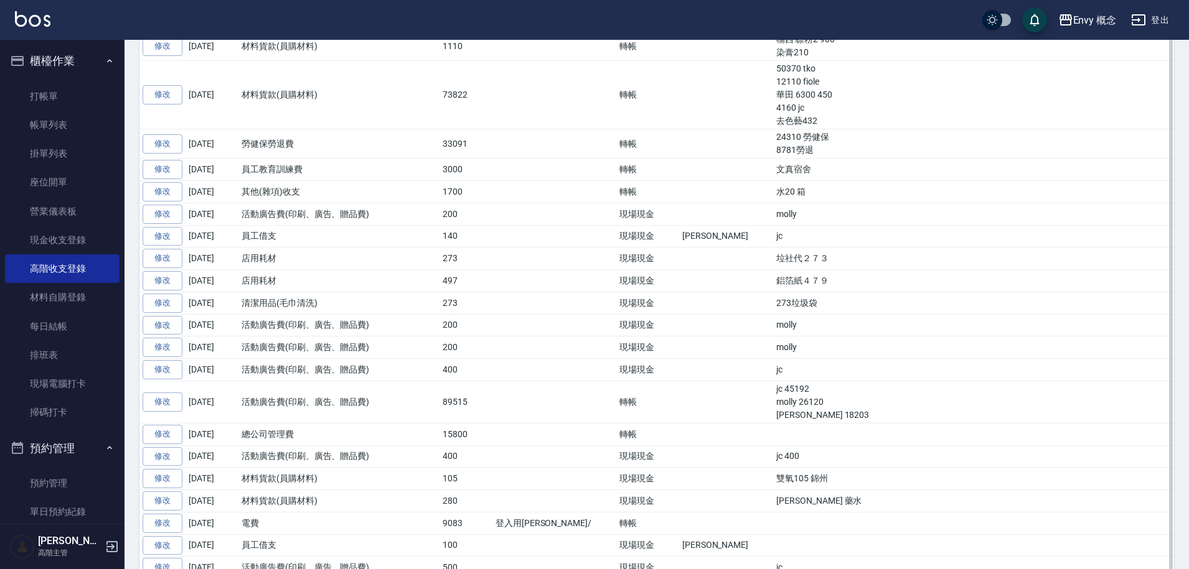
scroll to position [565, 0]
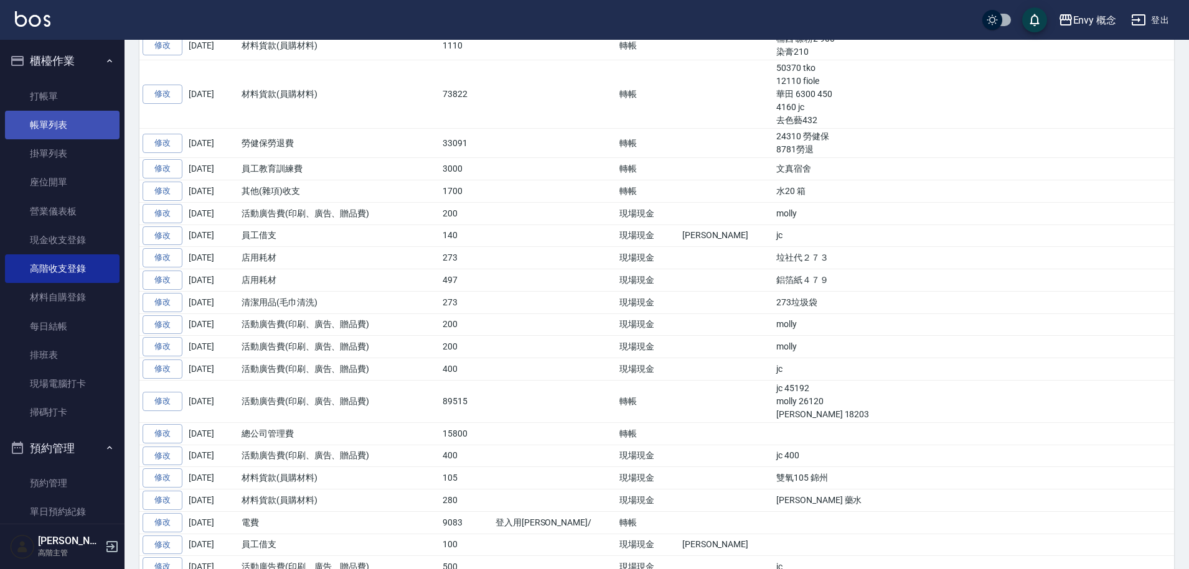
click at [89, 131] on link "帳單列表" at bounding box center [62, 125] width 114 height 29
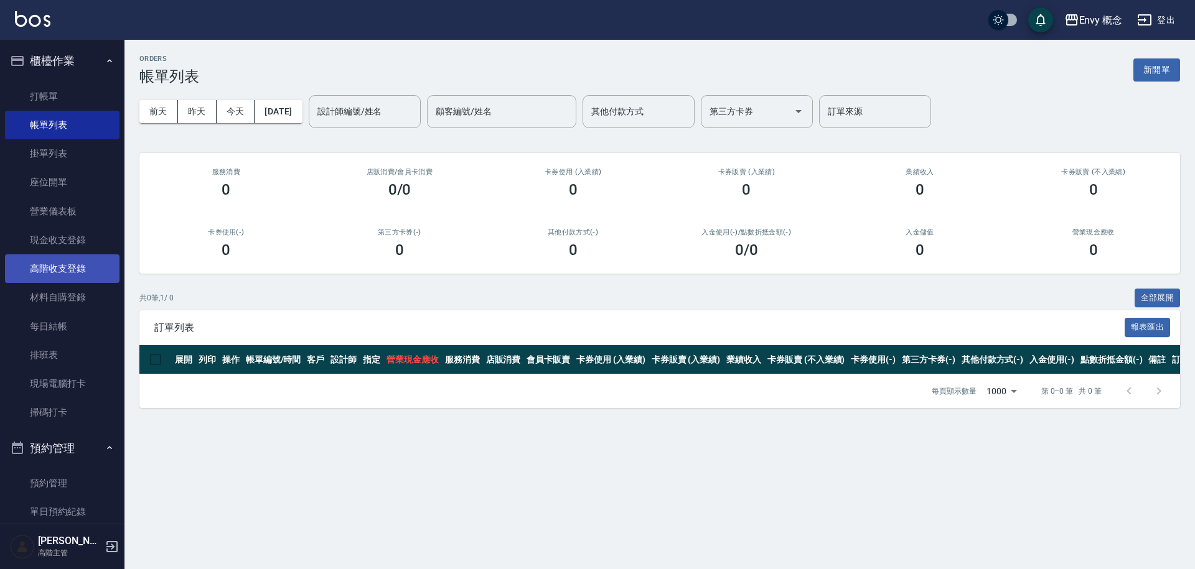
click at [62, 275] on link "高階收支登錄" at bounding box center [62, 269] width 114 height 29
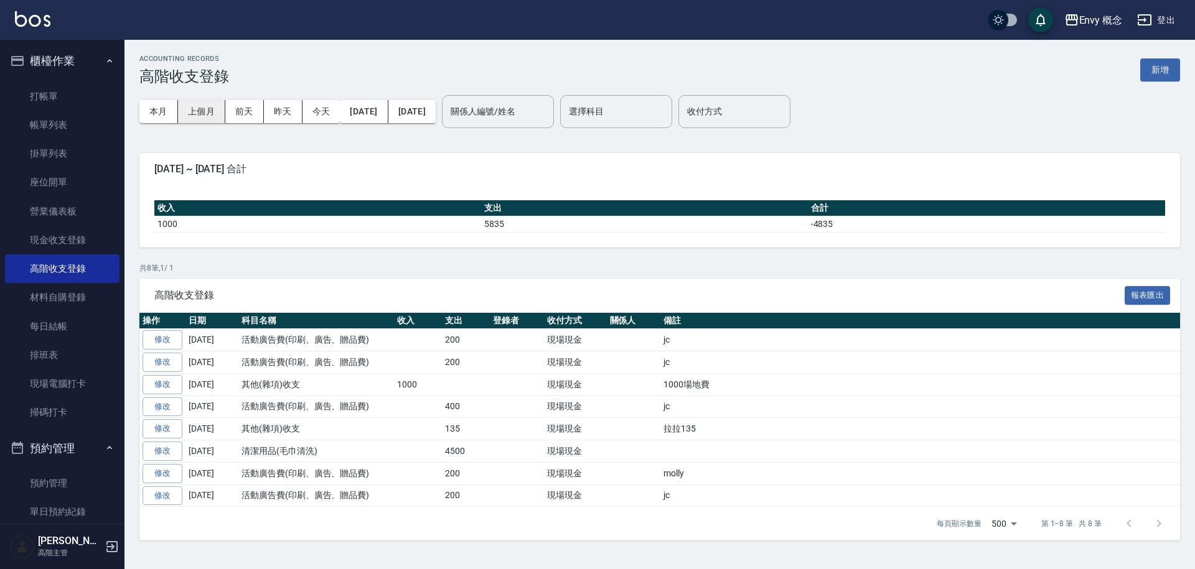
click at [199, 113] on button "上個月" at bounding box center [201, 111] width 47 height 23
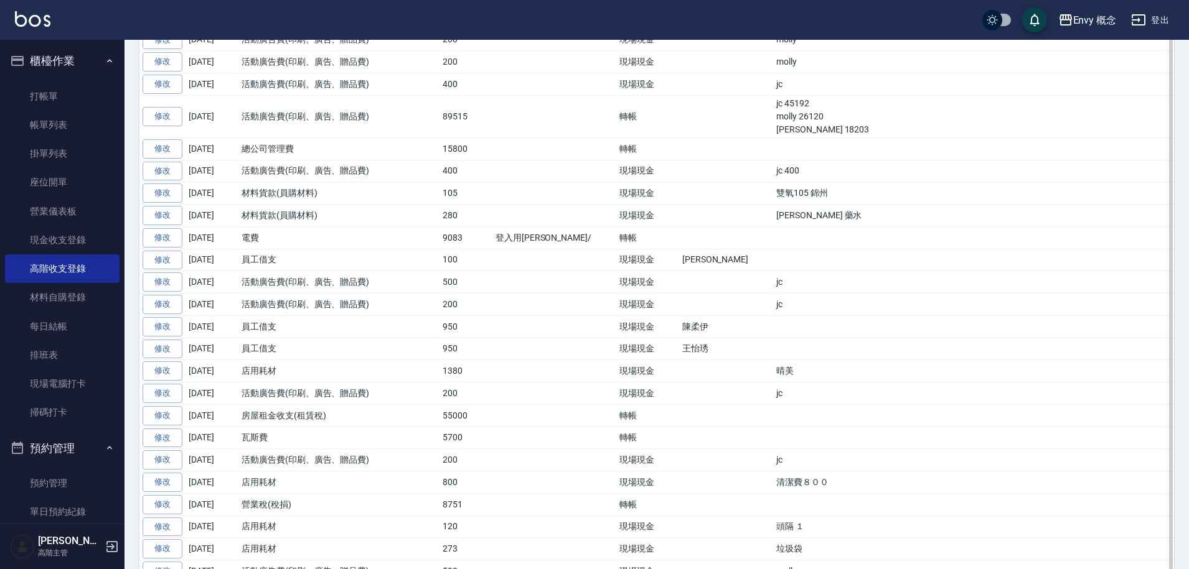
scroll to position [849, 0]
drag, startPoint x: 704, startPoint y: 106, endPoint x: 717, endPoint y: 122, distance: 21.2
click at [773, 122] on td "jc 45192 molly 26120 tim 18203" at bounding box center [973, 117] width 401 height 42
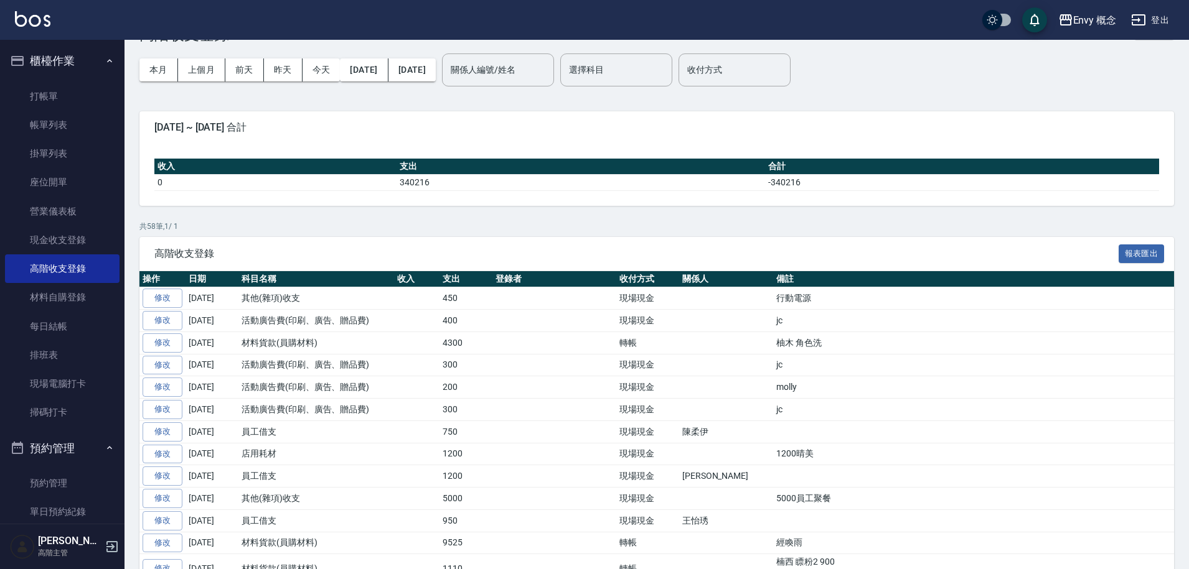
scroll to position [0, 0]
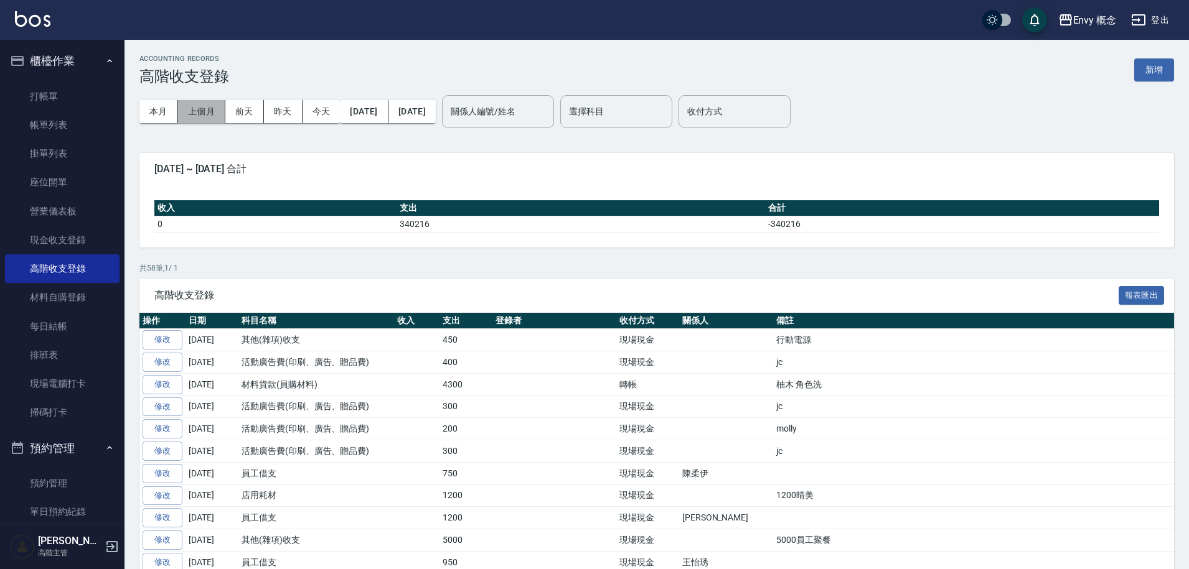
click at [207, 109] on button "上個月" at bounding box center [201, 111] width 47 height 23
click at [376, 113] on button "2025/08/01" at bounding box center [364, 111] width 48 height 23
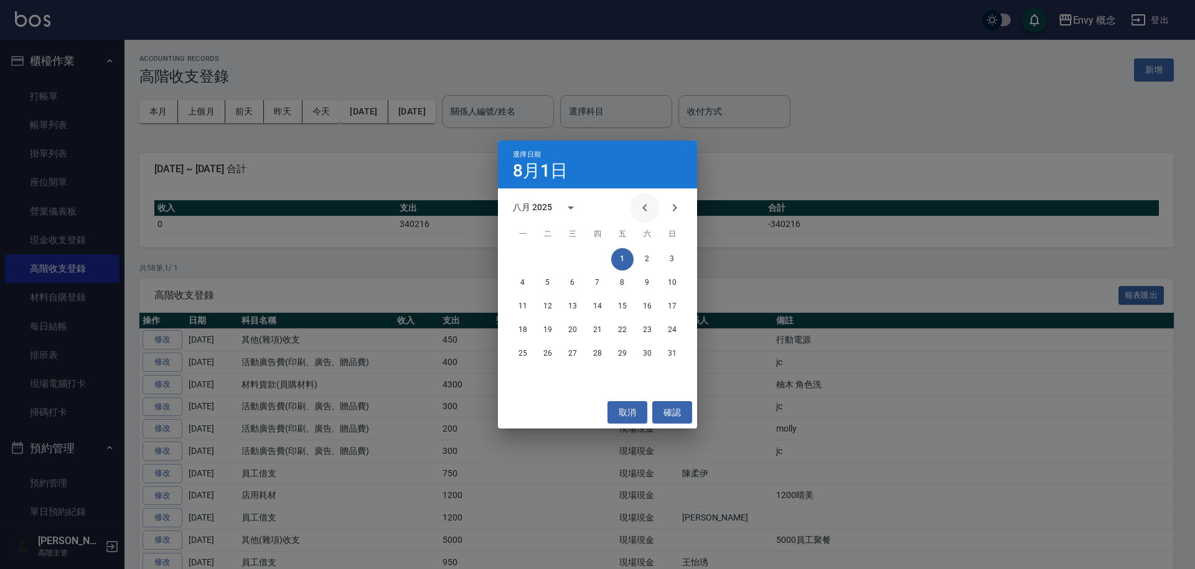
click at [647, 206] on icon "Previous month" at bounding box center [644, 207] width 15 height 15
click at [554, 260] on button "1" at bounding box center [547, 259] width 22 height 22
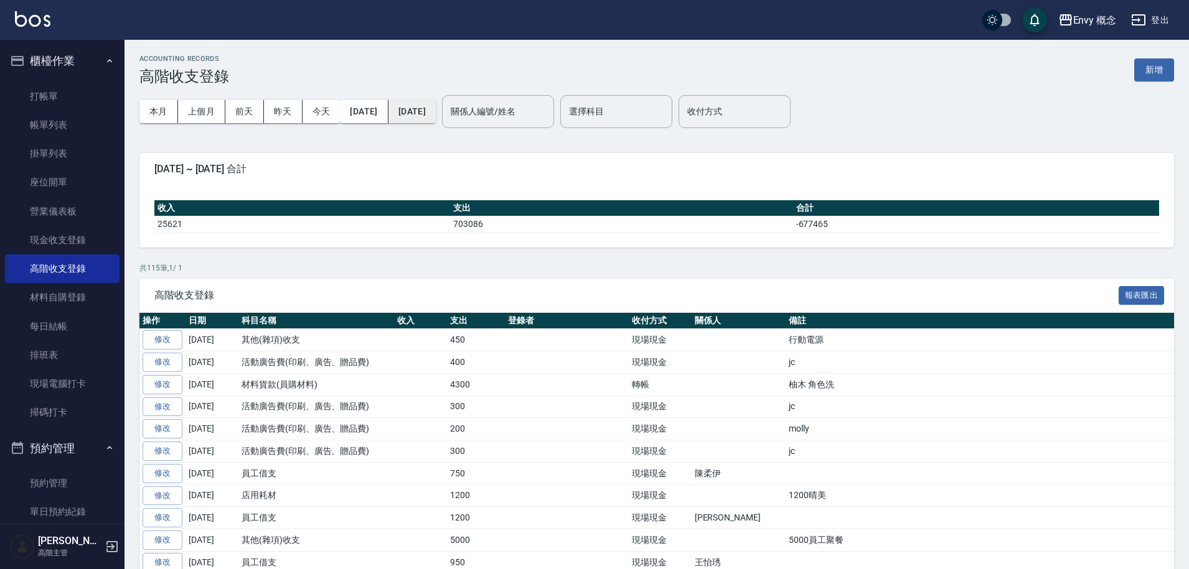
click at [436, 111] on button "2025/08/31" at bounding box center [411, 111] width 47 height 23
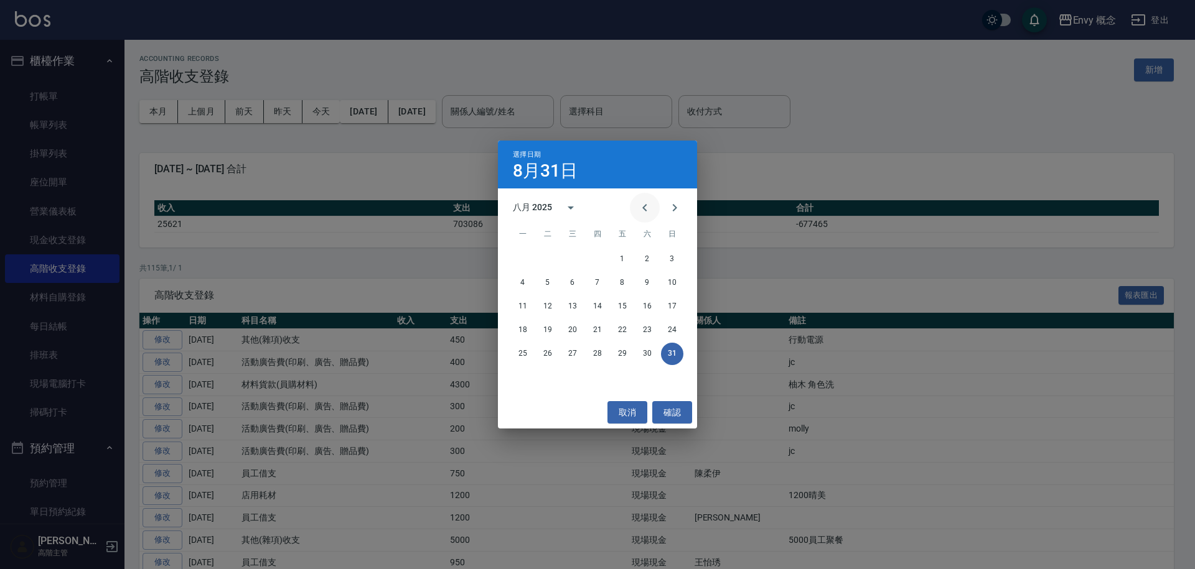
click at [647, 212] on icon "Previous month" at bounding box center [644, 207] width 15 height 15
click at [594, 357] on button "31" at bounding box center [597, 354] width 22 height 22
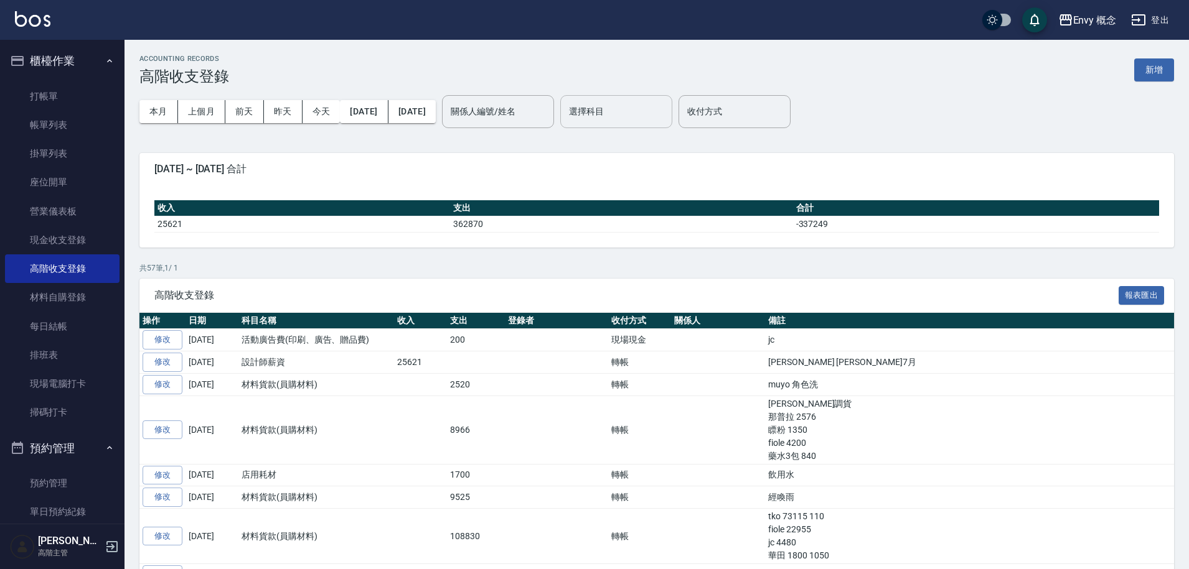
click at [622, 120] on input "選擇科目" at bounding box center [616, 112] width 101 height 22
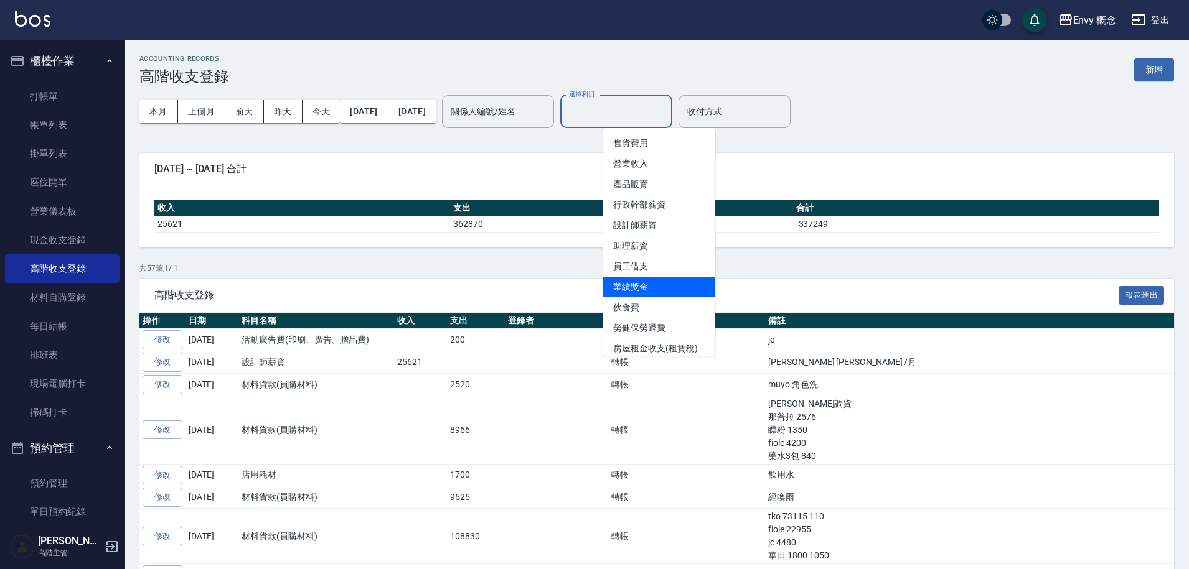
click at [675, 276] on li "員工借支" at bounding box center [659, 266] width 112 height 21
type input "員工借支"
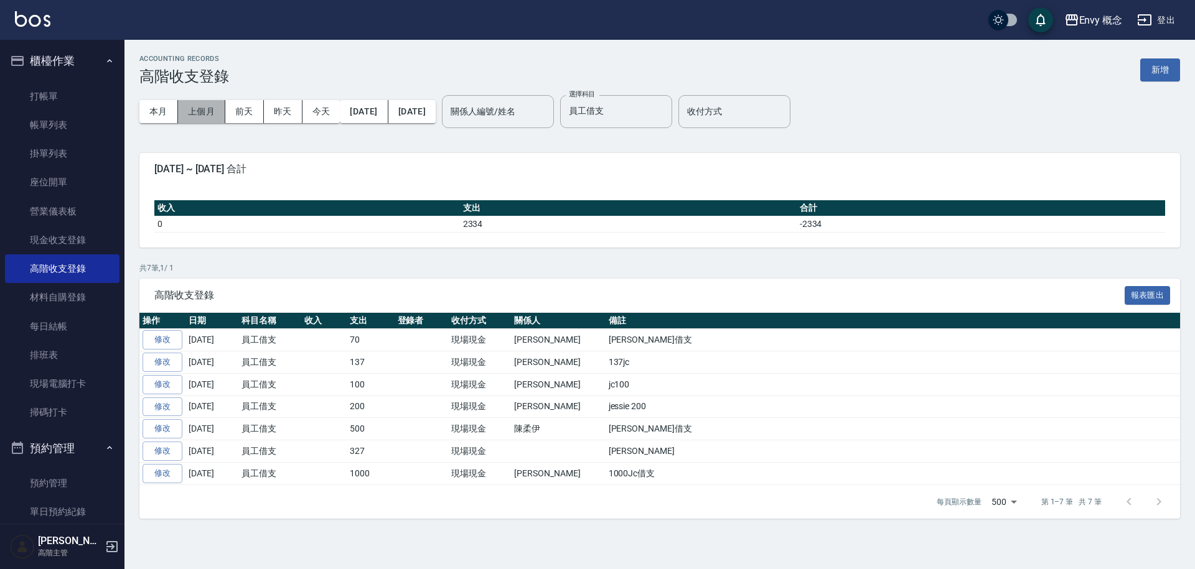
click at [189, 114] on button "上個月" at bounding box center [201, 111] width 47 height 23
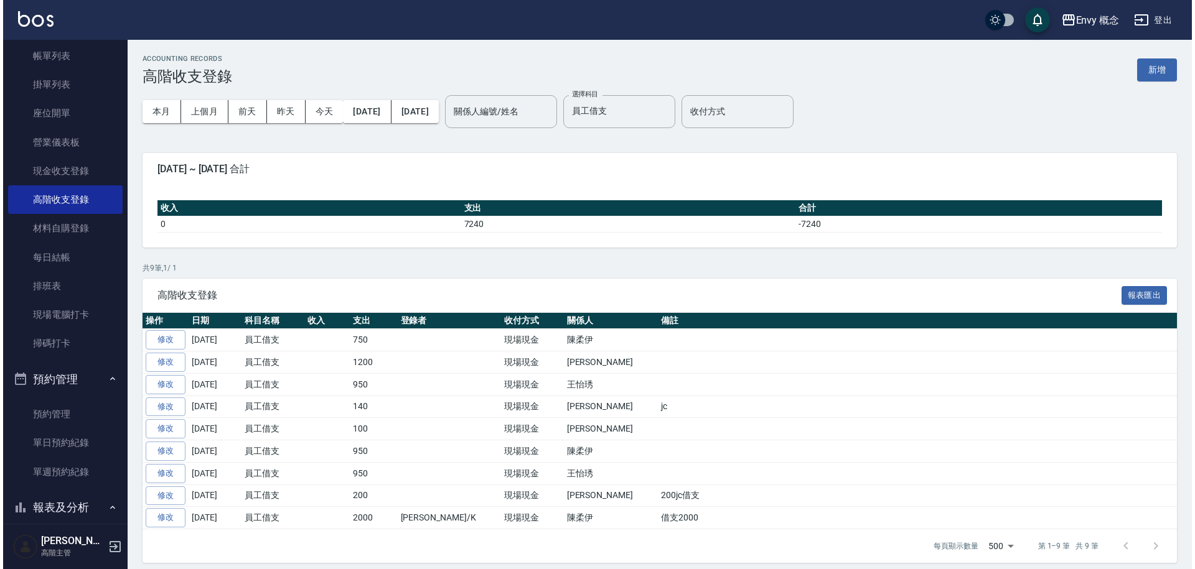
scroll to position [67, 0]
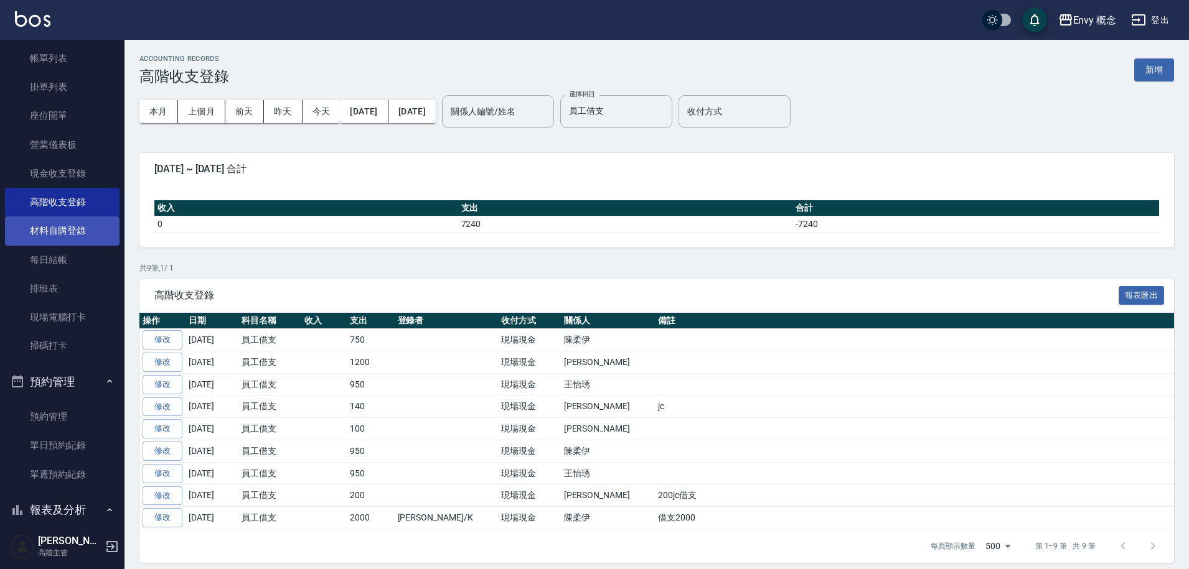
click at [60, 233] on link "材料自購登錄" at bounding box center [62, 231] width 114 height 29
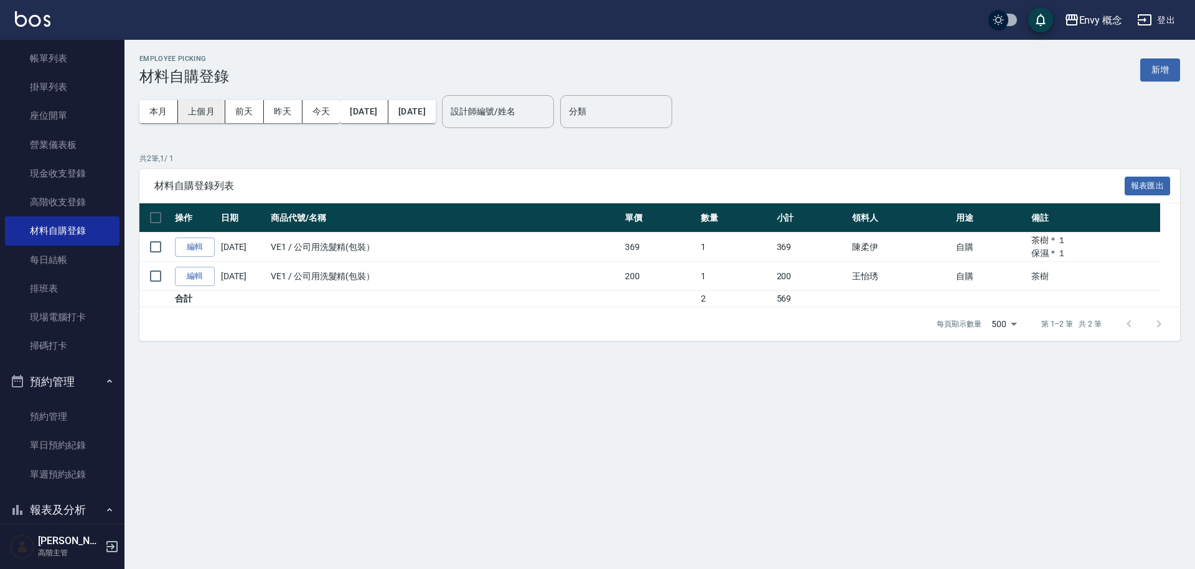
click at [200, 110] on button "上個月" at bounding box center [201, 111] width 47 height 23
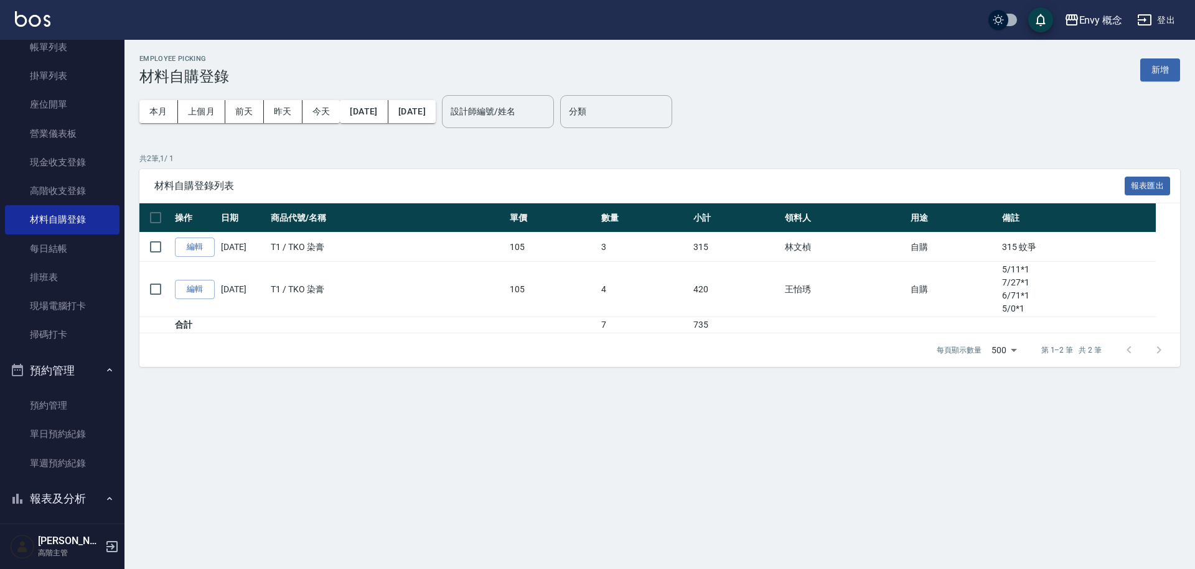
scroll to position [382, 0]
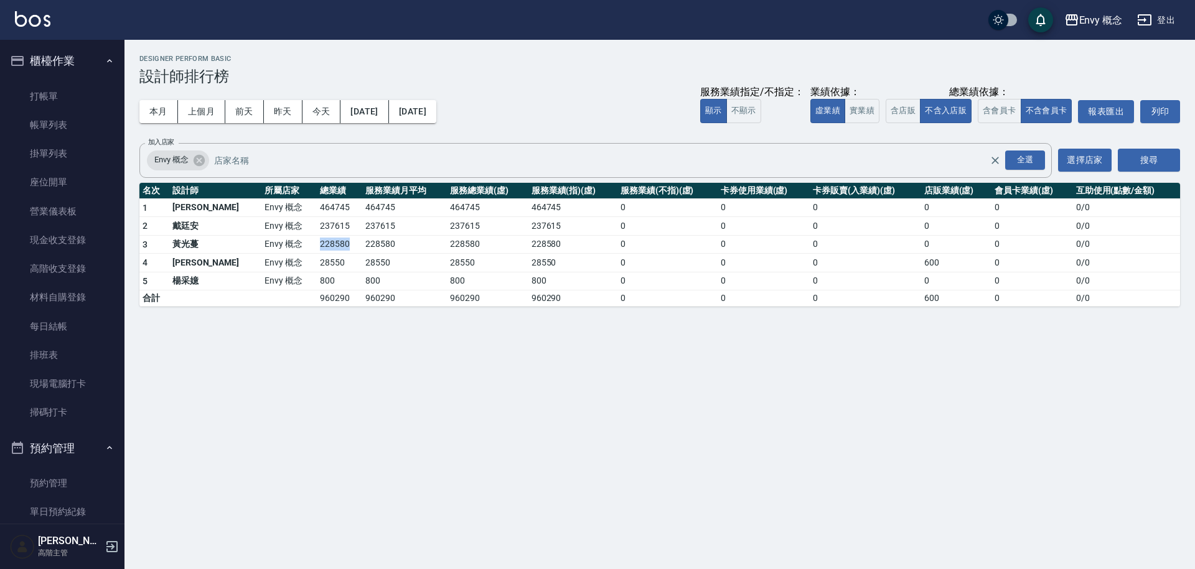
scroll to position [698, 0]
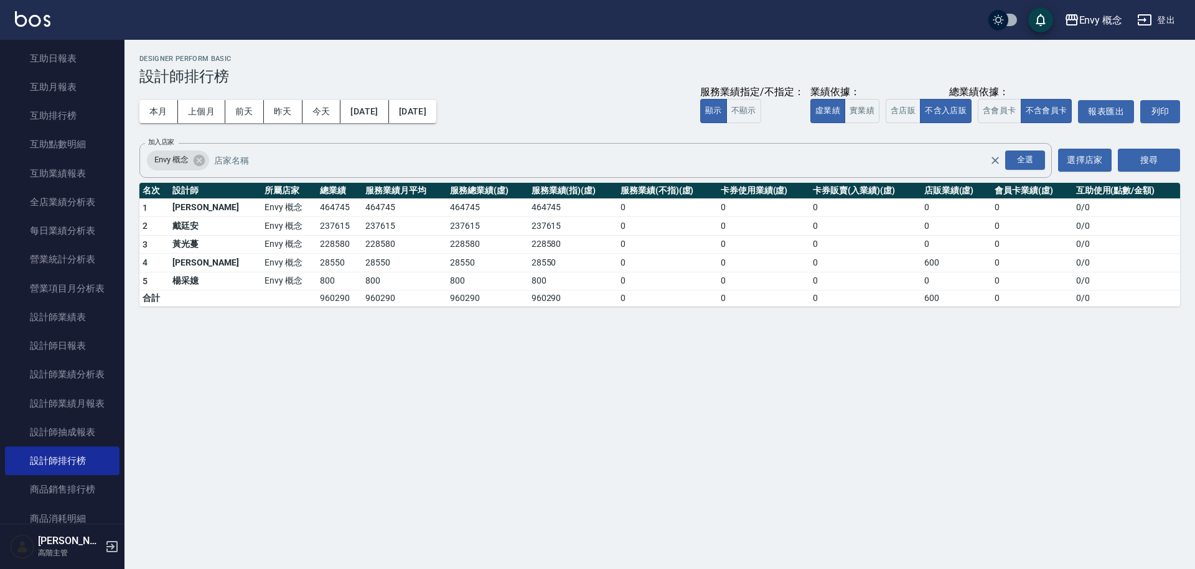
click at [396, 263] on td "28550" at bounding box center [404, 263] width 85 height 19
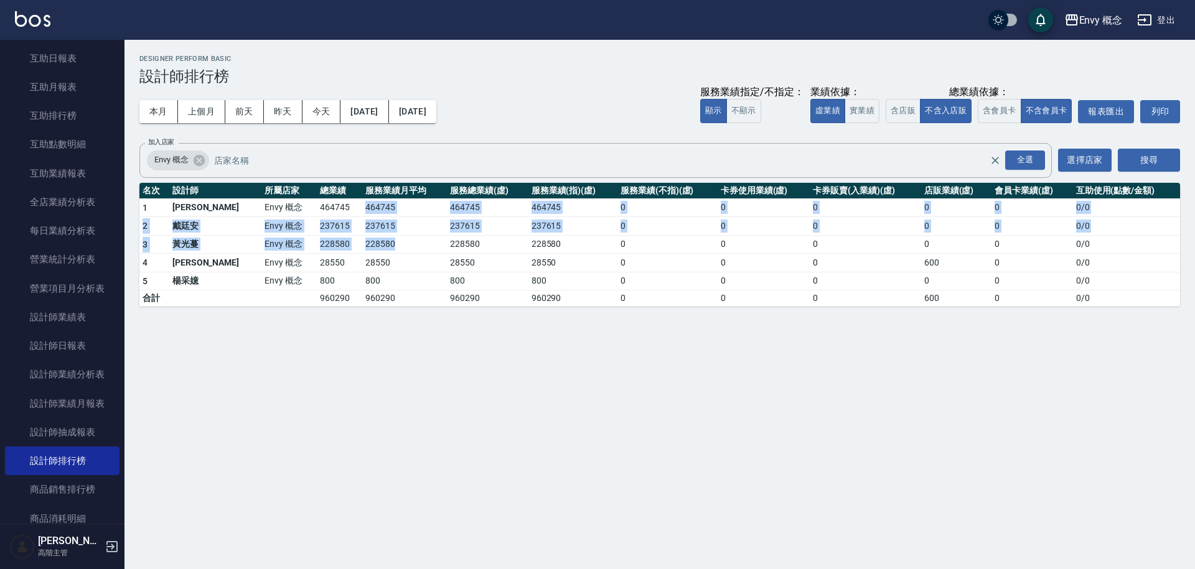
drag, startPoint x: 320, startPoint y: 208, endPoint x: 373, endPoint y: 246, distance: 65.6
click at [373, 246] on tbody "1 王文嘉 Envy 概念 464745 464745 464745 464745 0 0 0 0 0 0 / 0 2 [PERSON_NAME]Envy 概…" at bounding box center [659, 253] width 1040 height 108
drag, startPoint x: 373, startPoint y: 246, endPoint x: 345, endPoint y: 226, distance: 34.4
click at [373, 246] on td "228580" at bounding box center [404, 244] width 85 height 19
drag, startPoint x: 320, startPoint y: 209, endPoint x: 380, endPoint y: 261, distance: 78.9
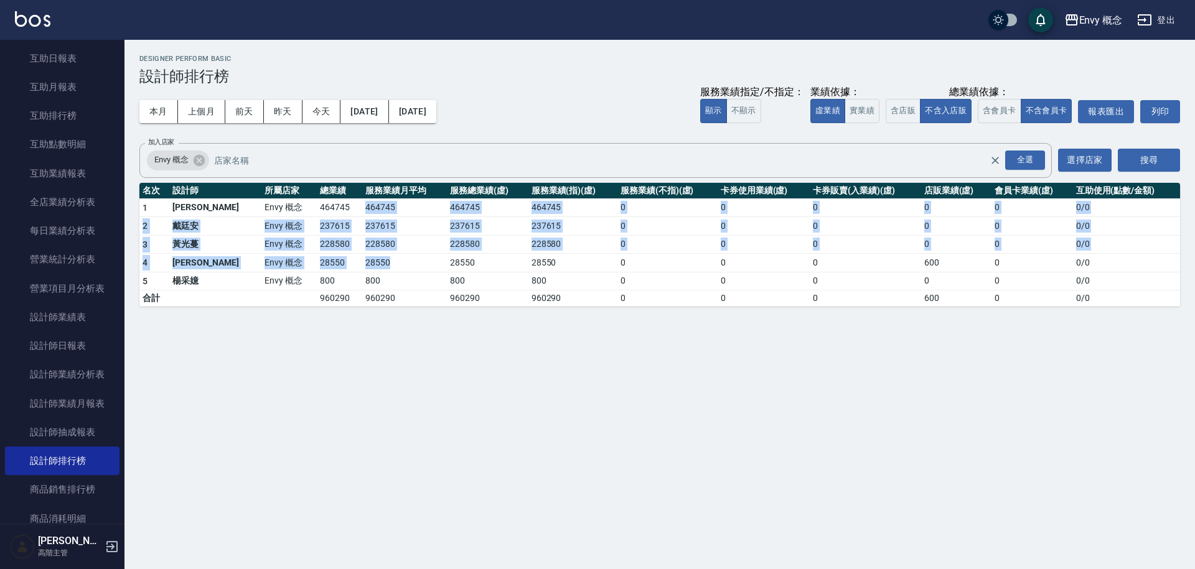
click at [380, 261] on tbody "1 王文嘉 Envy 概念 464745 464745 464745 464745 0 0 0 0 0 0 / 0 2 [PERSON_NAME]Envy 概…" at bounding box center [659, 253] width 1040 height 108
click at [380, 261] on td "28550" at bounding box center [404, 263] width 85 height 19
drag, startPoint x: 324, startPoint y: 210, endPoint x: 364, endPoint y: 253, distance: 59.4
click at [364, 253] on tbody "1 王文嘉 Envy 概念 464745 464745 464745 464745 0 0 0 0 0 0 / 0 2 [PERSON_NAME]Envy 概…" at bounding box center [659, 253] width 1040 height 108
click at [364, 254] on td "28550" at bounding box center [404, 263] width 85 height 19
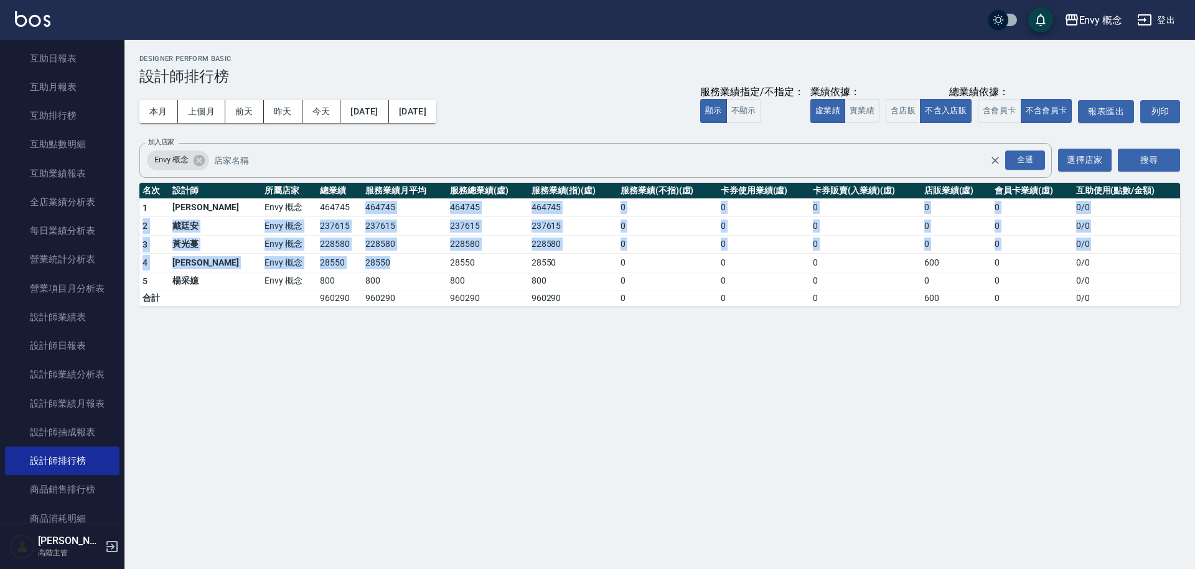
drag, startPoint x: 322, startPoint y: 209, endPoint x: 362, endPoint y: 263, distance: 67.2
click at [362, 263] on tbody "1 王文嘉 Envy 概念 464745 464745 464745 464745 0 0 0 0 0 0 / 0 2 [PERSON_NAME]Envy 概…" at bounding box center [659, 253] width 1040 height 108
click at [362, 263] on td "28550" at bounding box center [404, 263] width 85 height 19
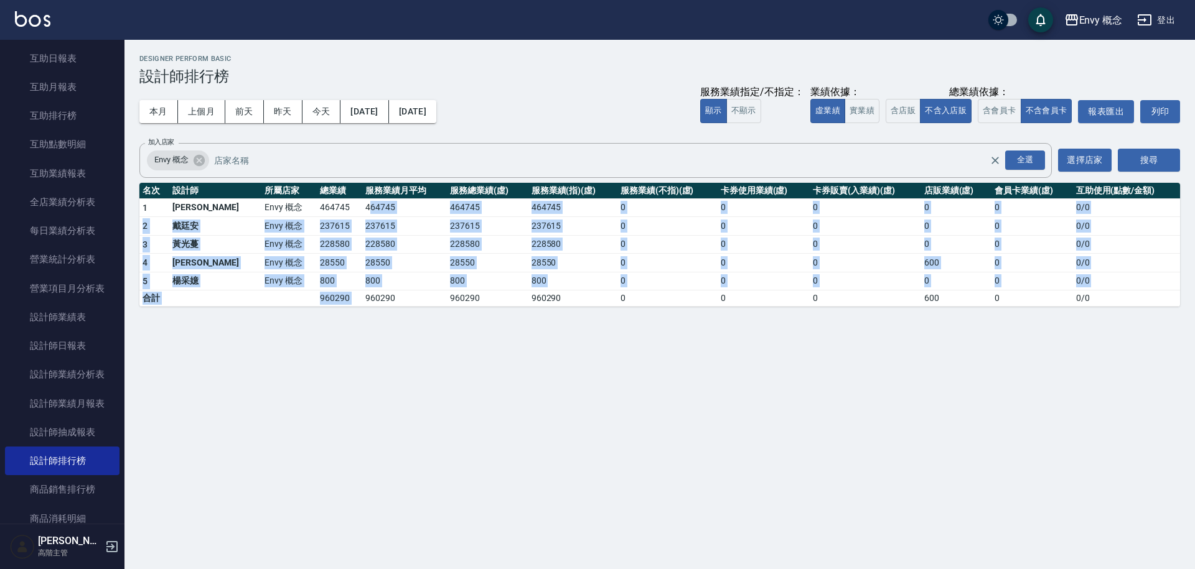
drag, startPoint x: 325, startPoint y: 215, endPoint x: 373, endPoint y: 290, distance: 89.6
click at [373, 290] on tbody "1 王文嘉 Envy 概念 464745 464745 464745 464745 0 0 0 0 0 0 / 0 2 [PERSON_NAME]Envy 概…" at bounding box center [659, 253] width 1040 height 108
click at [374, 291] on td "960290" at bounding box center [404, 299] width 85 height 16
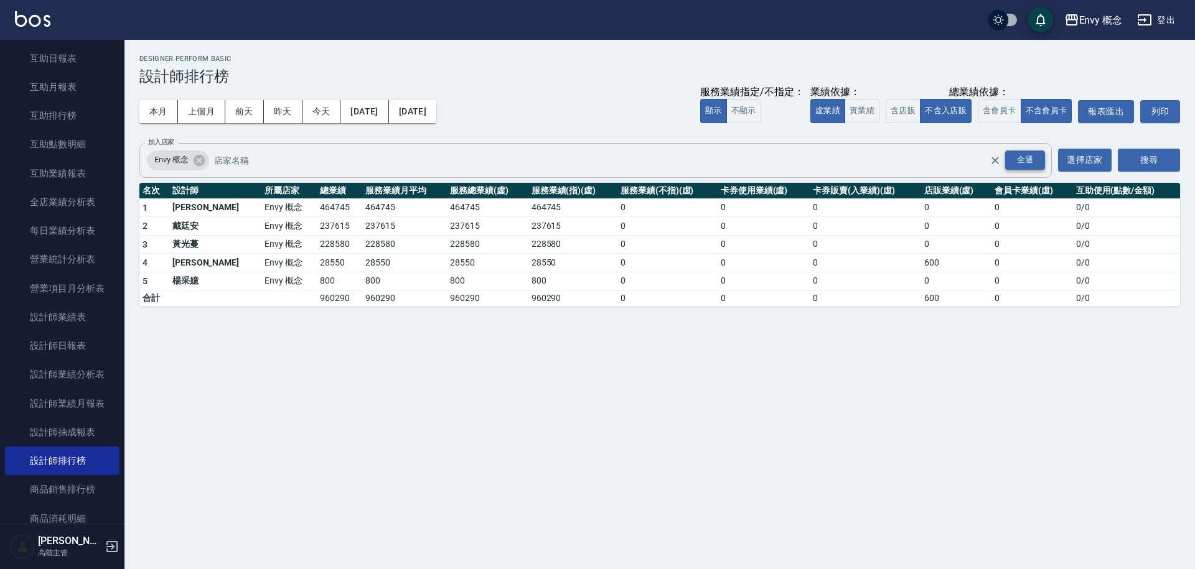
click at [1015, 160] on div "全選" at bounding box center [1025, 160] width 40 height 19
click at [1134, 161] on button "搜尋" at bounding box center [1149, 160] width 62 height 23
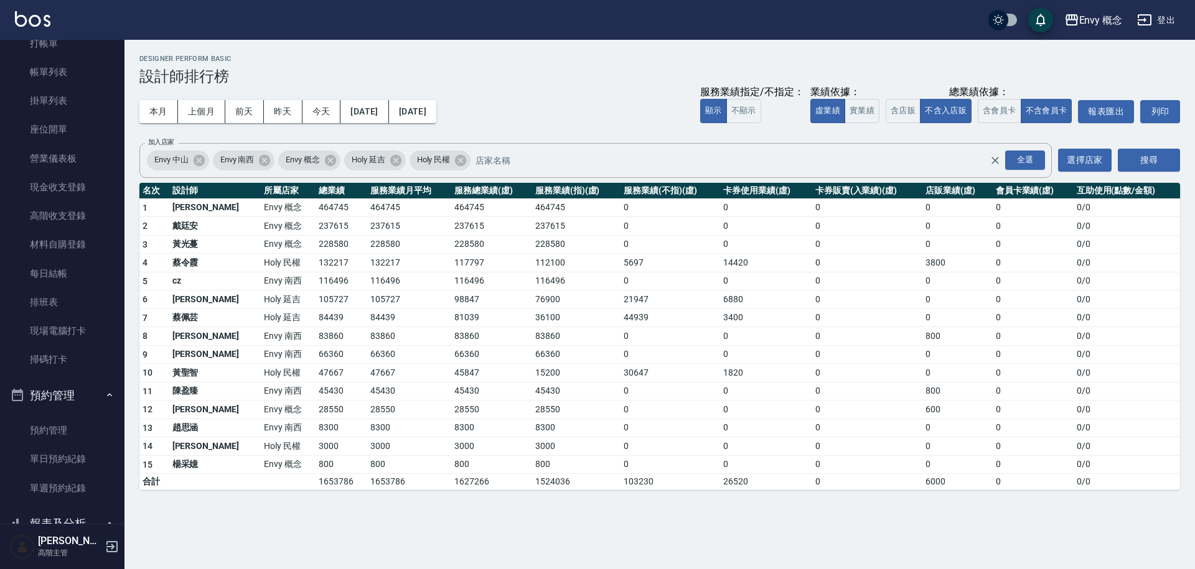
scroll to position [0, 0]
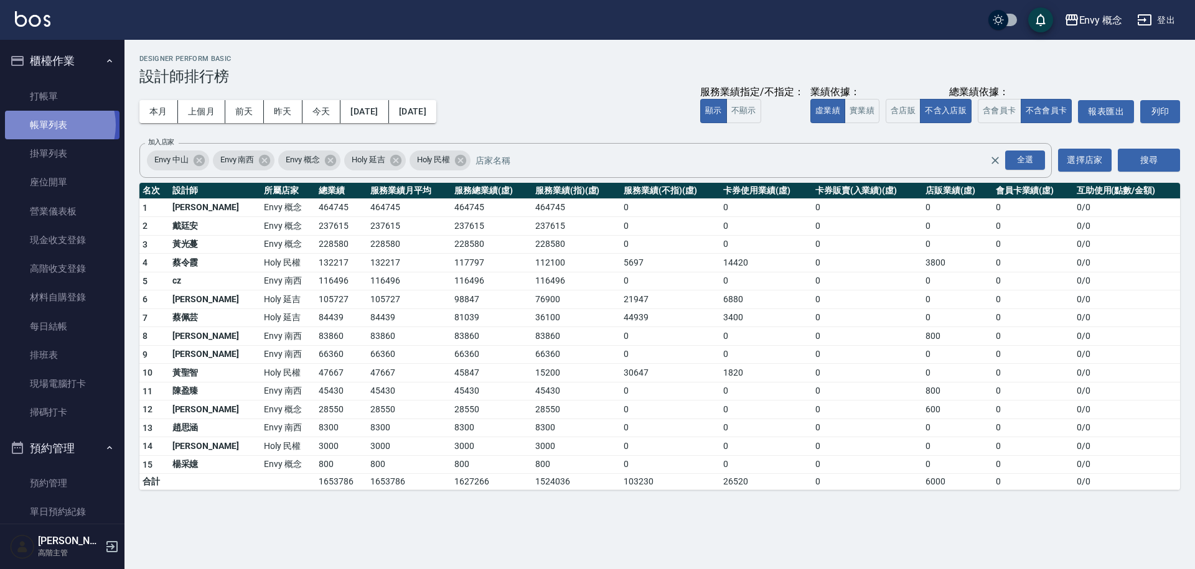
click at [51, 125] on link "帳單列表" at bounding box center [62, 125] width 114 height 29
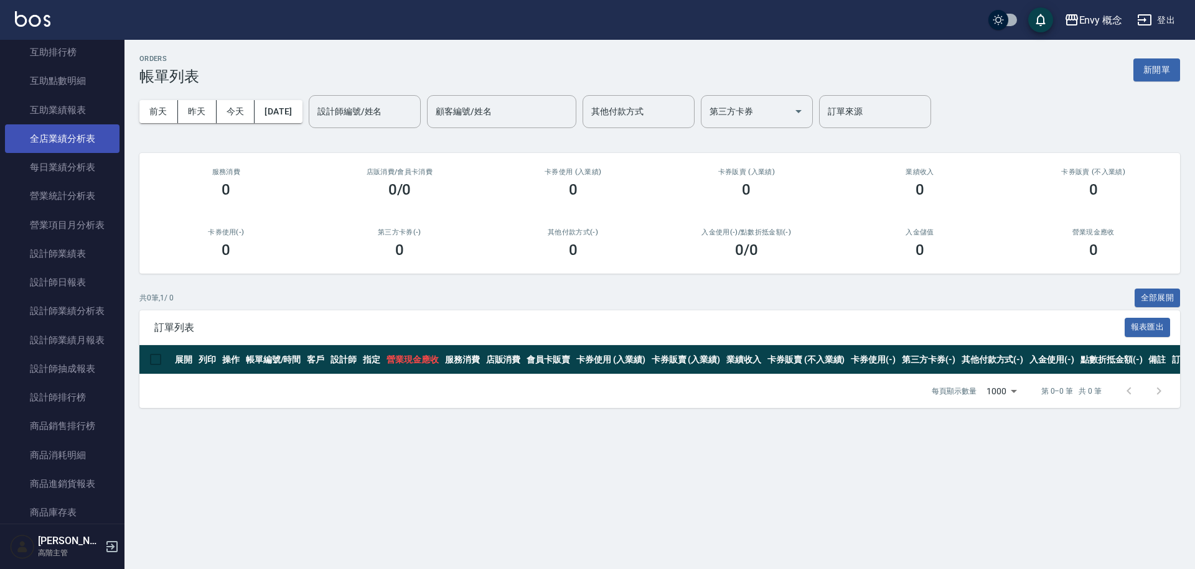
scroll to position [886, 0]
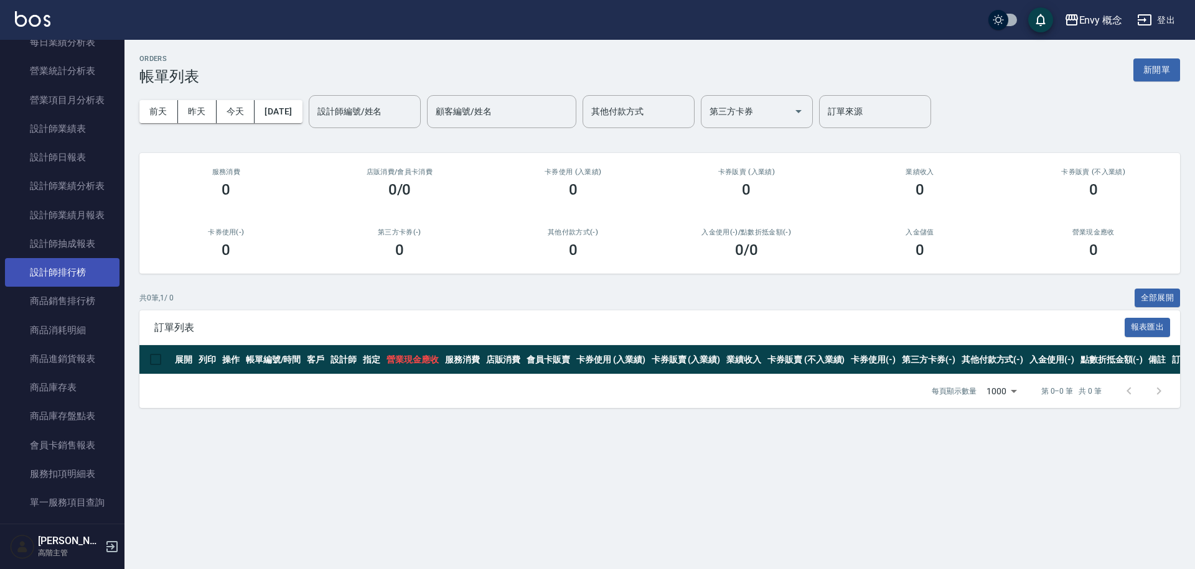
click at [80, 279] on link "設計師排行榜" at bounding box center [62, 272] width 114 height 29
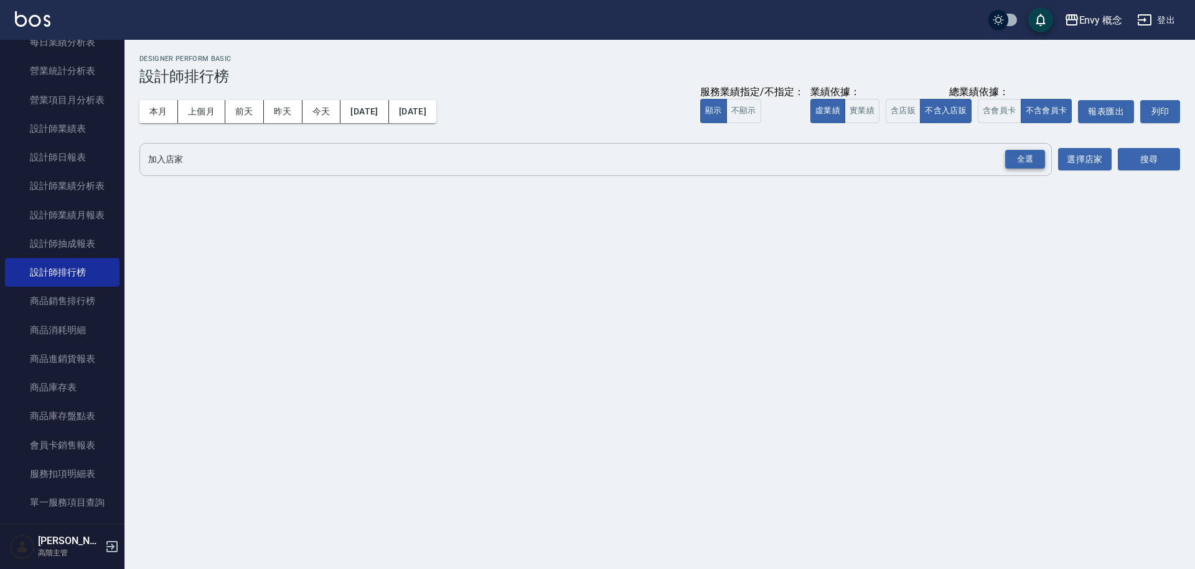
click at [1029, 159] on div "全選" at bounding box center [1025, 159] width 40 height 19
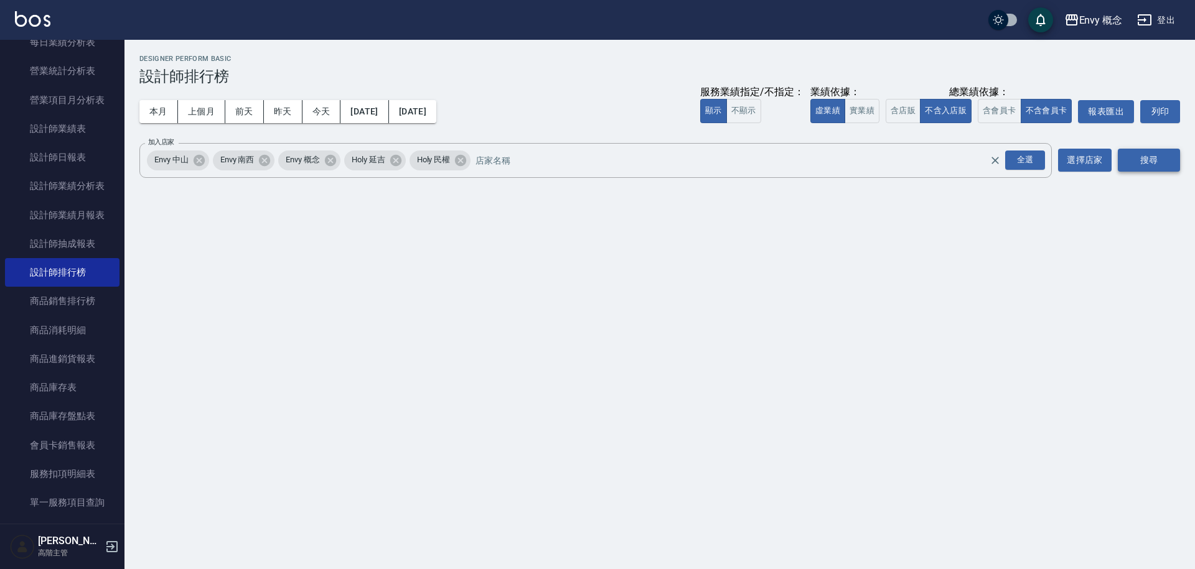
click at [1135, 158] on button "搜尋" at bounding box center [1149, 160] width 62 height 23
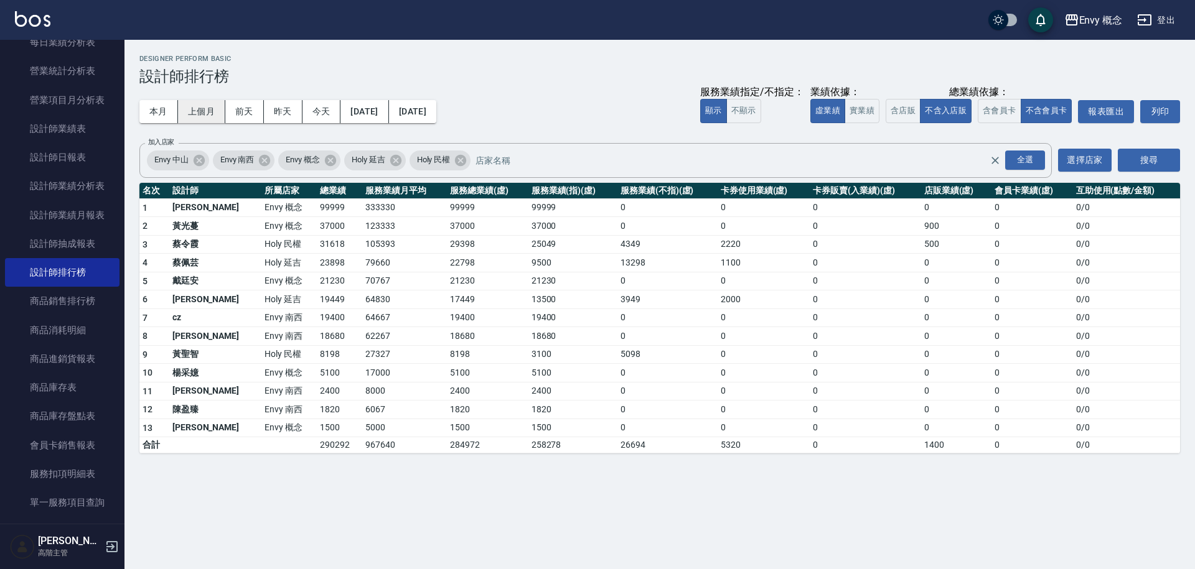
click at [213, 115] on button "上個月" at bounding box center [201, 111] width 47 height 23
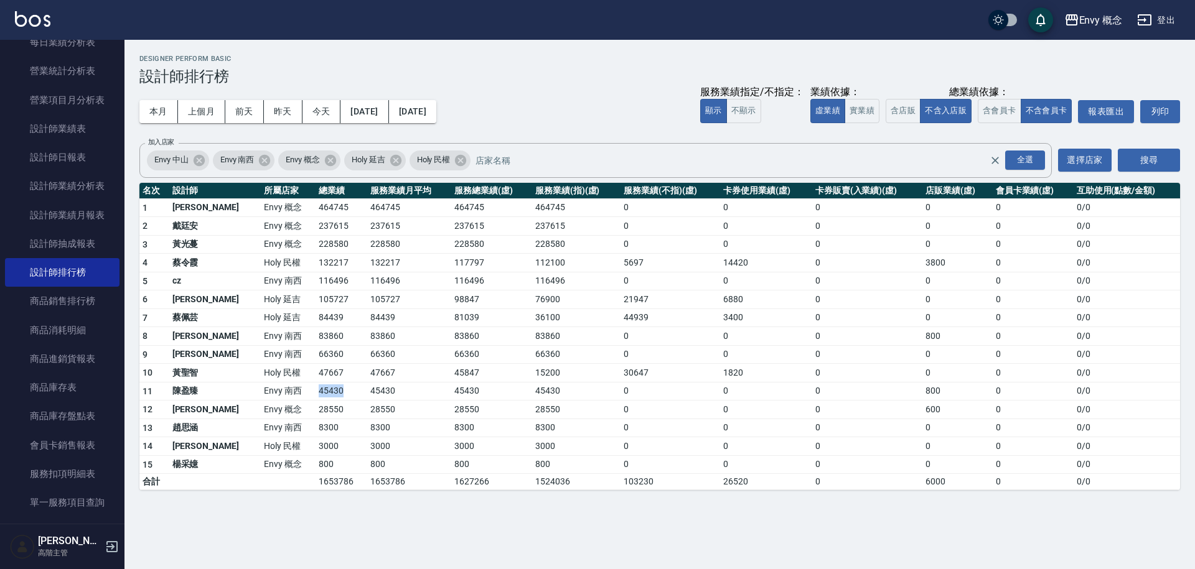
drag, startPoint x: 275, startPoint y: 391, endPoint x: 301, endPoint y: 399, distance: 27.4
click at [315, 399] on td "45430" at bounding box center [340, 391] width 51 height 19
drag, startPoint x: 302, startPoint y: 401, endPoint x: 291, endPoint y: 401, distance: 11.2
click at [315, 401] on td "28550" at bounding box center [340, 410] width 51 height 19
click at [306, 409] on tbody "1 王文嘉 Envy 概念 464745 464745 464745 464745 0 0 0 0 0 0 / 0 2 [PERSON_NAME]Envy 概…" at bounding box center [659, 345] width 1040 height 292
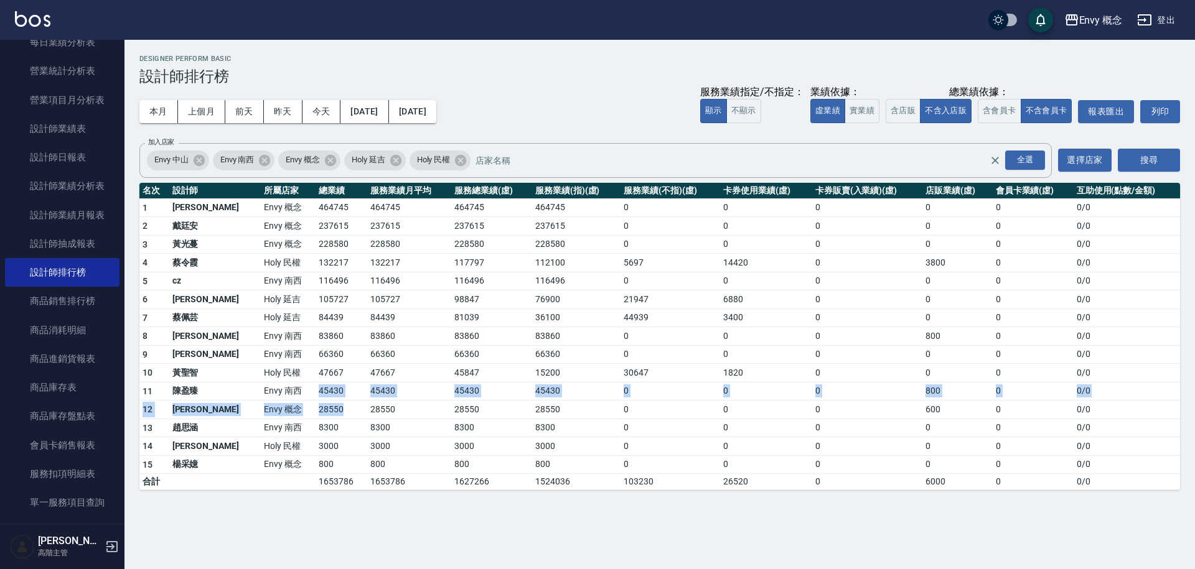
click at [315, 411] on td "28550" at bounding box center [340, 410] width 51 height 19
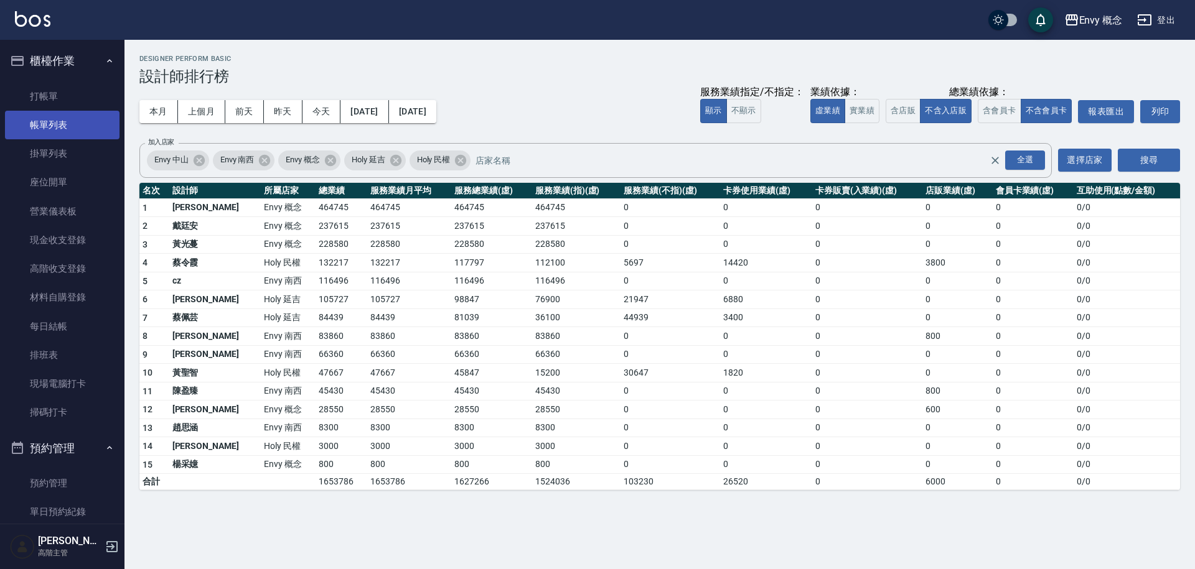
click at [63, 129] on link "帳單列表" at bounding box center [62, 125] width 114 height 29
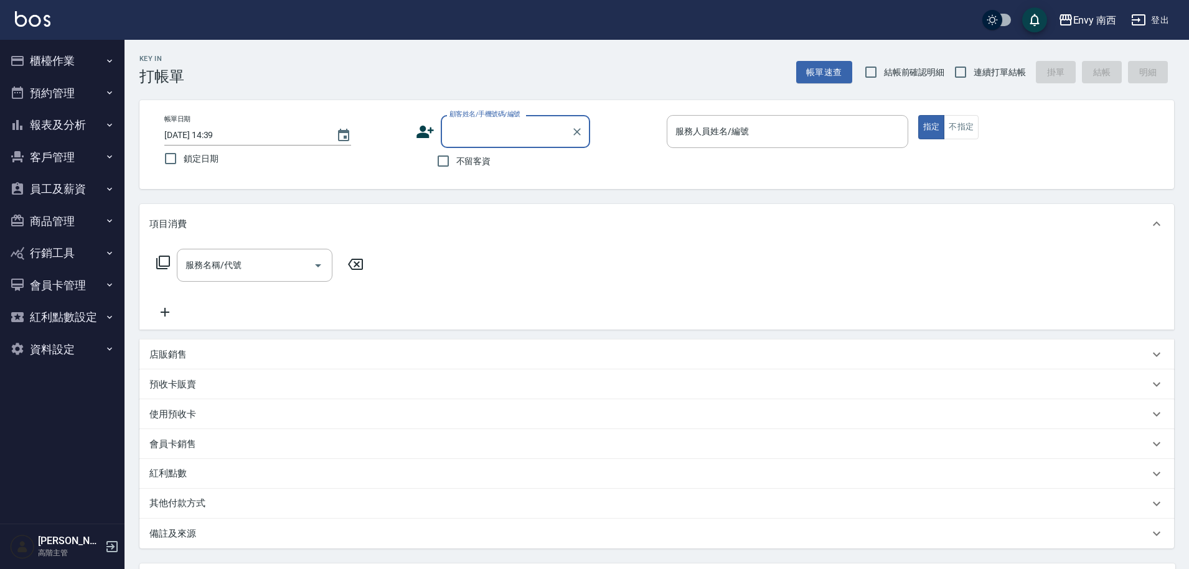
click at [72, 192] on button "員工及薪資" at bounding box center [62, 189] width 114 height 32
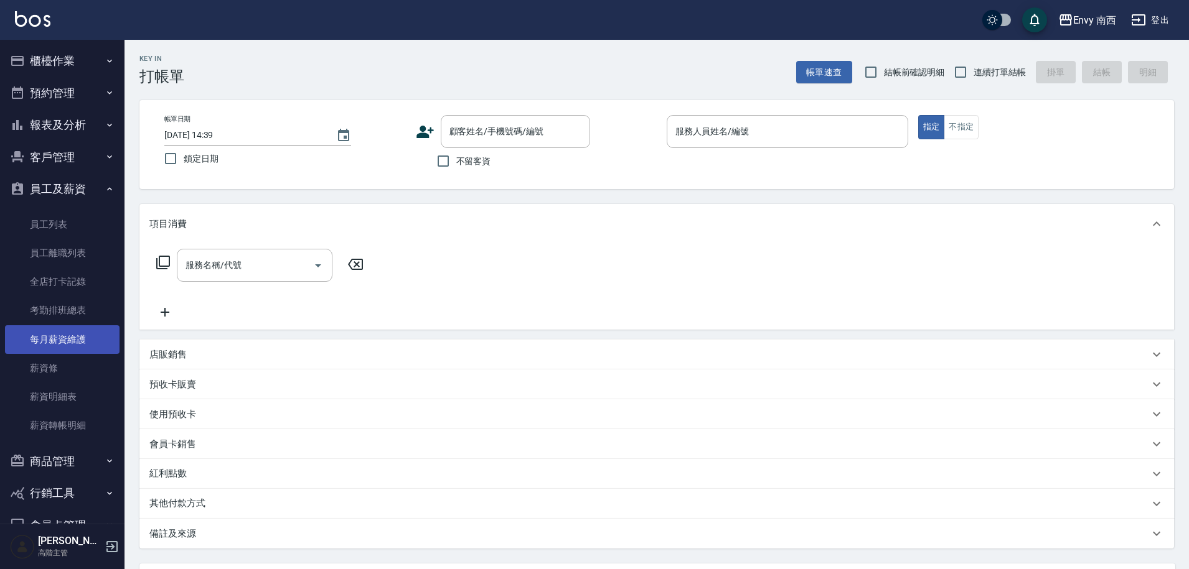
scroll to position [2, 0]
click at [78, 360] on link "薪資條" at bounding box center [62, 366] width 114 height 29
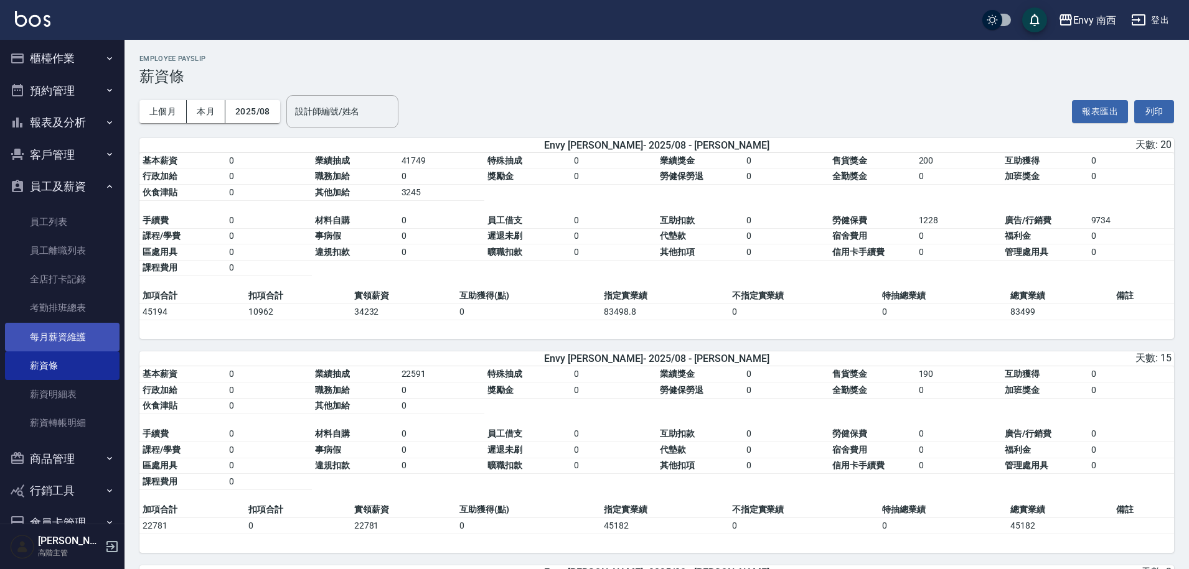
click at [90, 330] on link "每月薪資維護" at bounding box center [62, 337] width 114 height 29
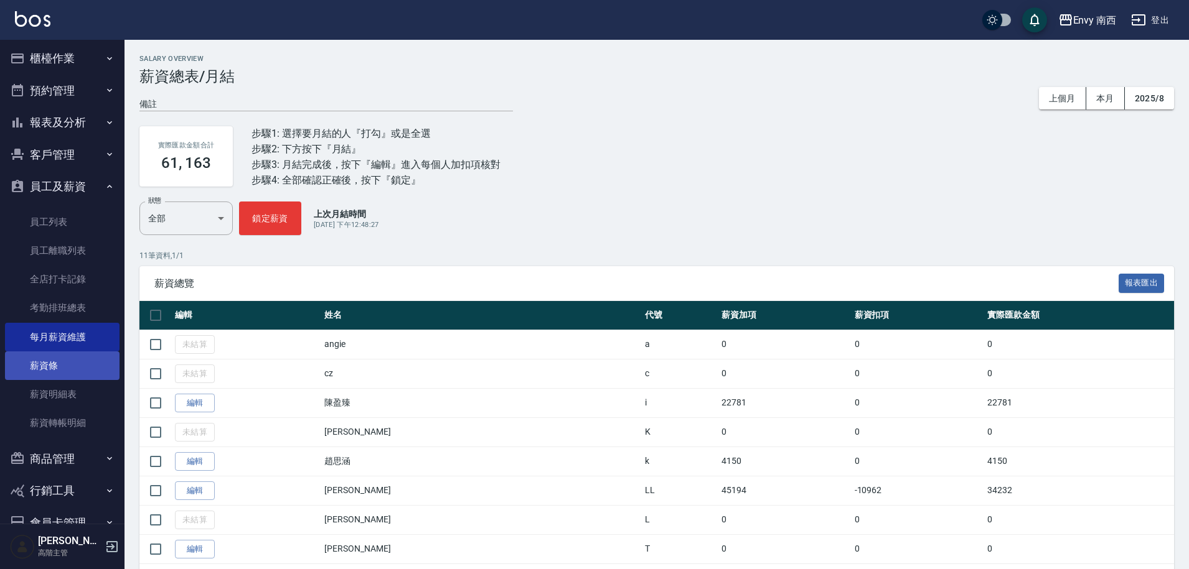
click at [72, 361] on link "薪資條" at bounding box center [62, 366] width 114 height 29
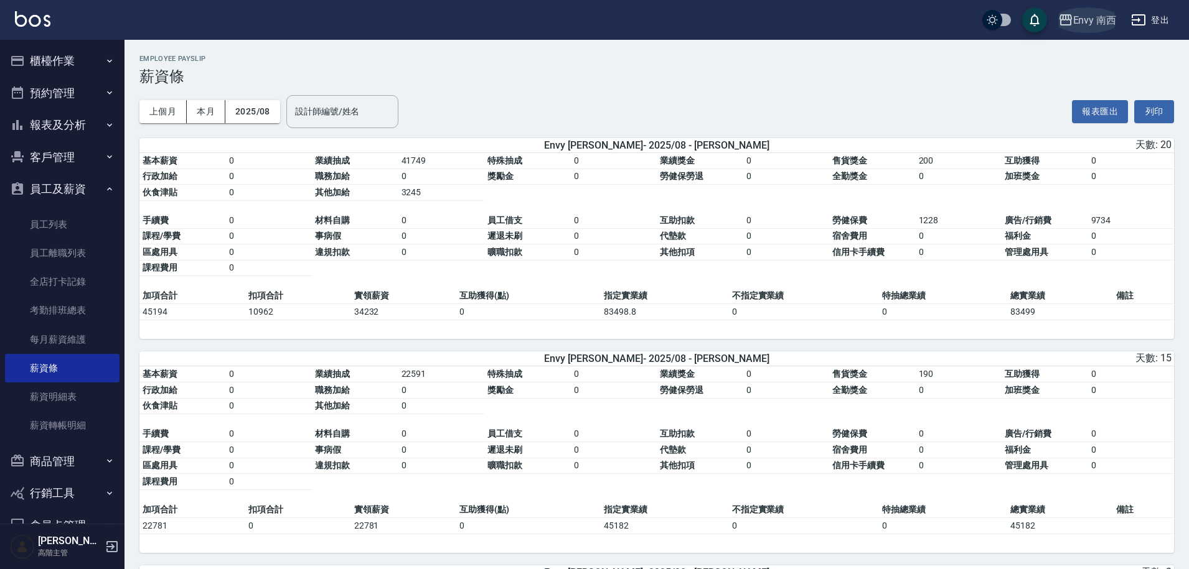
click at [1093, 27] on button "Envy 南西" at bounding box center [1087, 20] width 68 height 26
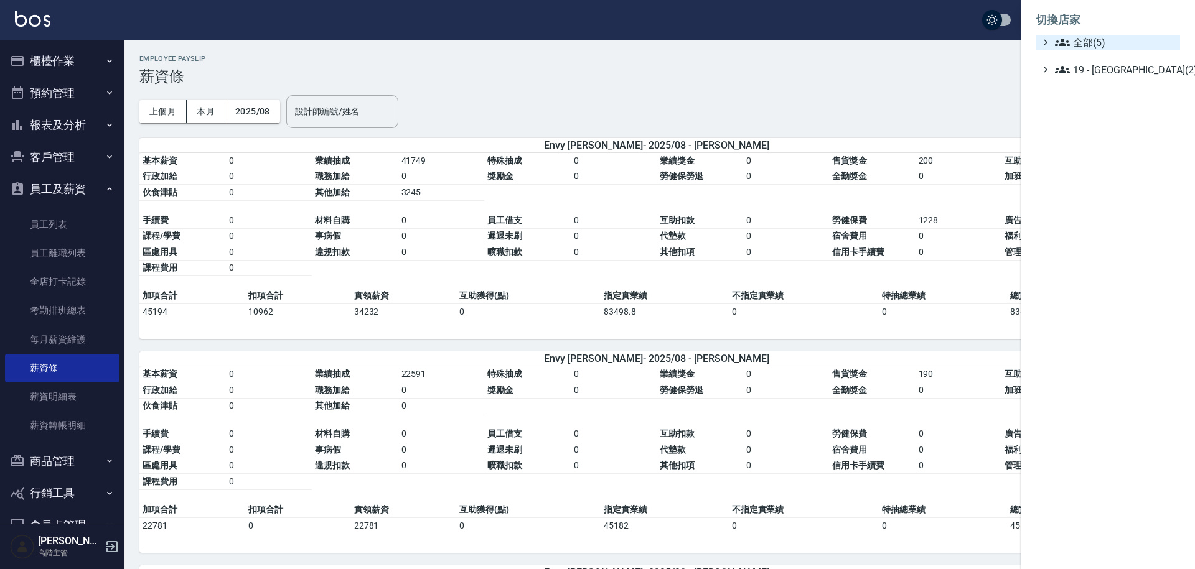
click at [1106, 44] on span "全部(5)" at bounding box center [1115, 42] width 120 height 15
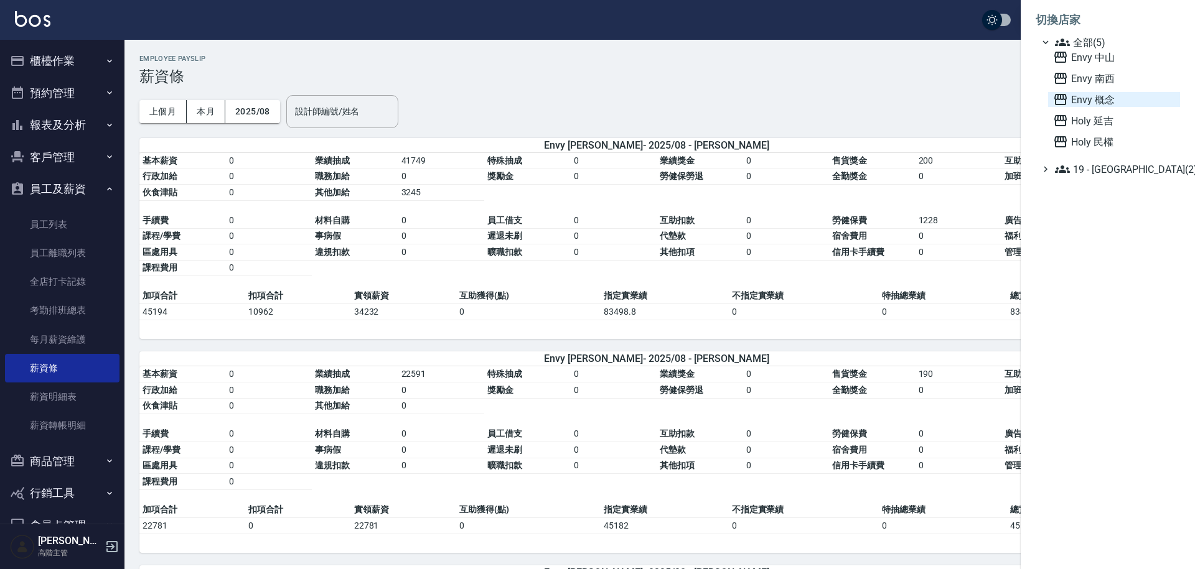
click at [1105, 101] on span "Envy 概念" at bounding box center [1114, 99] width 122 height 15
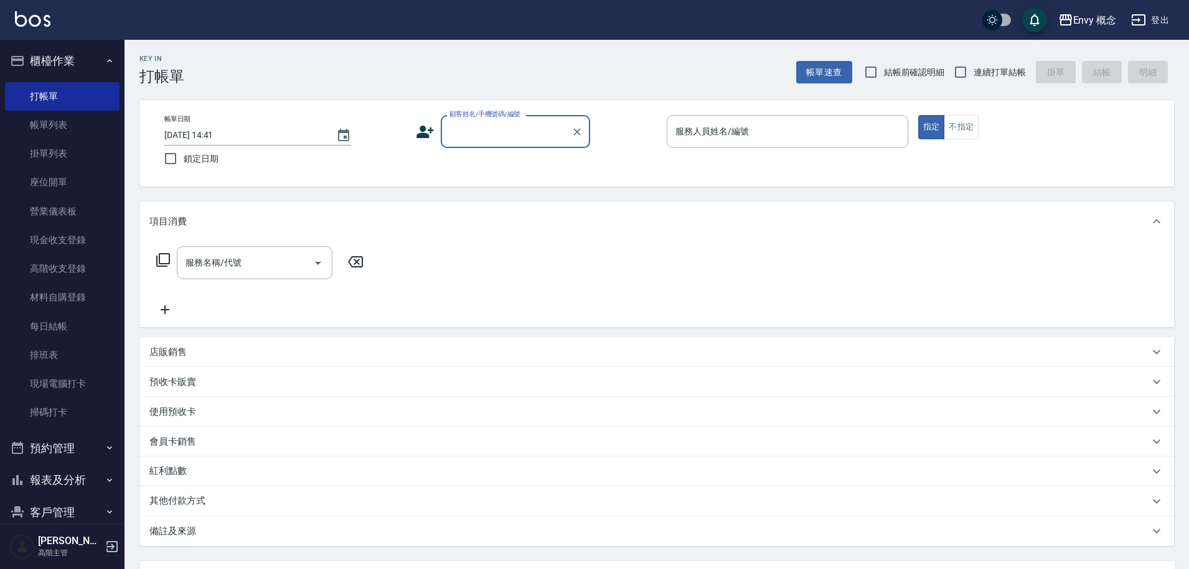
scroll to position [212, 0]
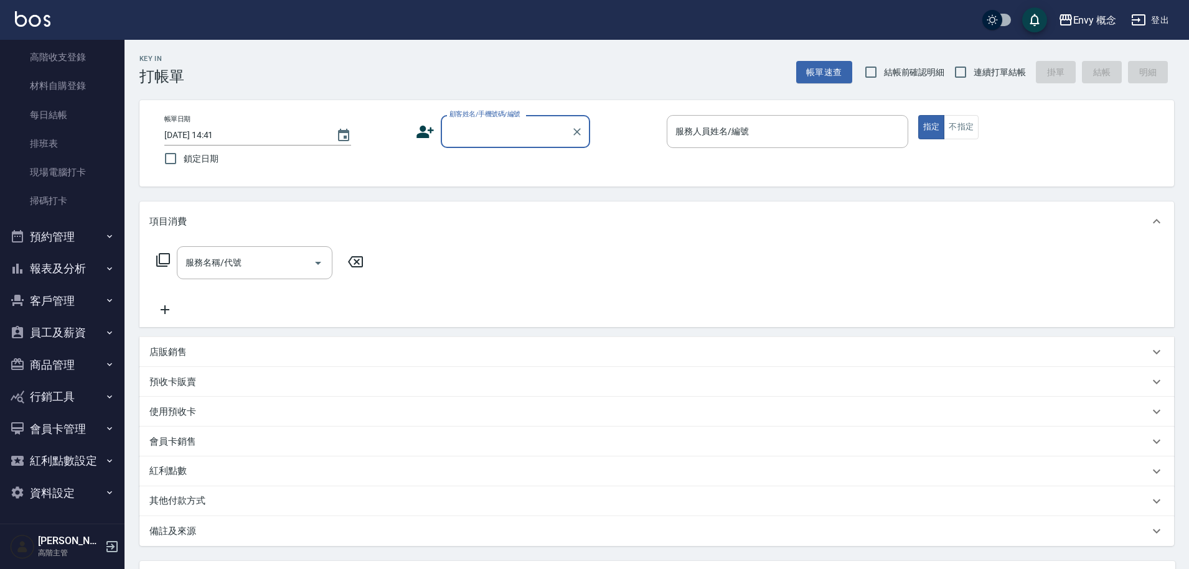
click at [72, 272] on button "報表及分析" at bounding box center [62, 269] width 114 height 32
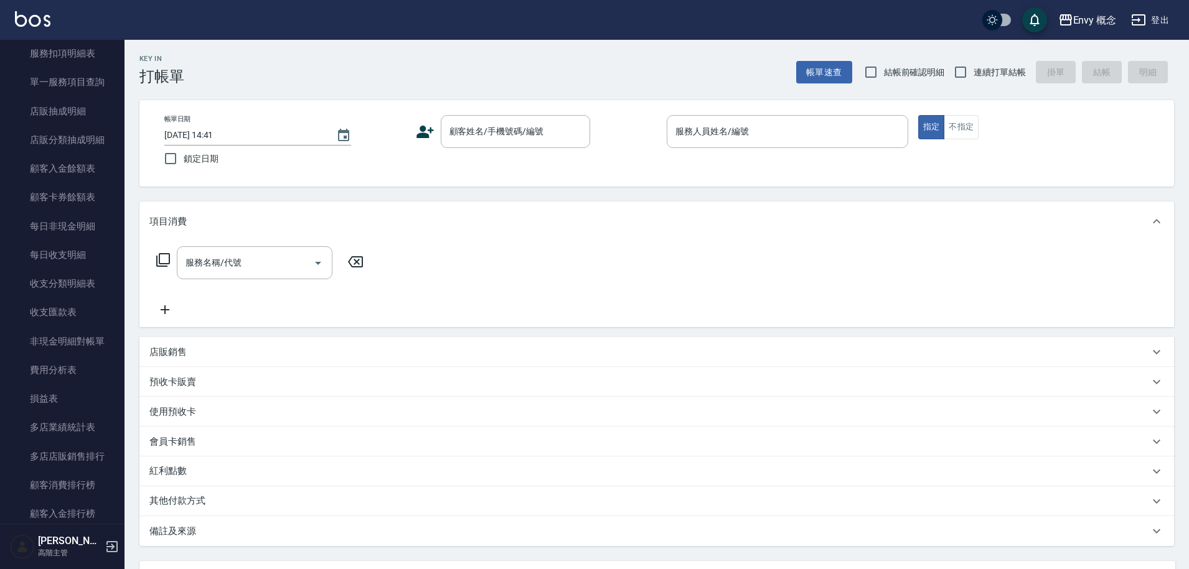
scroll to position [1459, 0]
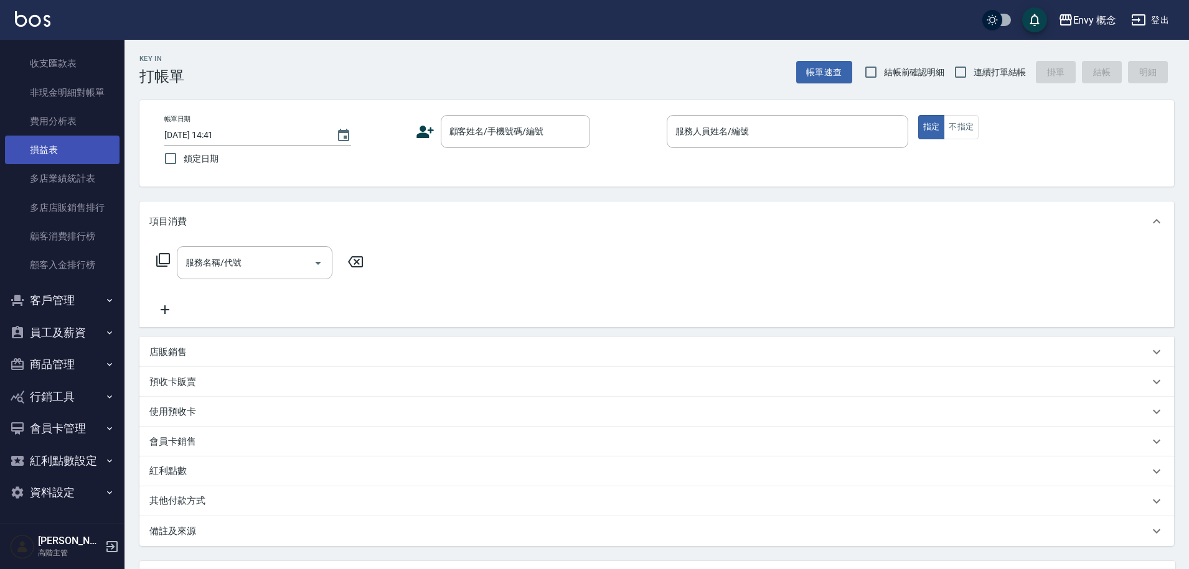
click at [69, 145] on link "損益表" at bounding box center [62, 150] width 114 height 29
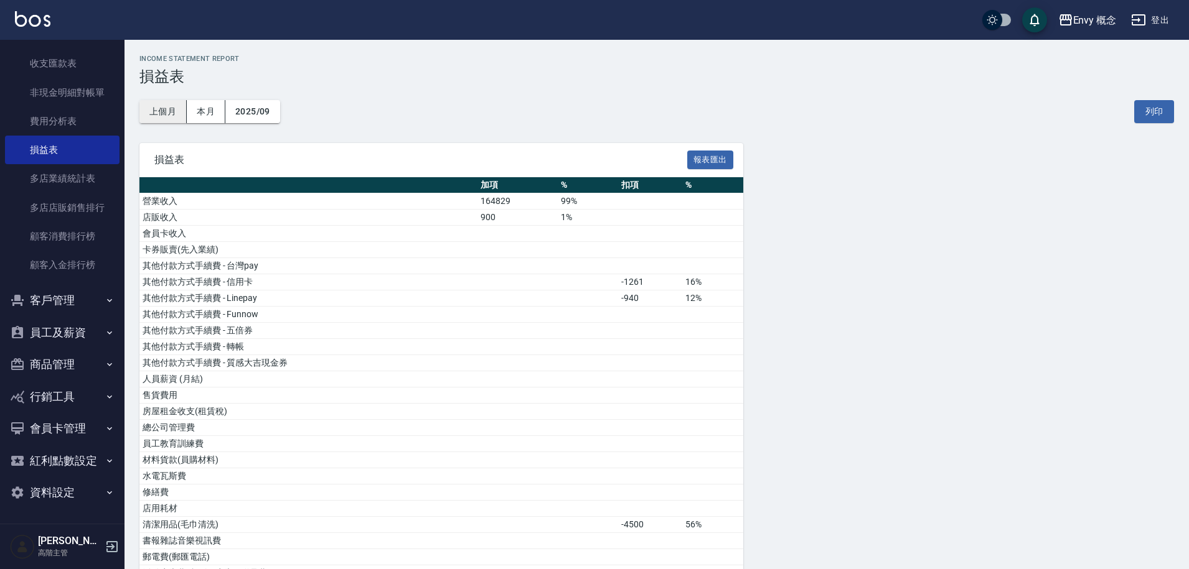
click at [163, 114] on button "上個月" at bounding box center [162, 111] width 47 height 23
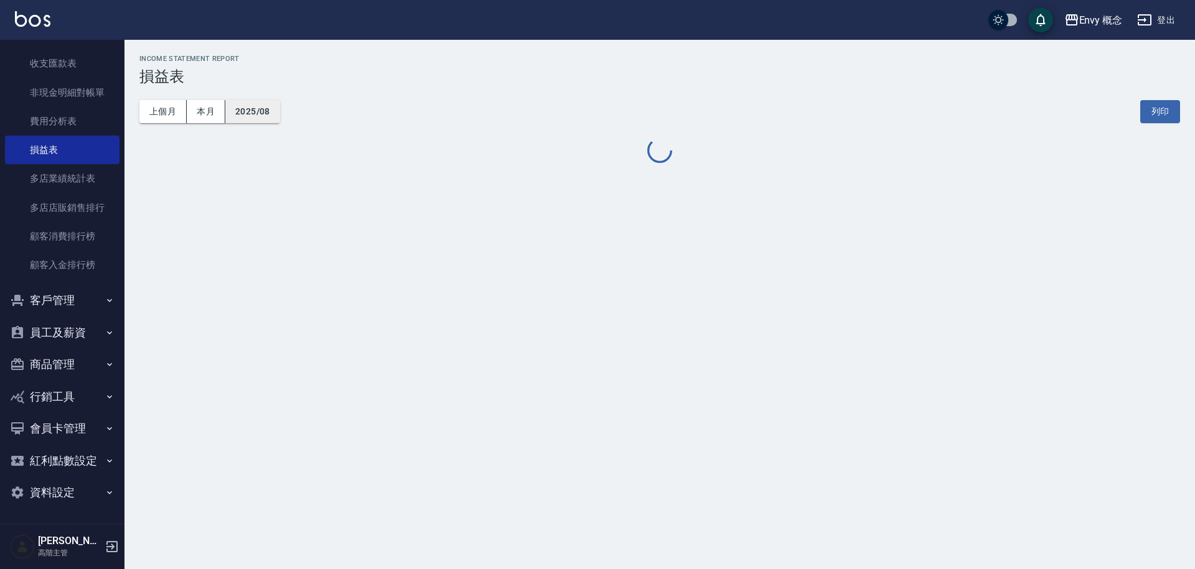
click at [251, 119] on button "2025/08" at bounding box center [252, 111] width 55 height 23
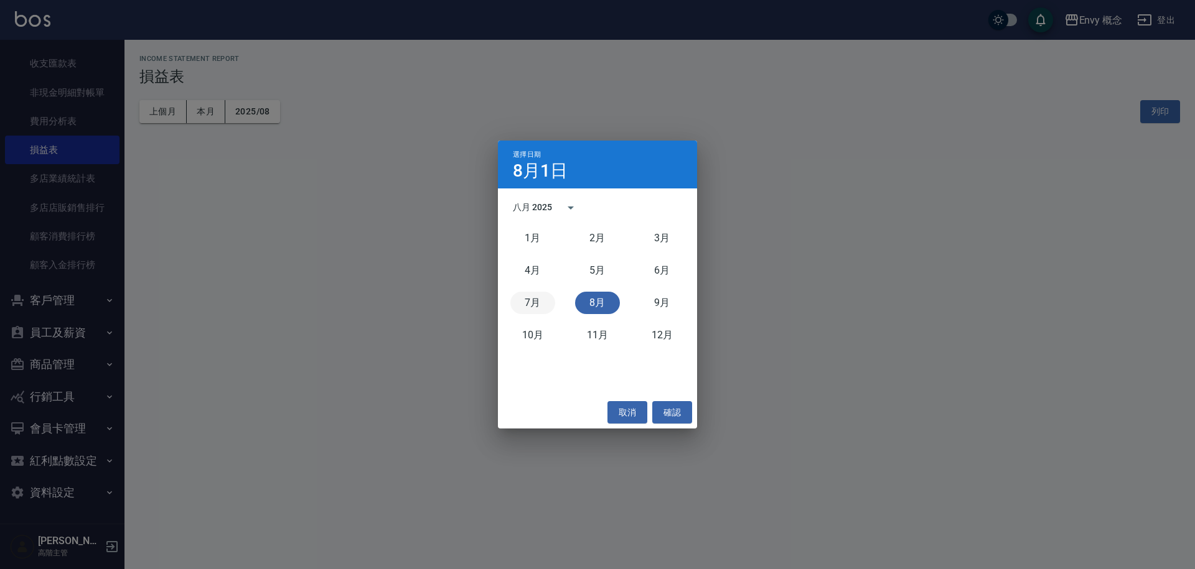
click at [530, 297] on button "7月" at bounding box center [532, 303] width 45 height 22
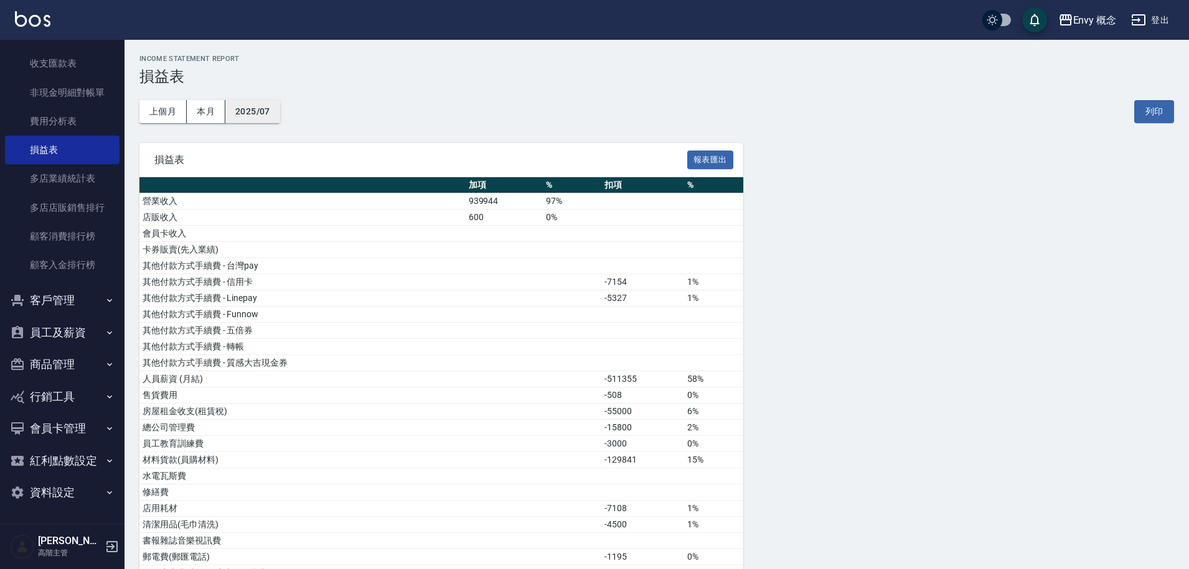
click at [276, 108] on button "2025/07" at bounding box center [252, 111] width 55 height 23
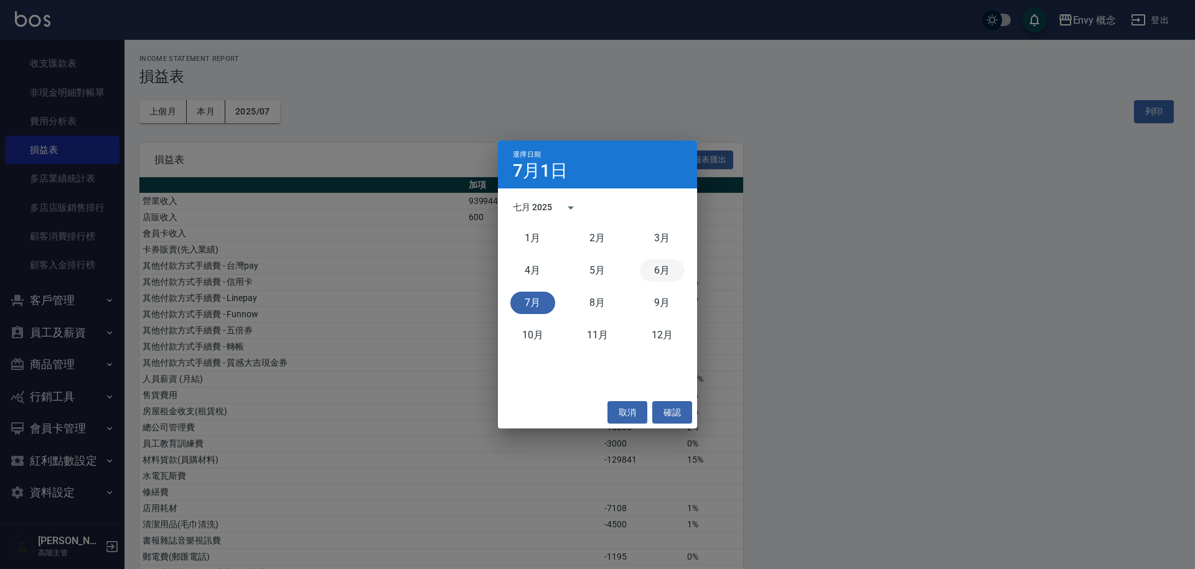
click at [653, 271] on button "6月" at bounding box center [662, 270] width 45 height 22
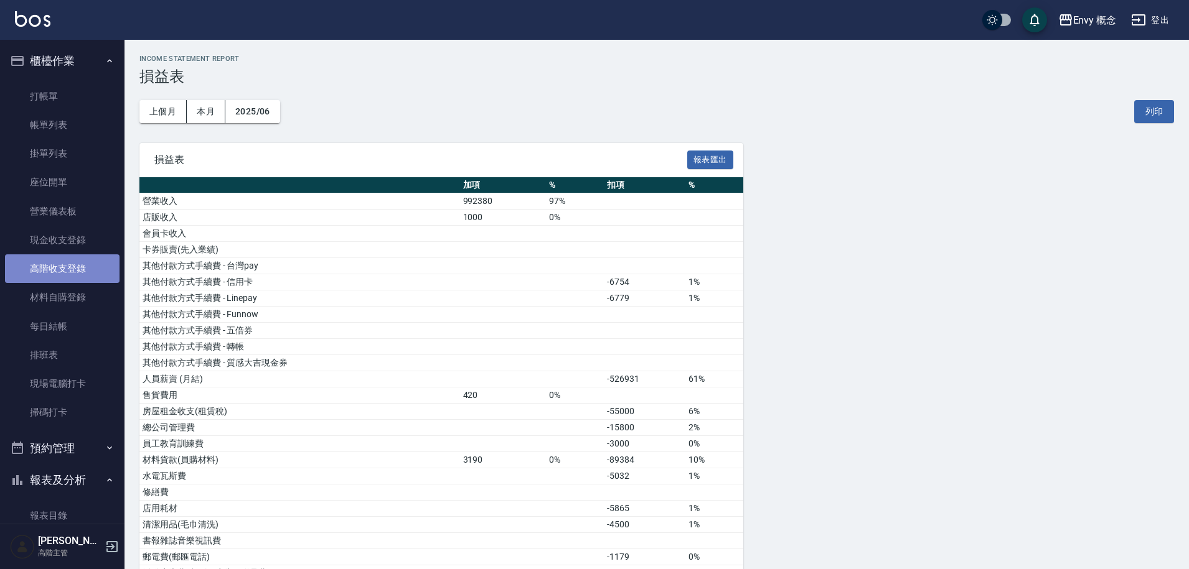
click at [62, 269] on link "高階收支登錄" at bounding box center [62, 269] width 114 height 29
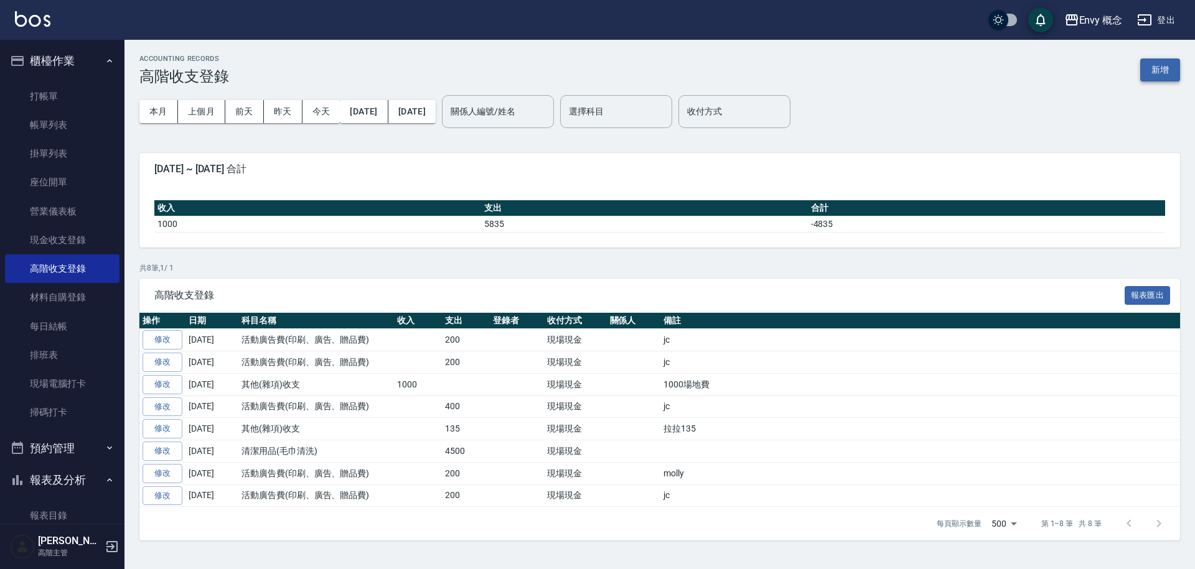
click at [1158, 73] on button "新增" at bounding box center [1160, 69] width 40 height 23
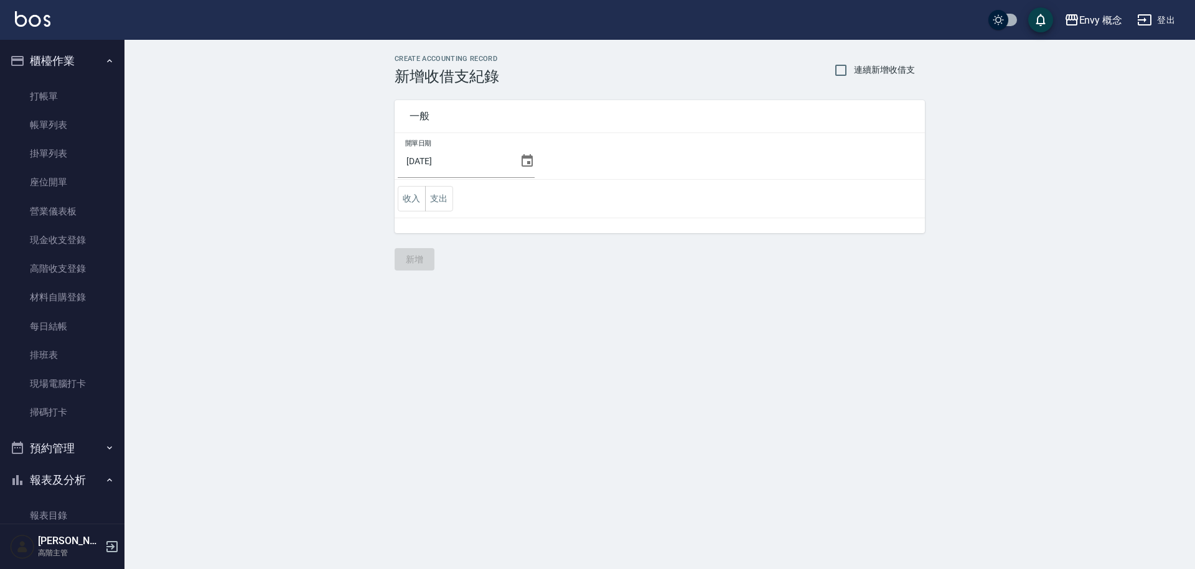
click at [524, 164] on icon at bounding box center [527, 161] width 15 height 15
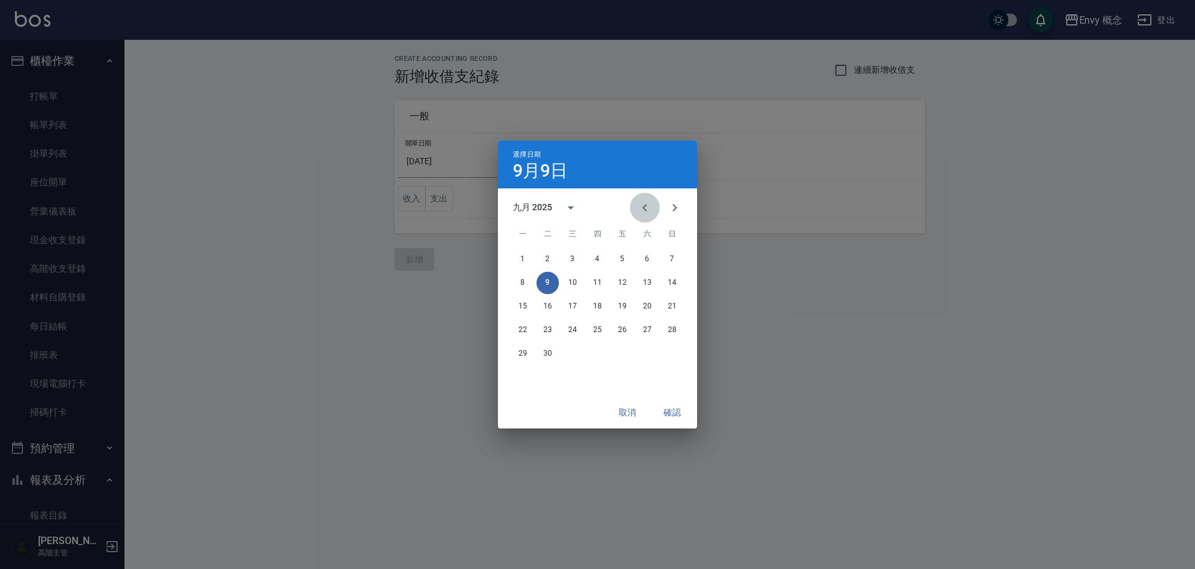
click at [638, 207] on icon "Previous month" at bounding box center [644, 207] width 15 height 15
click at [675, 352] on button "31" at bounding box center [672, 354] width 22 height 22
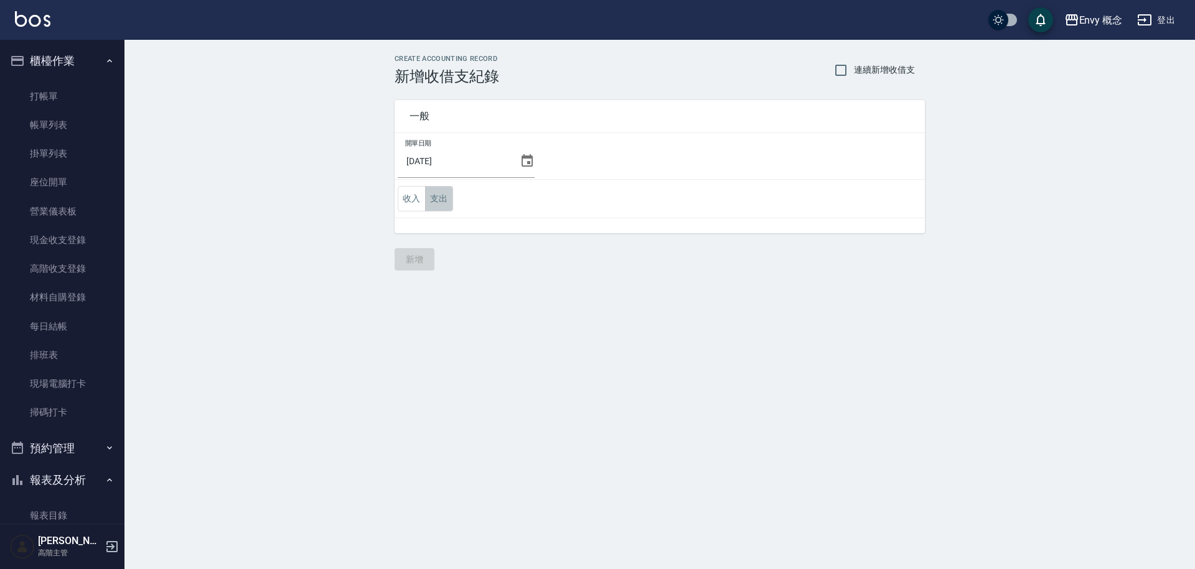
click at [446, 205] on button "支出" at bounding box center [439, 199] width 28 height 26
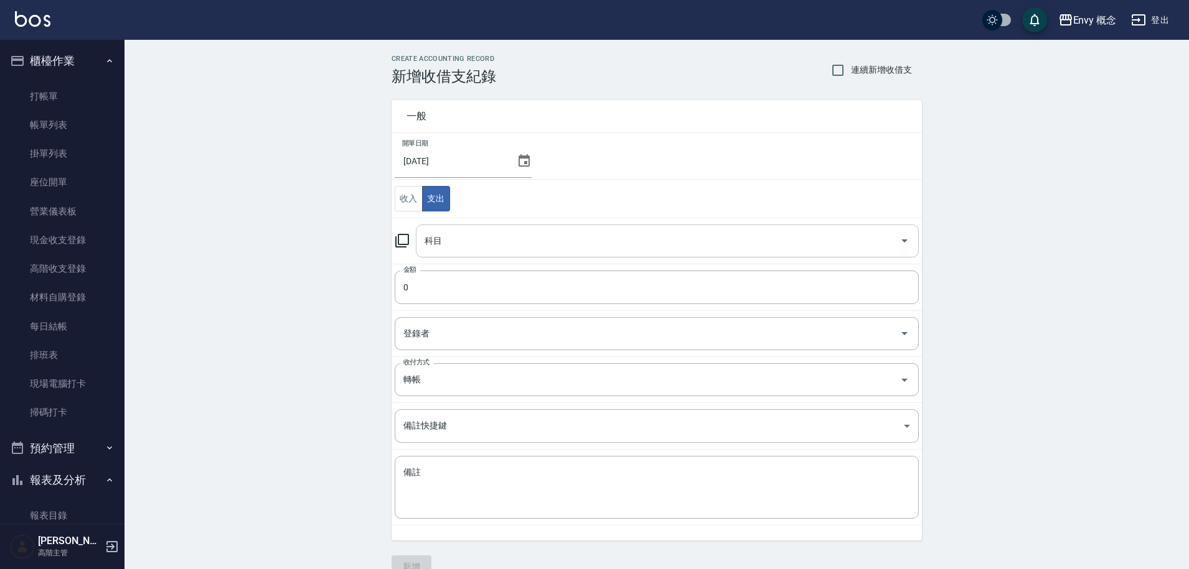
click at [468, 240] on input "科目" at bounding box center [657, 241] width 473 height 22
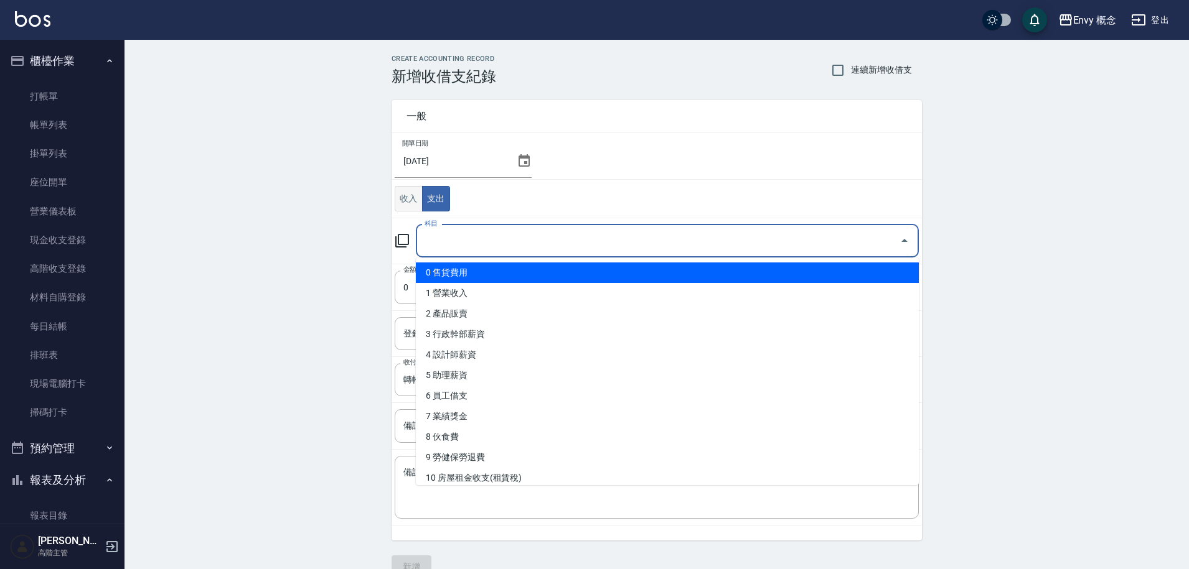
click at [404, 195] on button "收入" at bounding box center [409, 199] width 28 height 26
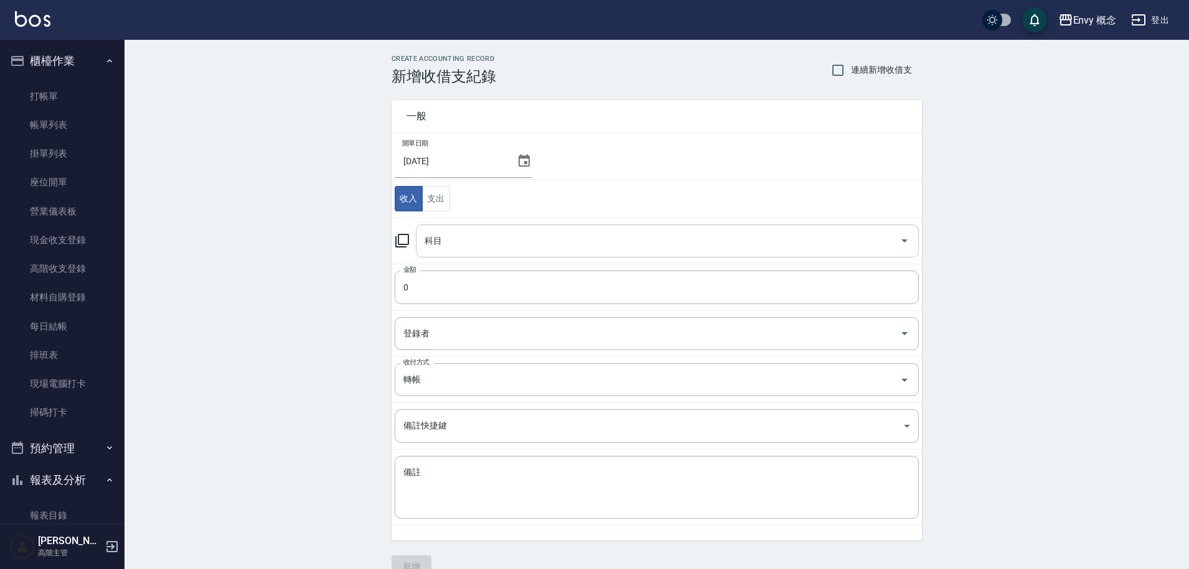
click at [452, 246] on input "科目" at bounding box center [657, 241] width 473 height 22
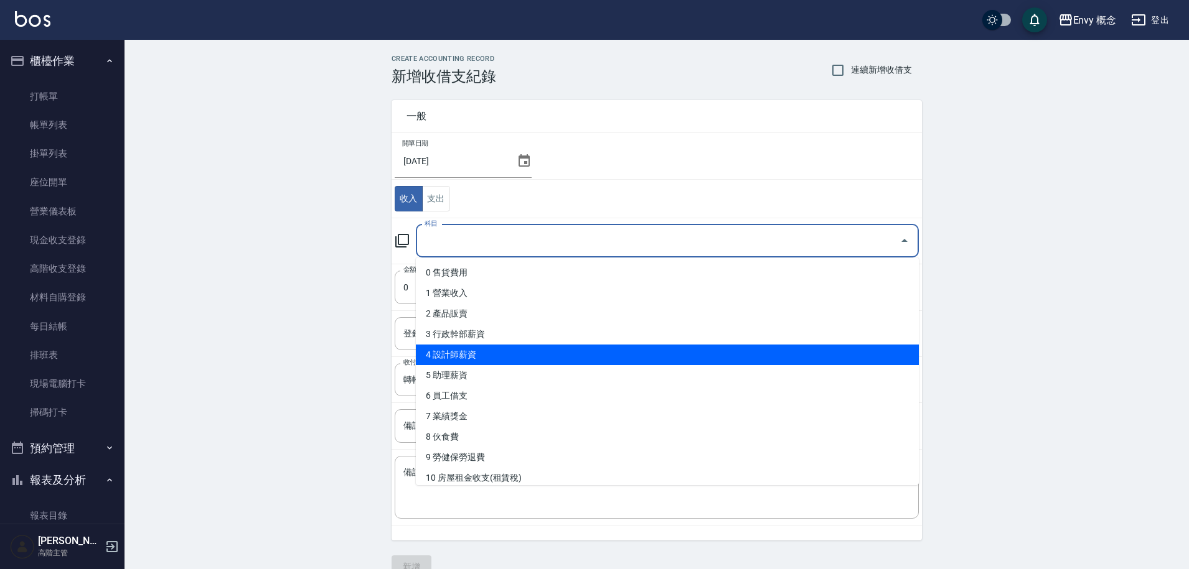
click at [498, 352] on li "4 設計師薪資" at bounding box center [667, 355] width 503 height 21
type input "4 設計師薪資"
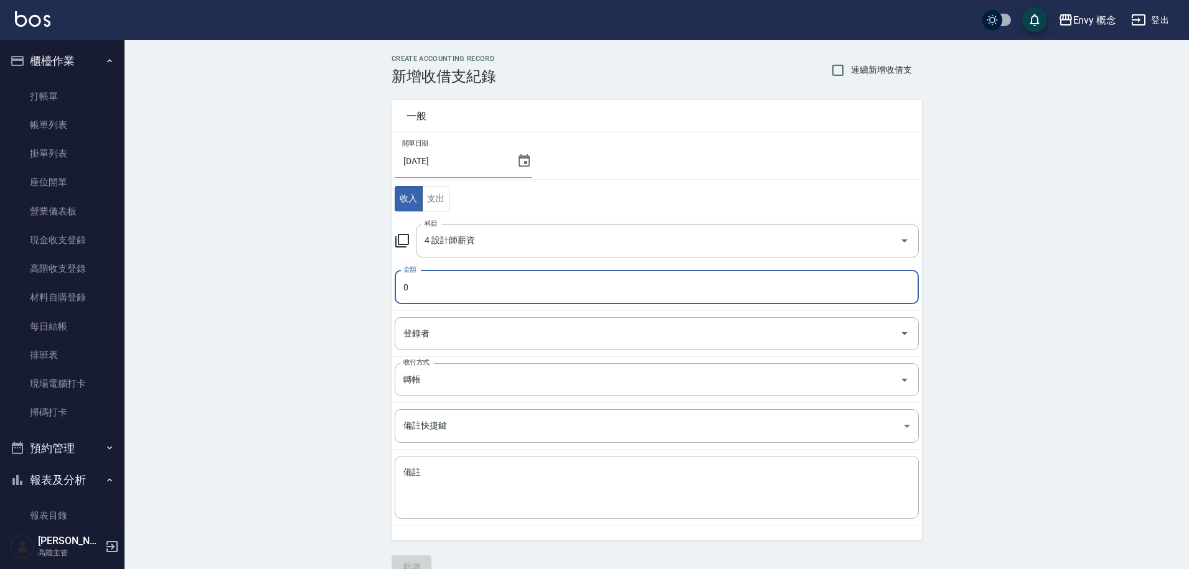
drag, startPoint x: 412, startPoint y: 291, endPoint x: 390, endPoint y: 285, distance: 22.5
click at [390, 285] on div "一般 開單日期 2025/08/31 收入 支出 科目 4 設計師薪資 科目 金額 0 金額 登錄者 登錄者 收付方式 轉帳 收付方式 備註快捷鍵 ​ 備註快…" at bounding box center [648, 313] width 545 height 456
type input "32337"
click at [426, 334] on div "登錄者 登錄者" at bounding box center [657, 333] width 524 height 33
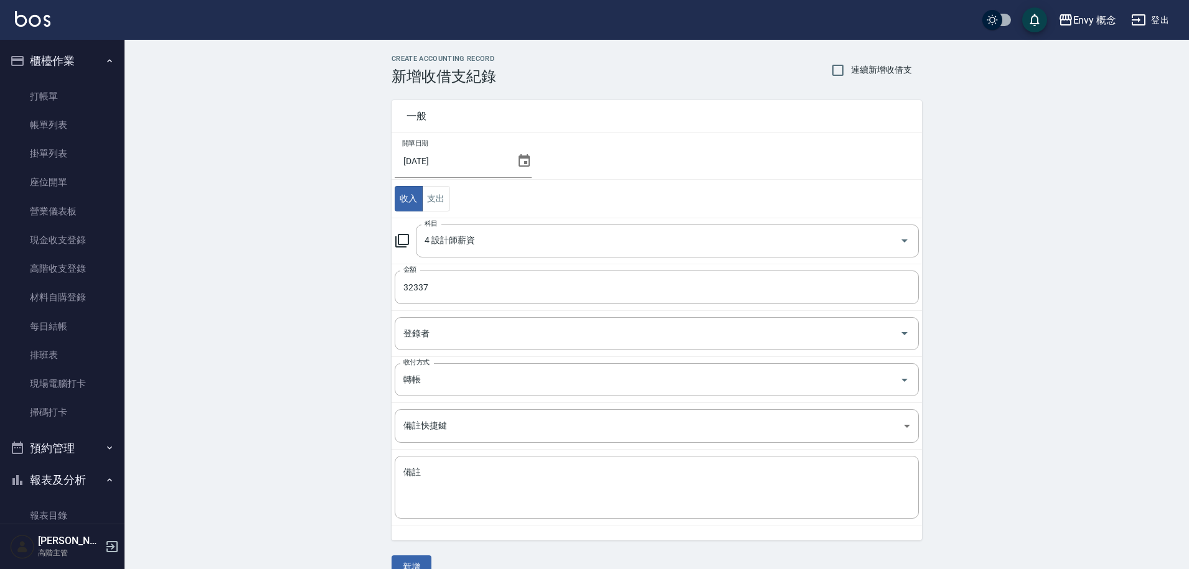
click at [314, 337] on div "CREATE ACCOUNTING RECORD 新增收借支紀錄 連續新增收借支 一般 開單日期 2025/08/31 收入 支出 科目 4 設計師薪資 科目…" at bounding box center [656, 317] width 1064 height 554
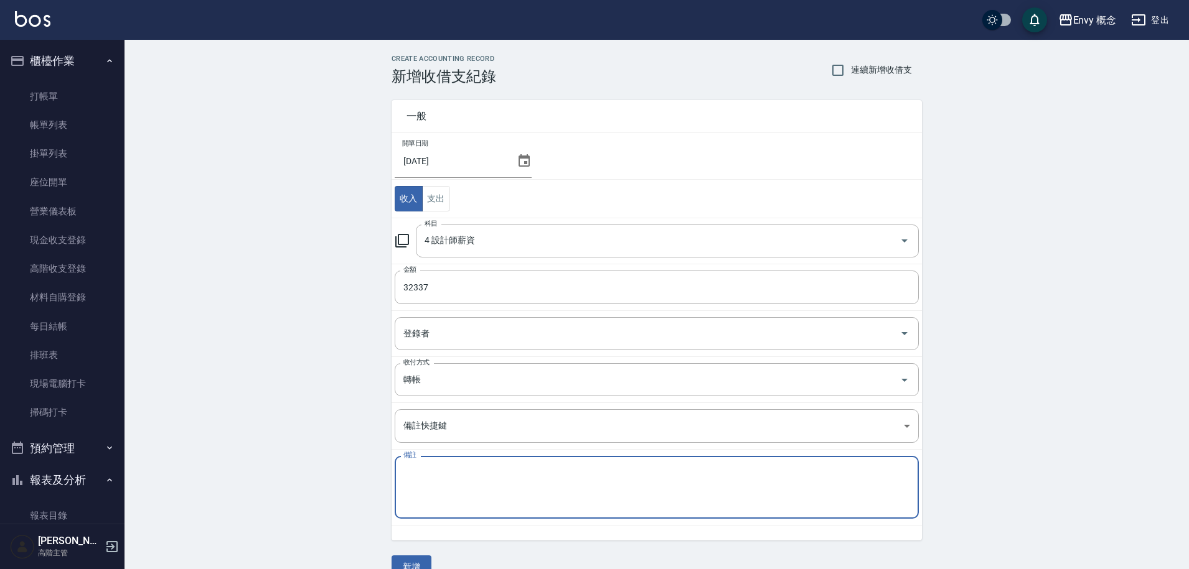
click at [444, 472] on textarea "備註" at bounding box center [656, 488] width 507 height 42
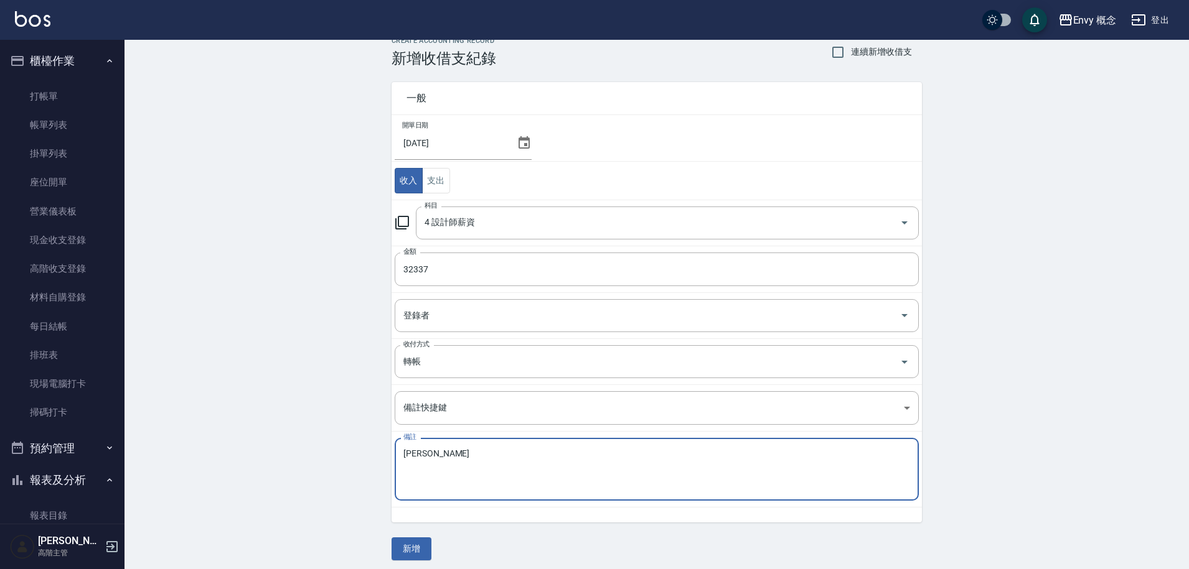
scroll to position [24, 0]
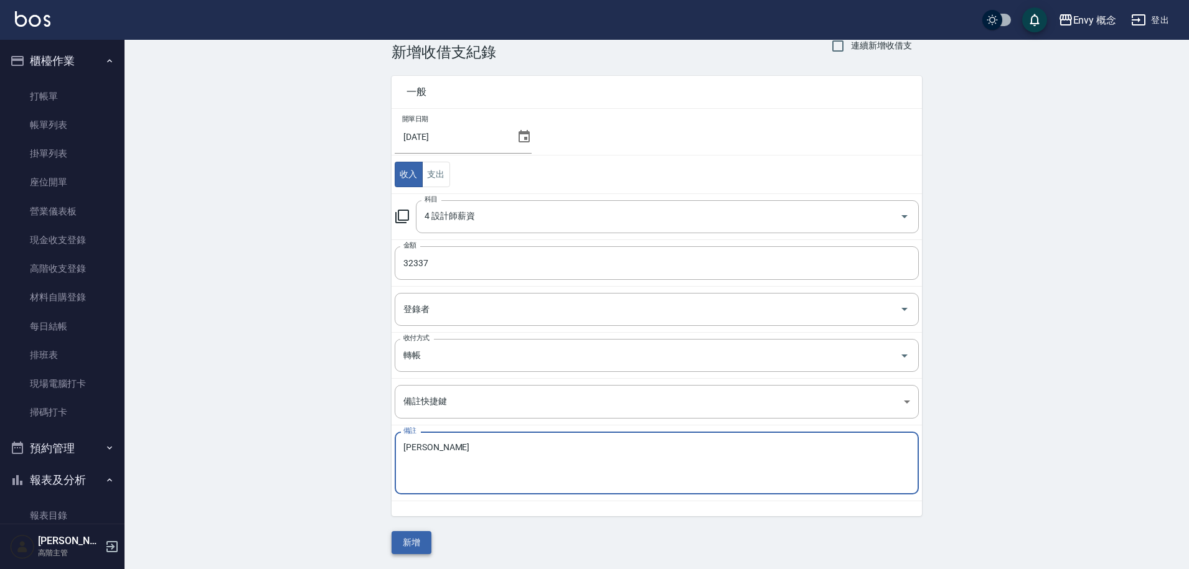
type textarea "liz"
click at [413, 544] on button "新增" at bounding box center [411, 542] width 40 height 23
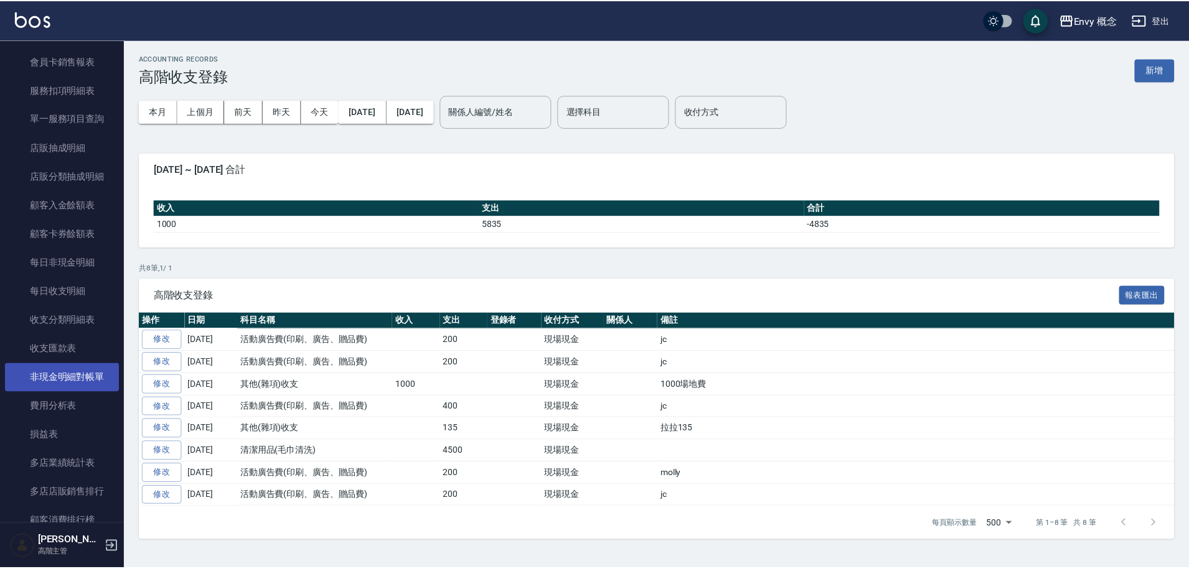
scroll to position [1184, 0]
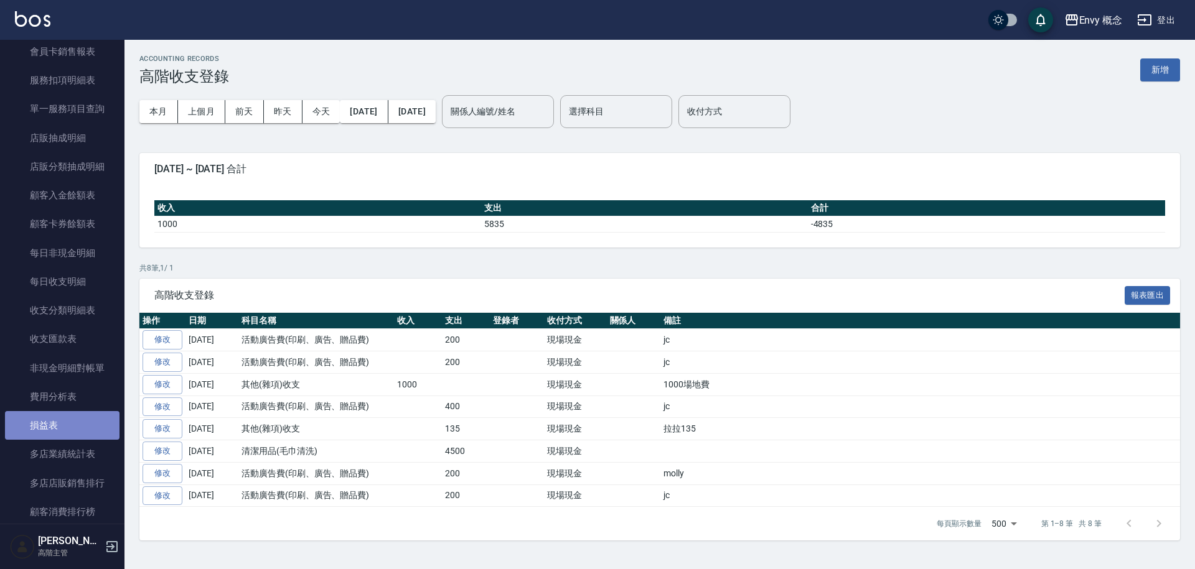
click at [63, 424] on link "損益表" at bounding box center [62, 425] width 114 height 29
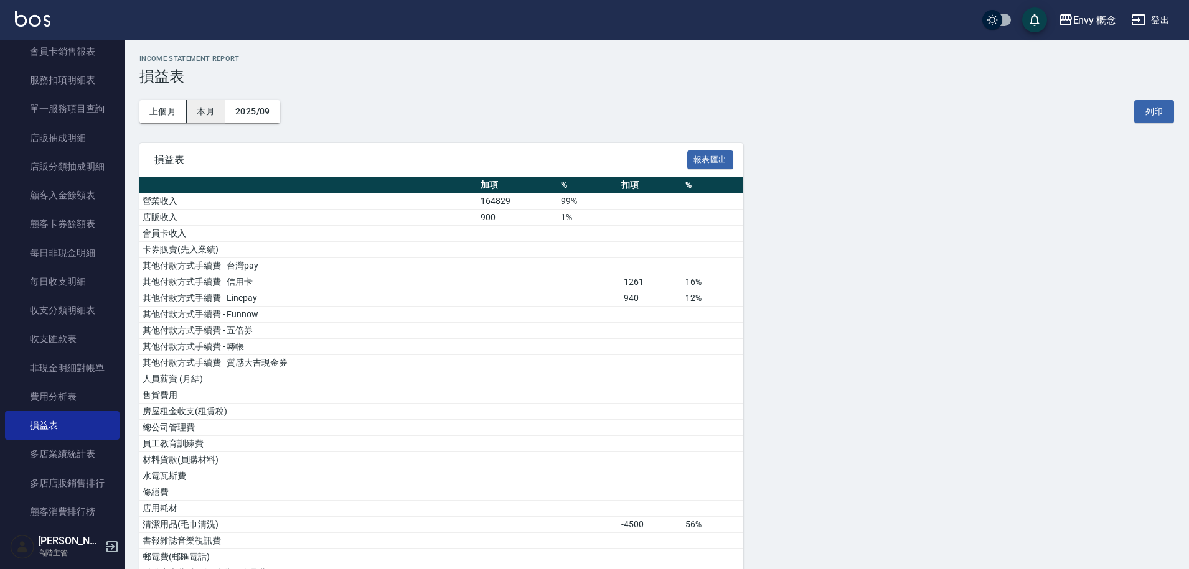
click at [195, 117] on button "本月" at bounding box center [206, 111] width 39 height 23
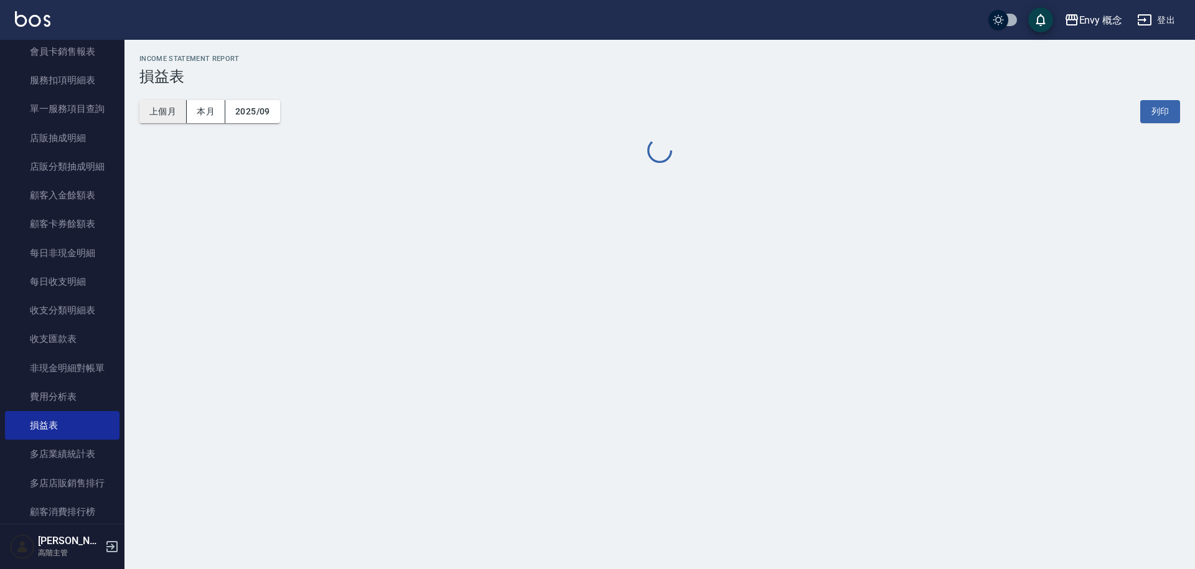
click at [164, 118] on button "上個月" at bounding box center [162, 111] width 47 height 23
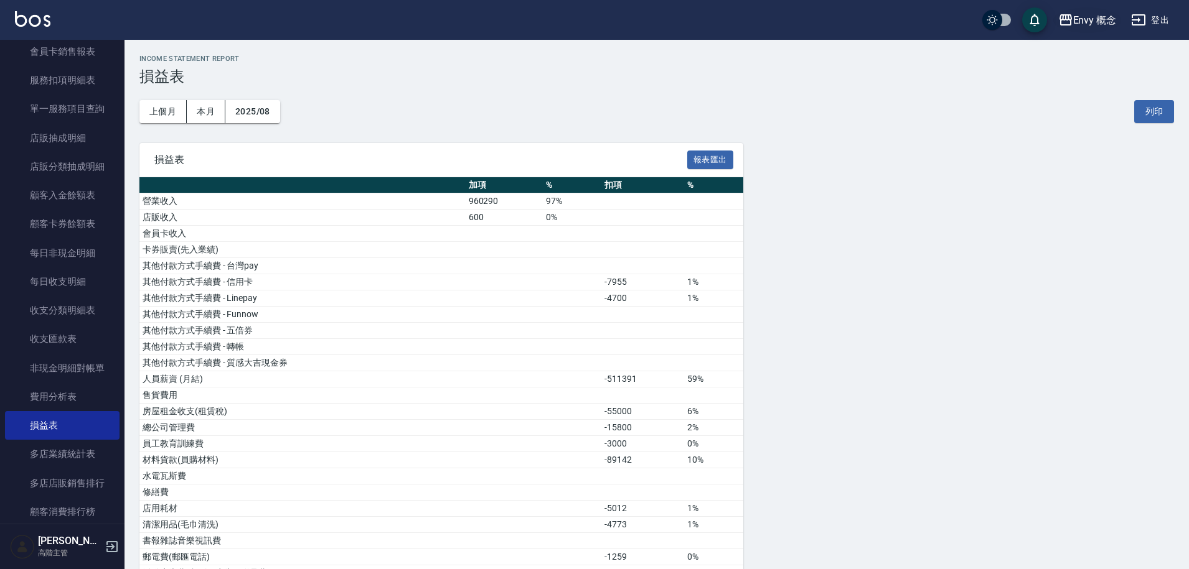
click at [1078, 14] on div "Envy 概念" at bounding box center [1095, 20] width 44 height 16
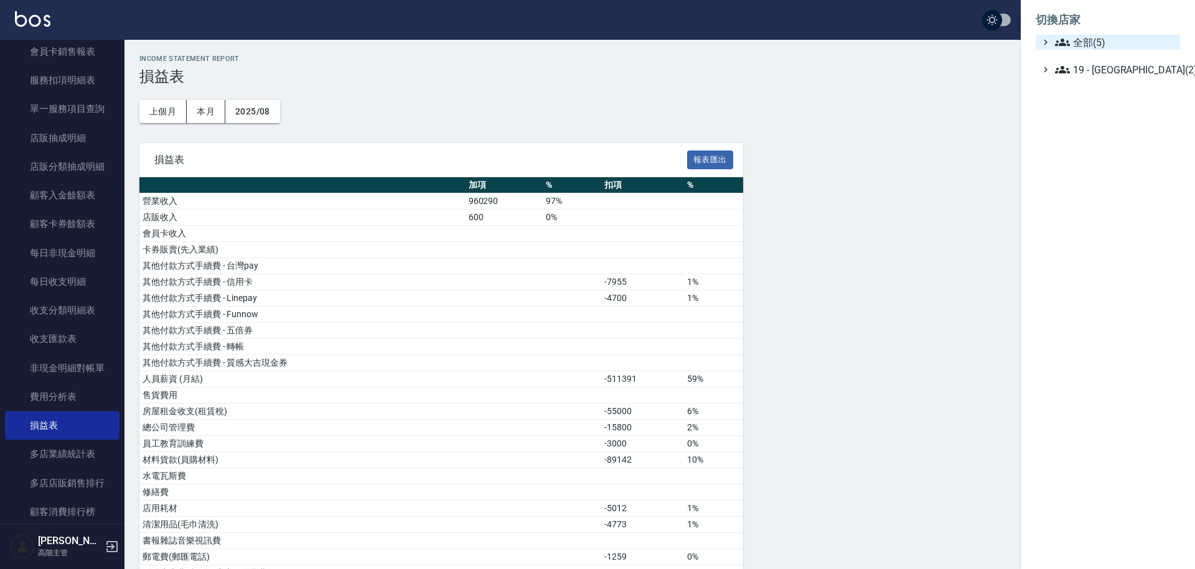
click at [1093, 47] on span "全部(5)" at bounding box center [1115, 42] width 120 height 15
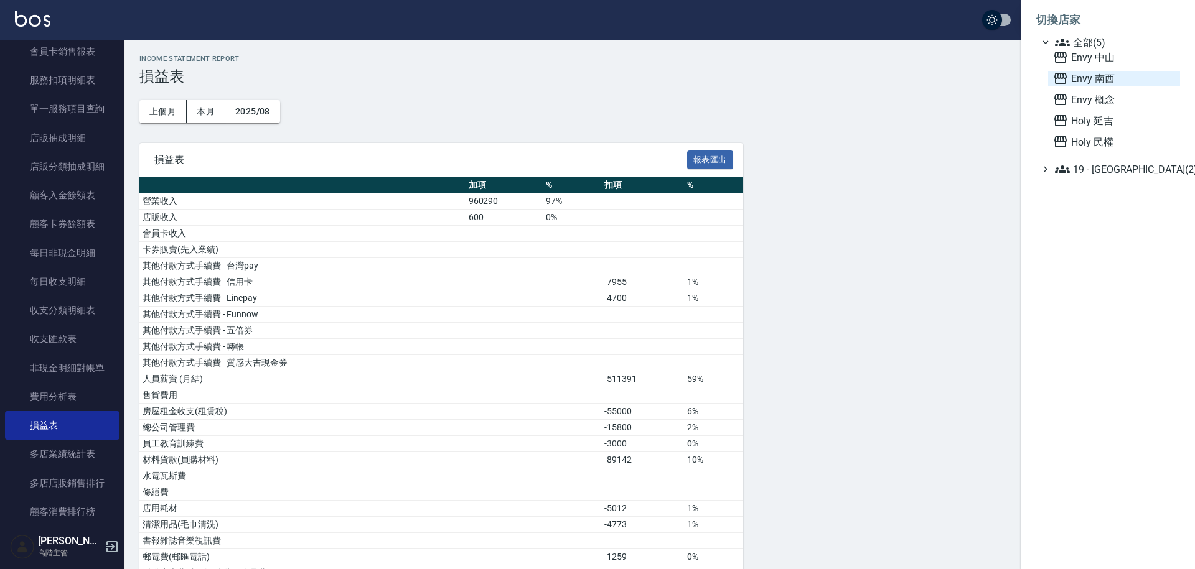
click at [1101, 85] on span "Envy 南西" at bounding box center [1114, 78] width 122 height 15
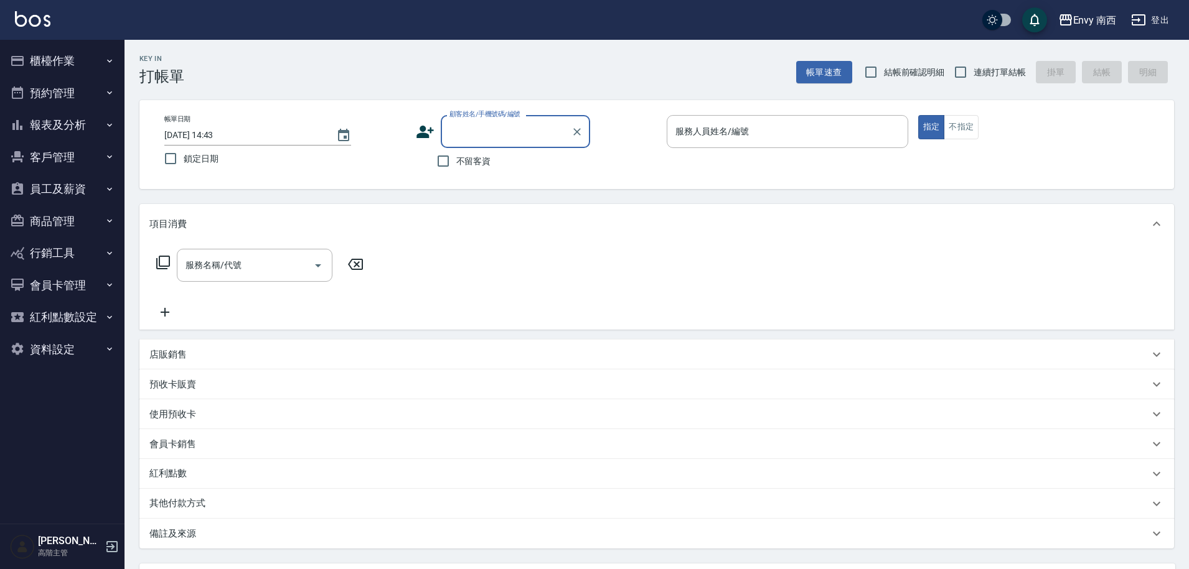
click at [74, 133] on button "報表及分析" at bounding box center [62, 125] width 114 height 32
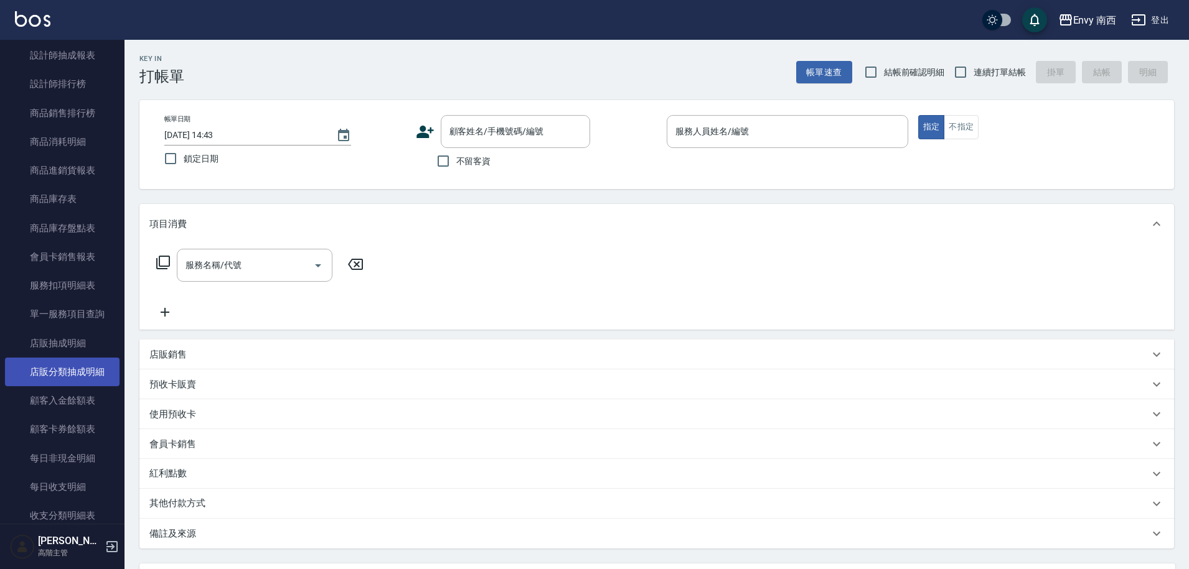
scroll to position [1104, 0]
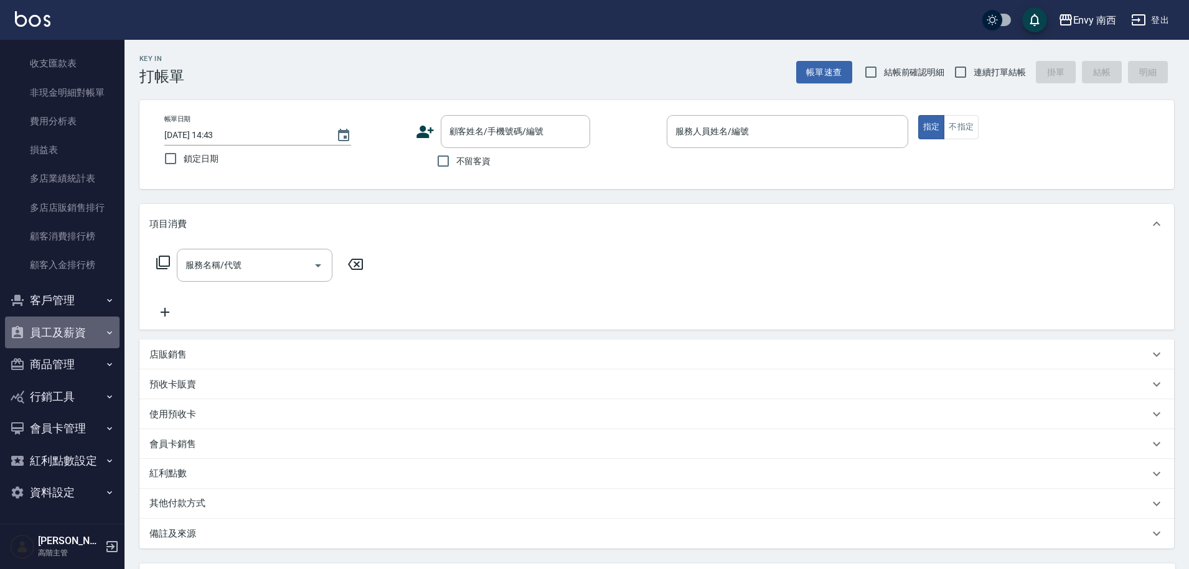
click at [75, 326] on button "員工及薪資" at bounding box center [62, 333] width 114 height 32
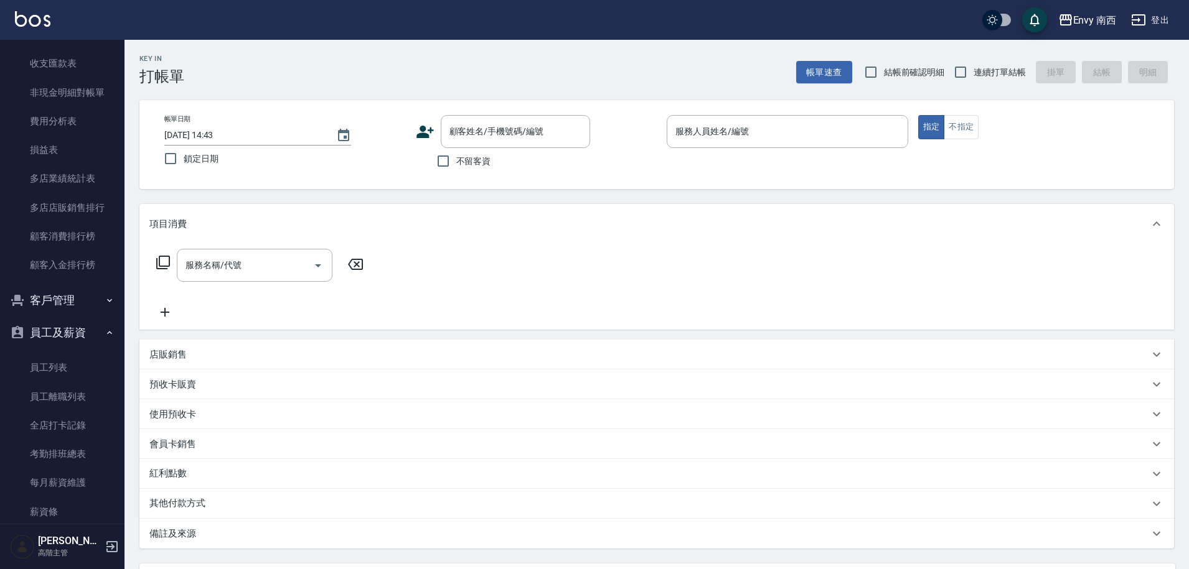
scroll to position [1344, 0]
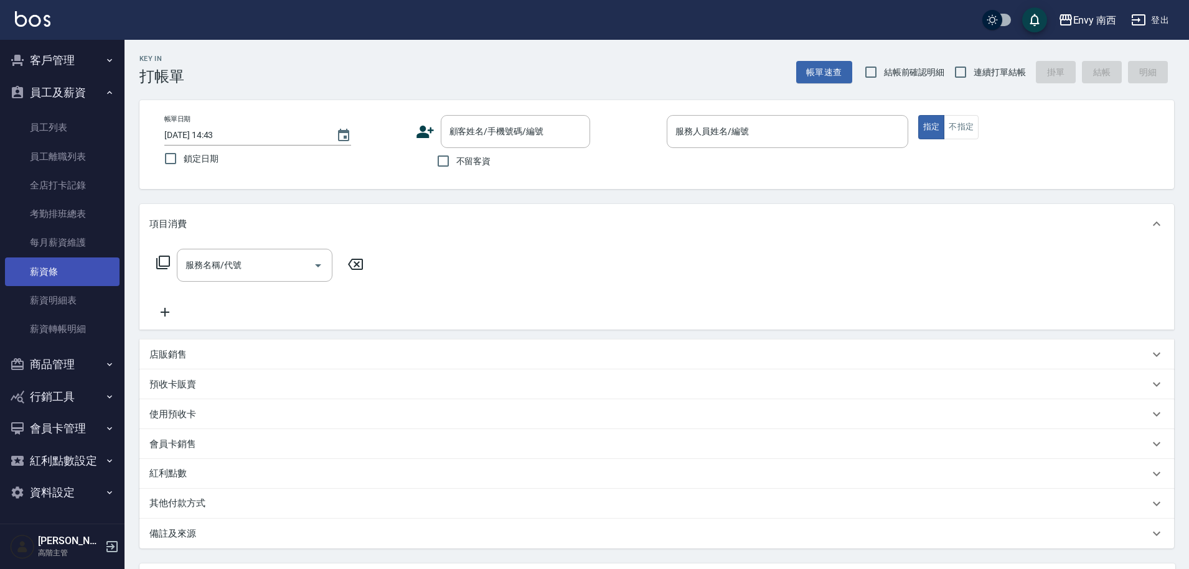
click at [80, 269] on link "薪資條" at bounding box center [62, 272] width 114 height 29
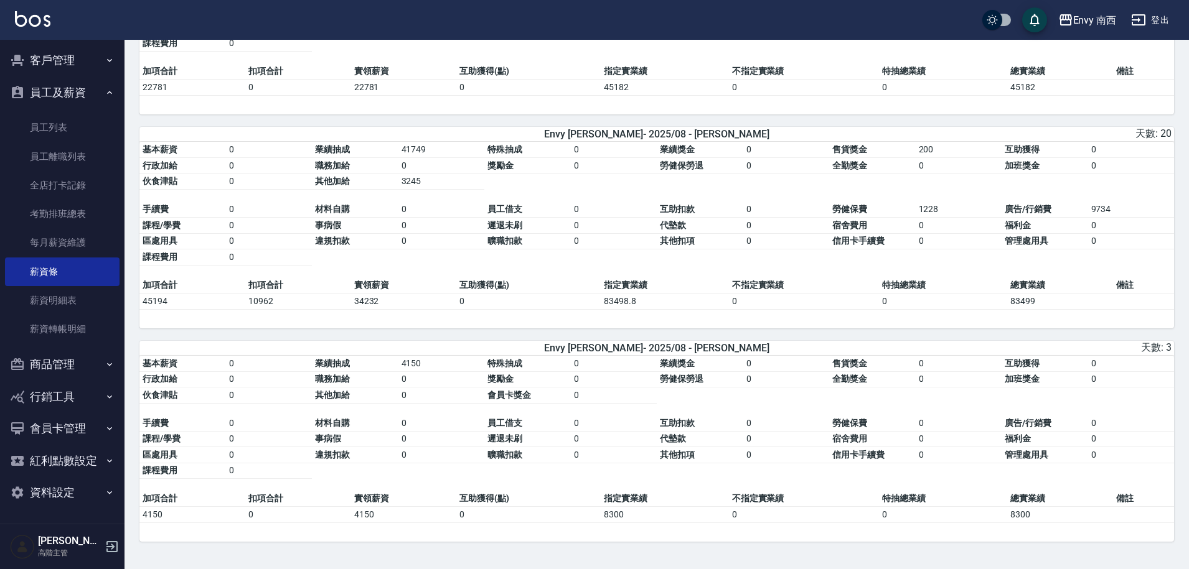
scroll to position [230, 0]
click at [62, 244] on link "每月薪資維護" at bounding box center [62, 242] width 114 height 29
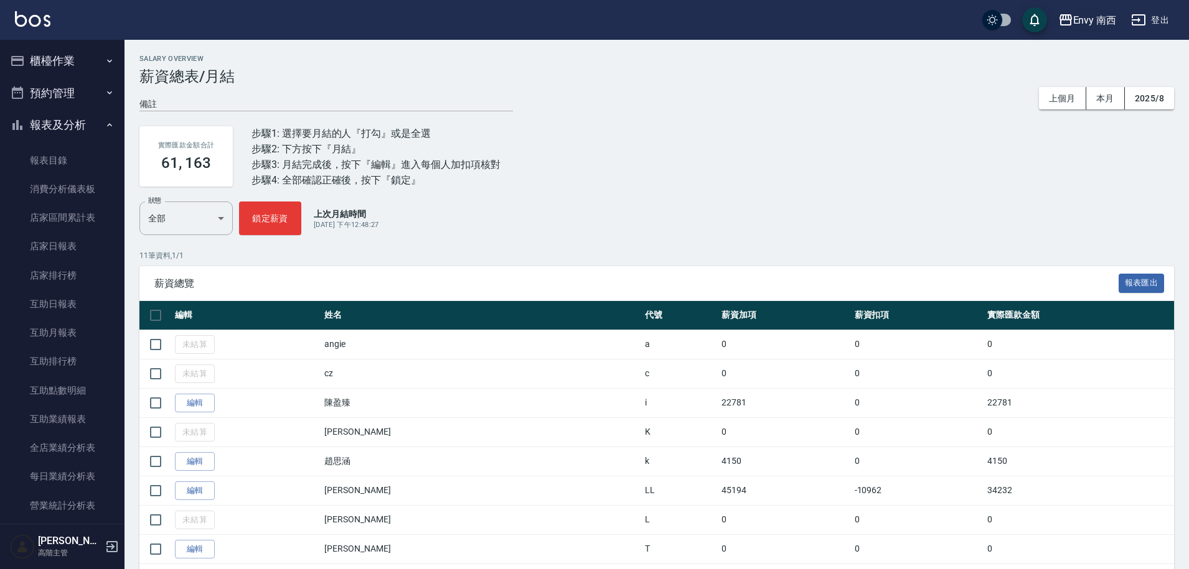
click at [1094, 19] on div "Envy 南西" at bounding box center [1095, 20] width 44 height 16
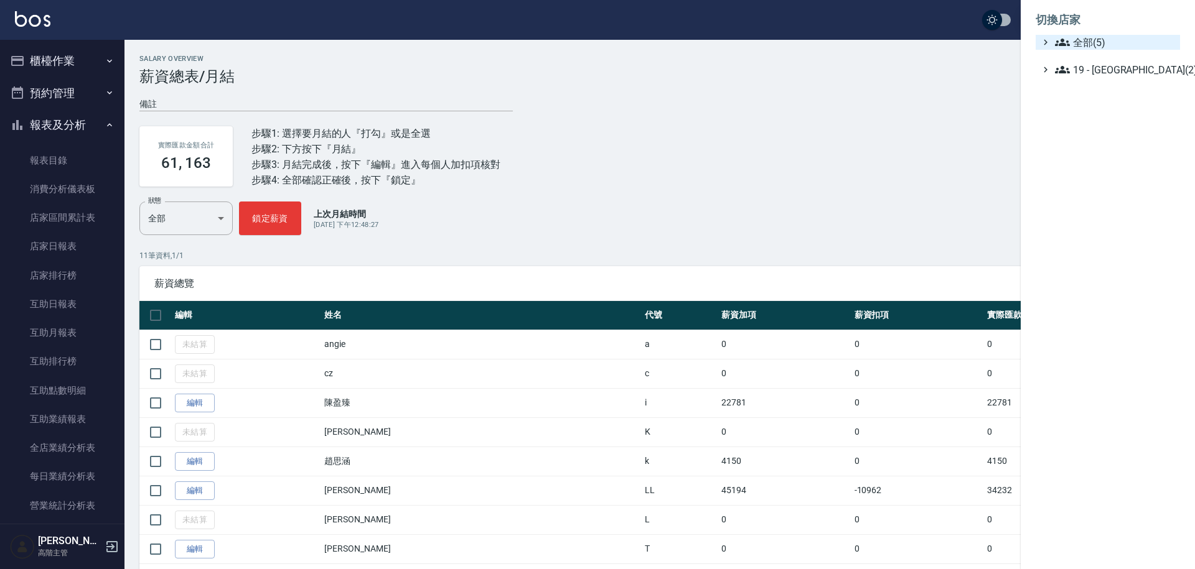
click at [1090, 42] on span "全部(5)" at bounding box center [1115, 42] width 120 height 15
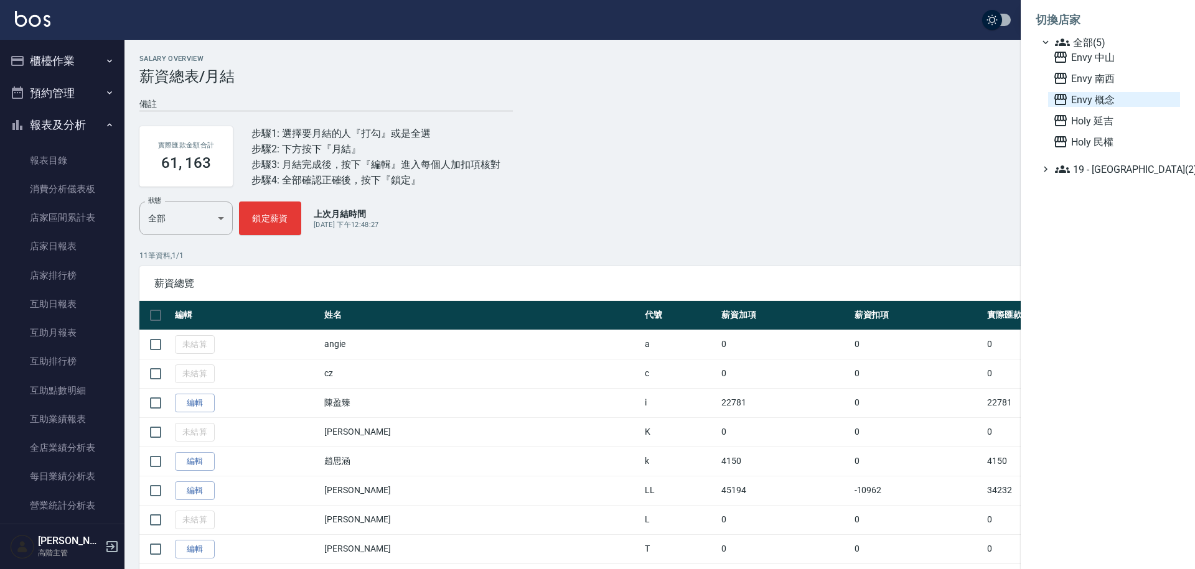
click at [1093, 105] on span "Envy 概念" at bounding box center [1114, 99] width 122 height 15
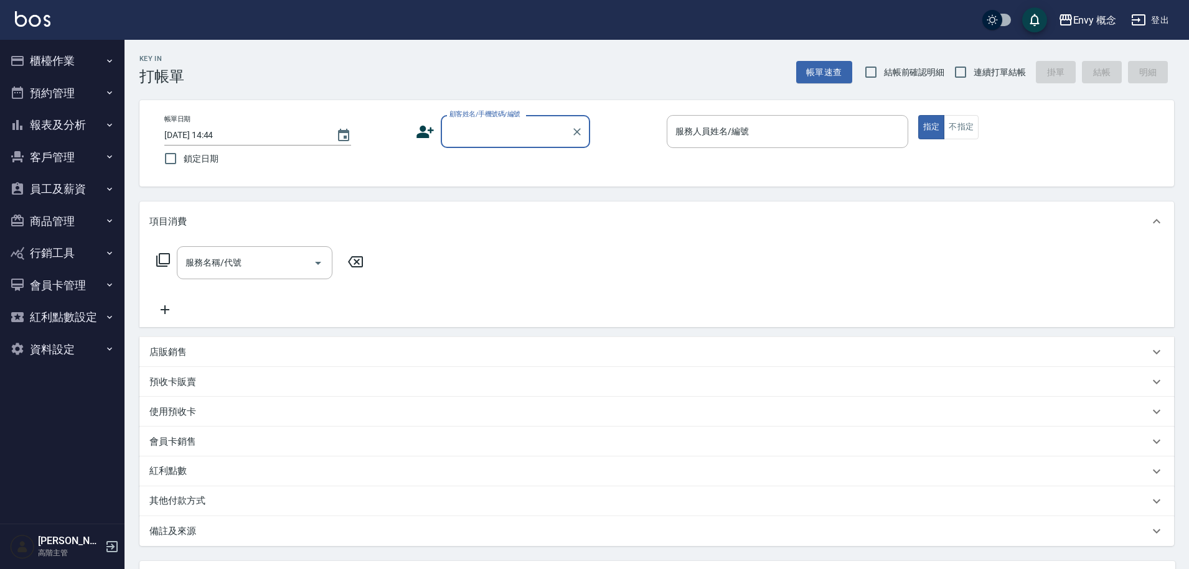
click at [65, 65] on button "櫃檯作業" at bounding box center [62, 61] width 114 height 32
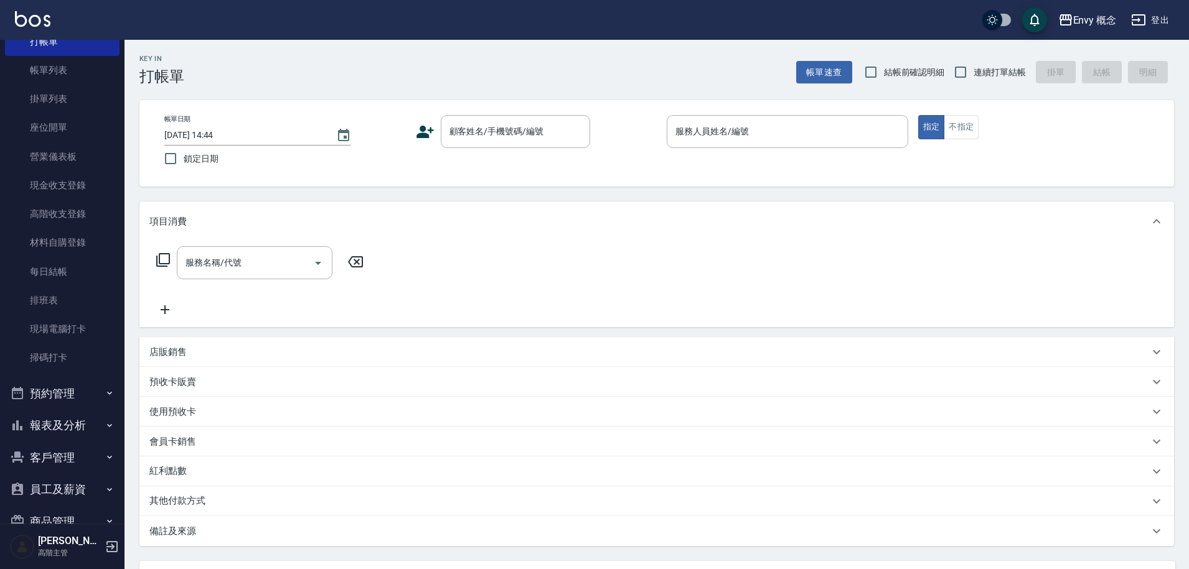
scroll to position [212, 0]
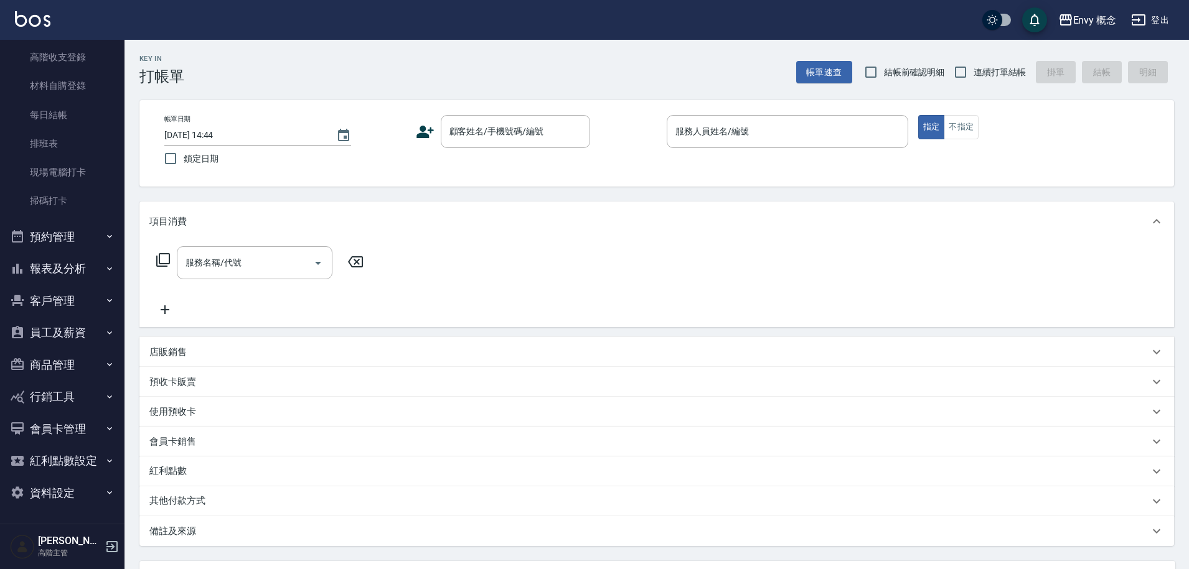
click at [75, 269] on button "報表及分析" at bounding box center [62, 269] width 114 height 32
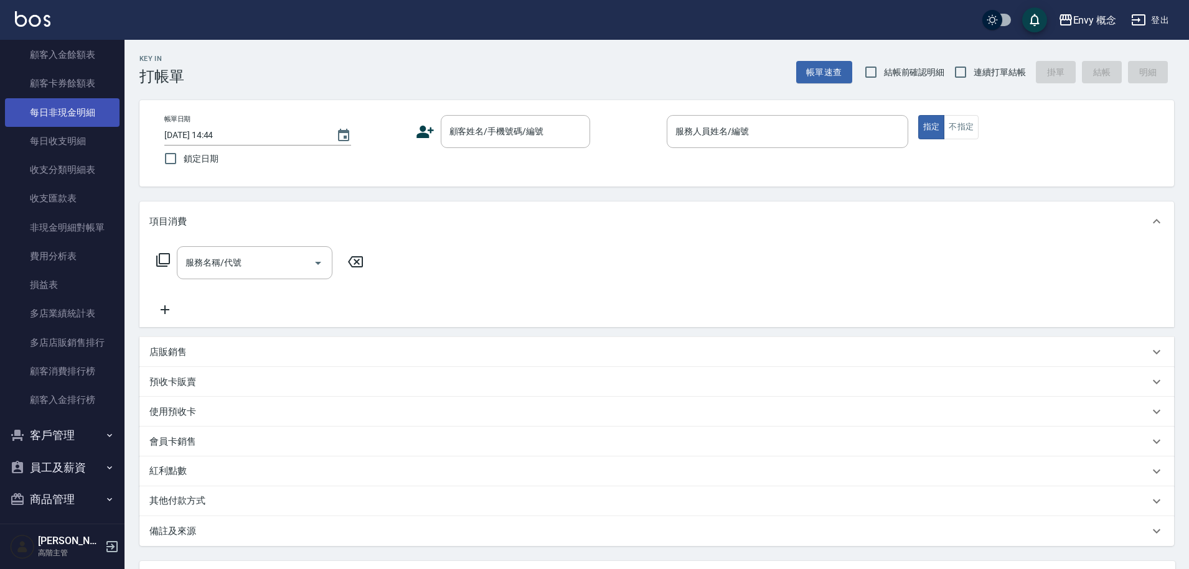
scroll to position [1326, 0]
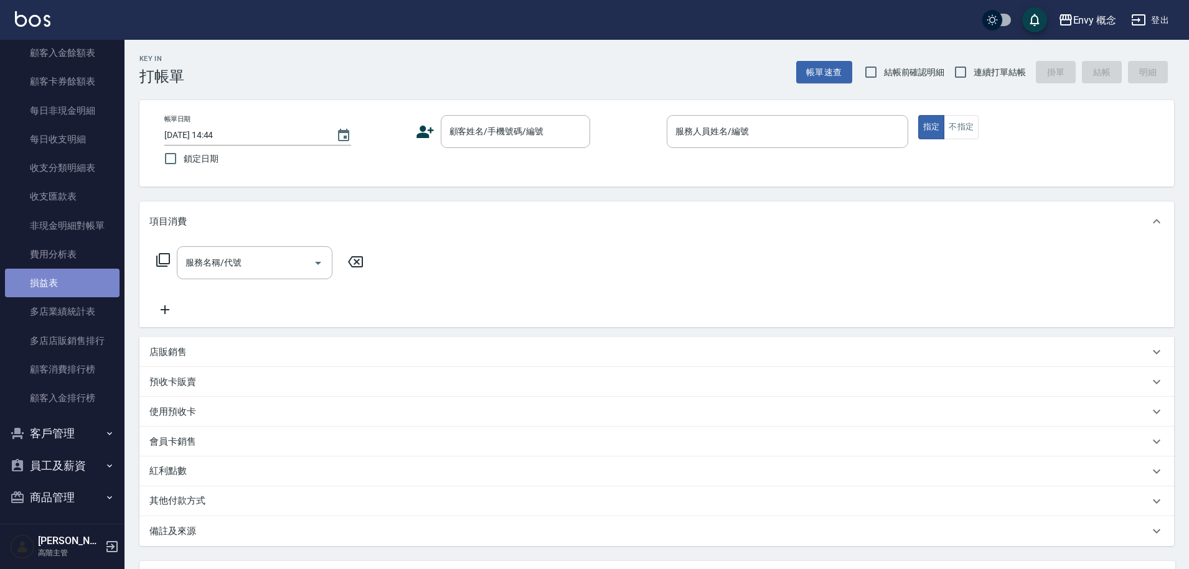
click at [78, 290] on link "損益表" at bounding box center [62, 283] width 114 height 29
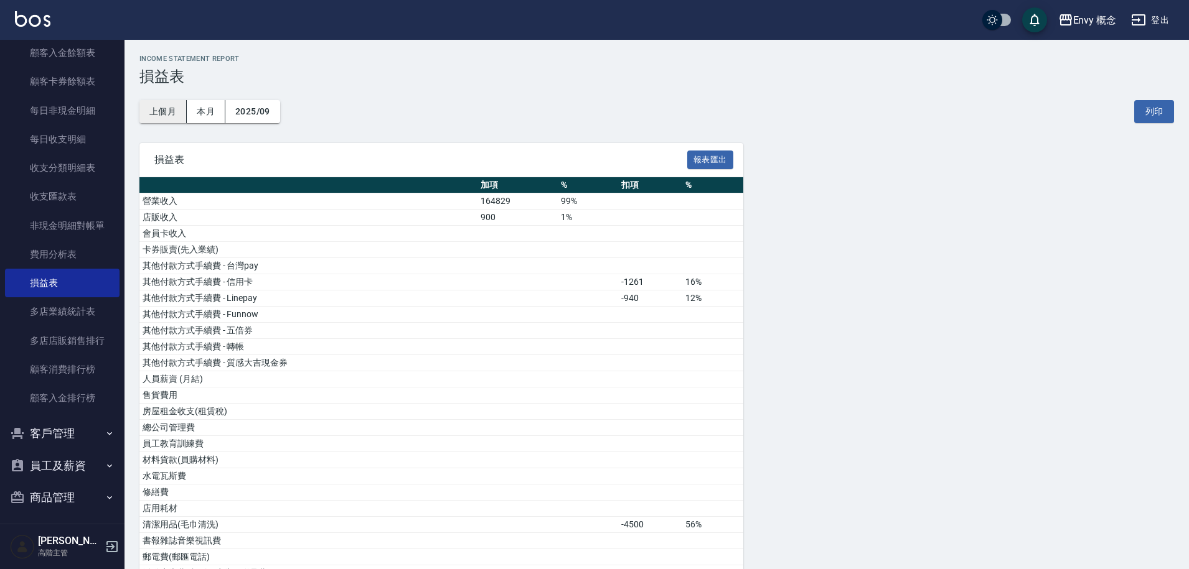
click at [167, 114] on button "上個月" at bounding box center [162, 111] width 47 height 23
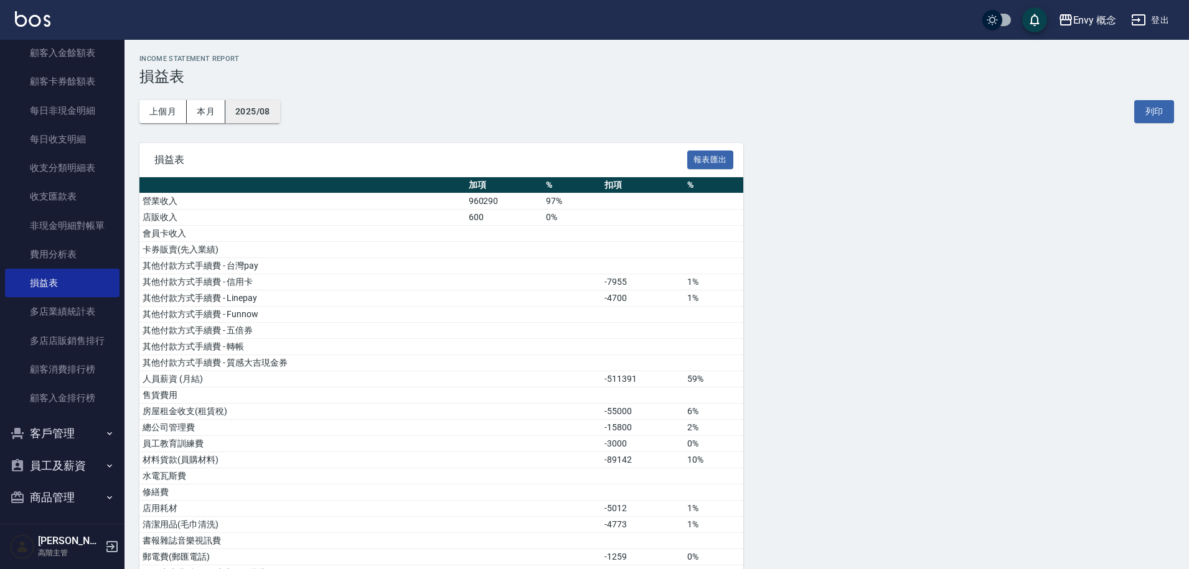
click at [261, 109] on button "2025/08" at bounding box center [252, 111] width 55 height 23
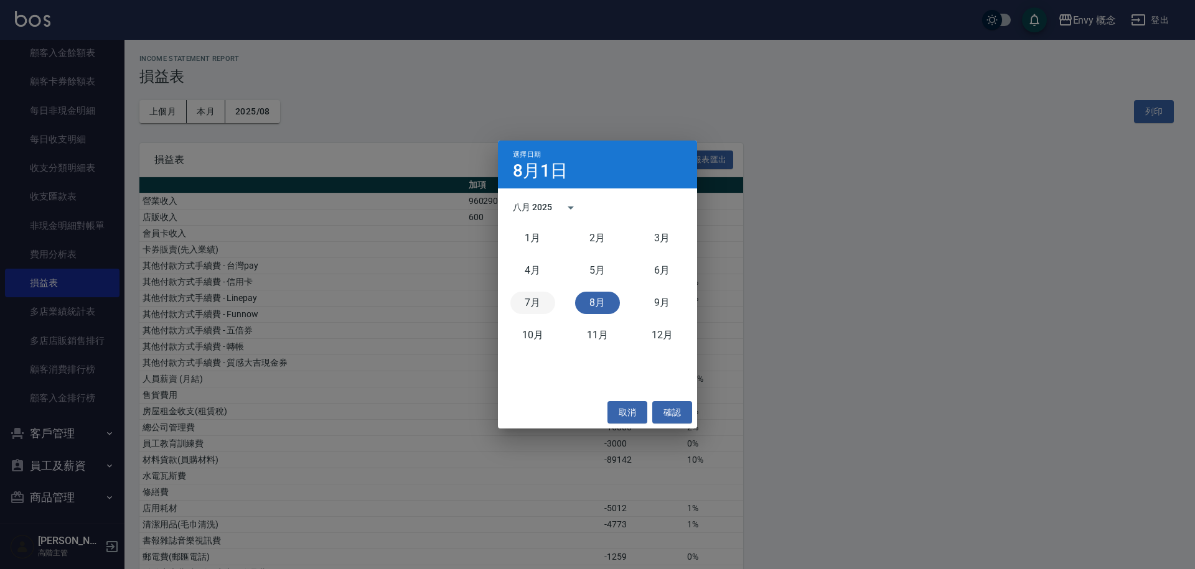
click at [539, 298] on button "7月" at bounding box center [532, 303] width 45 height 22
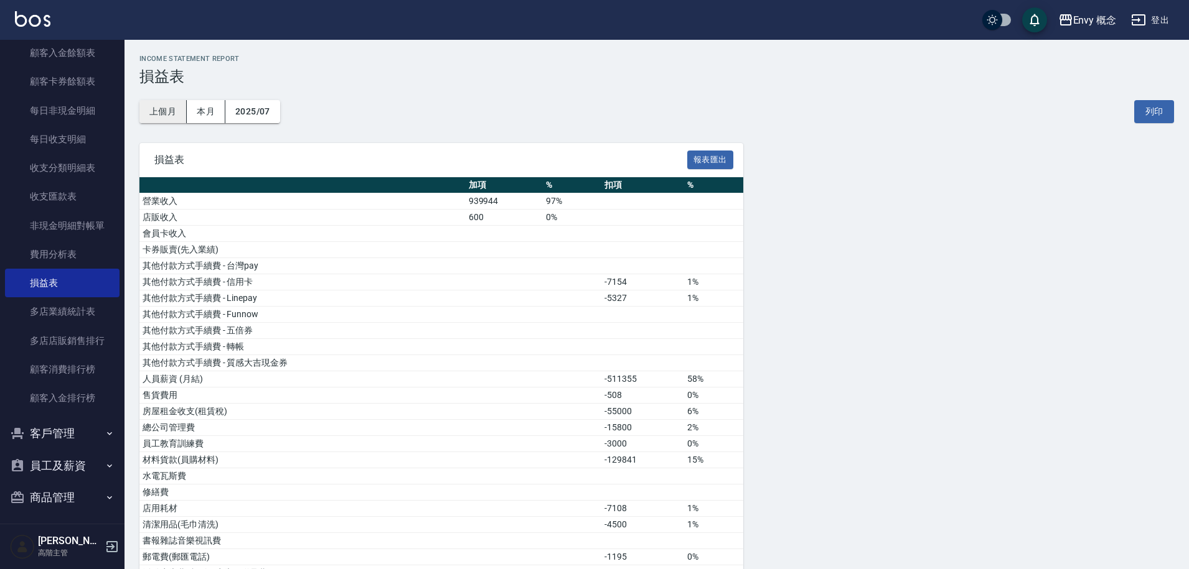
click at [169, 114] on button "上個月" at bounding box center [162, 111] width 47 height 23
click at [160, 107] on button "上個月" at bounding box center [162, 111] width 47 height 23
click at [267, 107] on button "2025/08" at bounding box center [252, 111] width 55 height 23
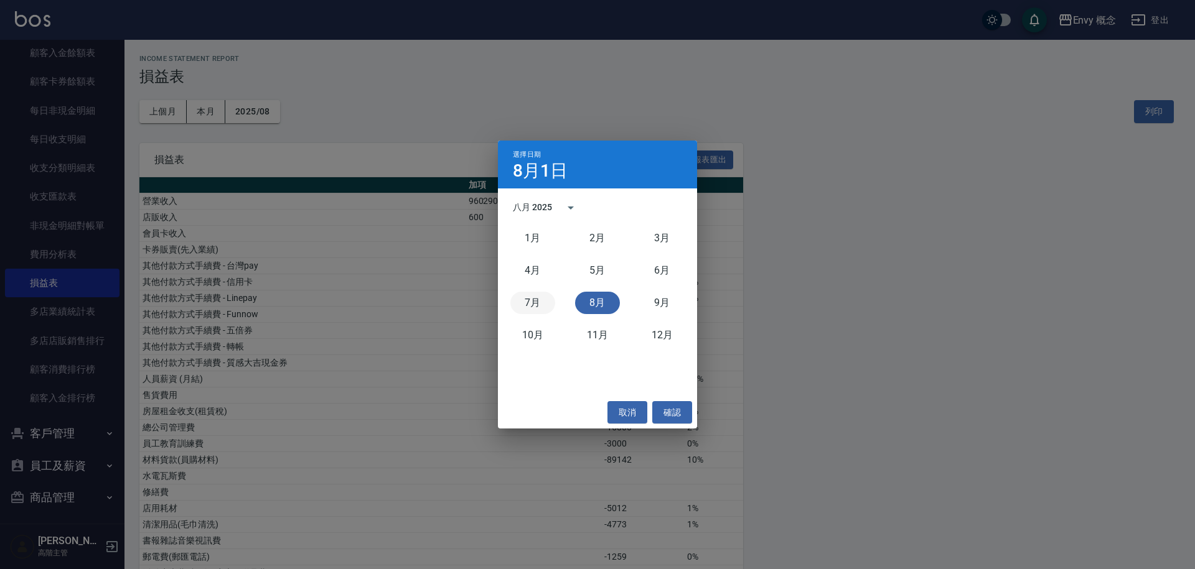
click at [538, 304] on button "7月" at bounding box center [532, 303] width 45 height 22
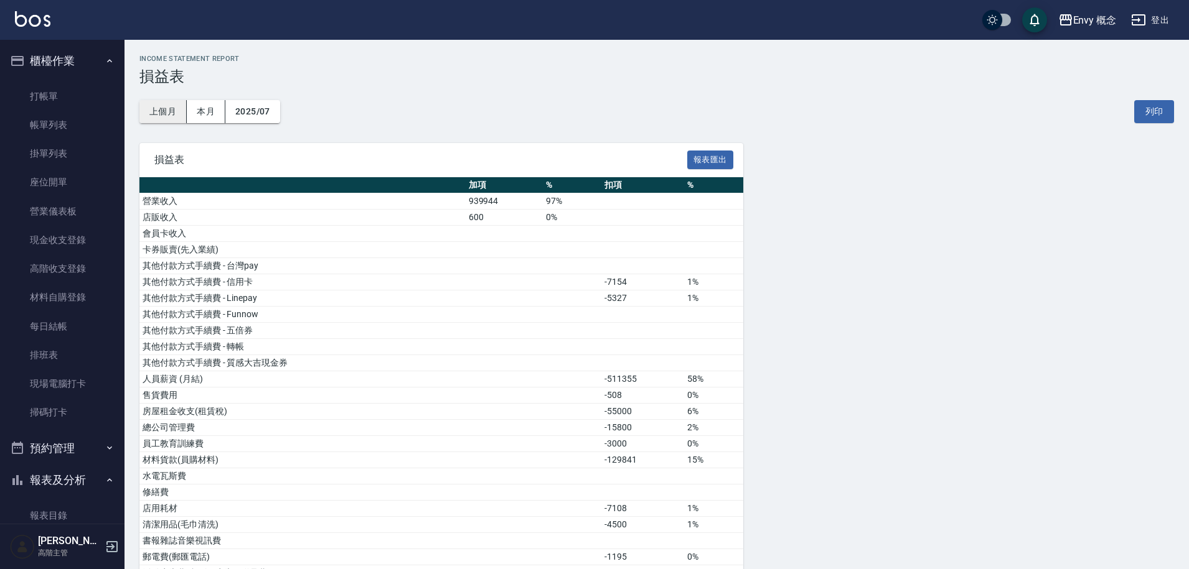
click at [174, 114] on button "上個月" at bounding box center [162, 111] width 47 height 23
click at [59, 126] on link "帳單列表" at bounding box center [62, 125] width 114 height 29
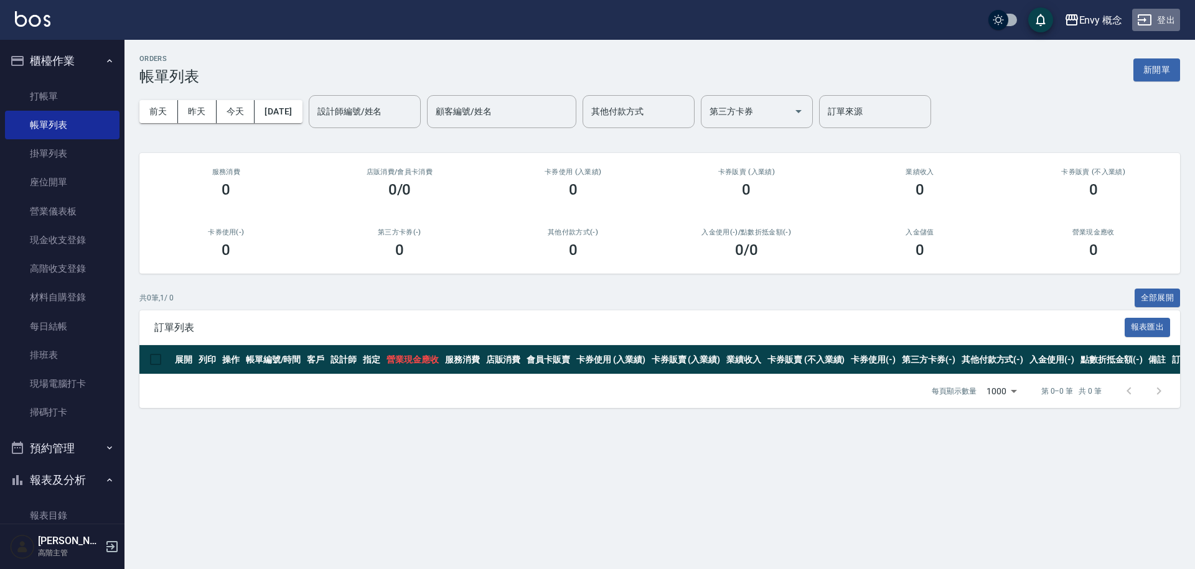
click at [1166, 25] on button "登出" at bounding box center [1156, 20] width 48 height 23
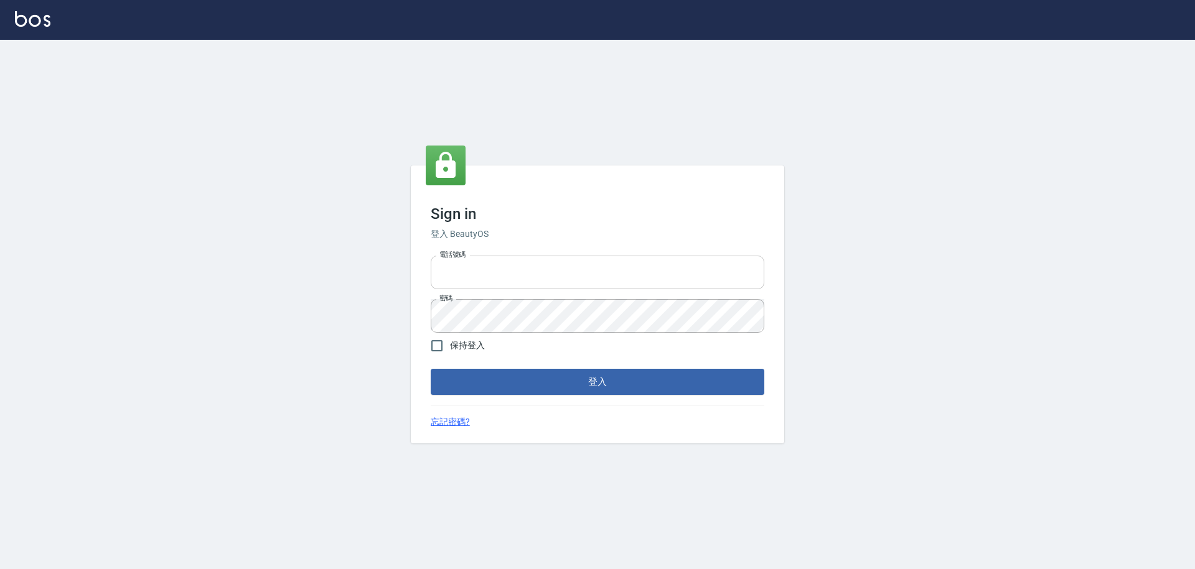
type input "9990001234567"
click at [533, 279] on input "9990001234567" at bounding box center [598, 273] width 334 height 34
click at [362, 299] on div "Sign in 登入 BeautyOS 電話號碼 [PHONE_NUMBER] 電話號碼 密碼 密碼 保持登入 登入 忘記密碼?" at bounding box center [597, 305] width 1195 height 530
click at [543, 393] on button "登入" at bounding box center [598, 382] width 334 height 26
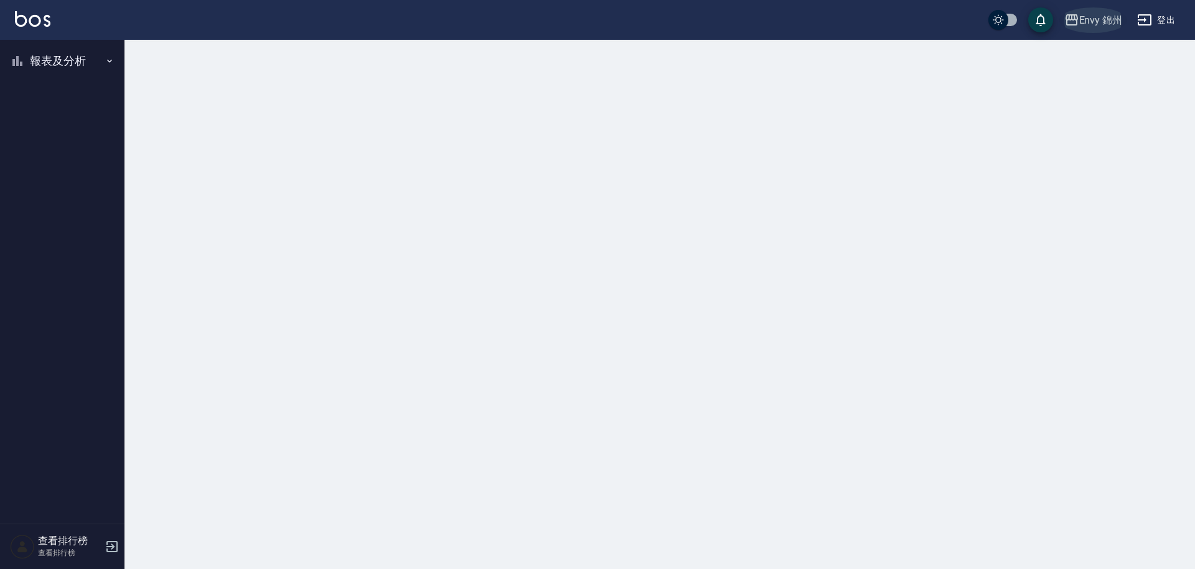
click at [1105, 22] on div "Envy 錦州" at bounding box center [1101, 20] width 44 height 16
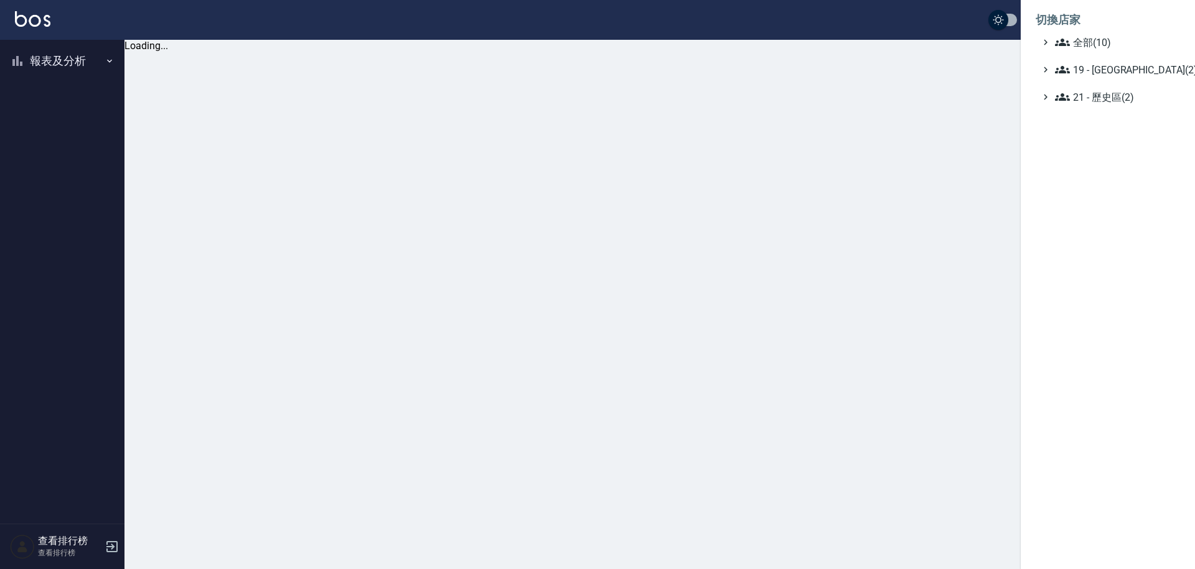
click at [99, 55] on div at bounding box center [597, 284] width 1195 height 569
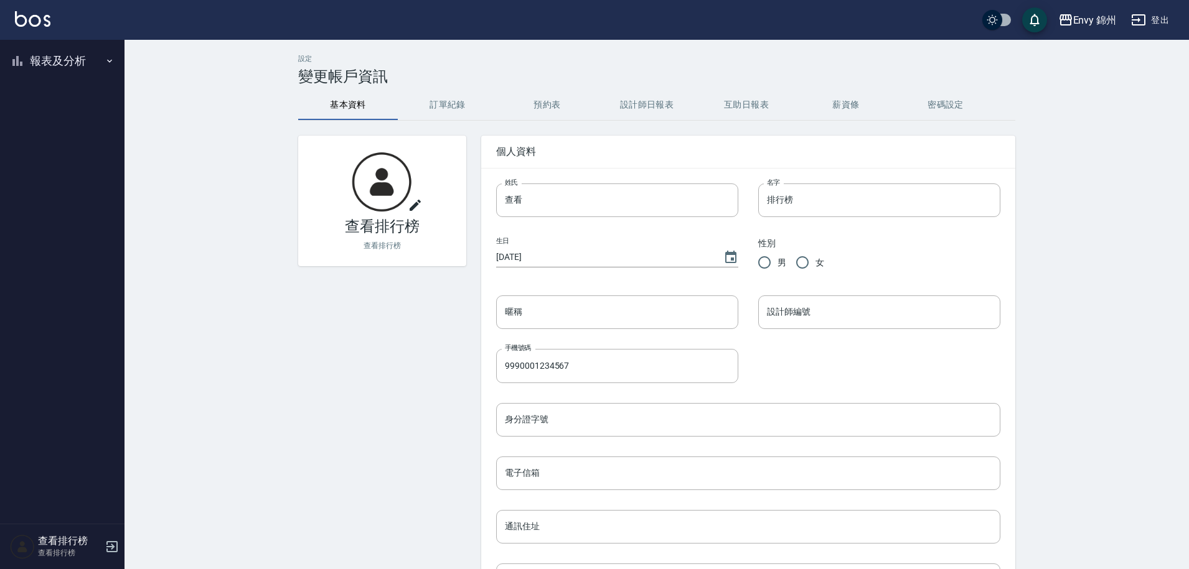
click at [70, 63] on button "報表及分析" at bounding box center [62, 61] width 114 height 32
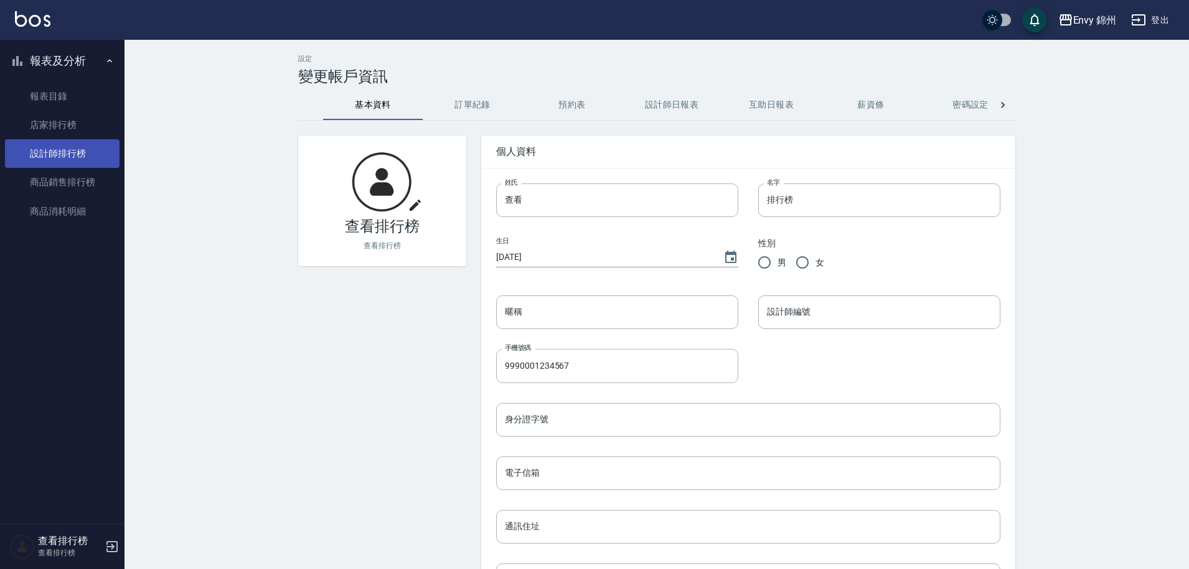
click at [87, 149] on link "設計師排行榜" at bounding box center [62, 153] width 114 height 29
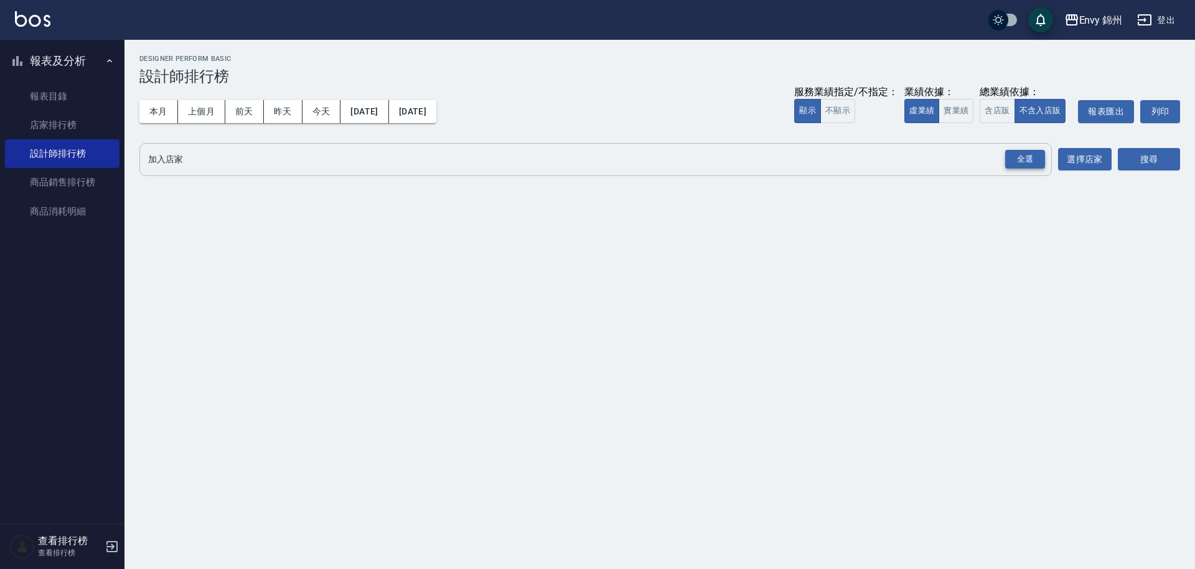
click at [1033, 162] on div "全選" at bounding box center [1025, 159] width 40 height 19
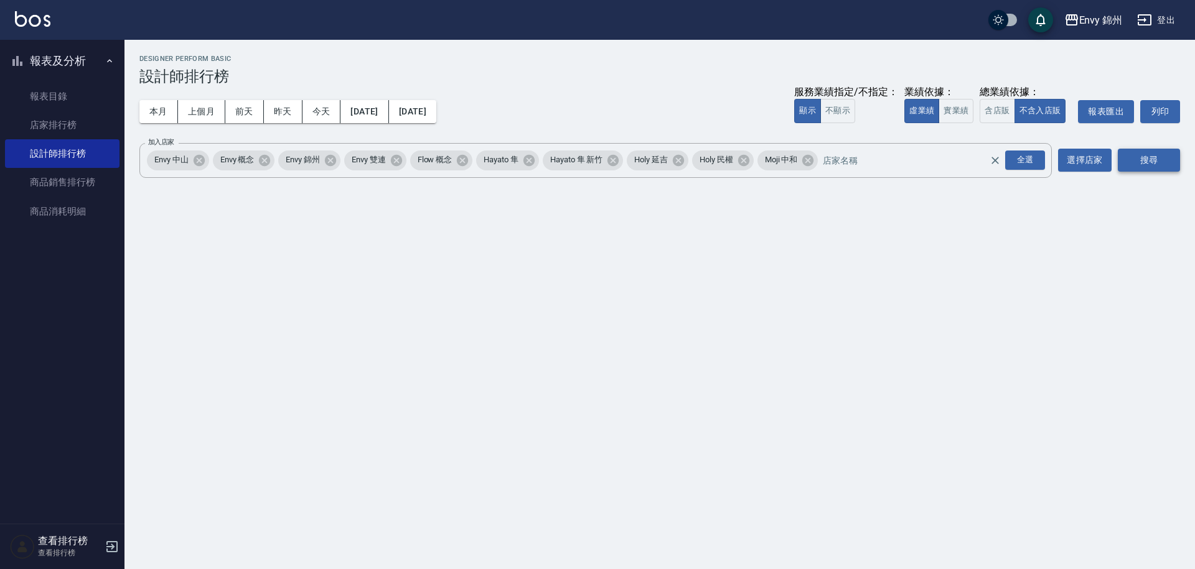
click at [1133, 168] on button "搜尋" at bounding box center [1149, 160] width 62 height 23
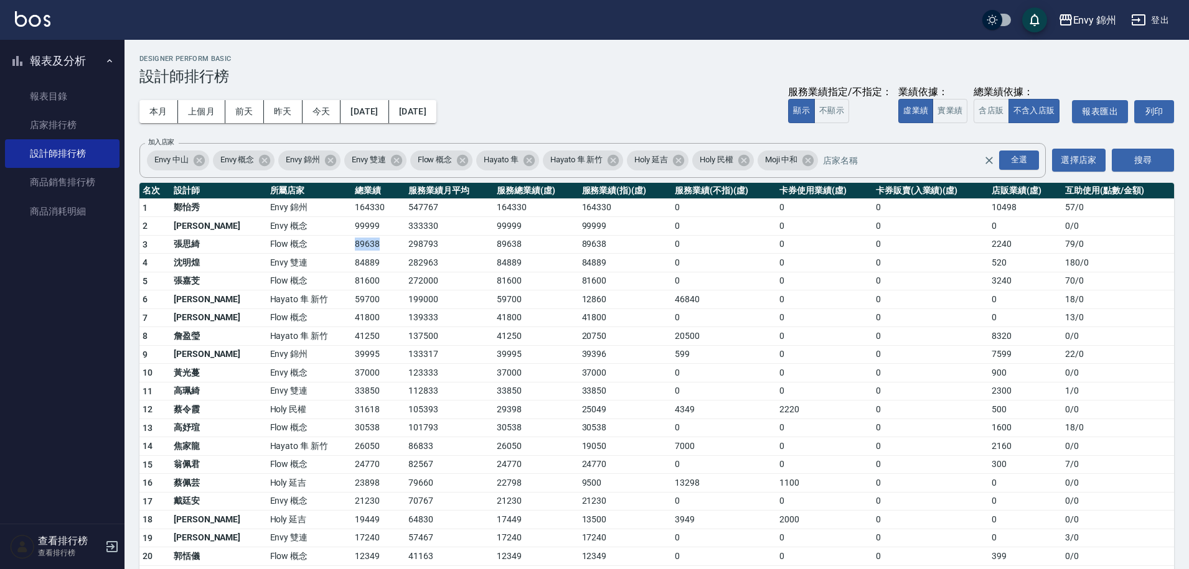
drag, startPoint x: 306, startPoint y: 243, endPoint x: 343, endPoint y: 245, distance: 38.0
click at [343, 245] on tr "3 [PERSON_NAME]Flow 概念 89638 298793 89638 89638 0 0 0 2240 79 / 0" at bounding box center [656, 244] width 1034 height 19
click at [352, 248] on td "89638" at bounding box center [379, 244] width 54 height 19
drag, startPoint x: 311, startPoint y: 246, endPoint x: 337, endPoint y: 251, distance: 26.7
click at [352, 251] on td "89638" at bounding box center [379, 244] width 54 height 19
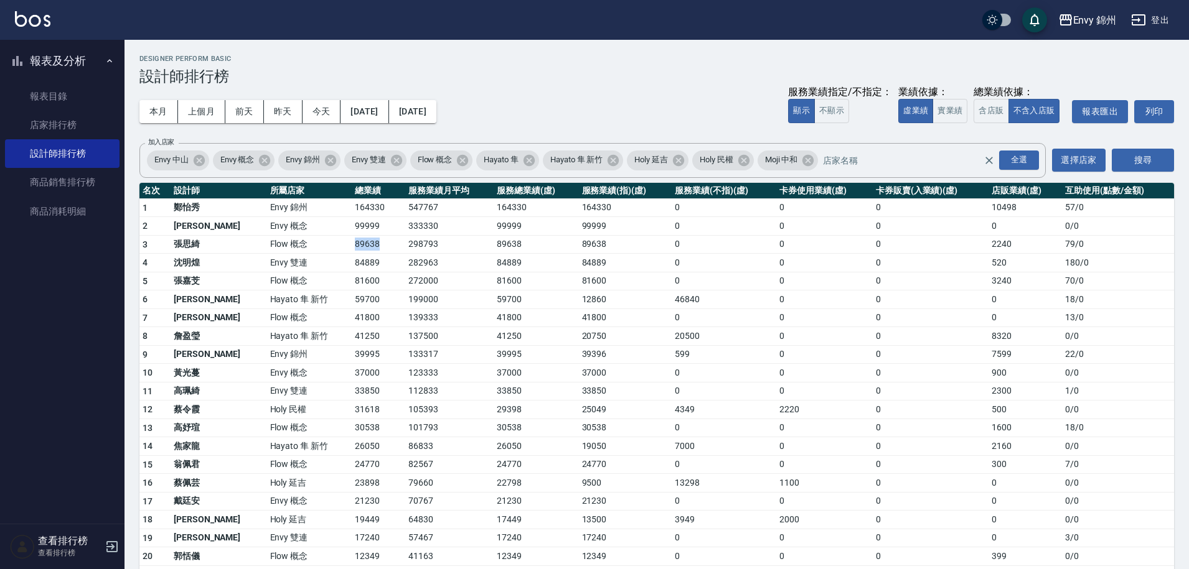
click at [352, 252] on td "89638" at bounding box center [379, 244] width 54 height 19
click at [83, 124] on link "店家排行榜" at bounding box center [62, 125] width 114 height 29
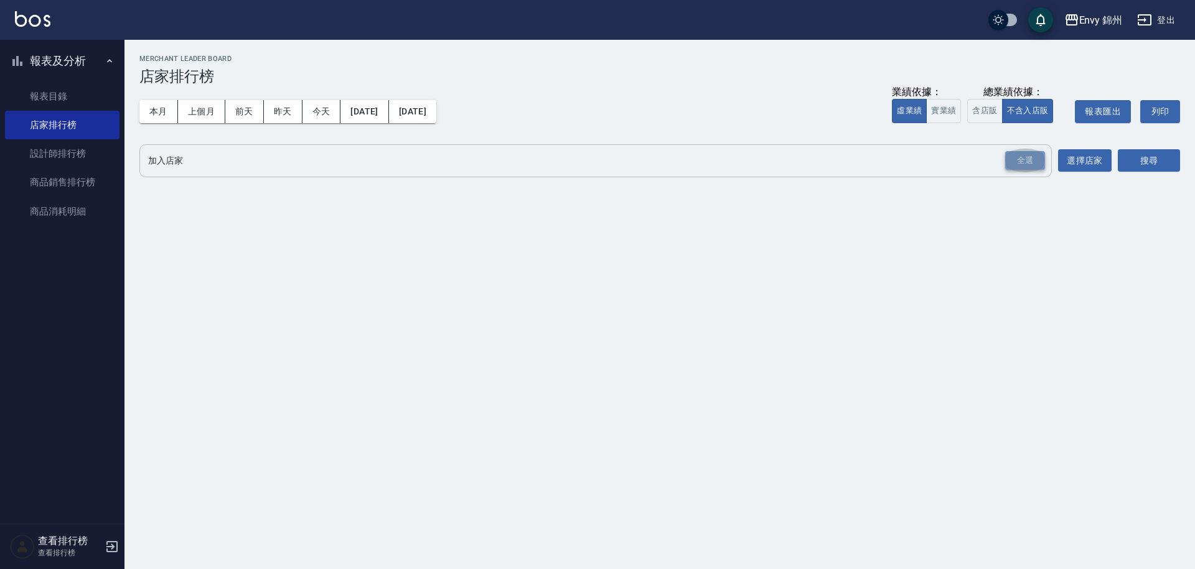
click at [1024, 167] on div "全選" at bounding box center [1025, 160] width 40 height 19
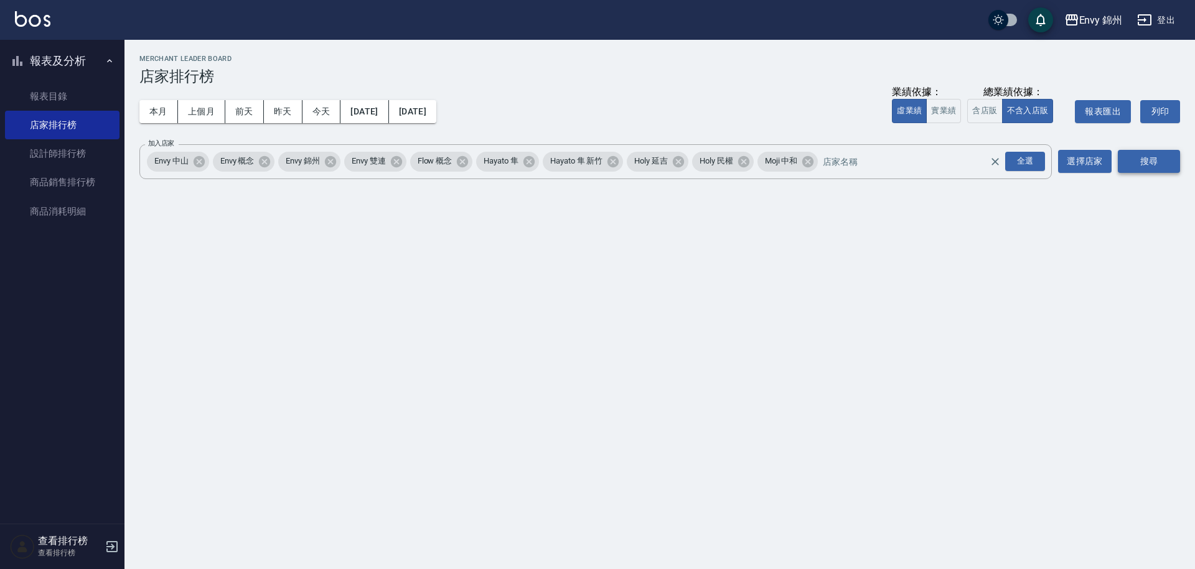
click at [1157, 163] on button "搜尋" at bounding box center [1149, 161] width 62 height 23
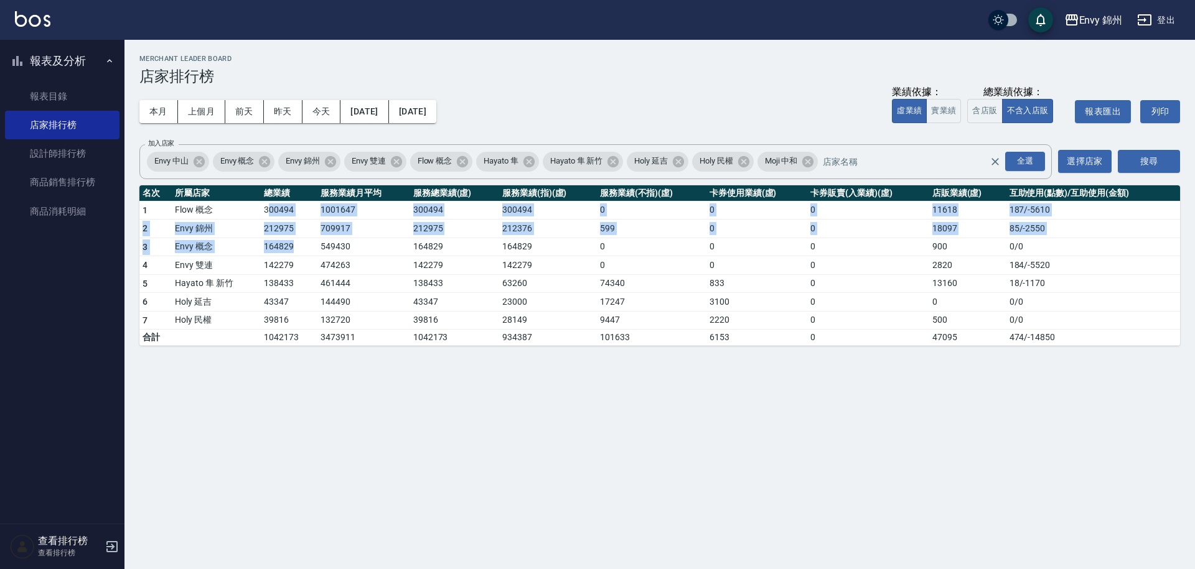
drag, startPoint x: 266, startPoint y: 212, endPoint x: 304, endPoint y: 244, distance: 49.4
click at [304, 244] on tbody "1 Flow 概念 300494 1001647 300494 300494 0 0 0 11618 187 / -5610 2 [GEOGRAPHIC_DA…" at bounding box center [659, 273] width 1040 height 145
click at [304, 244] on td "164829" at bounding box center [289, 247] width 57 height 19
drag, startPoint x: 261, startPoint y: 211, endPoint x: 304, endPoint y: 250, distance: 57.7
click at [304, 250] on tbody "1 Flow 概念 300494 1001647 300494 300494 0 0 0 11618 187 / -5610 2 [GEOGRAPHIC_DA…" at bounding box center [659, 273] width 1040 height 145
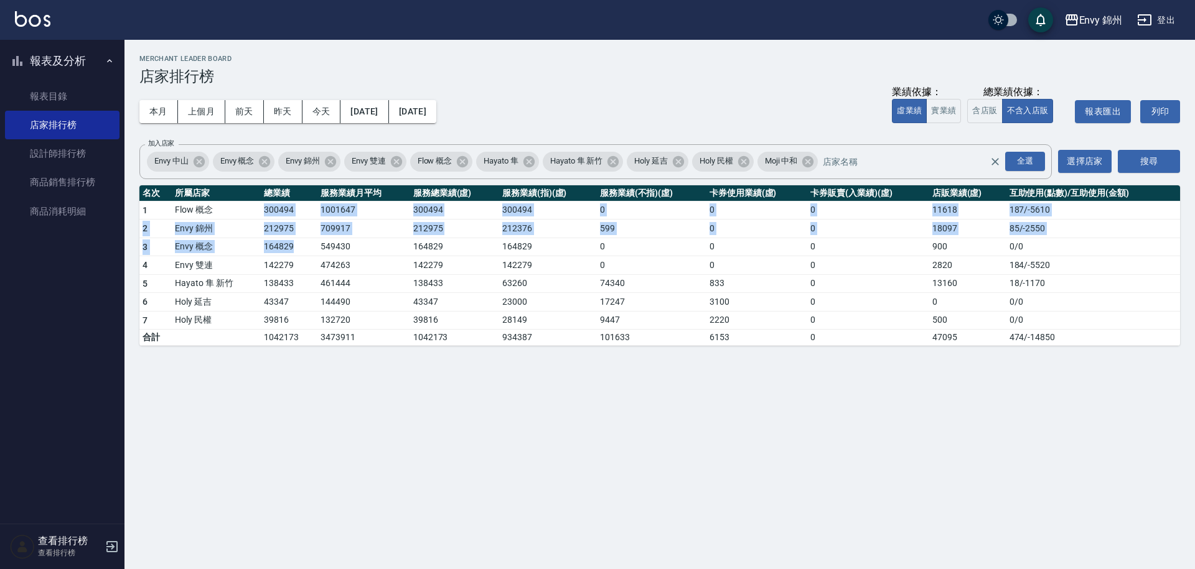
click at [304, 250] on td "164829" at bounding box center [289, 247] width 57 height 19
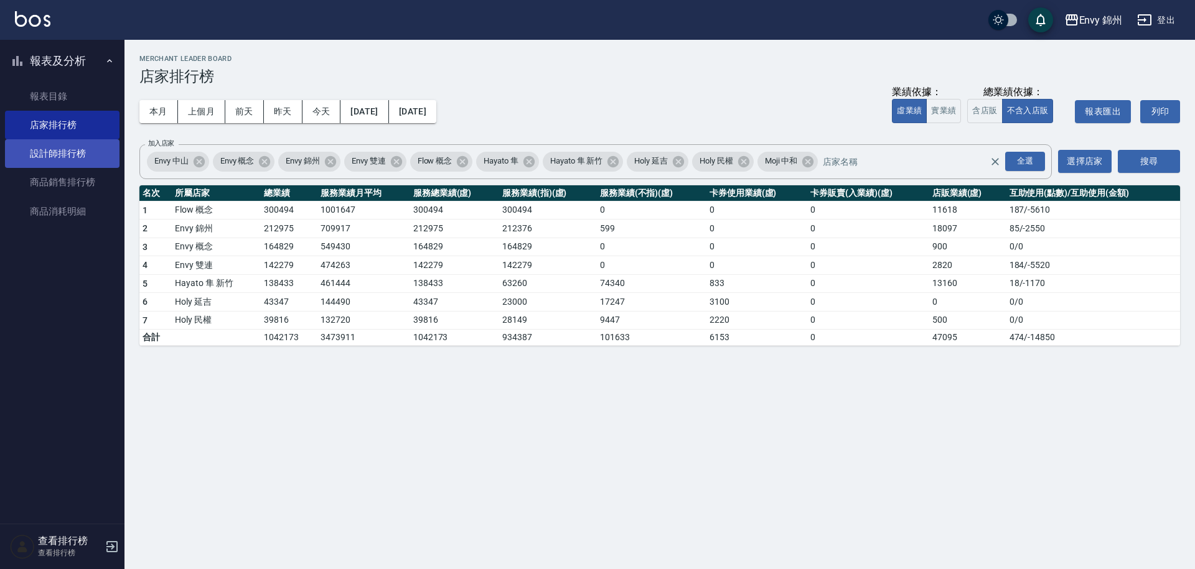
click at [90, 149] on link "設計師排行榜" at bounding box center [62, 153] width 114 height 29
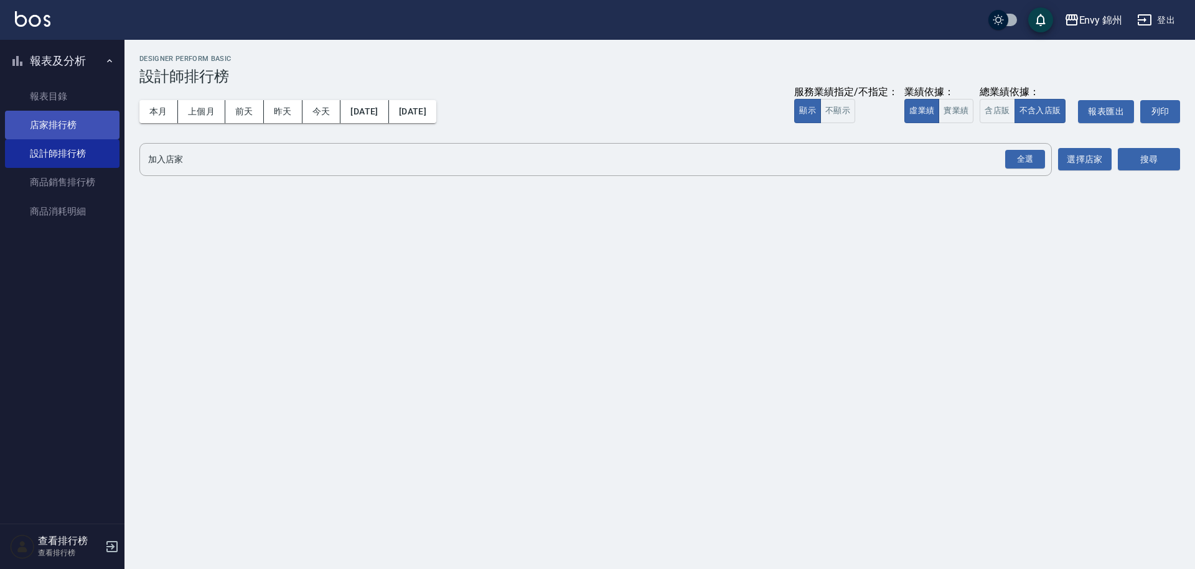
click at [83, 125] on link "店家排行榜" at bounding box center [62, 125] width 114 height 29
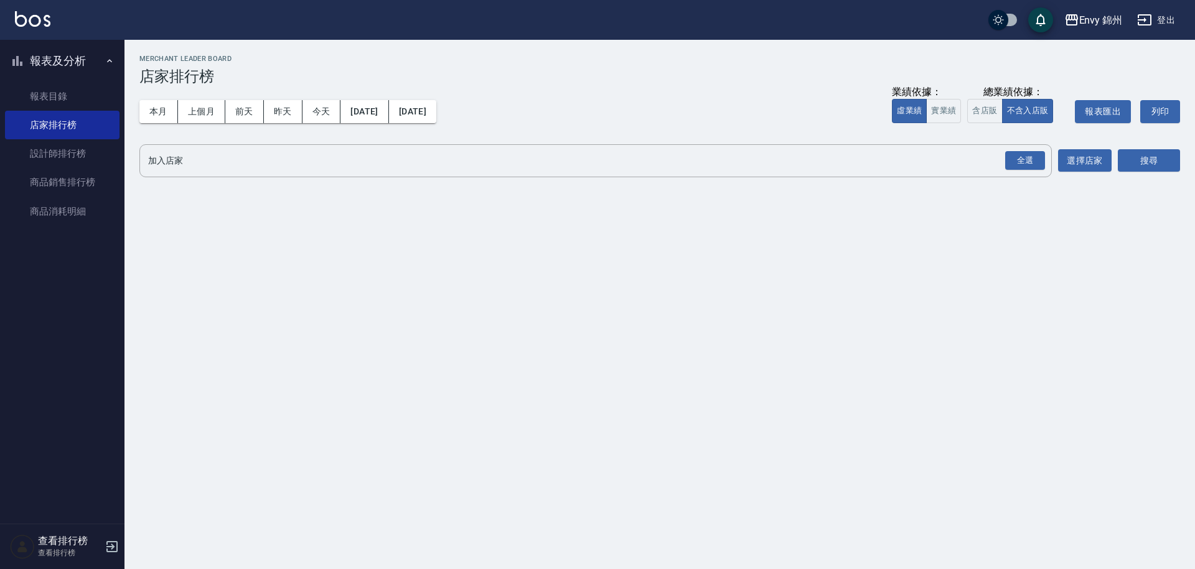
click at [1164, 19] on button "登出" at bounding box center [1156, 20] width 48 height 23
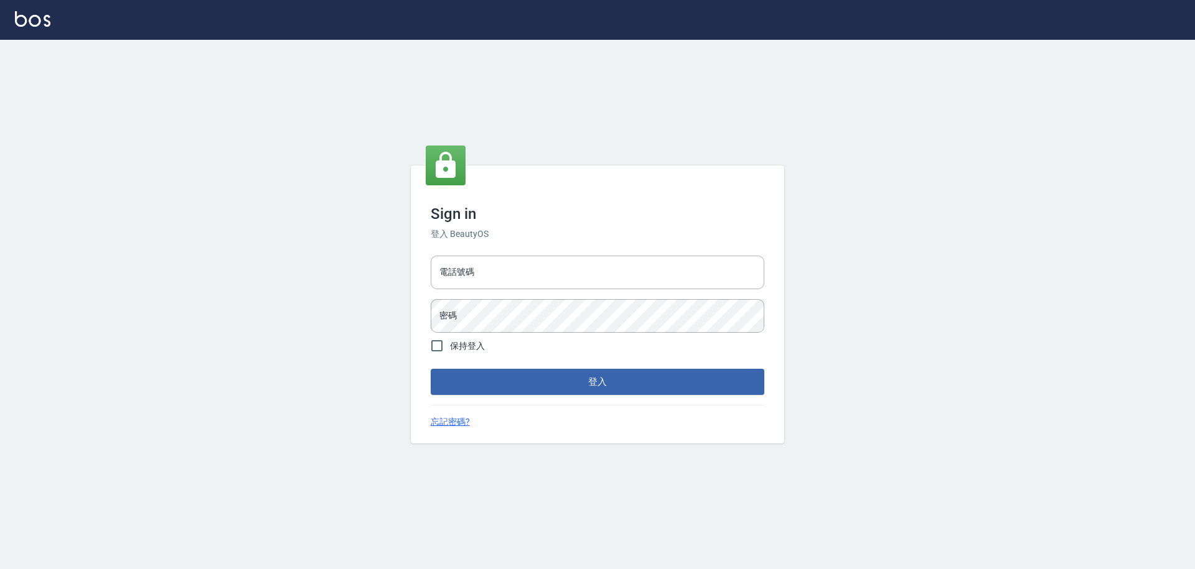
type input "9990001234567"
click at [524, 272] on input "9990001234567" at bounding box center [598, 273] width 334 height 34
drag, startPoint x: 524, startPoint y: 272, endPoint x: 474, endPoint y: 270, distance: 49.8
click at [474, 270] on input "9990001234567" at bounding box center [598, 273] width 334 height 34
click at [467, 268] on input "電話號碼" at bounding box center [598, 273] width 334 height 34
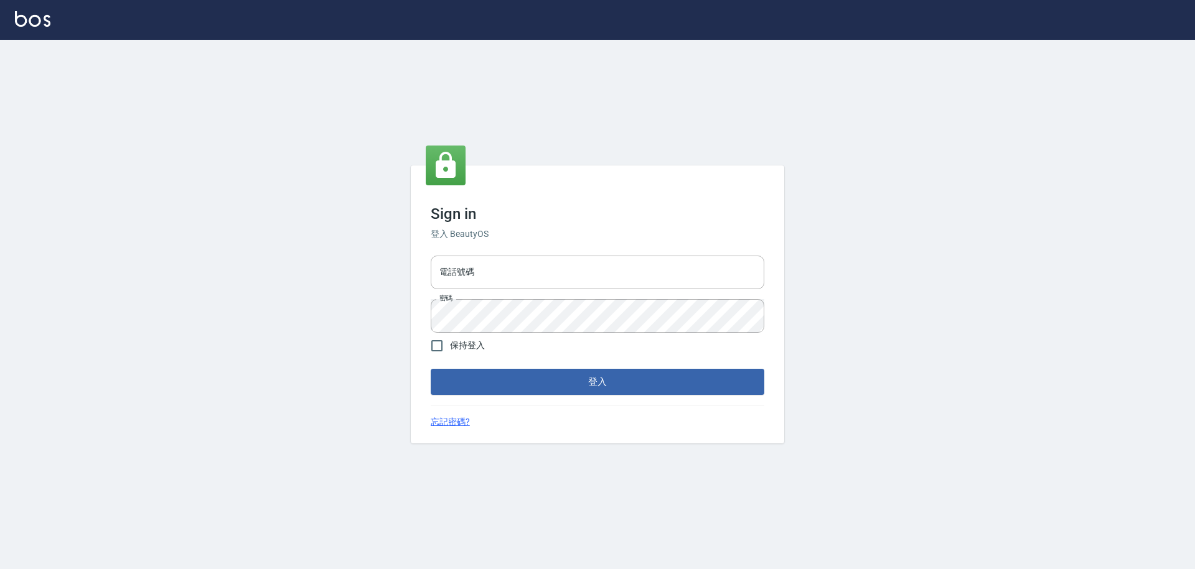
click at [302, 290] on div "Sign in 登入 BeautyOS 電話號碼 電話號碼 密碼 密碼 保持登入 登入 忘記密碼?" at bounding box center [597, 305] width 1195 height 530
click at [456, 281] on input "電話號碼" at bounding box center [598, 273] width 334 height 34
type input "0930889212"
click at [422, 312] on div "Sign in 登入 BeautyOS 電話號碼 [PHONE_NUMBER] 電話號碼 密碼 密碼 保持登入 登入 忘記密碼?" at bounding box center [597, 305] width 373 height 278
click at [510, 385] on button "登入" at bounding box center [598, 382] width 334 height 26
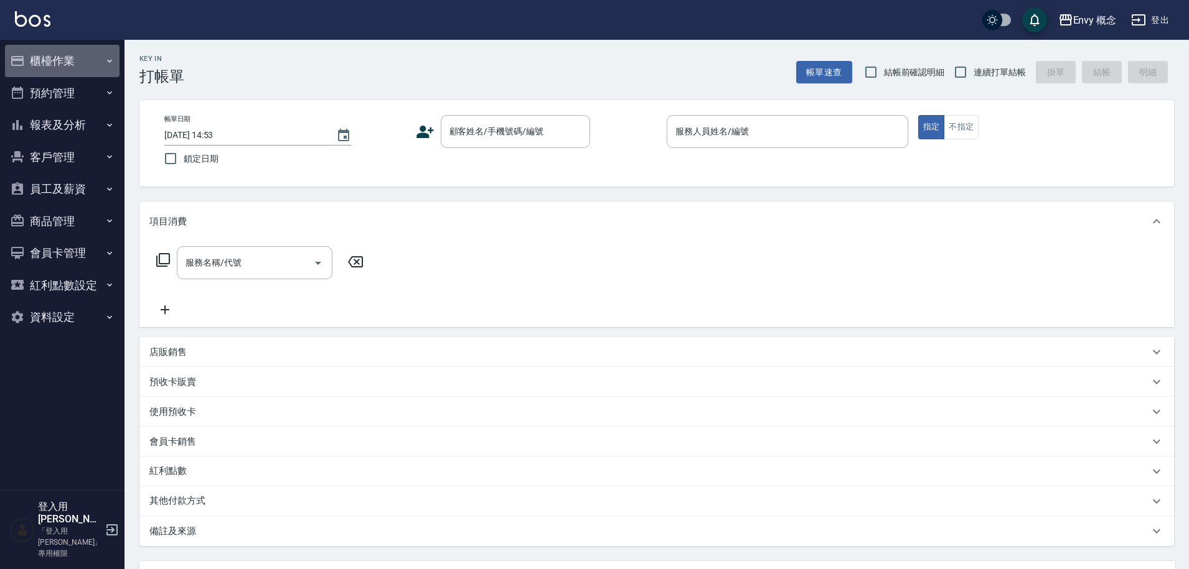
drag, startPoint x: 76, startPoint y: 68, endPoint x: 78, endPoint y: 94, distance: 26.3
click at [76, 68] on button "櫃檯作業" at bounding box center [62, 61] width 114 height 32
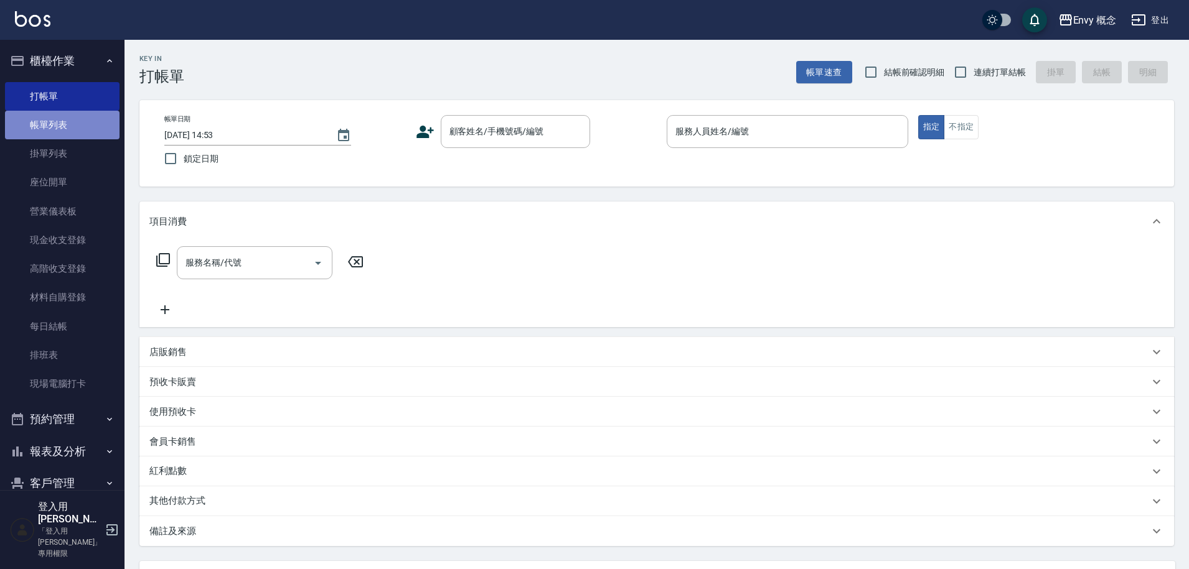
click at [82, 125] on link "帳單列表" at bounding box center [62, 125] width 114 height 29
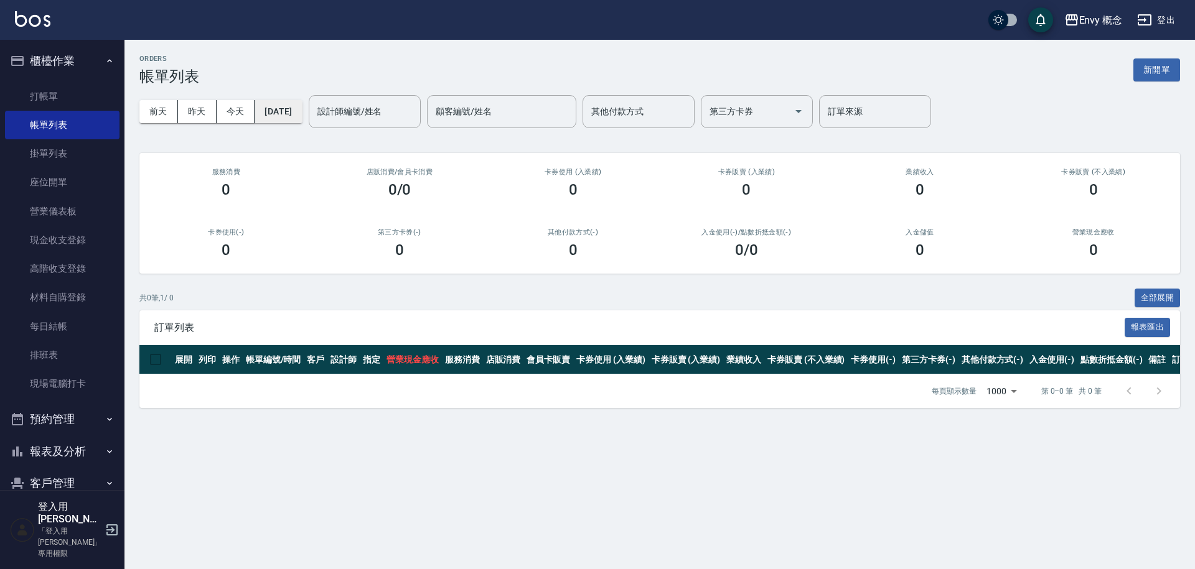
click at [280, 110] on button "[DATE]" at bounding box center [278, 111] width 47 height 23
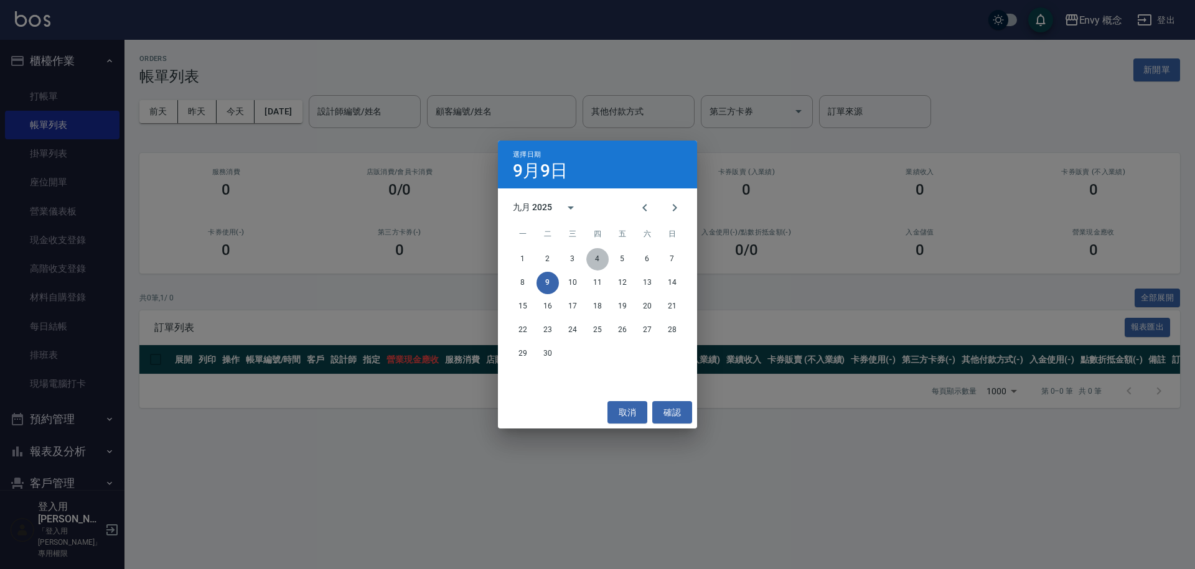
click at [602, 258] on button "4" at bounding box center [597, 259] width 22 height 22
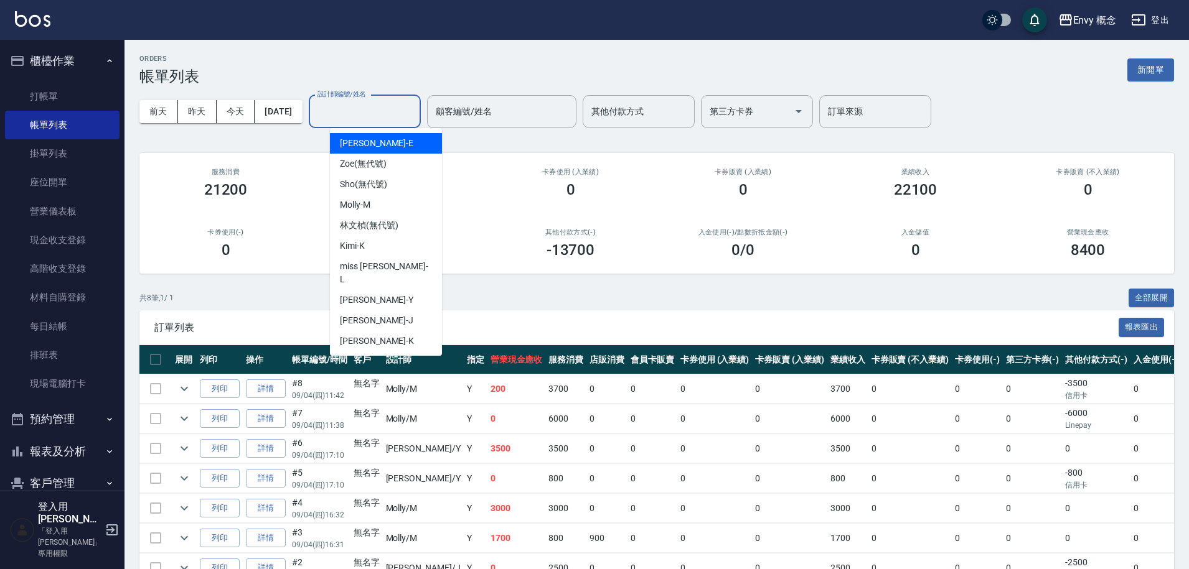
click at [363, 106] on div "設計師編號/姓名 設計師編號/姓名" at bounding box center [365, 111] width 112 height 33
click at [390, 212] on div "[PERSON_NAME]" at bounding box center [386, 205] width 112 height 21
type input "[PERSON_NAME]"
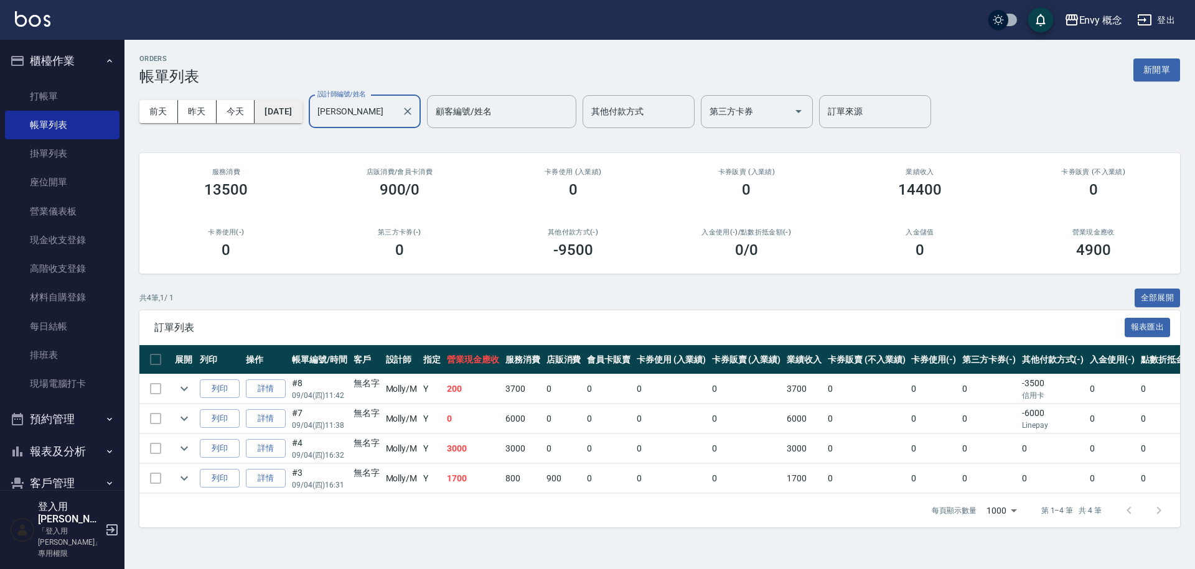
click at [302, 108] on button "[DATE]" at bounding box center [278, 111] width 47 height 23
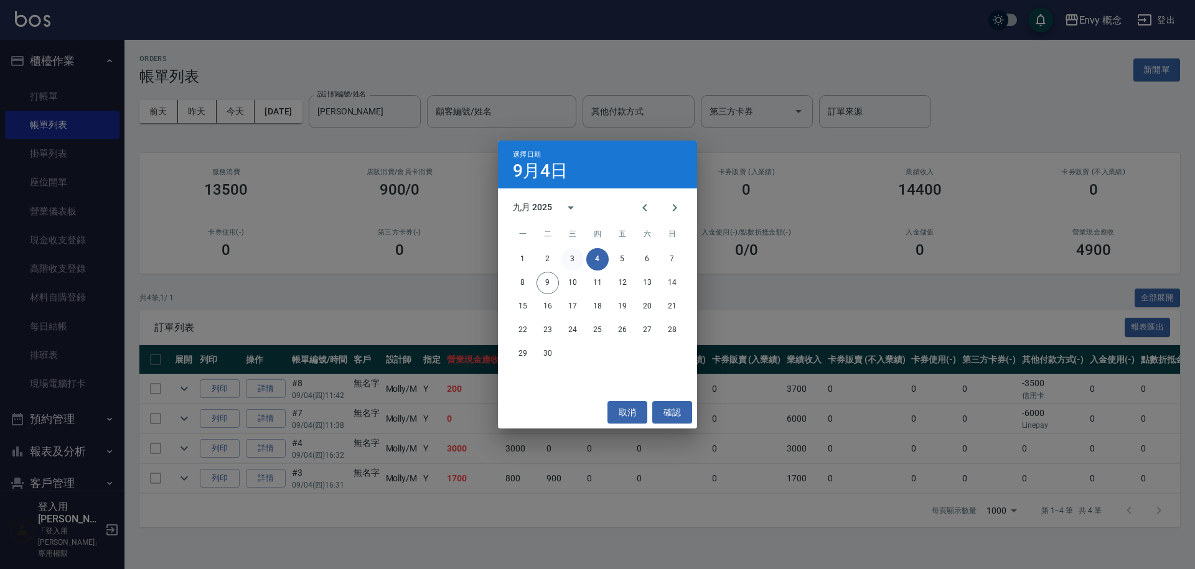
click at [577, 256] on button "3" at bounding box center [572, 259] width 22 height 22
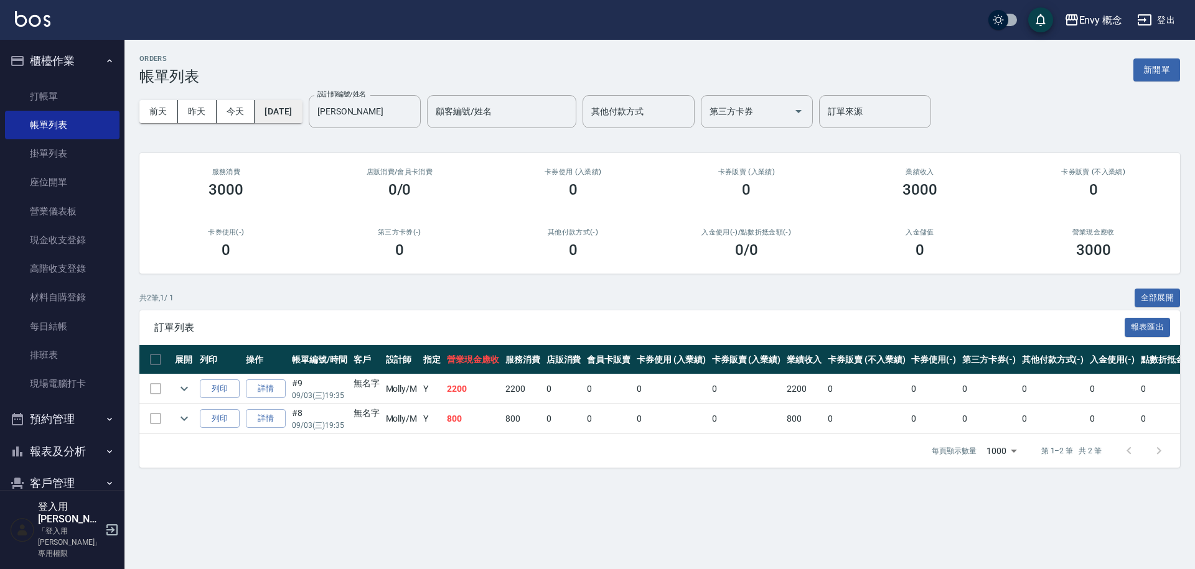
click at [288, 105] on button "[DATE]" at bounding box center [278, 111] width 47 height 23
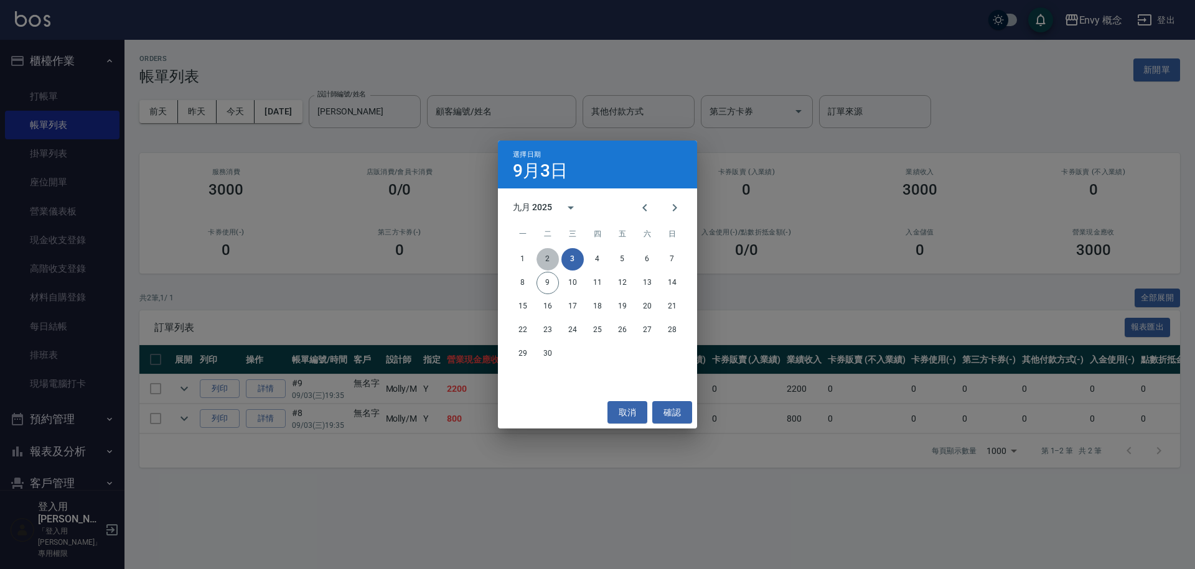
click at [553, 255] on button "2" at bounding box center [547, 259] width 22 height 22
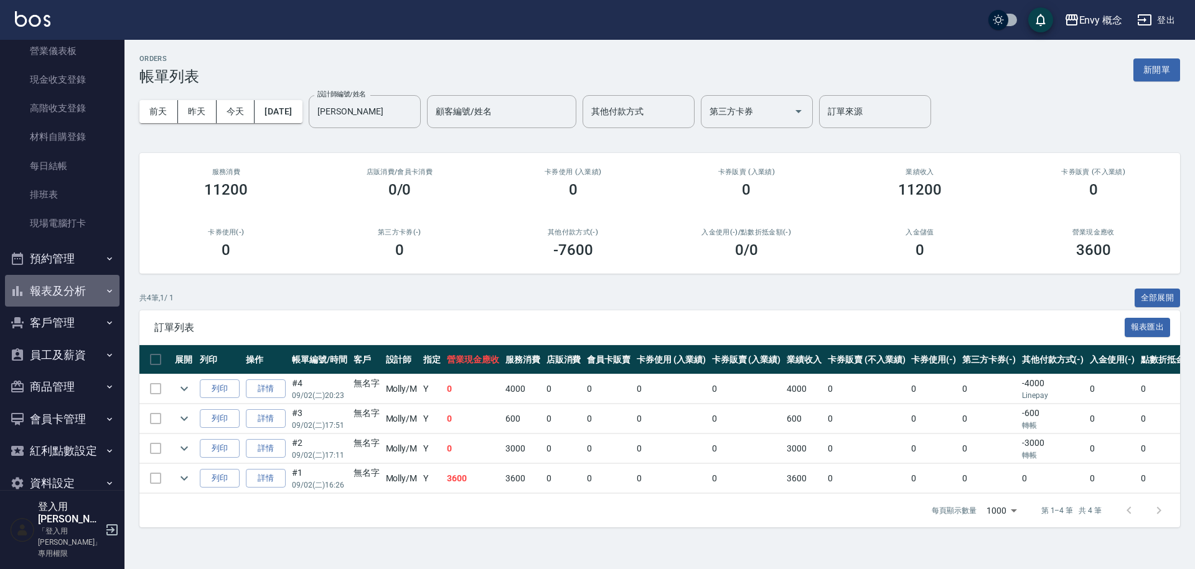
click at [71, 286] on button "報表及分析" at bounding box center [62, 291] width 114 height 32
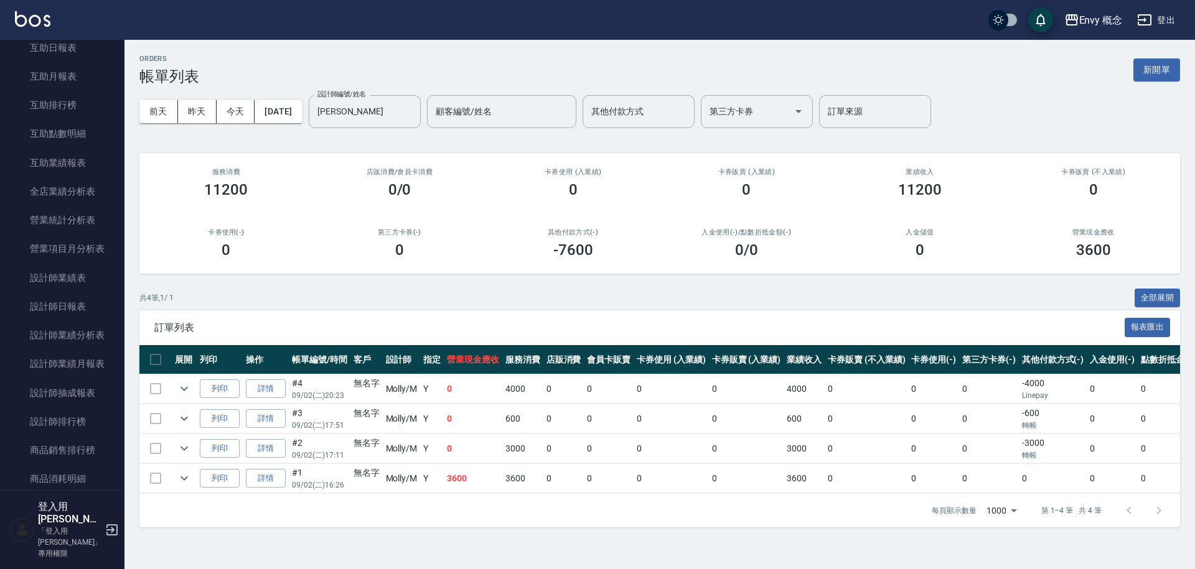
scroll to position [860, 0]
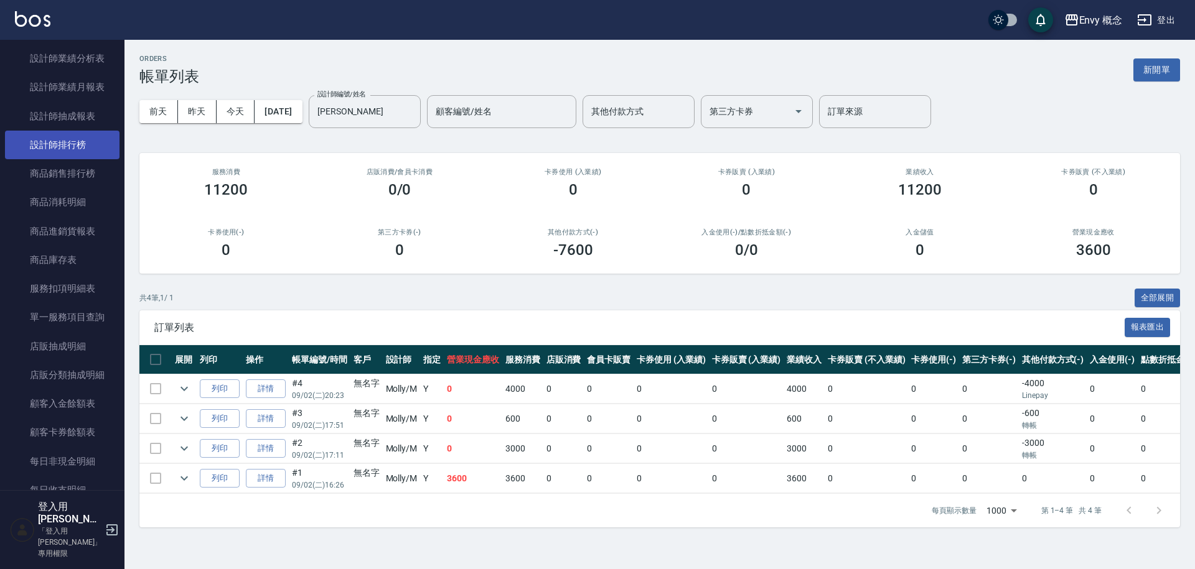
click at [86, 139] on link "設計師排行榜" at bounding box center [62, 145] width 114 height 29
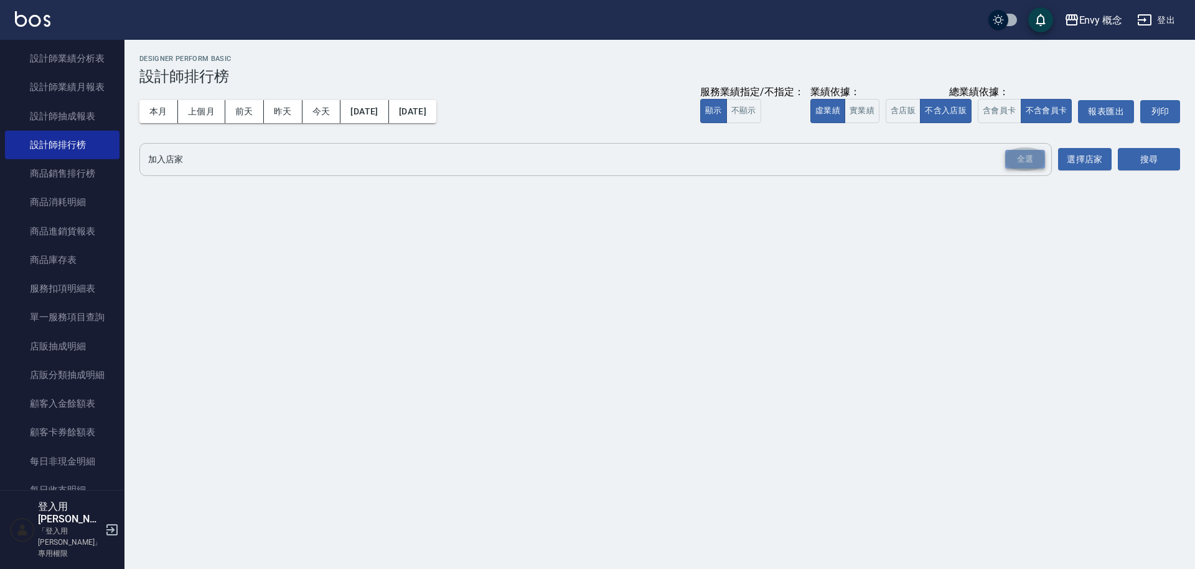
click at [1025, 159] on div "全選" at bounding box center [1025, 159] width 40 height 19
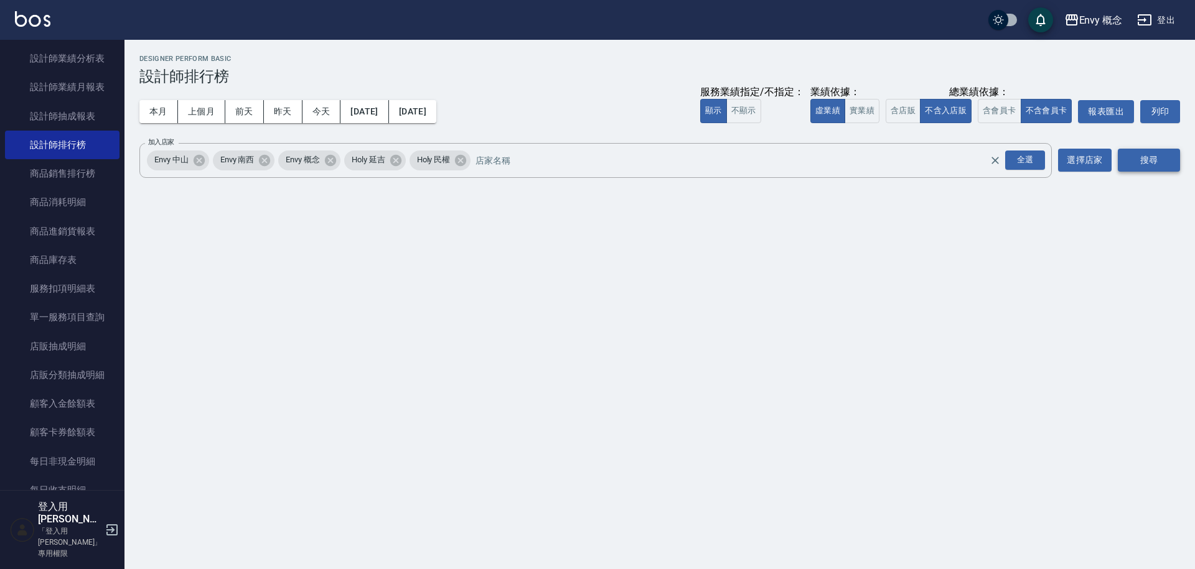
click at [1139, 162] on button "搜尋" at bounding box center [1149, 160] width 62 height 23
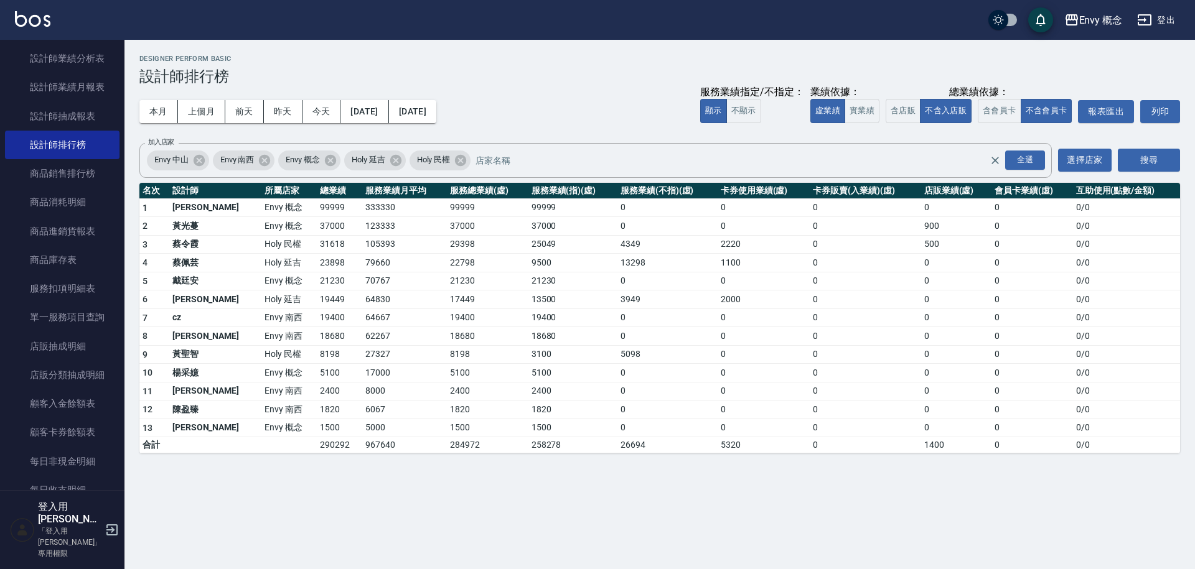
click at [447, 228] on td "37000" at bounding box center [488, 226] width 82 height 19
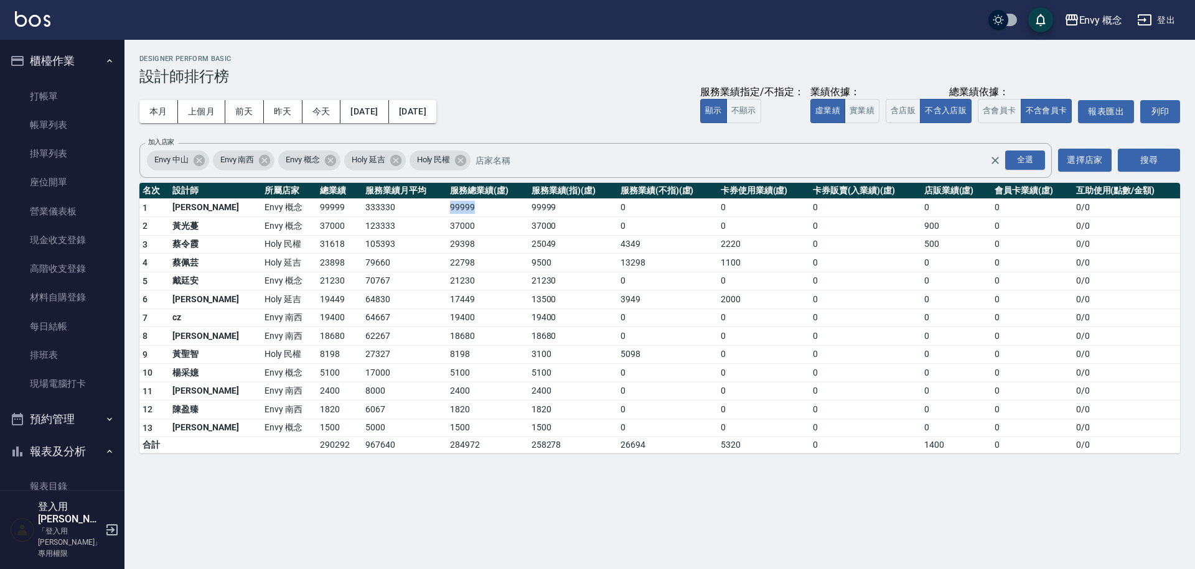
drag, startPoint x: 395, startPoint y: 215, endPoint x: 439, endPoint y: 207, distance: 45.6
click at [439, 207] on tr "1 王文嘉 Envy 概念 99999 333330 99999 99999 0 0 0 0 0 0 / 0" at bounding box center [659, 208] width 1040 height 19
drag, startPoint x: 447, startPoint y: 208, endPoint x: 441, endPoint y: 210, distance: 6.5
click at [447, 208] on td "99999" at bounding box center [488, 208] width 82 height 19
click at [447, 214] on td "99999" at bounding box center [488, 208] width 82 height 19
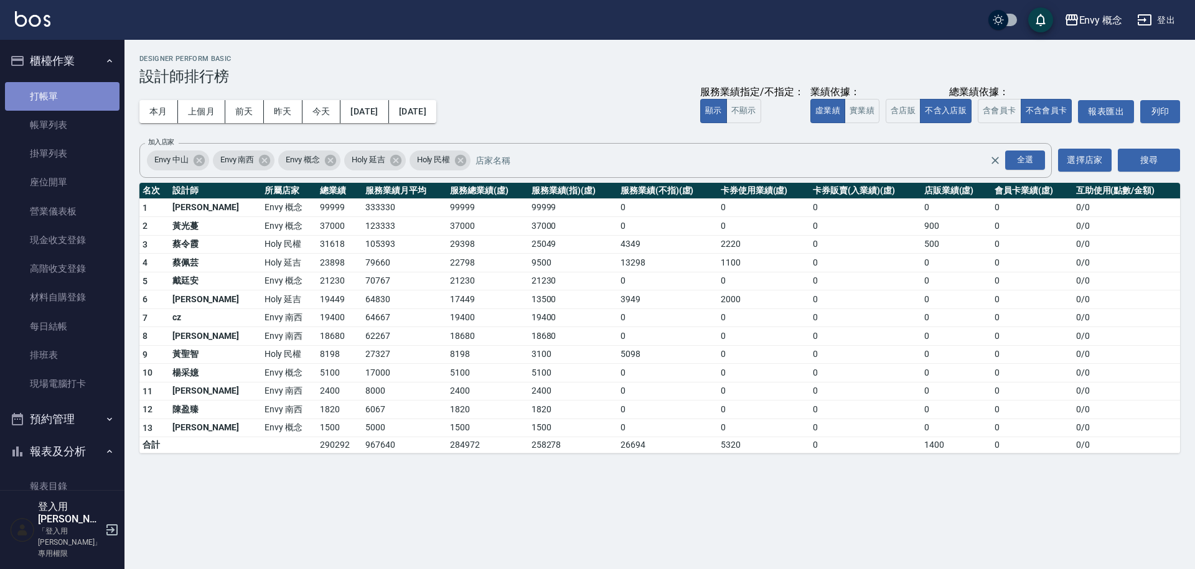
click at [65, 98] on link "打帳單" at bounding box center [62, 96] width 114 height 29
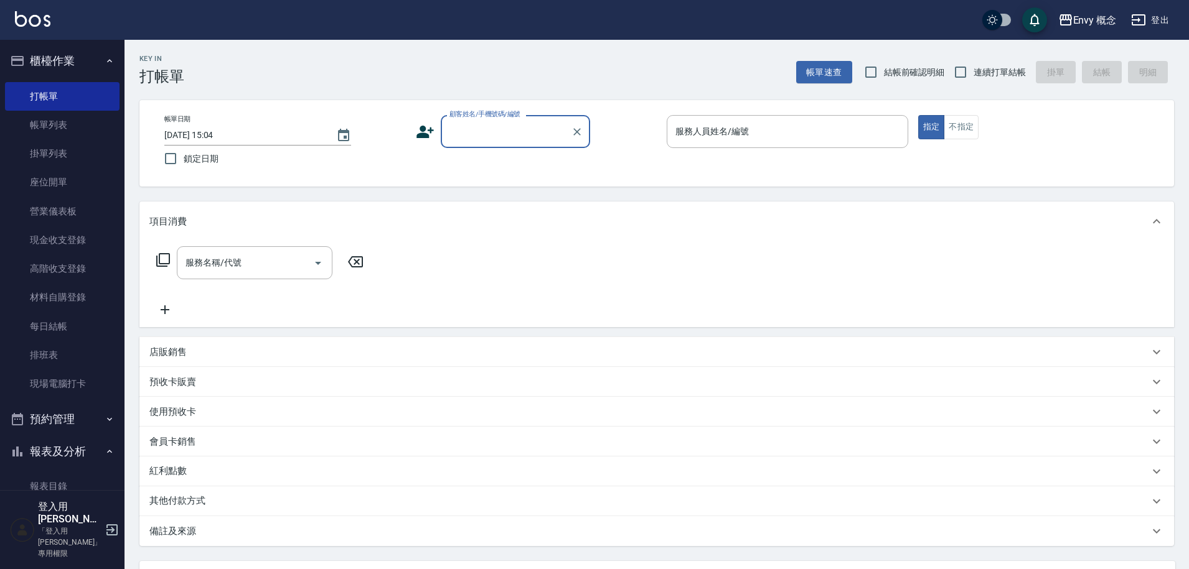
click at [472, 119] on div "顧客姓名/手機號碼/編號" at bounding box center [515, 131] width 149 height 33
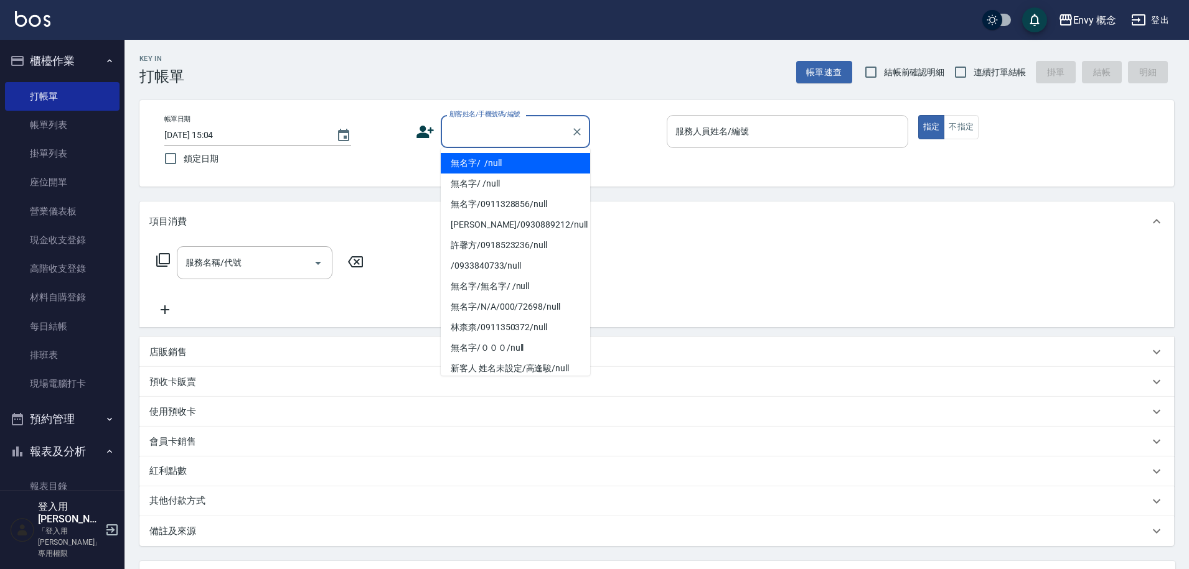
click at [488, 167] on li "無名字/ /null" at bounding box center [515, 163] width 149 height 21
type input "無名字/ /null"
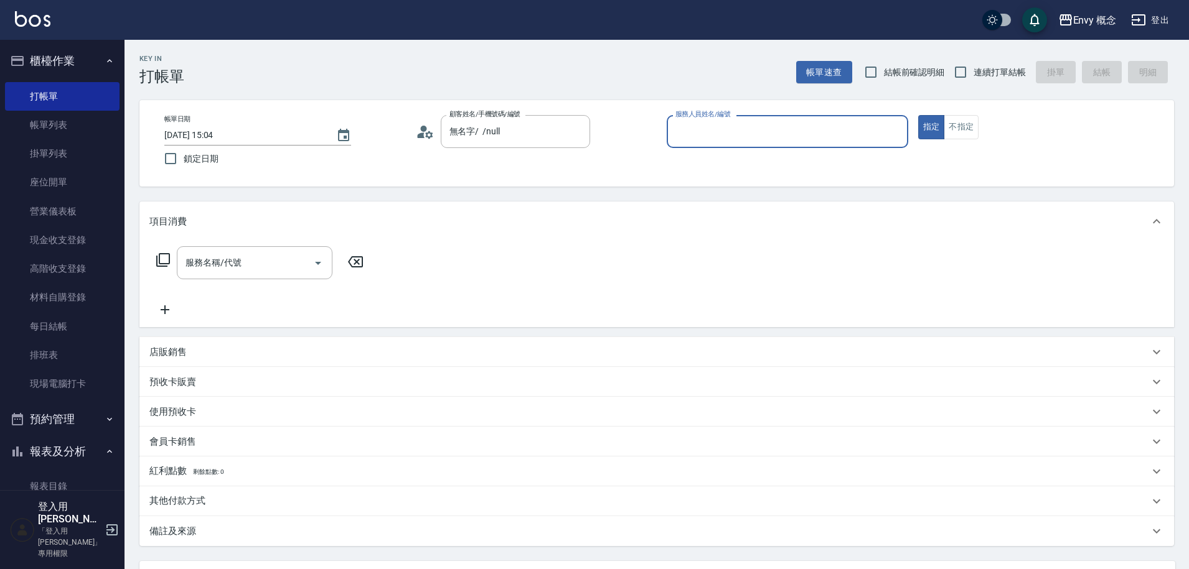
click at [717, 128] on input "服務人員姓名/編號" at bounding box center [787, 132] width 230 height 22
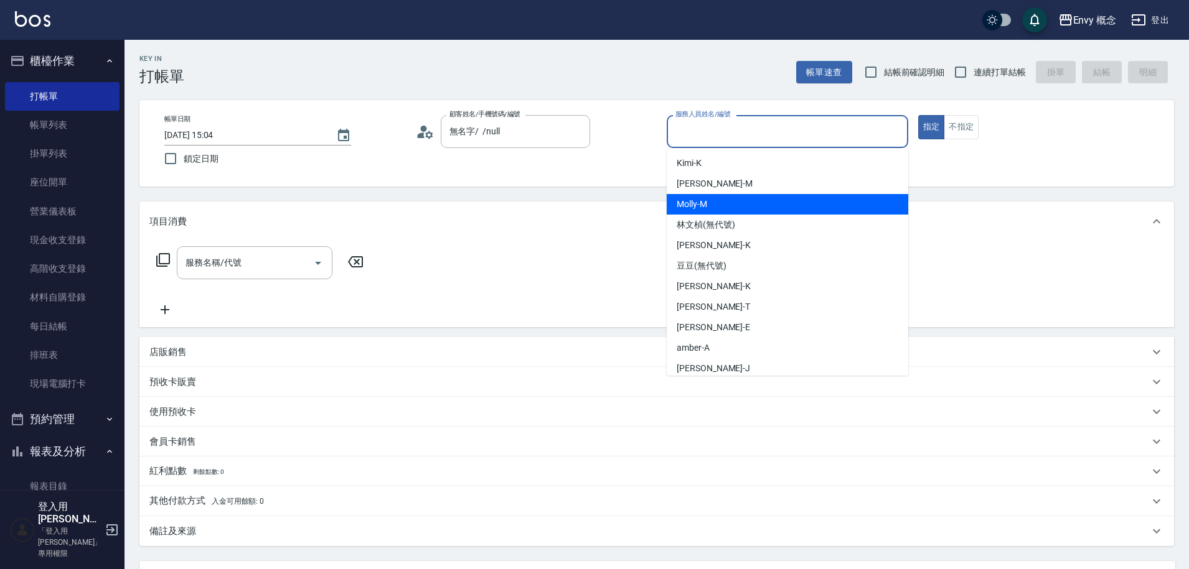
click at [733, 204] on div "[PERSON_NAME]" at bounding box center [786, 204] width 241 height 21
type input "[PERSON_NAME]"
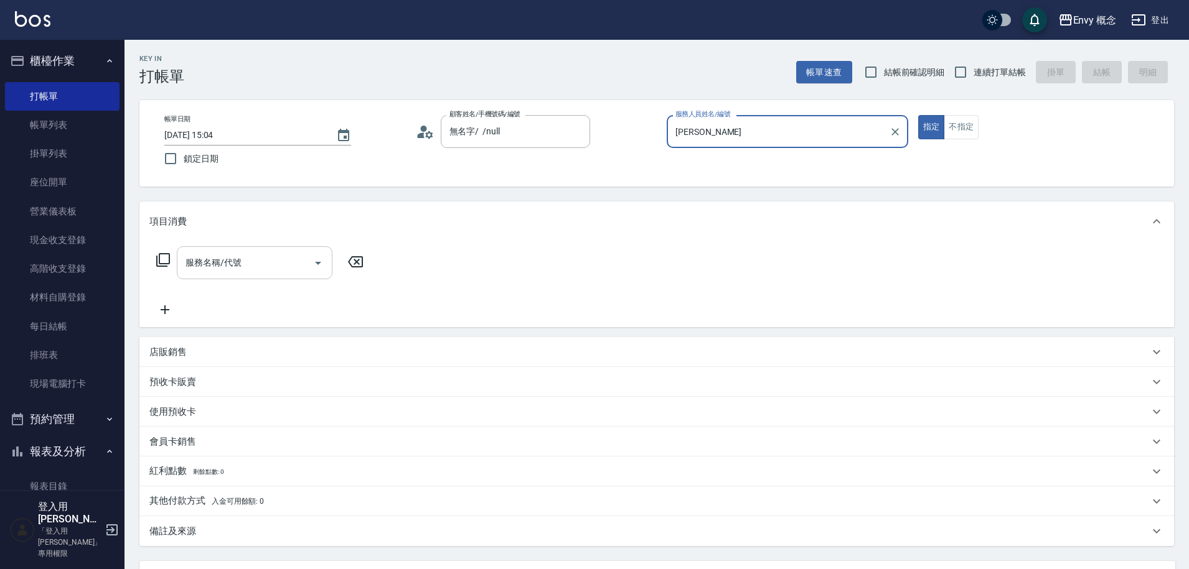
click at [233, 271] on input "服務名稱/代號" at bounding box center [245, 263] width 126 height 22
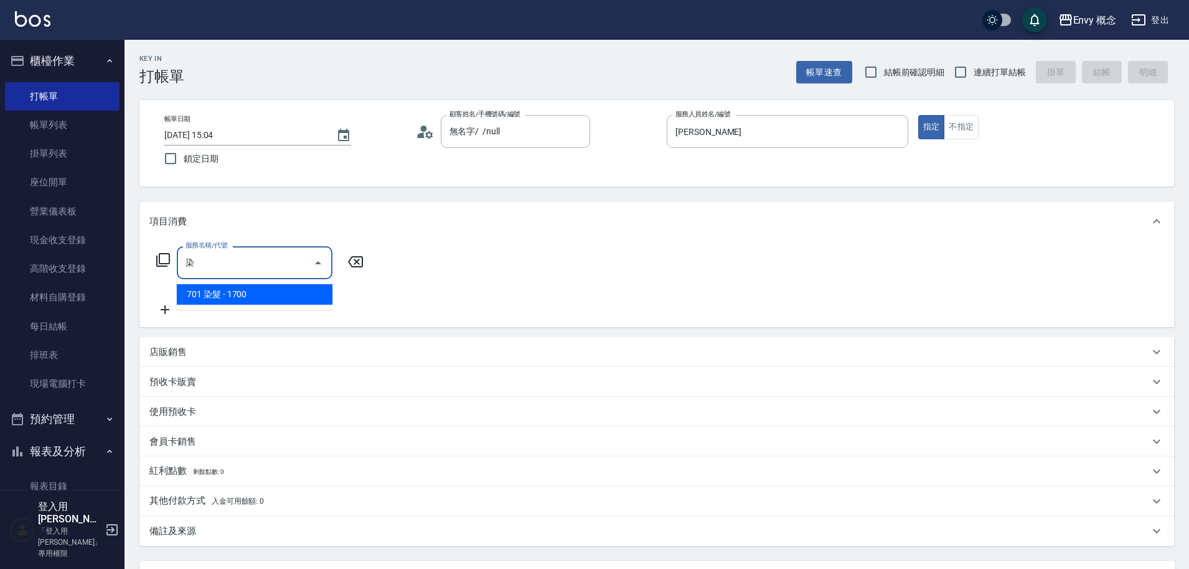
click at [287, 296] on span "701 染髮 - 1700" at bounding box center [255, 294] width 156 height 21
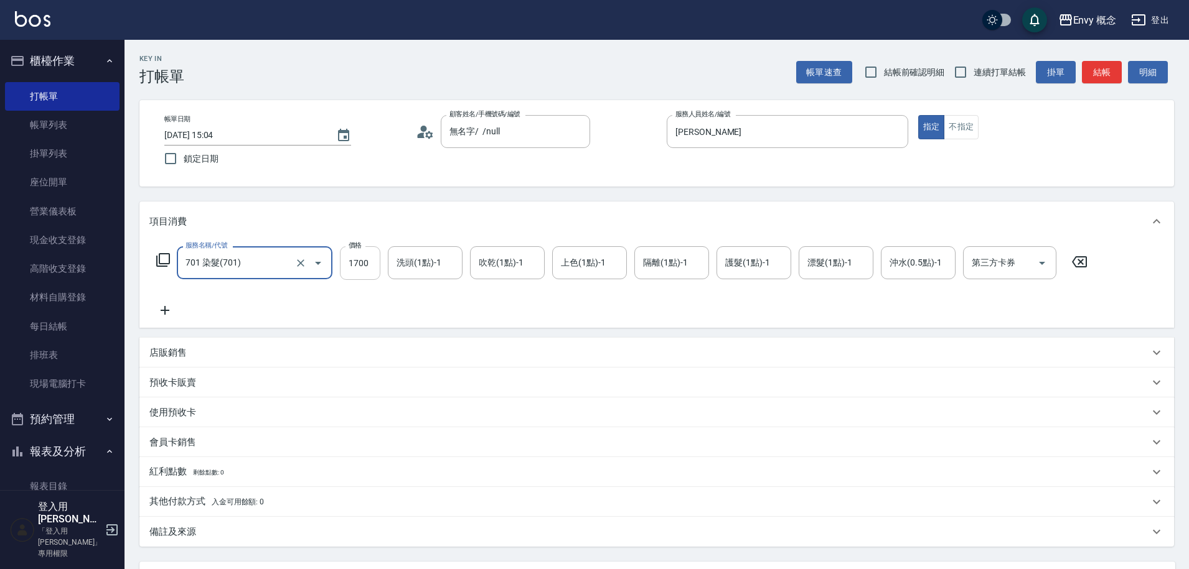
type input "701 染髮(701)"
click at [375, 269] on input "1700" at bounding box center [360, 263] width 40 height 34
type input "3500"
click at [255, 503] on span "入金可用餘額: 0" at bounding box center [238, 502] width 53 height 9
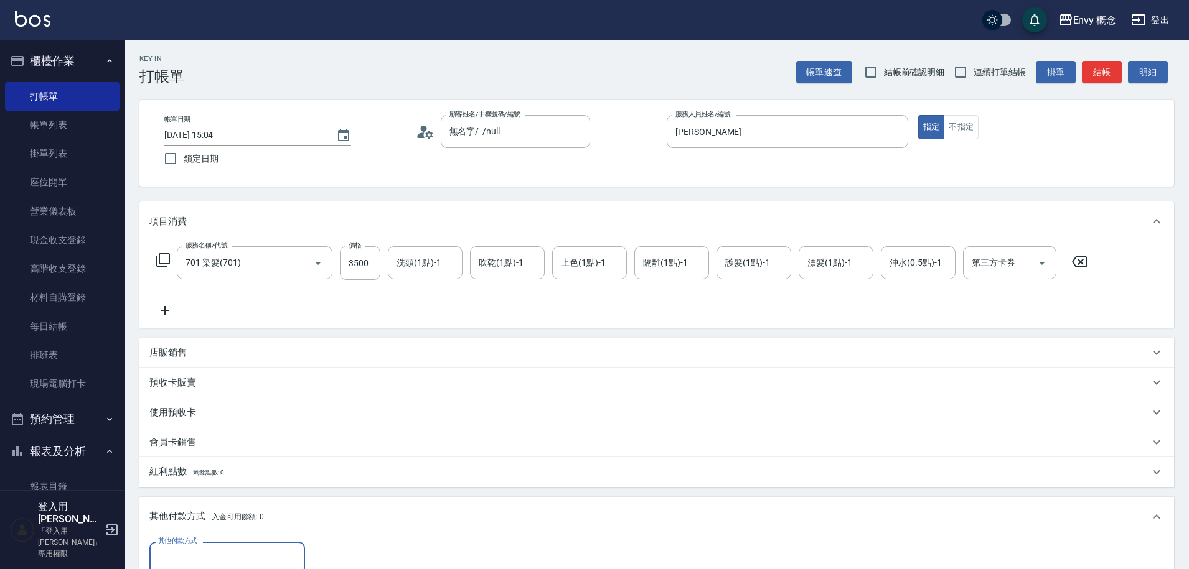
scroll to position [1, 0]
click at [250, 548] on input "其他付款方式" at bounding box center [227, 559] width 144 height 22
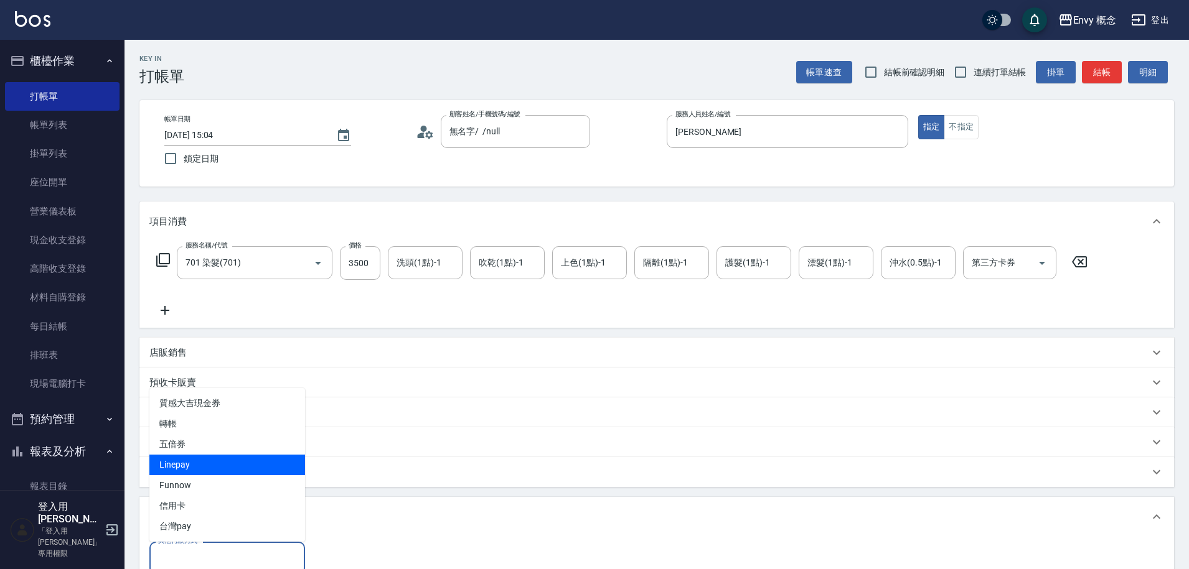
click at [264, 470] on span "Linepay" at bounding box center [227, 465] width 156 height 21
type input "Linepay"
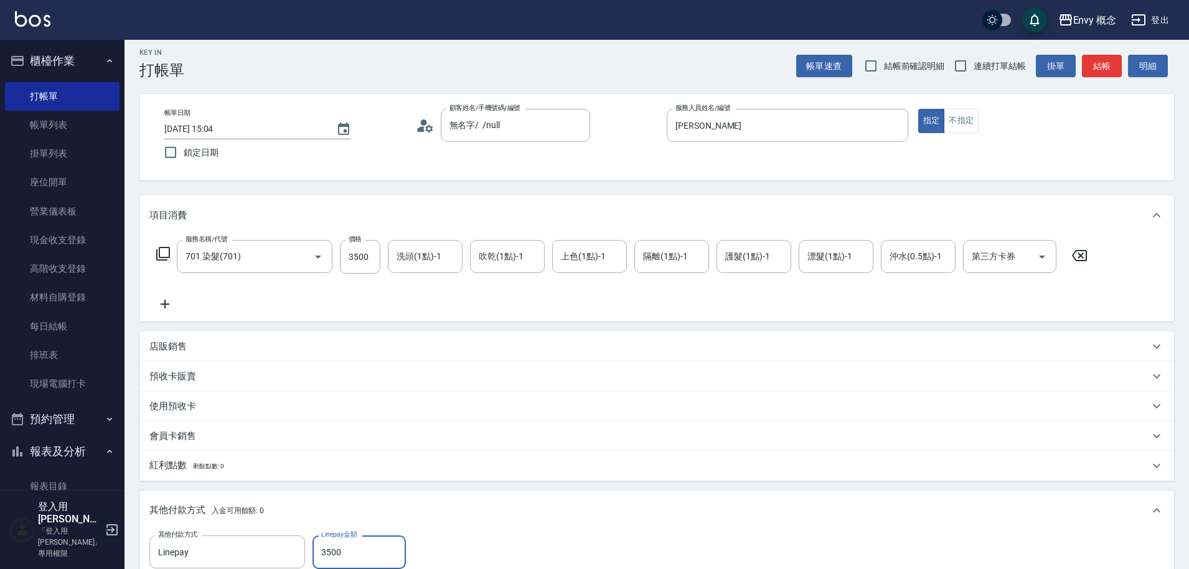
scroll to position [266, 0]
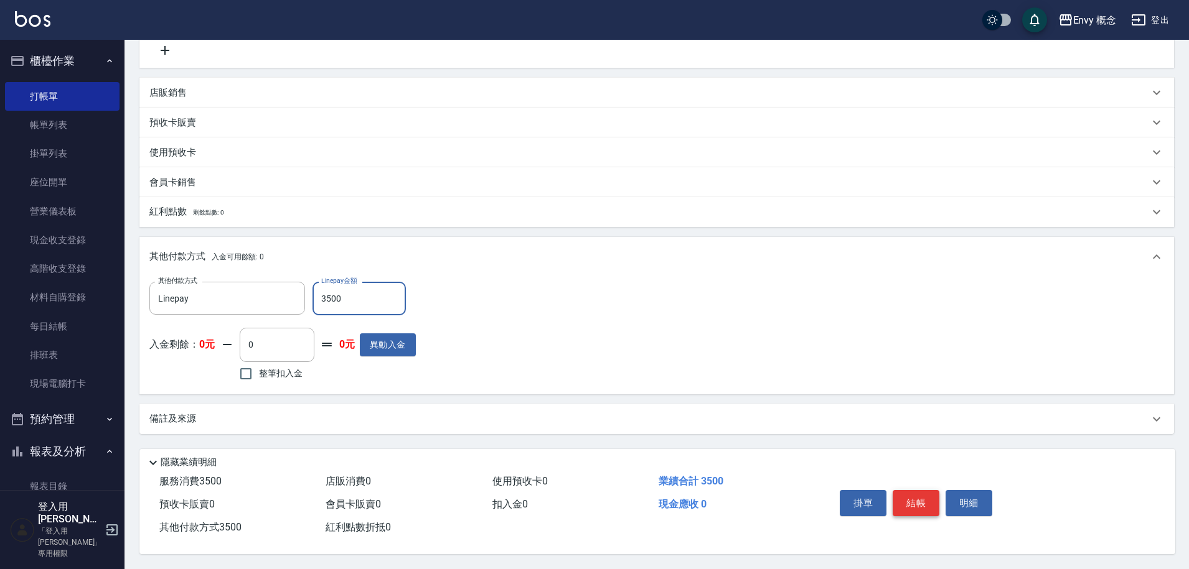
type input "3500"
click at [909, 493] on button "結帳" at bounding box center [915, 503] width 47 height 26
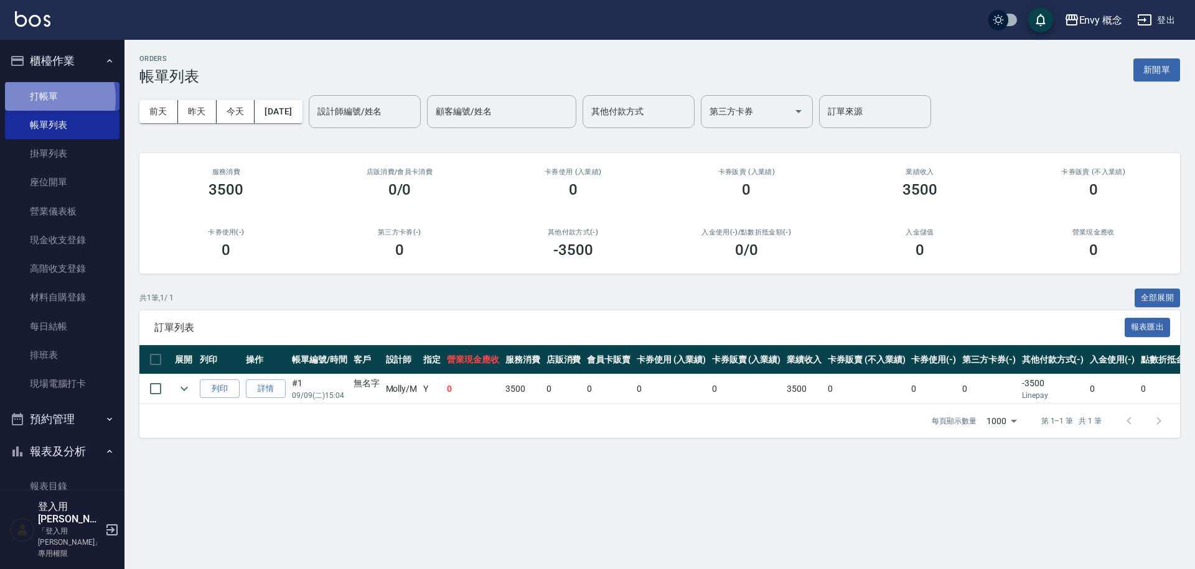
drag, startPoint x: 40, startPoint y: 98, endPoint x: 89, endPoint y: 97, distance: 48.6
click at [40, 98] on link "打帳單" at bounding box center [62, 96] width 114 height 29
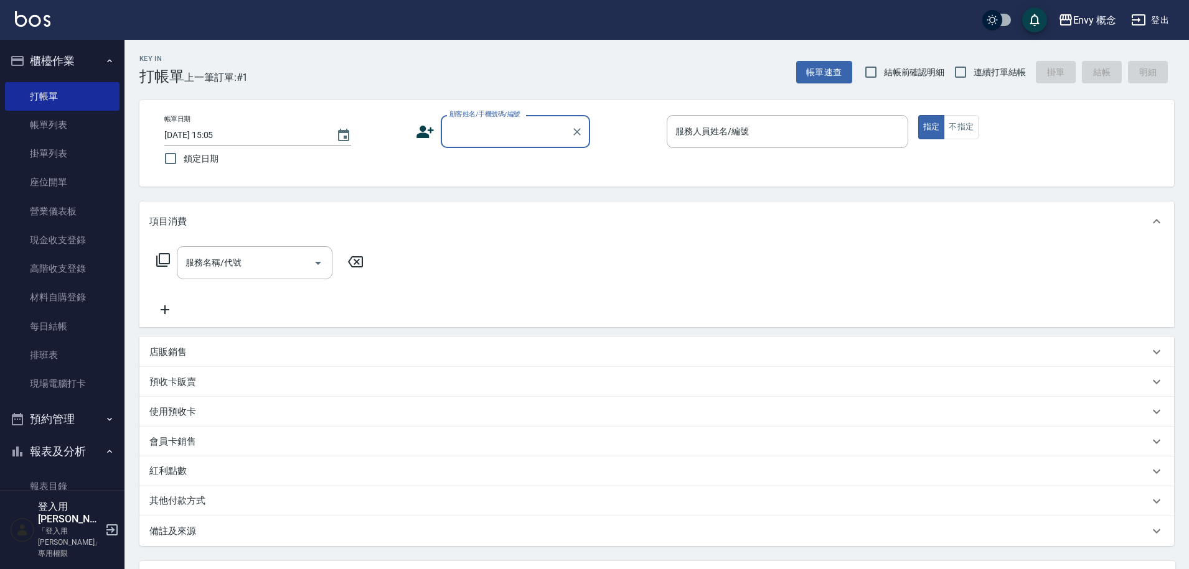
click at [467, 141] on input "顧客姓名/手機號碼/編號" at bounding box center [505, 132] width 119 height 22
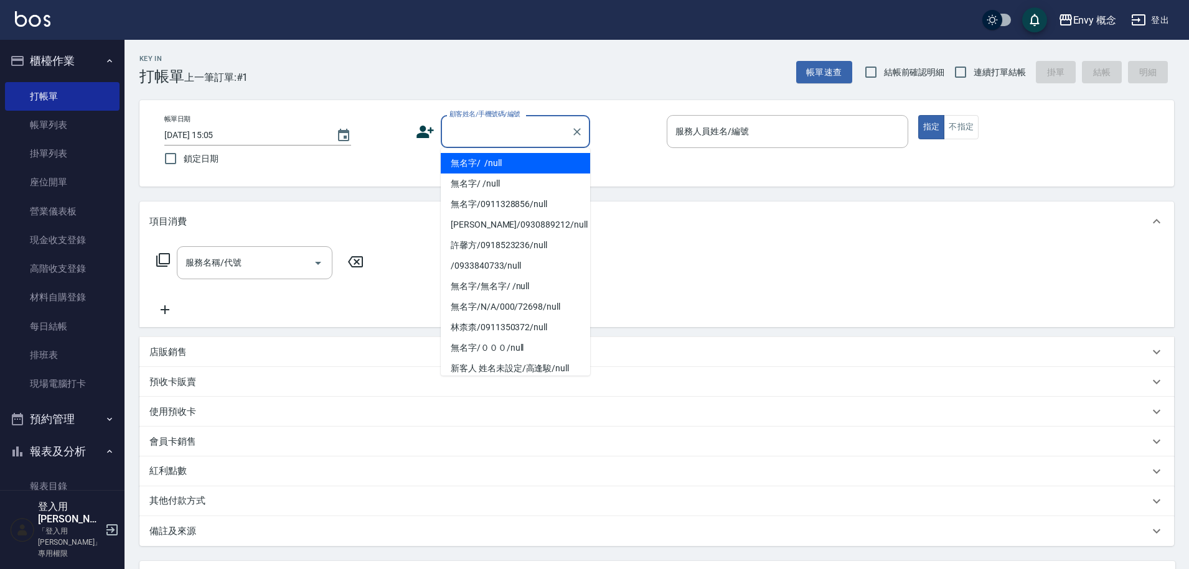
click at [494, 162] on li "無名字/ /null" at bounding box center [515, 163] width 149 height 21
type input "無名字/ /null"
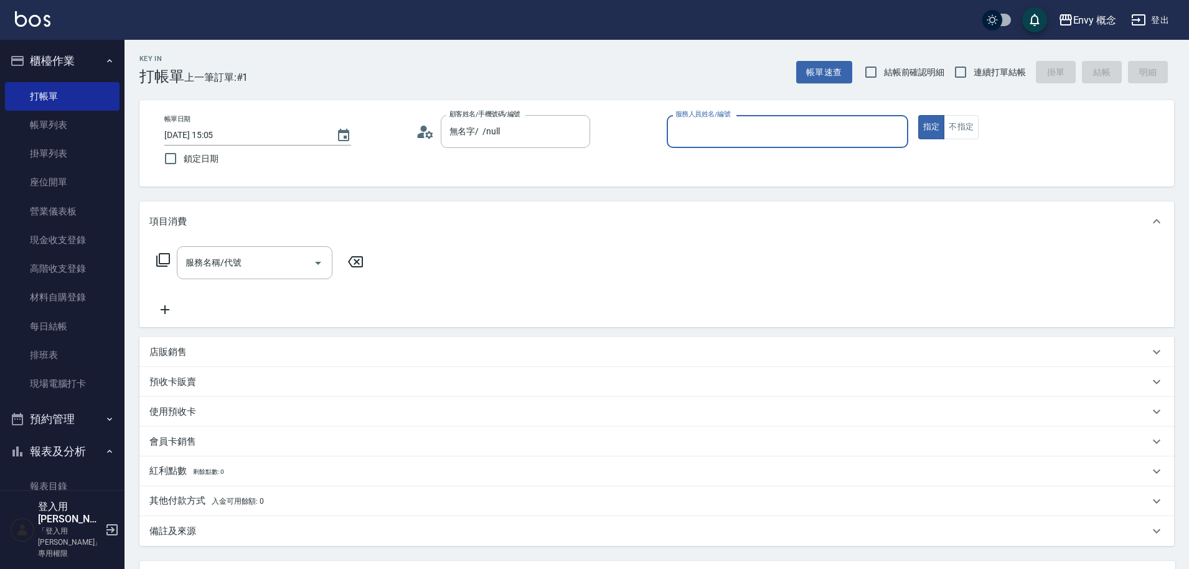
click at [722, 134] on input "服務人員姓名/編號" at bounding box center [787, 132] width 230 height 22
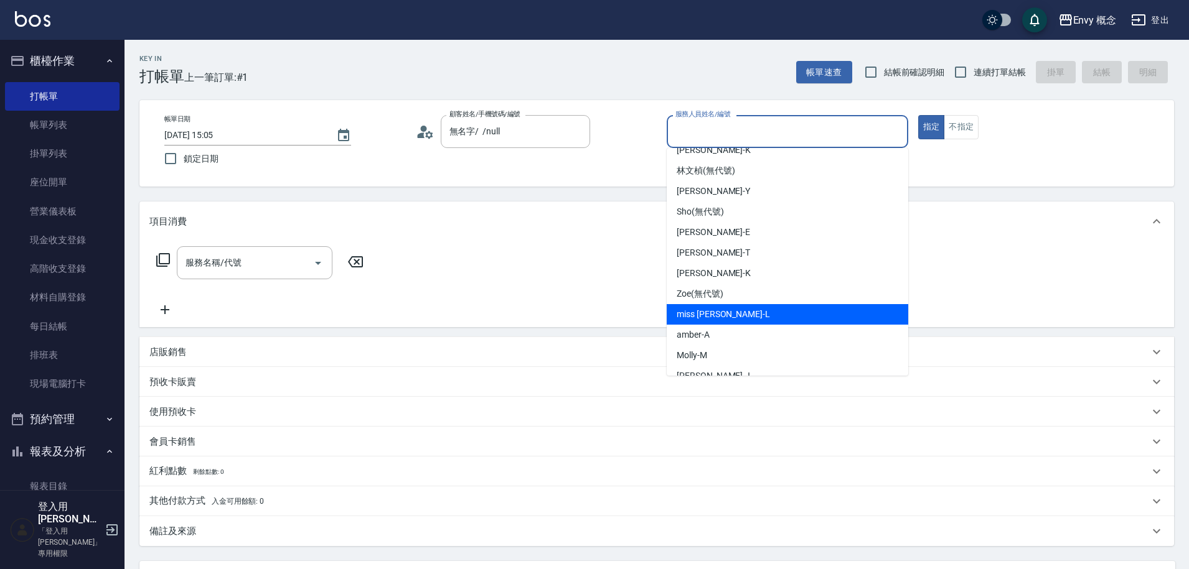
scroll to position [22, 0]
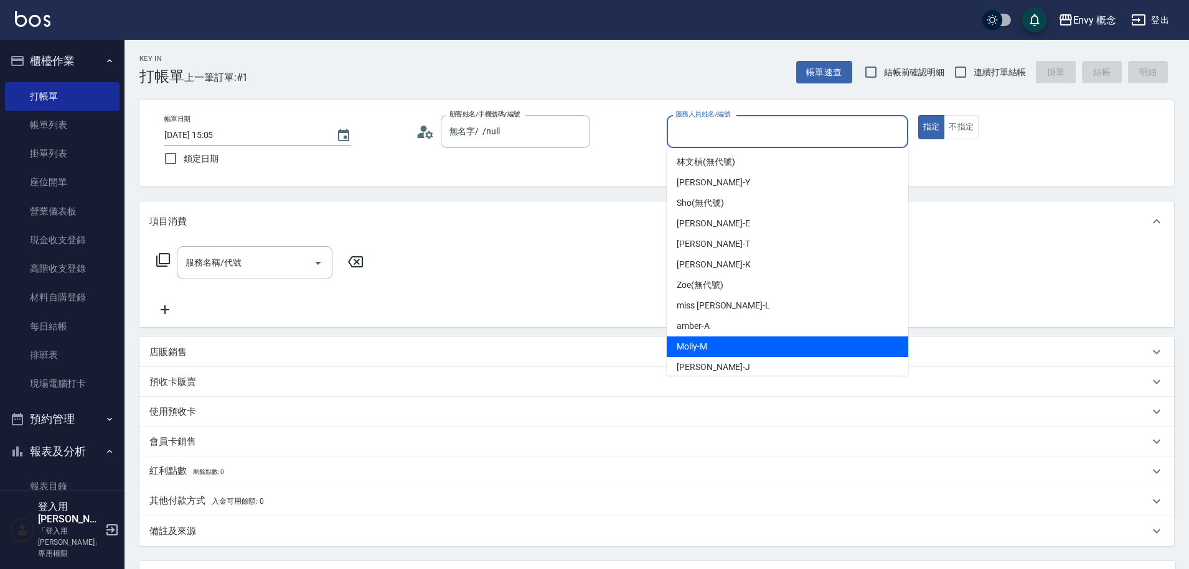
click at [744, 339] on div "[PERSON_NAME]" at bounding box center [786, 347] width 241 height 21
type input "[PERSON_NAME]"
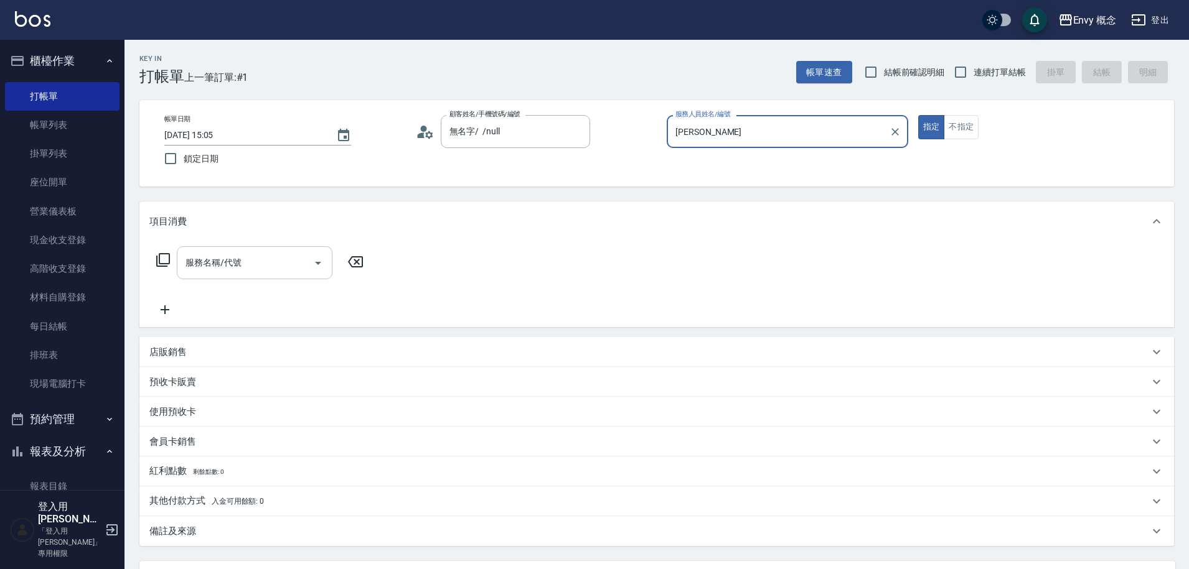
click at [270, 246] on div "服務名稱/代號" at bounding box center [255, 262] width 156 height 33
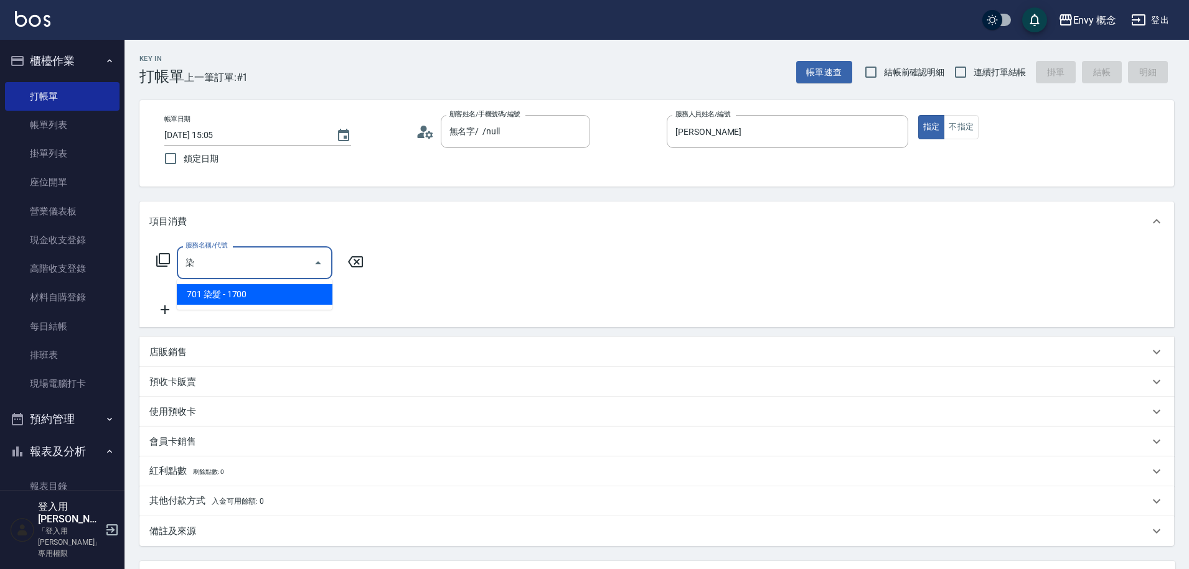
click at [295, 295] on span "701 染髮 - 1700" at bounding box center [255, 294] width 156 height 21
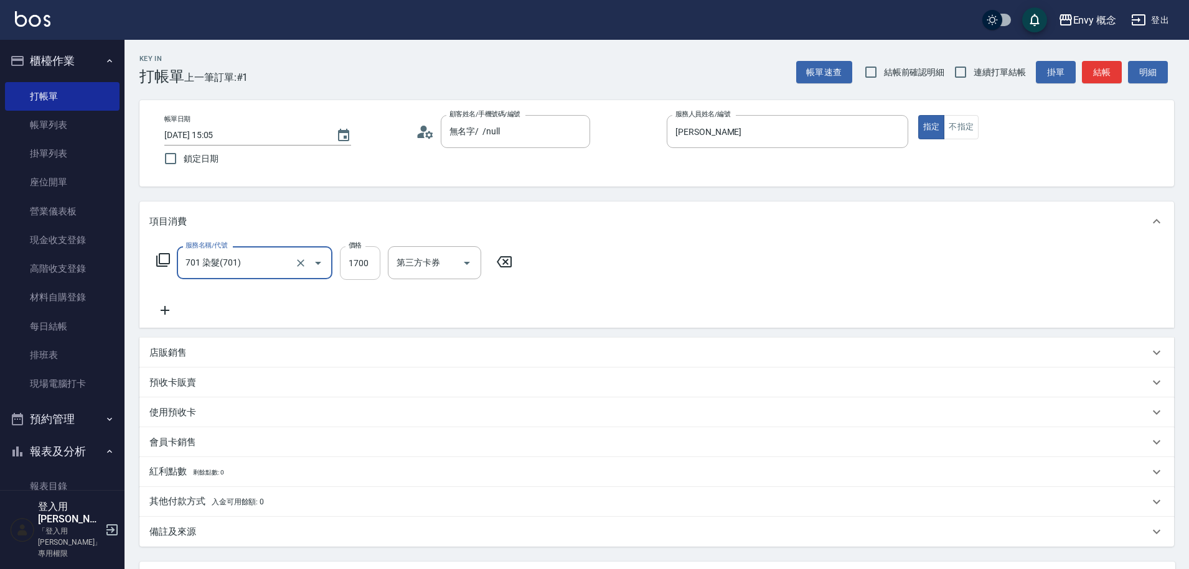
type input "701 染髮(701)"
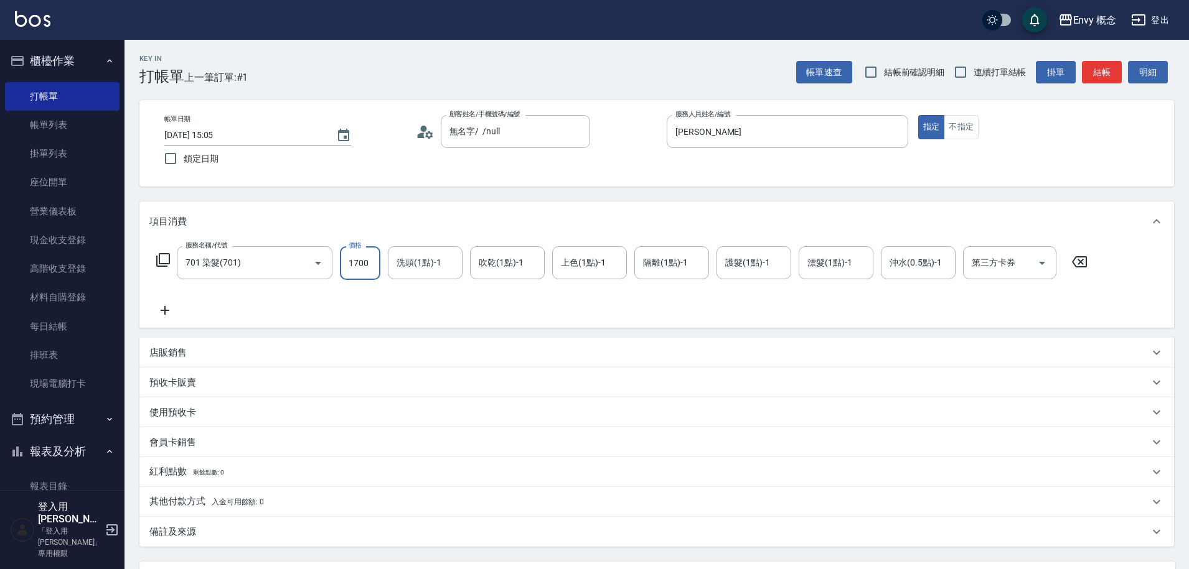
click at [373, 268] on input "1700" at bounding box center [360, 263] width 40 height 34
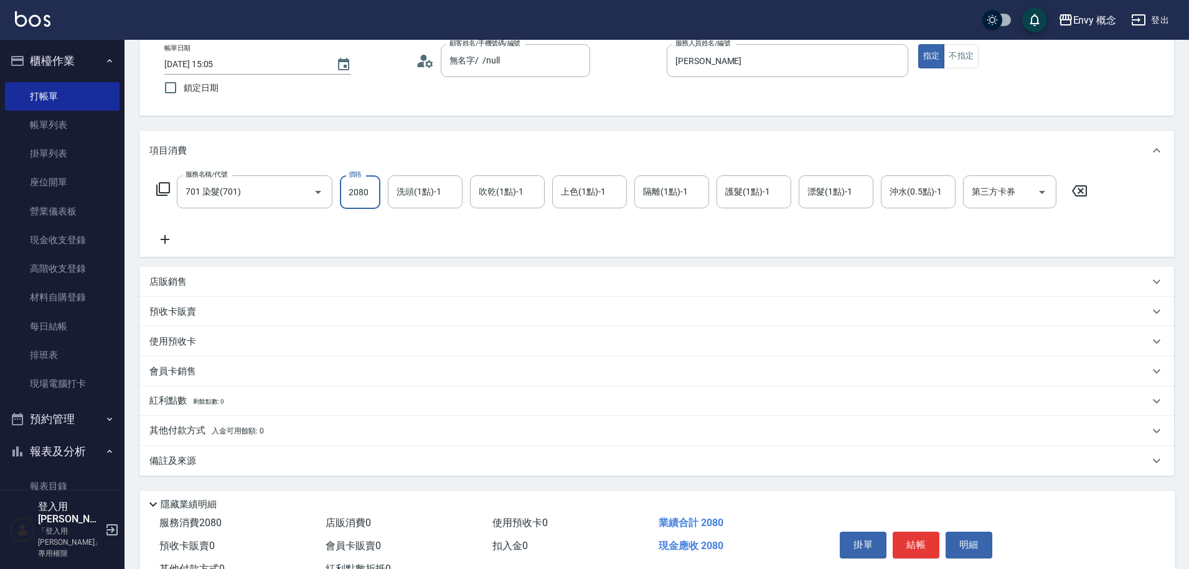
scroll to position [118, 0]
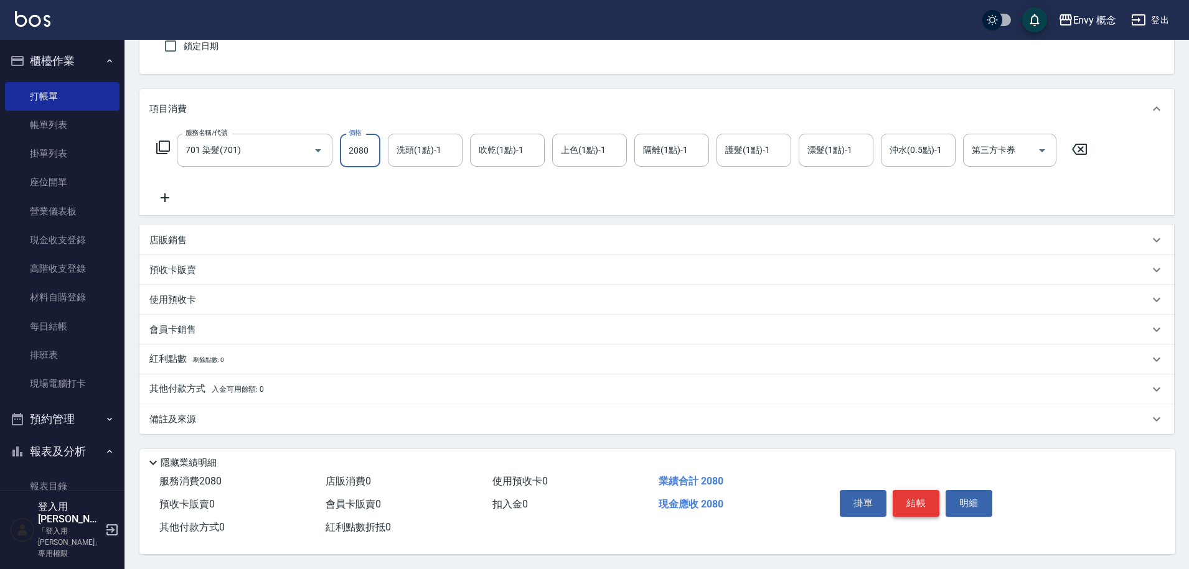
type input "2080"
click at [917, 498] on button "結帳" at bounding box center [915, 503] width 47 height 26
